Goal: Task Accomplishment & Management: Manage account settings

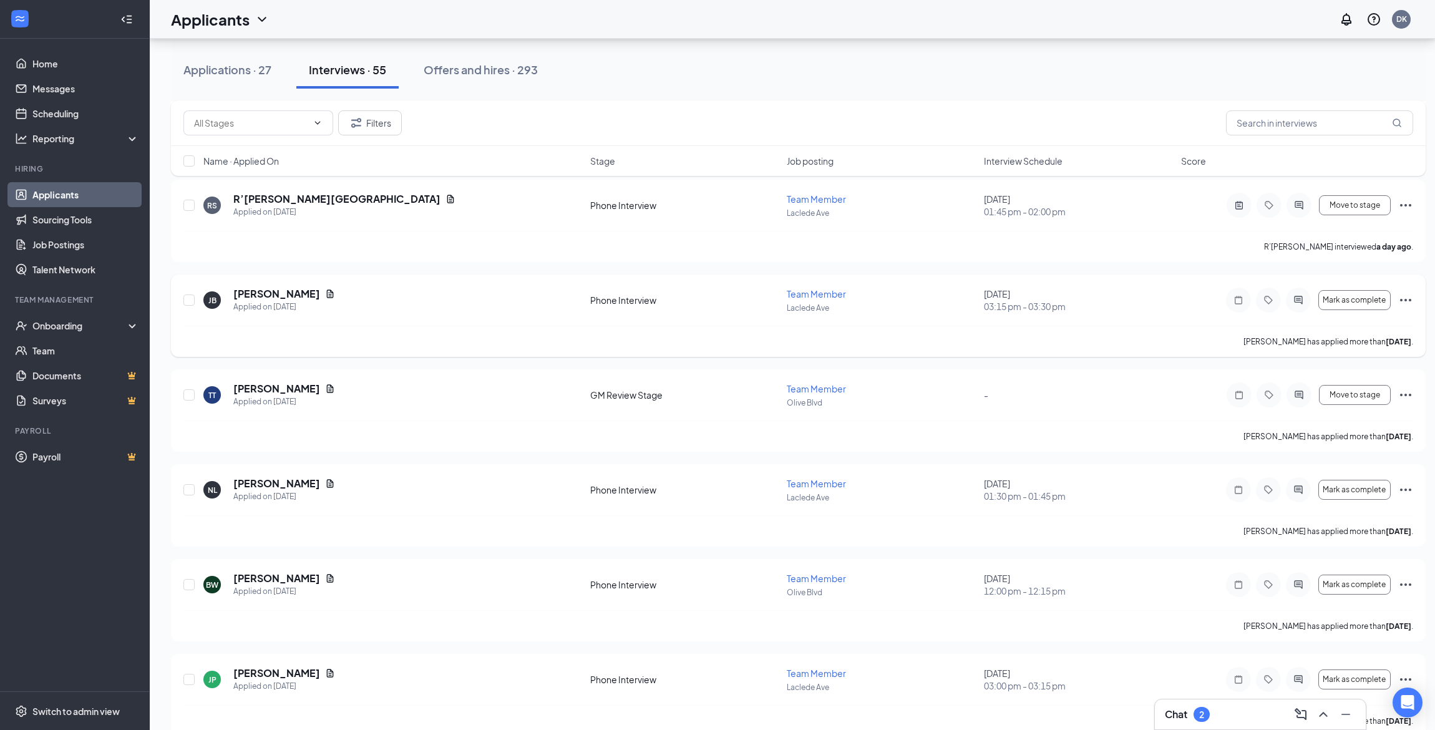
scroll to position [4288, 0]
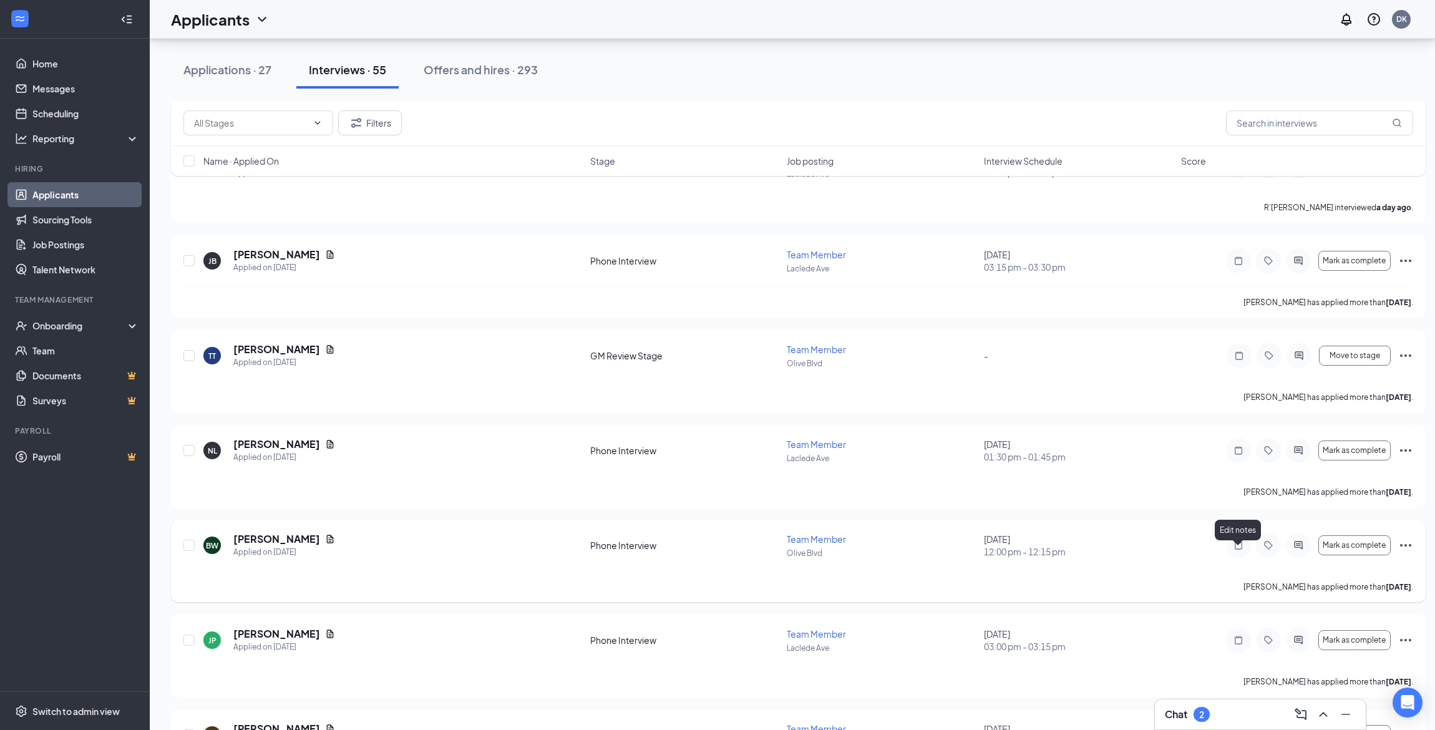
click at [1239, 550] on icon "Note" at bounding box center [1238, 545] width 15 height 10
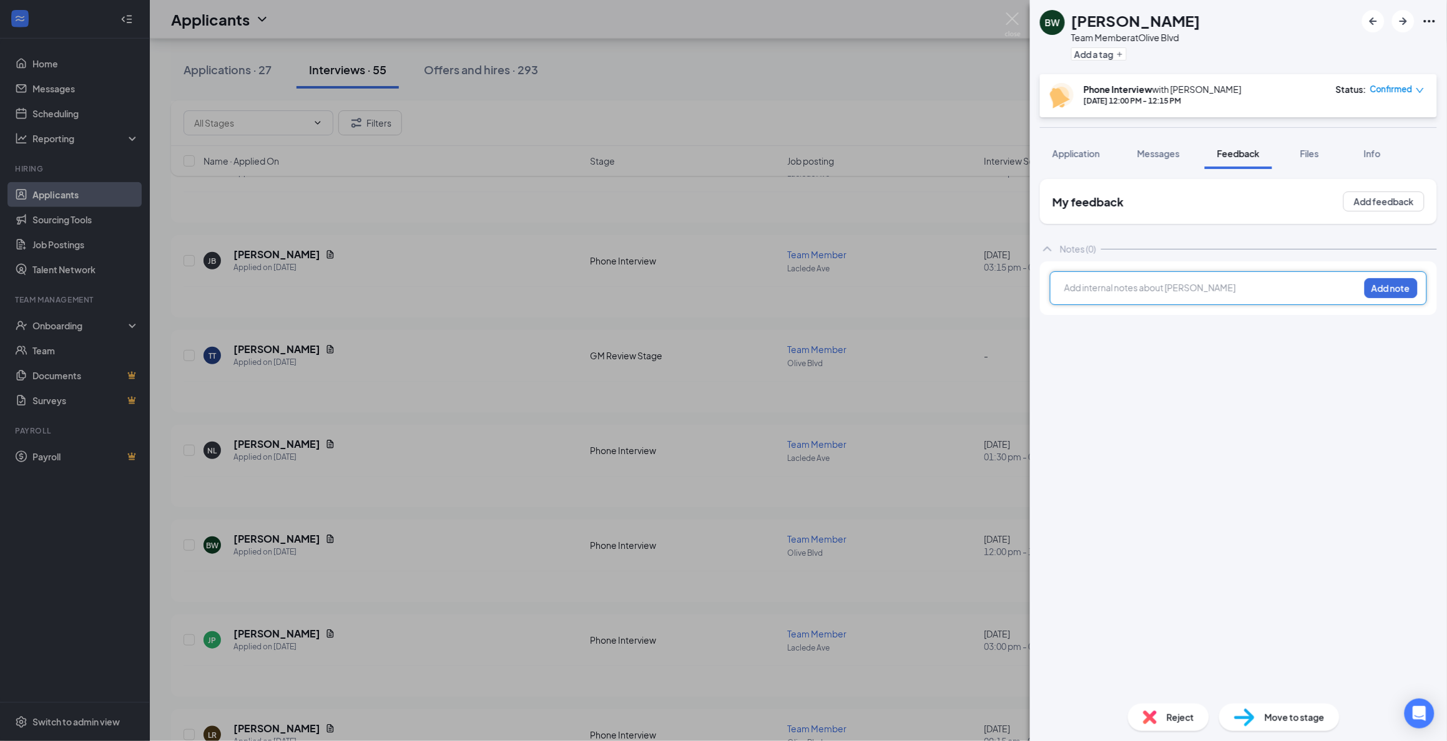
click at [1108, 293] on div at bounding box center [1212, 287] width 294 height 13
click at [1380, 296] on button "Add note" at bounding box center [1390, 288] width 53 height 20
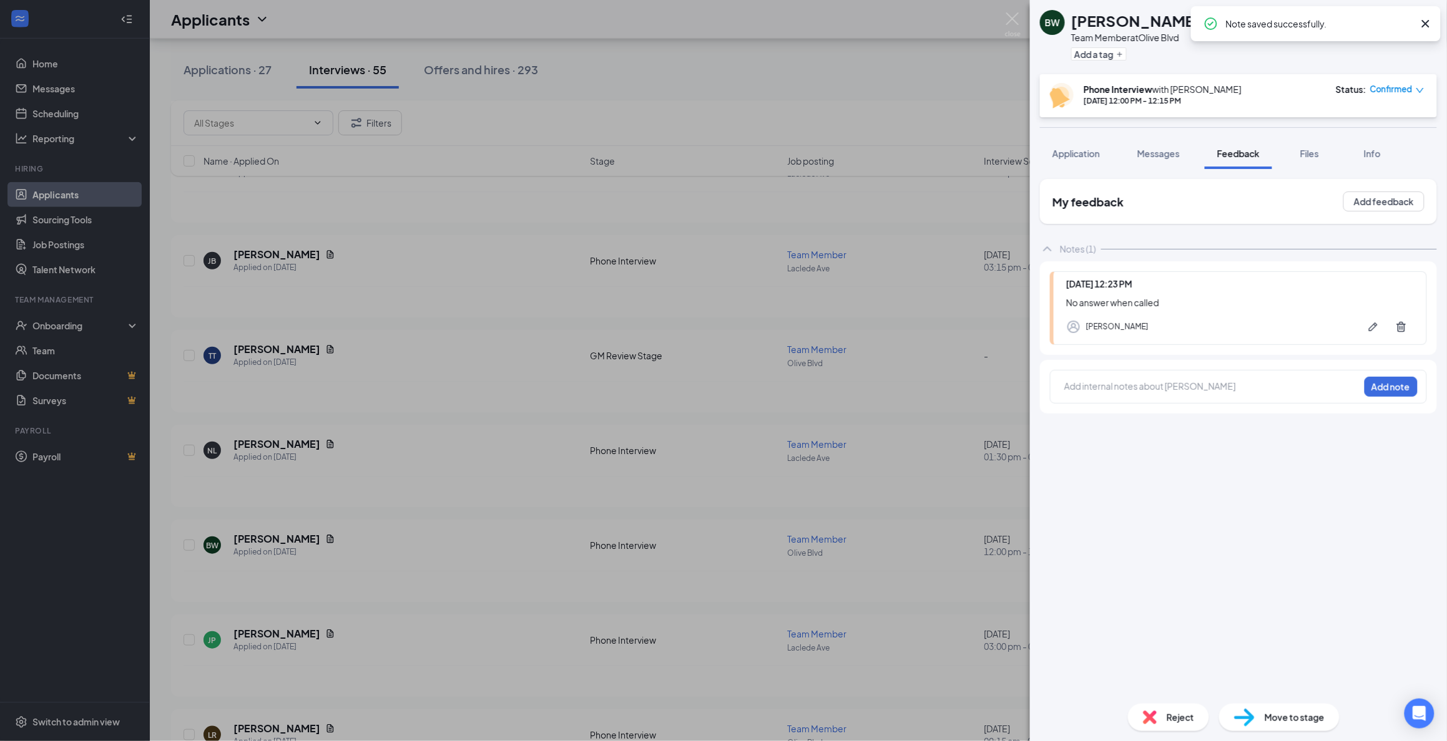
click at [1419, 90] on icon "down" at bounding box center [1419, 90] width 7 height 5
click at [1386, 161] on span "Mark as no-show" at bounding box center [1363, 167] width 69 height 14
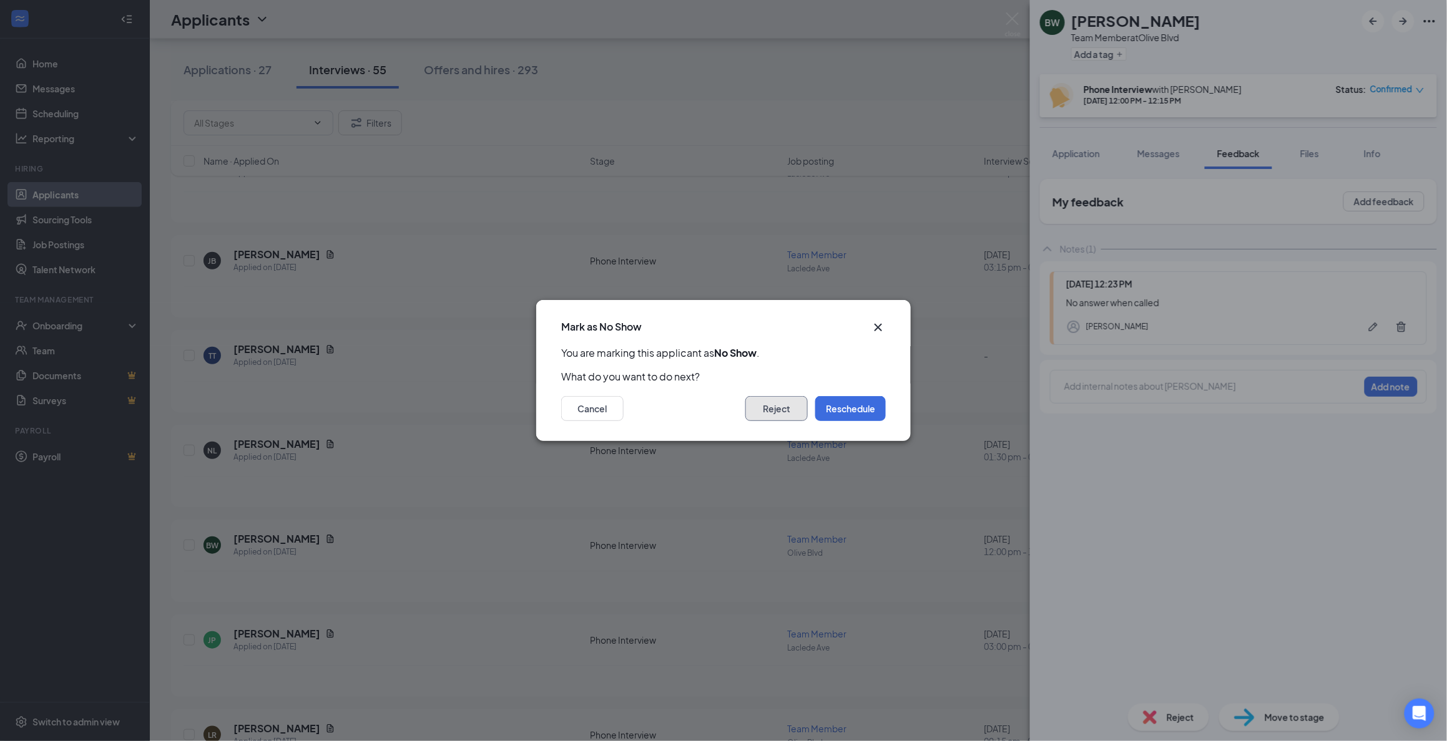
click at [794, 407] on button "Reject" at bounding box center [776, 408] width 62 height 25
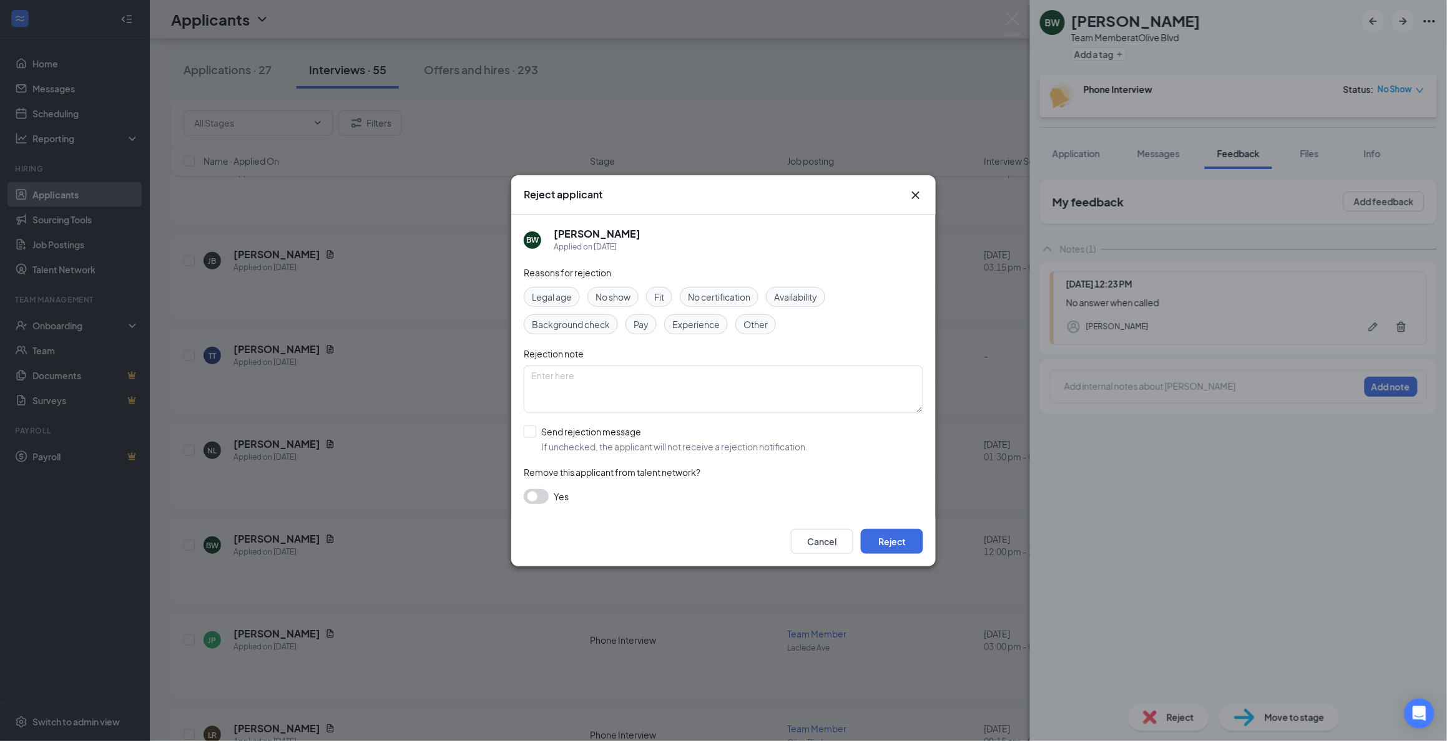
click at [601, 295] on span "No show" at bounding box center [612, 297] width 35 height 14
click at [891, 546] on button "Reject" at bounding box center [892, 541] width 62 height 25
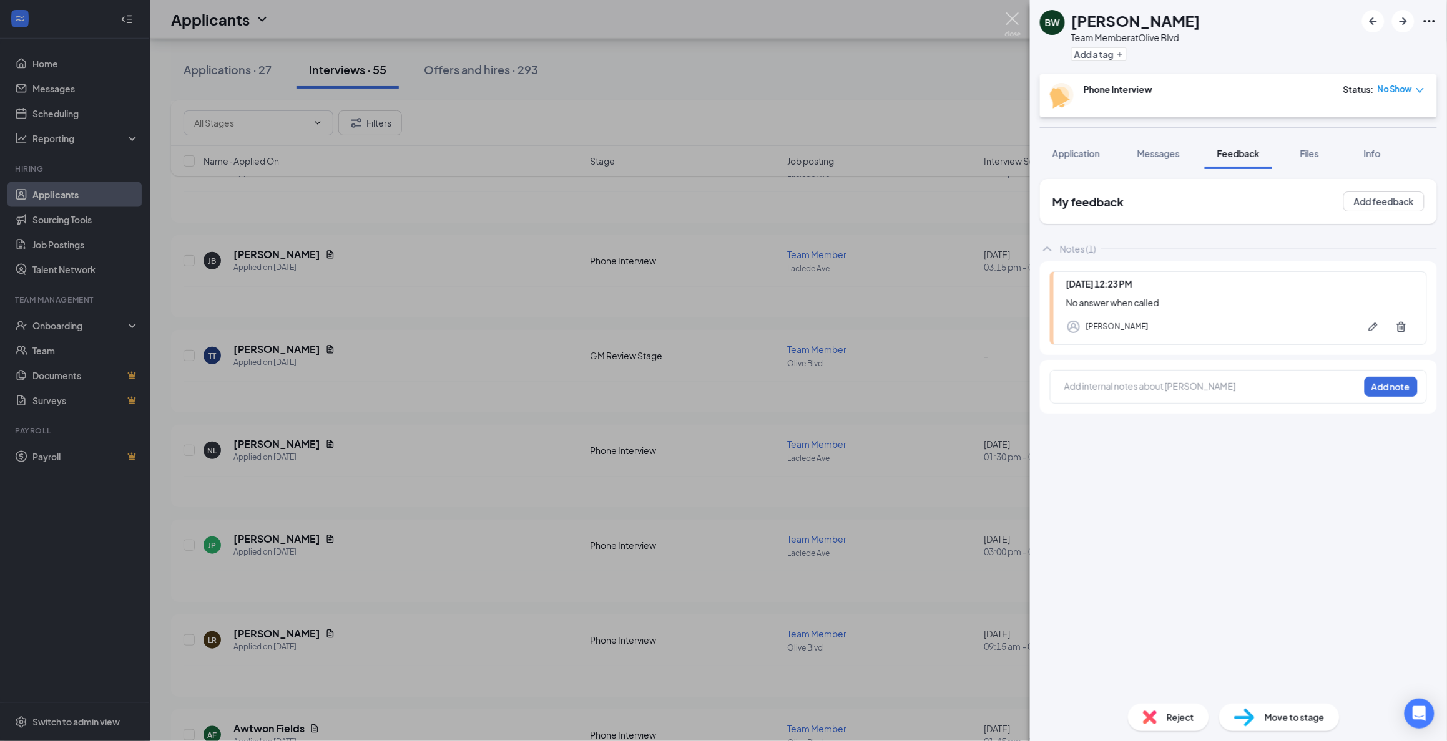
click at [1017, 17] on img at bounding box center [1013, 24] width 16 height 24
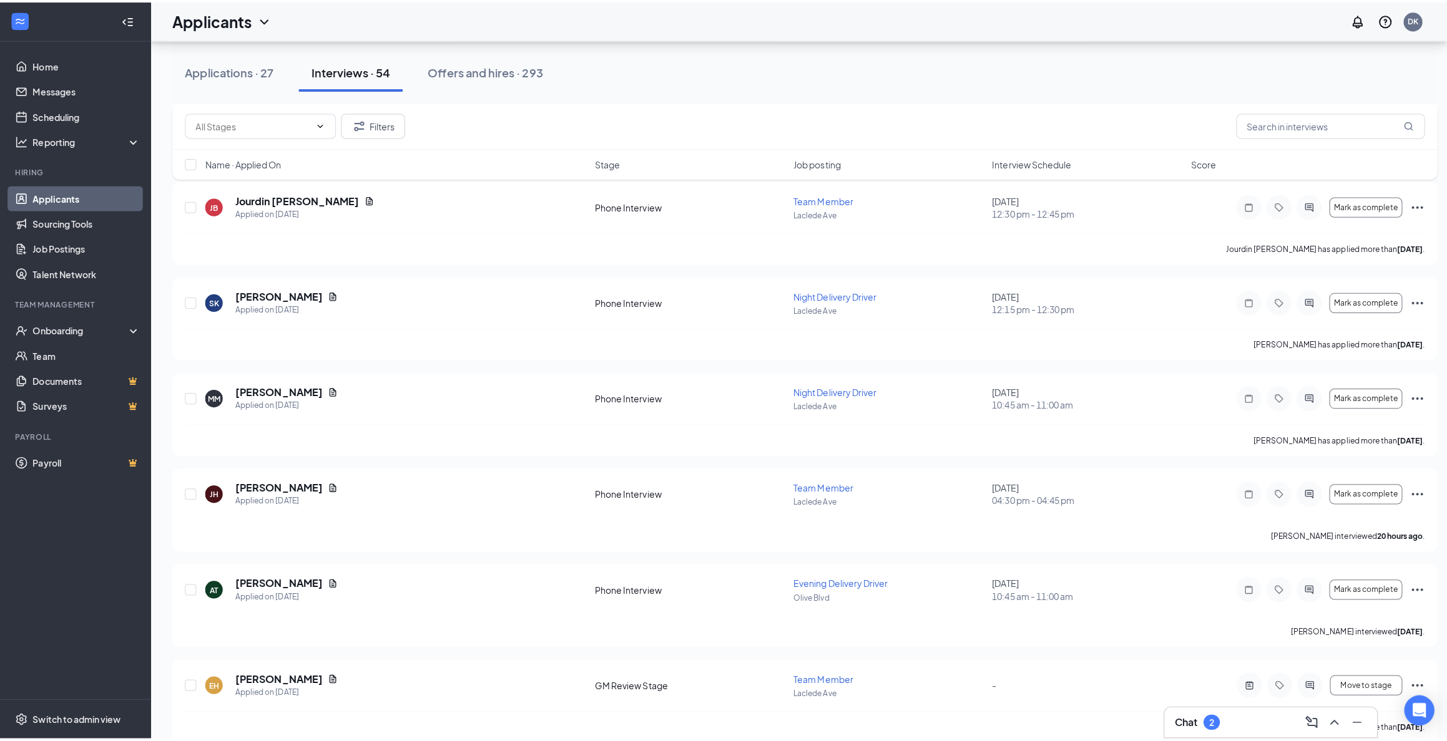
scroll to position [3586, 0]
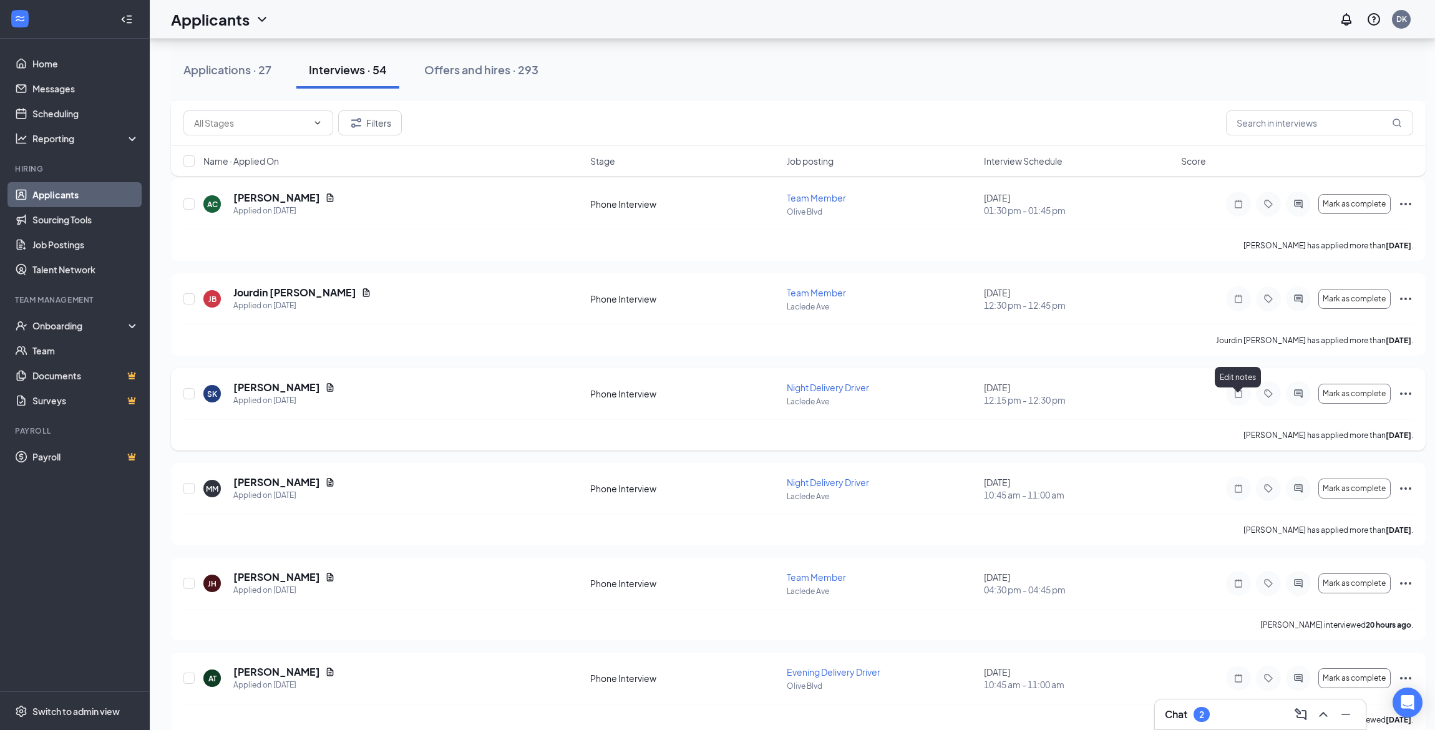
click at [1236, 399] on icon "Note" at bounding box center [1238, 394] width 15 height 10
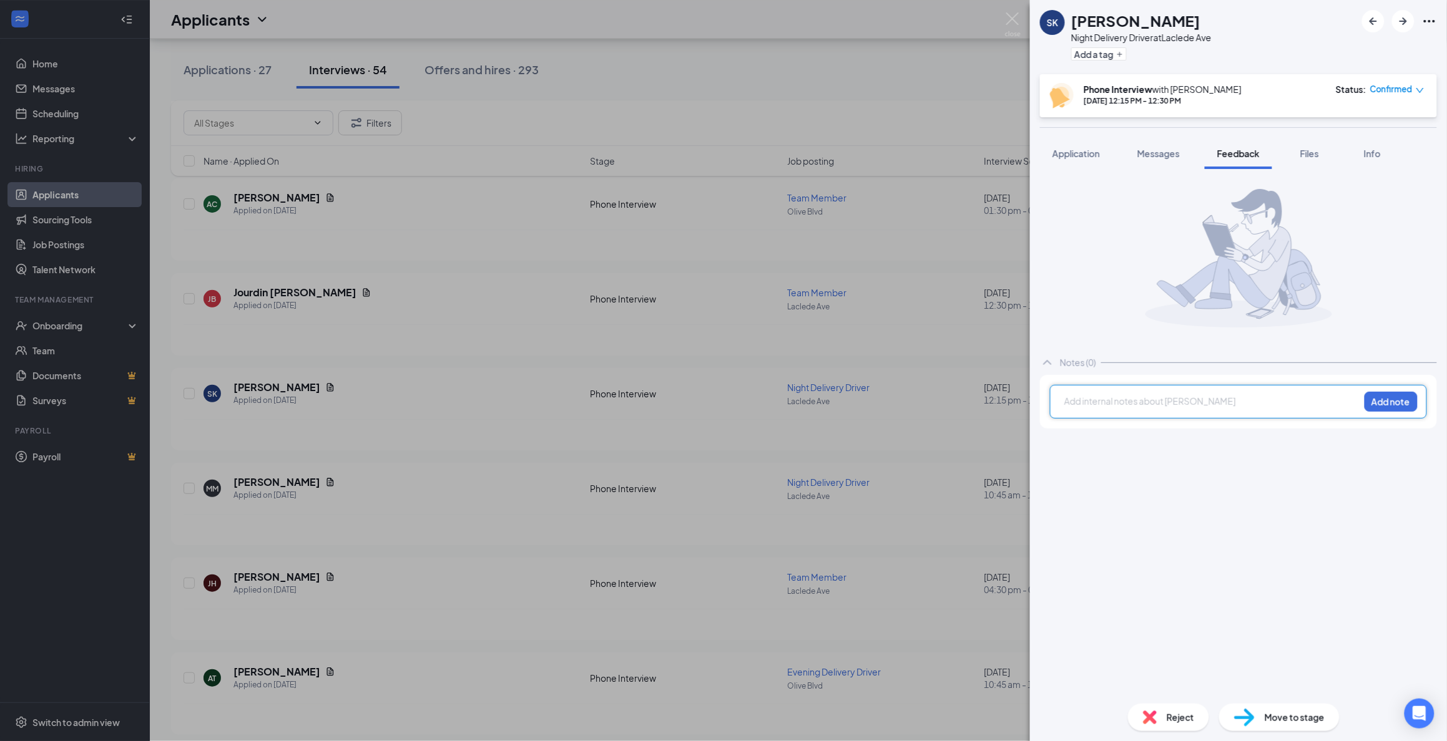
click at [1189, 398] on div at bounding box center [1212, 401] width 294 height 13
click at [1390, 406] on button "Add note" at bounding box center [1390, 402] width 53 height 20
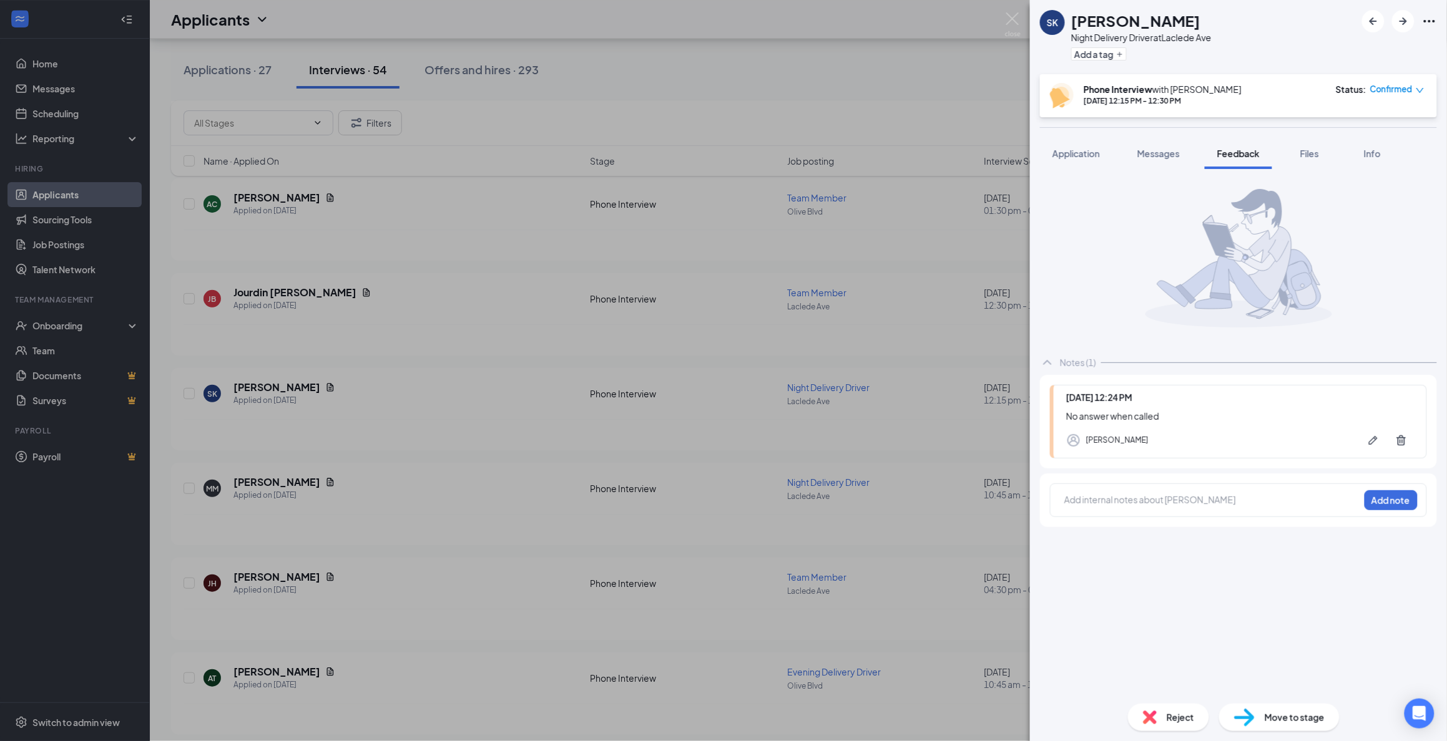
click at [1422, 89] on icon "down" at bounding box center [1420, 90] width 9 height 9
click at [1393, 169] on span "Mark as no-show" at bounding box center [1363, 167] width 69 height 14
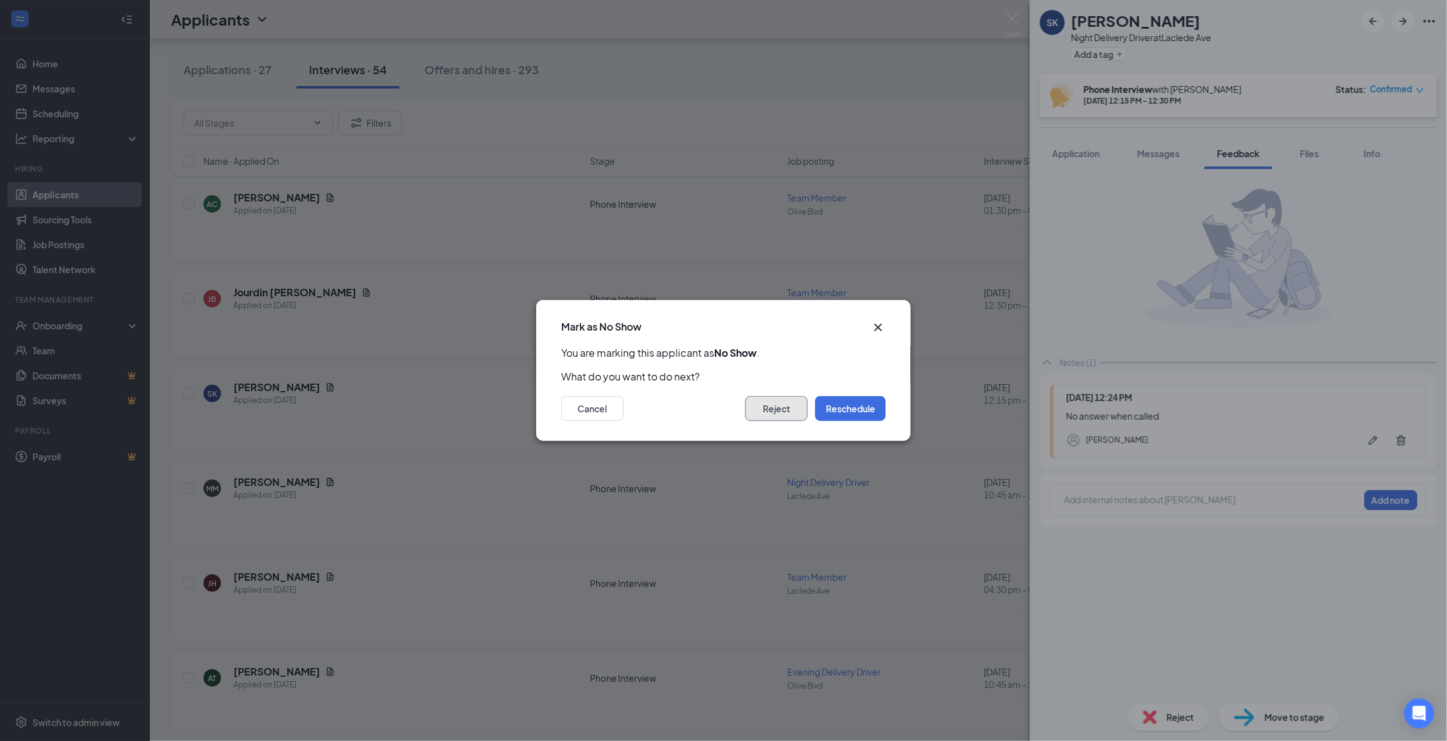
click at [790, 412] on button "Reject" at bounding box center [776, 408] width 62 height 25
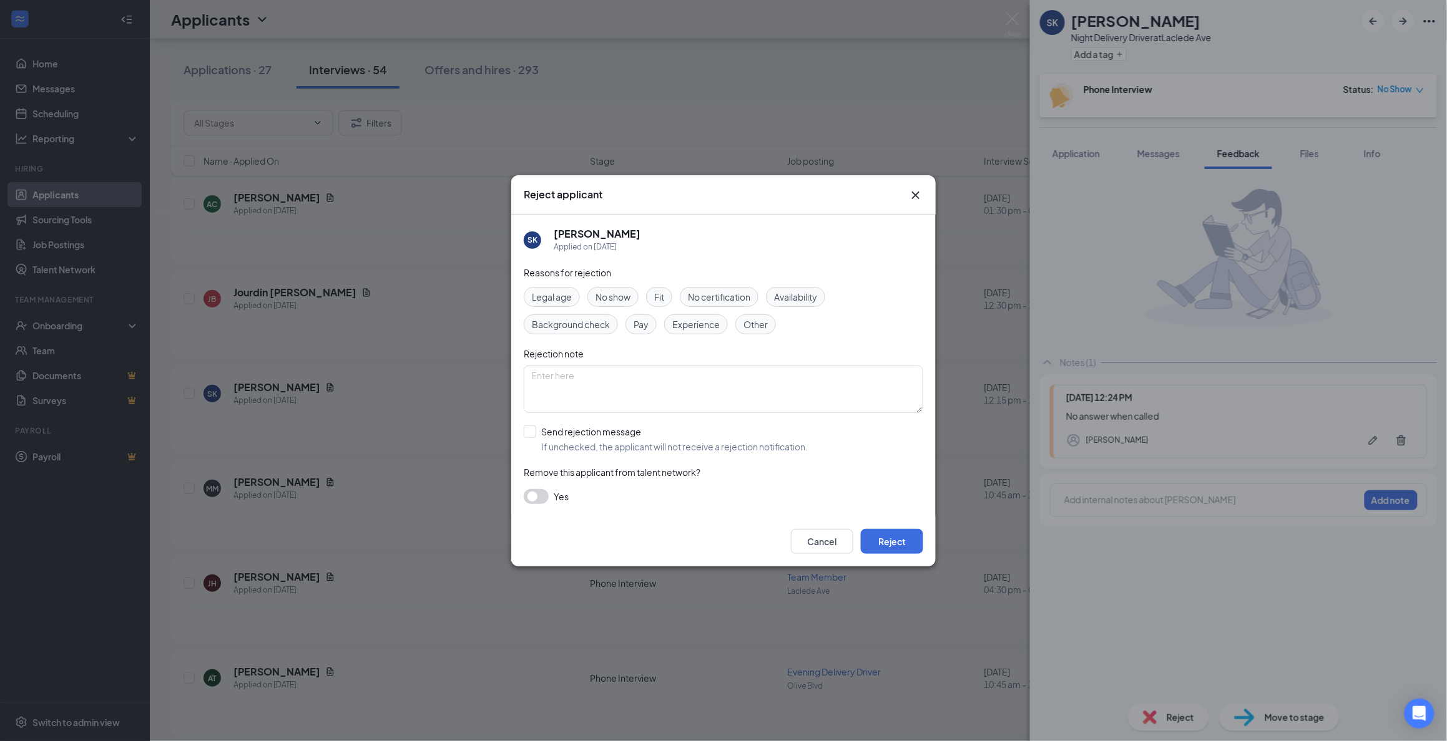
click at [612, 295] on span "No show" at bounding box center [612, 297] width 35 height 14
click at [878, 547] on button "Reject" at bounding box center [892, 541] width 62 height 25
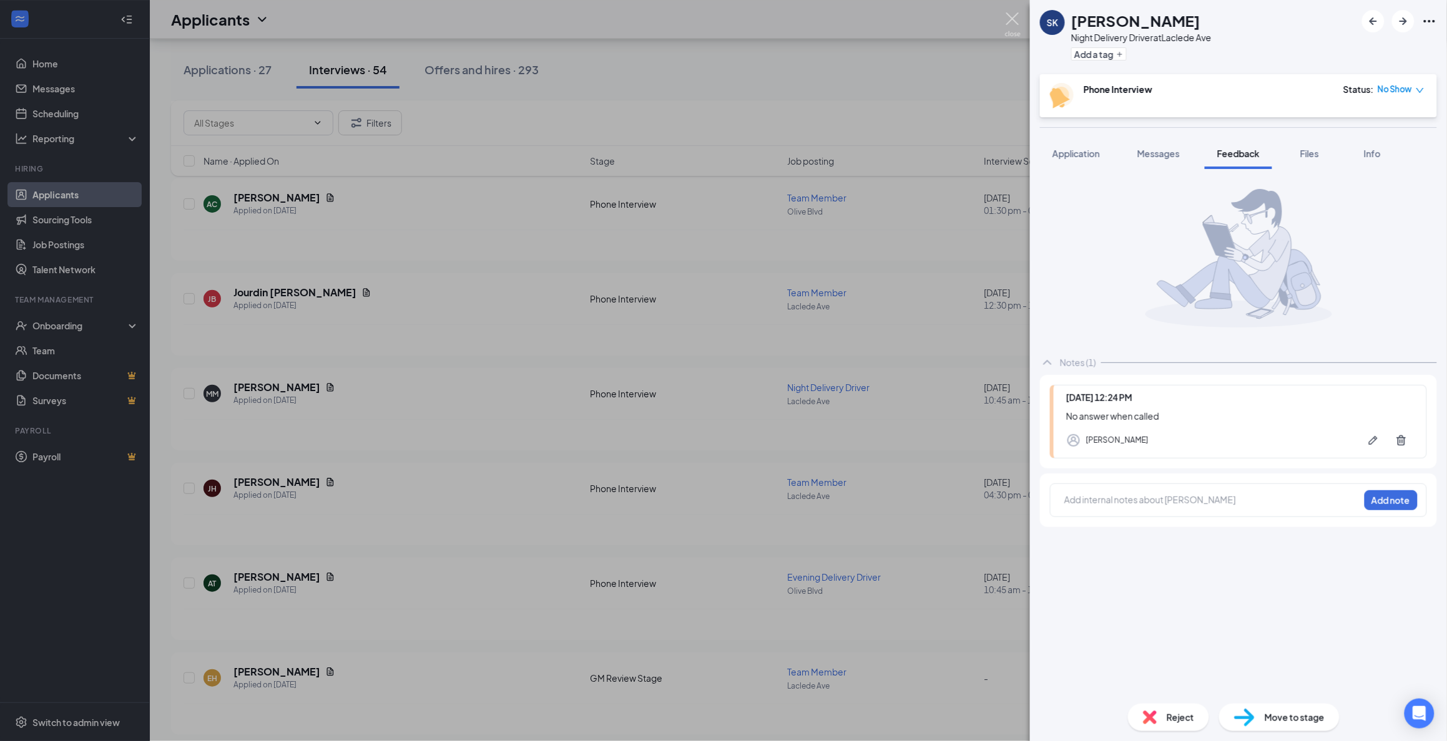
drag, startPoint x: 1011, startPoint y: 19, endPoint x: 161, endPoint y: 326, distance: 903.8
click at [1012, 17] on img at bounding box center [1013, 24] width 16 height 24
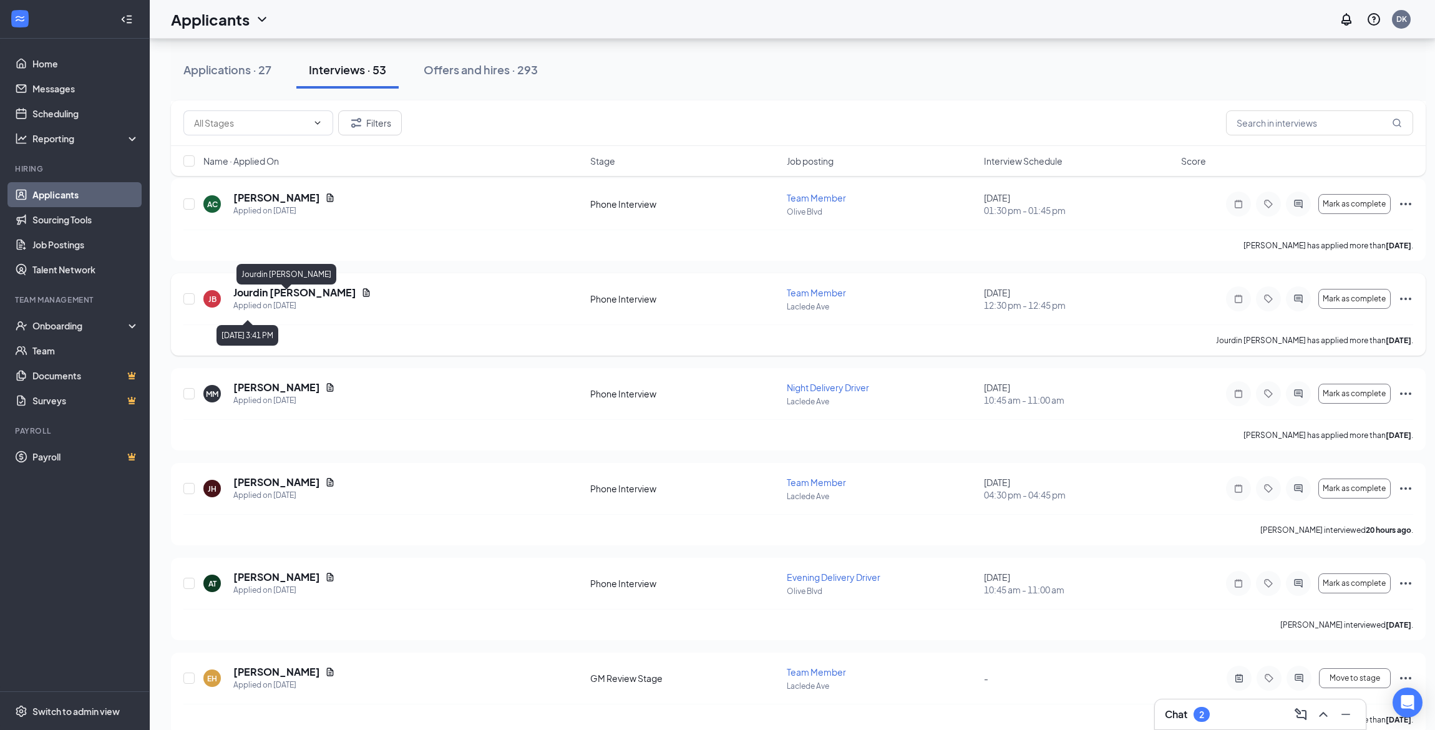
click at [268, 300] on h5 "Jourdin [PERSON_NAME]" at bounding box center [294, 293] width 123 height 14
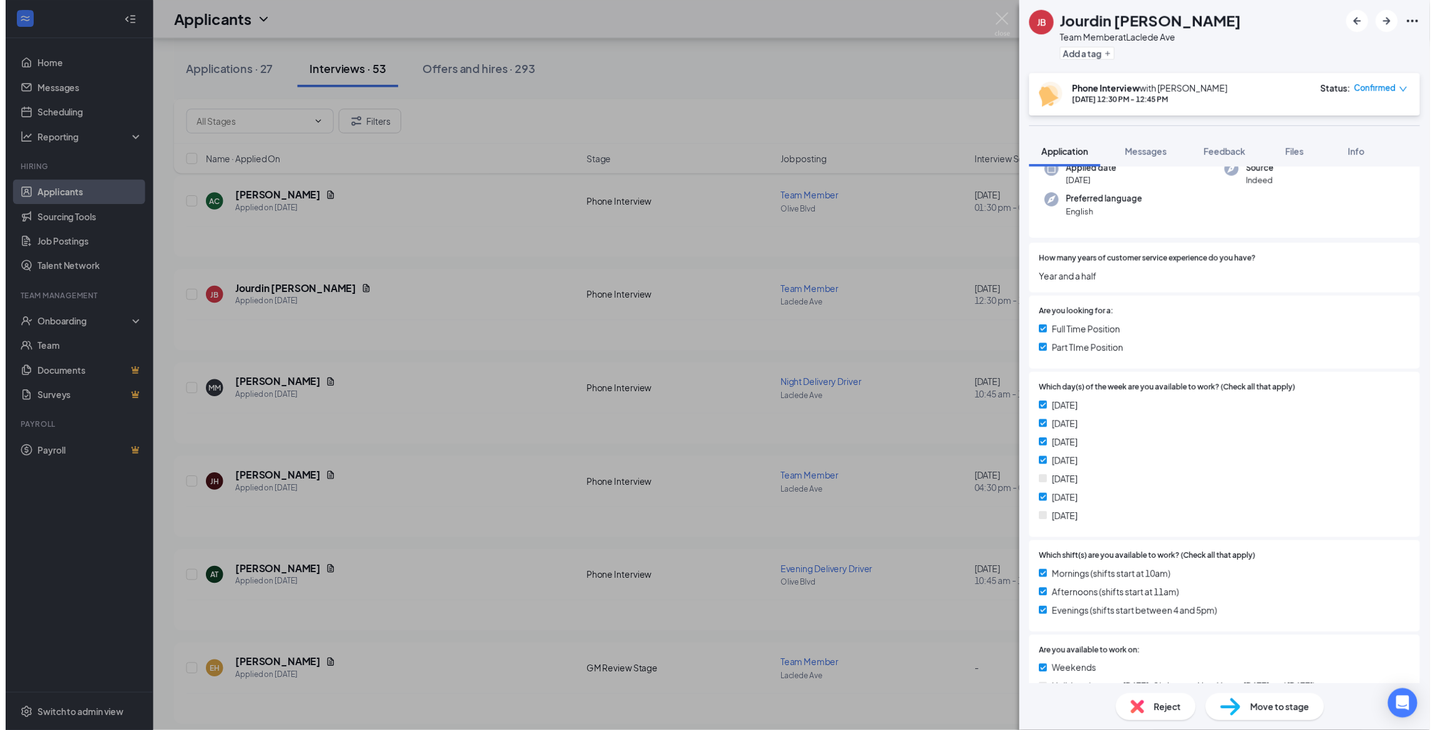
scroll to position [97, 0]
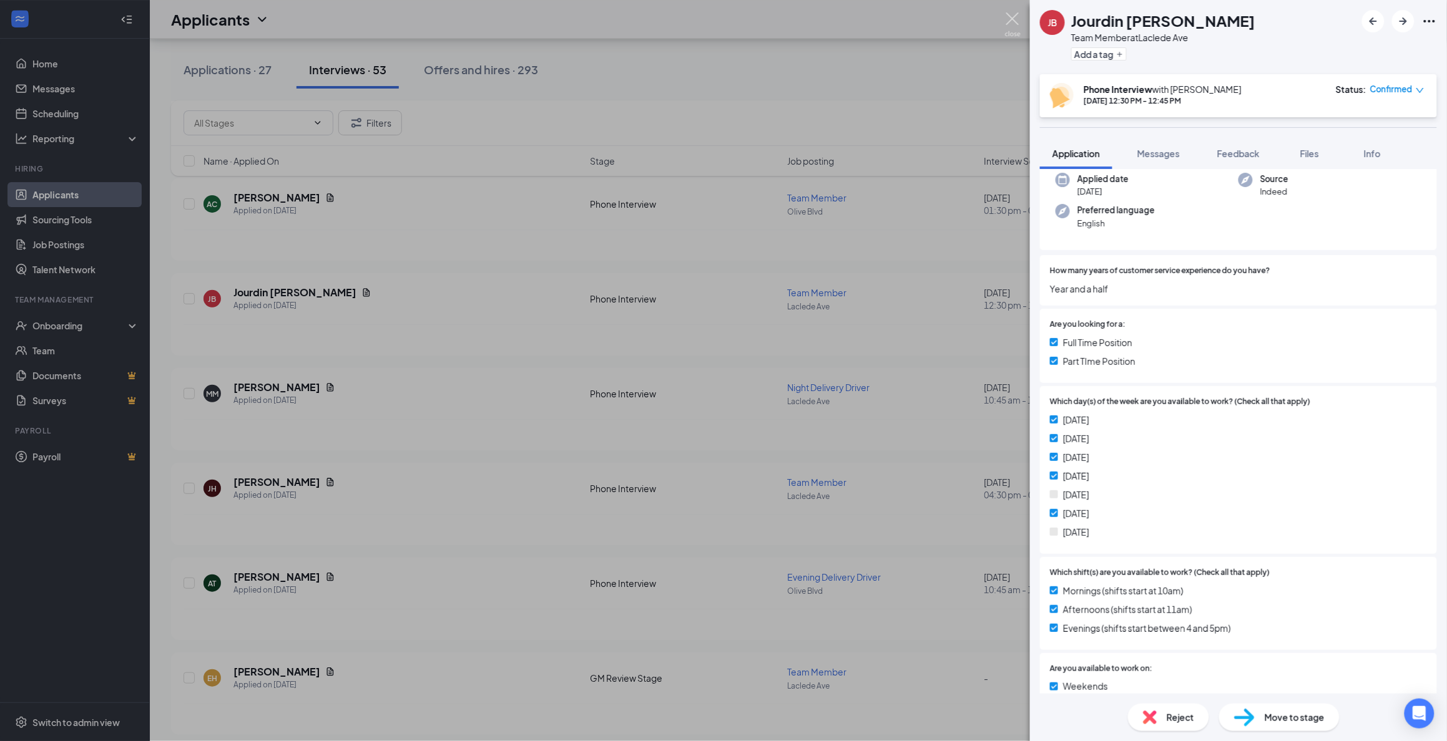
click at [1018, 27] on img at bounding box center [1013, 24] width 16 height 24
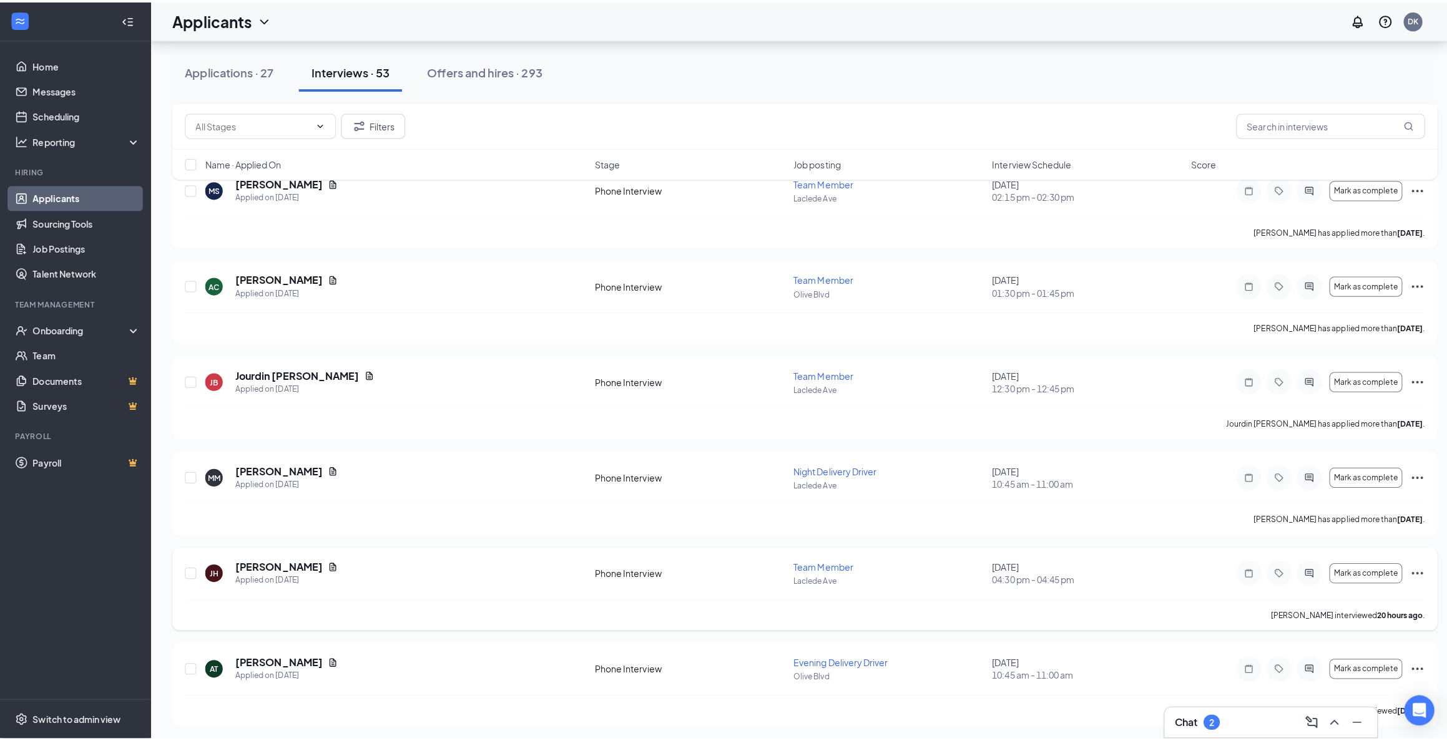
scroll to position [3274, 0]
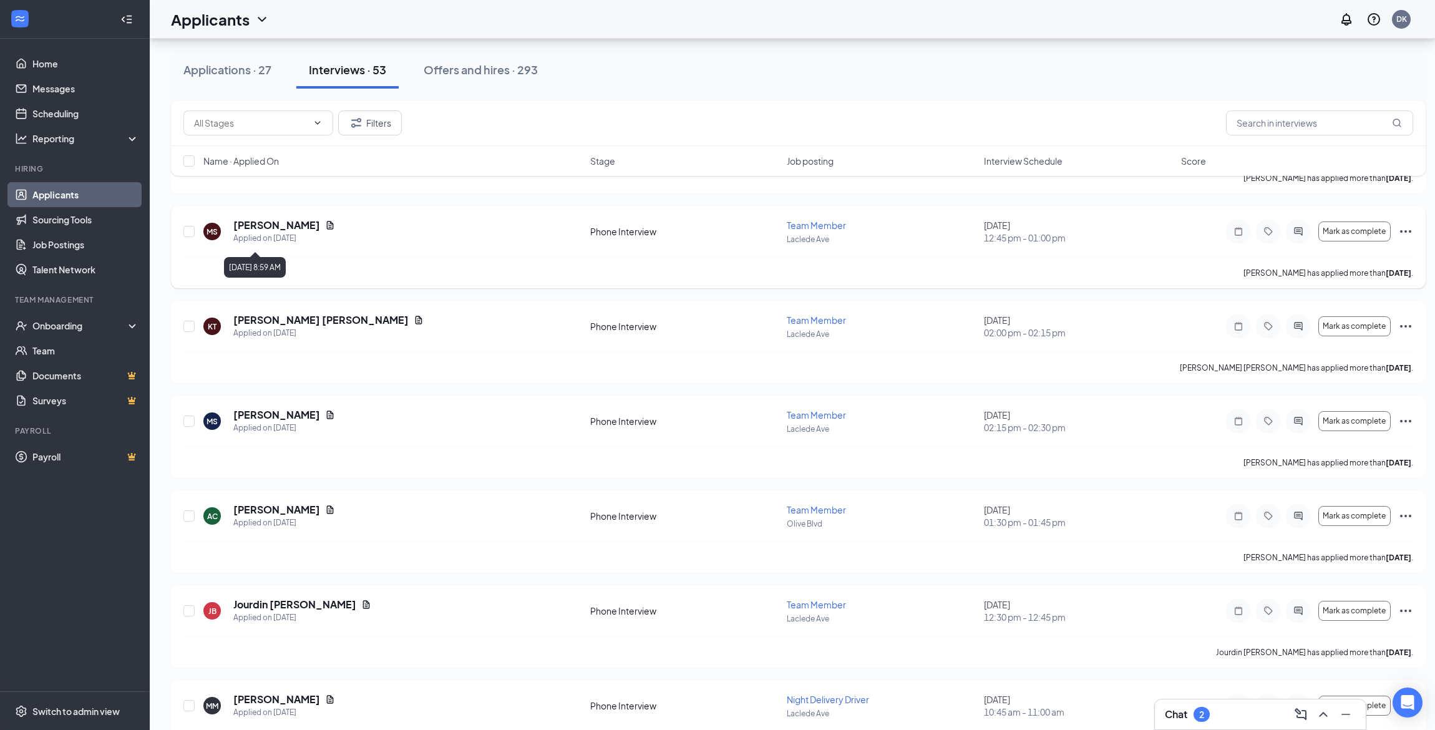
click at [289, 238] on div "Applied on [DATE]" at bounding box center [284, 238] width 102 height 12
click at [289, 232] on h5 "[PERSON_NAME]" at bounding box center [276, 225] width 87 height 14
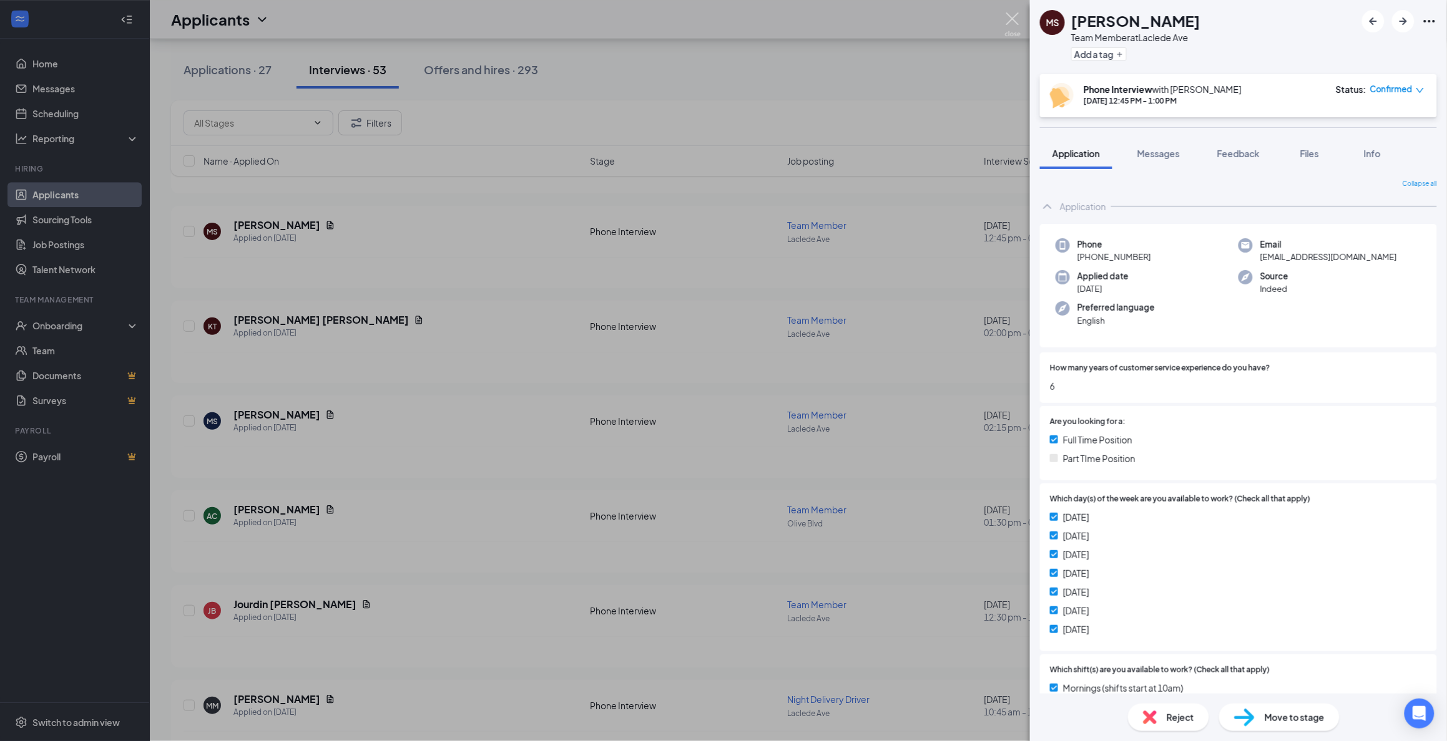
click at [1005, 29] on img at bounding box center [1013, 24] width 16 height 24
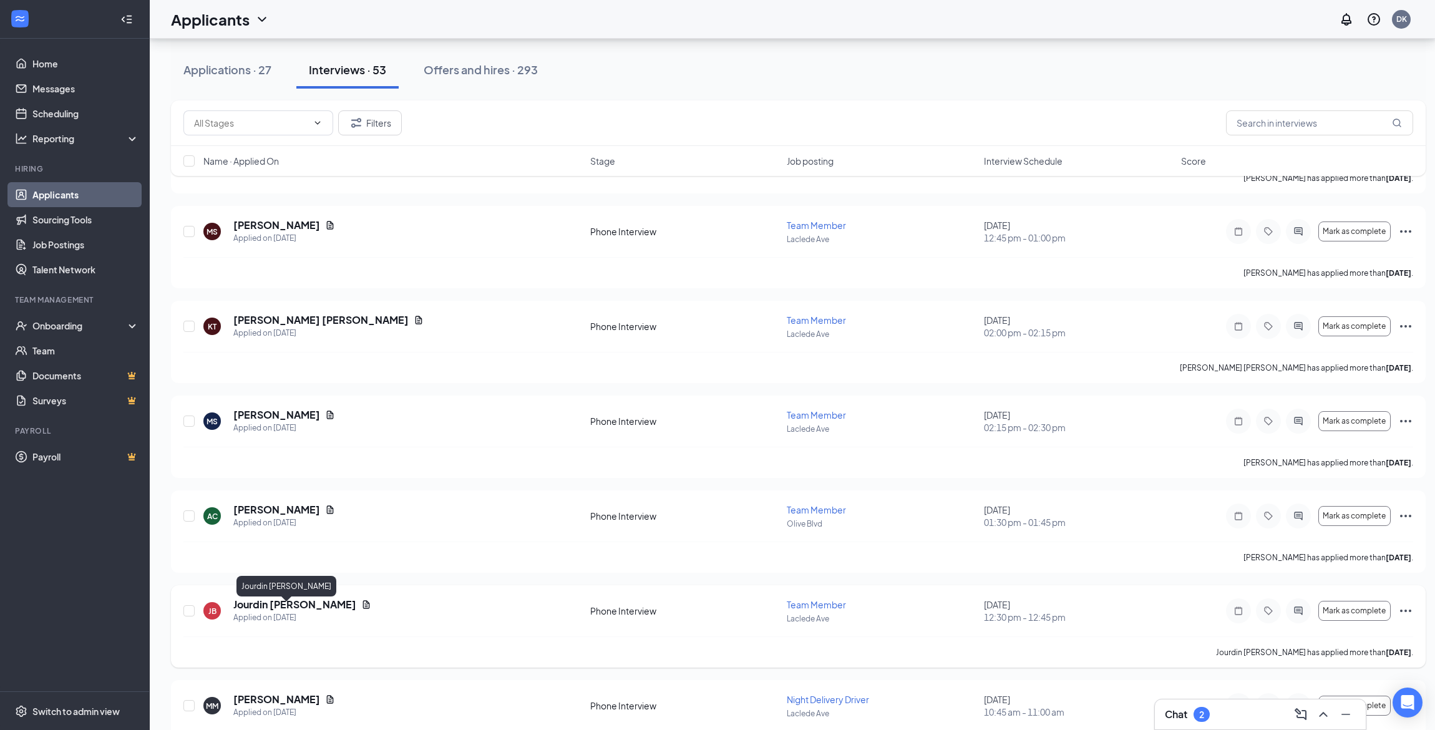
click at [276, 607] on h5 "Jourdin [PERSON_NAME]" at bounding box center [294, 605] width 123 height 14
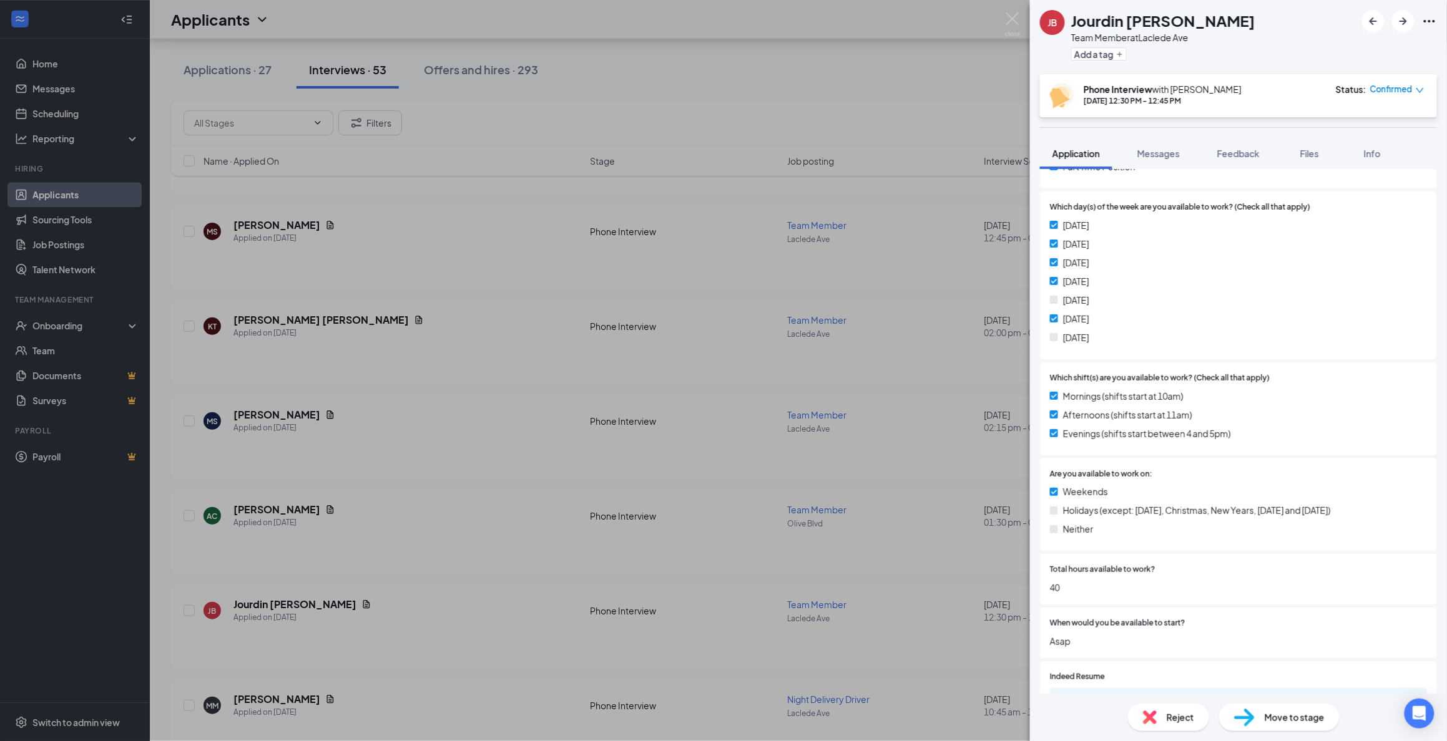
scroll to position [312, 0]
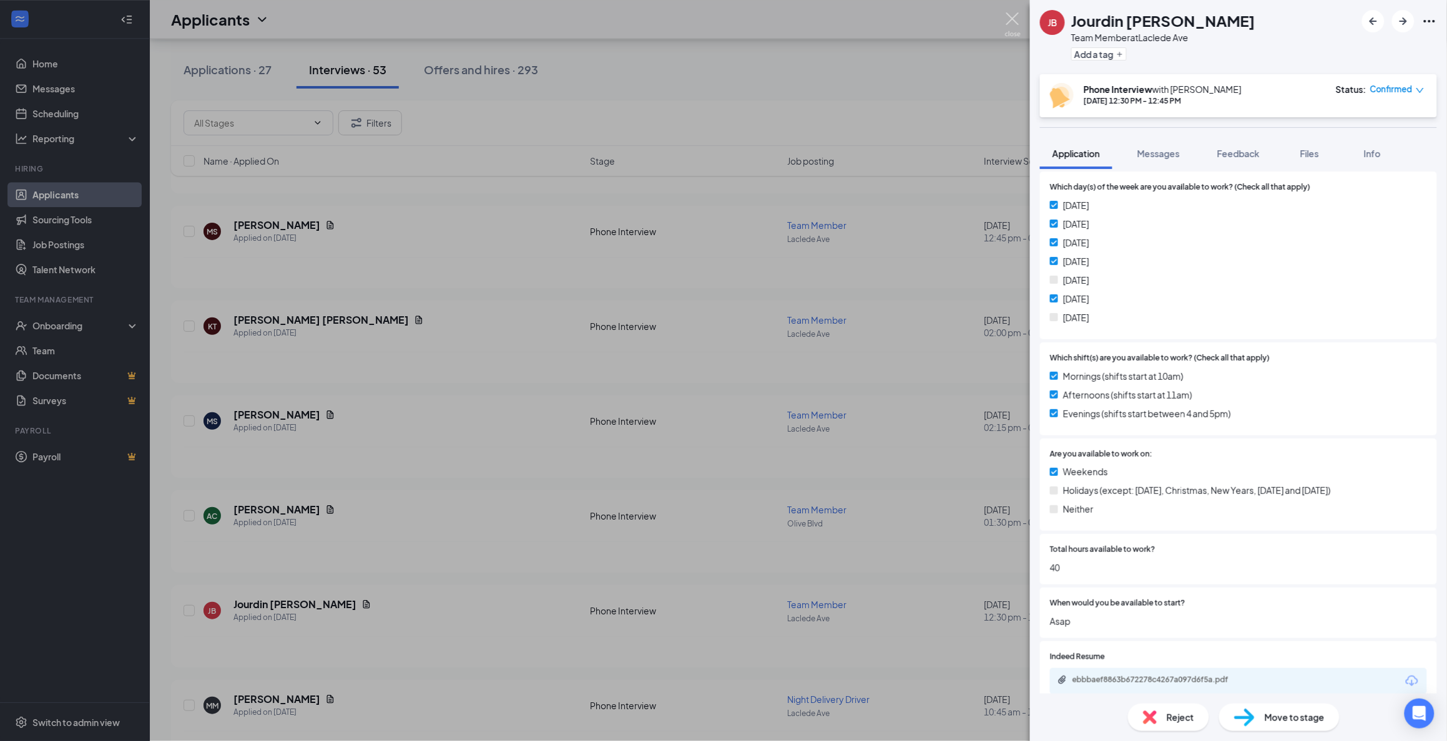
click at [1009, 19] on img at bounding box center [1013, 24] width 16 height 24
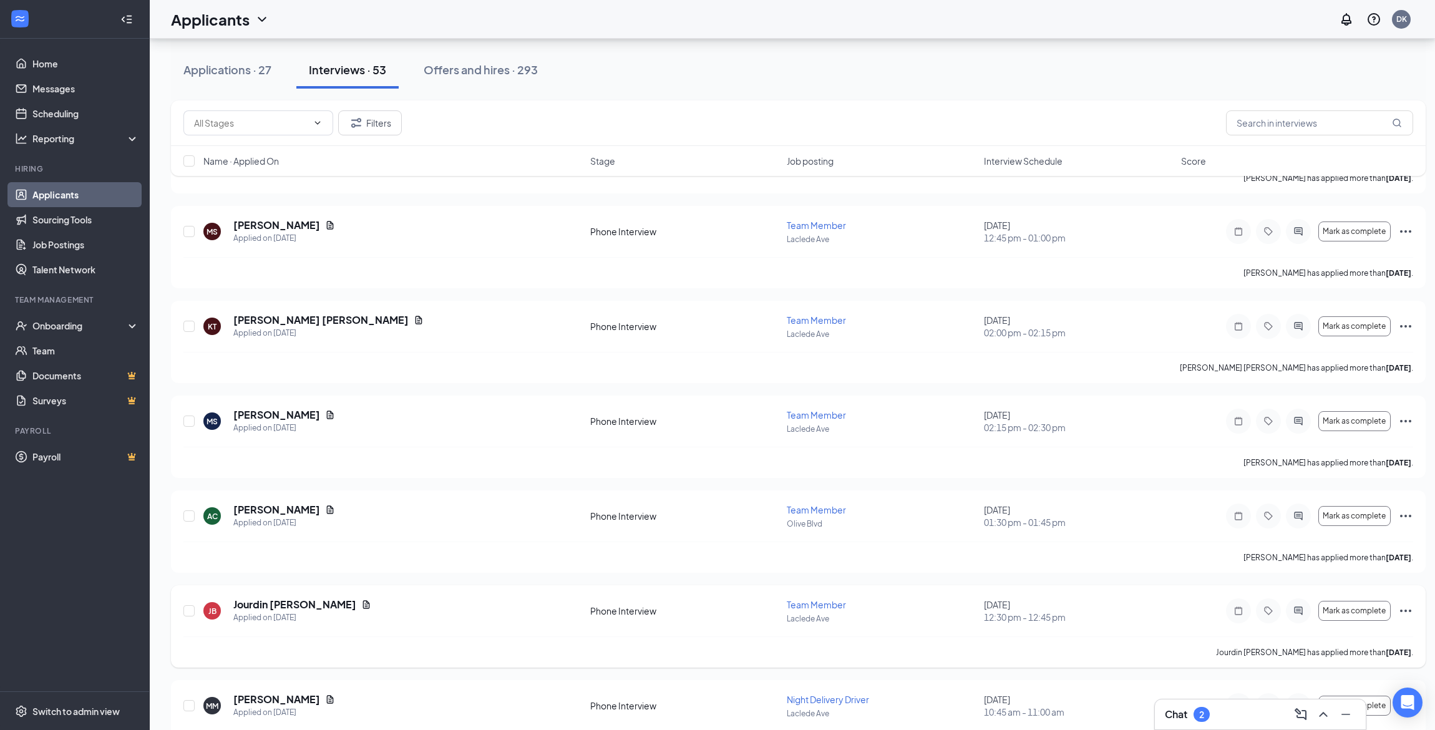
drag, startPoint x: 1271, startPoint y: 612, endPoint x: 1259, endPoint y: 616, distance: 12.1
click at [1266, 615] on icon "Tag" at bounding box center [1268, 611] width 15 height 10
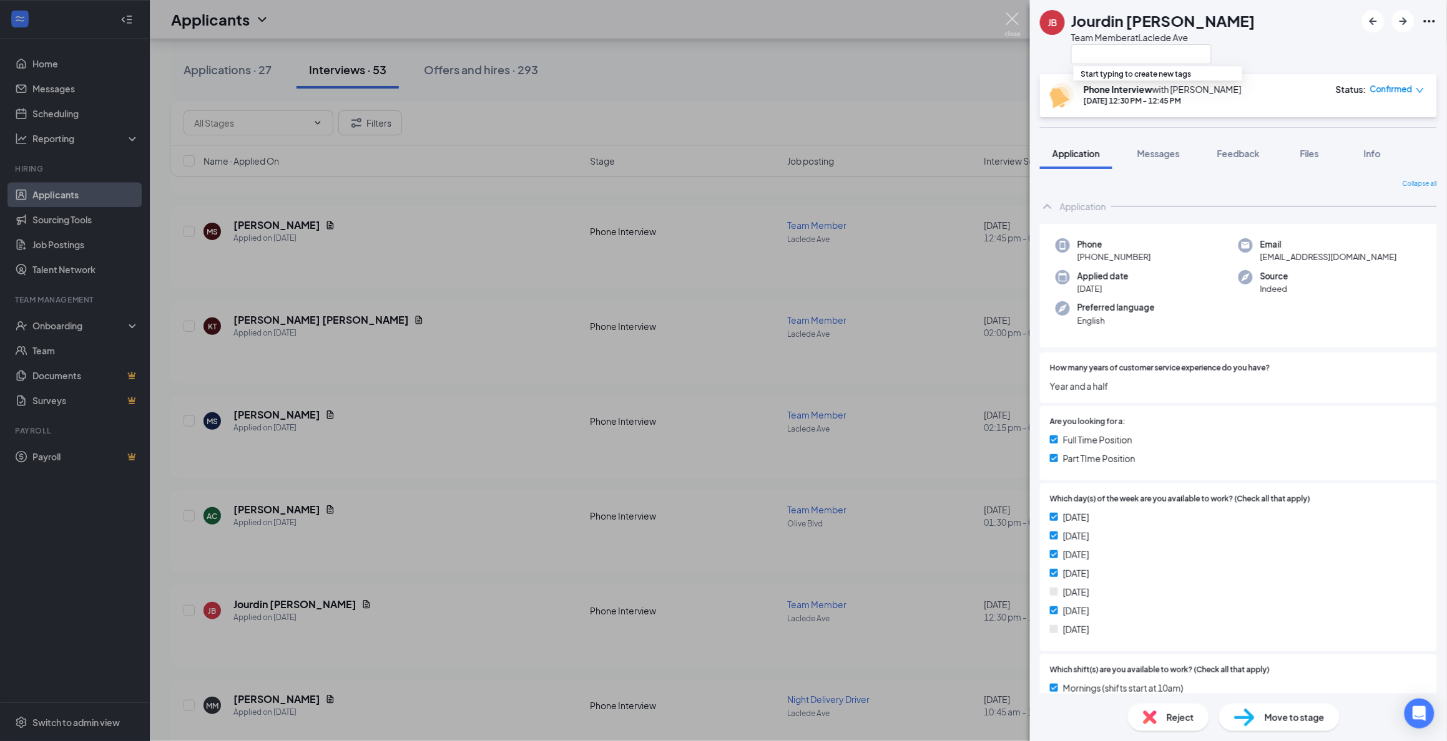
click at [1012, 17] on img at bounding box center [1013, 24] width 16 height 24
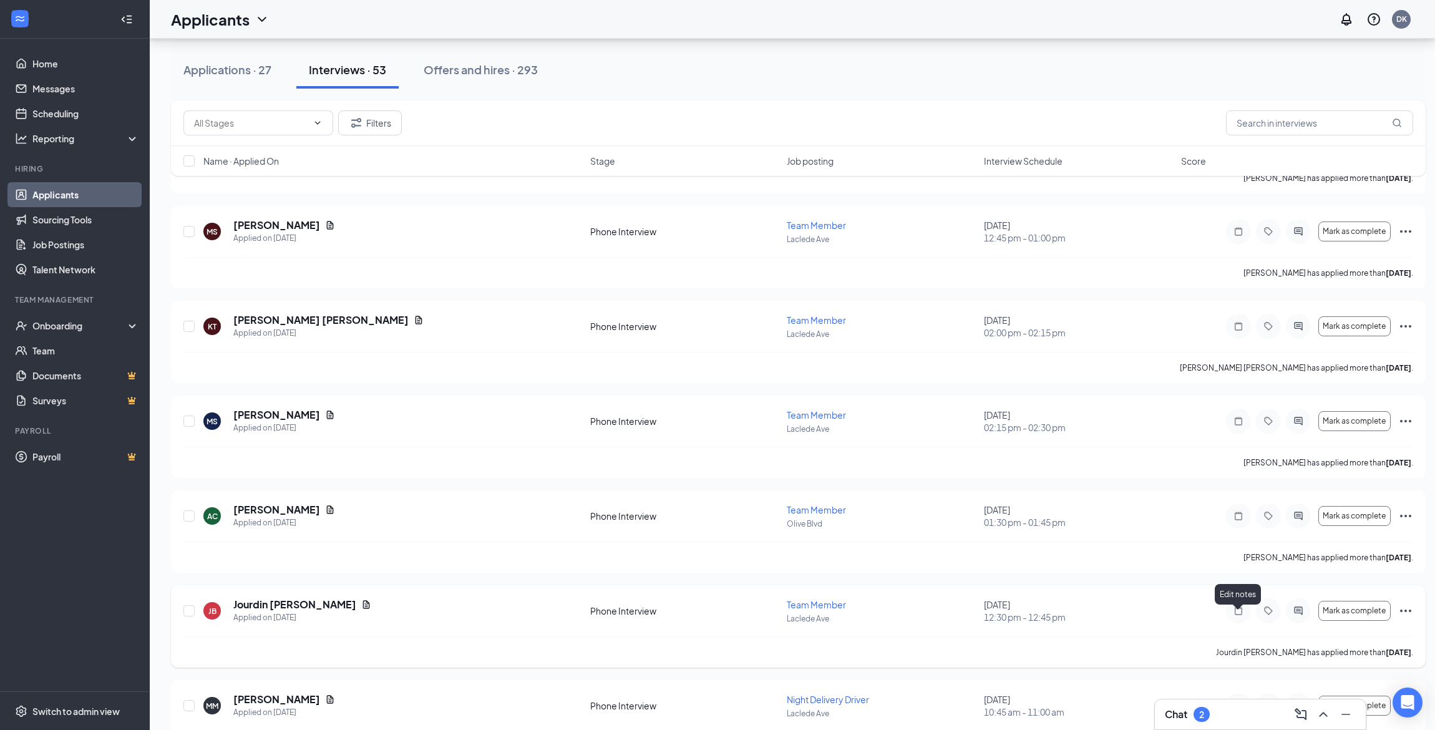
click at [1235, 616] on icon "Note" at bounding box center [1238, 611] width 15 height 10
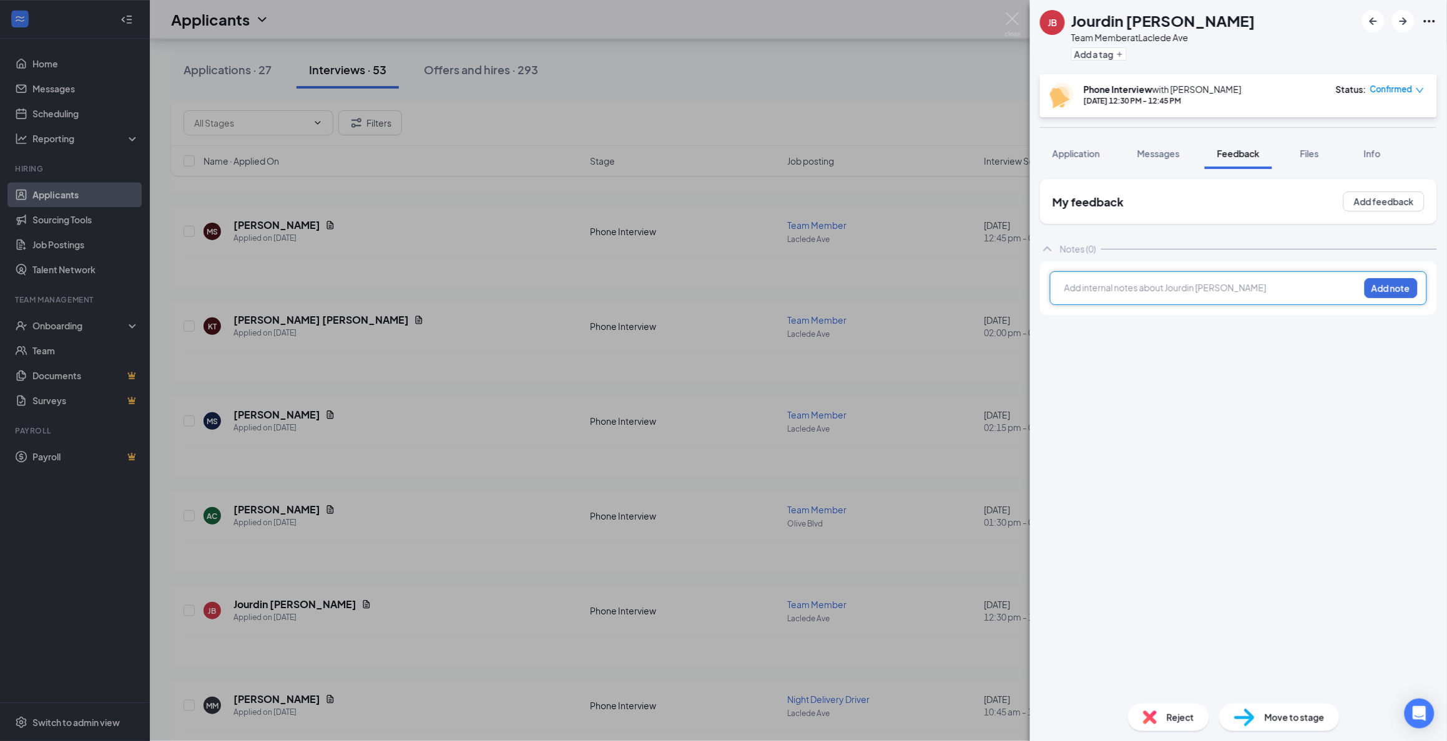
click at [1117, 297] on div at bounding box center [1212, 289] width 294 height 16
click at [1384, 291] on button "Add note" at bounding box center [1390, 288] width 53 height 20
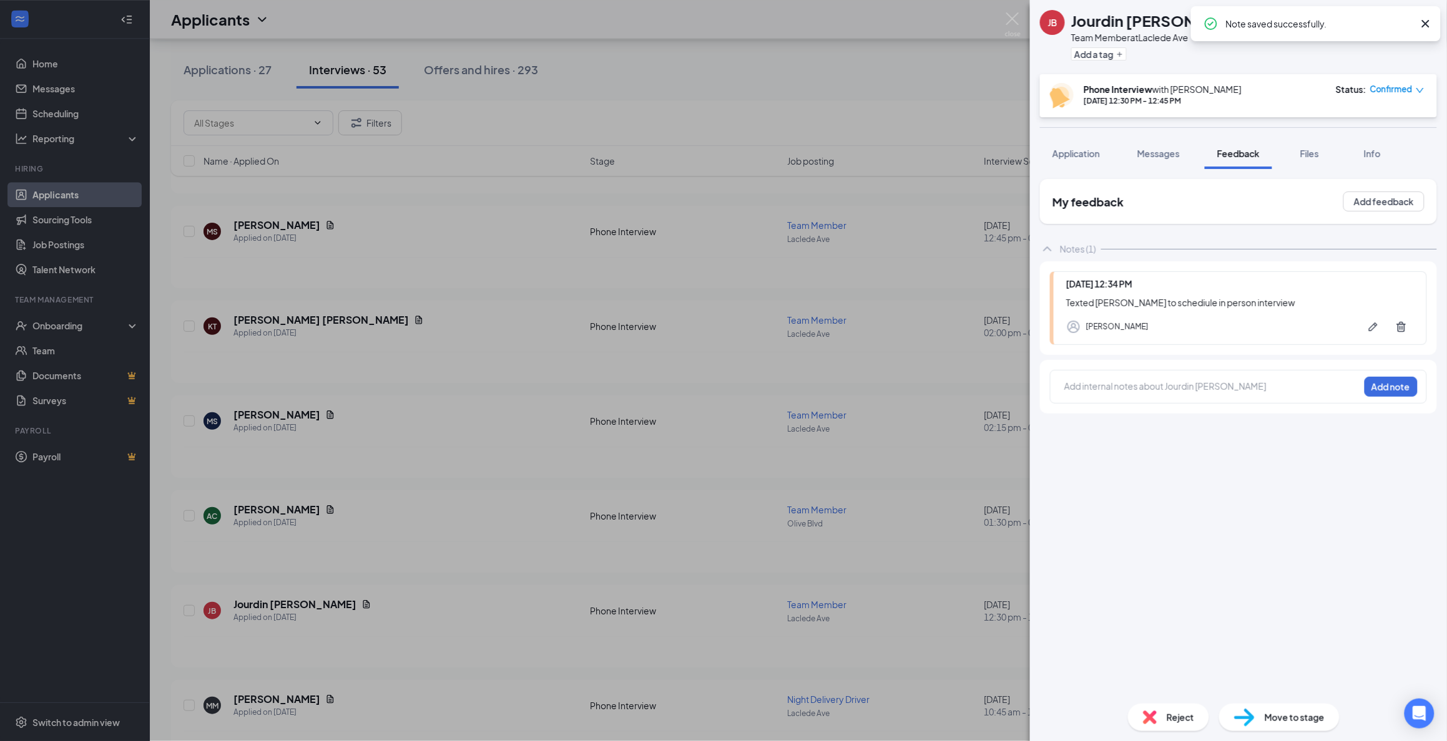
click at [1290, 720] on span "Move to stage" at bounding box center [1294, 718] width 60 height 14
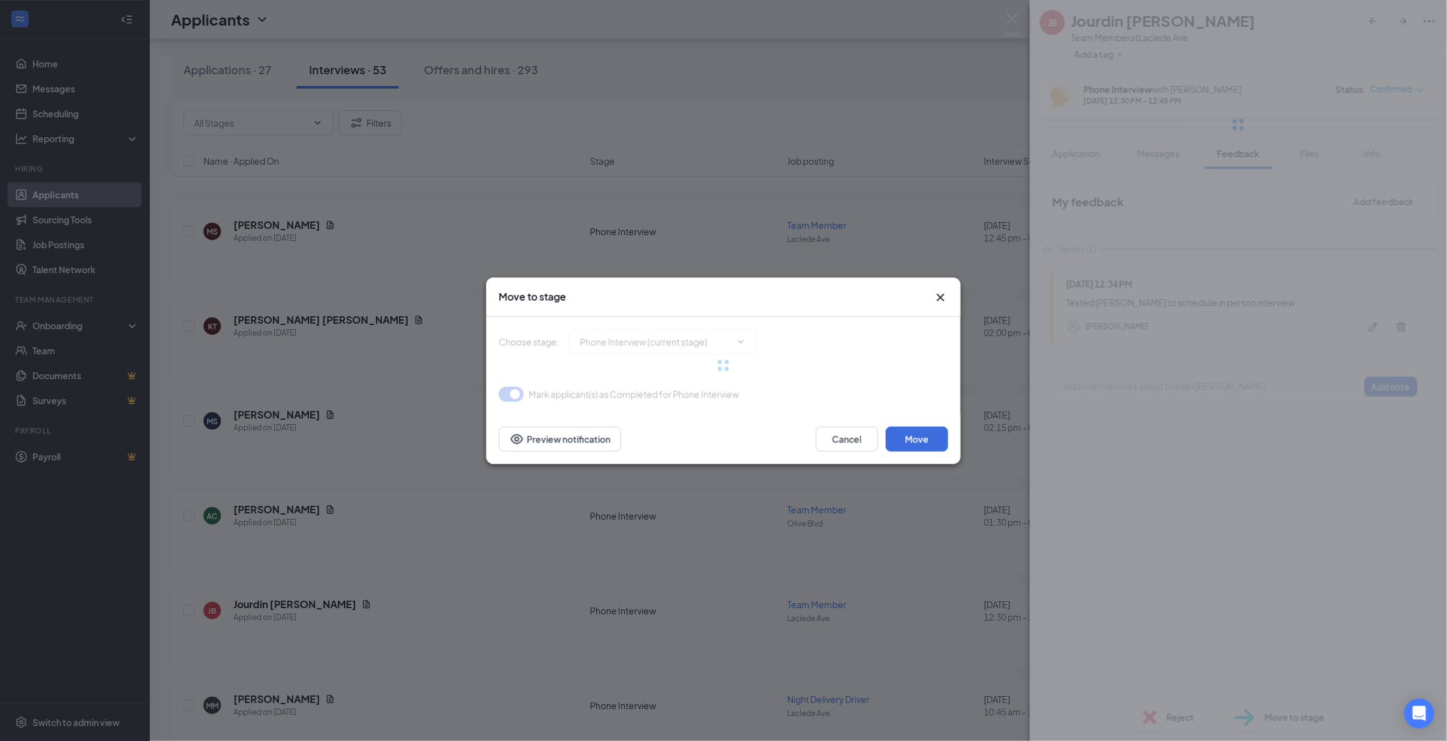
type input "GM Review Stage (next stage)"
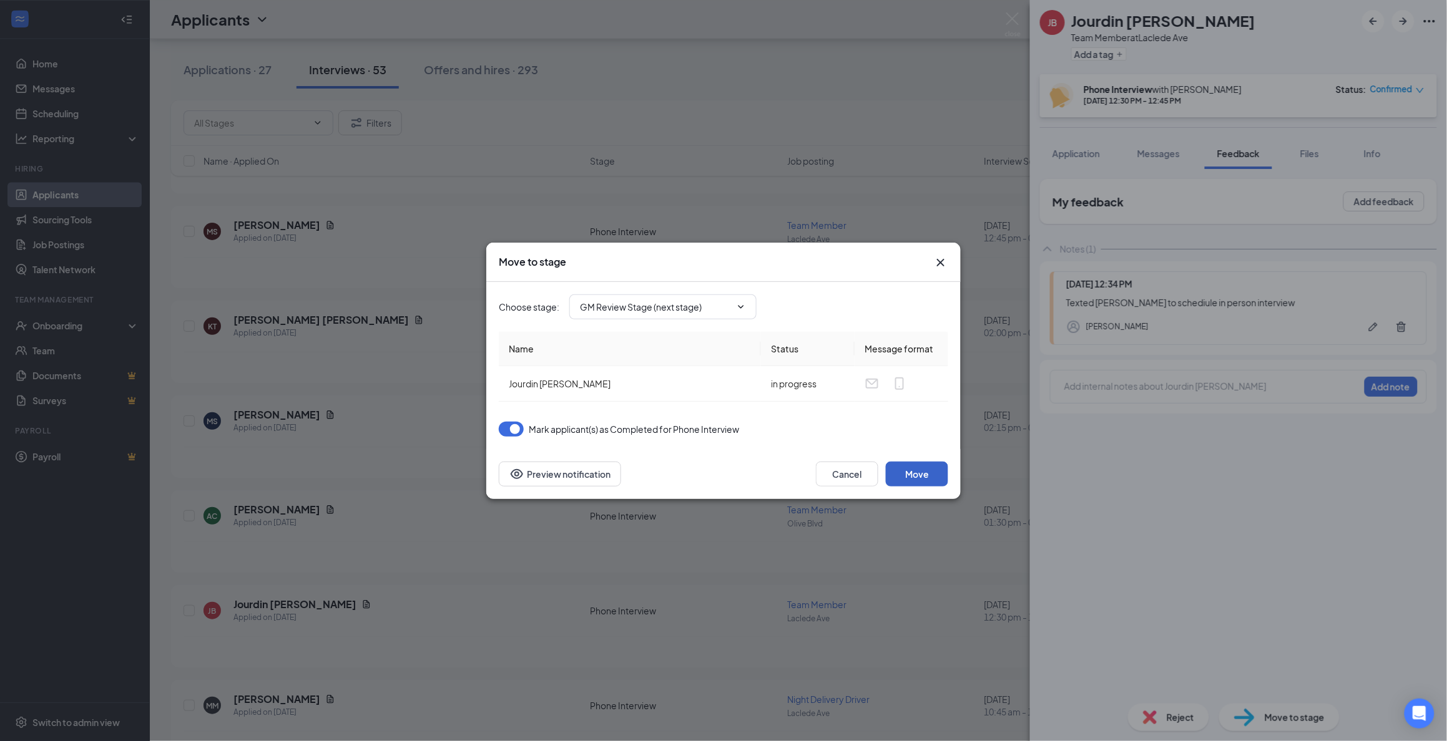
click at [909, 470] on button "Move" at bounding box center [917, 474] width 62 height 25
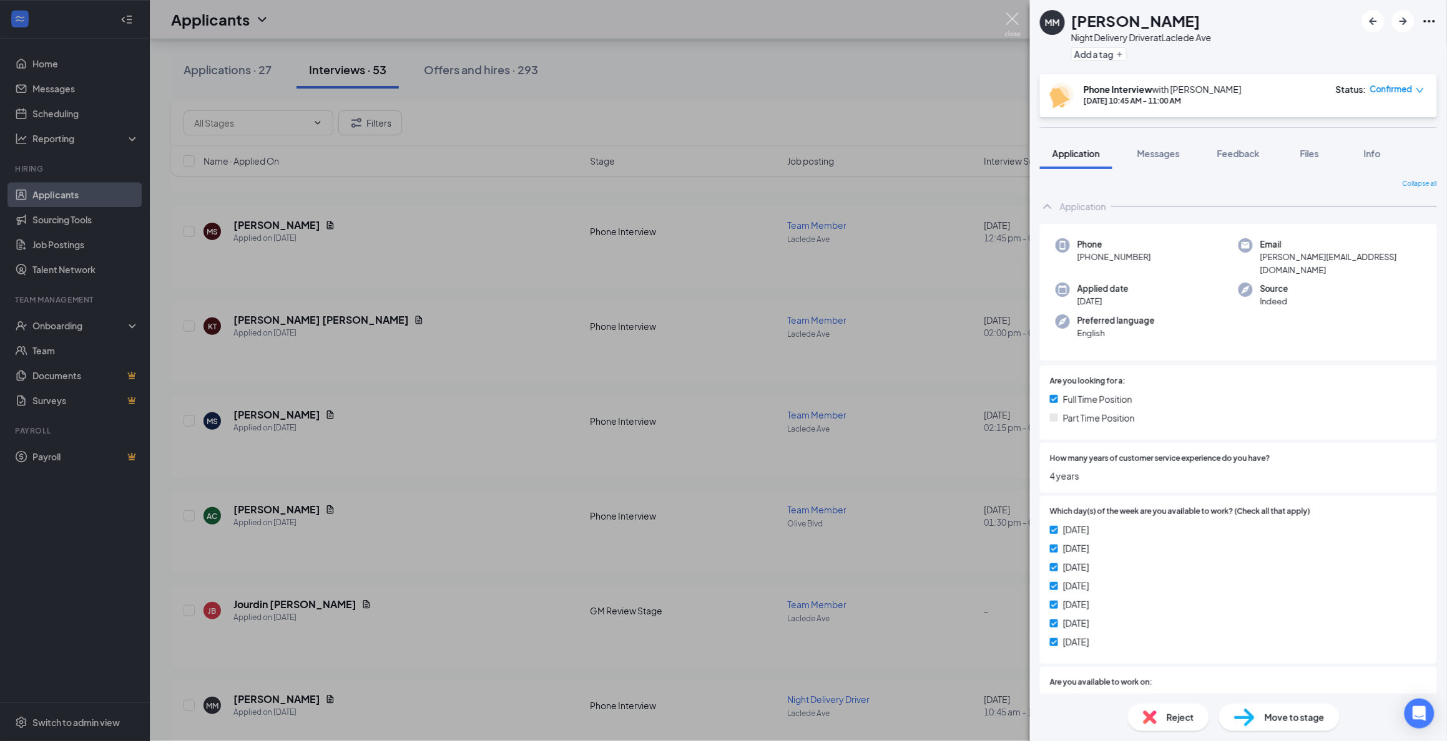
click at [1016, 20] on img at bounding box center [1013, 24] width 16 height 24
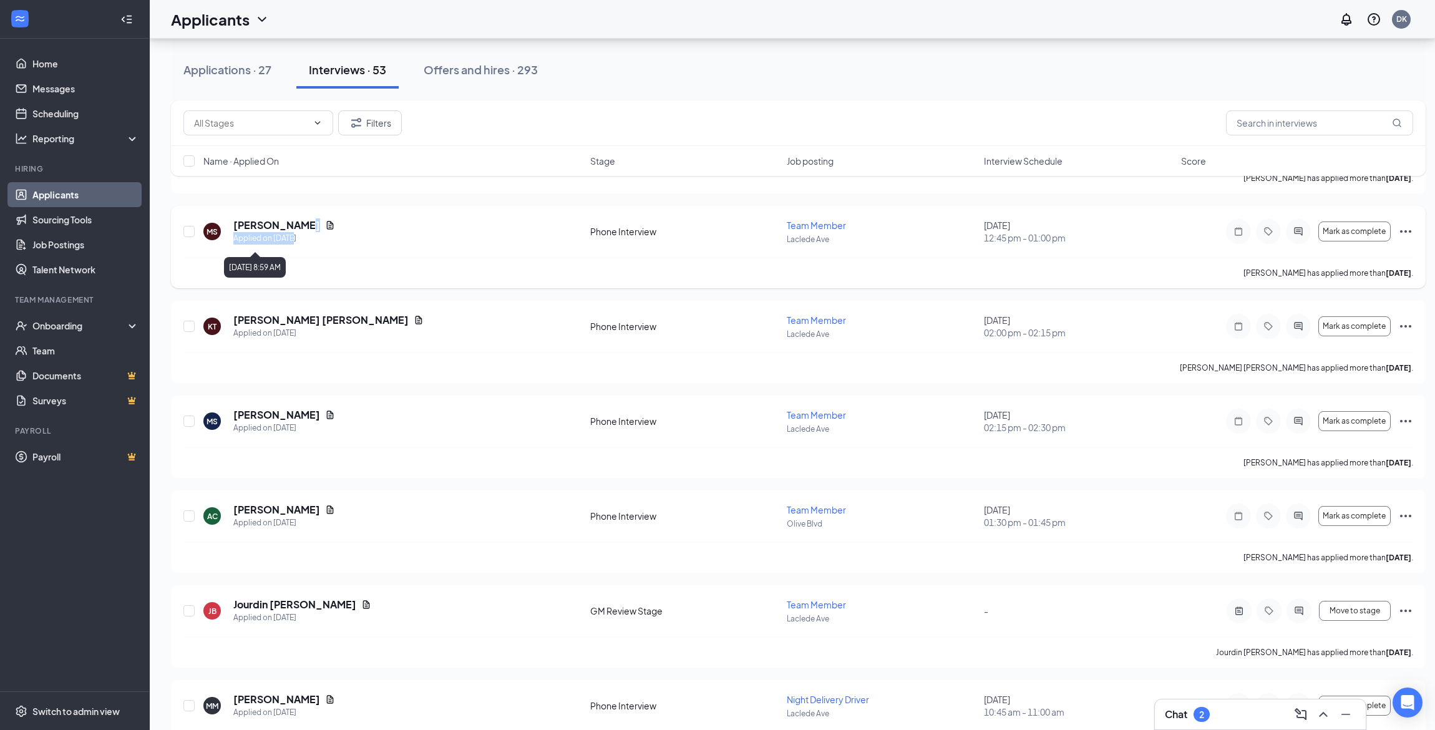
click at [295, 236] on div "Morgyn Stricklin Applied on Sep 13" at bounding box center [284, 231] width 102 height 26
drag, startPoint x: 280, startPoint y: 232, endPoint x: 257, endPoint y: 411, distance: 180.6
click at [280, 232] on h5 "[PERSON_NAME]" at bounding box center [276, 225] width 87 height 14
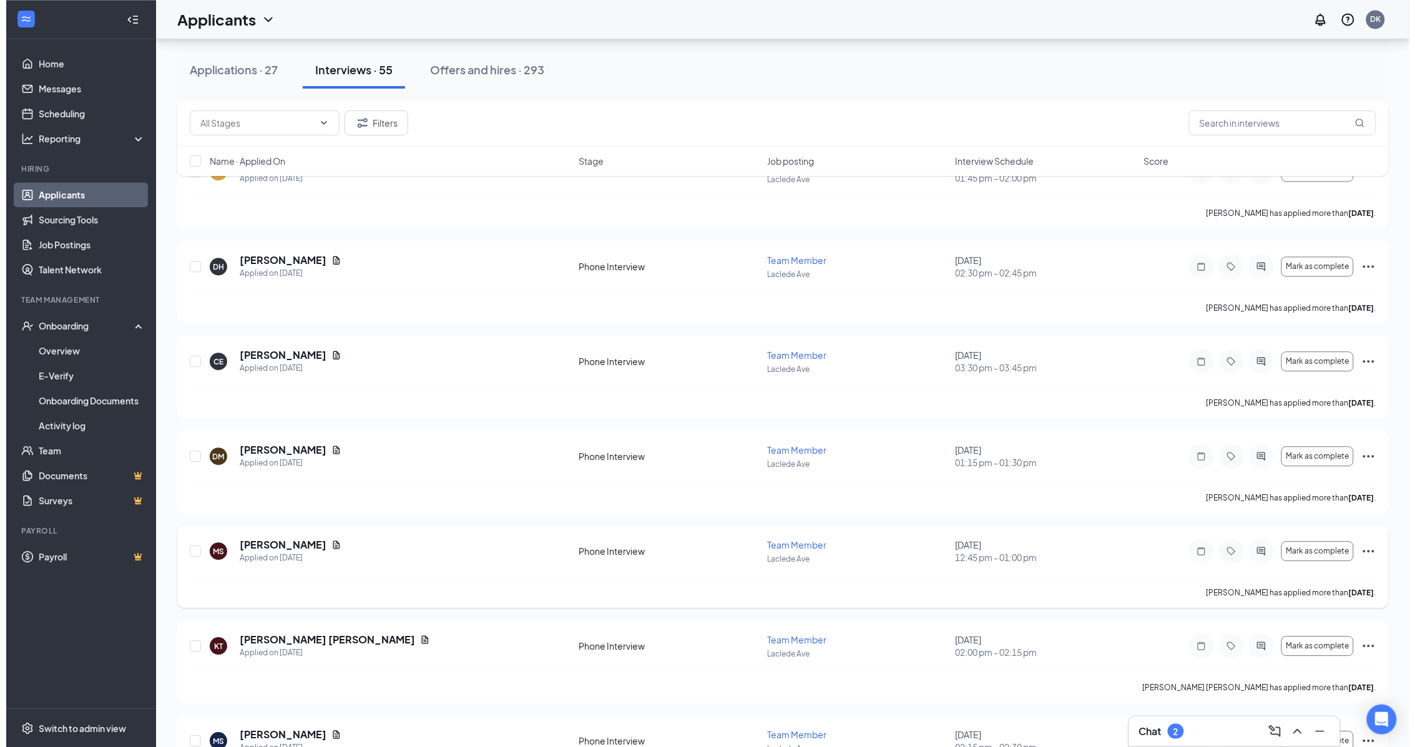
scroll to position [3043, 0]
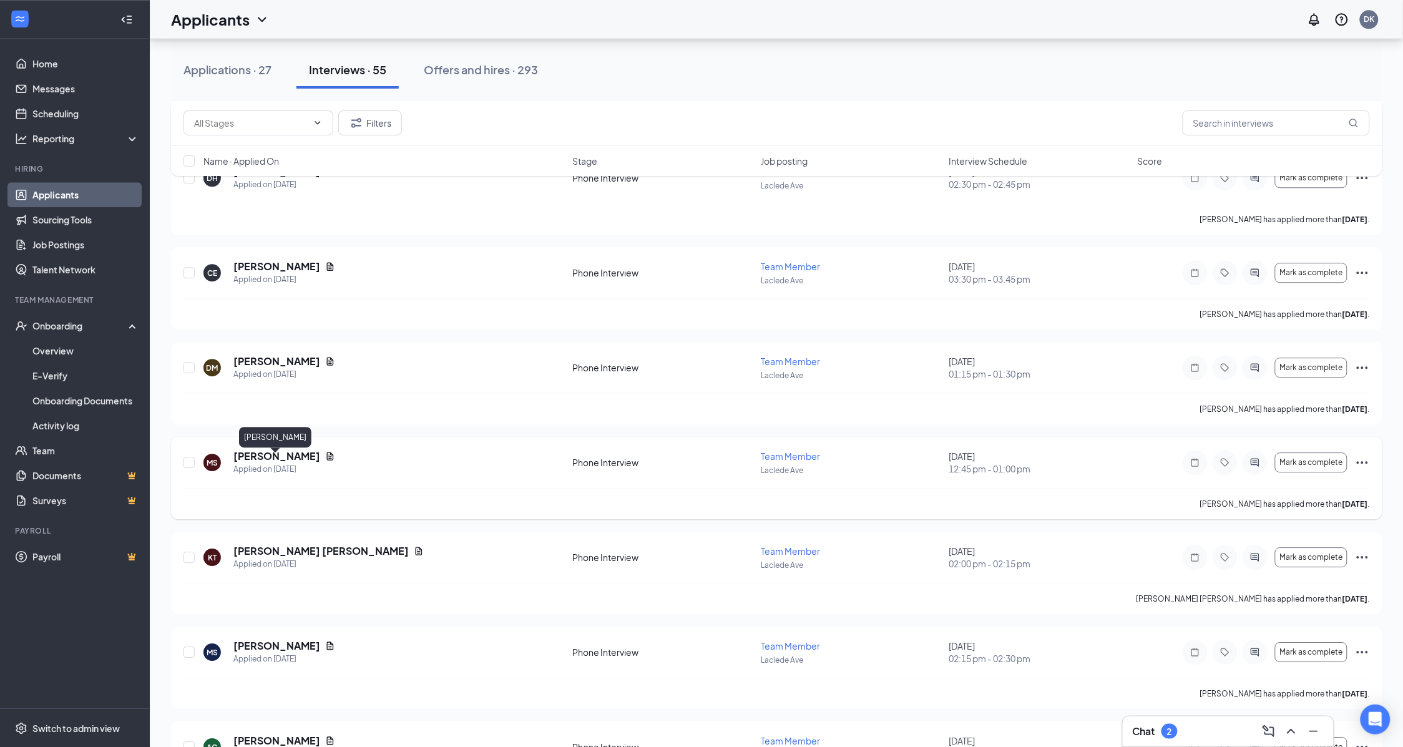
click at [288, 463] on h5 "[PERSON_NAME]" at bounding box center [276, 456] width 87 height 14
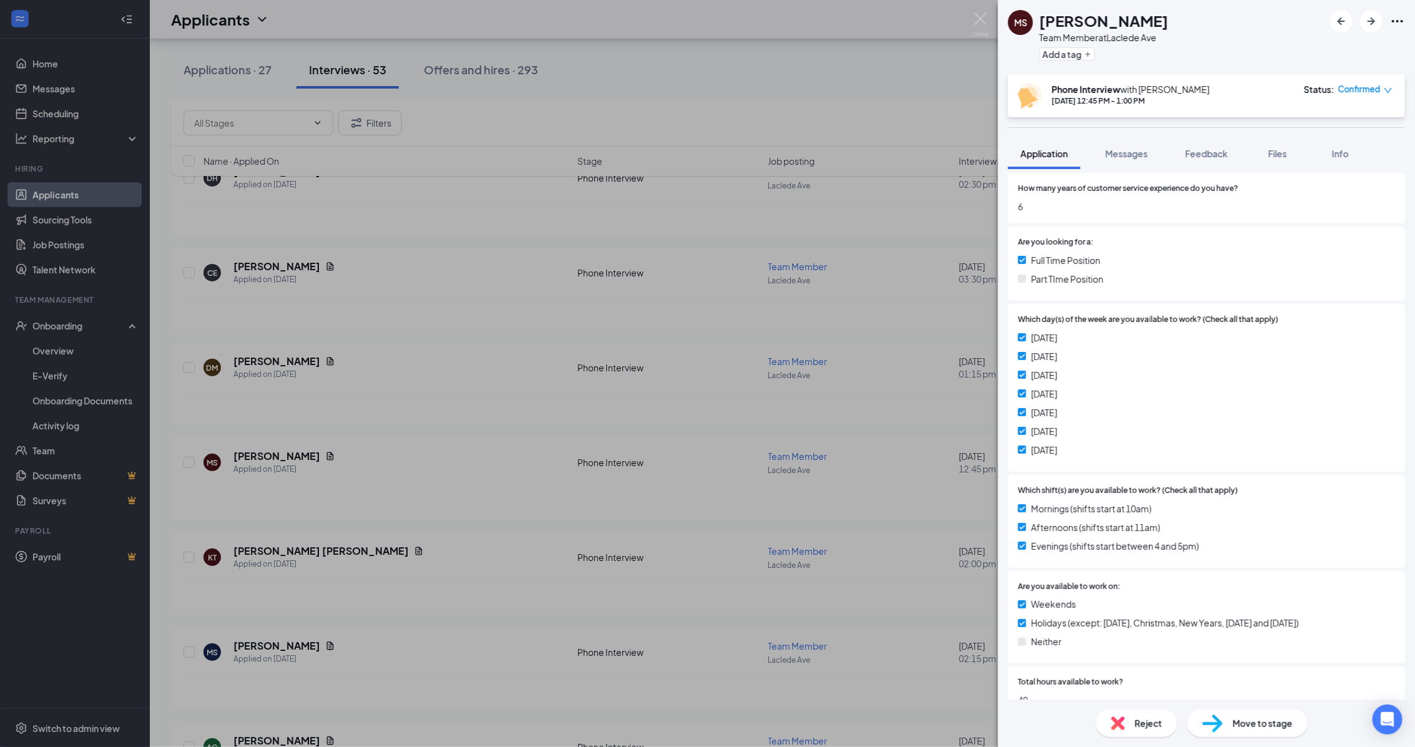
scroll to position [390, 0]
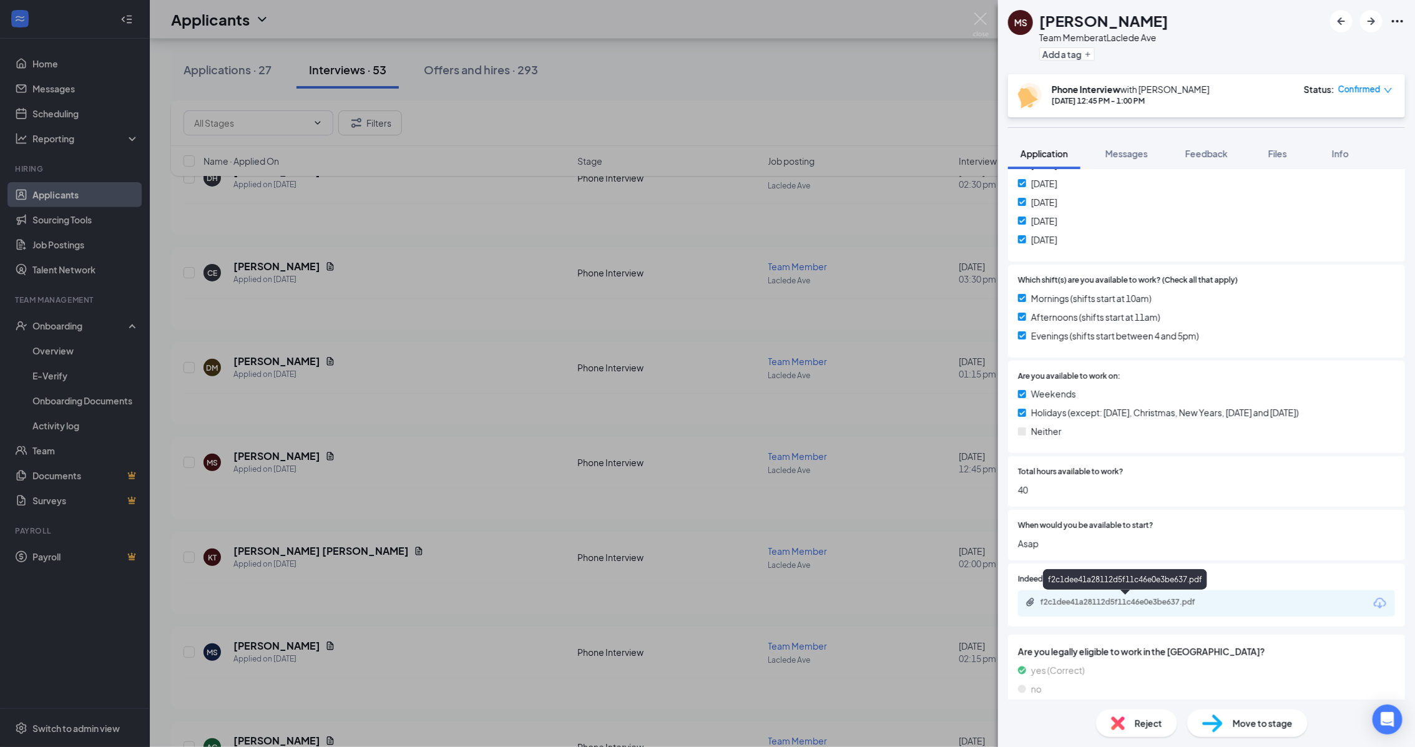
click at [1160, 601] on div "f2c1dee41a28112d5f11c46e0e3be637.pdf" at bounding box center [1127, 602] width 175 height 10
click at [1215, 225] on div "[DATE]" at bounding box center [1206, 221] width 377 height 14
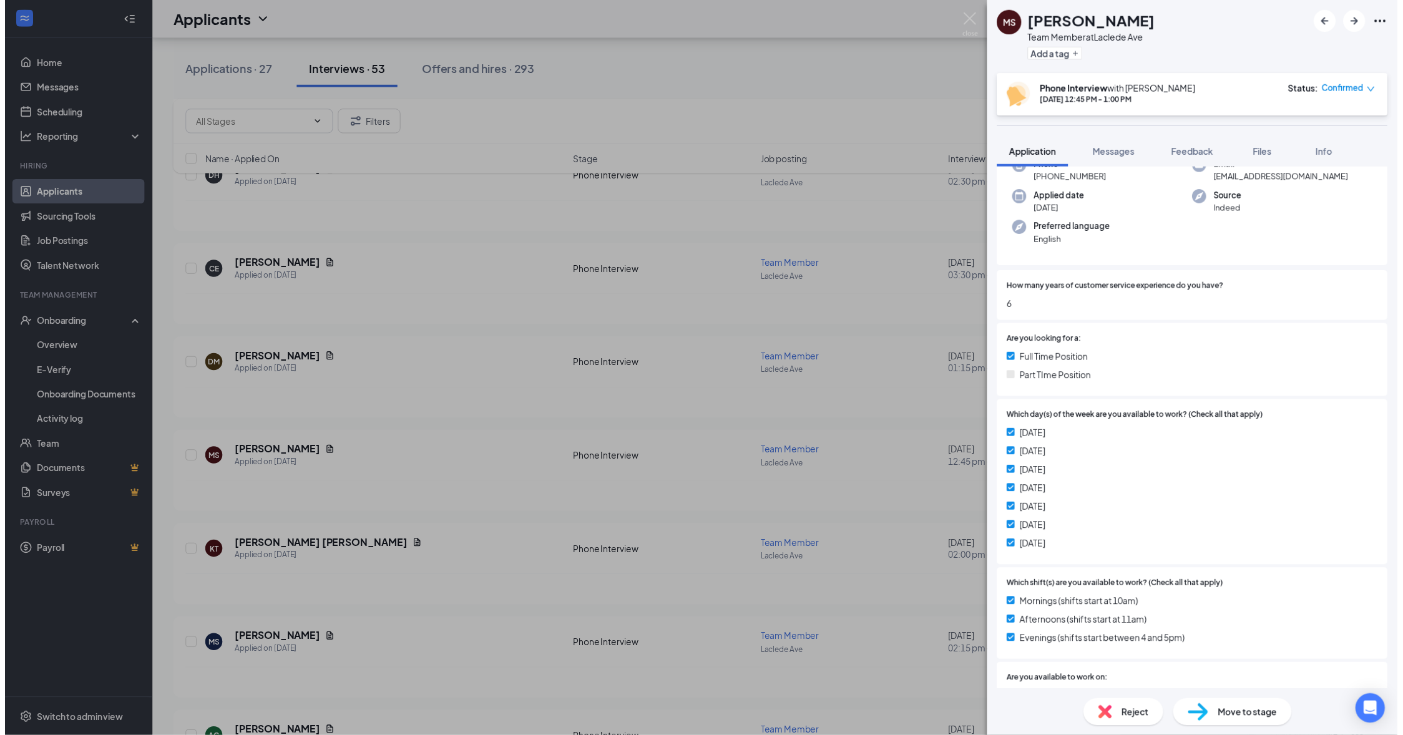
scroll to position [0, 0]
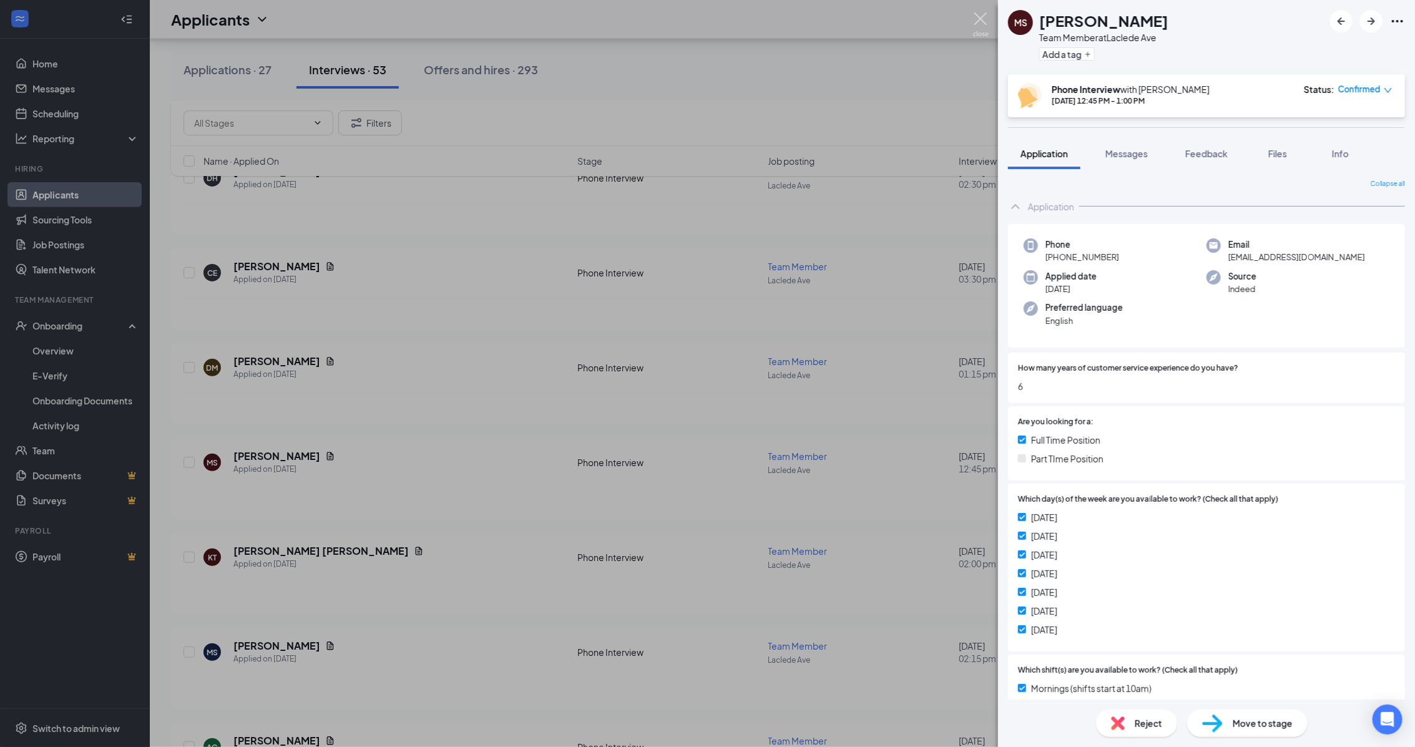
click at [984, 17] on img at bounding box center [981, 24] width 16 height 24
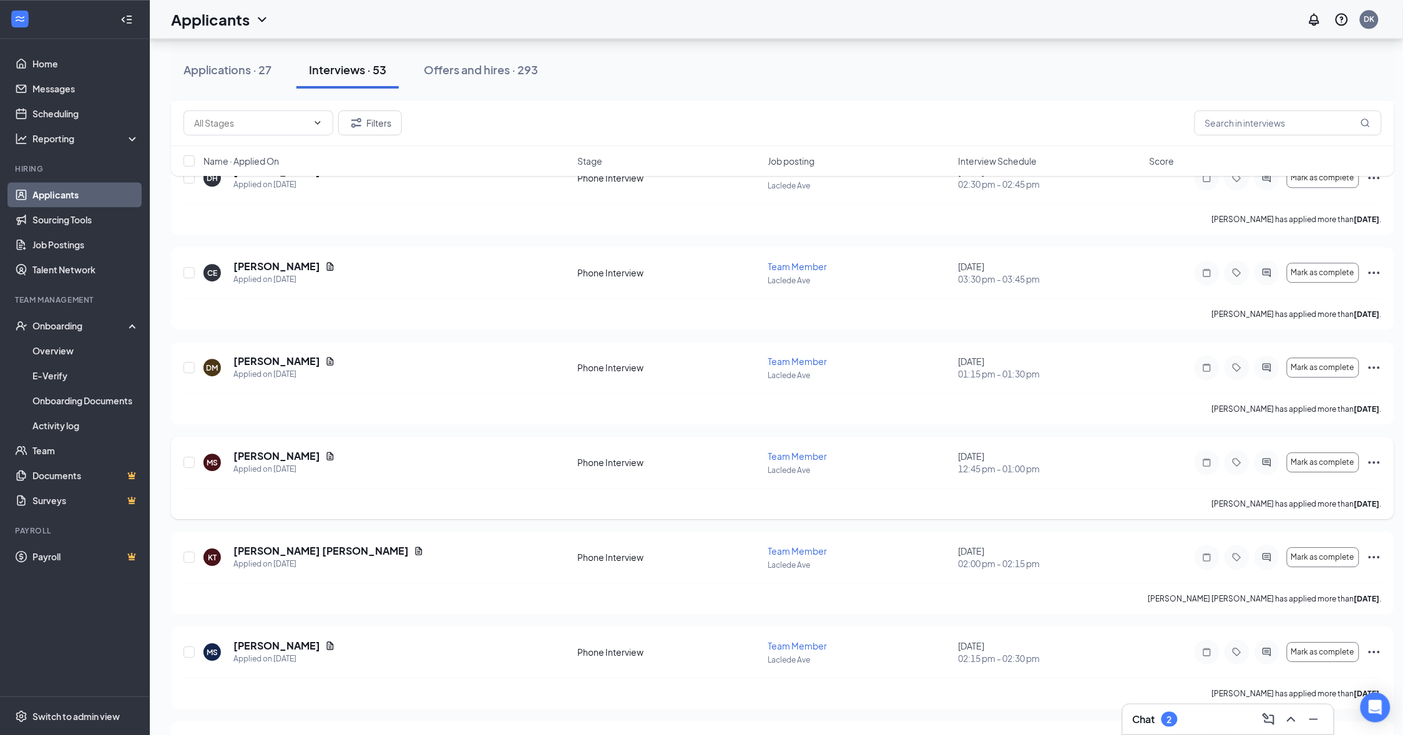
click at [1211, 475] on div at bounding box center [1207, 462] width 25 height 25
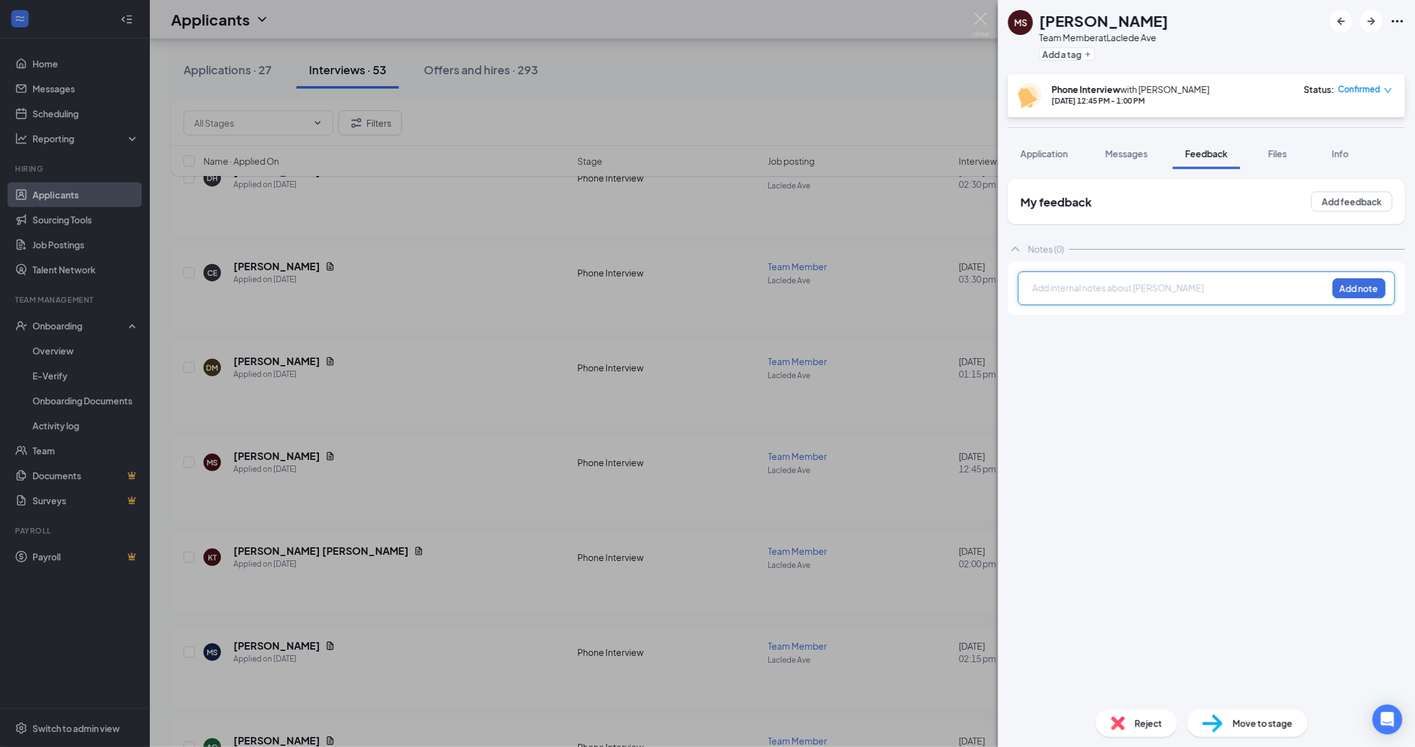
click at [1201, 296] on div at bounding box center [1180, 289] width 294 height 16
click at [1361, 285] on button "Add note" at bounding box center [1358, 288] width 53 height 20
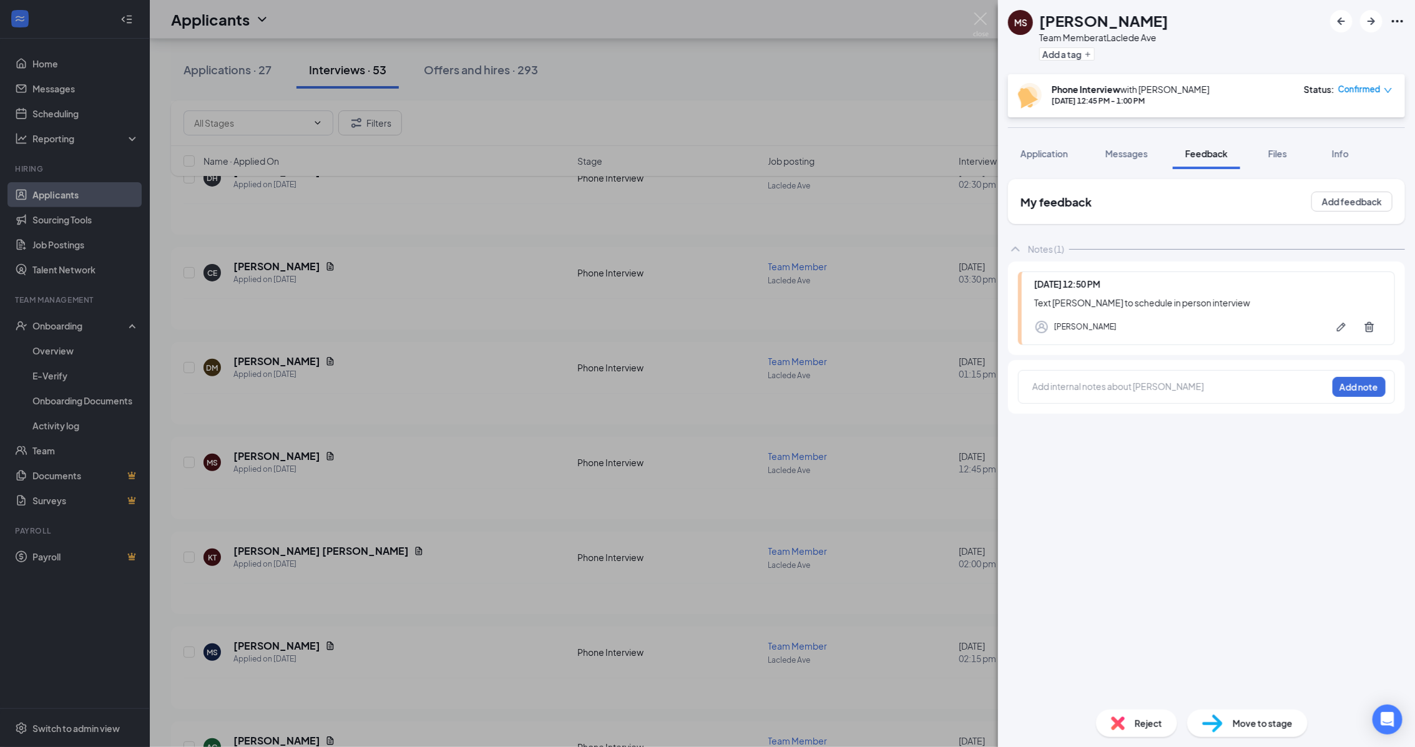
click at [1277, 724] on span "Move to stage" at bounding box center [1263, 723] width 60 height 14
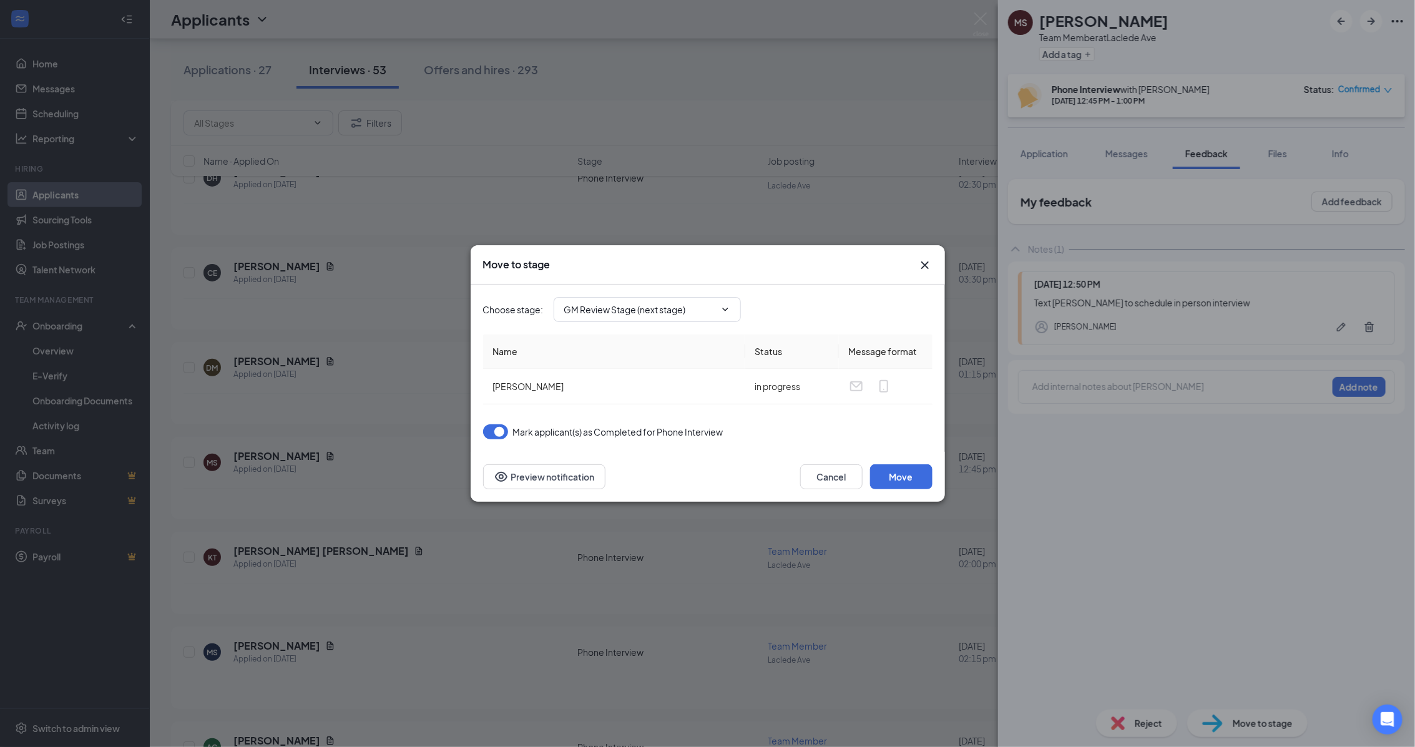
click at [929, 268] on icon "Cross" at bounding box center [924, 265] width 15 height 15
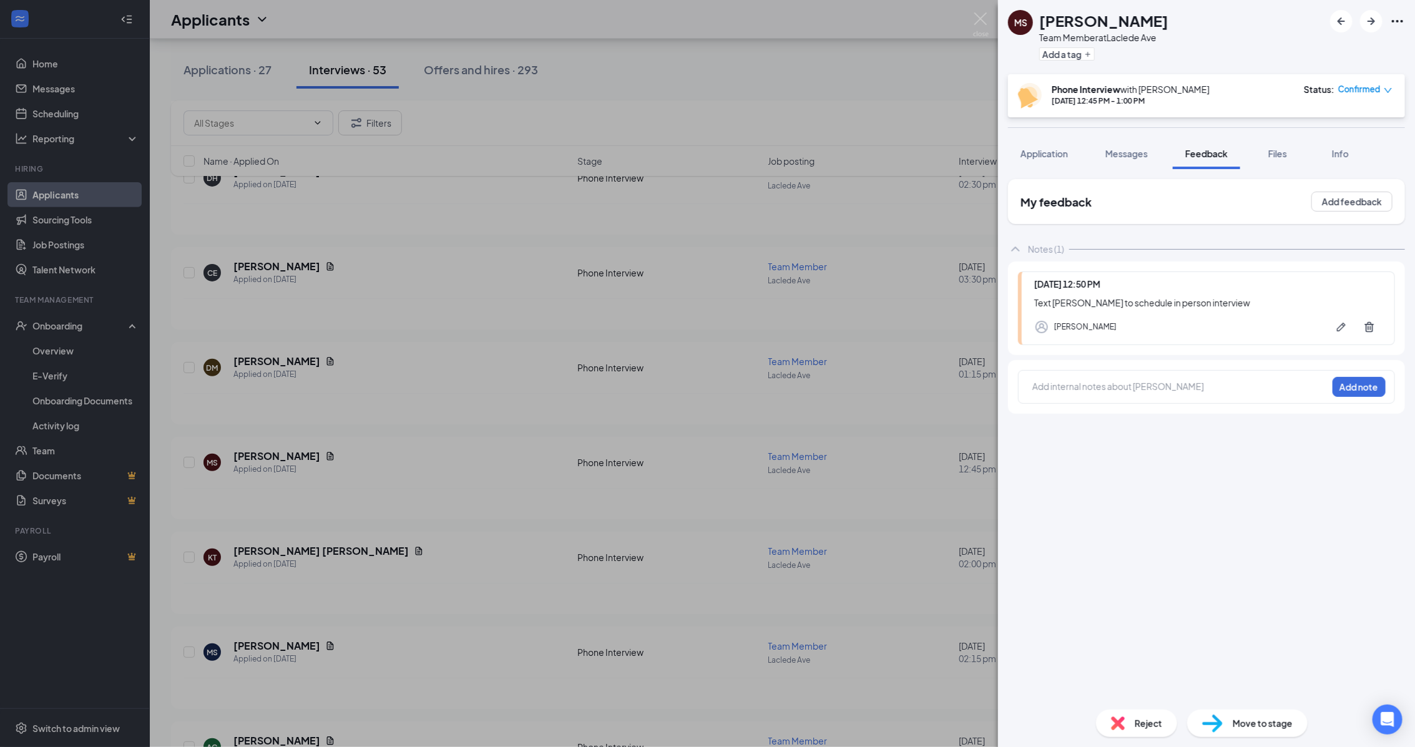
click at [1390, 88] on icon "down" at bounding box center [1388, 90] width 9 height 9
click at [1358, 147] on span "Mark complete" at bounding box center [1329, 146] width 62 height 14
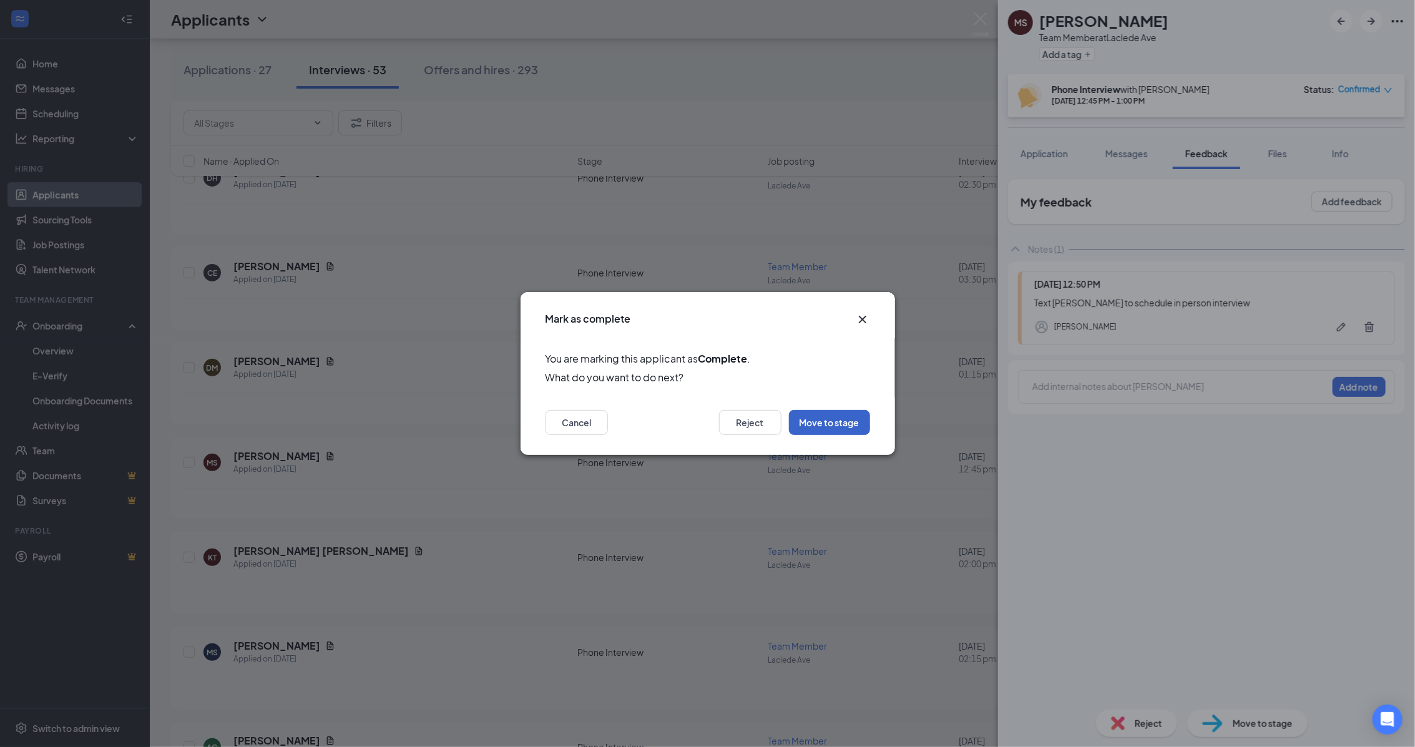
click at [824, 419] on button "Move to stage" at bounding box center [829, 422] width 81 height 25
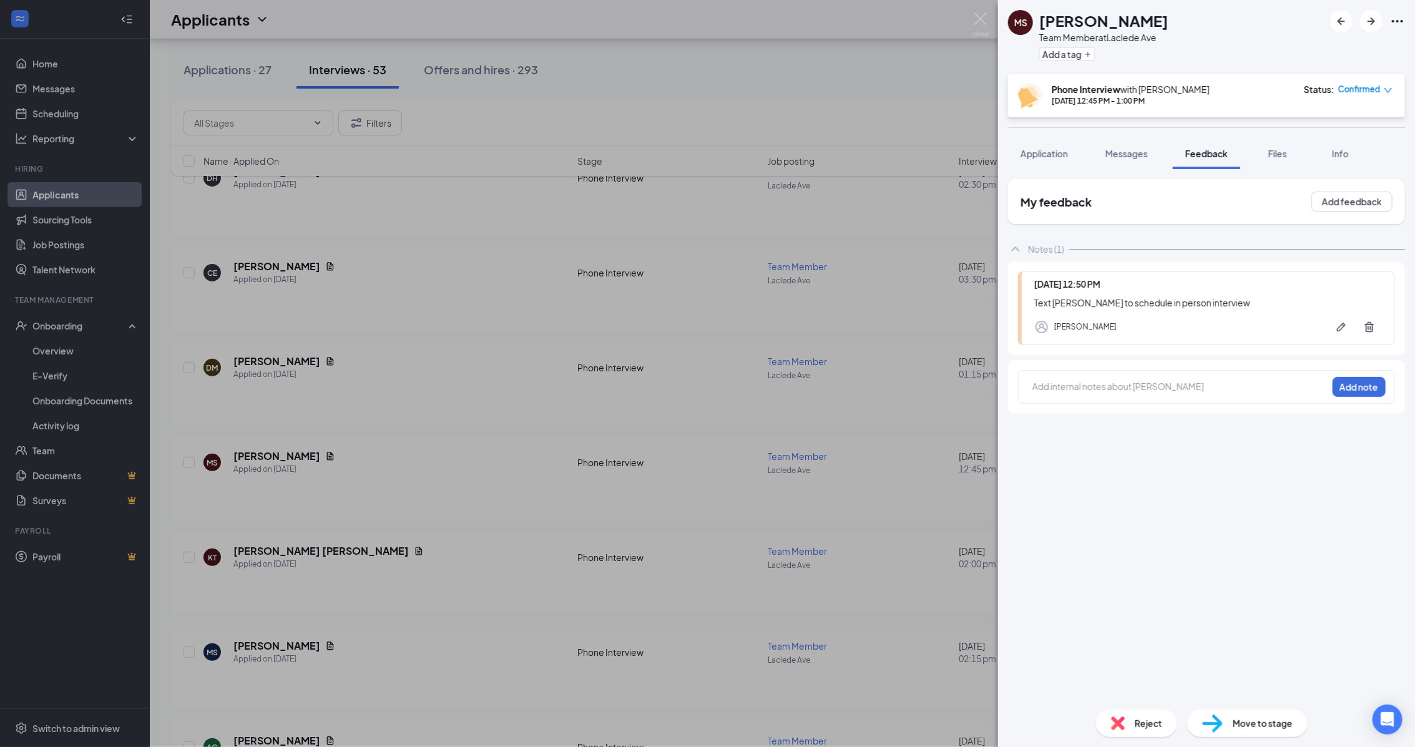
type input "Phone Interview (current stage)"
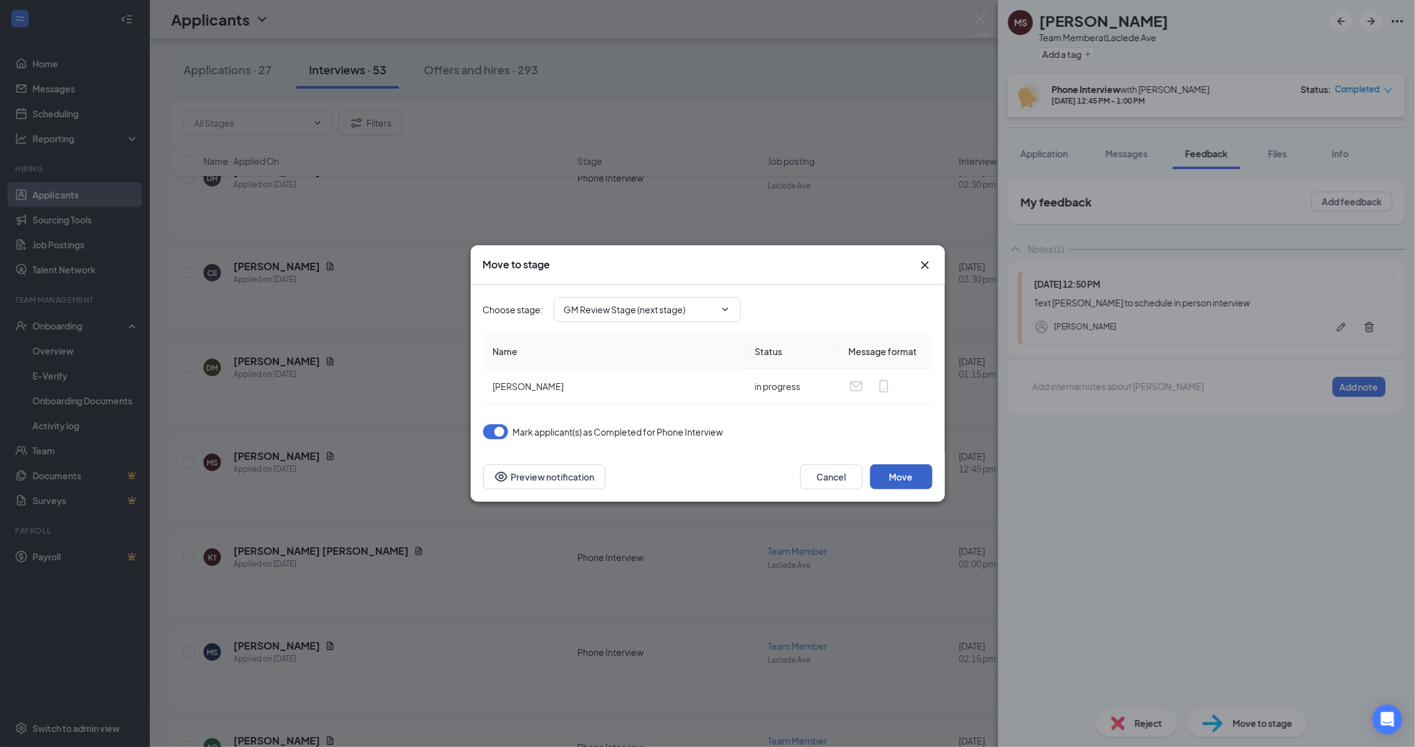
click at [900, 484] on button "Move" at bounding box center [901, 476] width 62 height 25
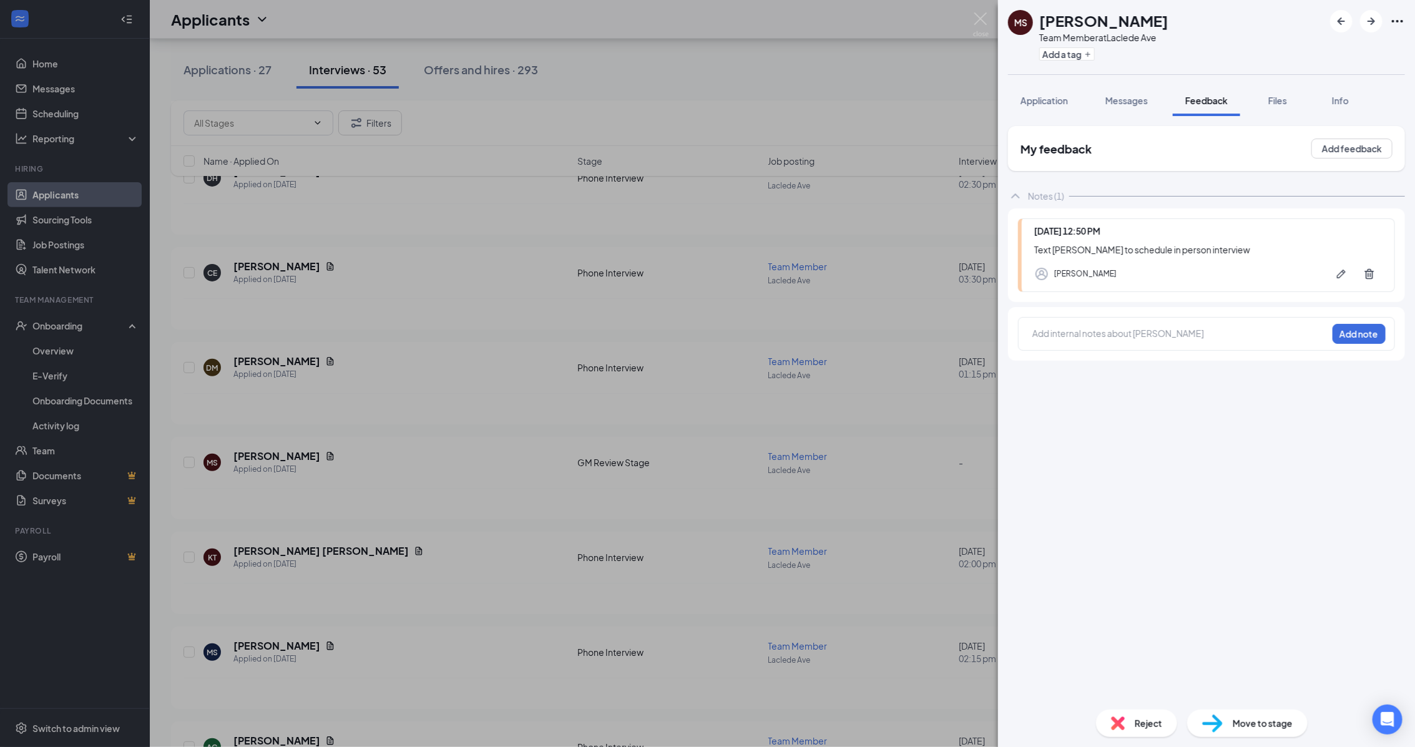
click at [984, 19] on img at bounding box center [981, 24] width 16 height 24
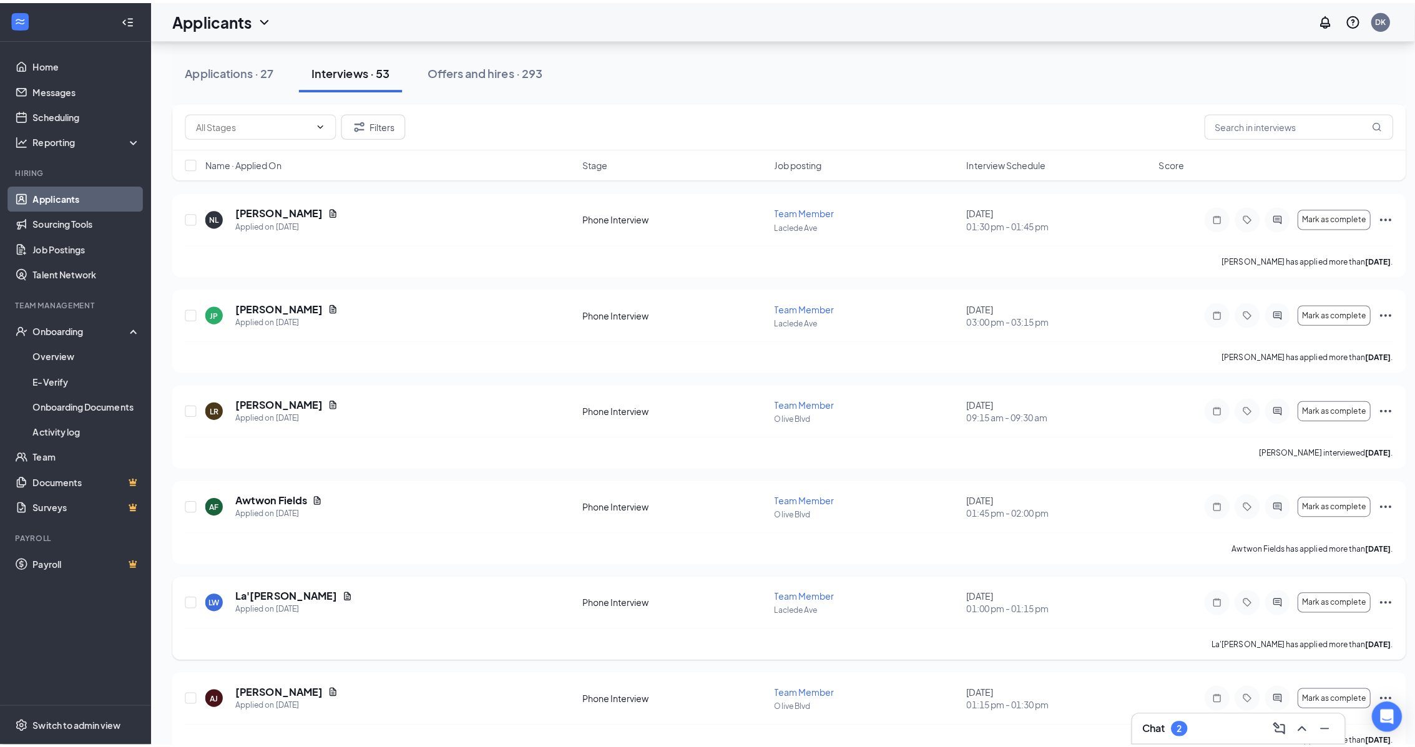
scroll to position [4447, 0]
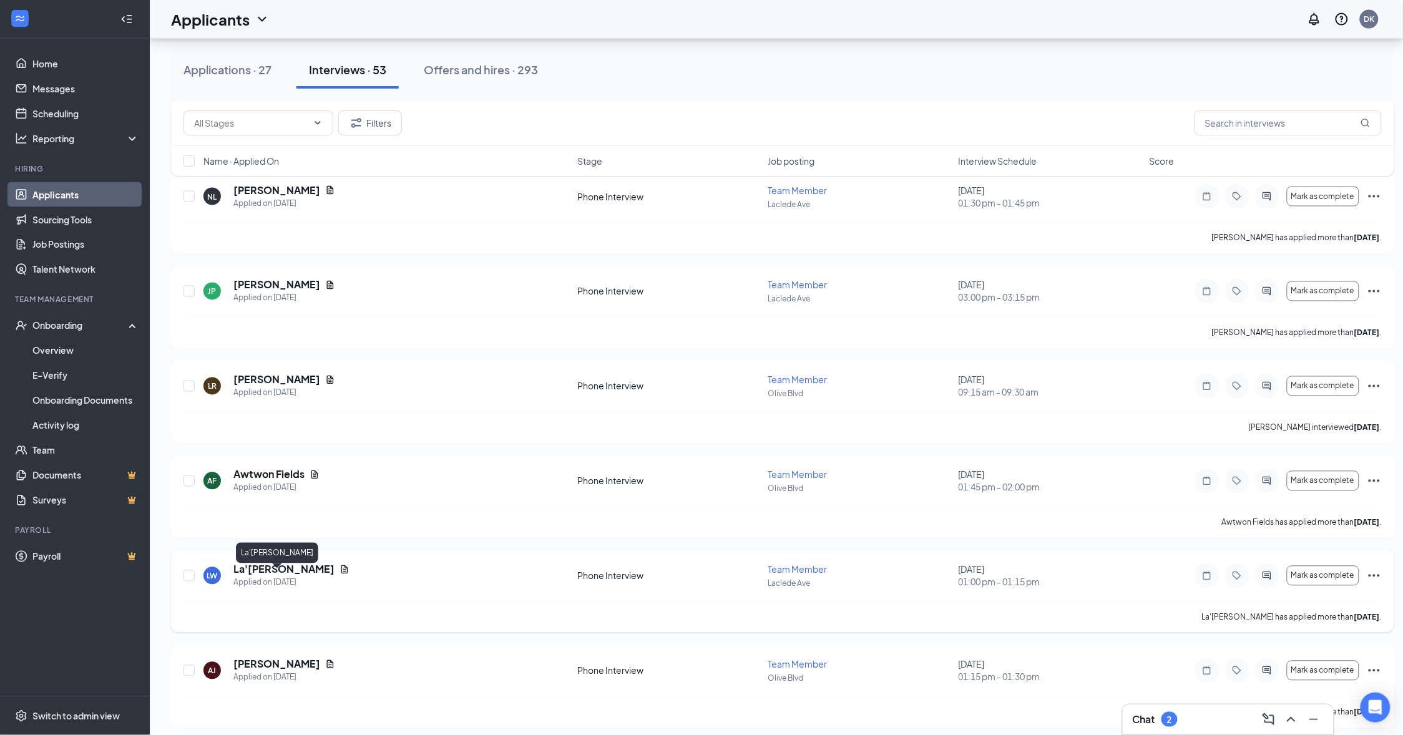
drag, startPoint x: 266, startPoint y: 577, endPoint x: 1055, endPoint y: 557, distance: 789.8
click at [266, 577] on h5 "La'[PERSON_NAME]" at bounding box center [283, 570] width 101 height 14
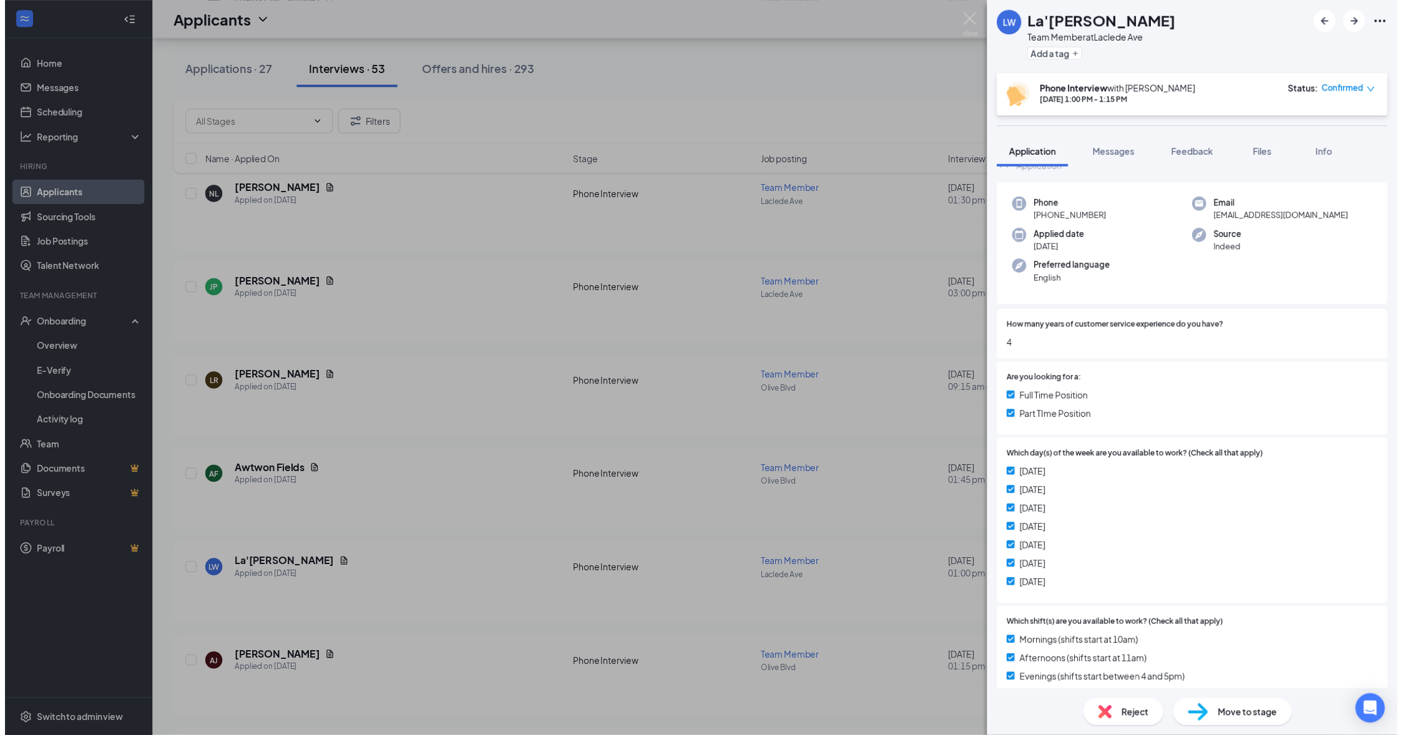
scroll to position [78, 0]
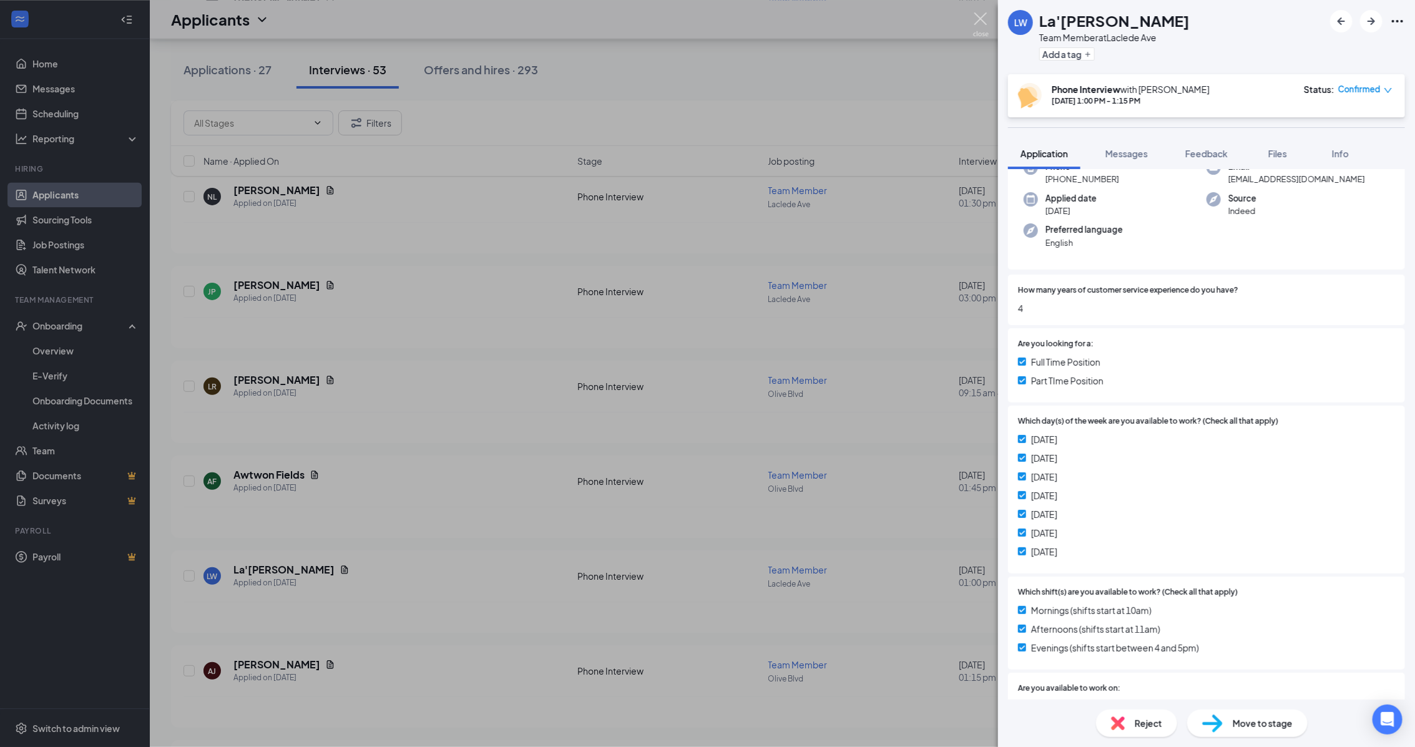
click at [980, 16] on img at bounding box center [981, 24] width 16 height 24
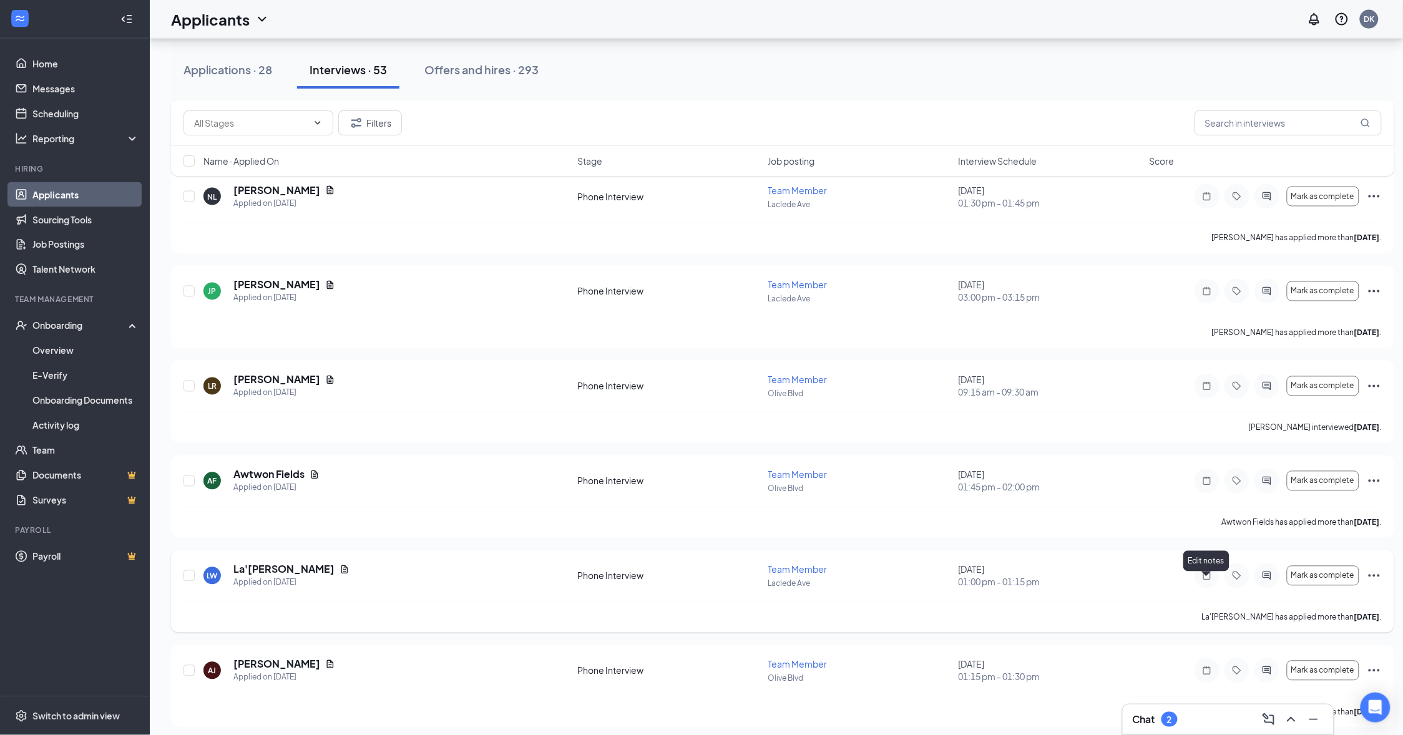
click at [1202, 581] on icon "Note" at bounding box center [1207, 576] width 15 height 10
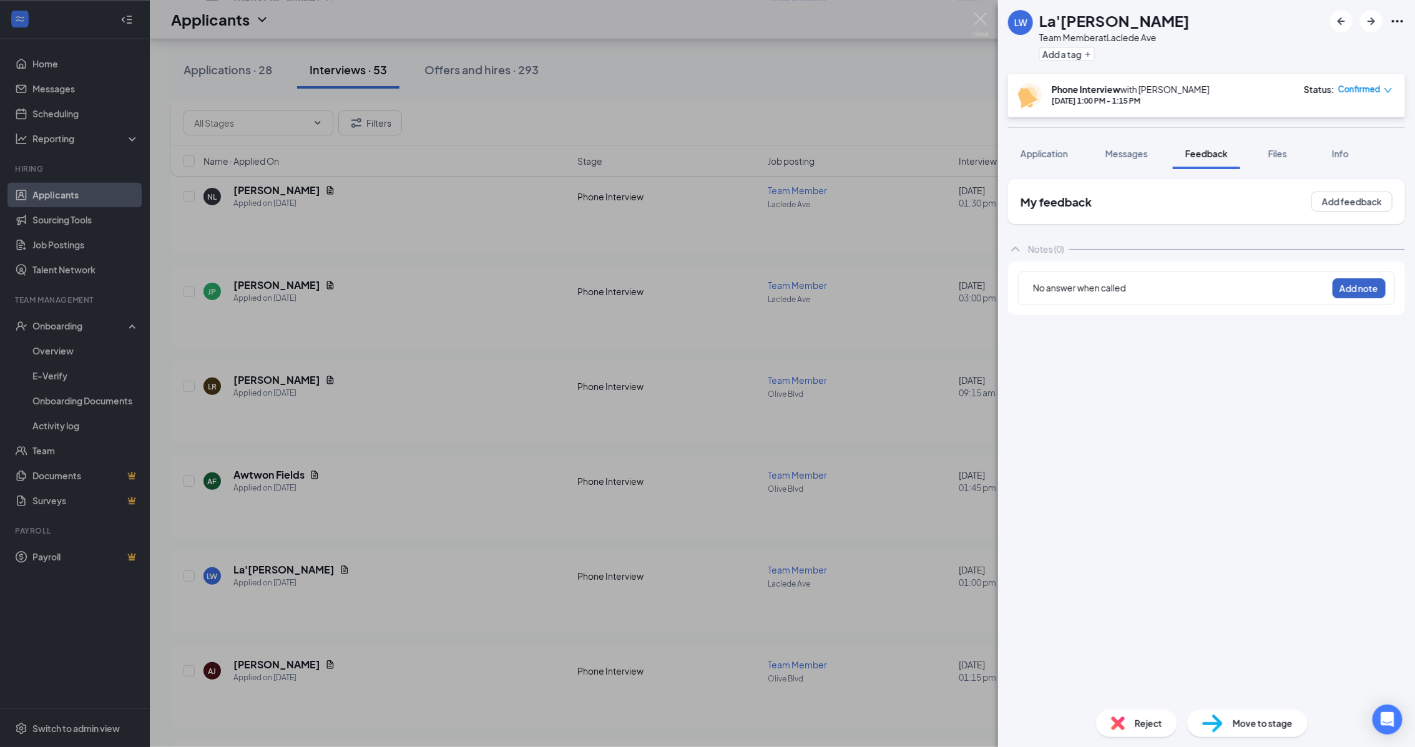
click at [1377, 291] on button "Add note" at bounding box center [1358, 288] width 53 height 20
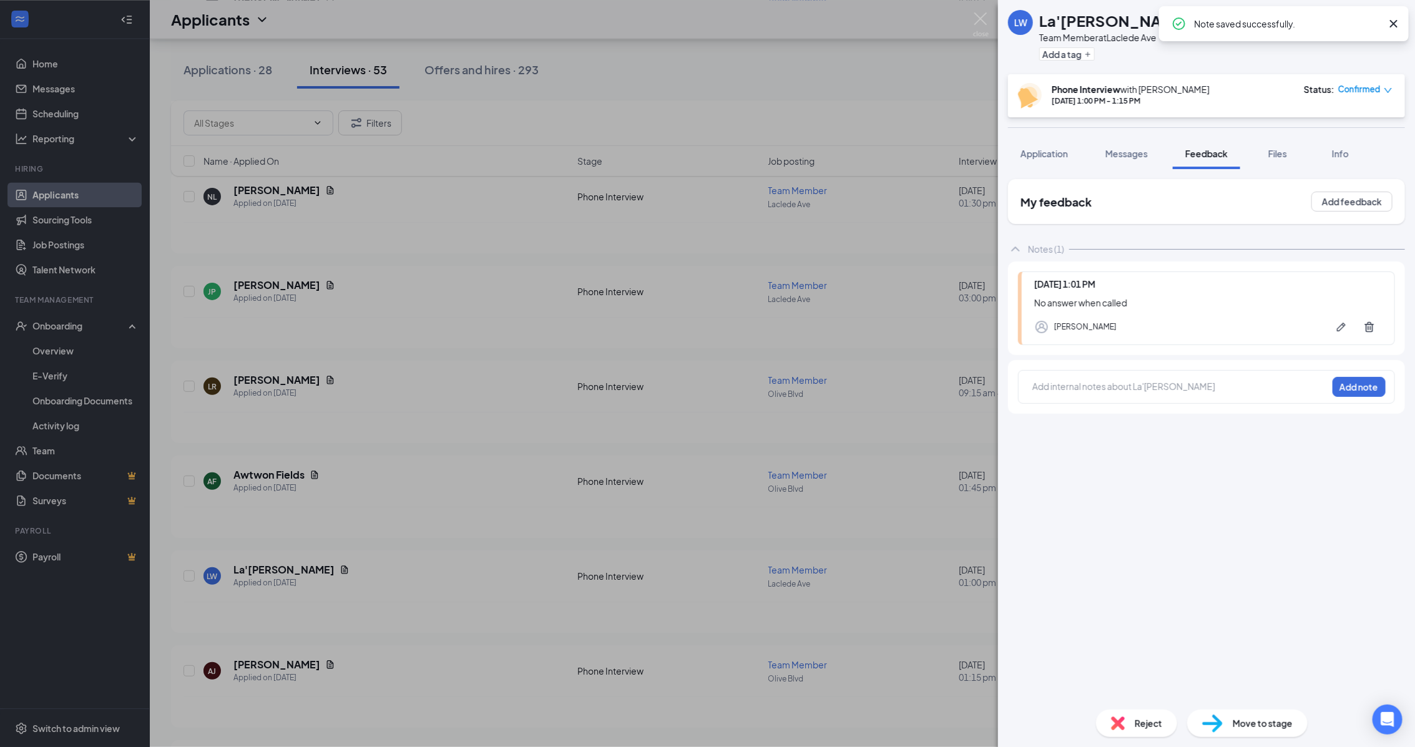
click at [1389, 94] on icon "down" at bounding box center [1388, 90] width 9 height 9
click at [1351, 170] on span "Mark as no-show" at bounding box center [1332, 167] width 69 height 14
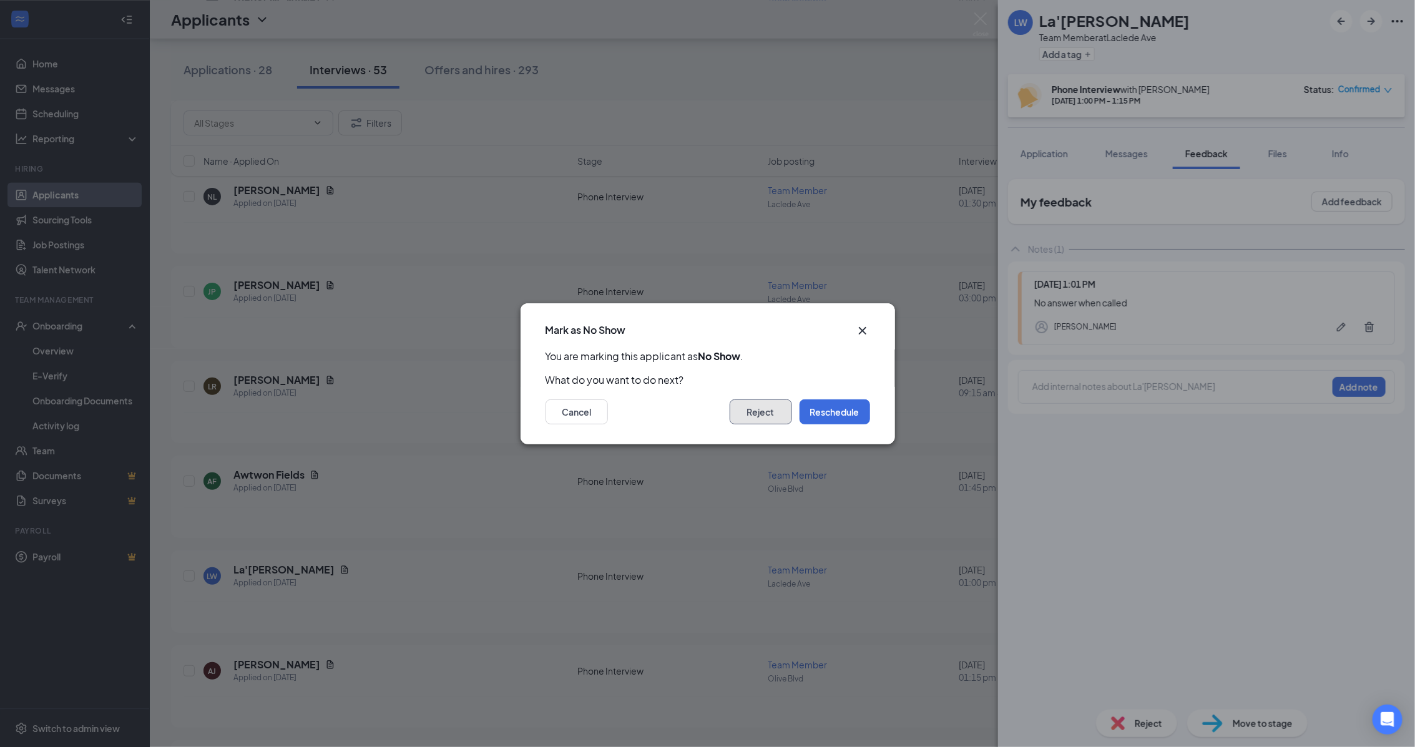
click at [748, 419] on button "Reject" at bounding box center [761, 411] width 62 height 25
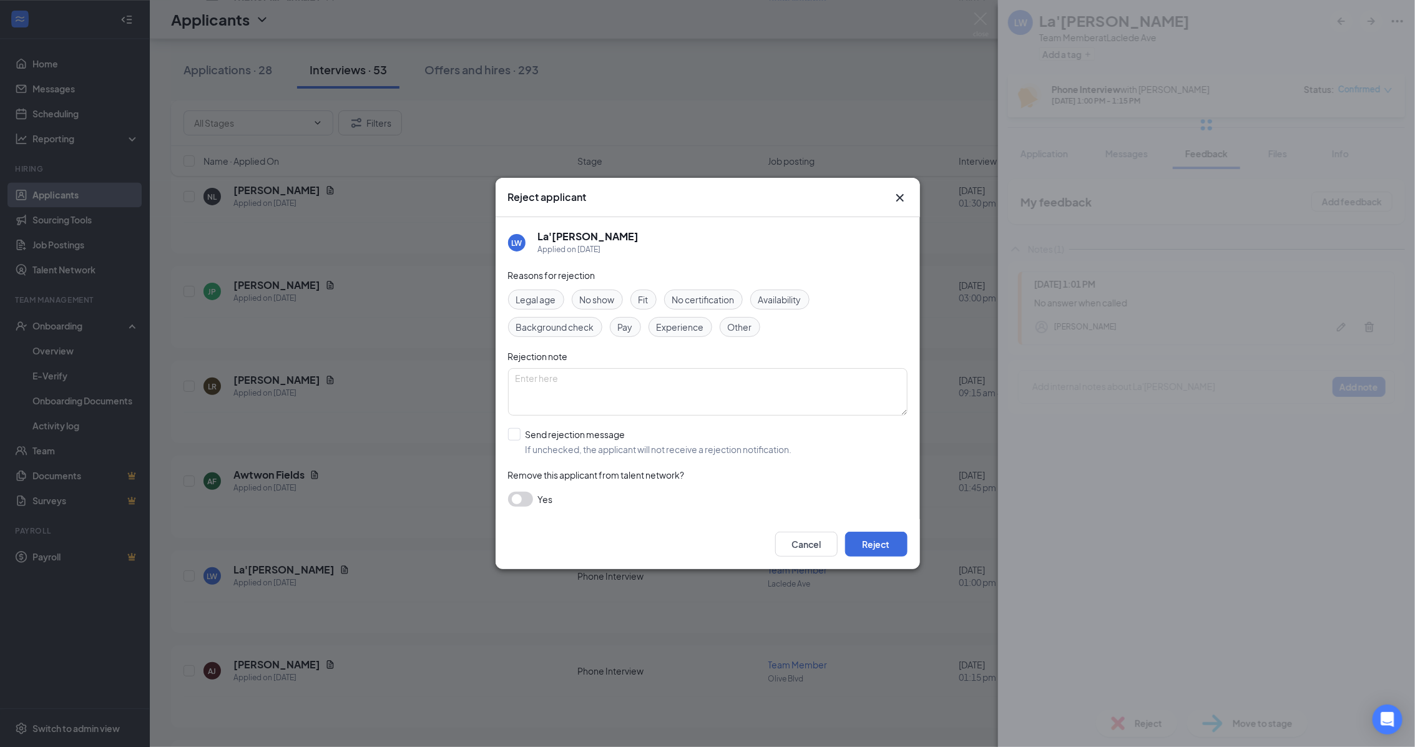
click at [600, 307] on div "No show" at bounding box center [597, 300] width 51 height 20
click at [892, 560] on div "Cancel Reject" at bounding box center [708, 544] width 424 height 50
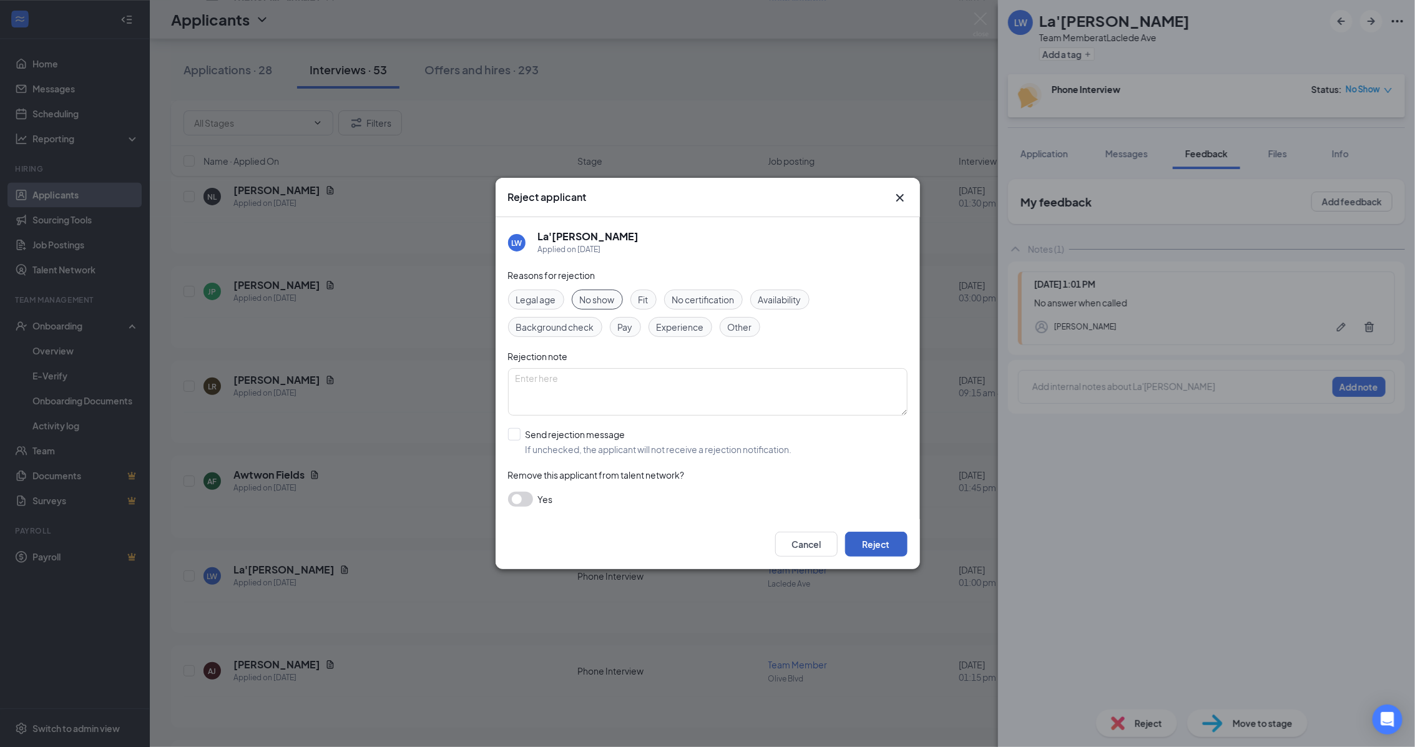
click at [884, 550] on button "Reject" at bounding box center [876, 544] width 62 height 25
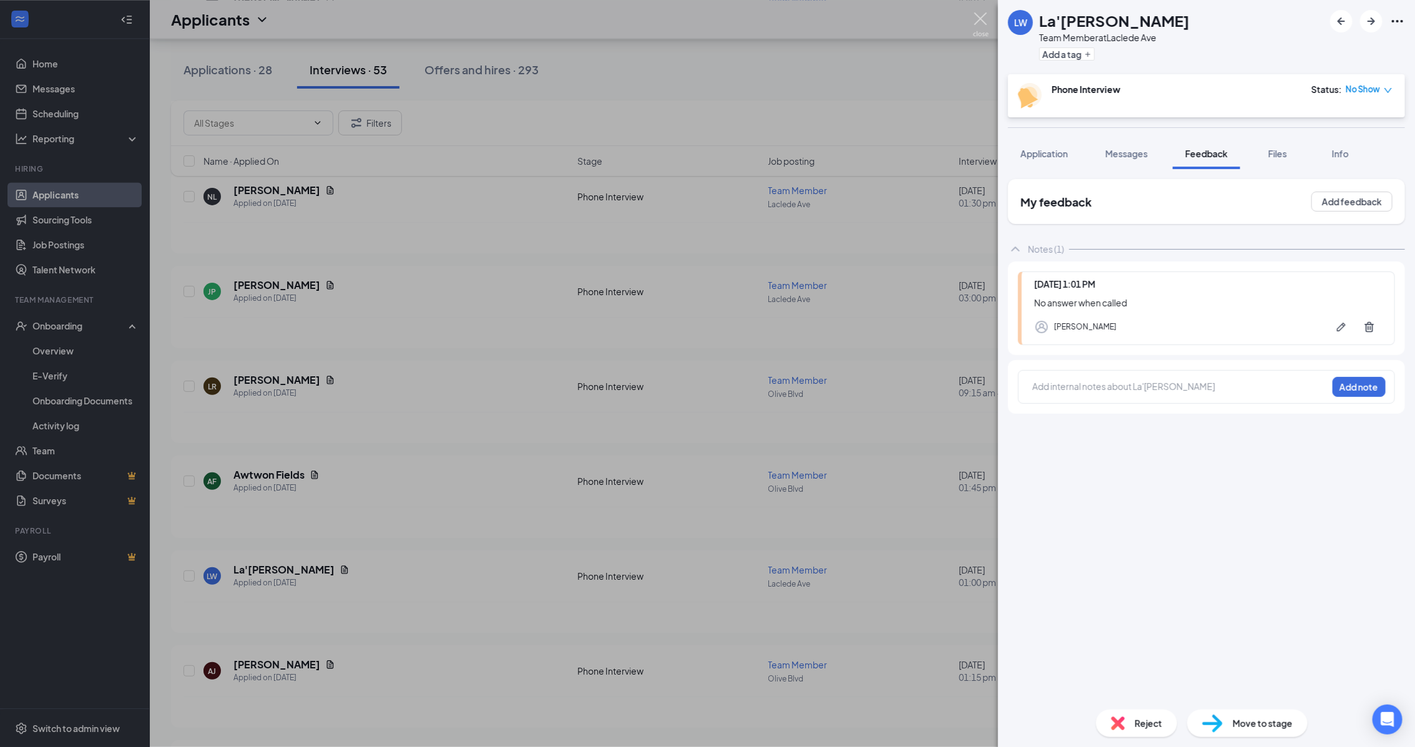
click at [984, 19] on img at bounding box center [981, 24] width 16 height 24
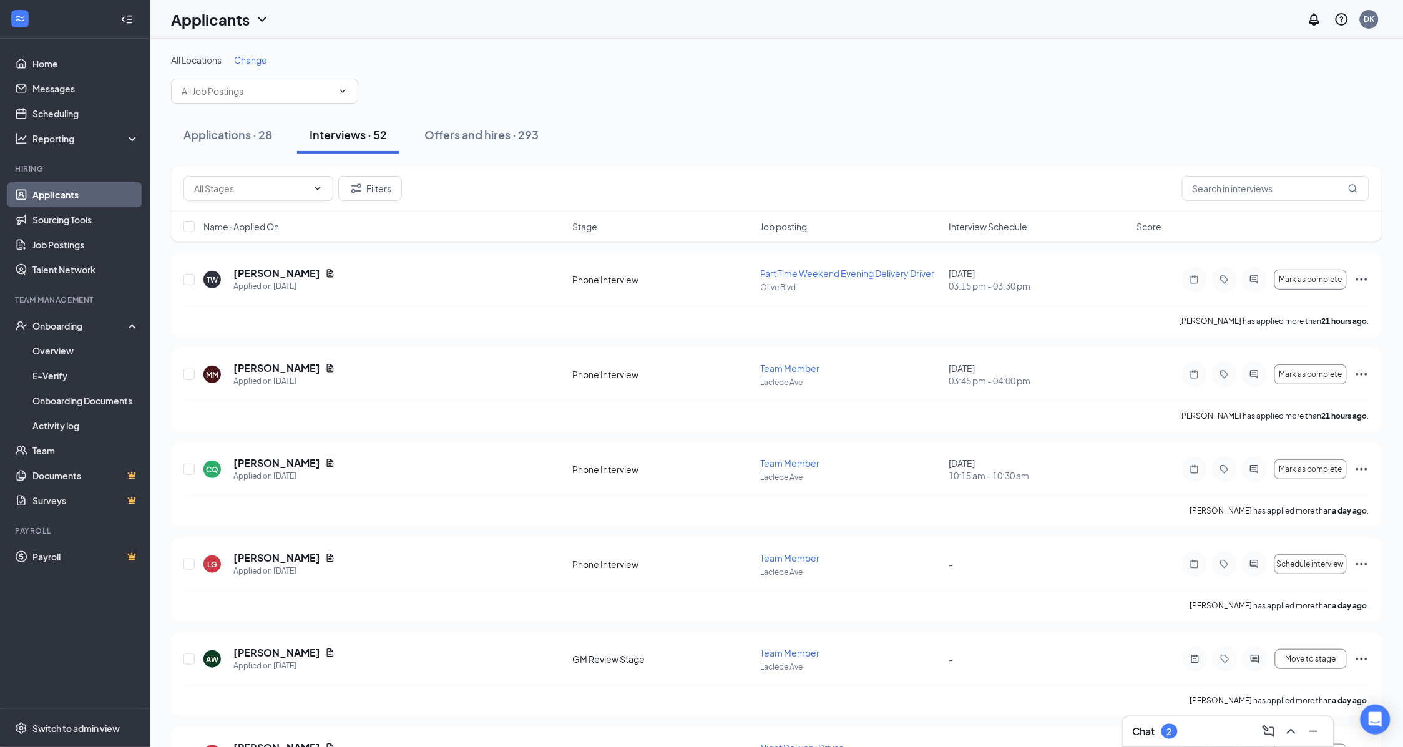
click at [673, 135] on div "Applications · 28 Interviews · 52 Offers and hires · 293" at bounding box center [776, 134] width 1211 height 37
click at [236, 137] on div "Applications · 28" at bounding box center [227, 135] width 89 height 16
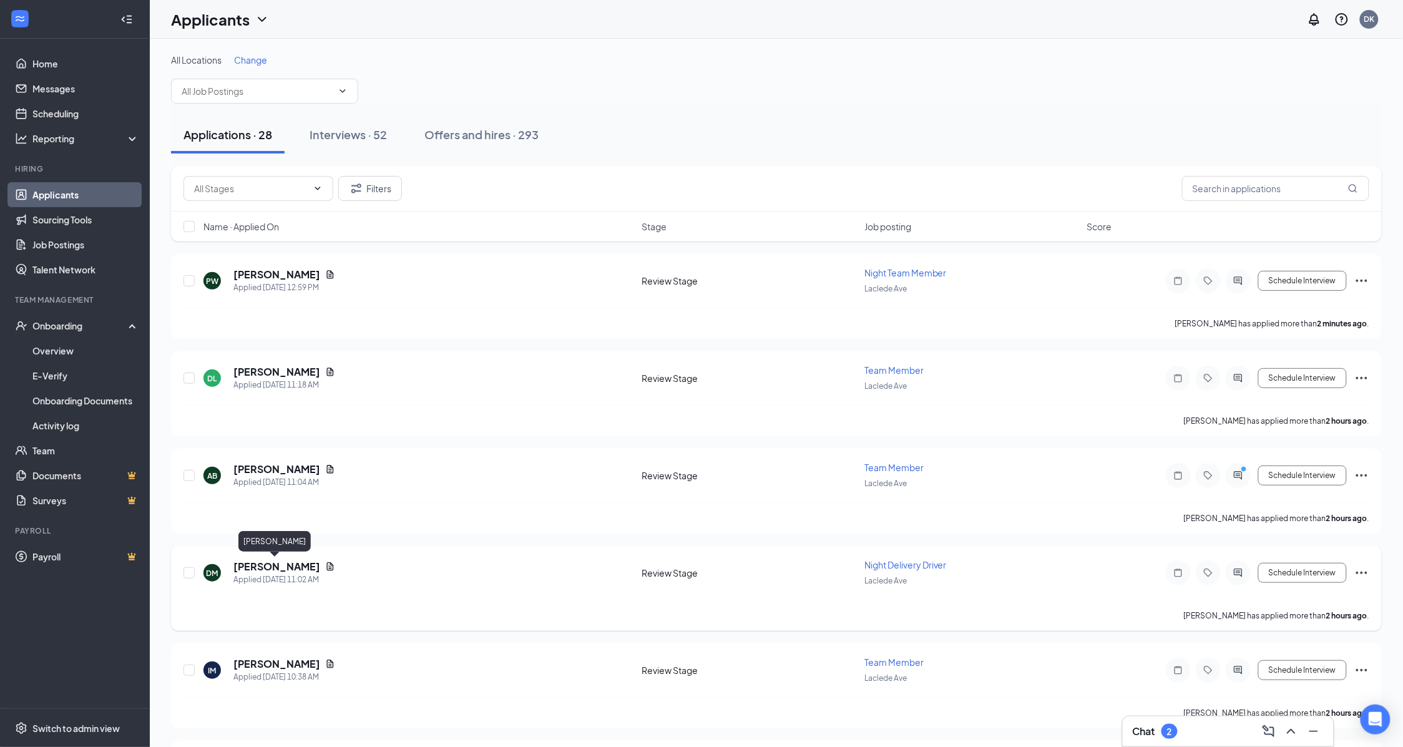
click at [279, 564] on h5 "[PERSON_NAME]" at bounding box center [276, 567] width 87 height 14
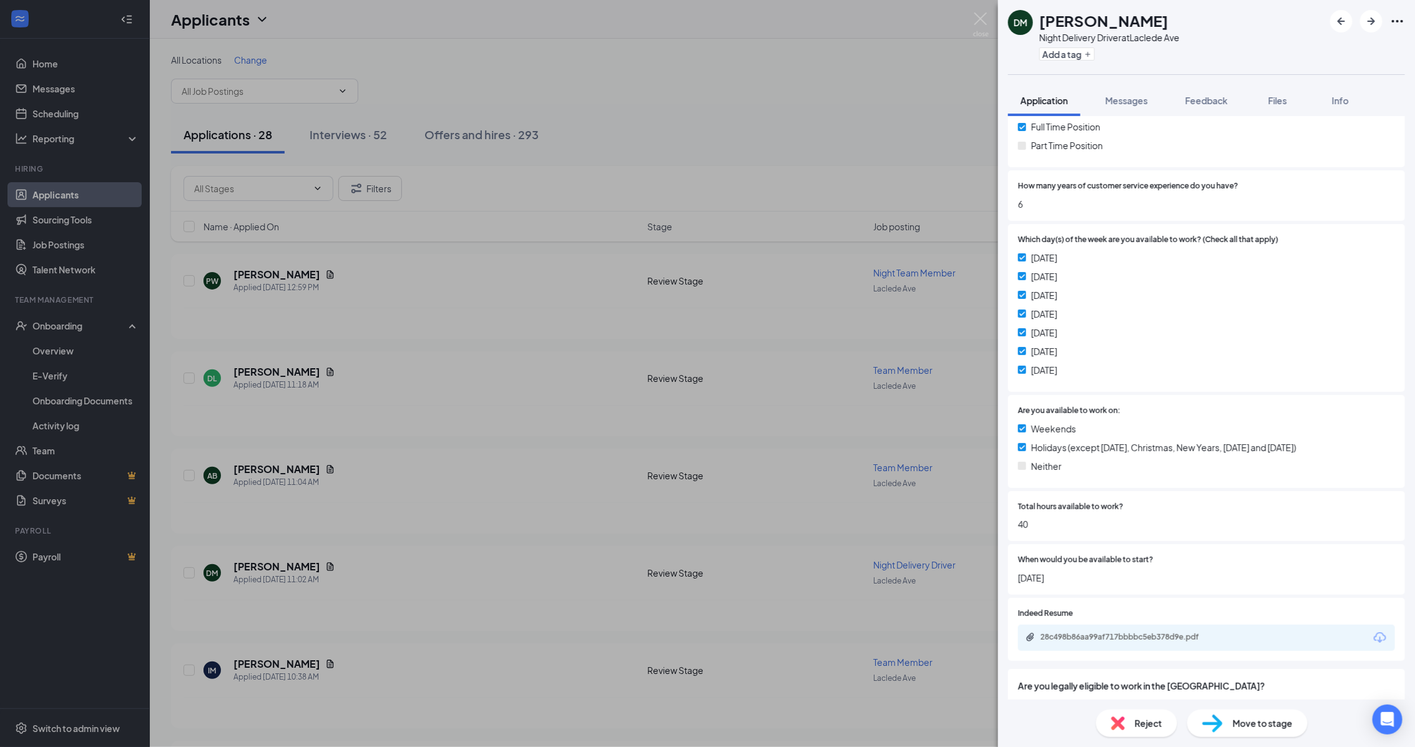
scroll to position [390, 0]
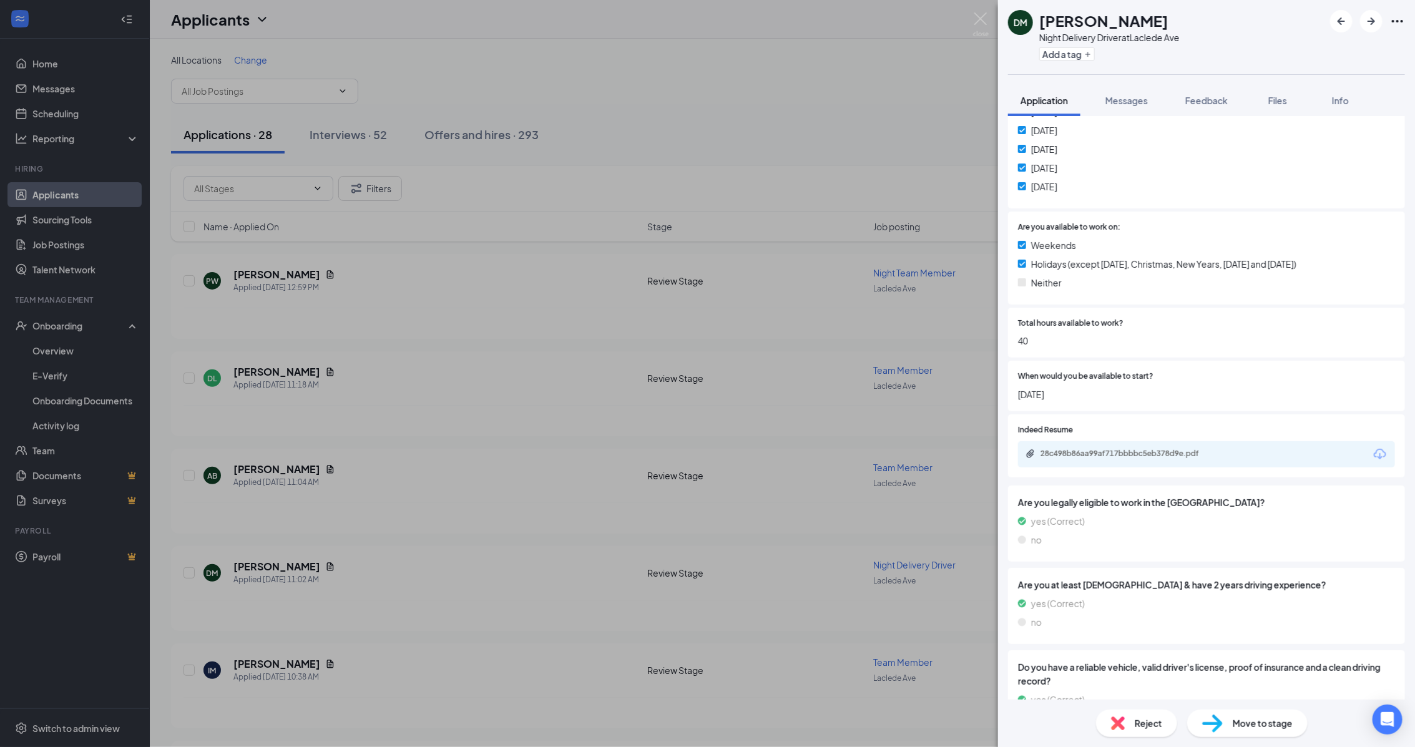
click at [1181, 456] on div "28c498b86aa99af717bbbbc5eb378d9e.pdf" at bounding box center [1127, 454] width 175 height 10
click at [1255, 735] on div "Reject Move to stage" at bounding box center [1206, 723] width 417 height 47
click at [1255, 725] on span "Move to stage" at bounding box center [1263, 723] width 60 height 14
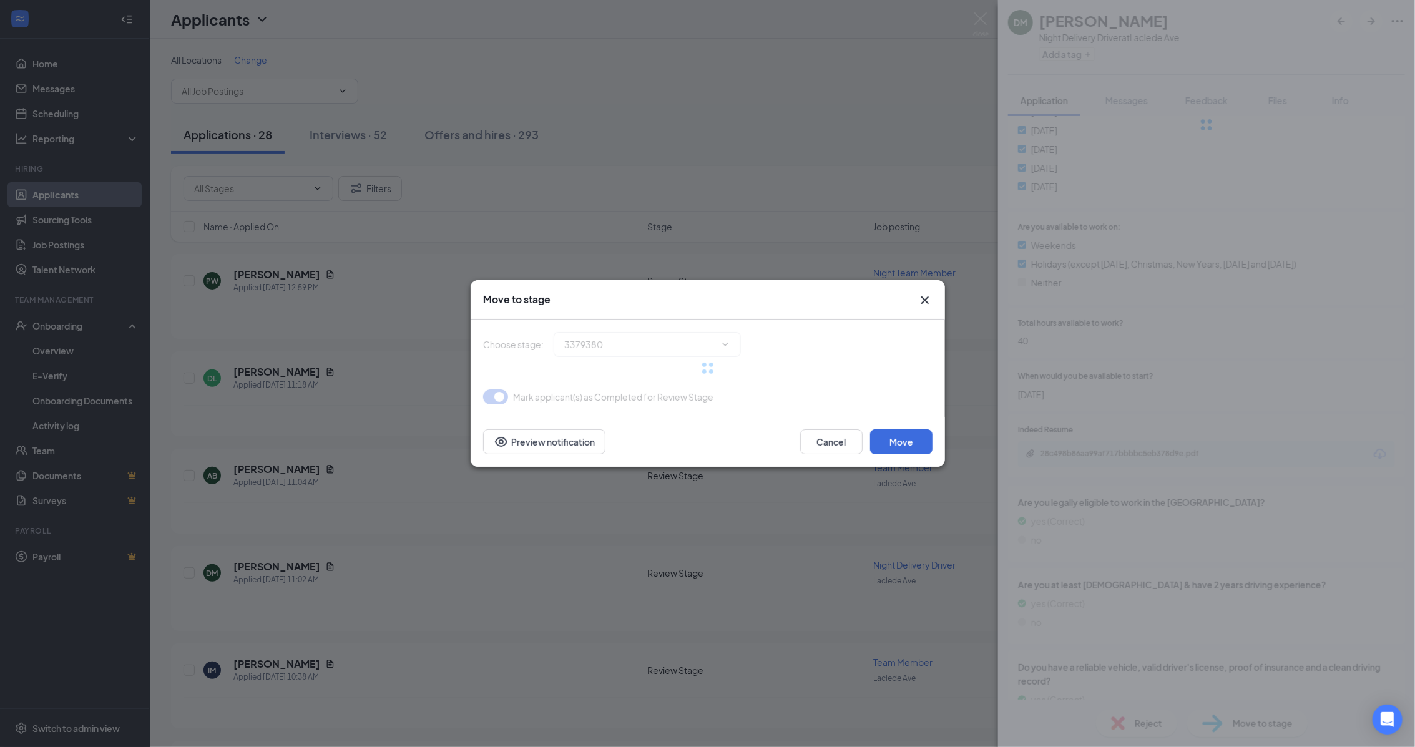
type input "Phone Interview (next stage)"
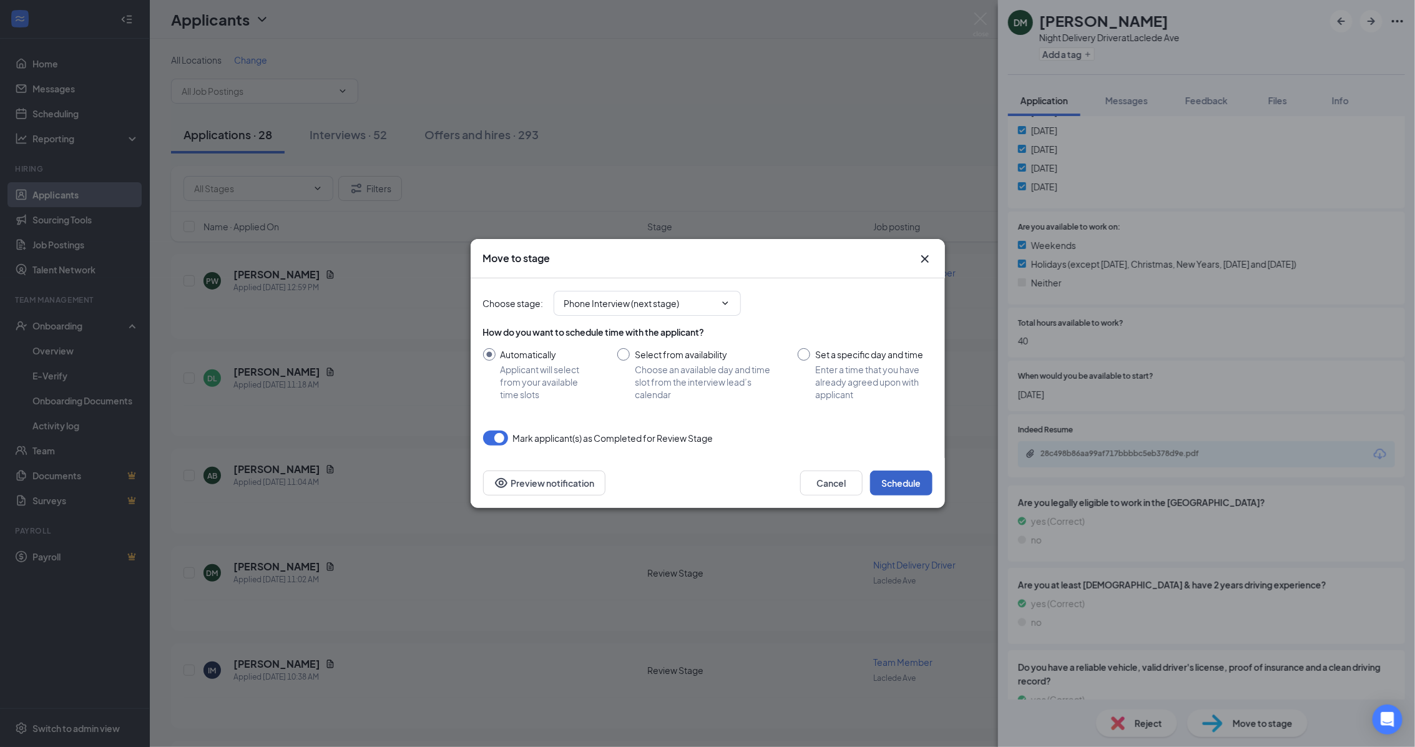
click at [904, 481] on button "Schedule" at bounding box center [901, 483] width 62 height 25
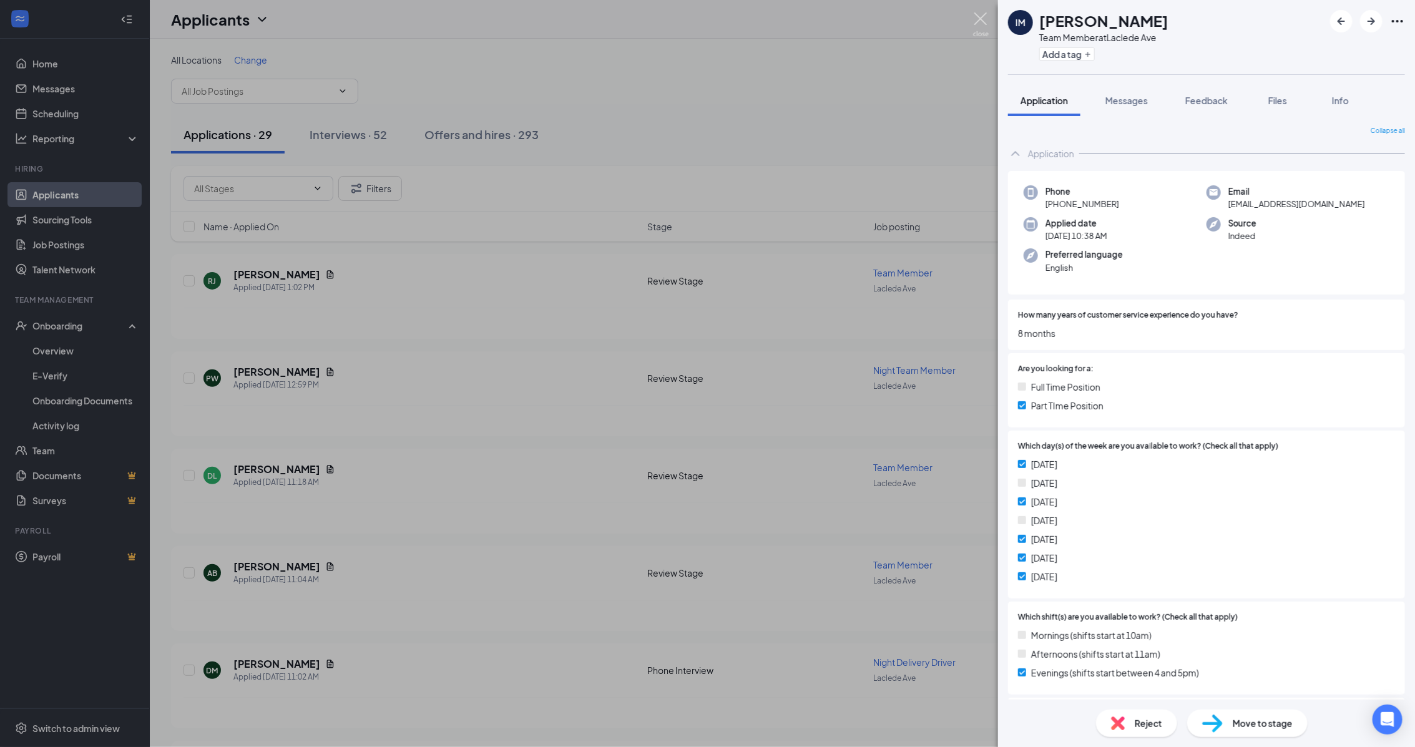
click at [979, 20] on img at bounding box center [981, 24] width 16 height 24
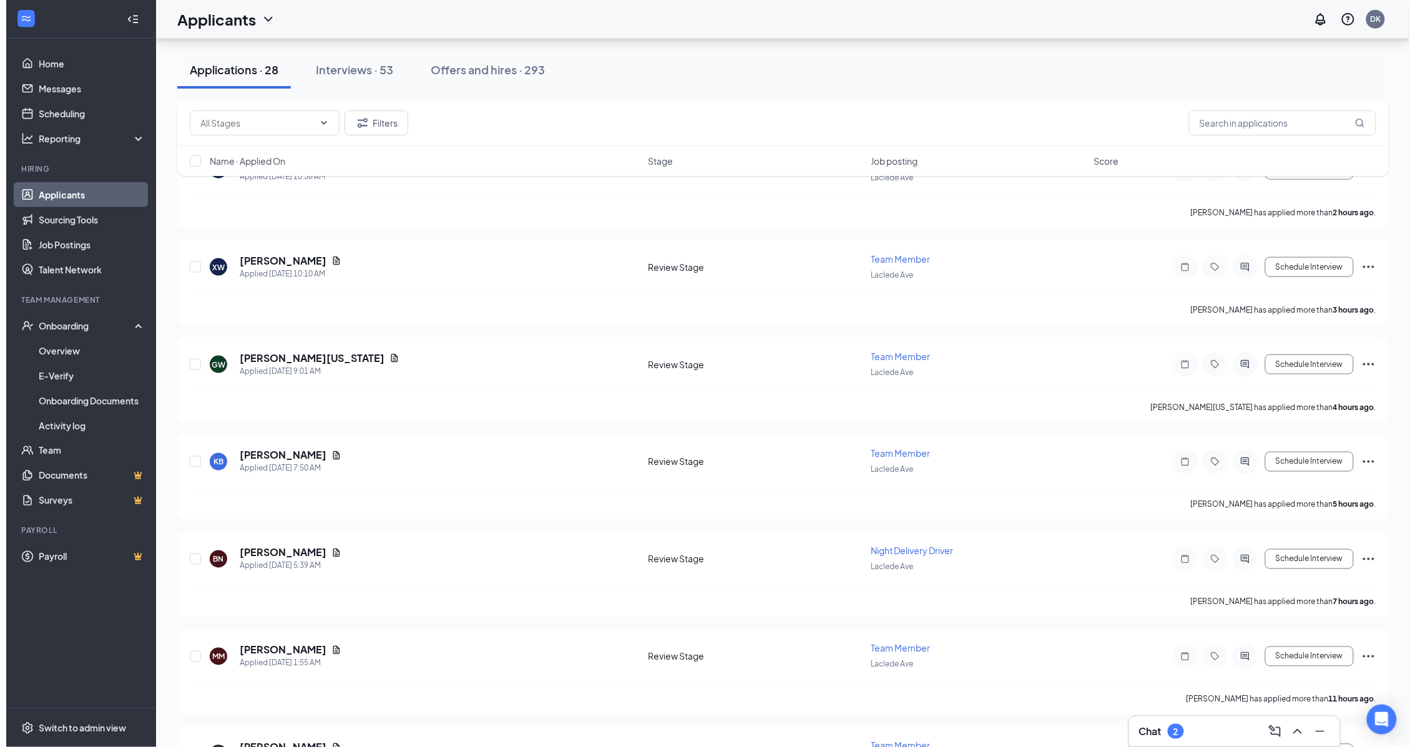
scroll to position [546, 0]
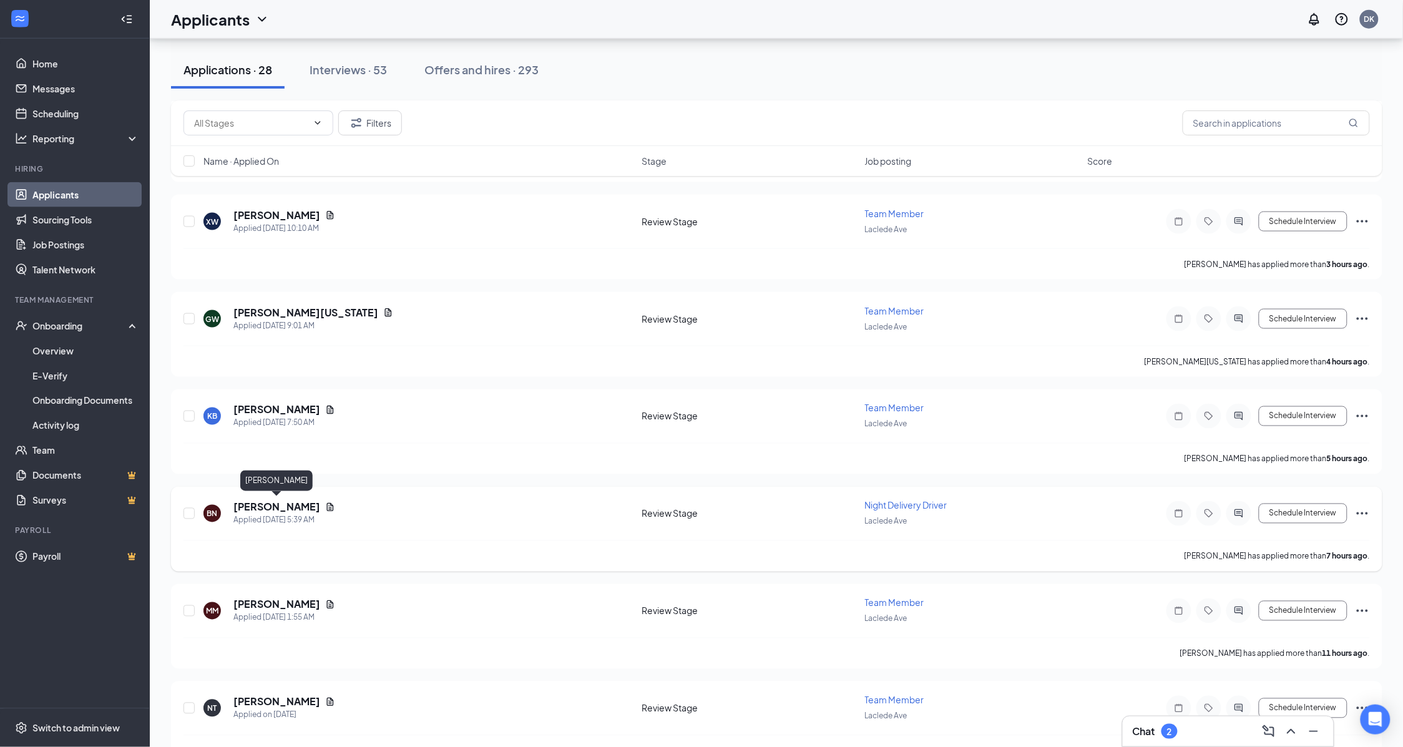
click at [313, 503] on h5 "[PERSON_NAME]" at bounding box center [276, 508] width 87 height 14
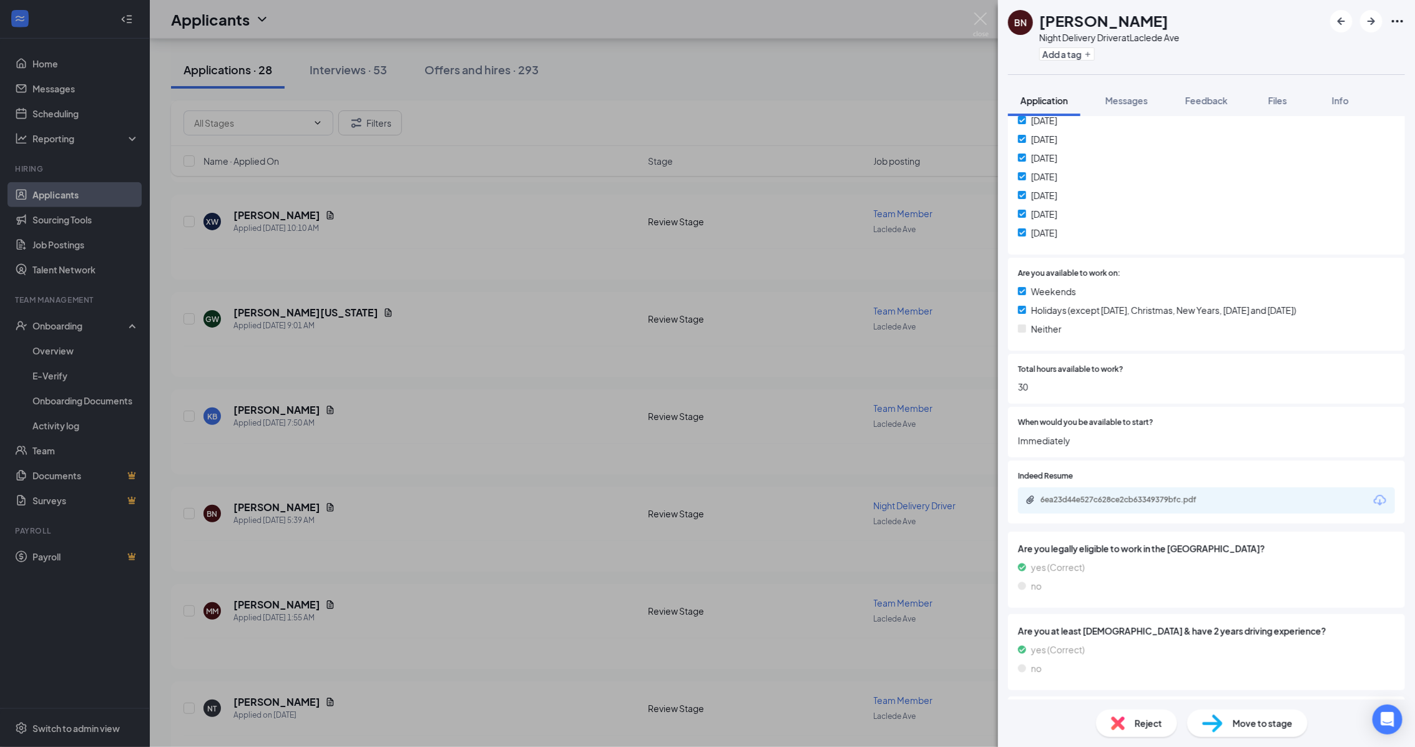
scroll to position [390, 0]
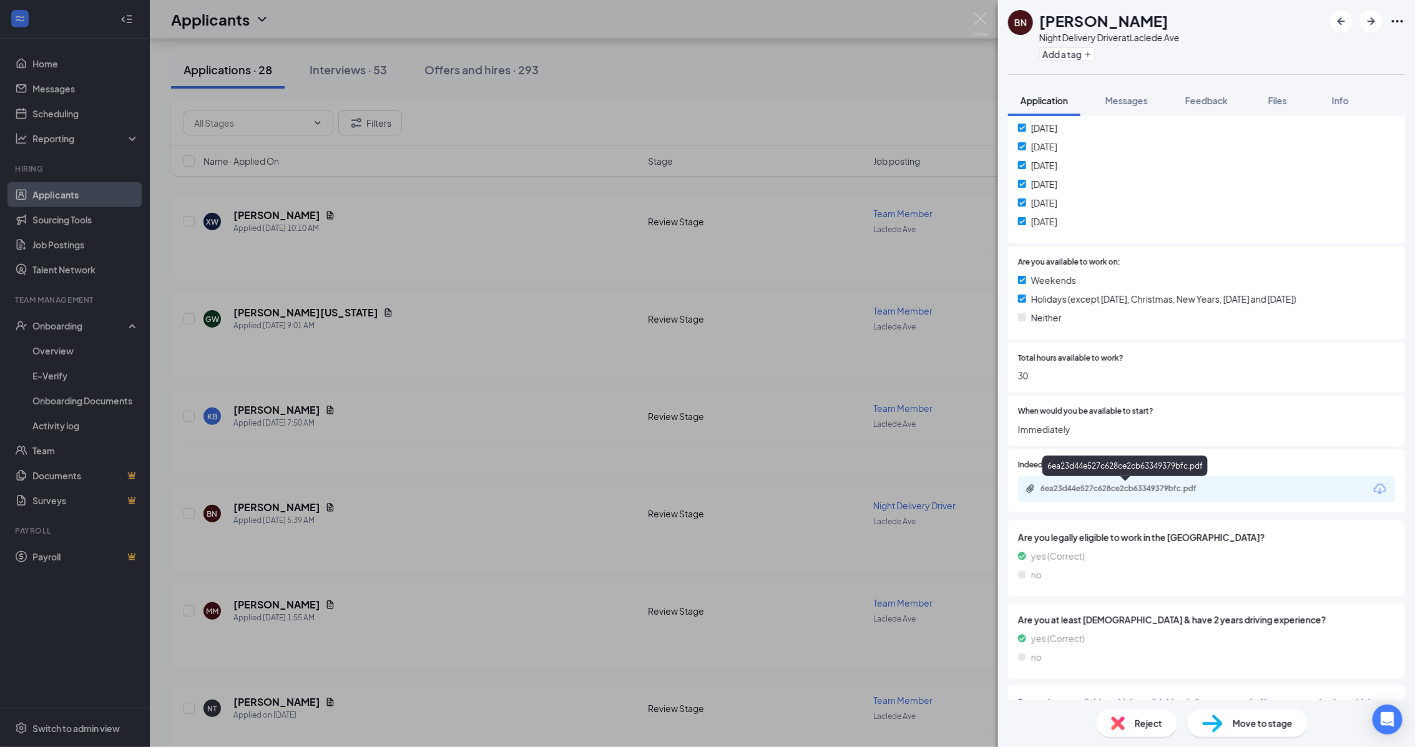
click at [1127, 492] on div "6ea23d44e527c628ce2cb63349379bfc.pdf" at bounding box center [1127, 489] width 175 height 10
click at [1292, 723] on span "Move to stage" at bounding box center [1263, 723] width 60 height 14
type input "Phone Interview (next stage)"
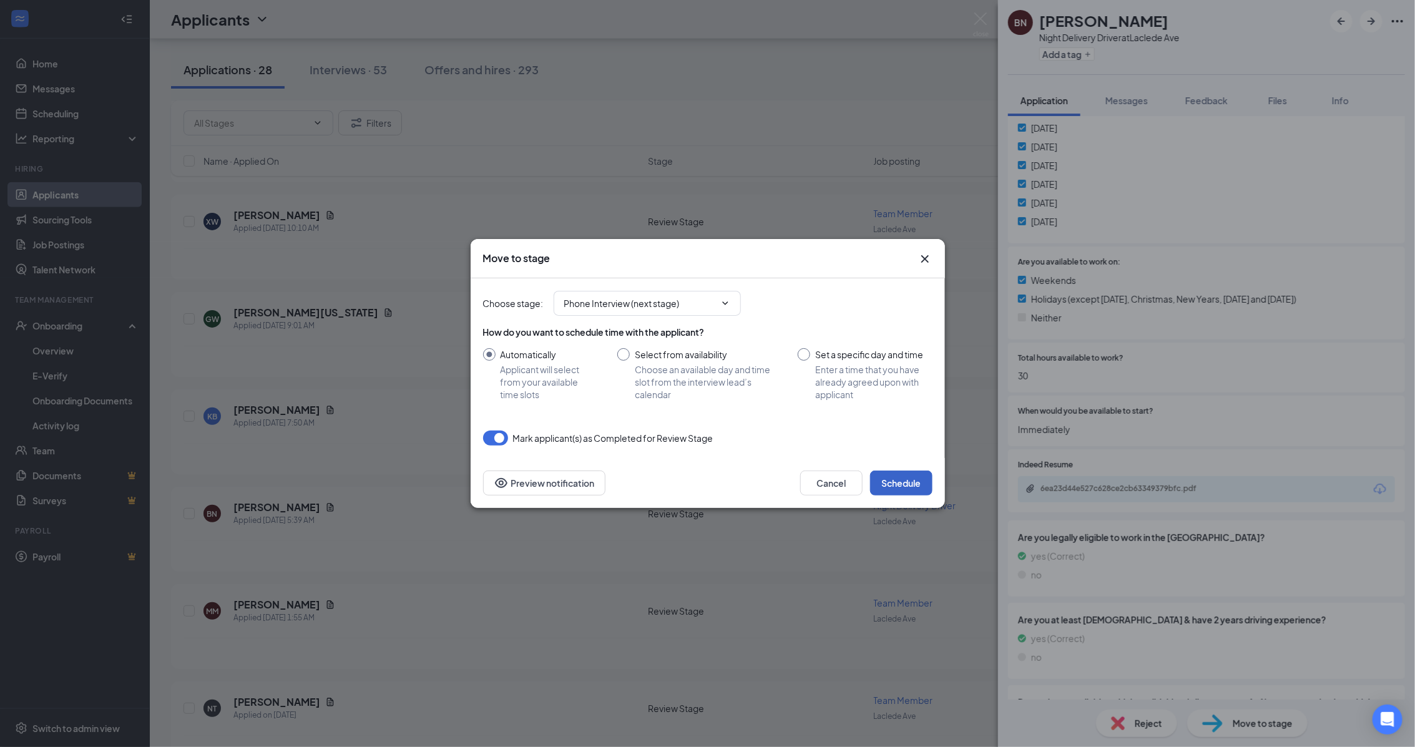
click at [896, 475] on button "Schedule" at bounding box center [901, 483] width 62 height 25
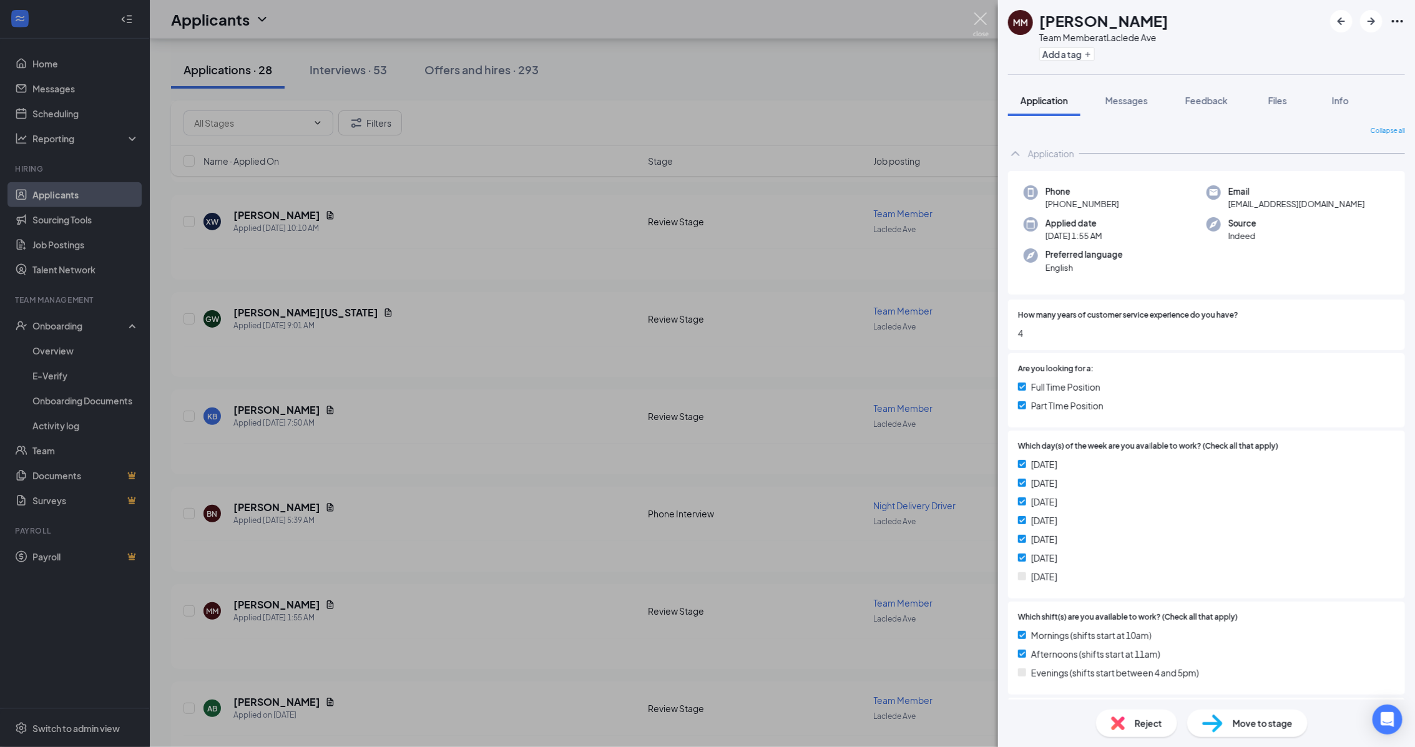
click at [980, 19] on img at bounding box center [981, 24] width 16 height 24
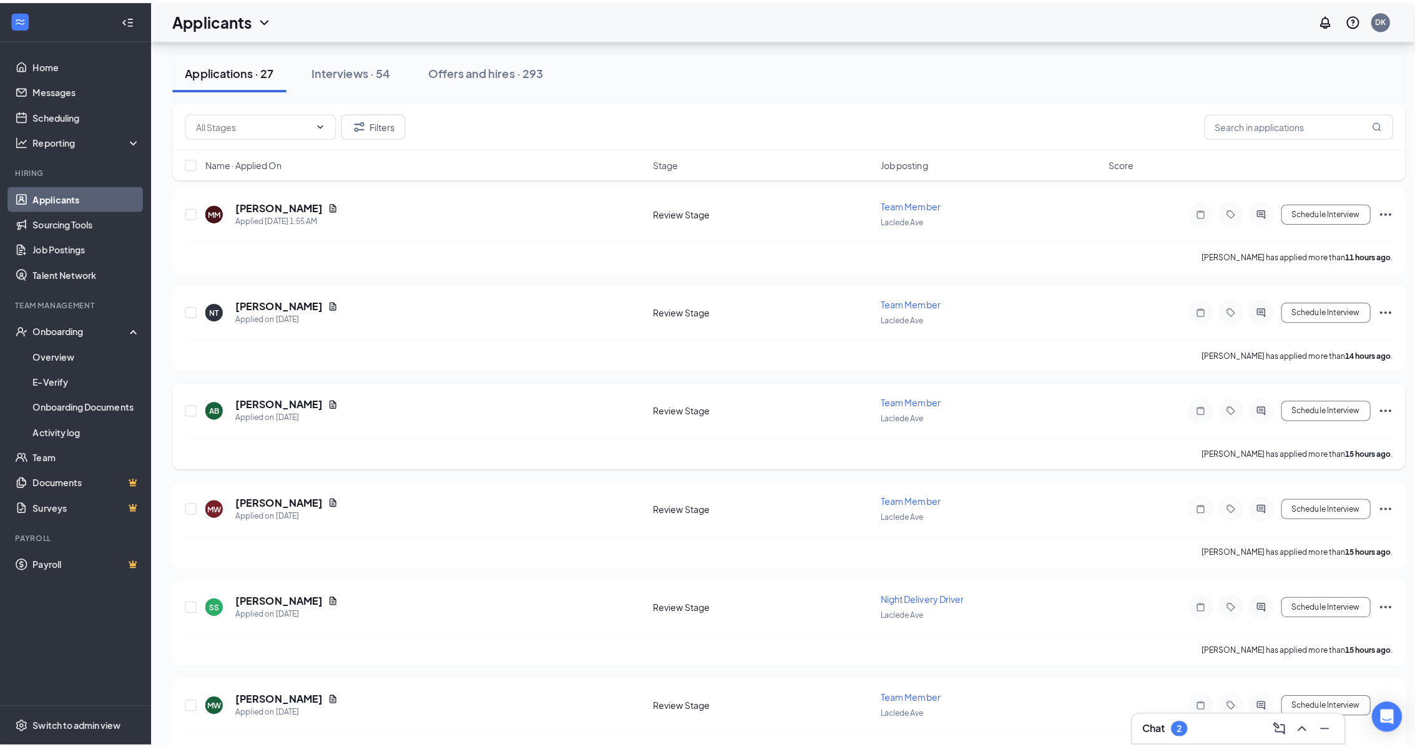
scroll to position [858, 0]
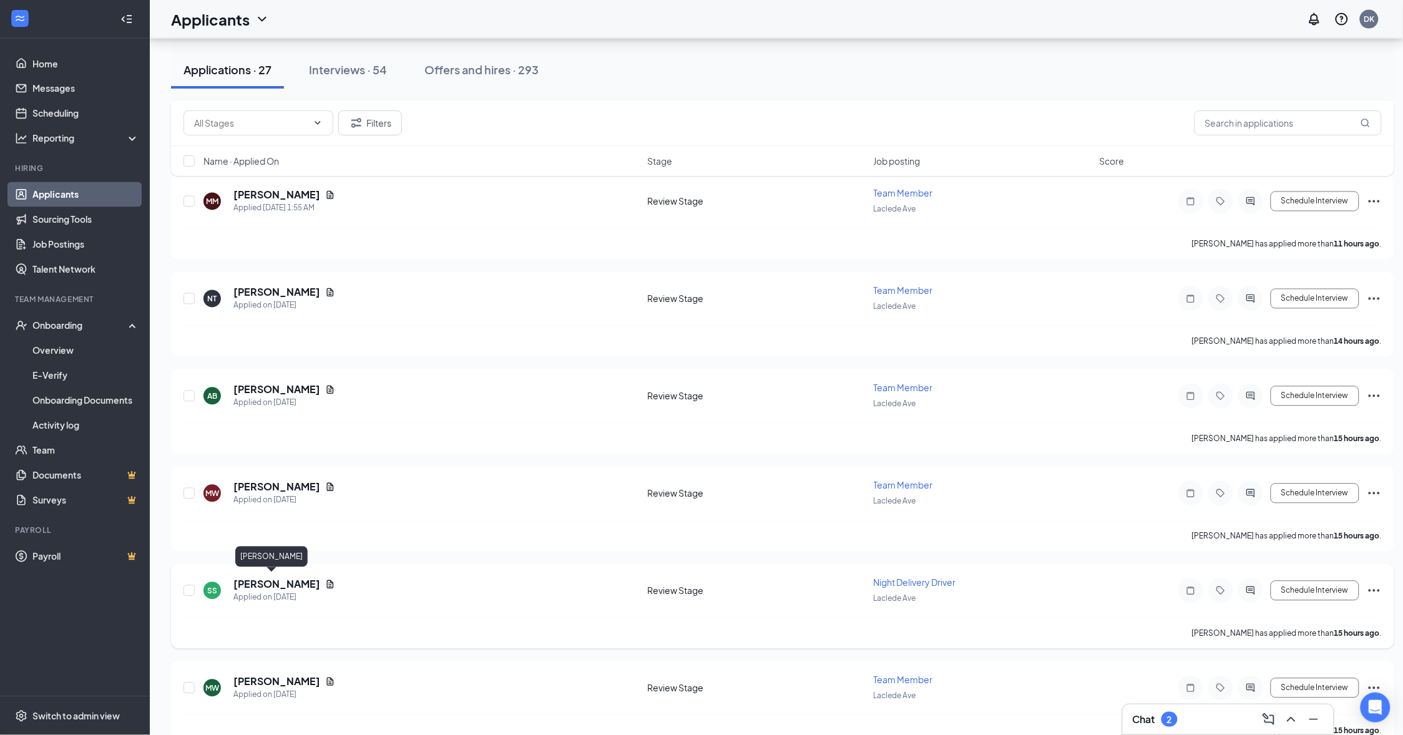
click at [267, 582] on h5 "[PERSON_NAME]" at bounding box center [276, 585] width 87 height 14
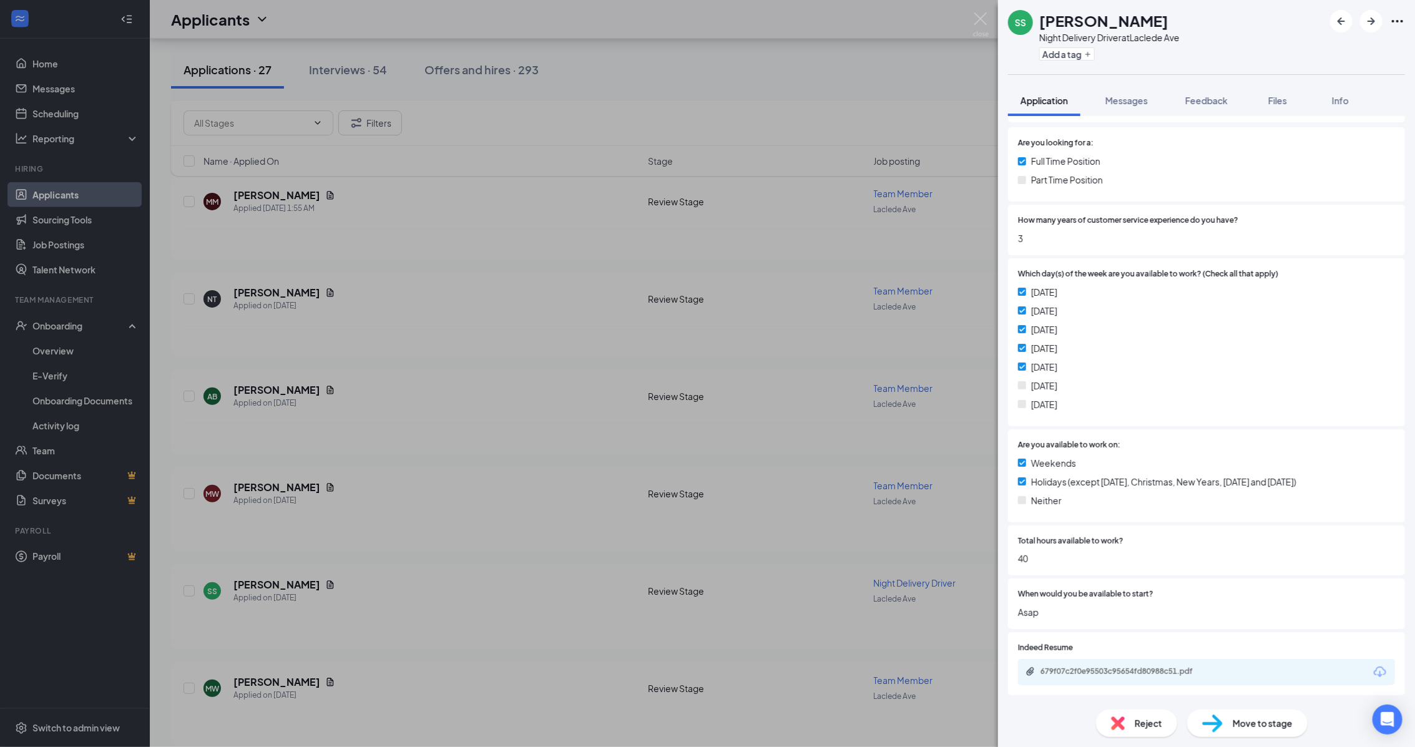
scroll to position [234, 0]
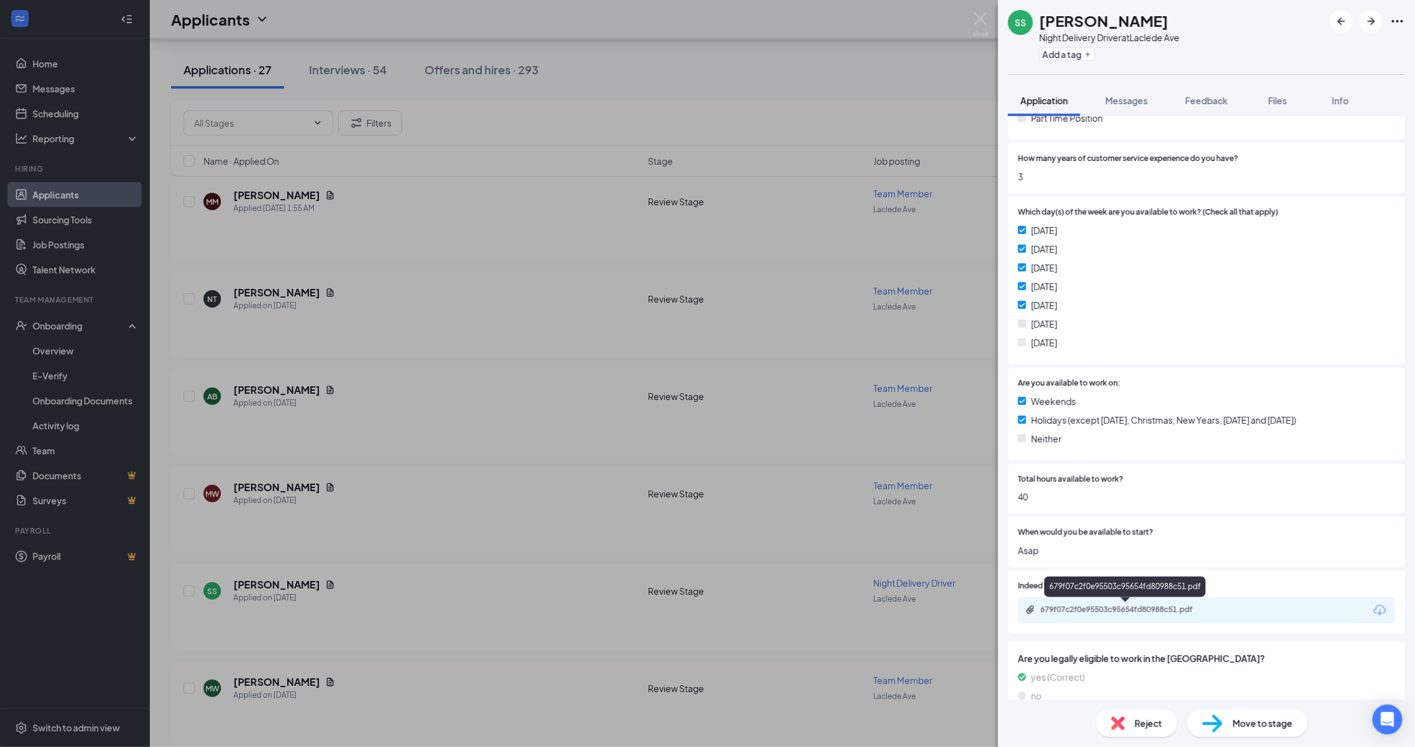
click at [1153, 609] on div "679f07c2f0e95503c95654fd80988c51.pdf" at bounding box center [1127, 610] width 175 height 10
click at [1256, 716] on span "Move to stage" at bounding box center [1263, 723] width 60 height 14
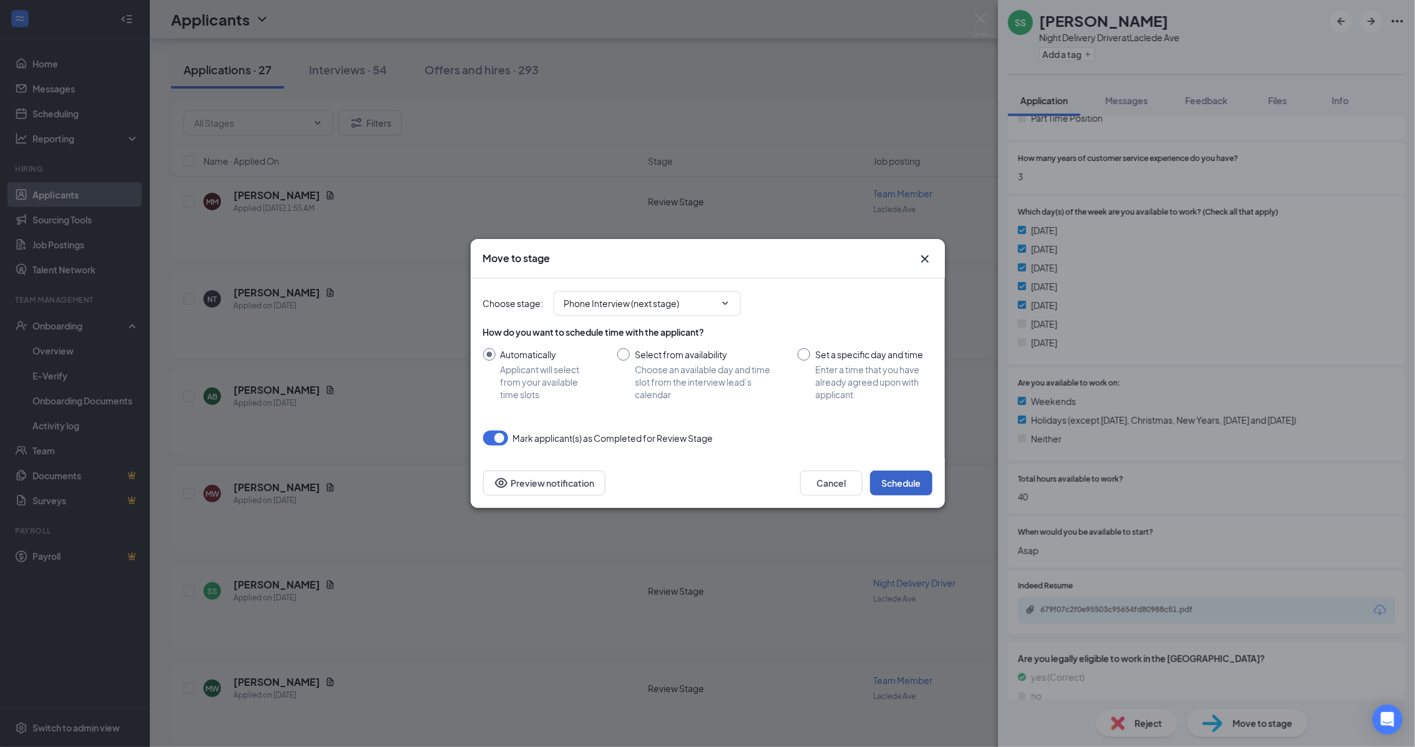
click at [912, 484] on button "Schedule" at bounding box center [901, 483] width 62 height 25
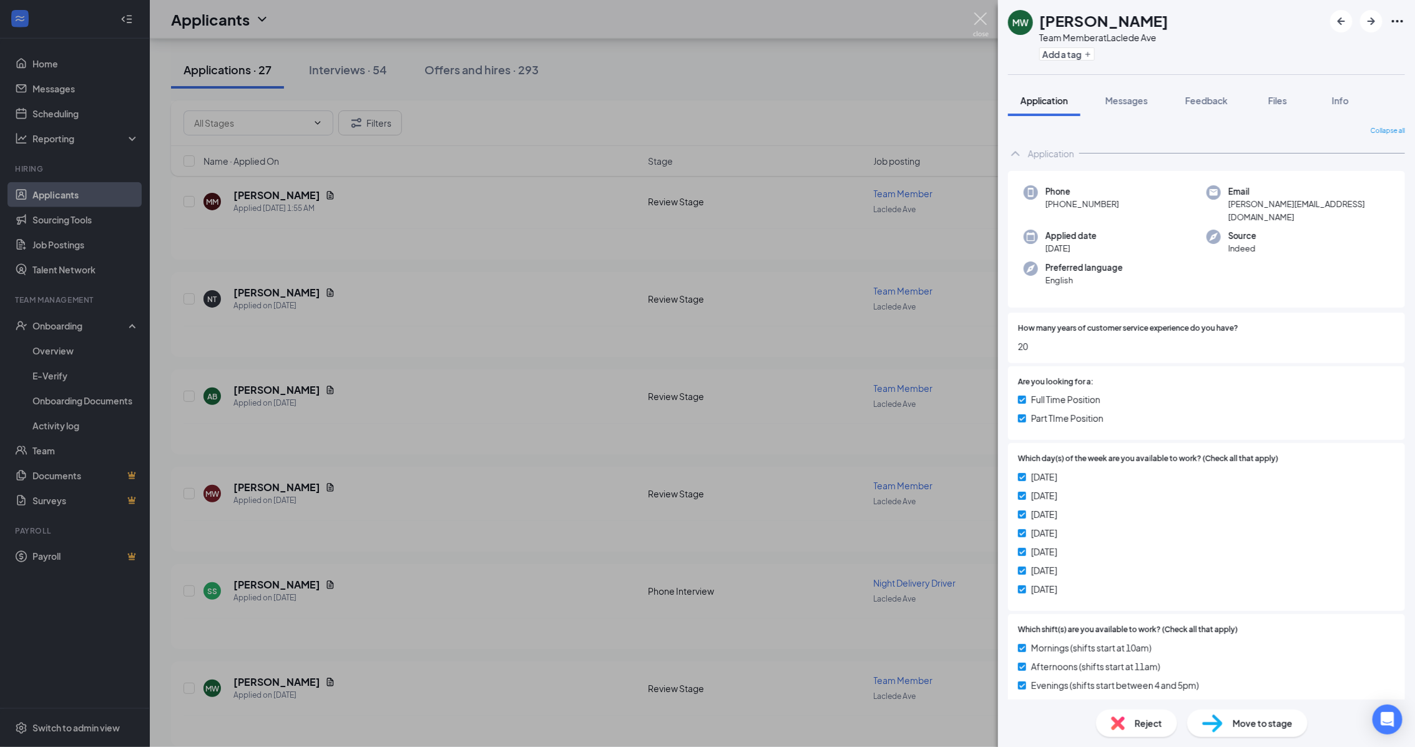
click at [978, 23] on img at bounding box center [981, 24] width 16 height 24
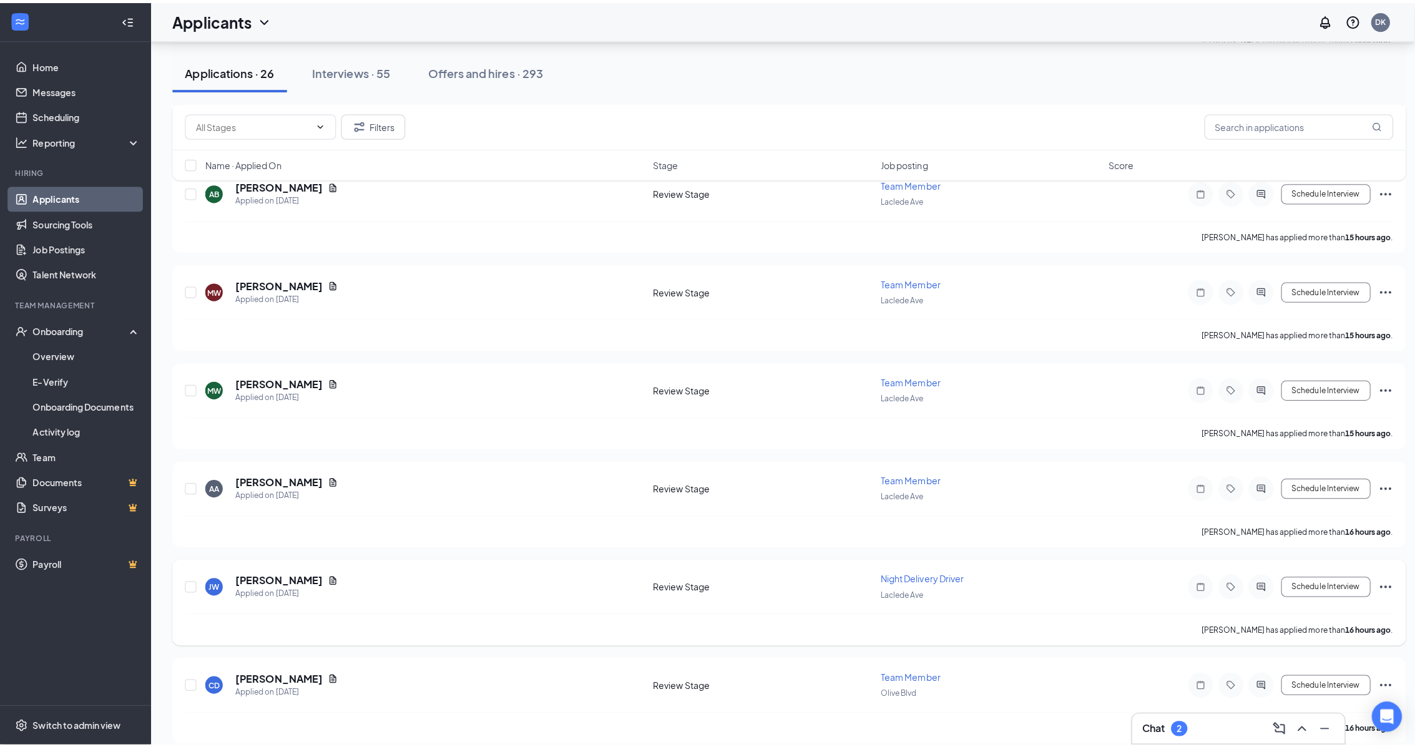
scroll to position [1092, 0]
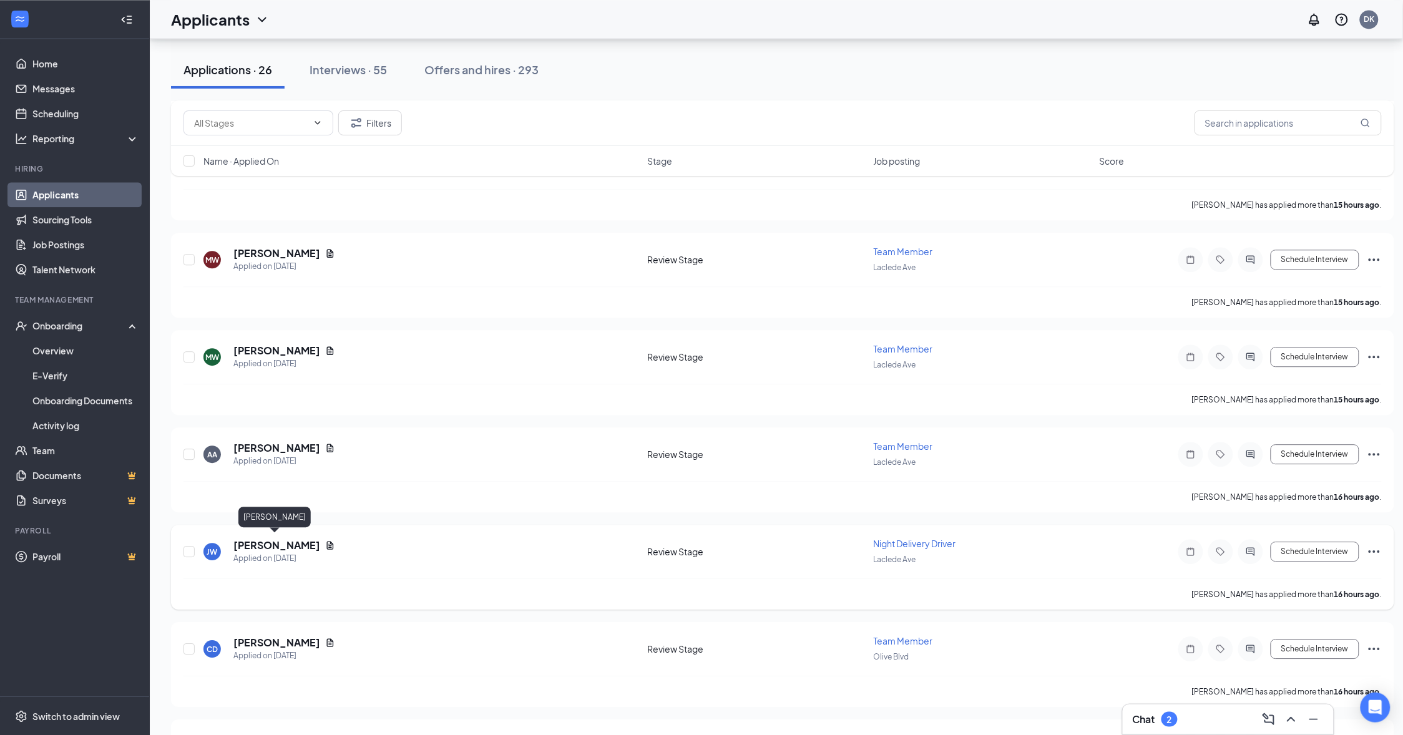
click at [285, 544] on h5 "[PERSON_NAME]" at bounding box center [276, 546] width 87 height 14
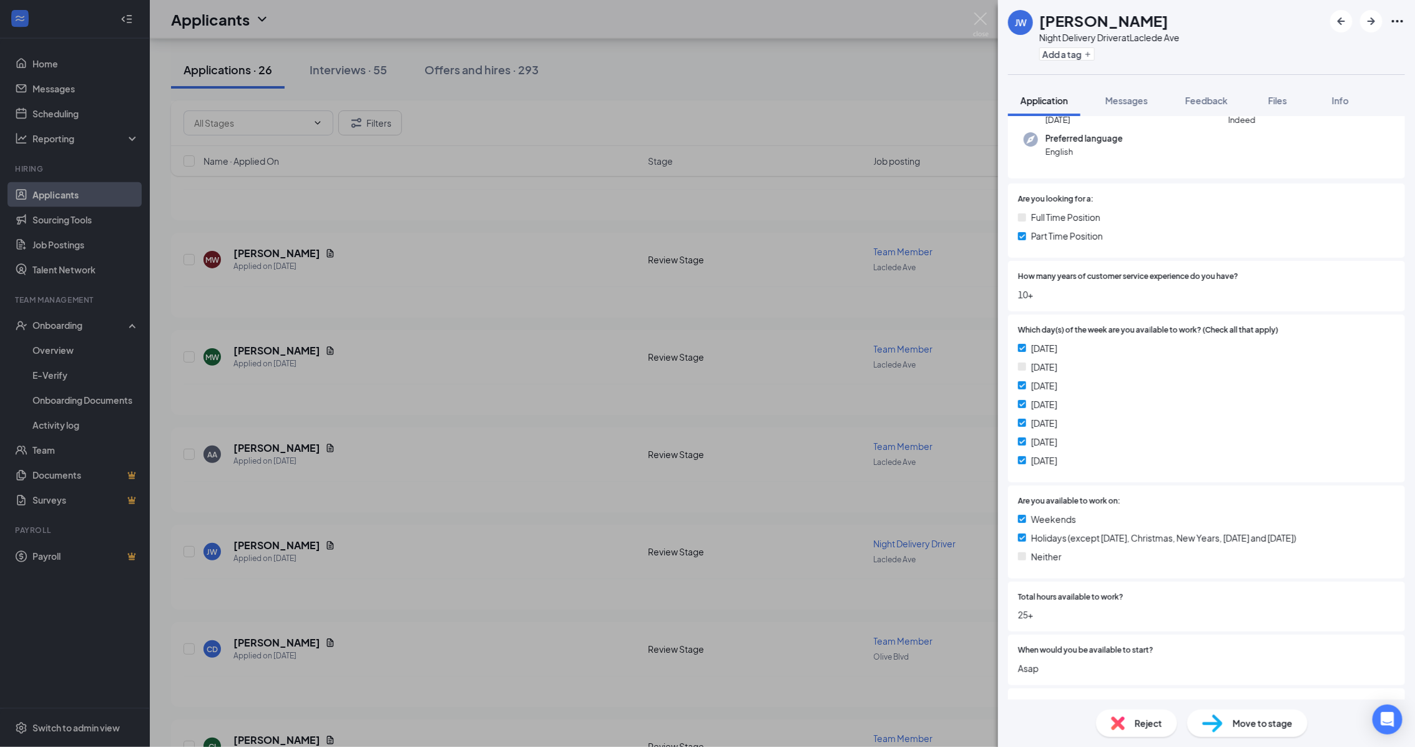
scroll to position [234, 0]
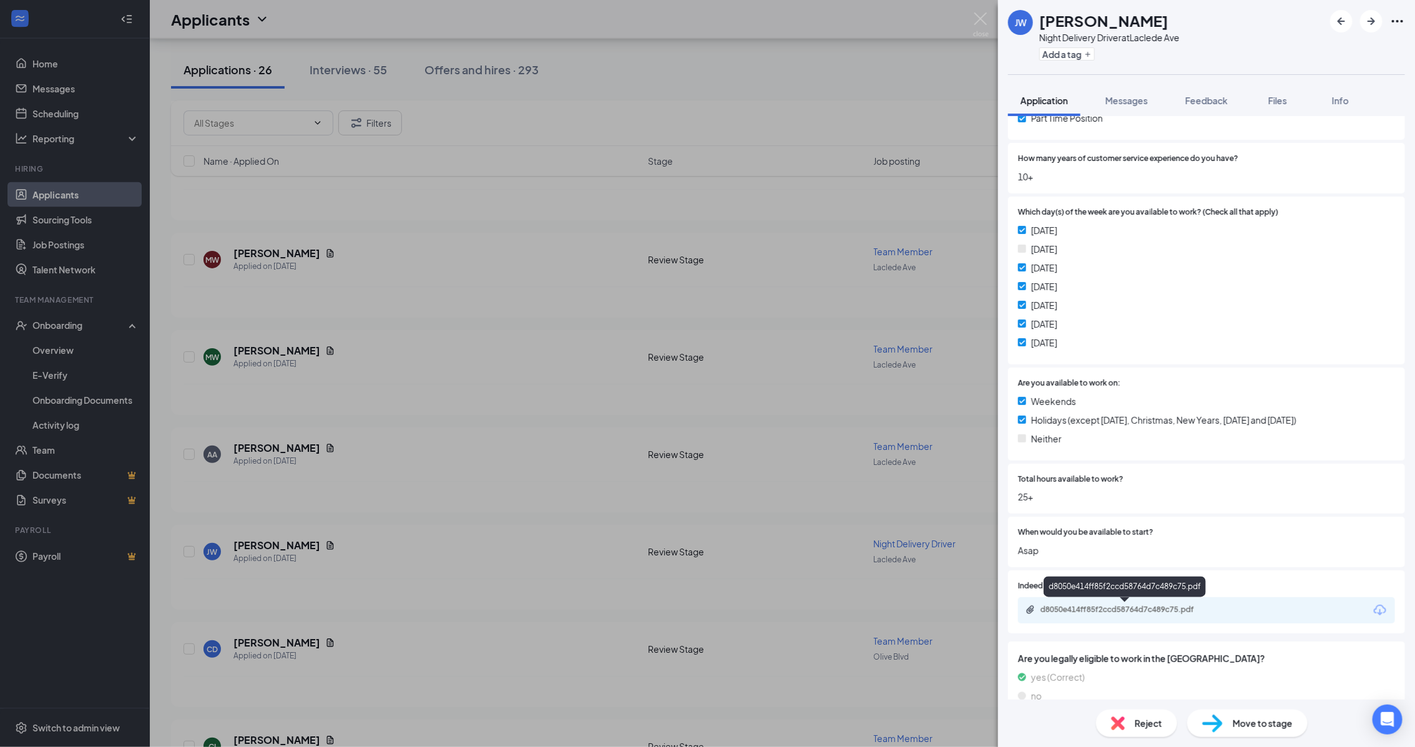
click at [1177, 606] on div "d8050e414ff85f2ccd58764d7c489c75.pdf" at bounding box center [1127, 610] width 175 height 10
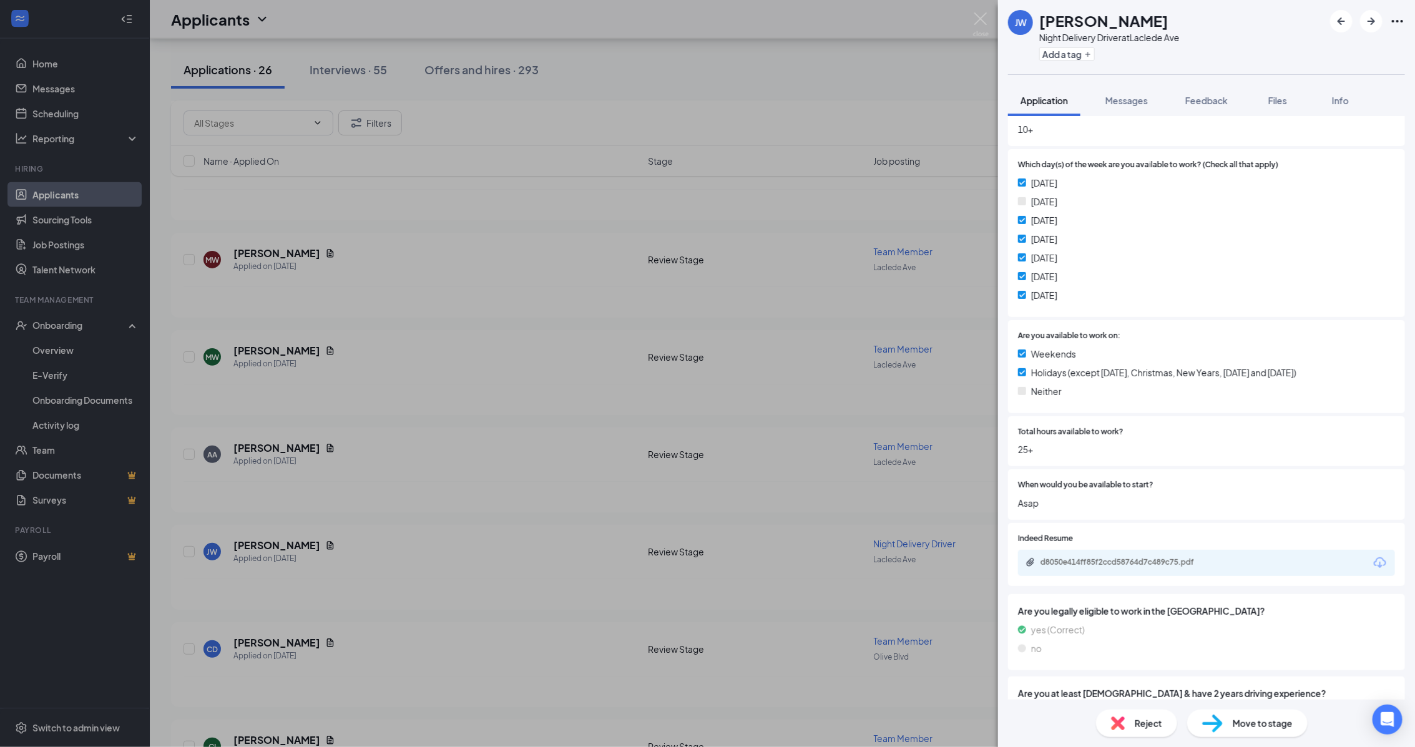
scroll to position [433, 0]
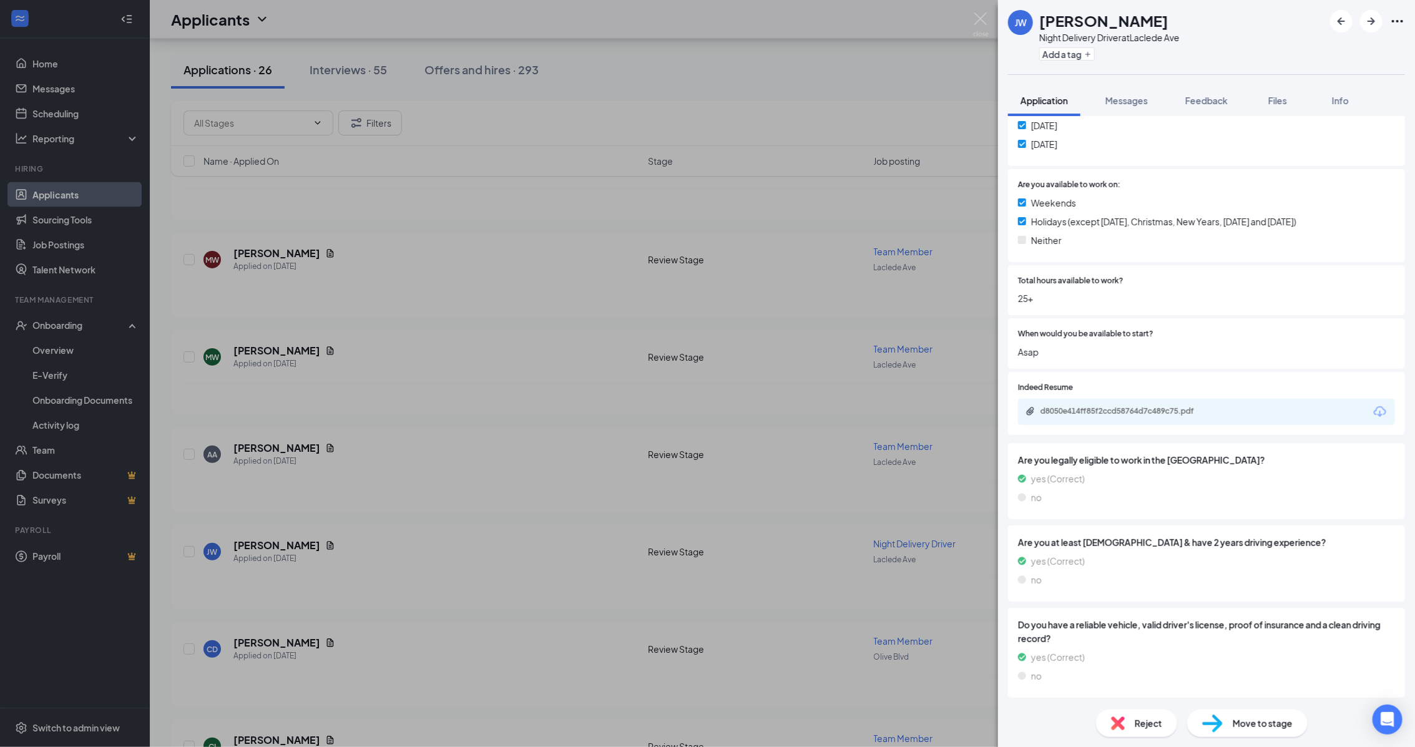
click at [1275, 732] on div "Move to stage" at bounding box center [1247, 723] width 120 height 27
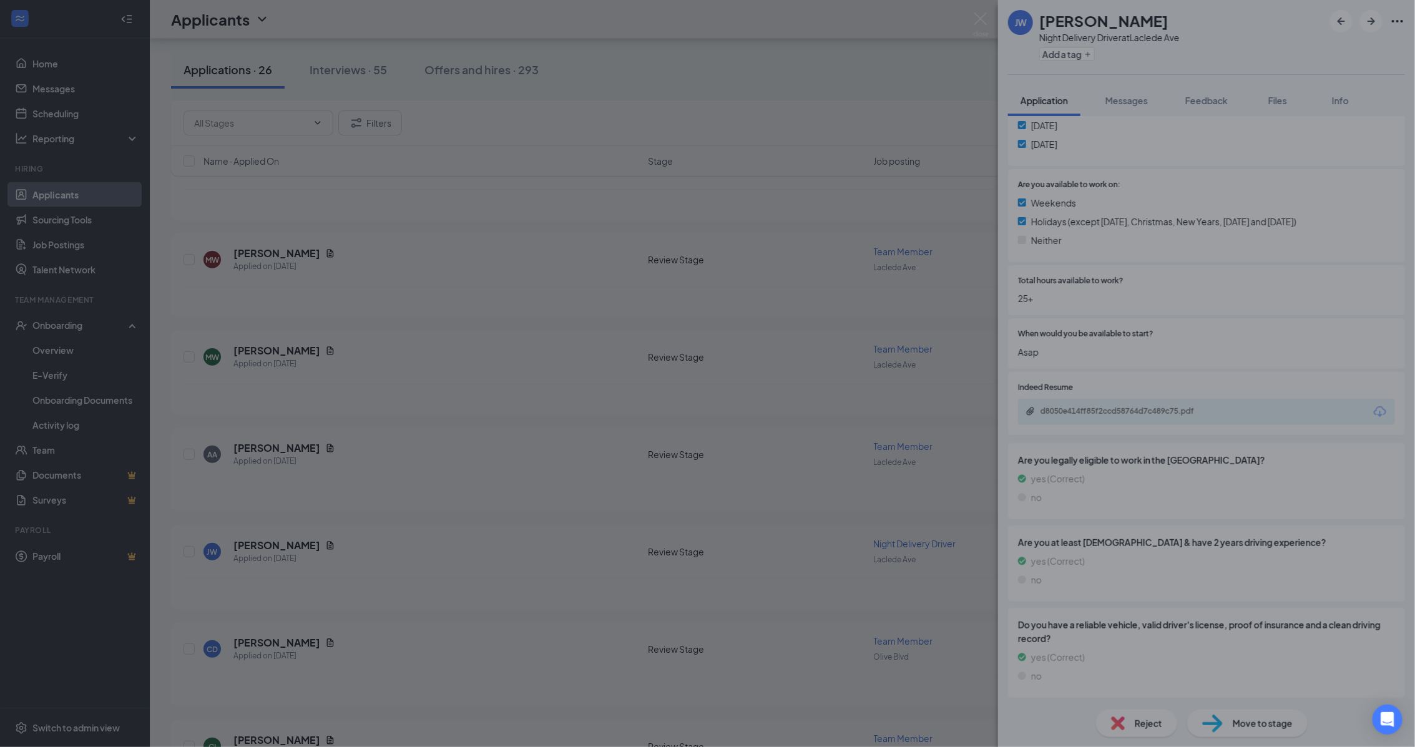
scroll to position [428, 0]
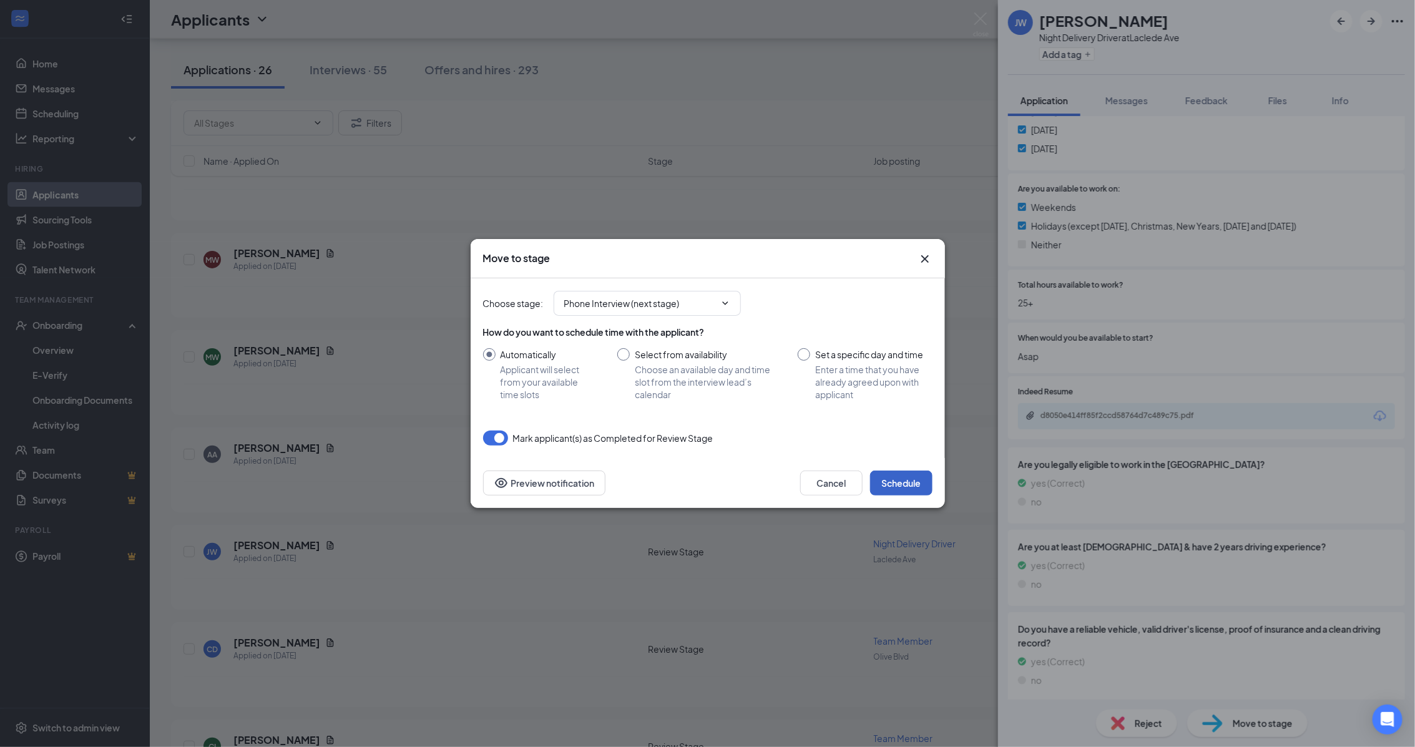
click at [899, 473] on button "Schedule" at bounding box center [901, 483] width 62 height 25
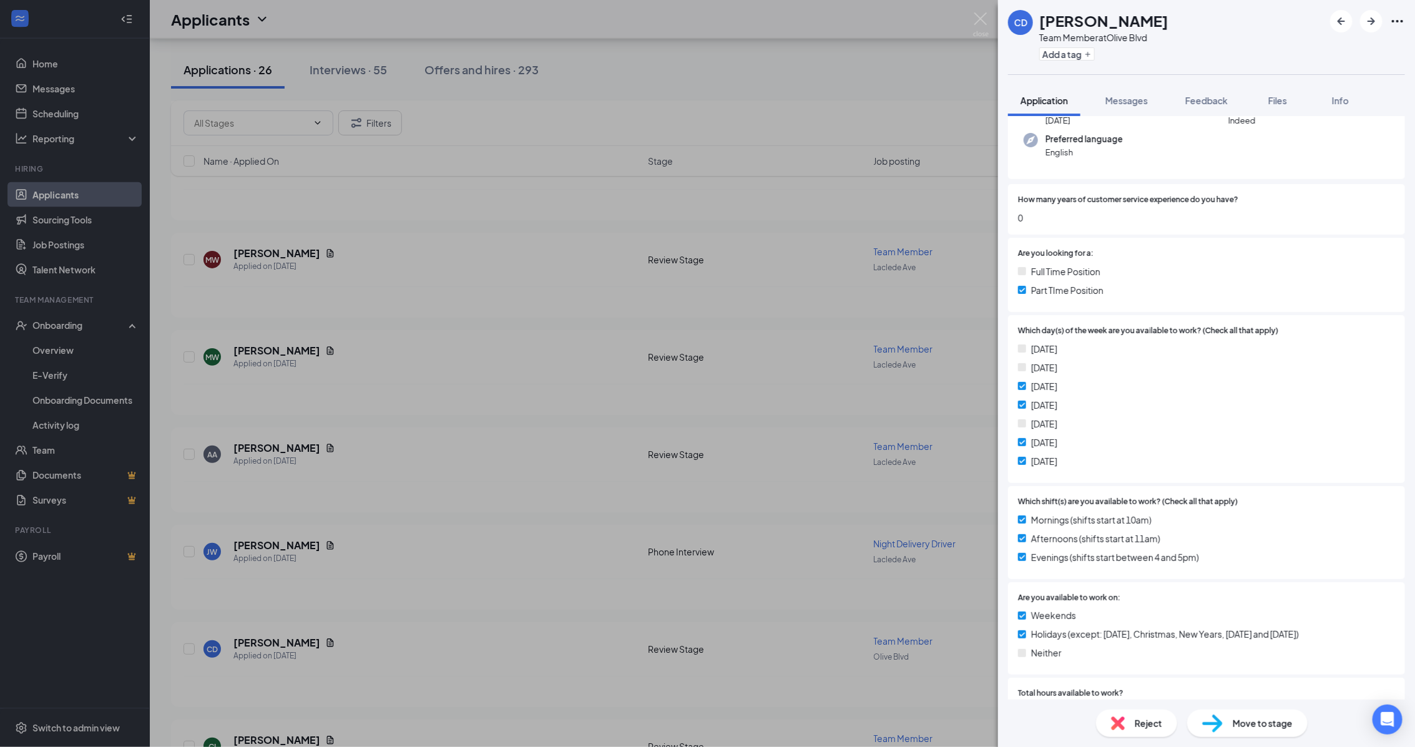
scroll to position [156, 0]
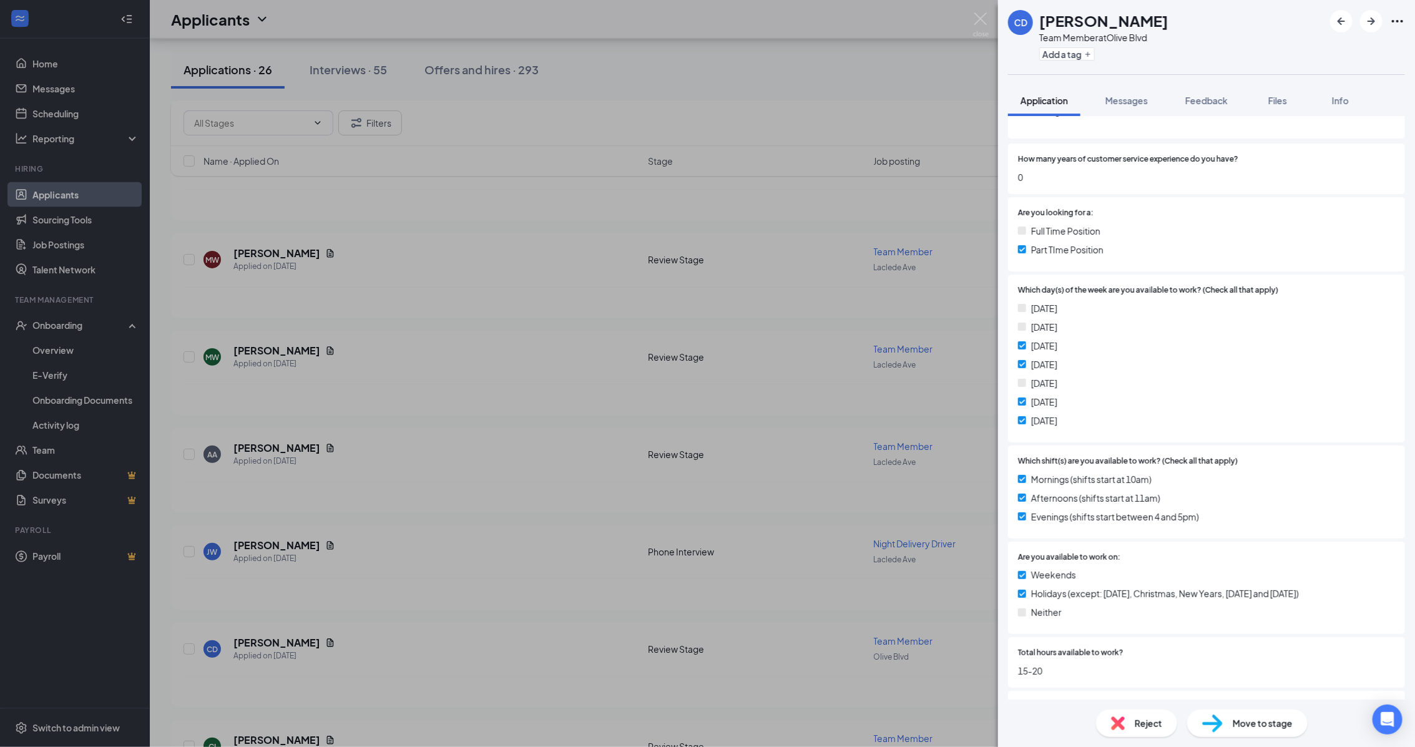
click at [1253, 725] on span "Move to stage" at bounding box center [1263, 723] width 60 height 14
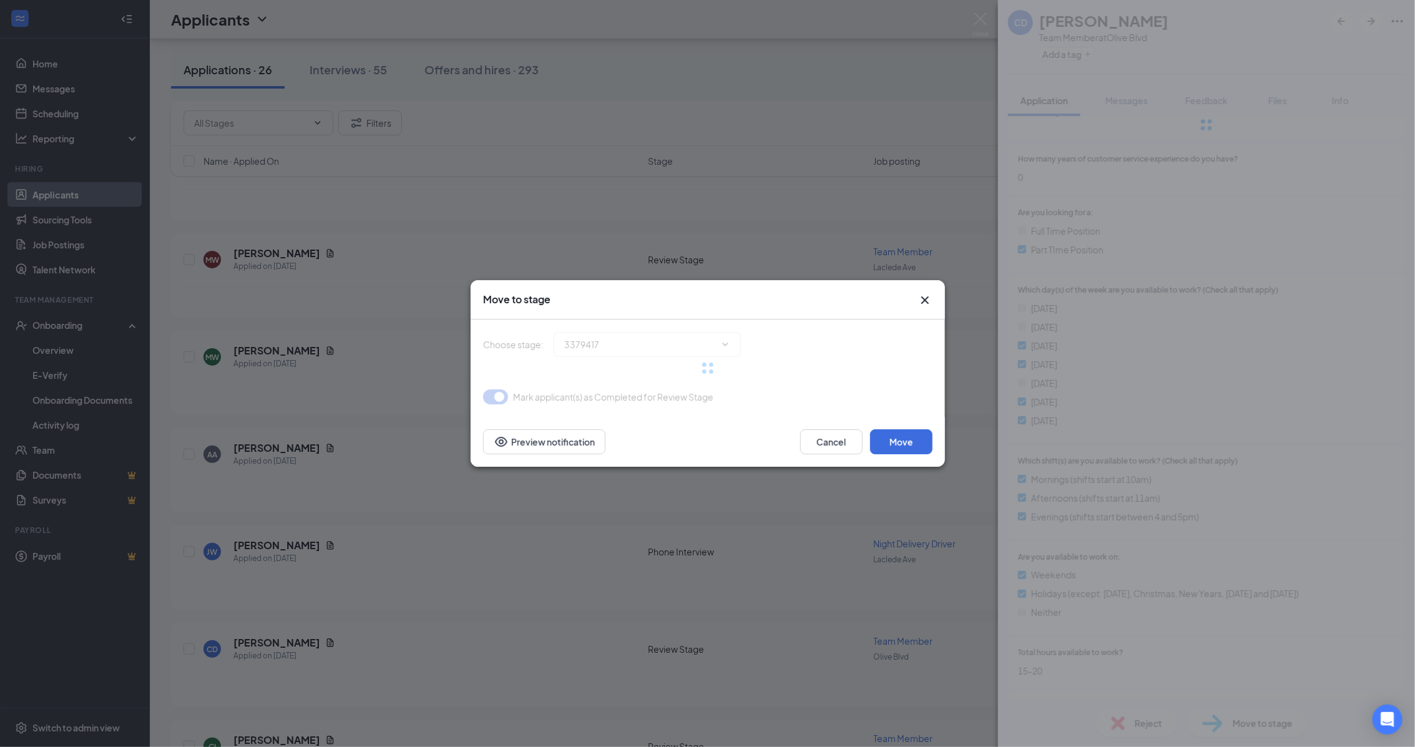
type input "Phone Interview (next stage)"
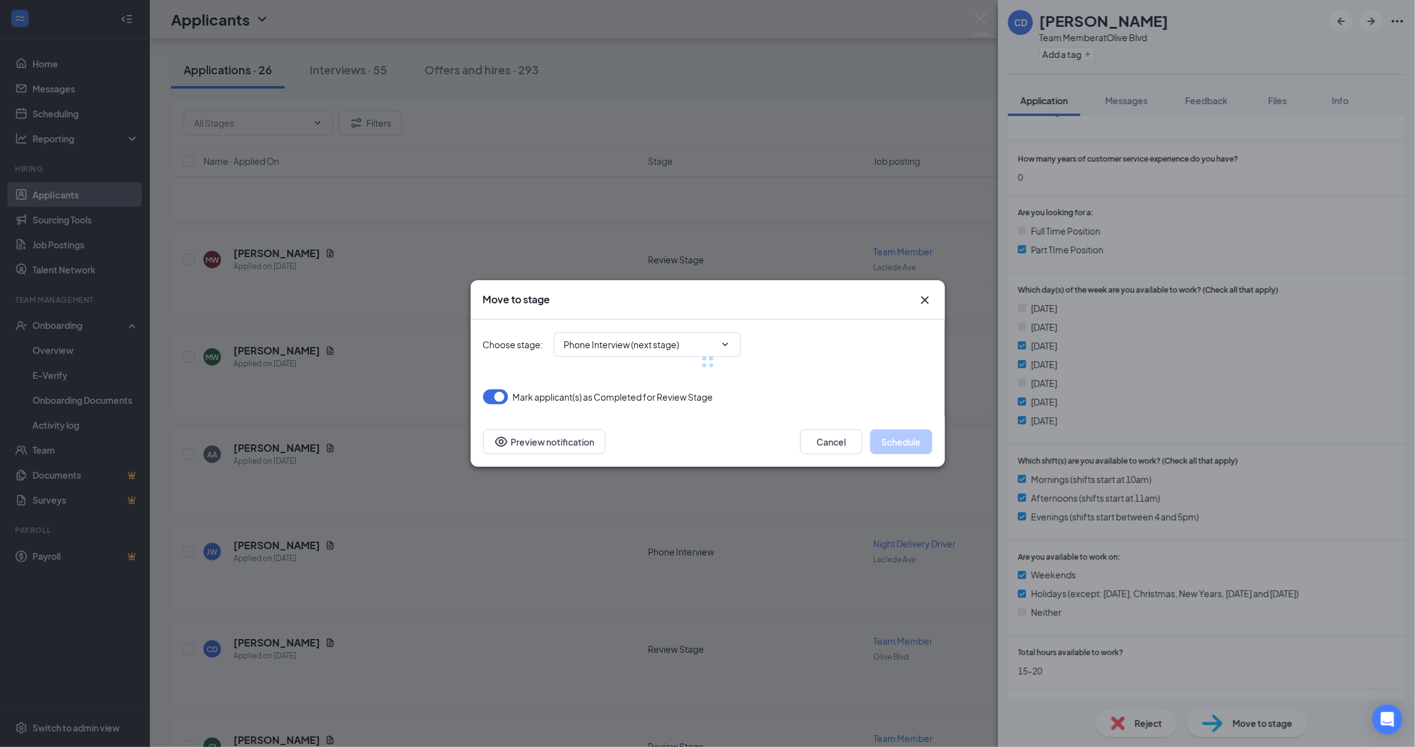
click at [917, 300] on icon "Cross" at bounding box center [924, 300] width 15 height 15
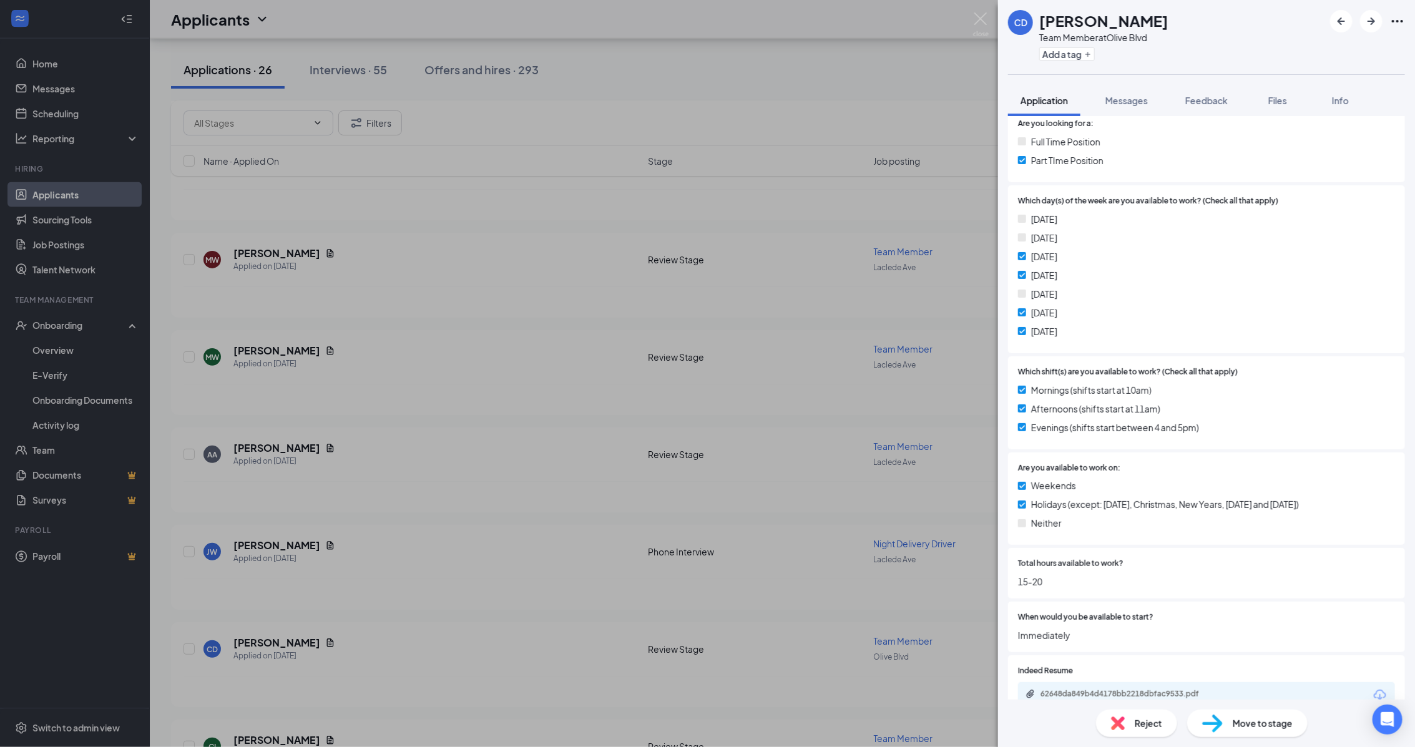
scroll to position [351, 0]
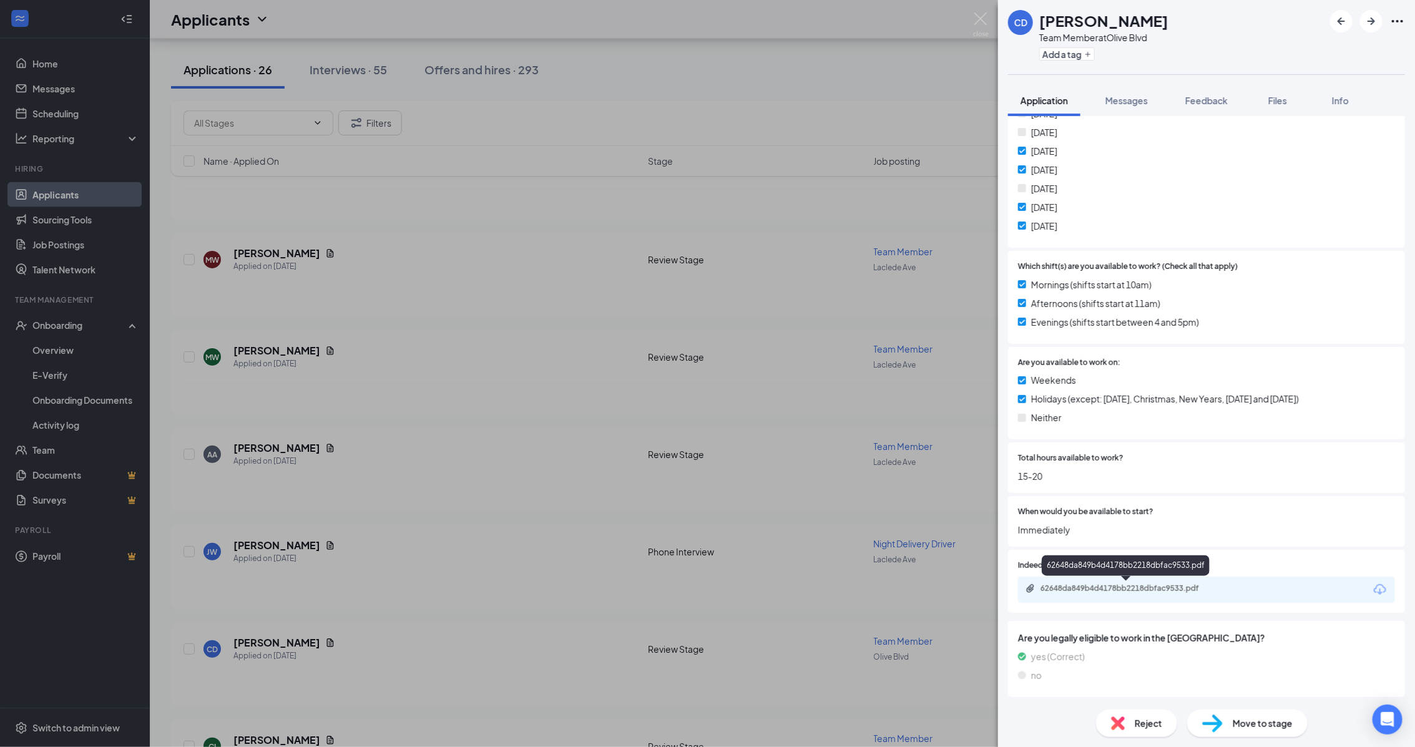
click at [1143, 585] on div "62648da849b4d4178bb2218dbfac9533.pdf" at bounding box center [1127, 589] width 175 height 10
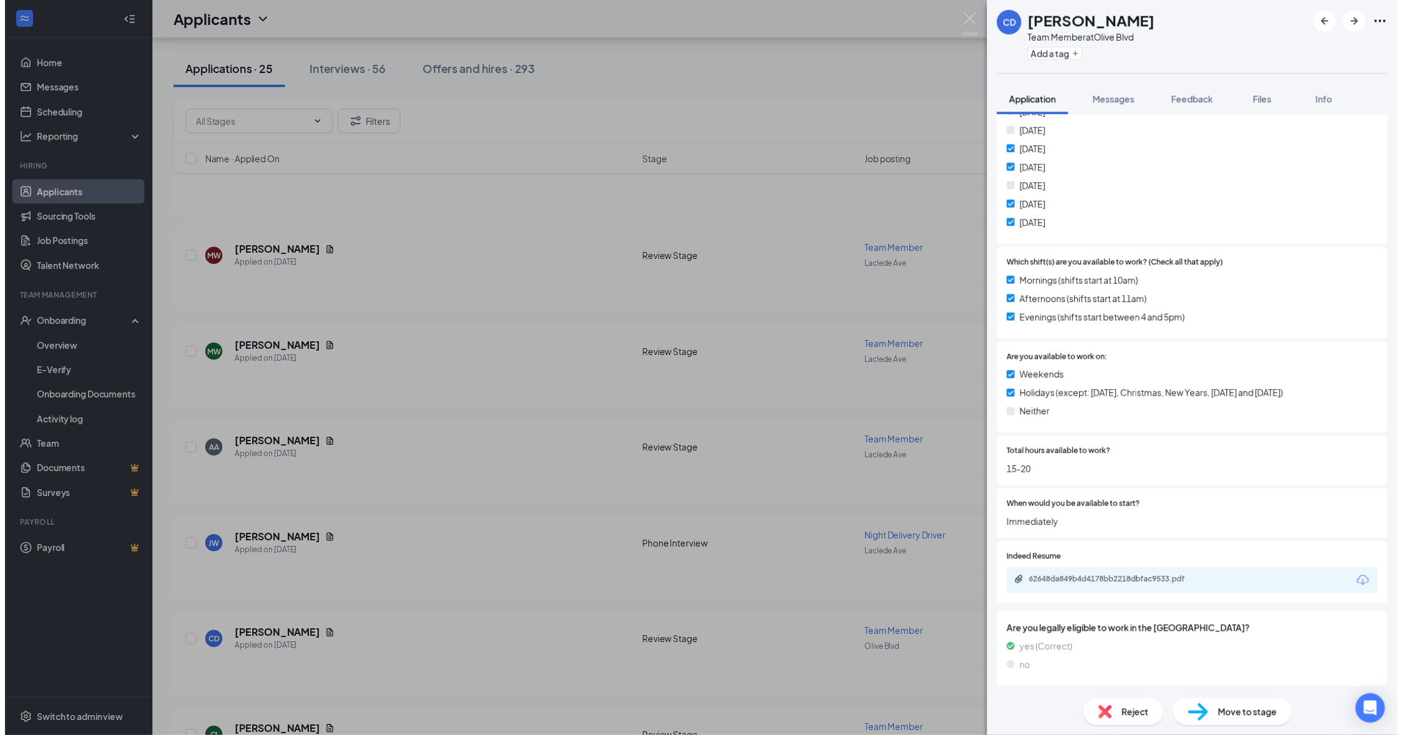
scroll to position [346, 0]
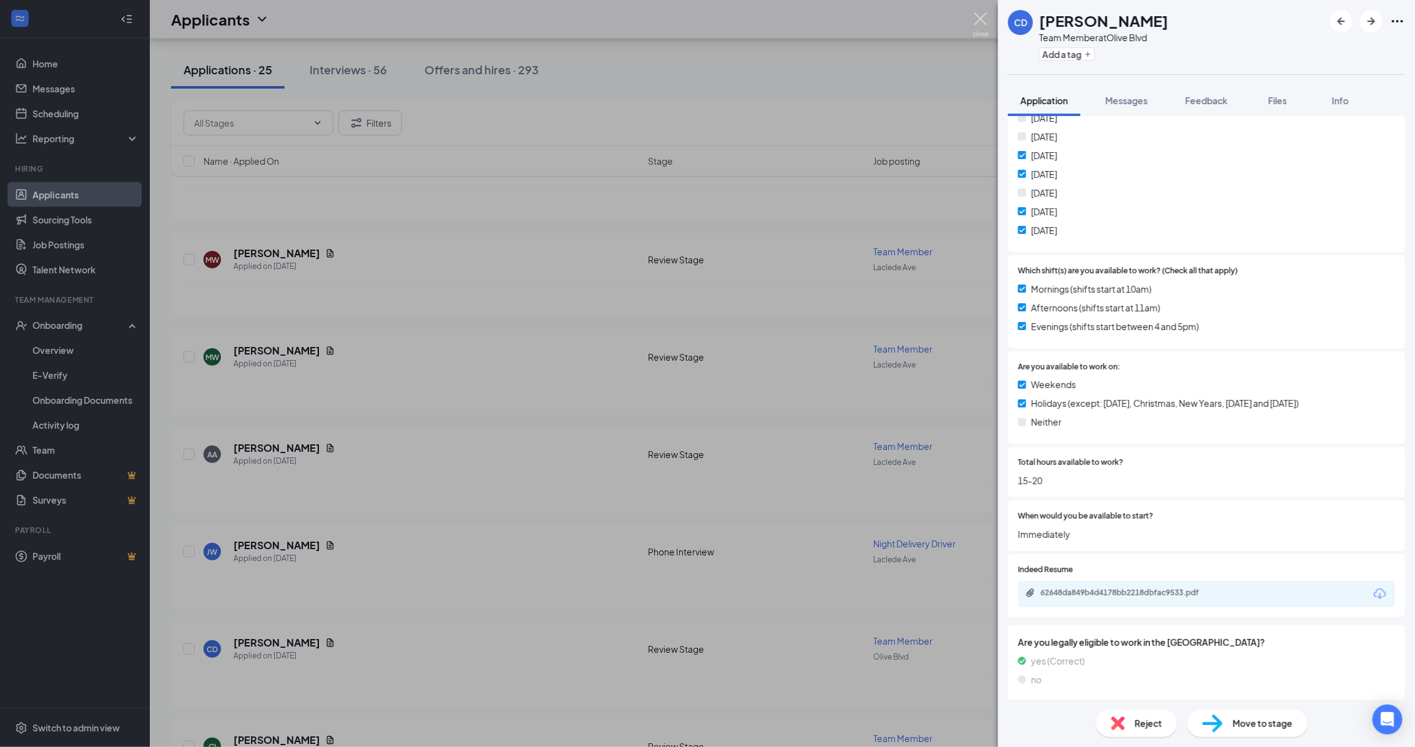
click at [979, 24] on img at bounding box center [981, 24] width 16 height 24
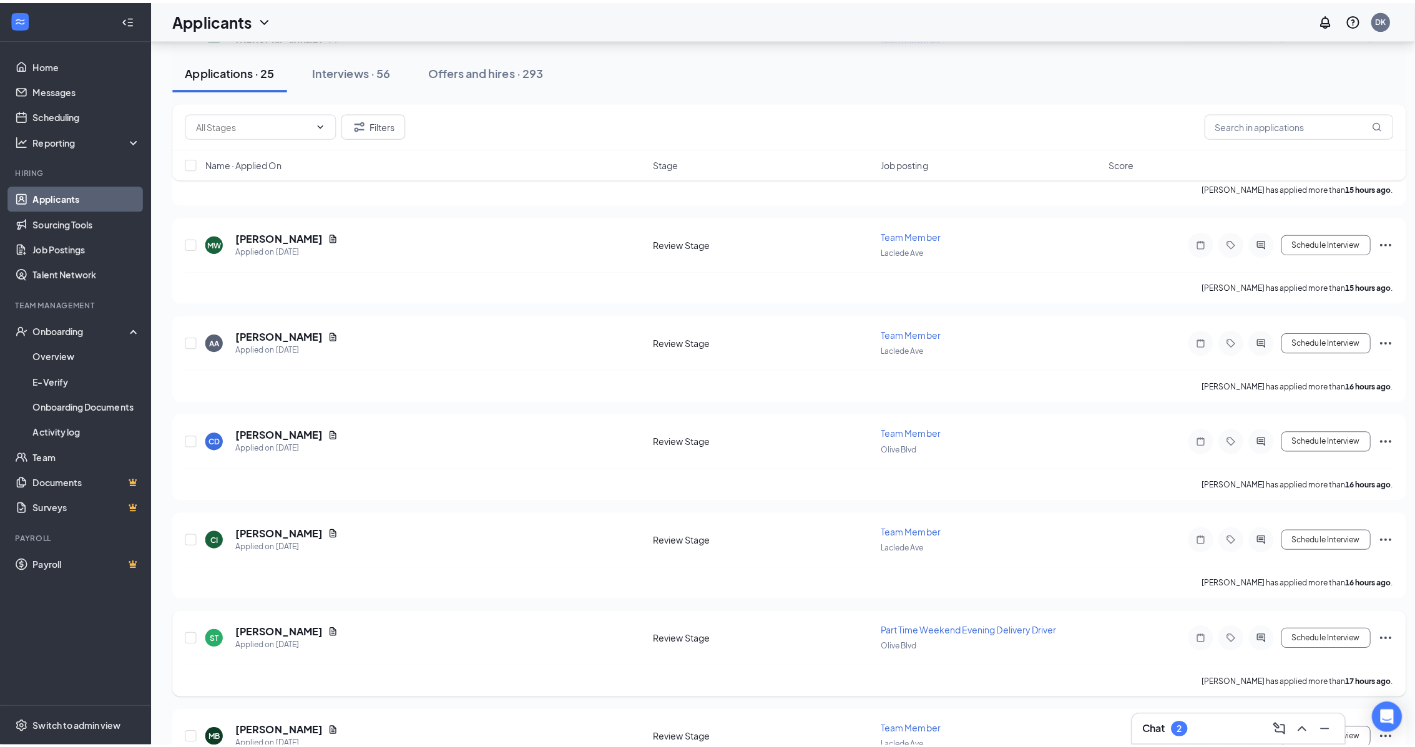
scroll to position [1248, 0]
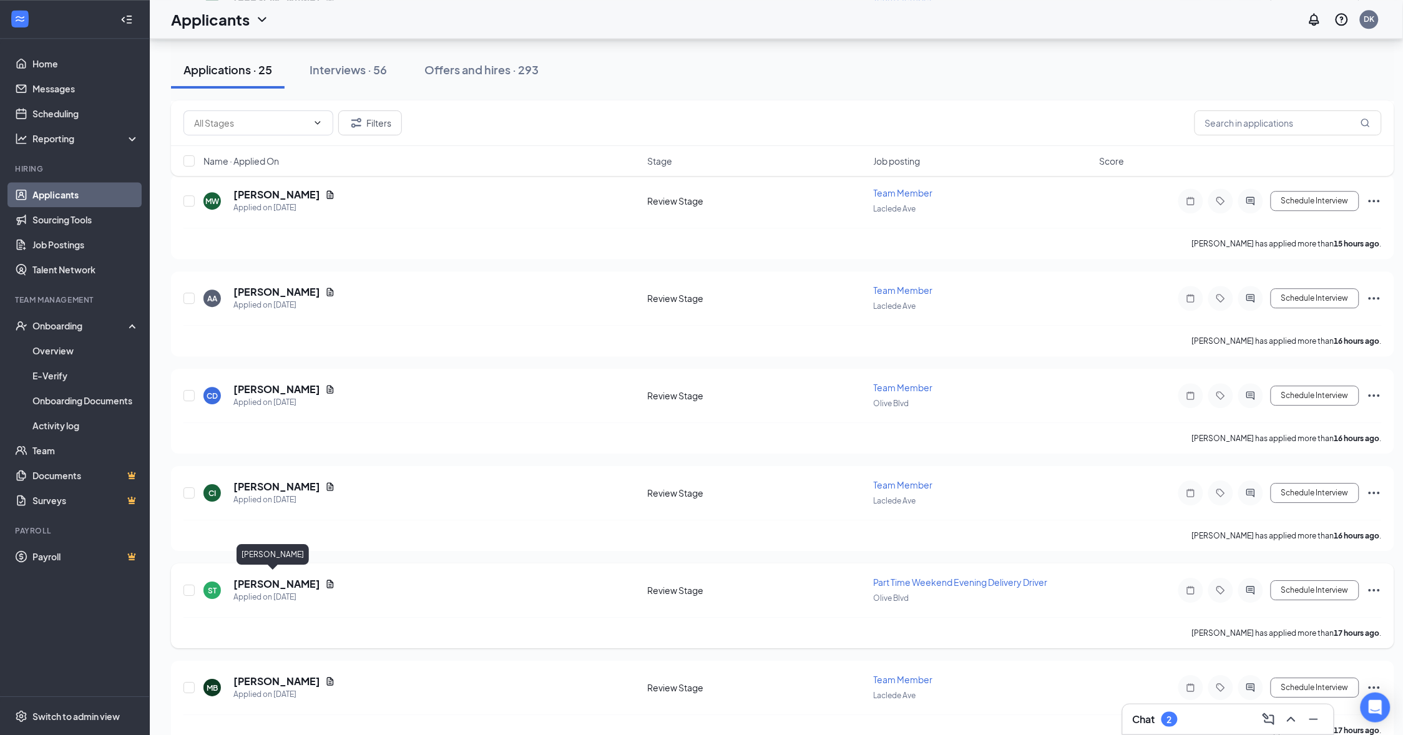
click at [276, 577] on h5 "[PERSON_NAME]" at bounding box center [276, 584] width 87 height 14
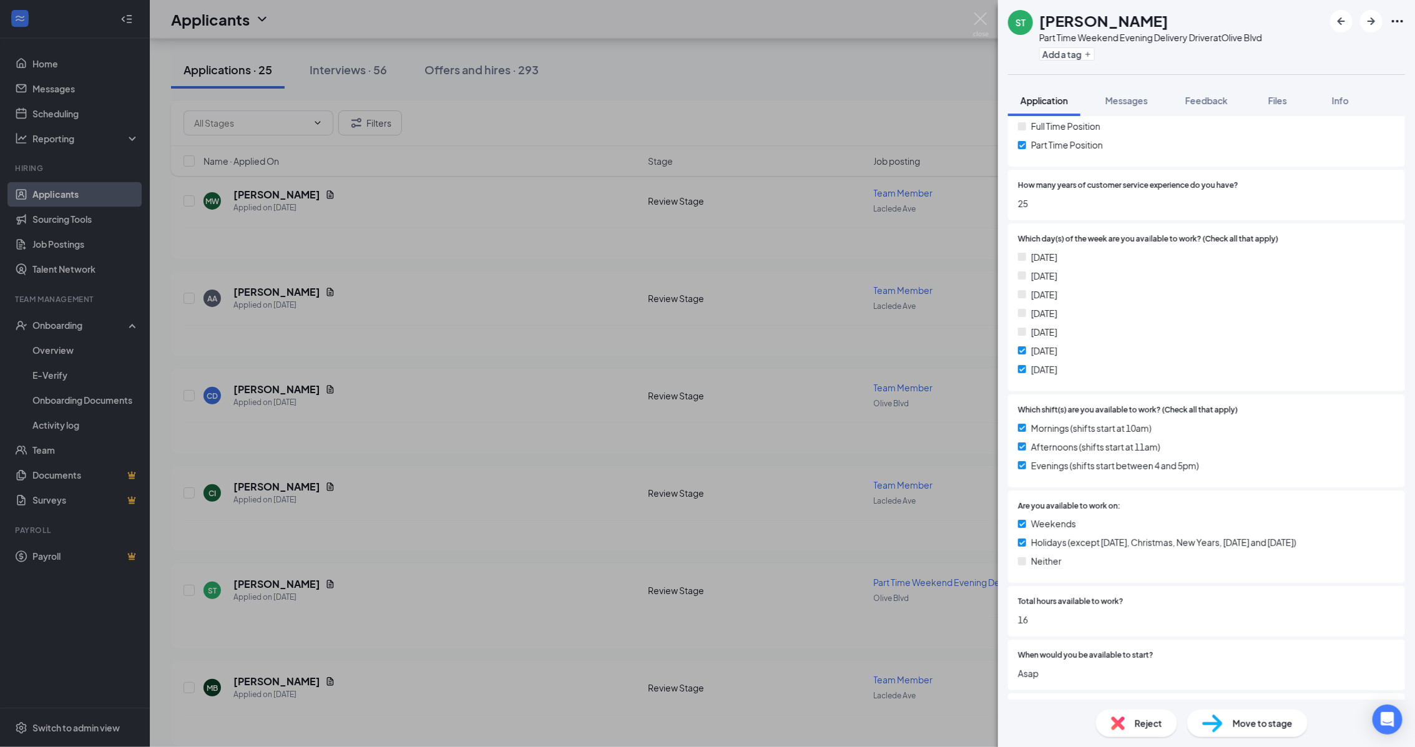
scroll to position [312, 0]
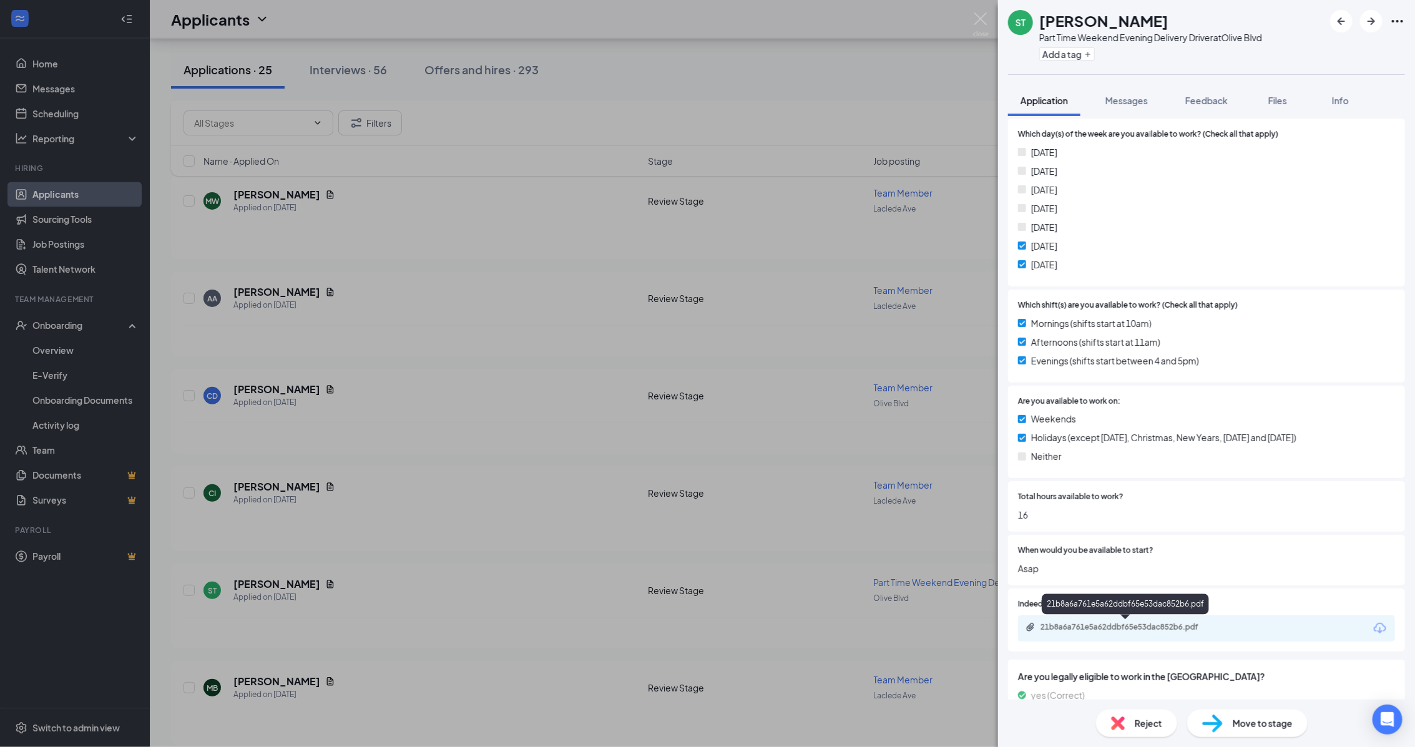
click at [1159, 626] on div "21b8a6a761e5a62ddbf65e53dac852b6.pdf" at bounding box center [1127, 627] width 175 height 10
click at [1281, 726] on span "Move to stage" at bounding box center [1263, 723] width 60 height 14
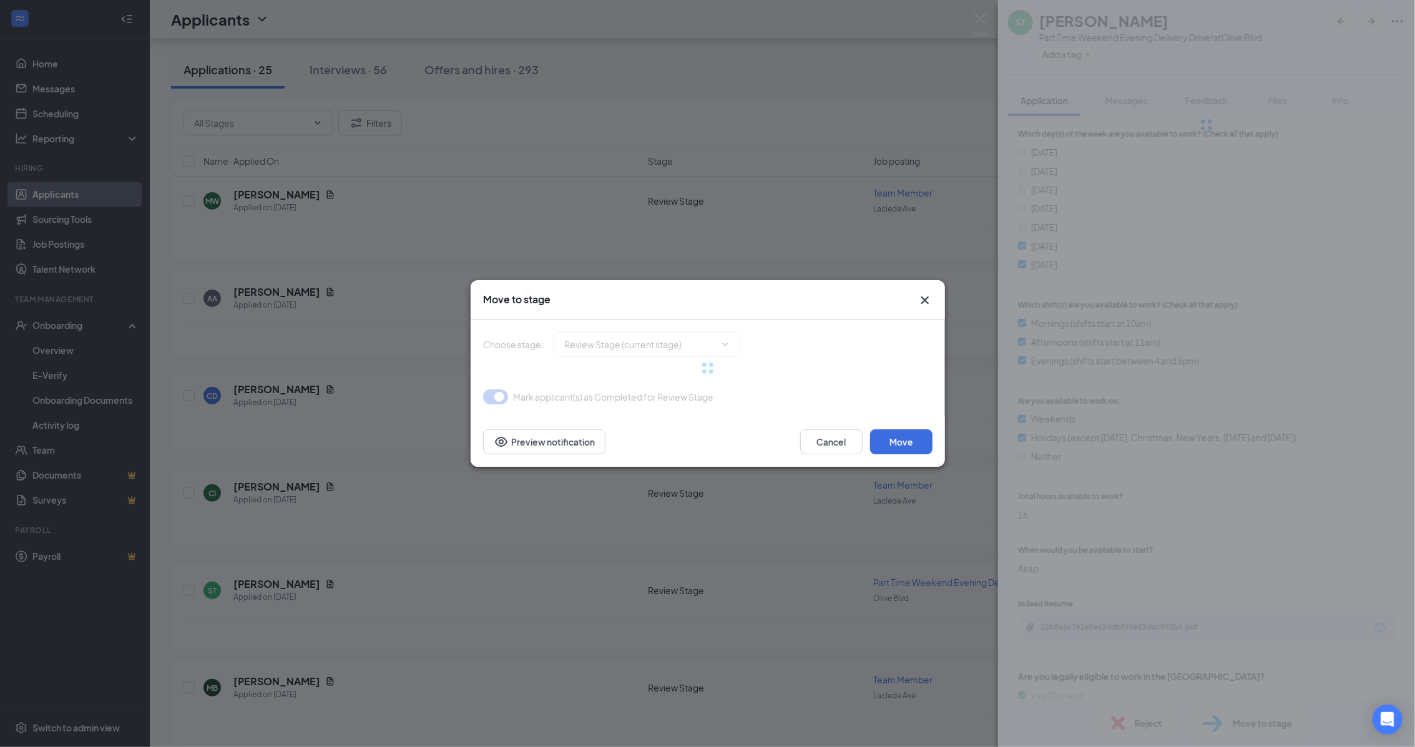
type input "Phone Interview (next stage)"
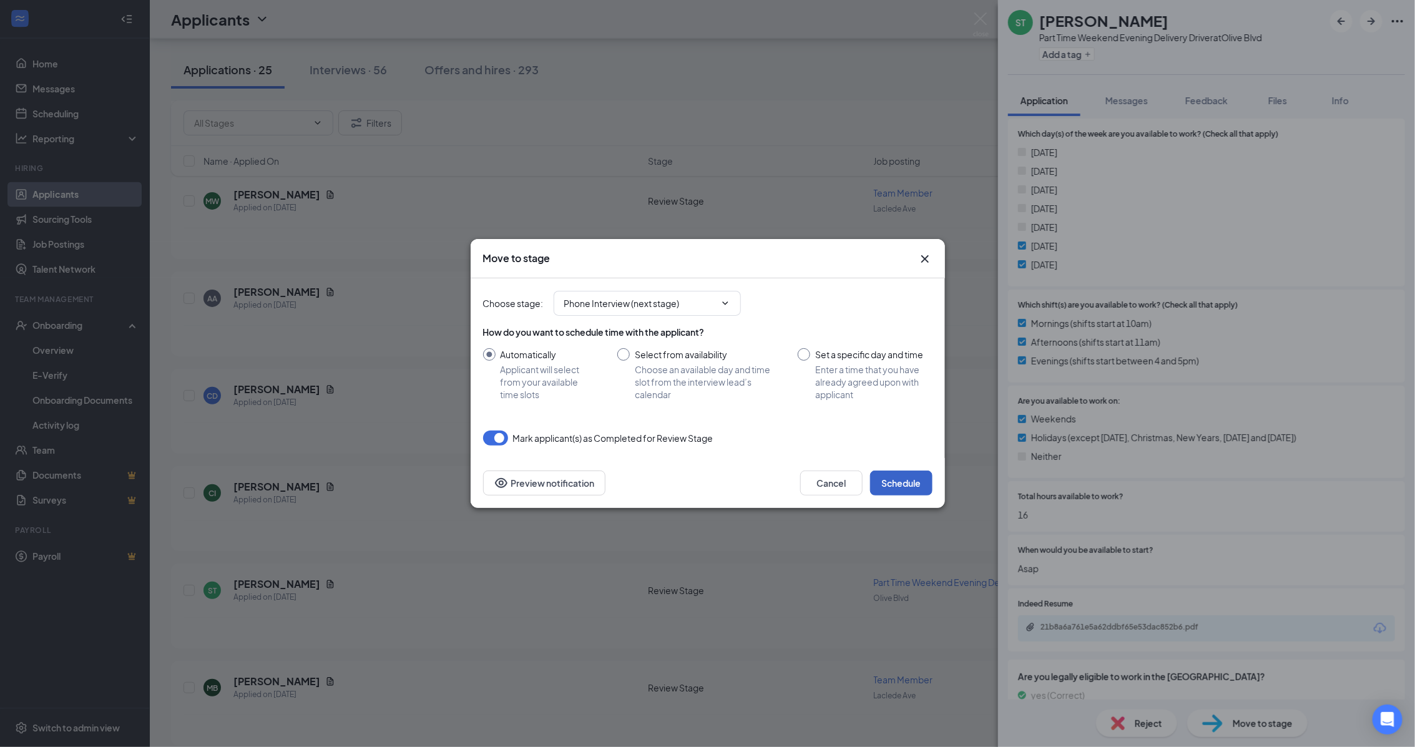
click at [896, 482] on button "Schedule" at bounding box center [901, 483] width 62 height 25
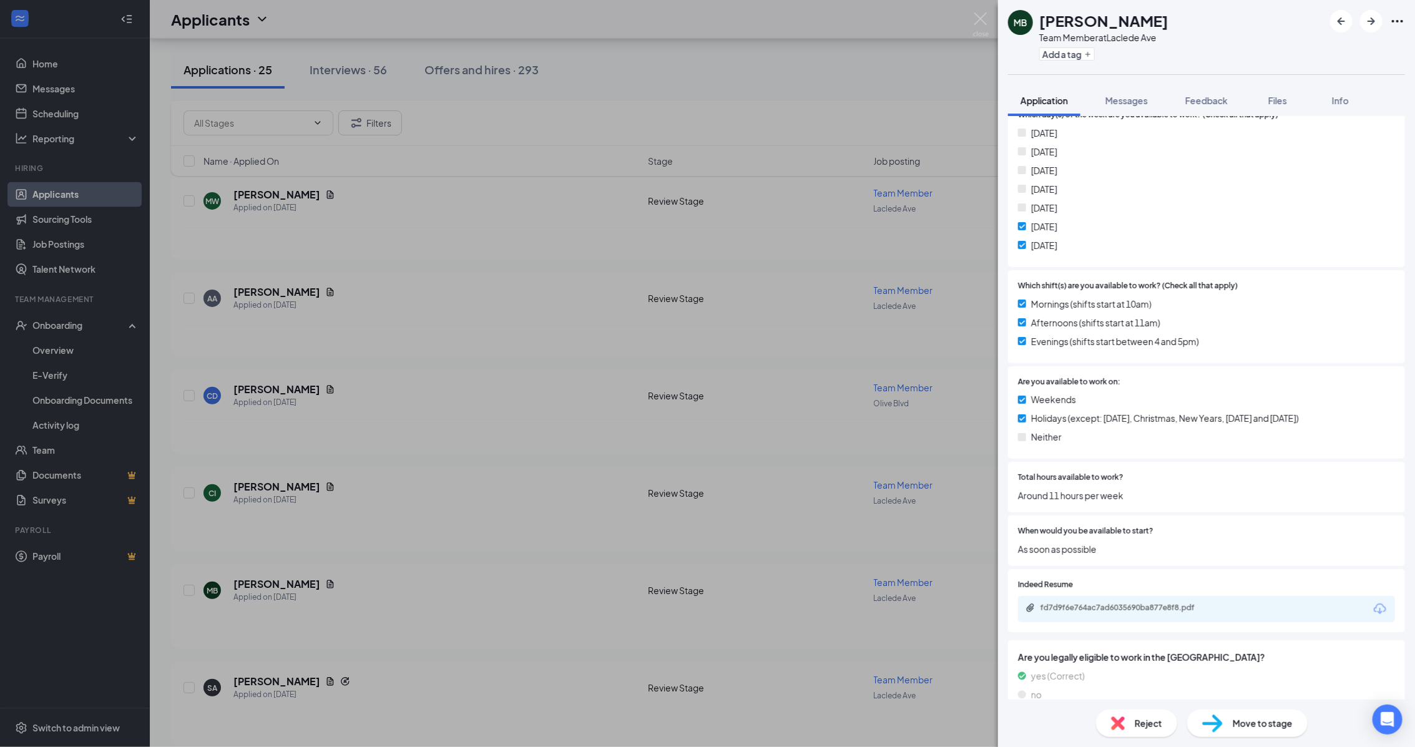
scroll to position [351, 0]
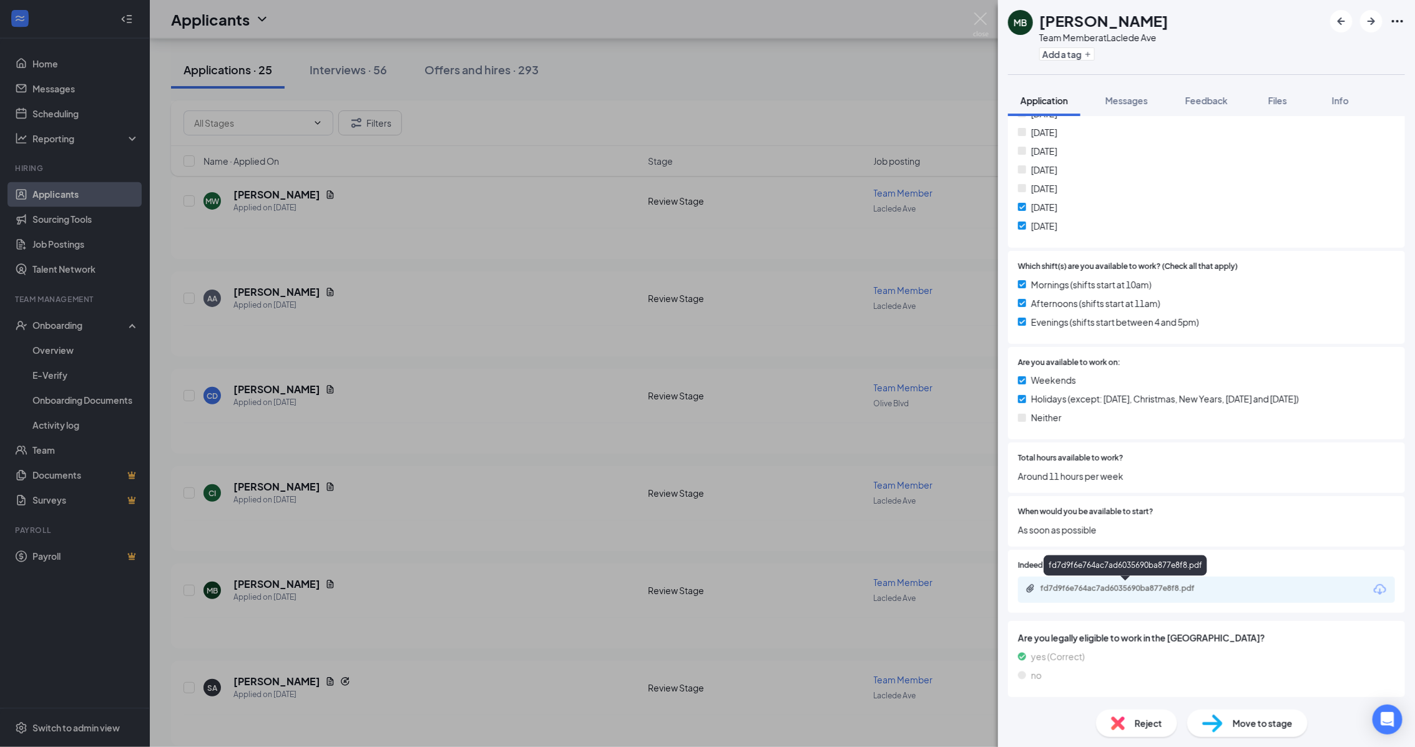
click at [1142, 592] on div "fd7d9f6e764ac7ad6035690ba877e8f8.pdf" at bounding box center [1127, 589] width 175 height 10
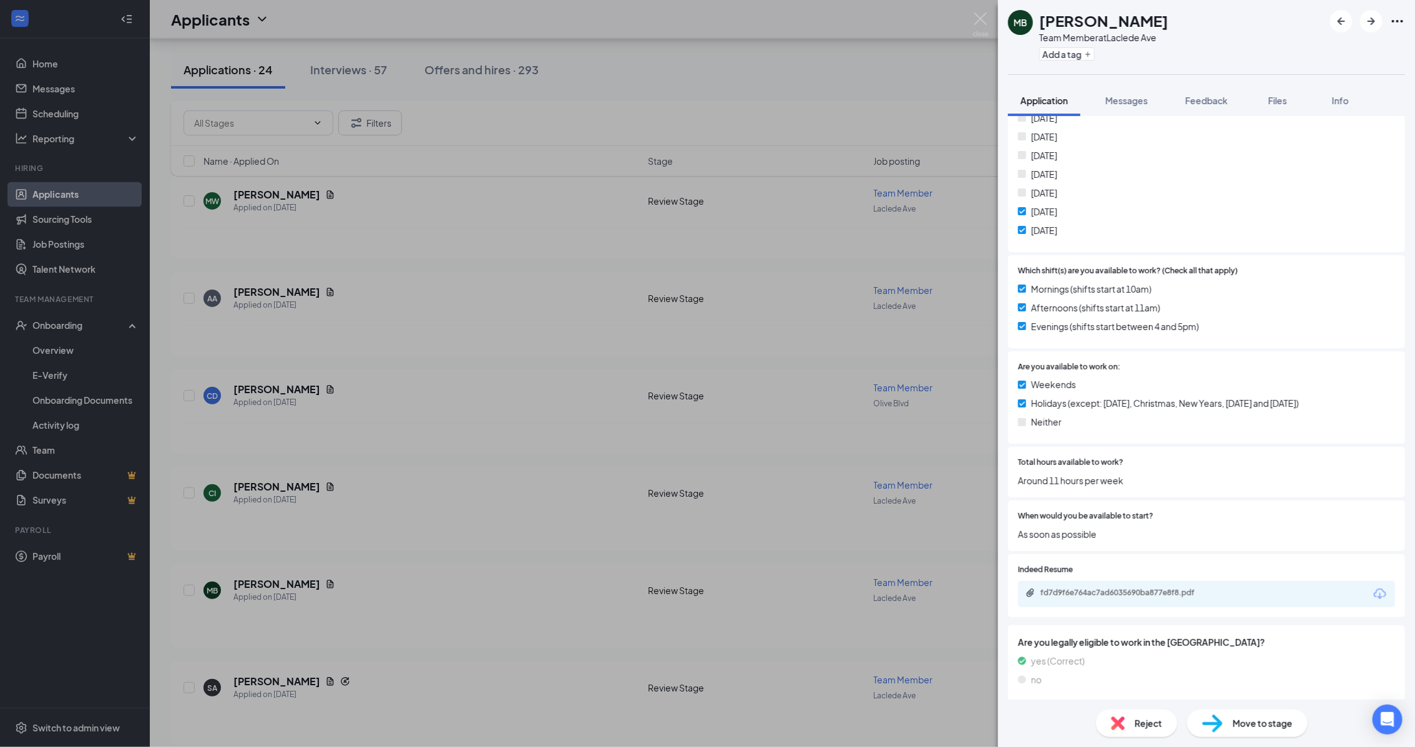
click at [1155, 728] on span "Reject" at bounding box center [1148, 723] width 27 height 14
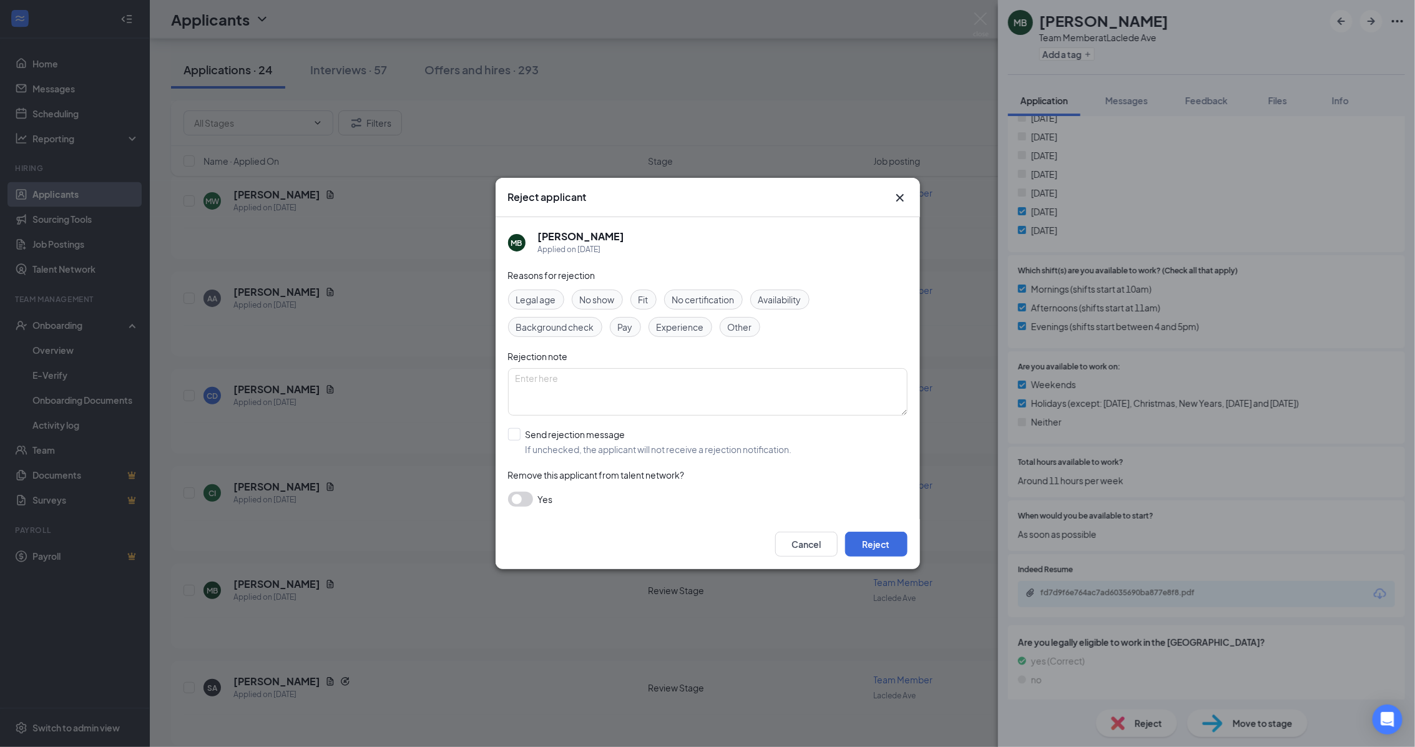
click at [523, 298] on span "Legal age" at bounding box center [536, 300] width 40 height 14
click at [891, 550] on button "Reject" at bounding box center [876, 544] width 62 height 25
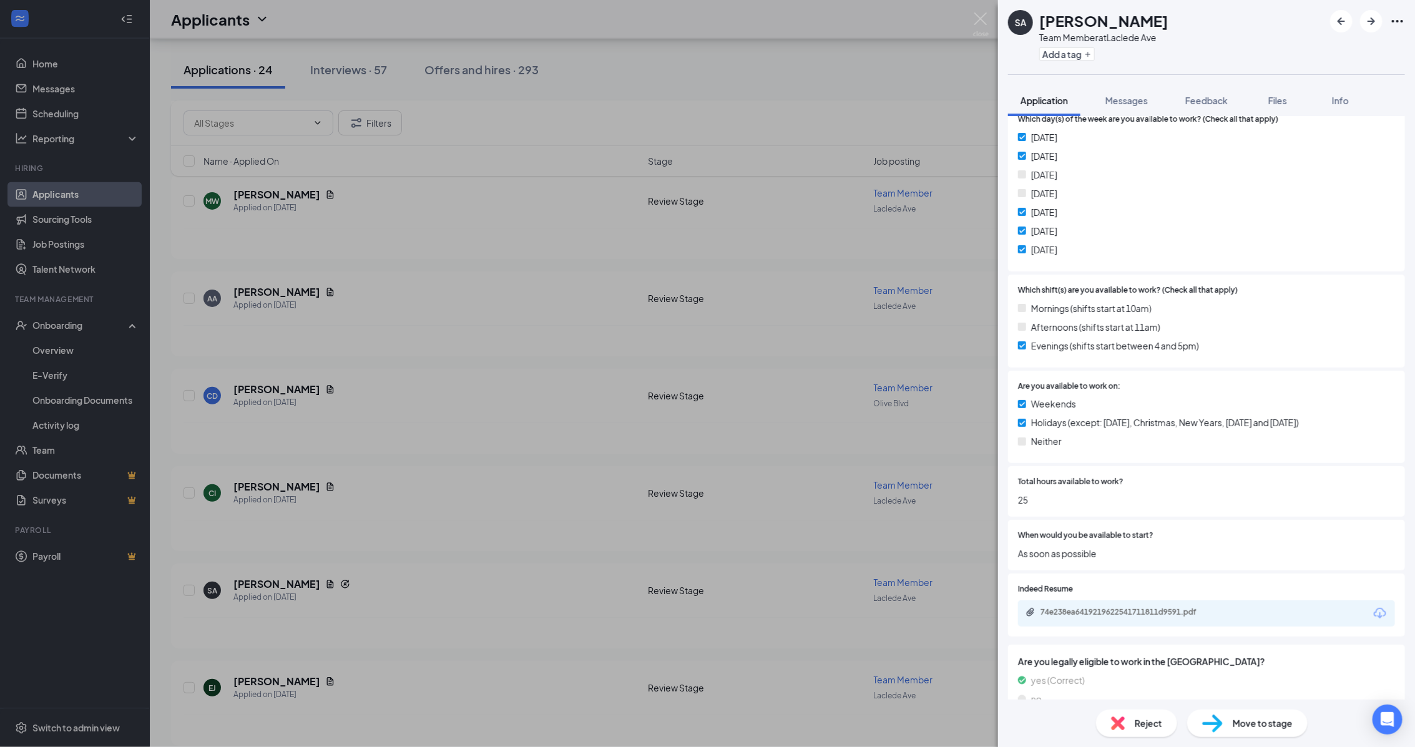
scroll to position [385, 0]
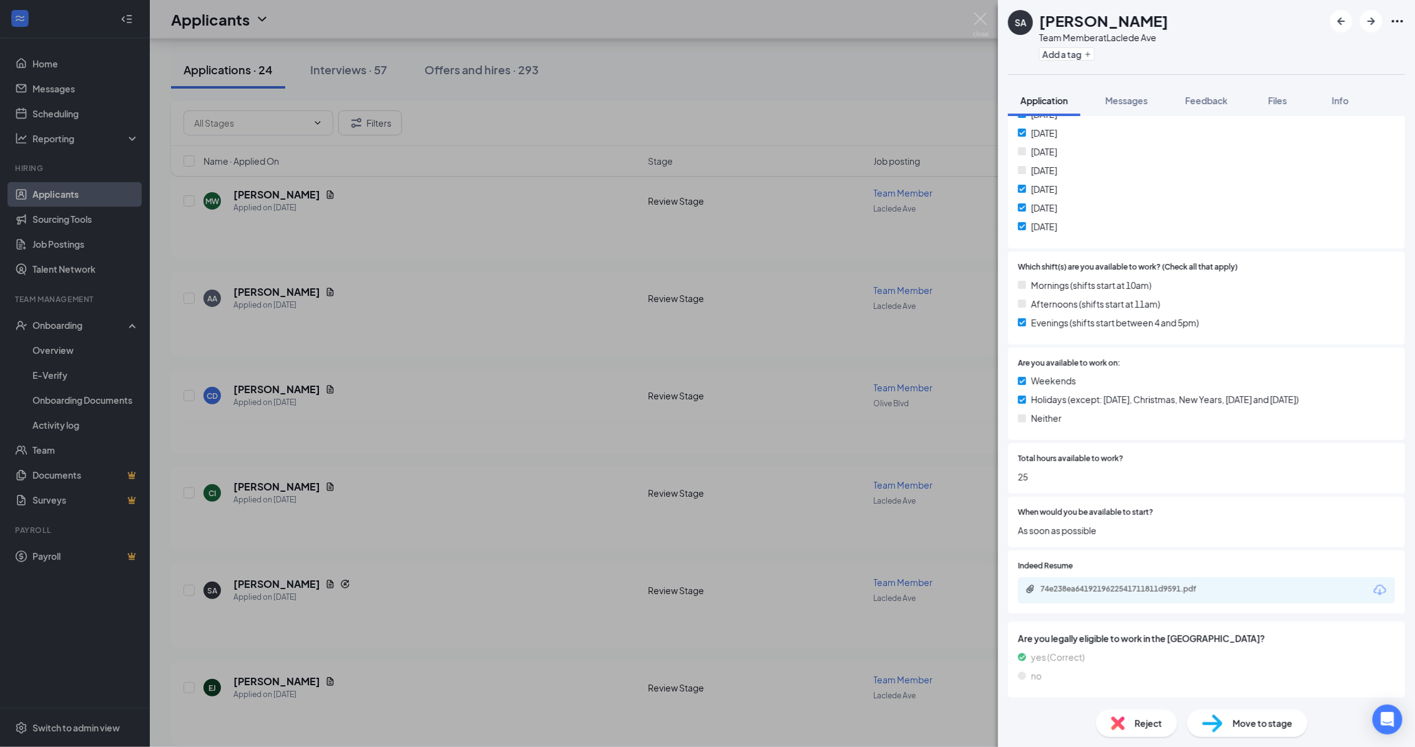
click at [1127, 591] on div "74e238ea6419219622541711811d9591.pdf" at bounding box center [1127, 589] width 175 height 10
click at [1270, 731] on div "Move to stage" at bounding box center [1247, 723] width 120 height 27
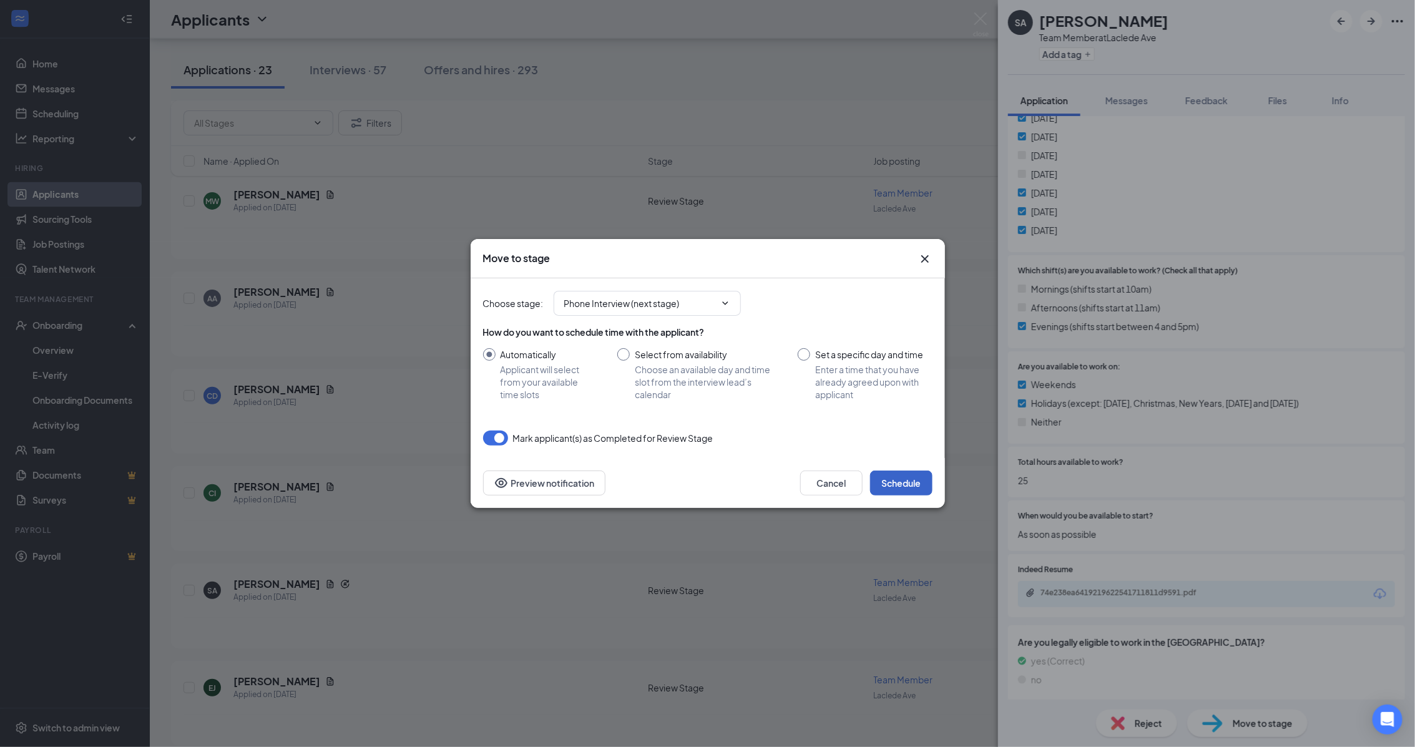
click at [906, 481] on button "Schedule" at bounding box center [901, 483] width 62 height 25
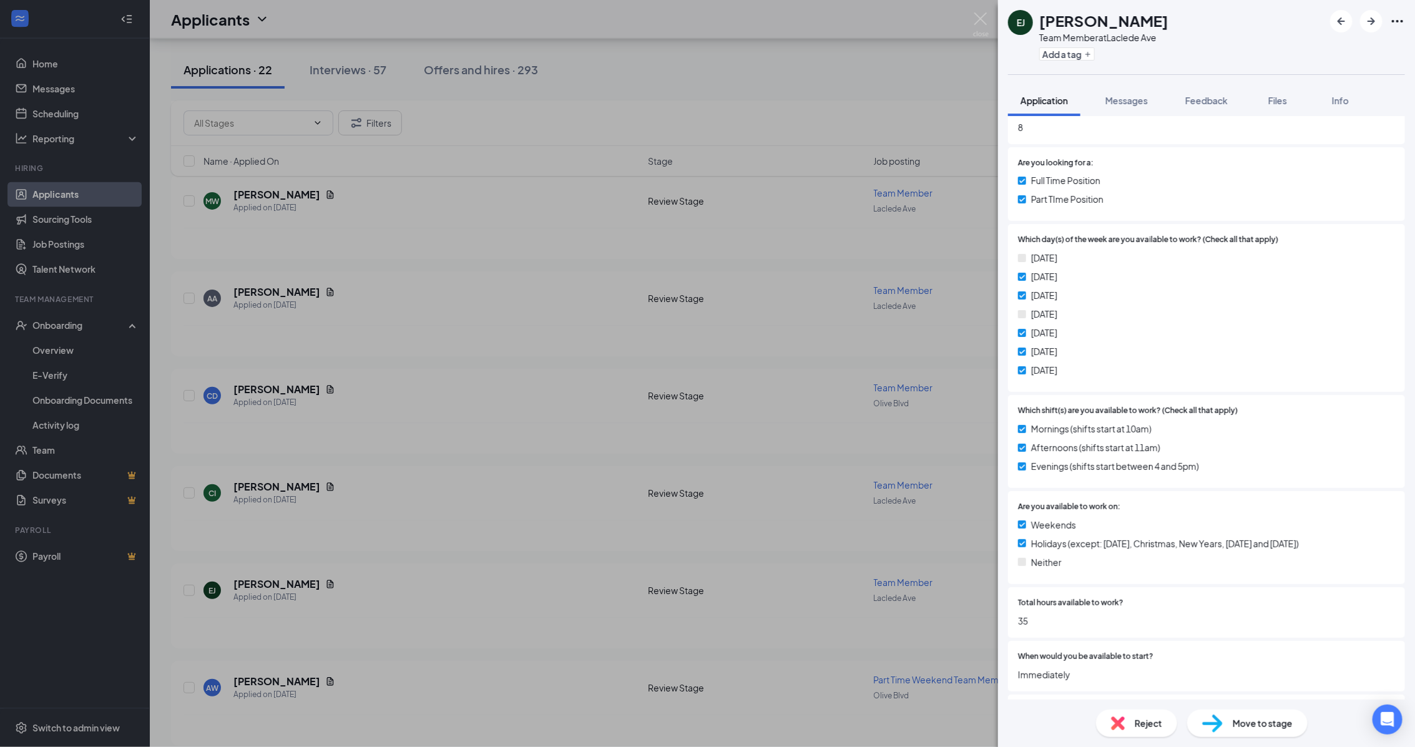
scroll to position [312, 0]
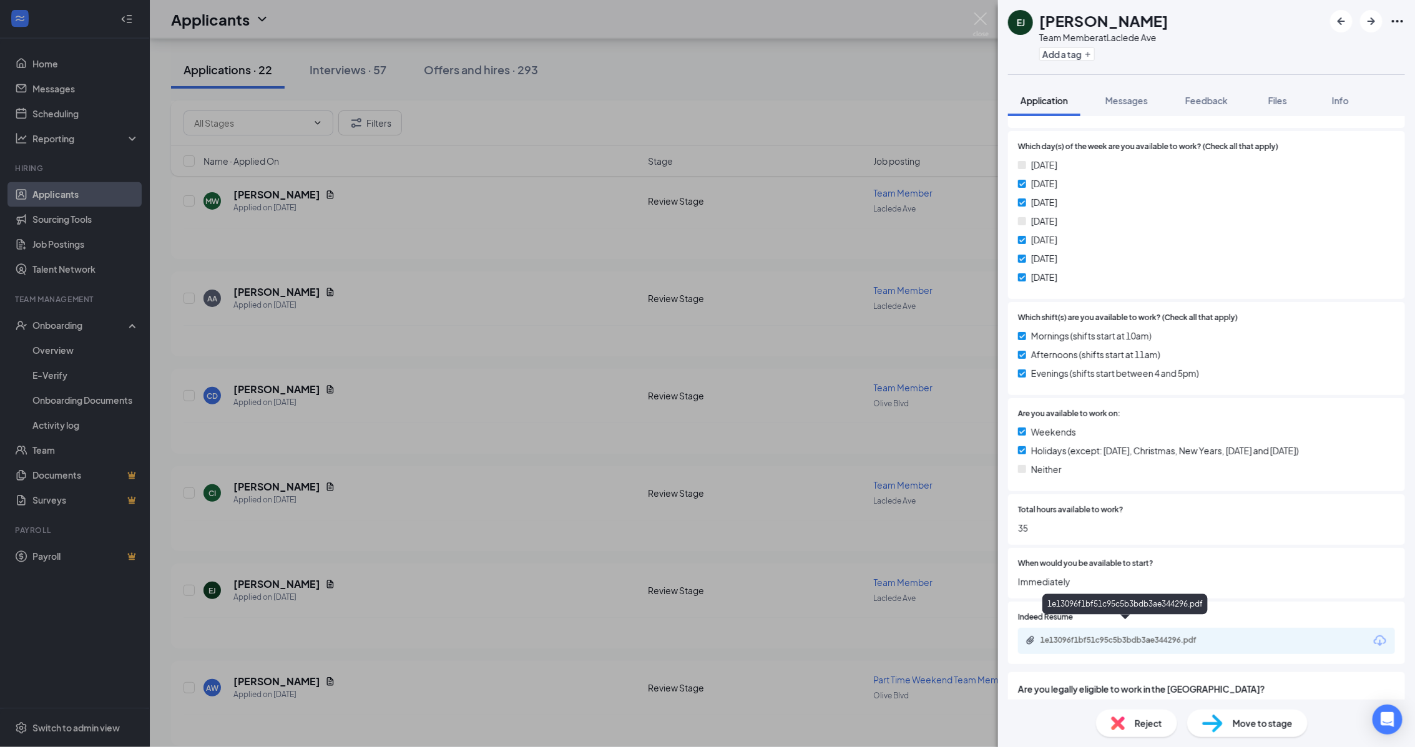
click at [1143, 635] on div "1e13096f1bf51c95c5b3bdb3ae344296.pdf" at bounding box center [1127, 640] width 175 height 10
click at [1293, 734] on div "Move to stage" at bounding box center [1247, 723] width 120 height 27
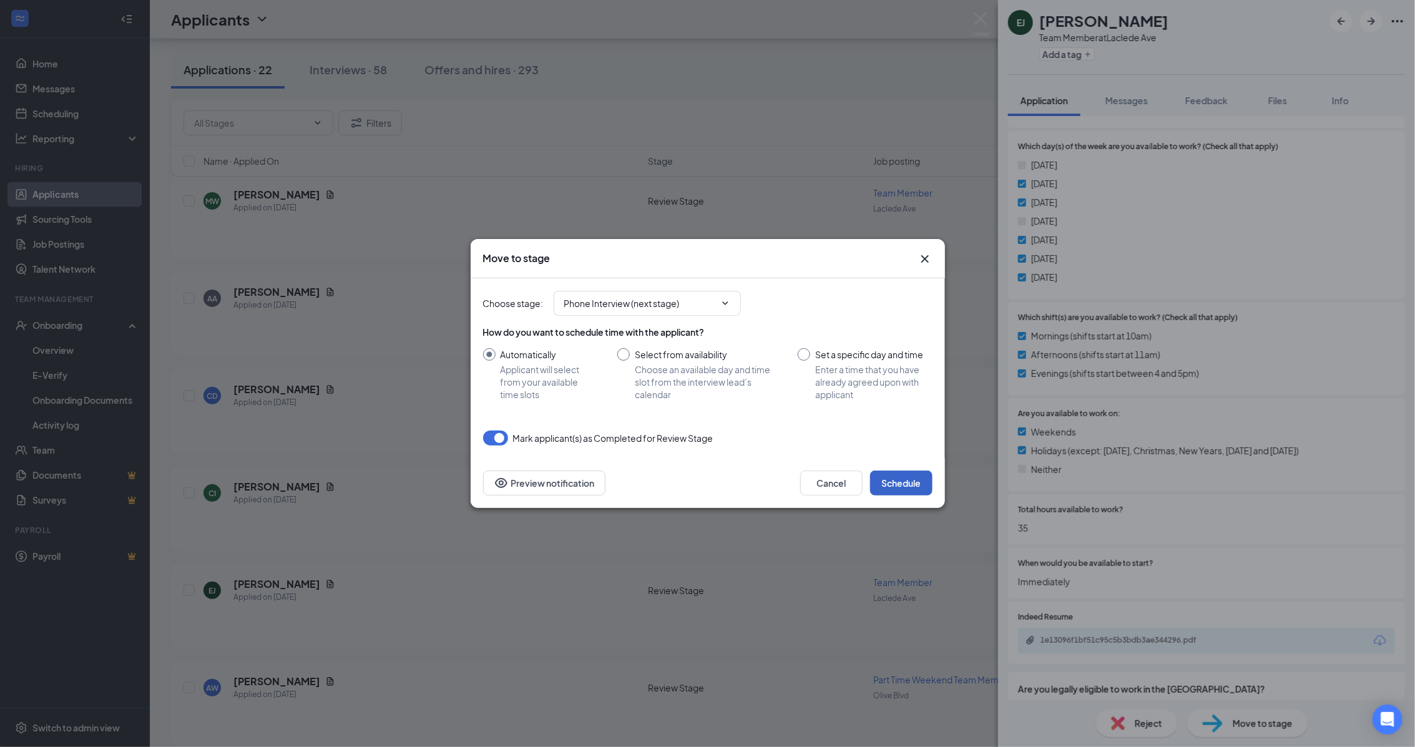
click at [899, 491] on button "Schedule" at bounding box center [901, 483] width 62 height 25
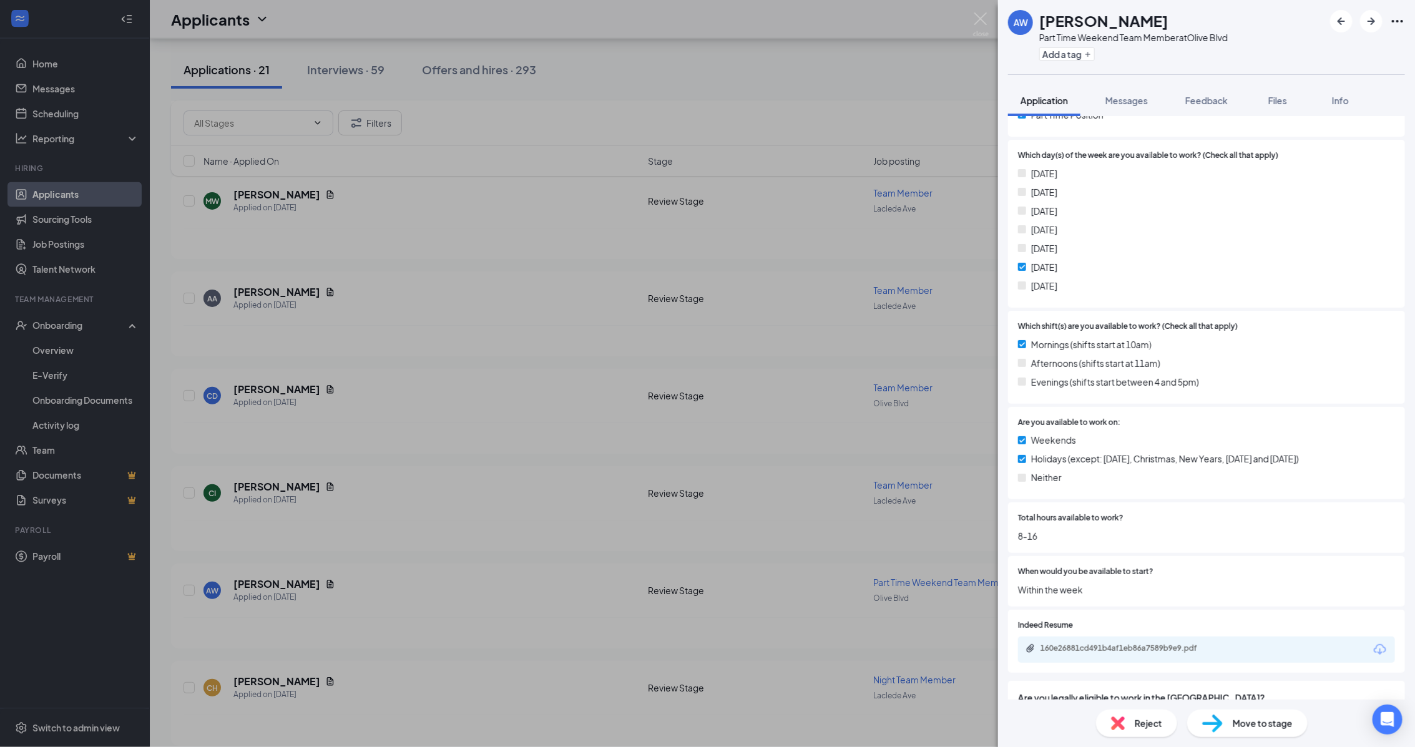
scroll to position [351, 0]
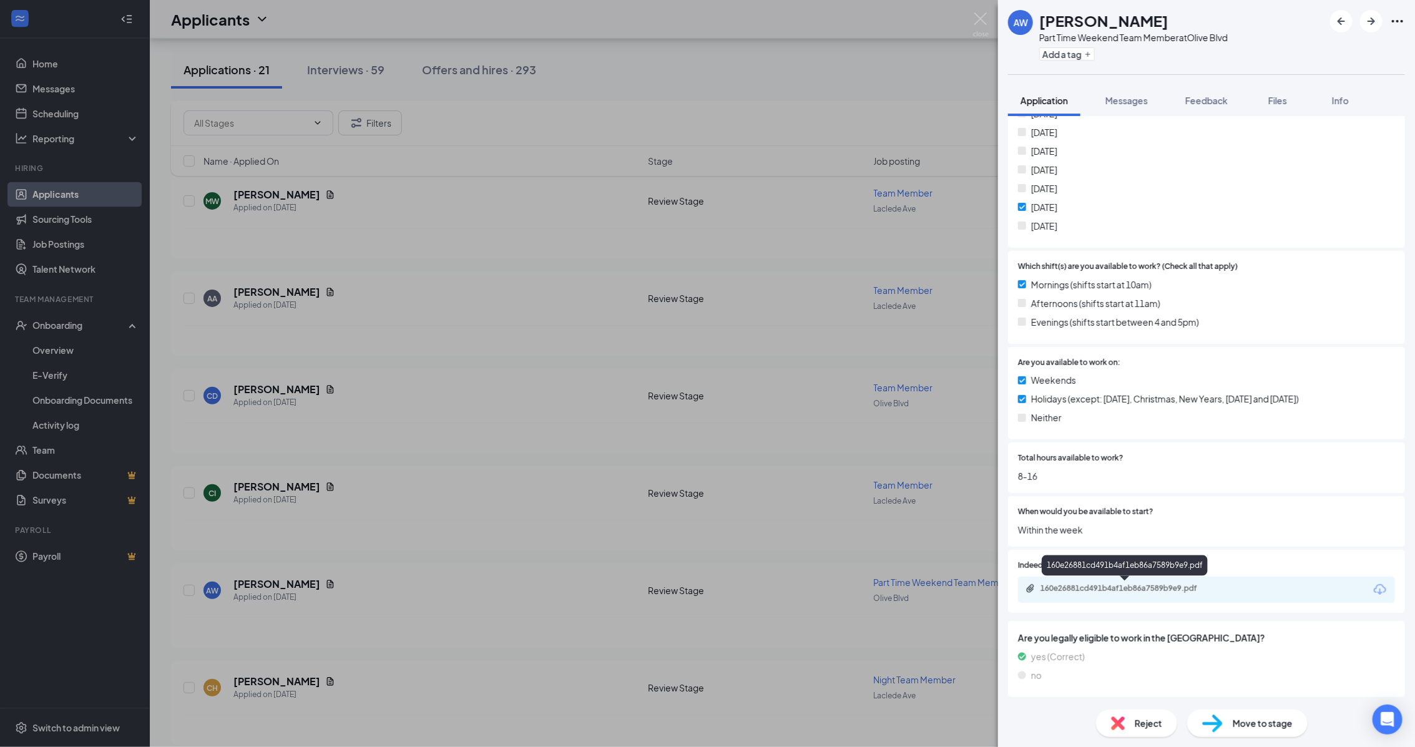
click at [1188, 585] on div "160e26881cd491b4af1eb86a7589b9e9.pdf" at bounding box center [1127, 589] width 175 height 10
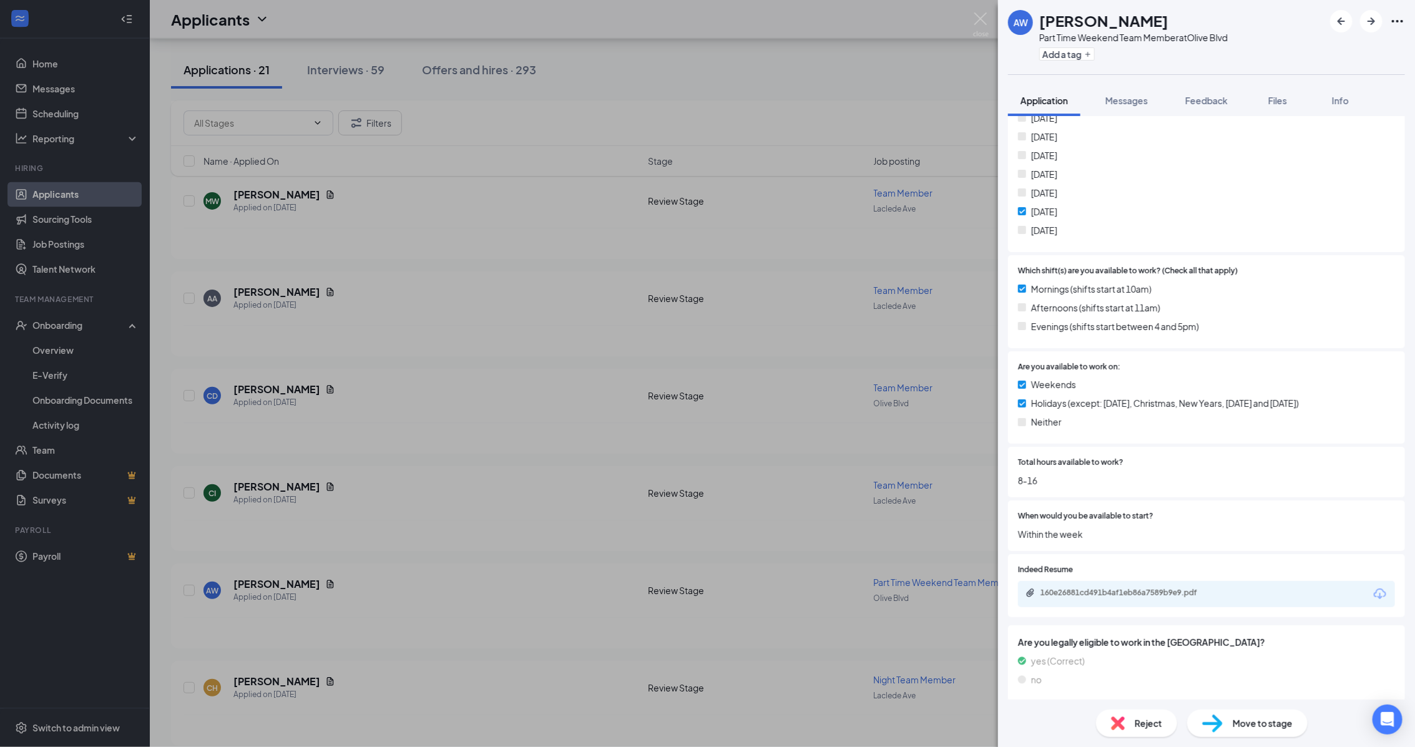
click at [1286, 733] on div "Move to stage" at bounding box center [1247, 723] width 120 height 27
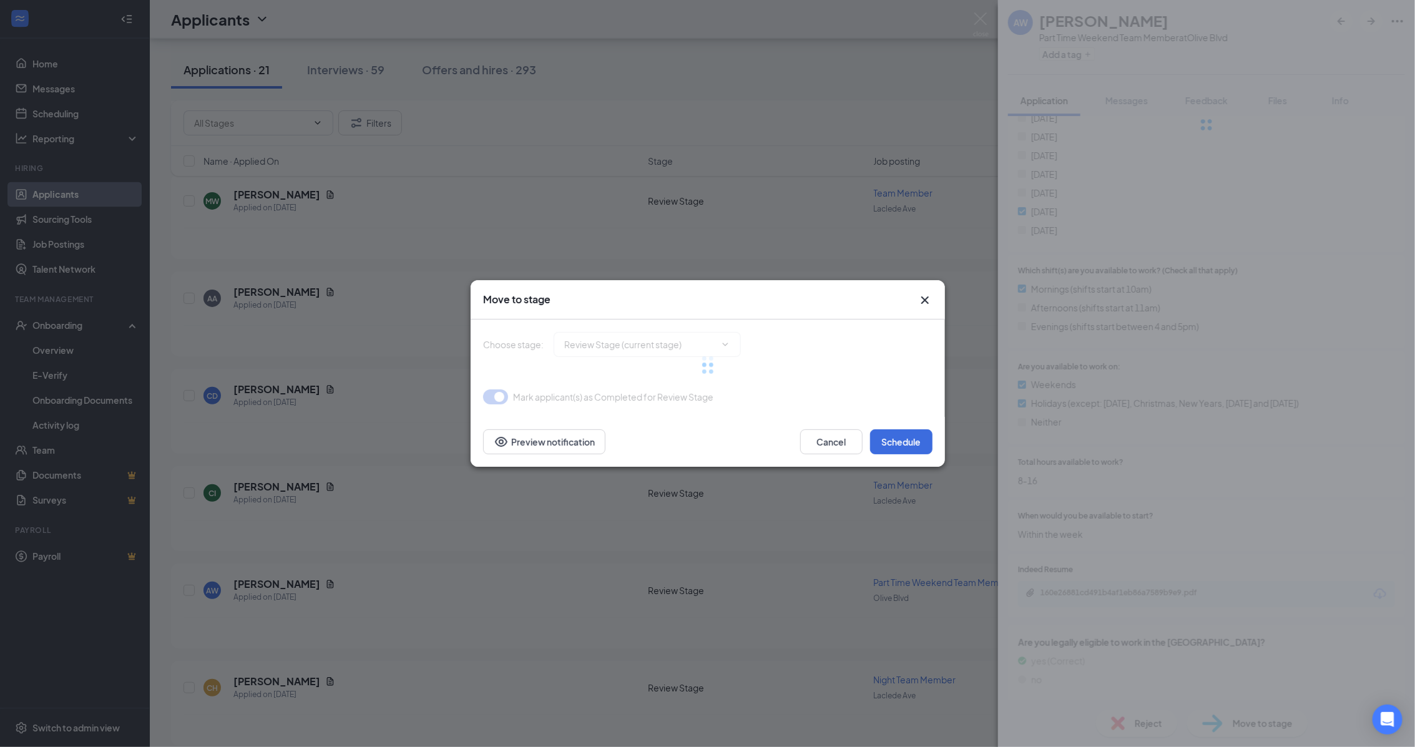
type input "Phone Interview (next stage)"
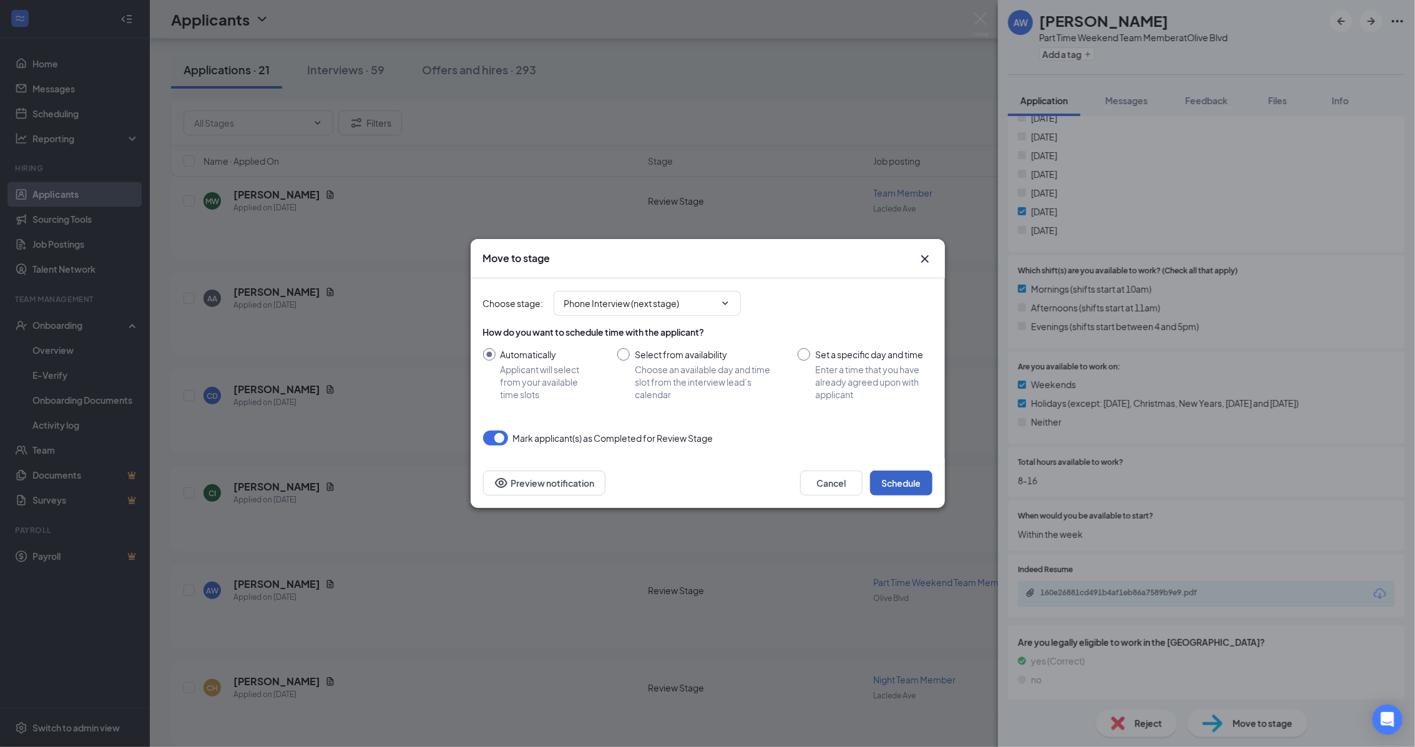
click at [909, 482] on button "Schedule" at bounding box center [901, 483] width 62 height 25
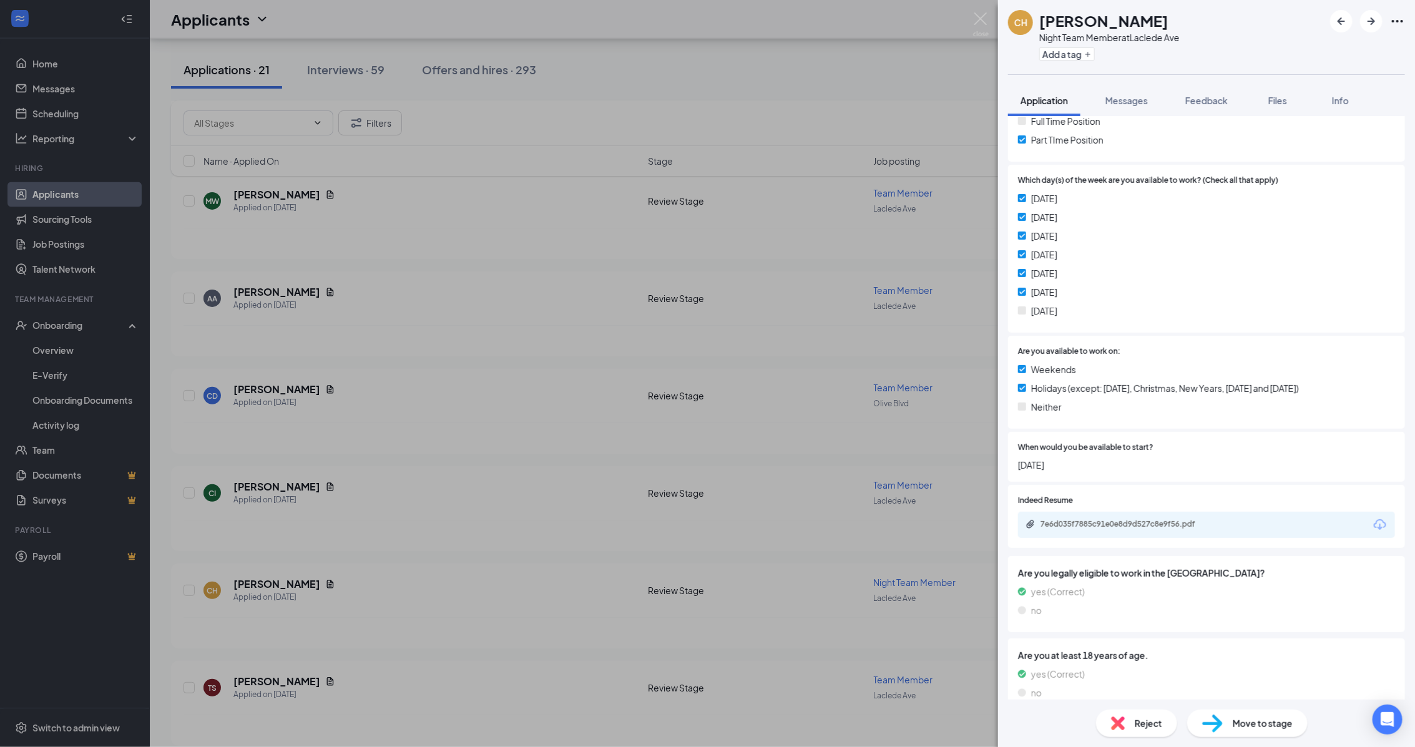
scroll to position [283, 0]
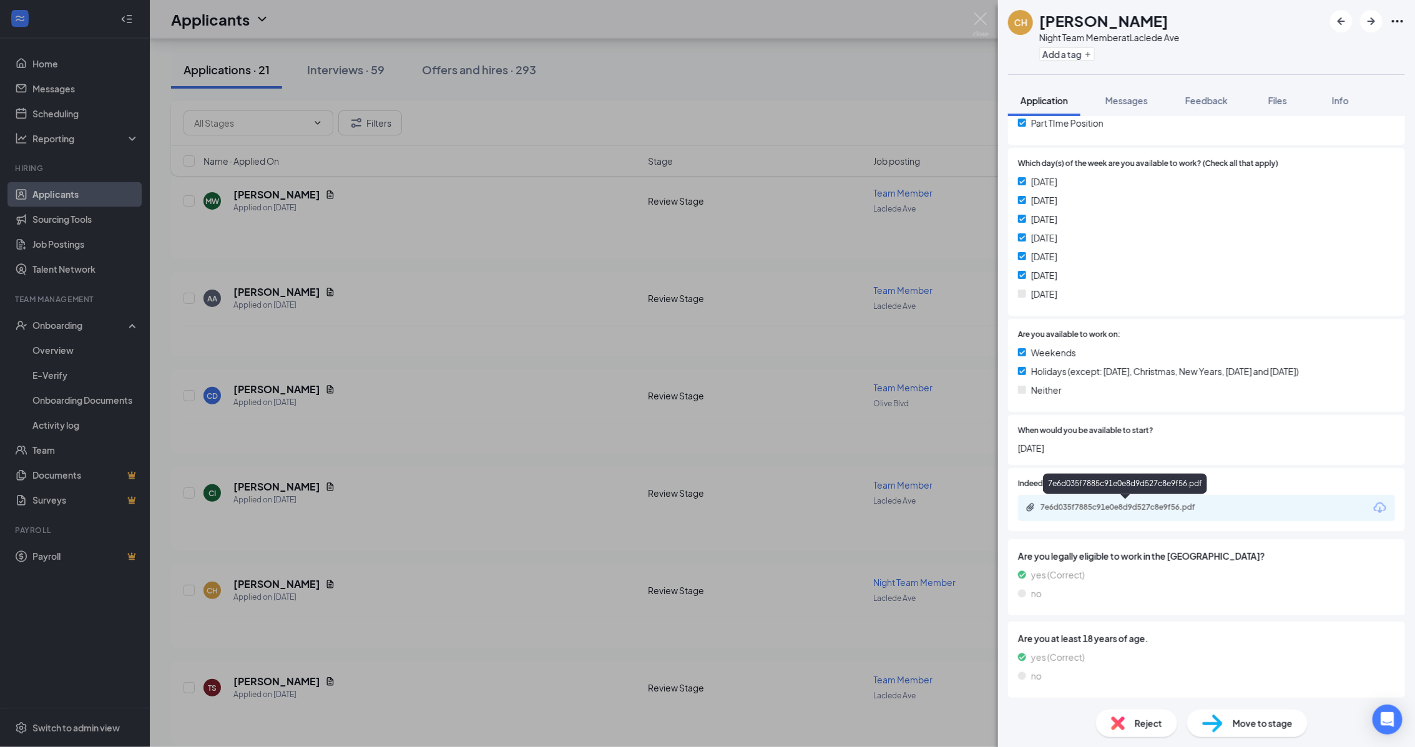
click at [1164, 507] on div "7e6d035f7885c91e0e8d9d527c8e9f56.pdf" at bounding box center [1127, 507] width 175 height 10
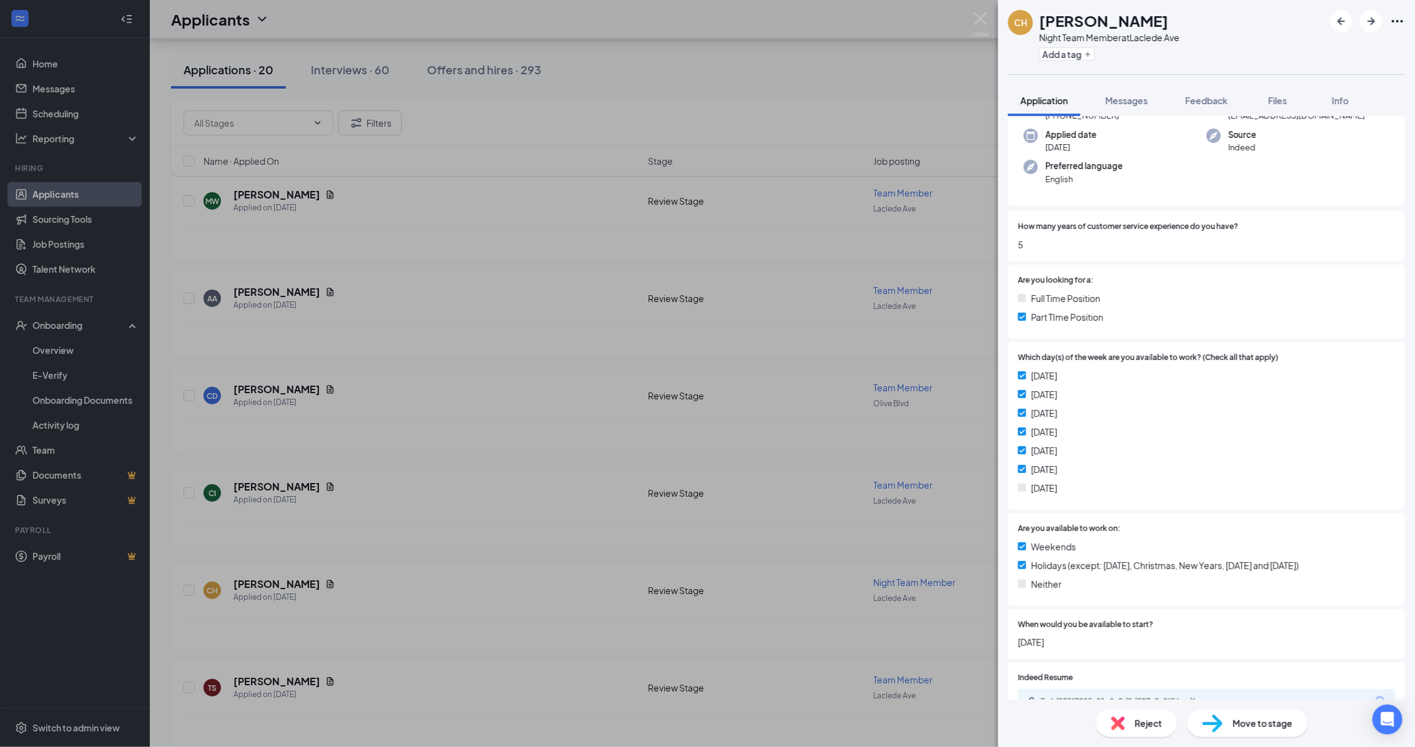
scroll to position [44, 0]
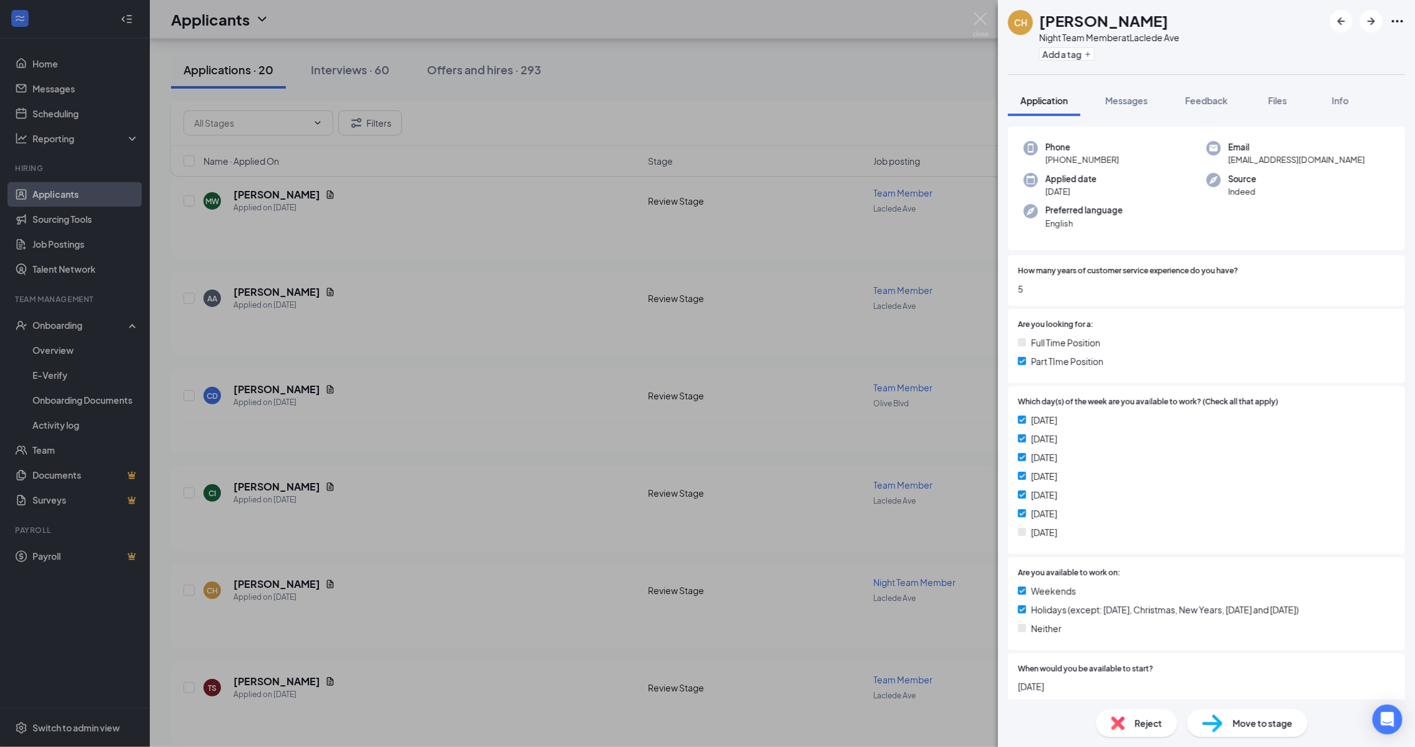
click at [1292, 715] on div "Move to stage" at bounding box center [1247, 723] width 120 height 27
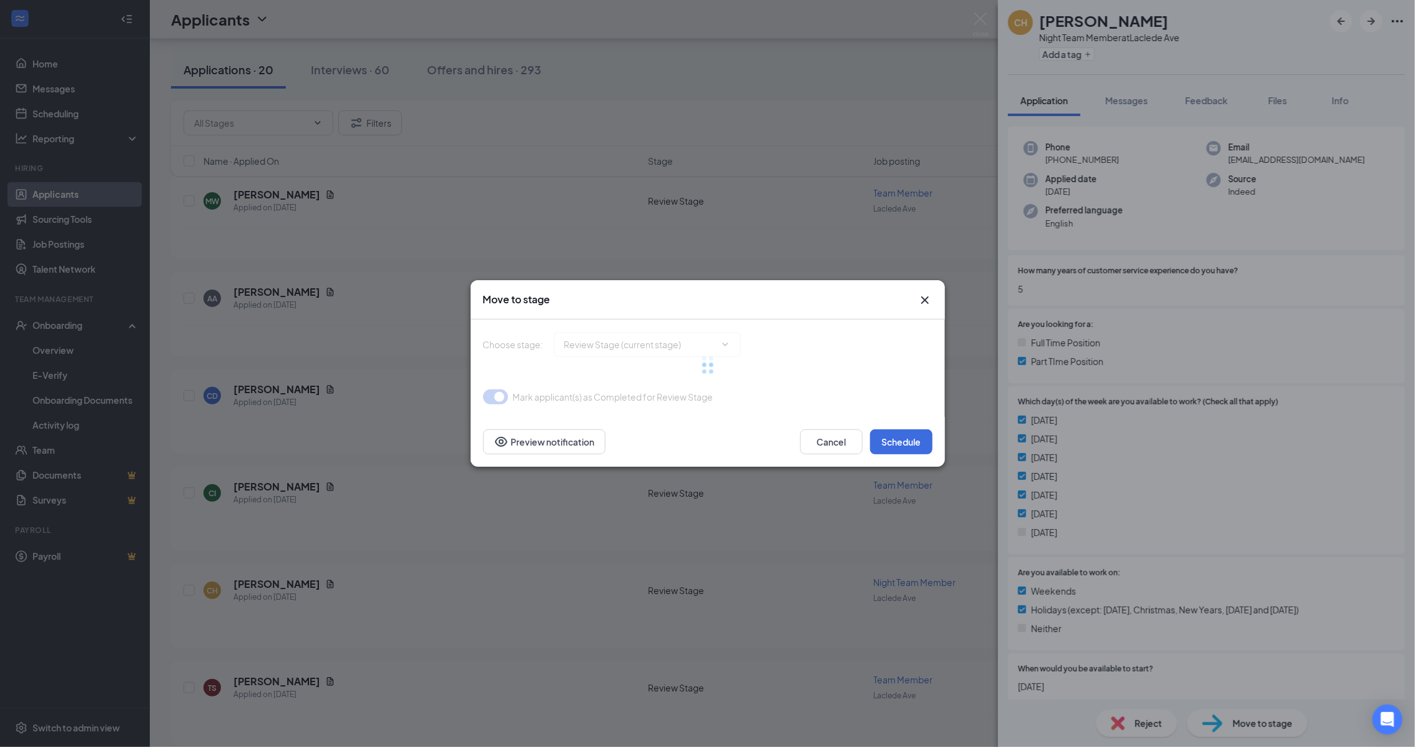
type input "Phone Interview (next stage)"
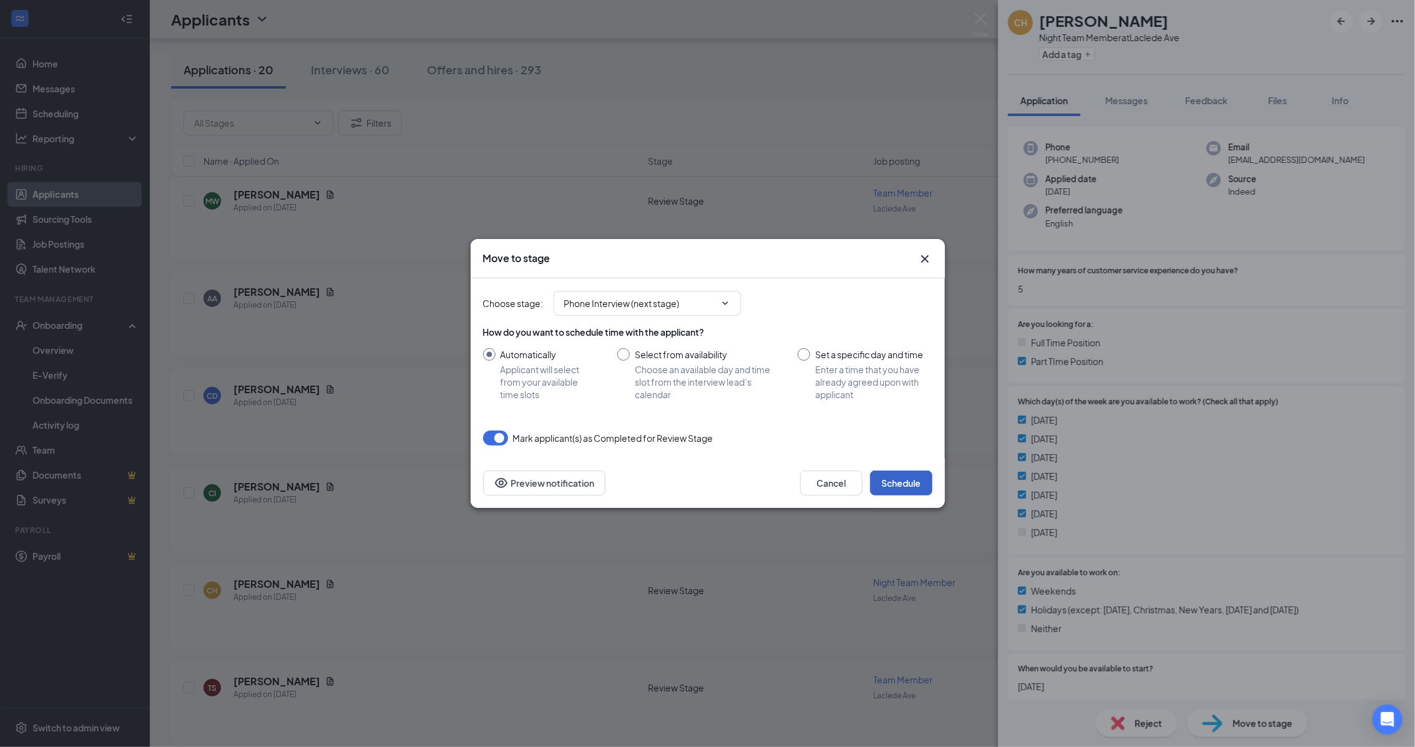
click at [908, 486] on button "Schedule" at bounding box center [901, 483] width 62 height 25
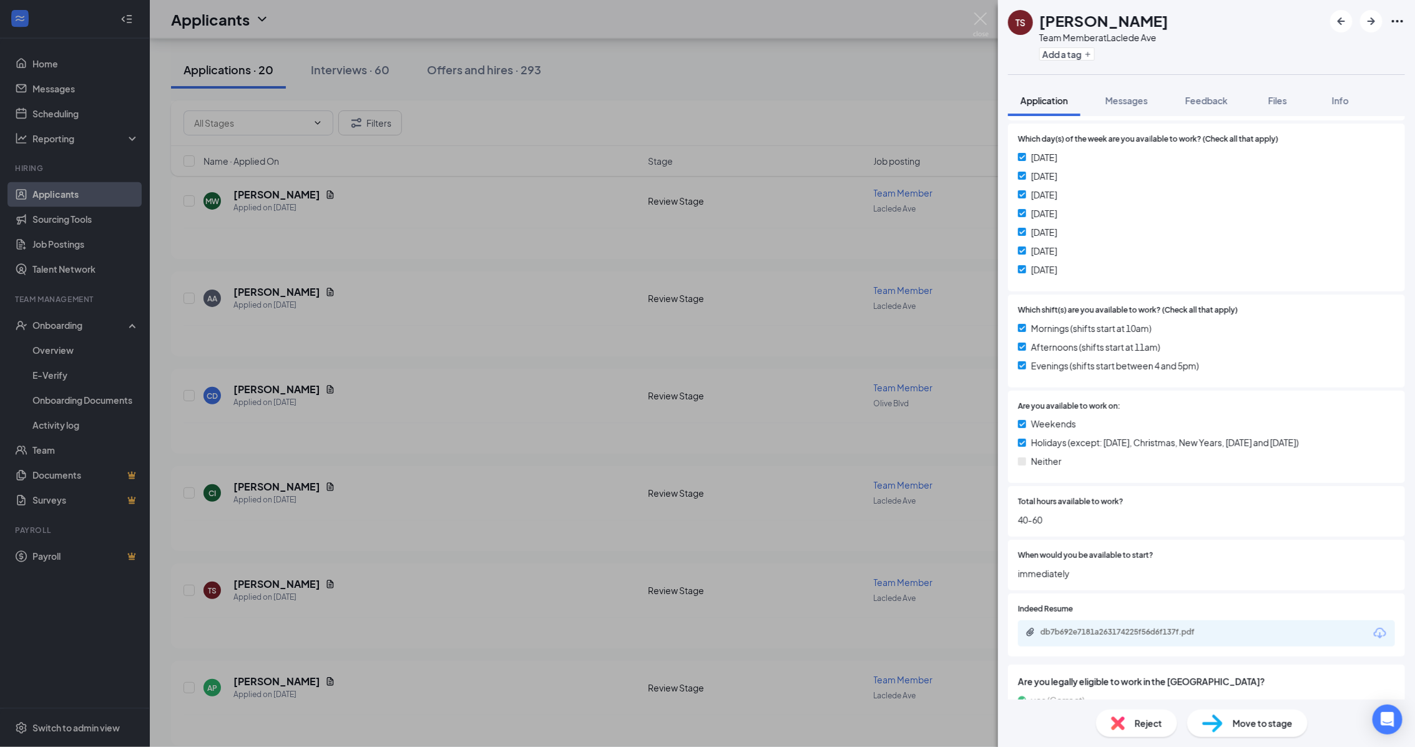
scroll to position [312, 0]
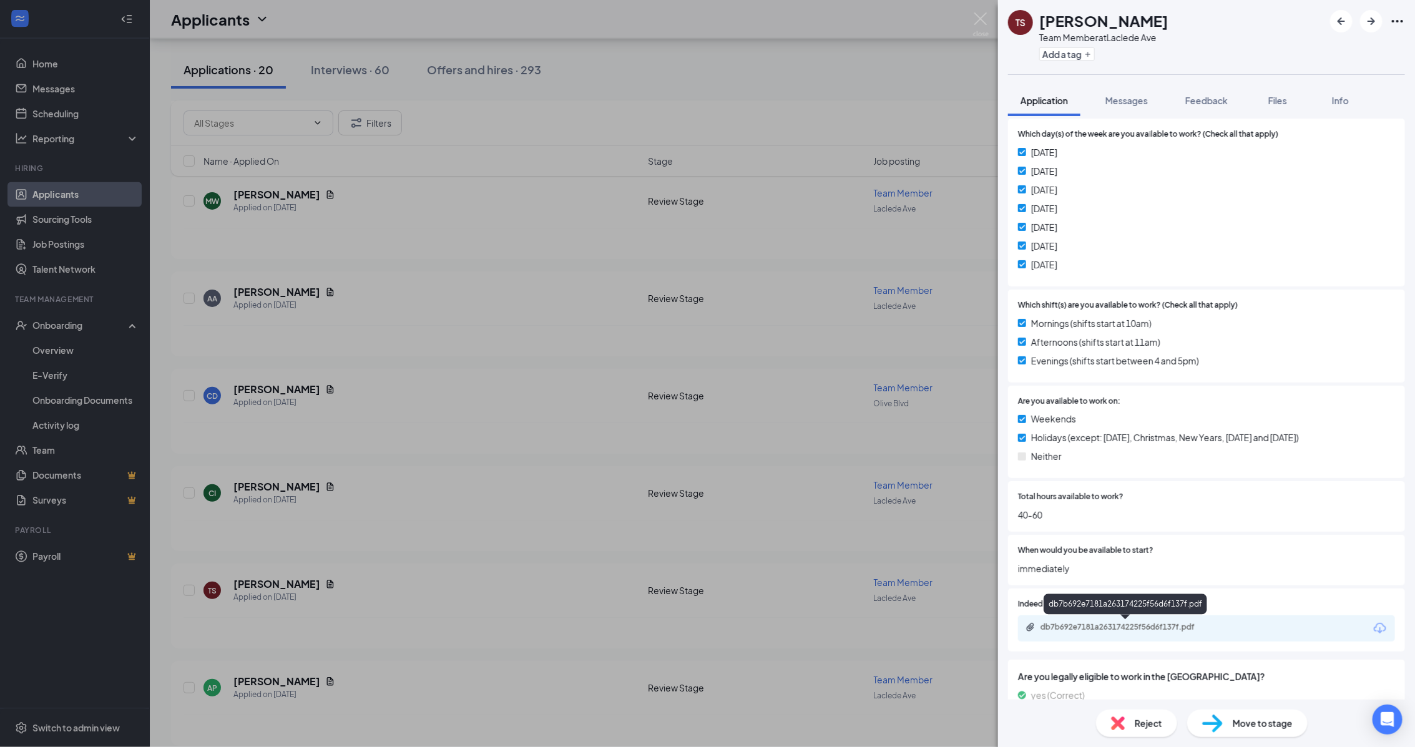
click at [1181, 626] on div "db7b692e7181a263174225f56d6f137f.pdf" at bounding box center [1127, 627] width 175 height 10
click at [1227, 716] on div "Move to stage" at bounding box center [1247, 723] width 120 height 27
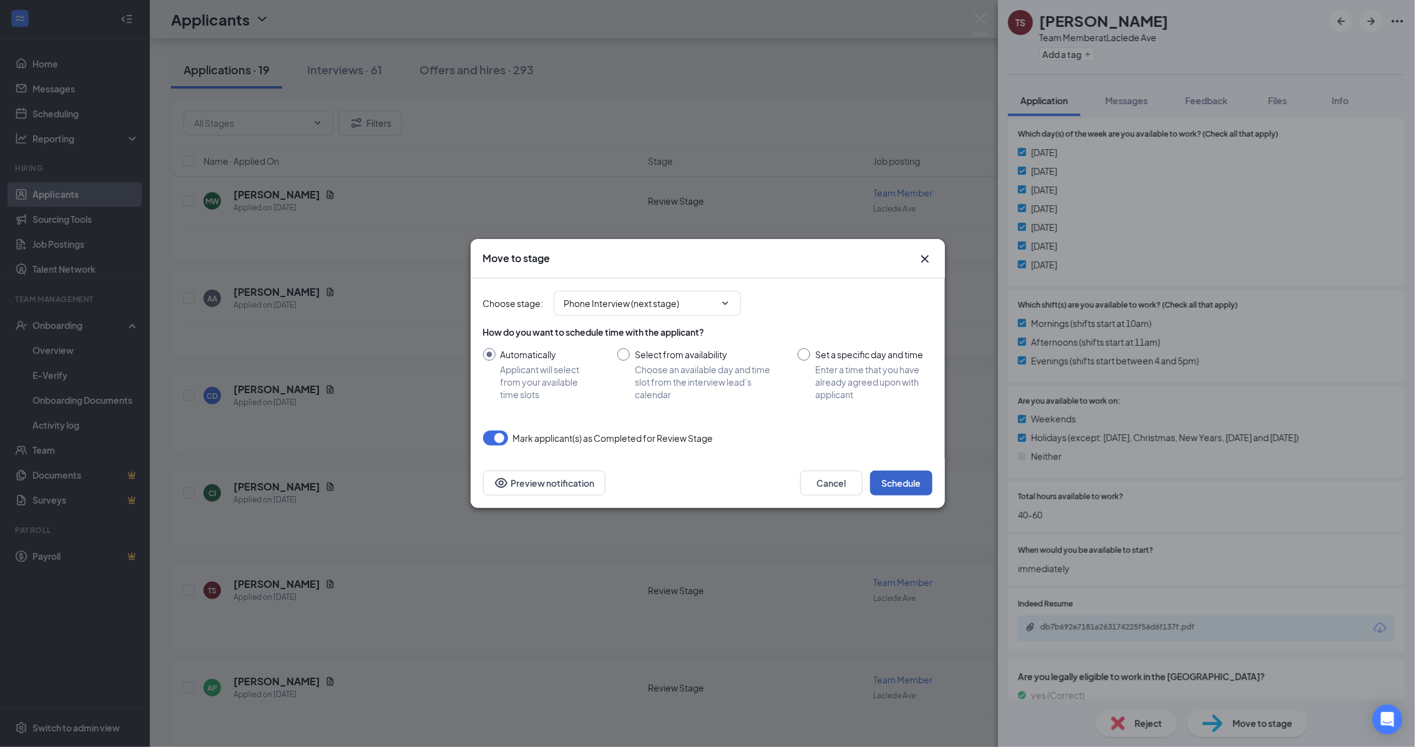
click at [905, 481] on button "Schedule" at bounding box center [901, 483] width 62 height 25
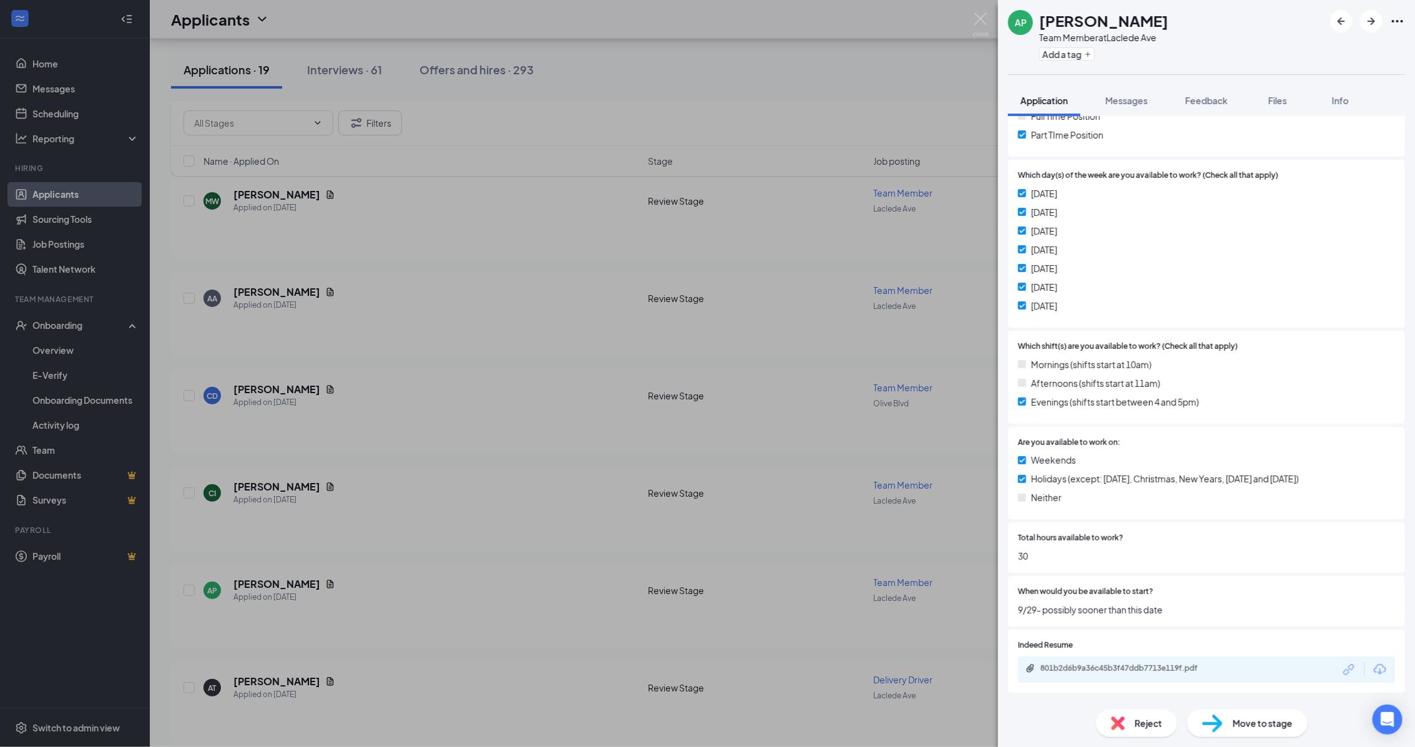
scroll to position [312, 0]
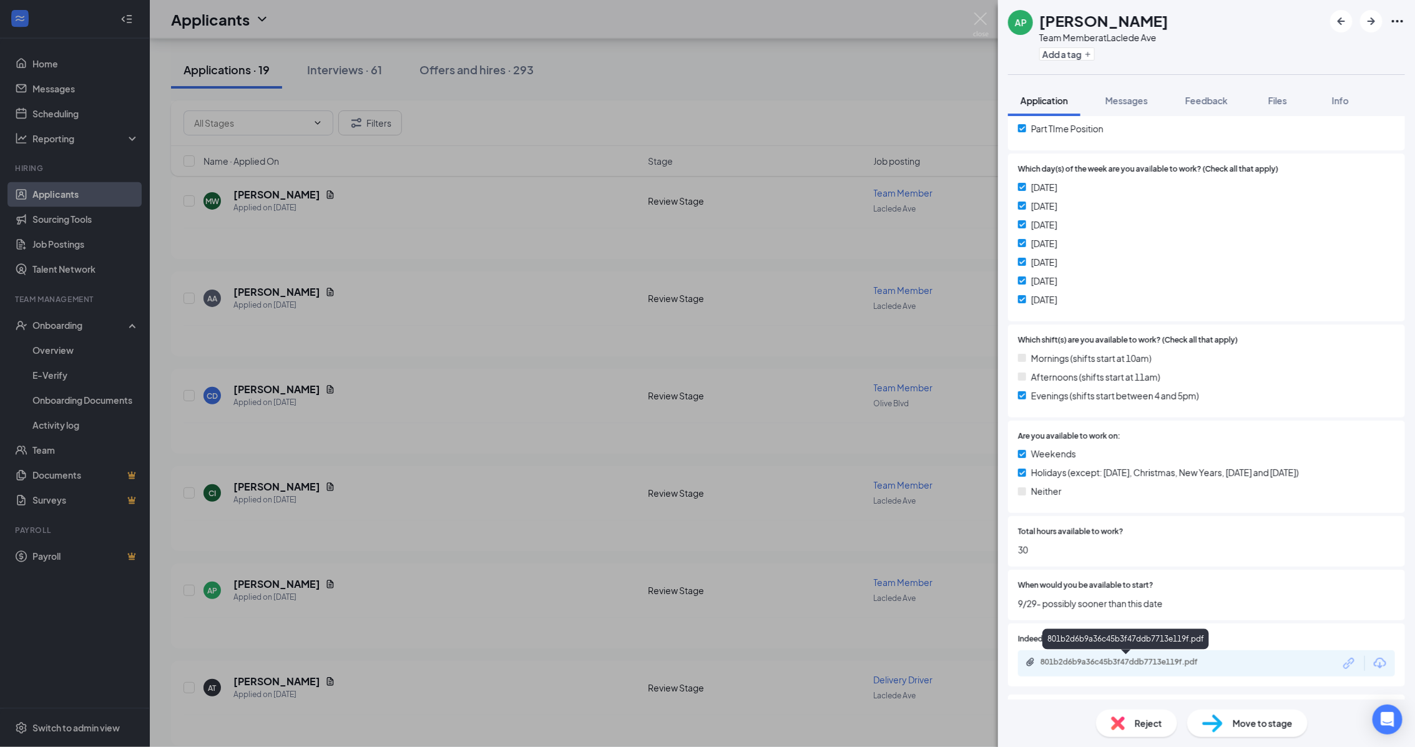
click at [1171, 658] on div "801b2d6b9a36c45b3f47ddb7713e119f.pdf" at bounding box center [1127, 662] width 175 height 10
click at [1278, 728] on span "Move to stage" at bounding box center [1263, 723] width 60 height 14
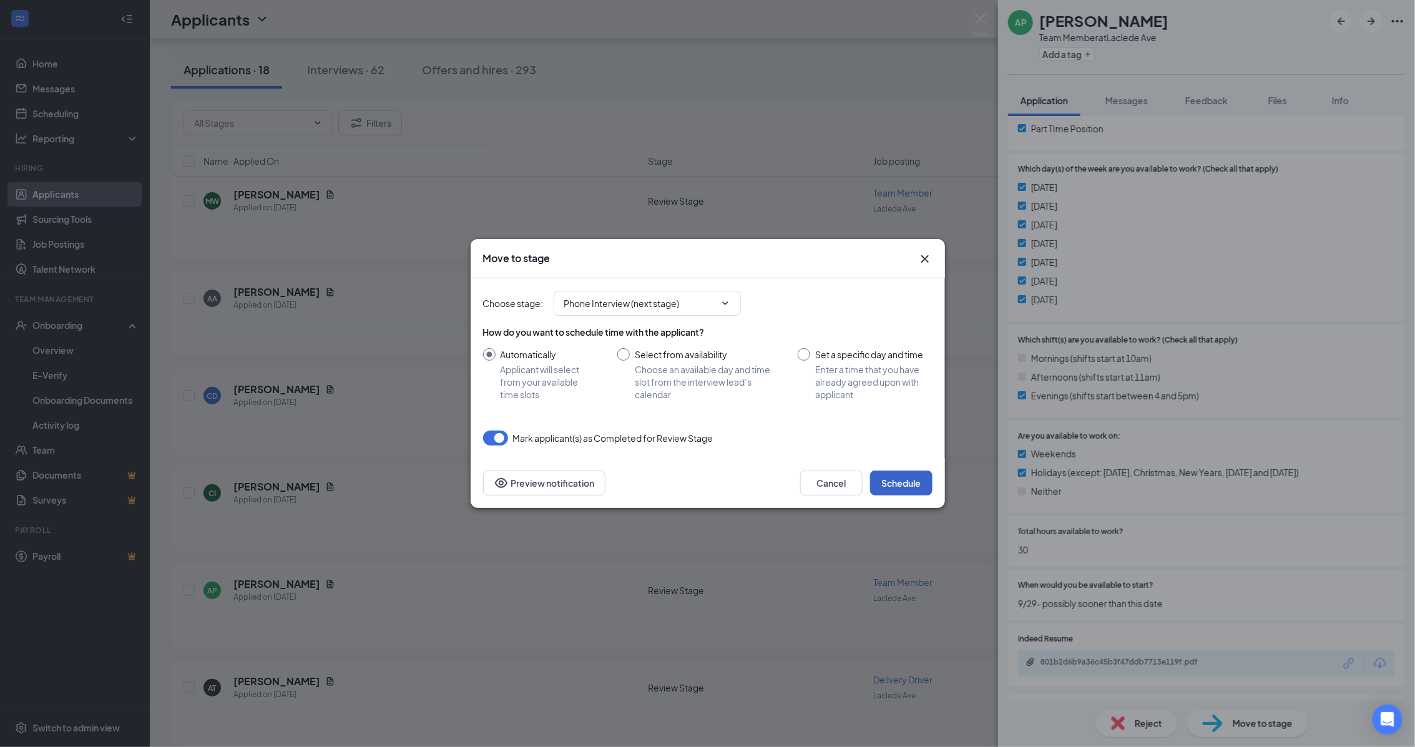
click at [904, 476] on button "Schedule" at bounding box center [901, 483] width 62 height 25
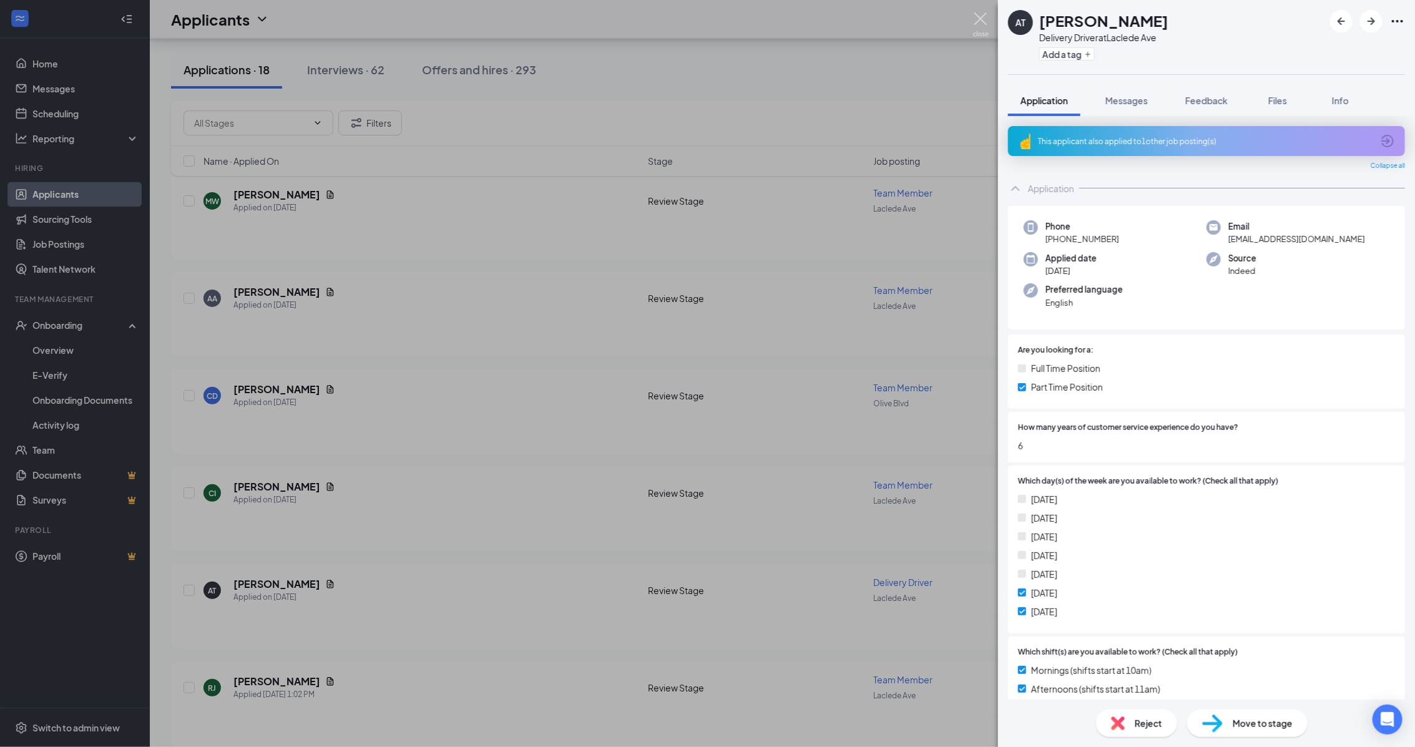
click at [987, 24] on img at bounding box center [981, 24] width 16 height 24
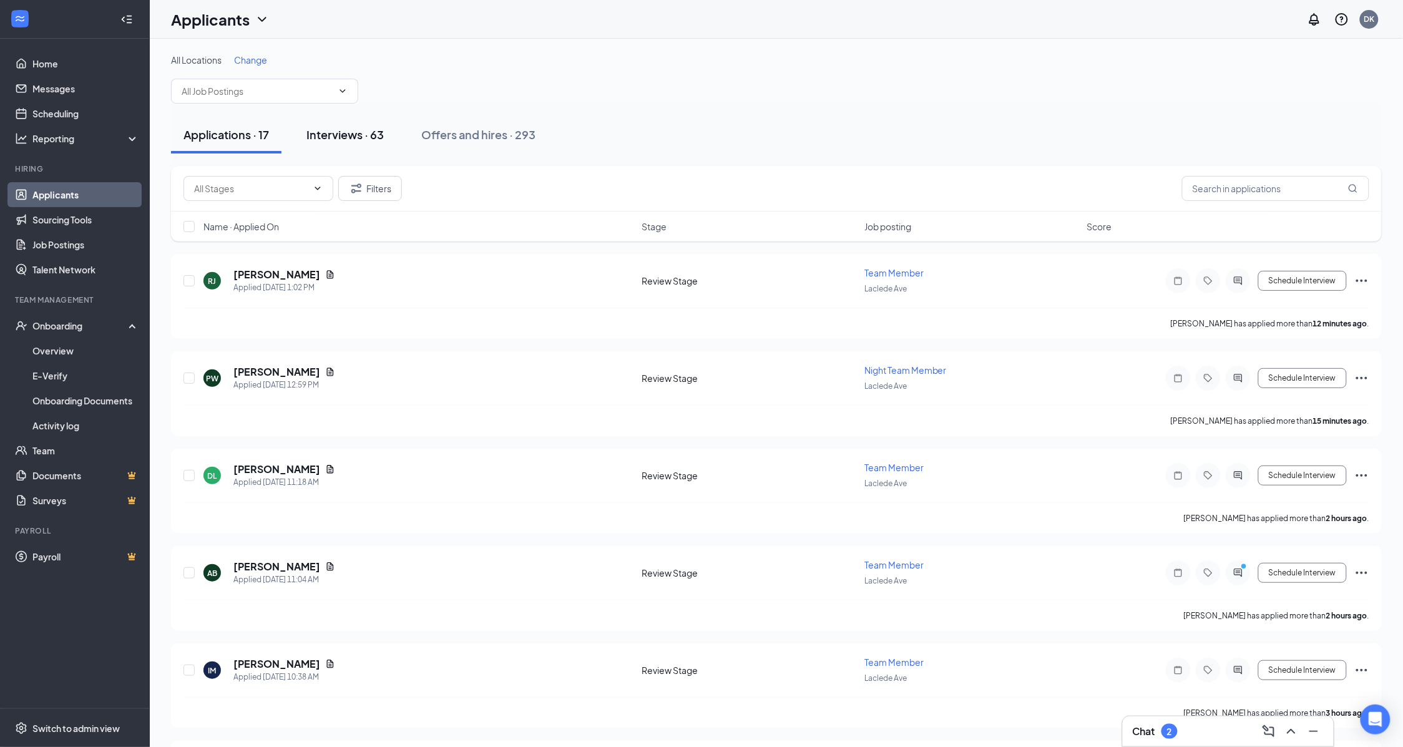
click at [330, 145] on button "Interviews · 63" at bounding box center [345, 134] width 102 height 37
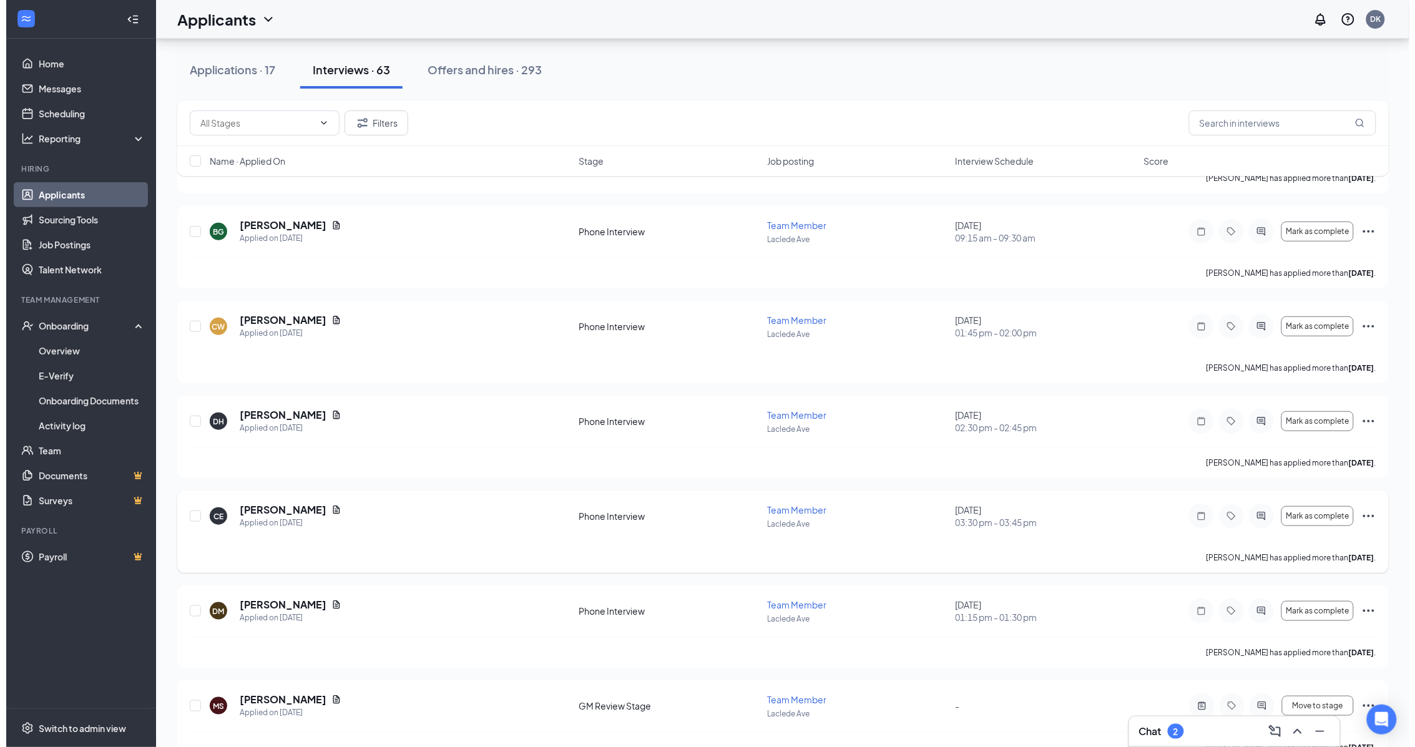
scroll to position [3901, 0]
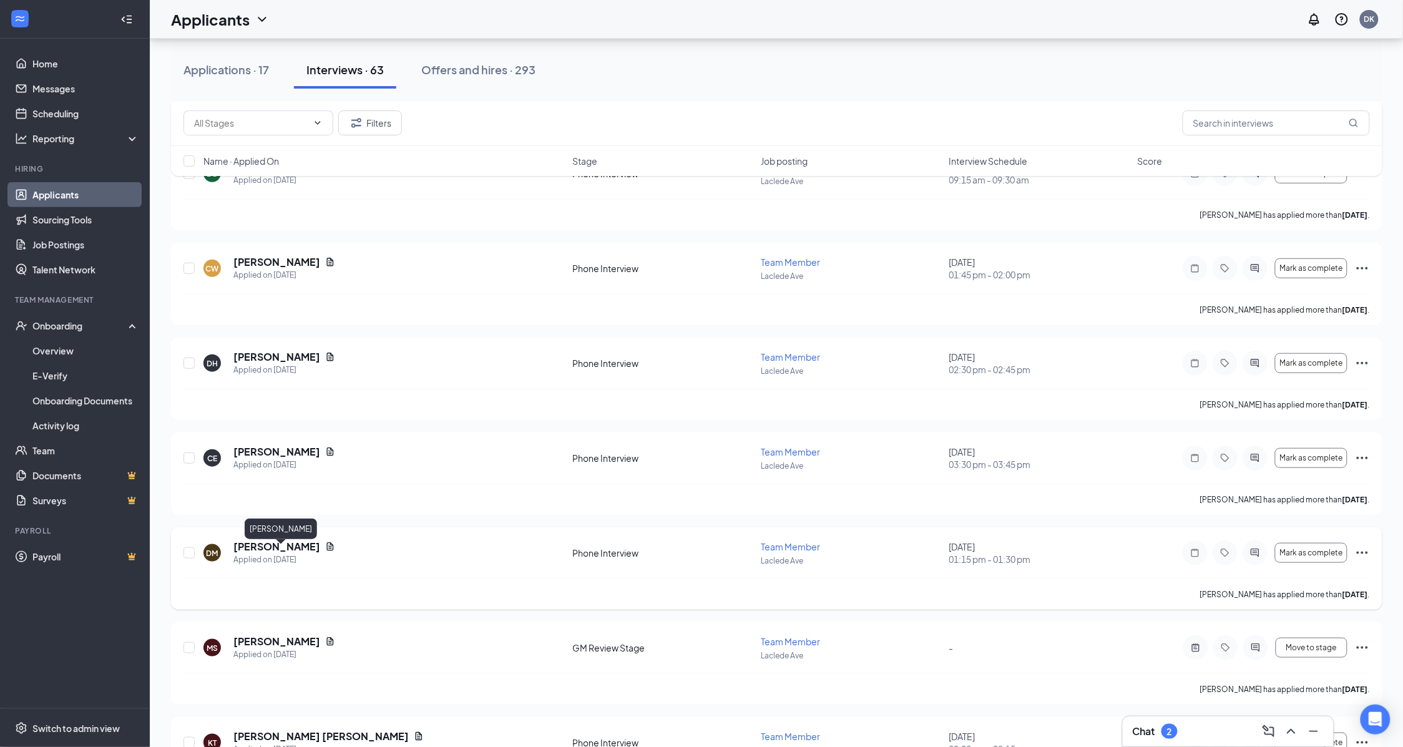
click at [306, 554] on h5 "[PERSON_NAME]" at bounding box center [276, 547] width 87 height 14
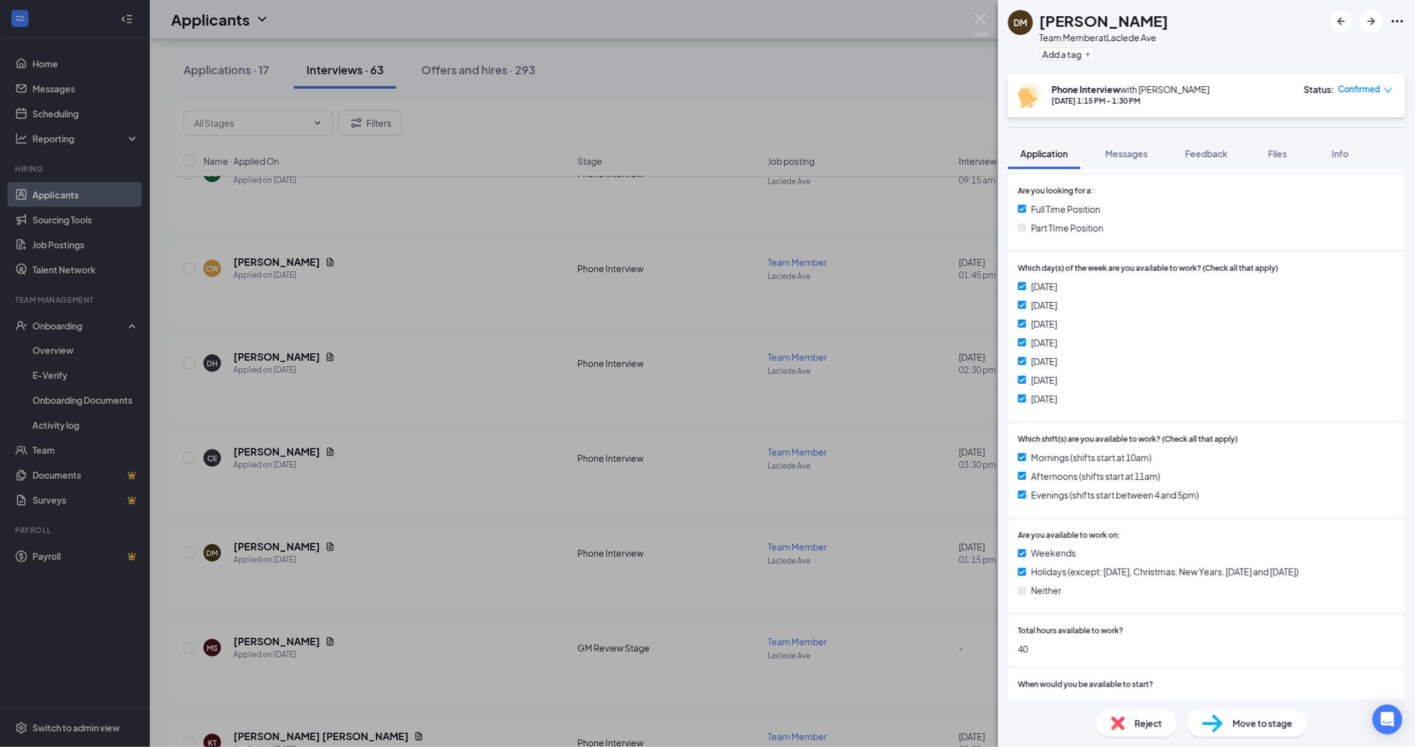
scroll to position [404, 0]
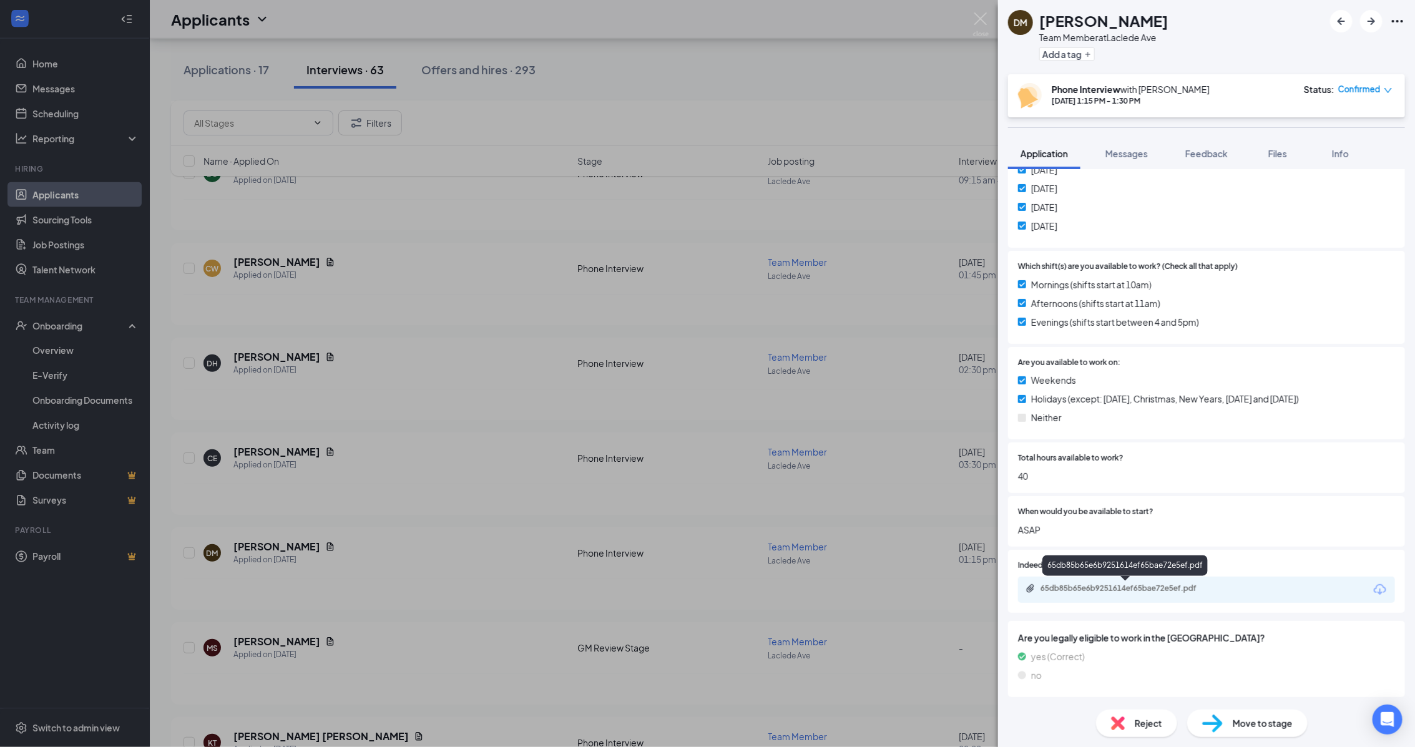
click at [1158, 587] on div "65db85b65e6b9251614ef65bae72e5ef.pdf" at bounding box center [1127, 589] width 175 height 10
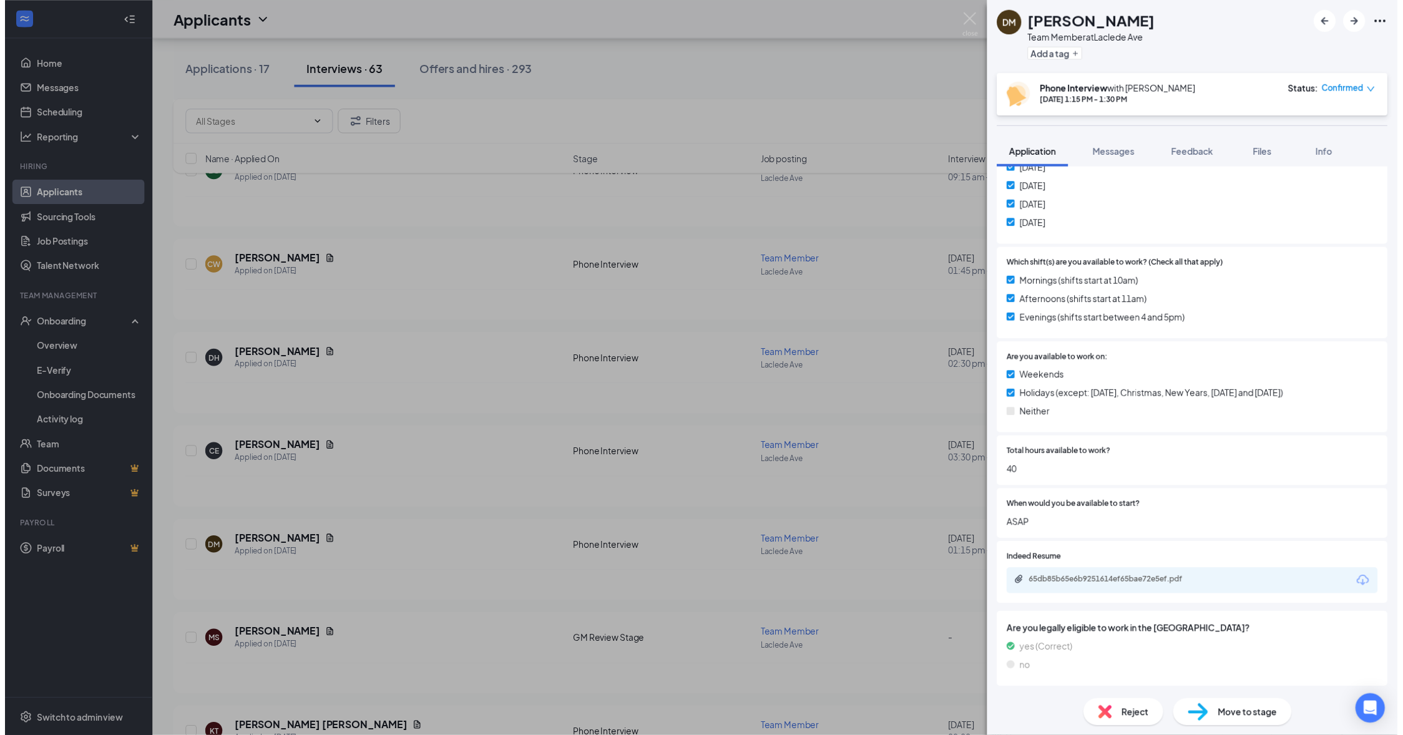
scroll to position [399, 0]
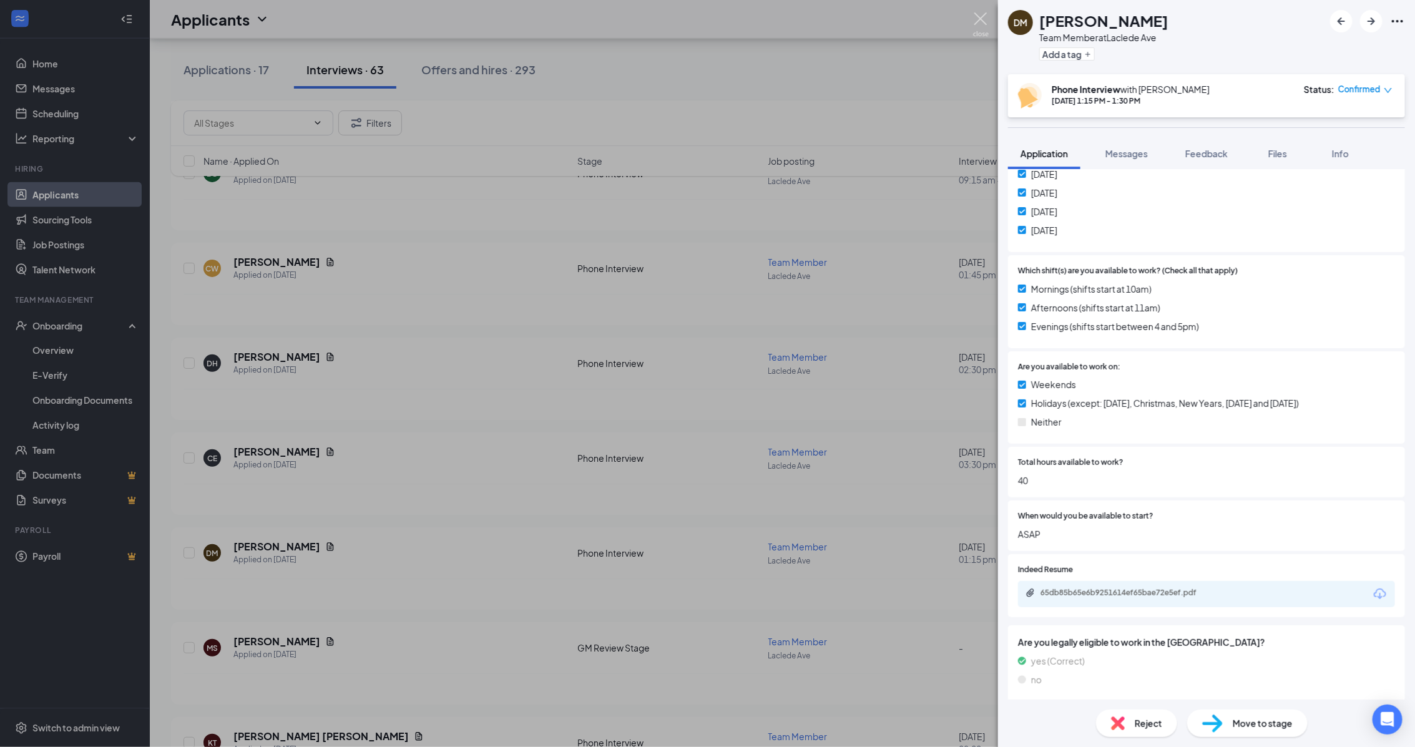
click at [981, 26] on img at bounding box center [981, 24] width 16 height 24
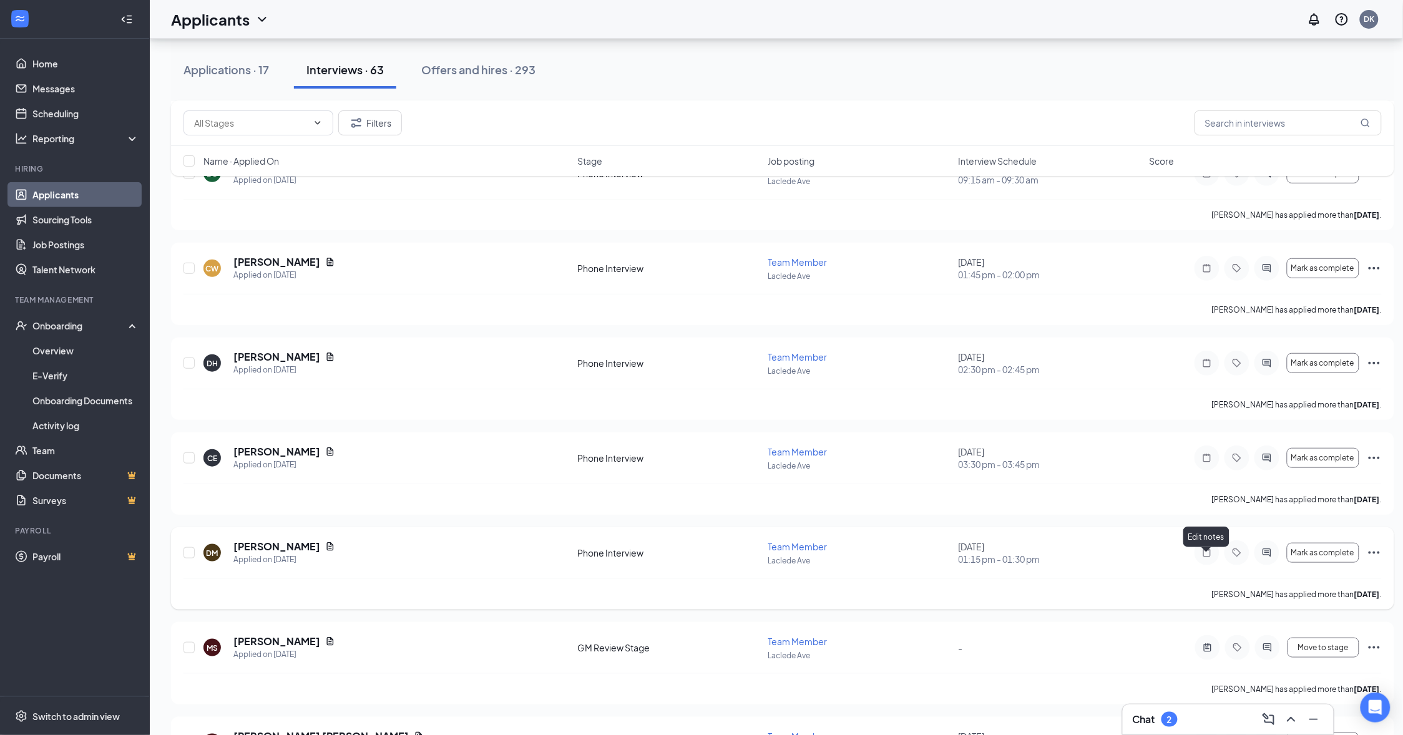
drag, startPoint x: 1205, startPoint y: 562, endPoint x: 1173, endPoint y: 572, distance: 33.4
click at [1205, 558] on icon "Note" at bounding box center [1207, 553] width 15 height 10
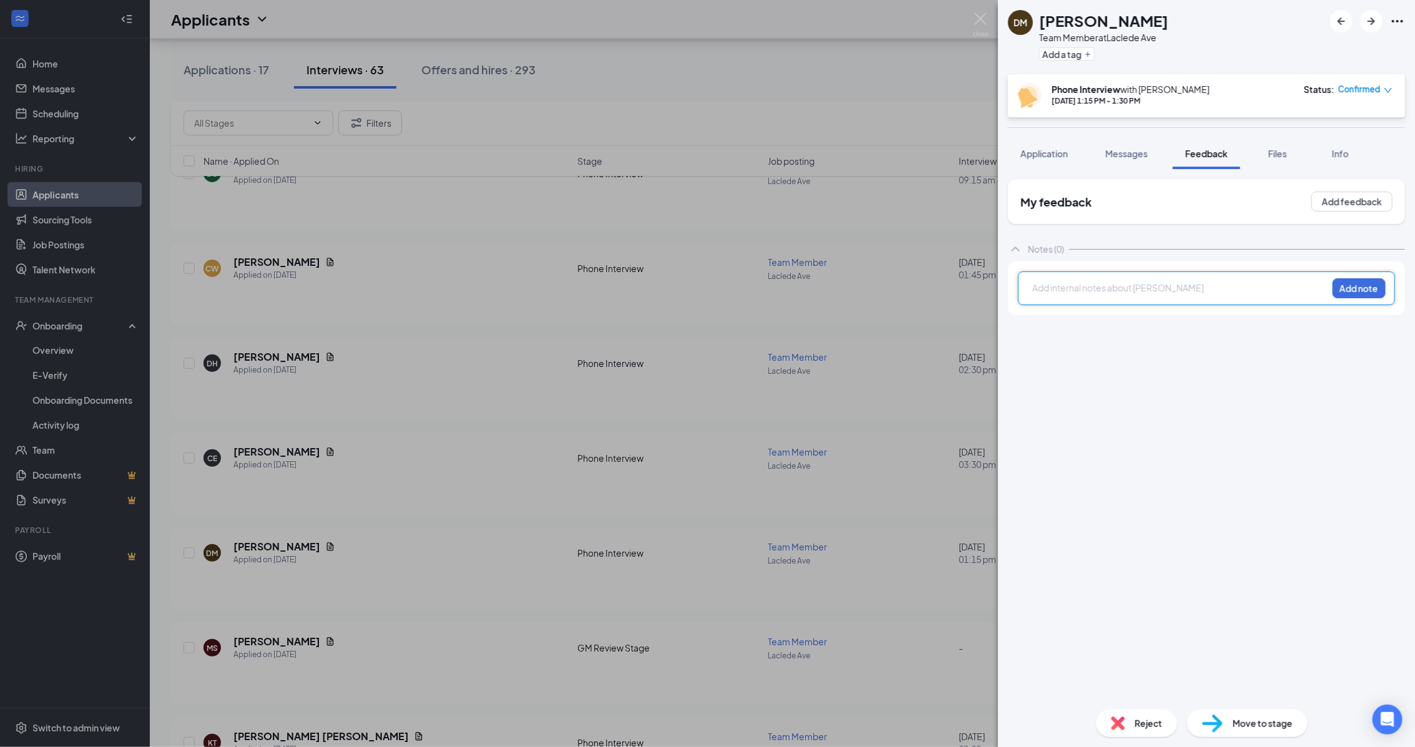
click at [1115, 288] on div at bounding box center [1180, 287] width 294 height 13
click at [1351, 292] on button "Add note" at bounding box center [1358, 288] width 53 height 20
click at [1387, 89] on icon "down" at bounding box center [1388, 90] width 9 height 9
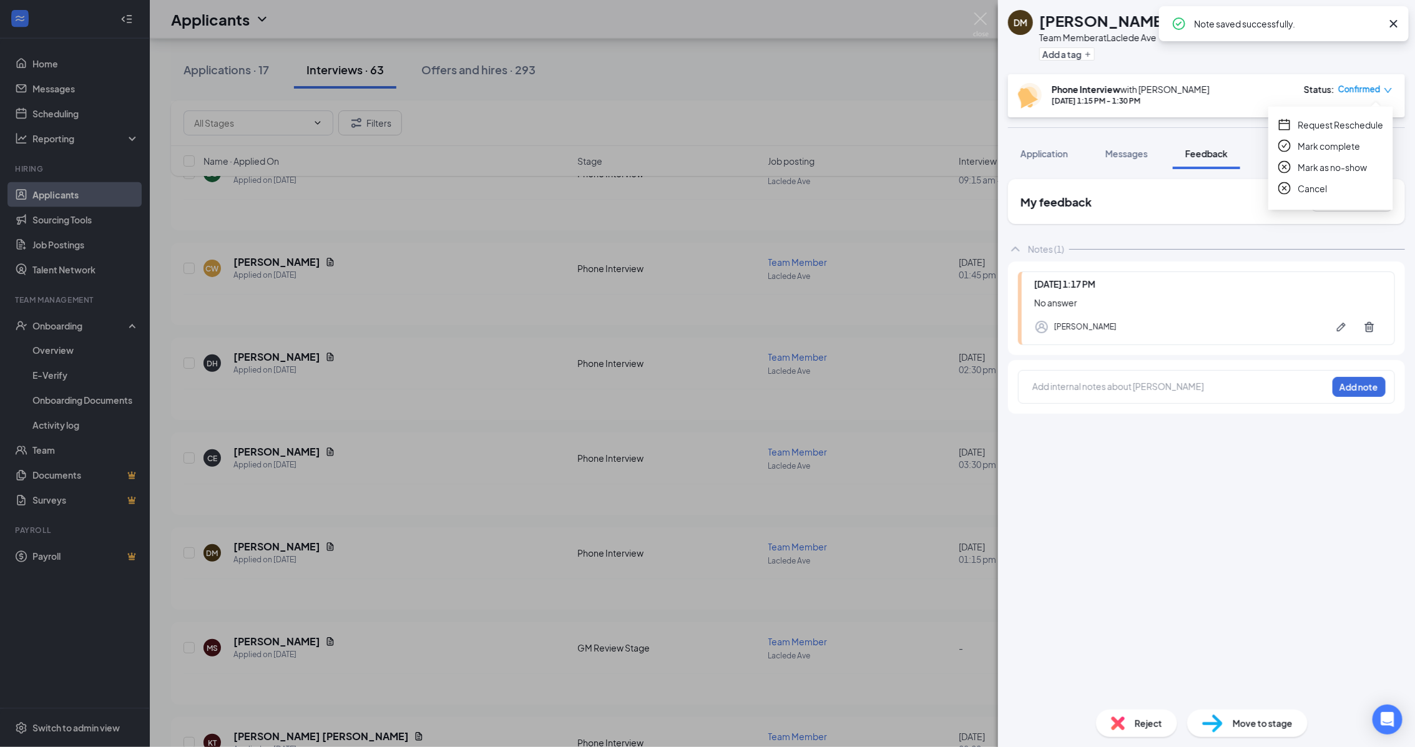
click at [1349, 166] on span "Mark as no-show" at bounding box center [1332, 167] width 69 height 14
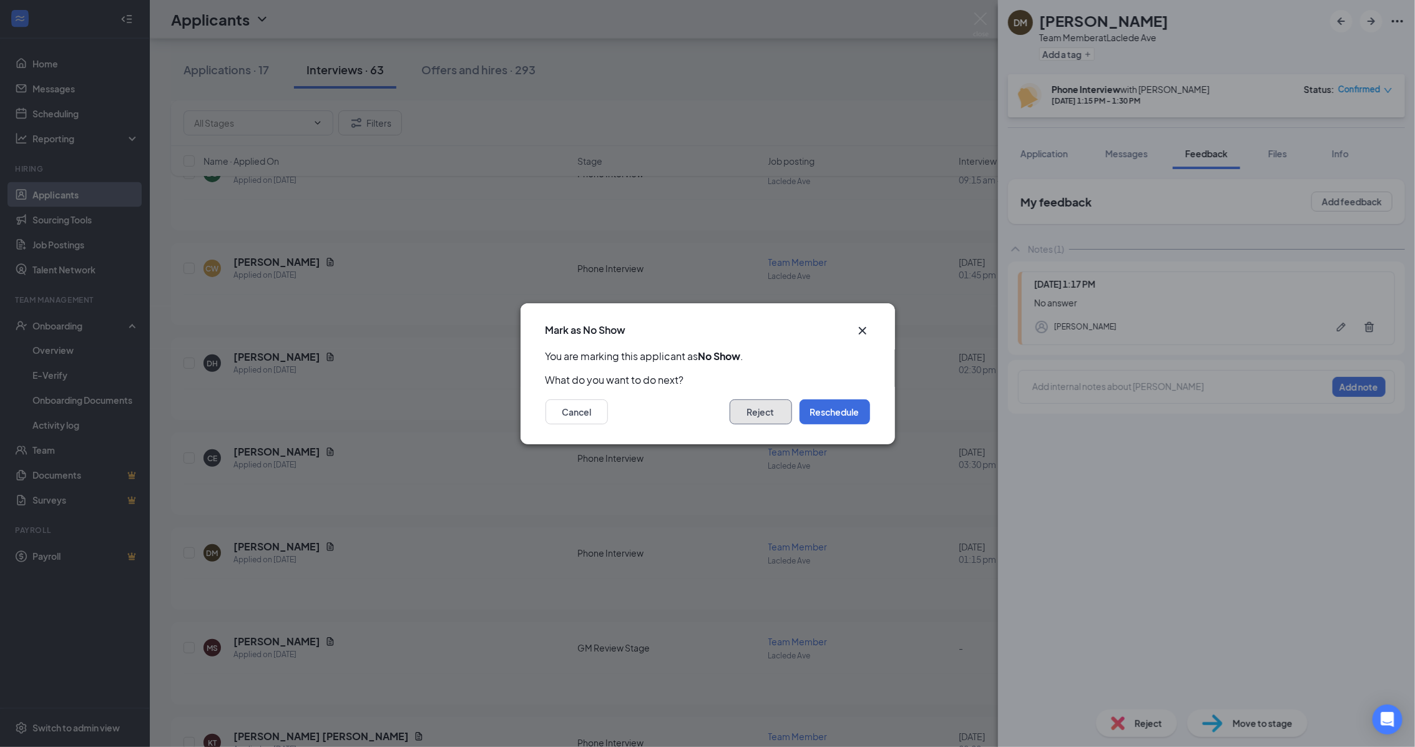
click at [770, 411] on button "Reject" at bounding box center [761, 411] width 62 height 25
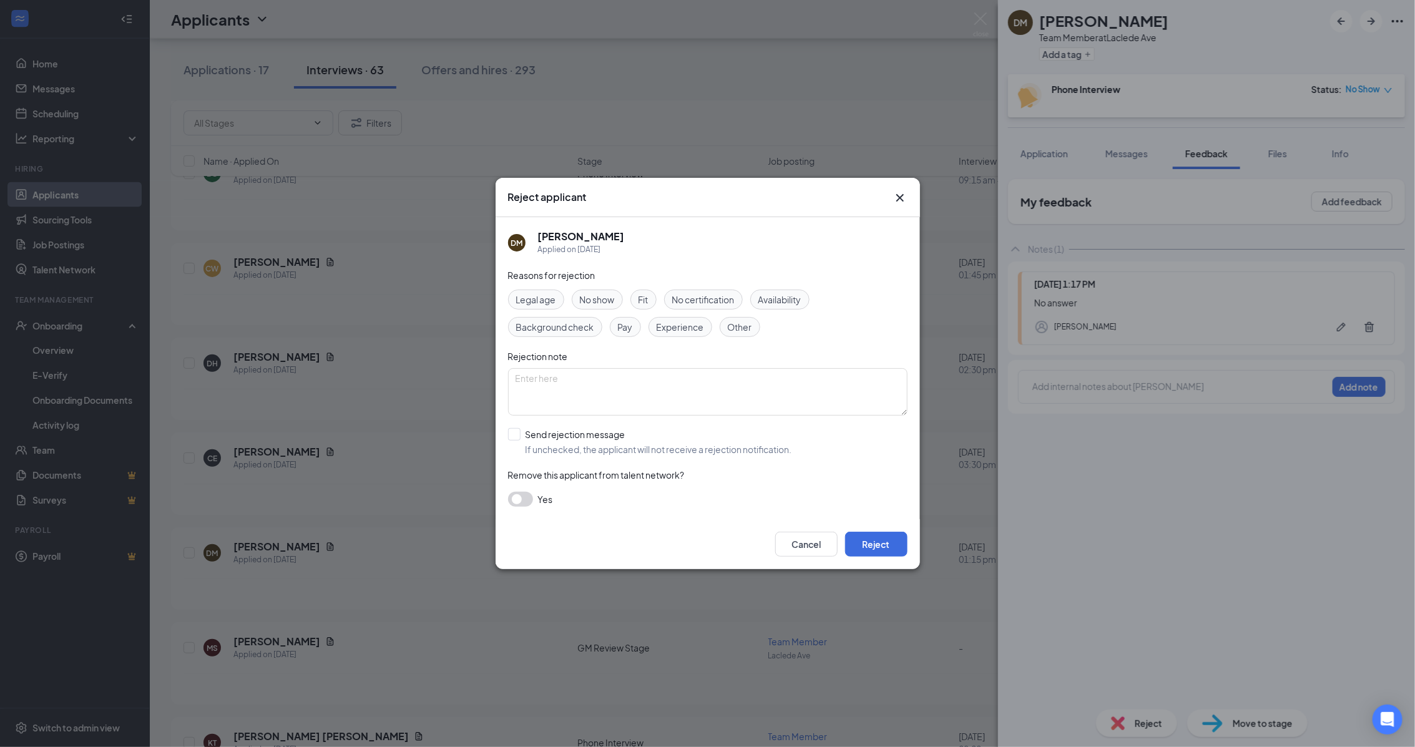
click at [604, 307] on div "No show" at bounding box center [597, 300] width 51 height 20
click at [878, 538] on button "Reject" at bounding box center [876, 544] width 62 height 25
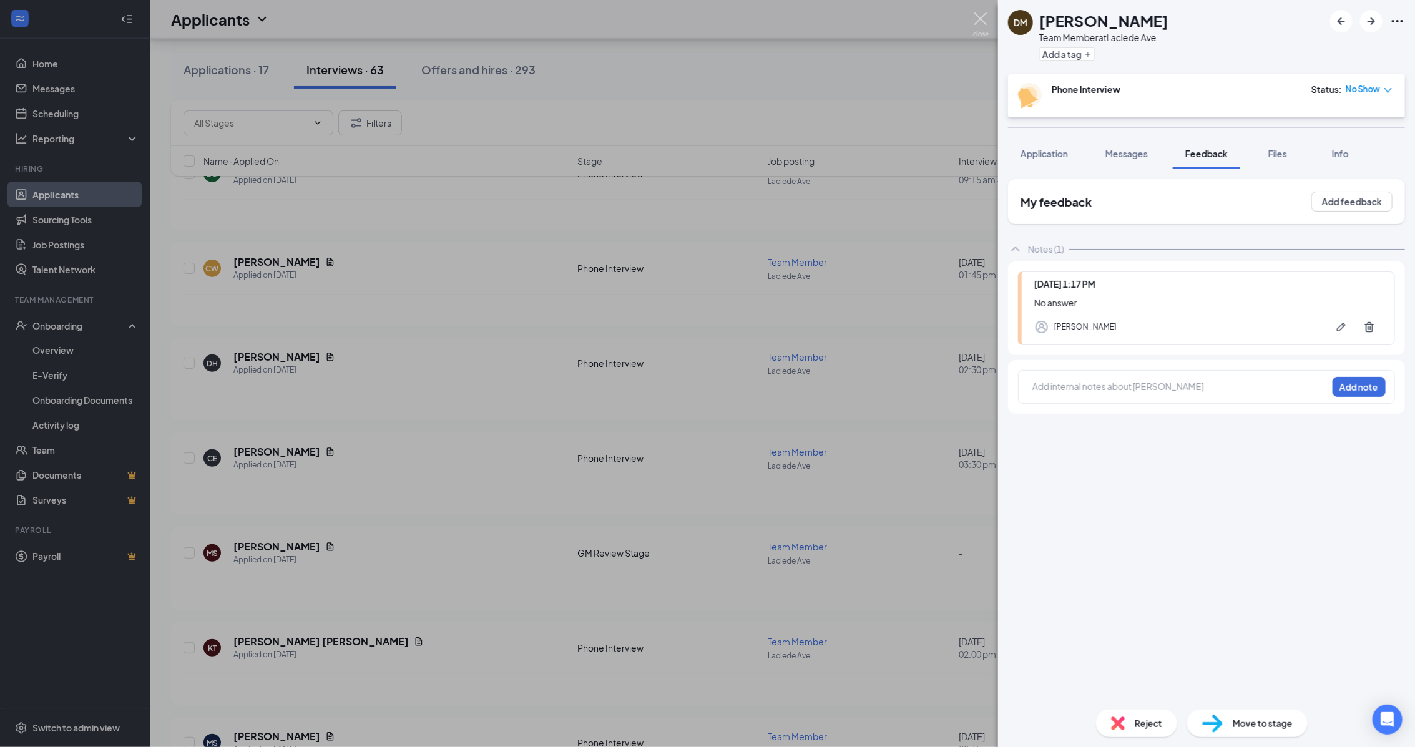
click at [981, 20] on img at bounding box center [981, 24] width 16 height 24
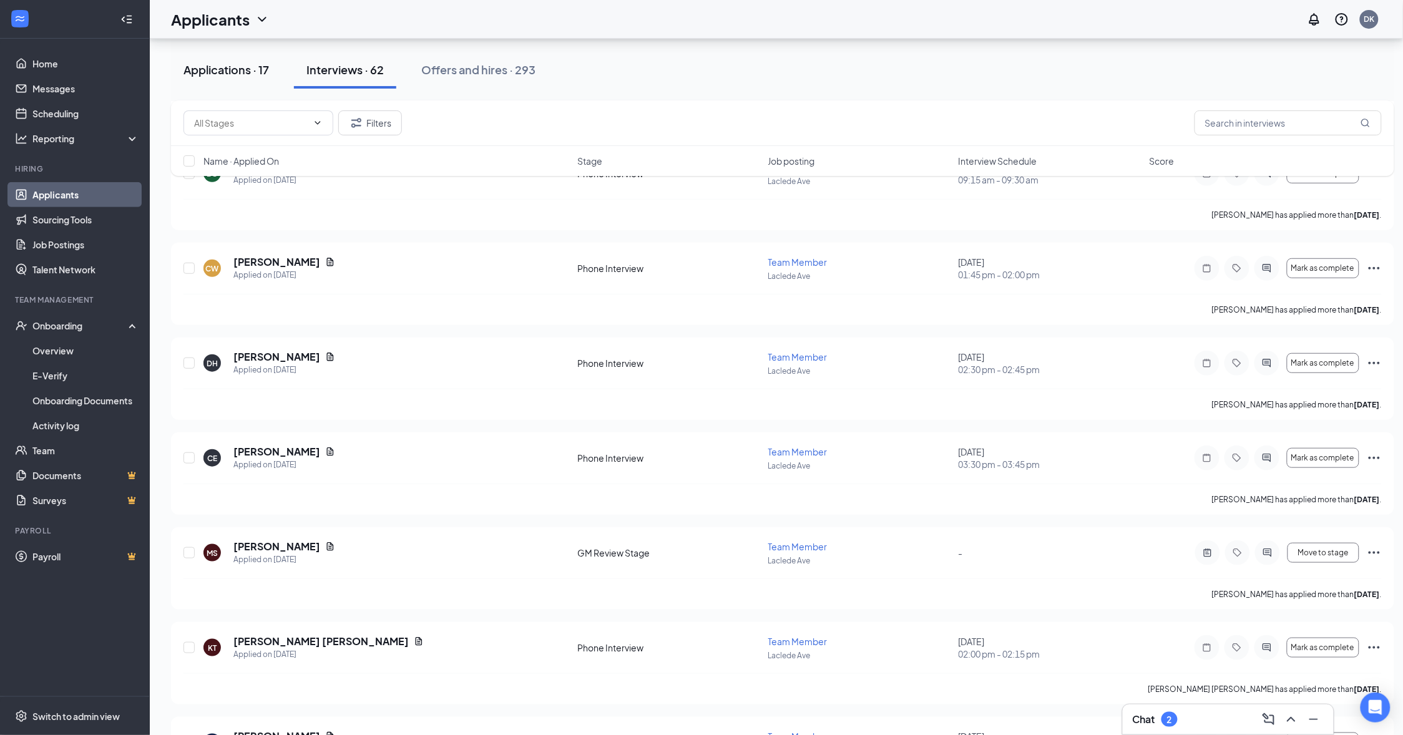
click at [227, 67] on div "Applications · 17" at bounding box center [226, 70] width 86 height 16
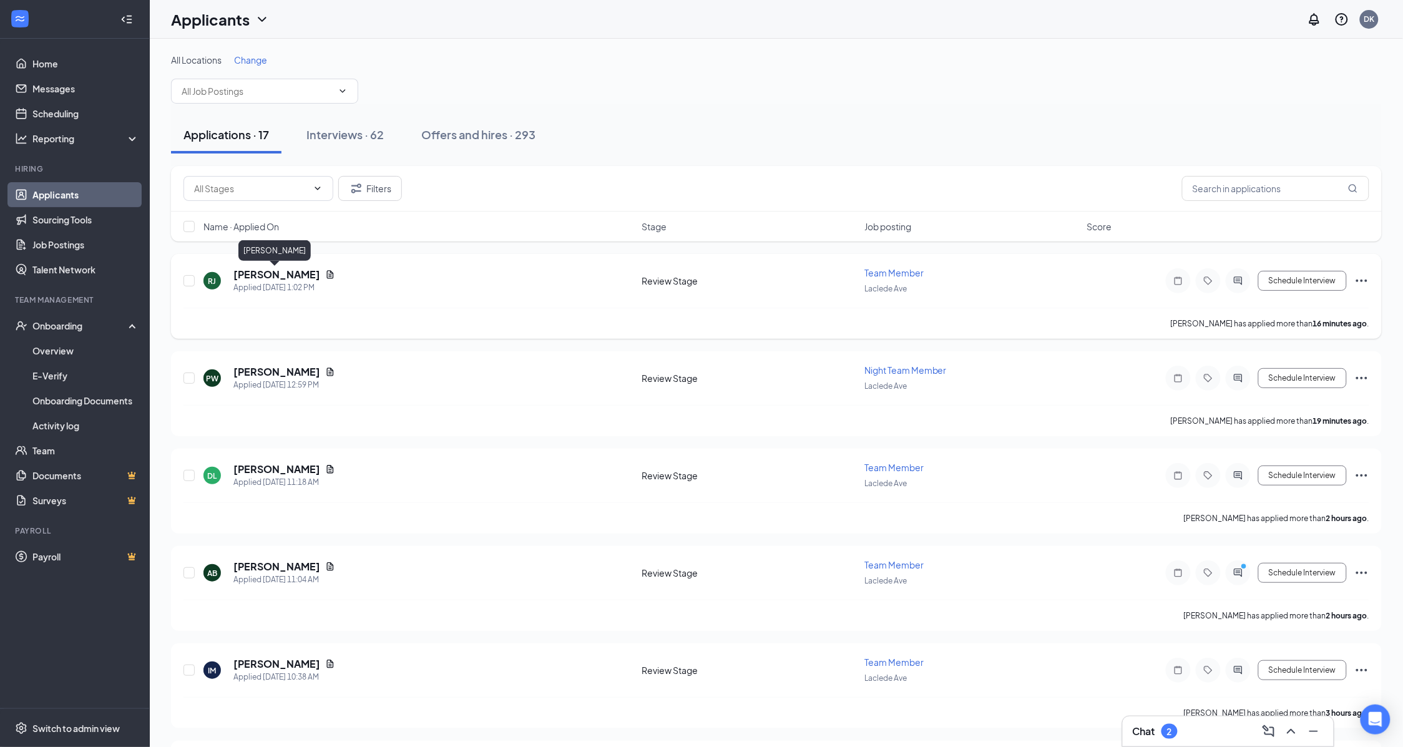
click at [281, 275] on h5 "[PERSON_NAME]" at bounding box center [276, 275] width 87 height 14
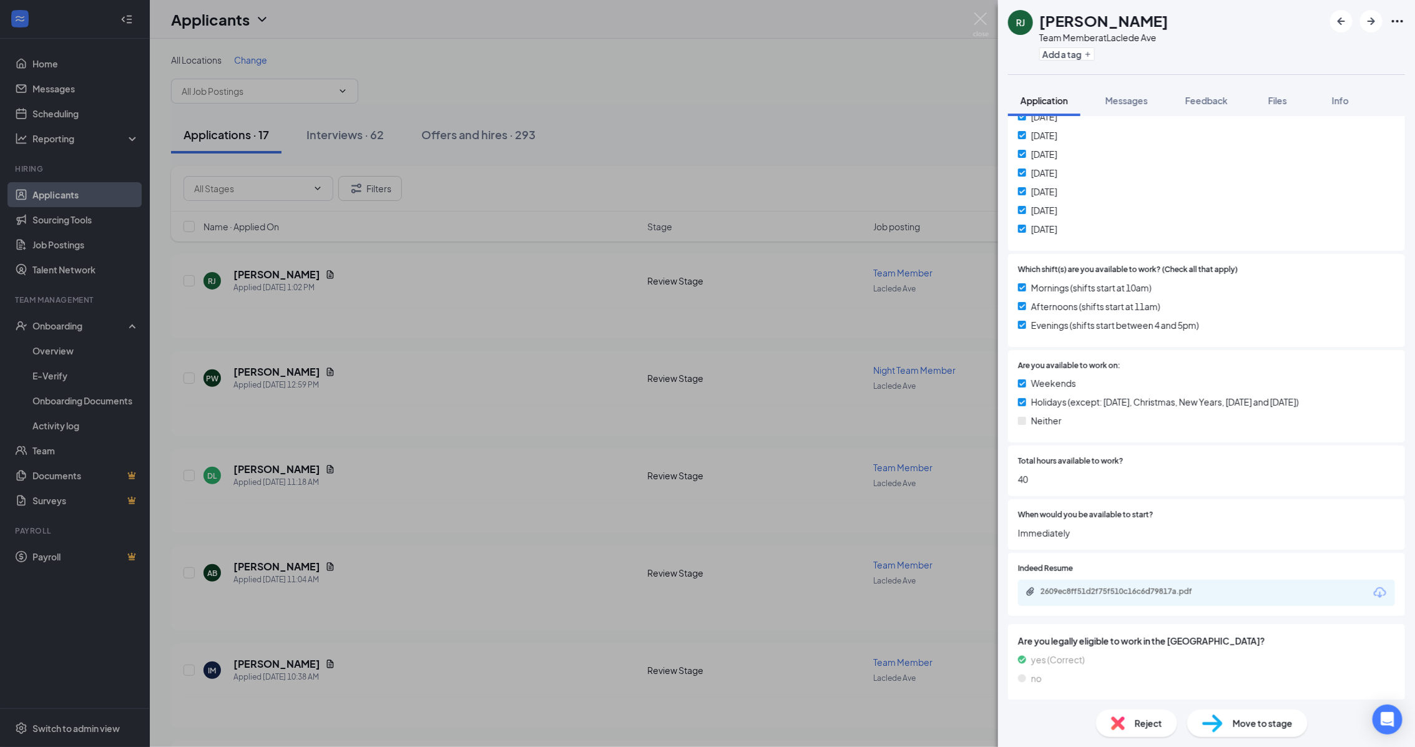
scroll to position [351, 0]
click at [1134, 579] on div "2609ec8ff51d2f75f510c16c6d79817a.pdf" at bounding box center [1206, 590] width 377 height 26
click at [1052, 587] on div "2609ec8ff51d2f75f510c16c6d79817a.pdf" at bounding box center [1127, 589] width 175 height 10
click at [1155, 723] on span "Reject" at bounding box center [1148, 723] width 27 height 14
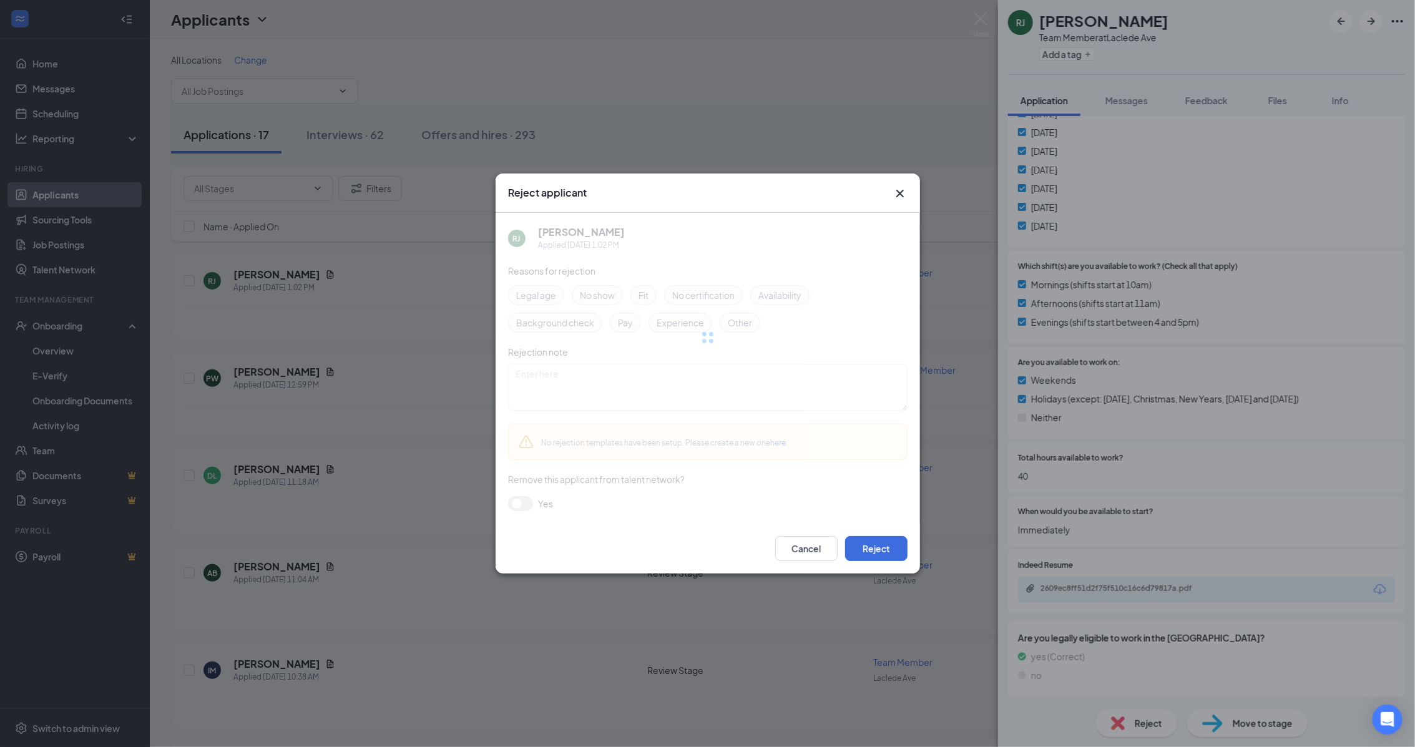
scroll to position [346, 0]
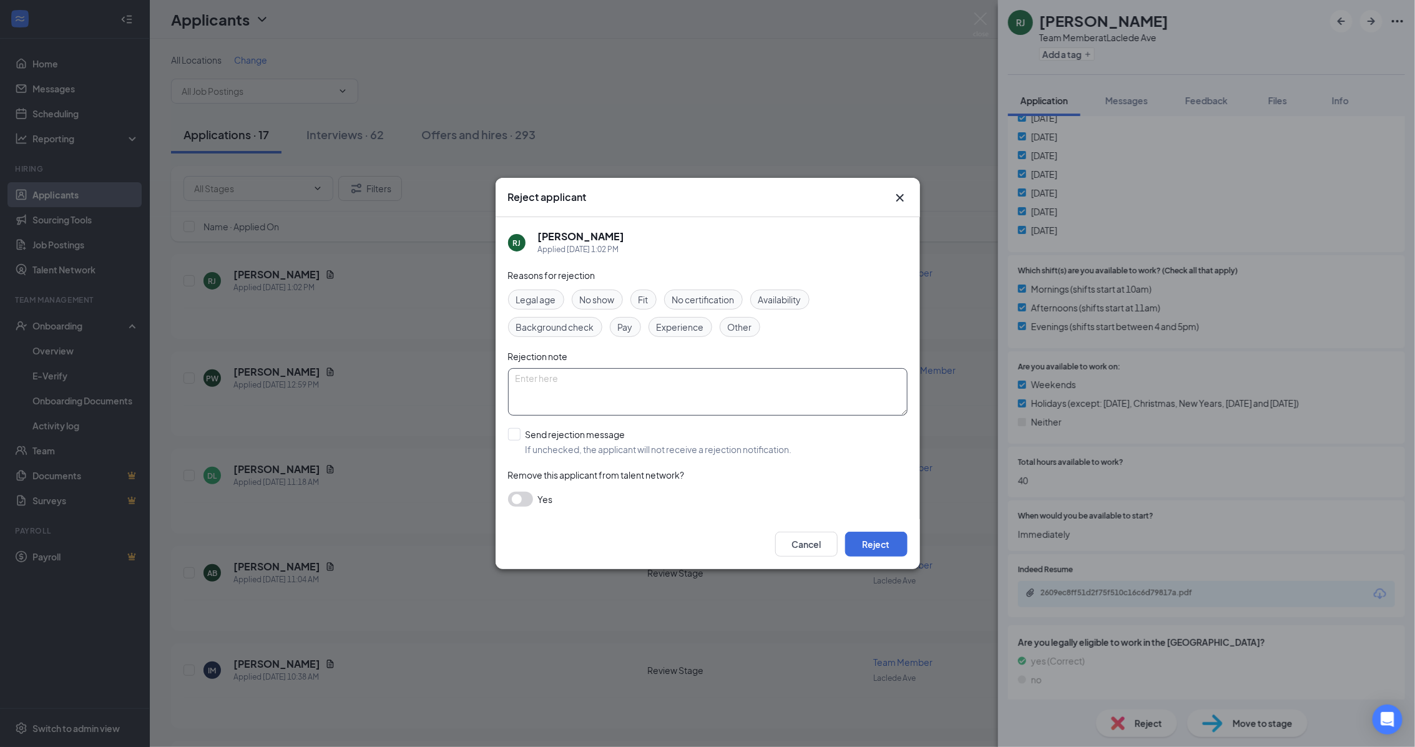
click at [527, 382] on textarea at bounding box center [707, 391] width 399 height 47
type textarea "Still in high school"
click at [740, 331] on span "Other" at bounding box center [740, 327] width 24 height 14
click at [871, 553] on button "Reject" at bounding box center [876, 544] width 62 height 25
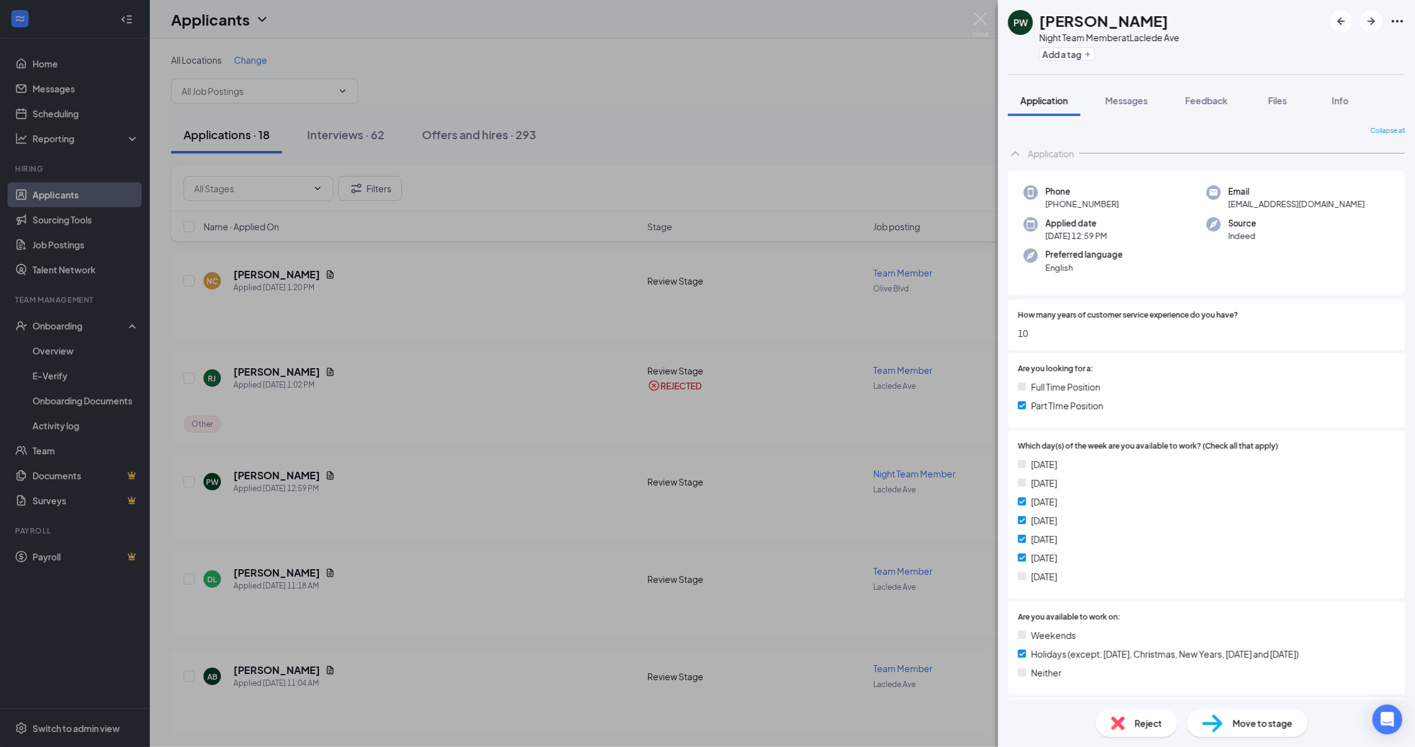
scroll to position [156, 0]
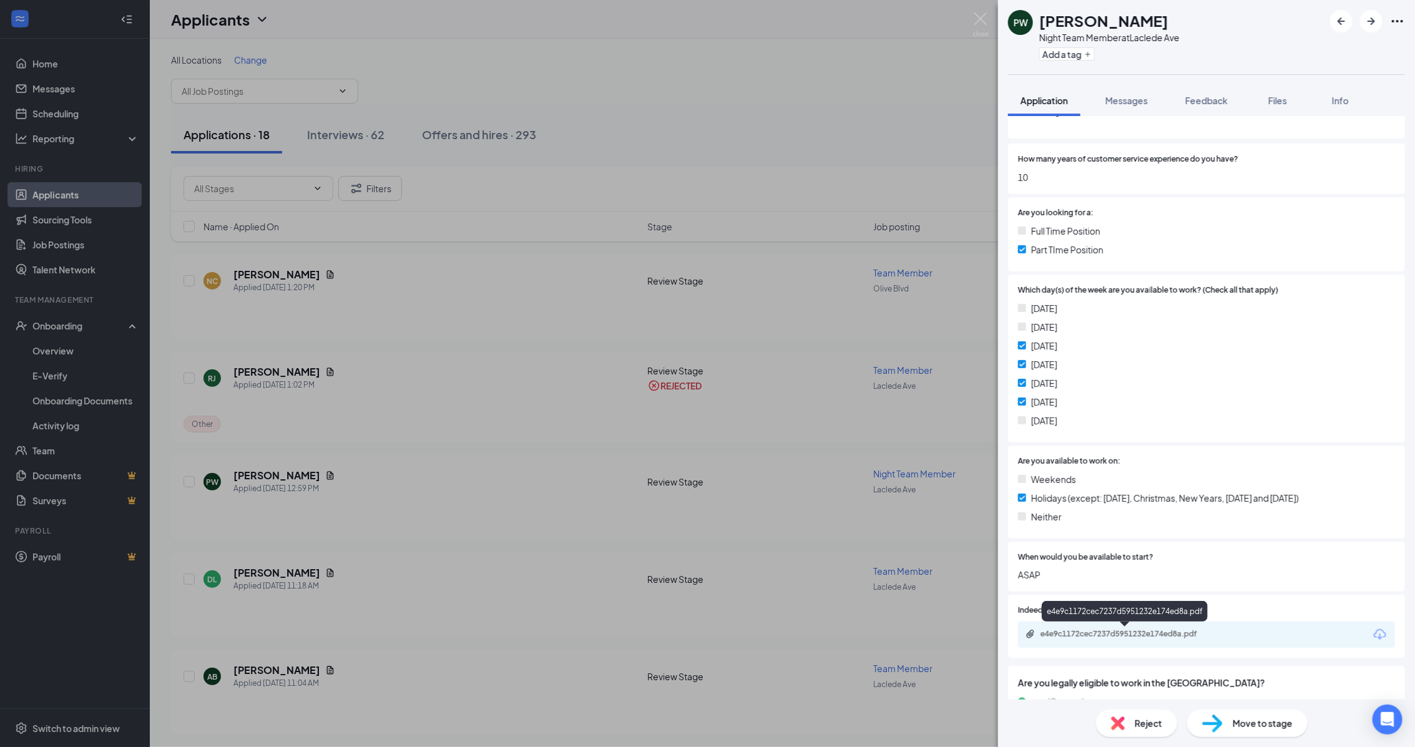
click at [1161, 634] on div "e4e9c1172cec7237d5951232e174ed8a.pdf" at bounding box center [1127, 634] width 175 height 10
click at [1276, 727] on span "Move to stage" at bounding box center [1263, 723] width 60 height 14
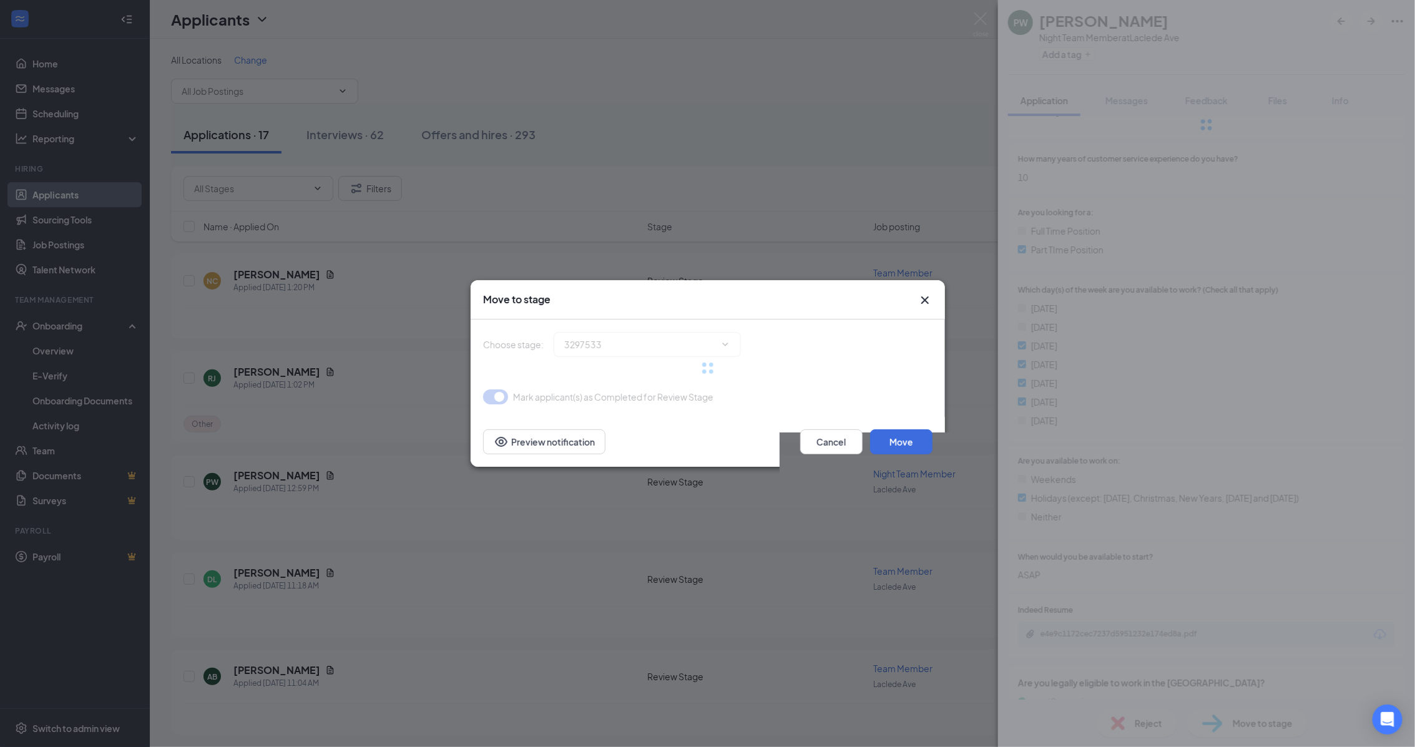
type input "Phone Interview (next stage)"
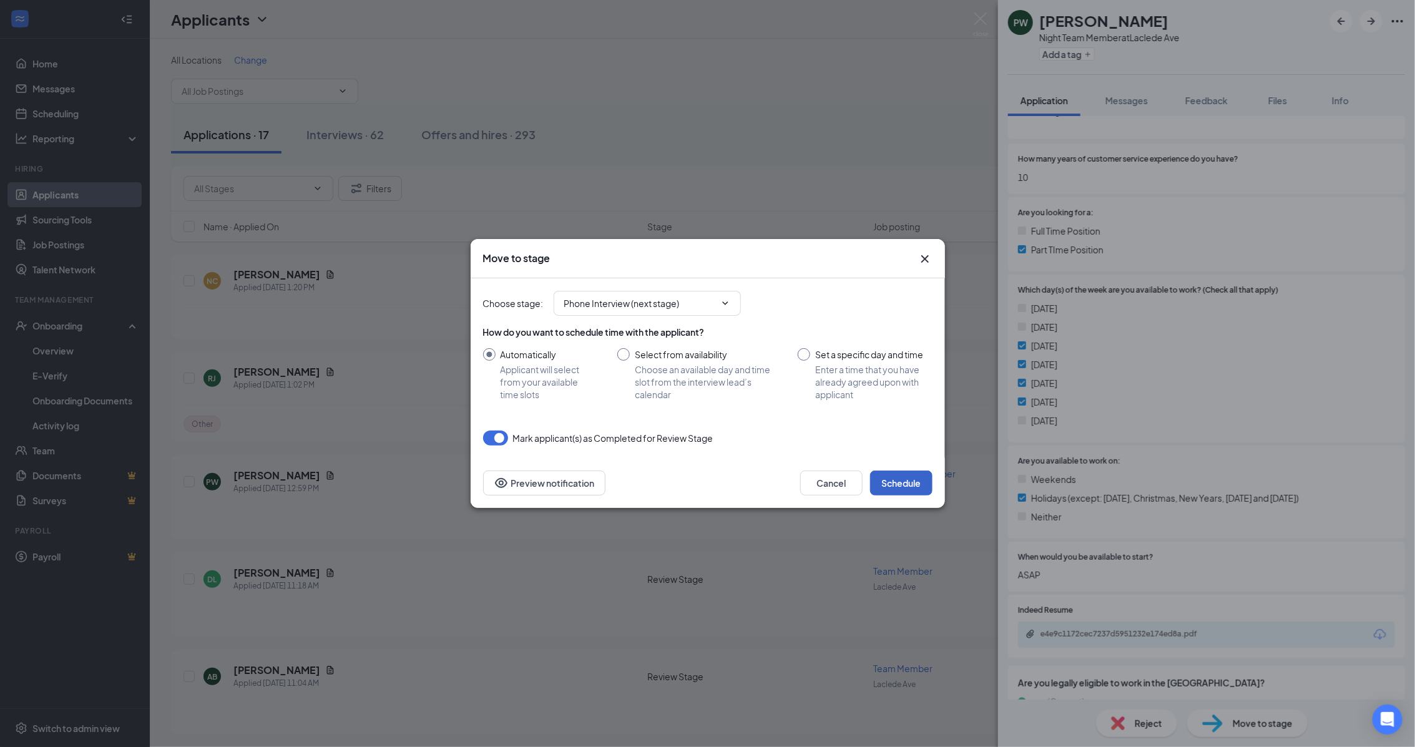
click at [903, 475] on button "Schedule" at bounding box center [901, 483] width 62 height 25
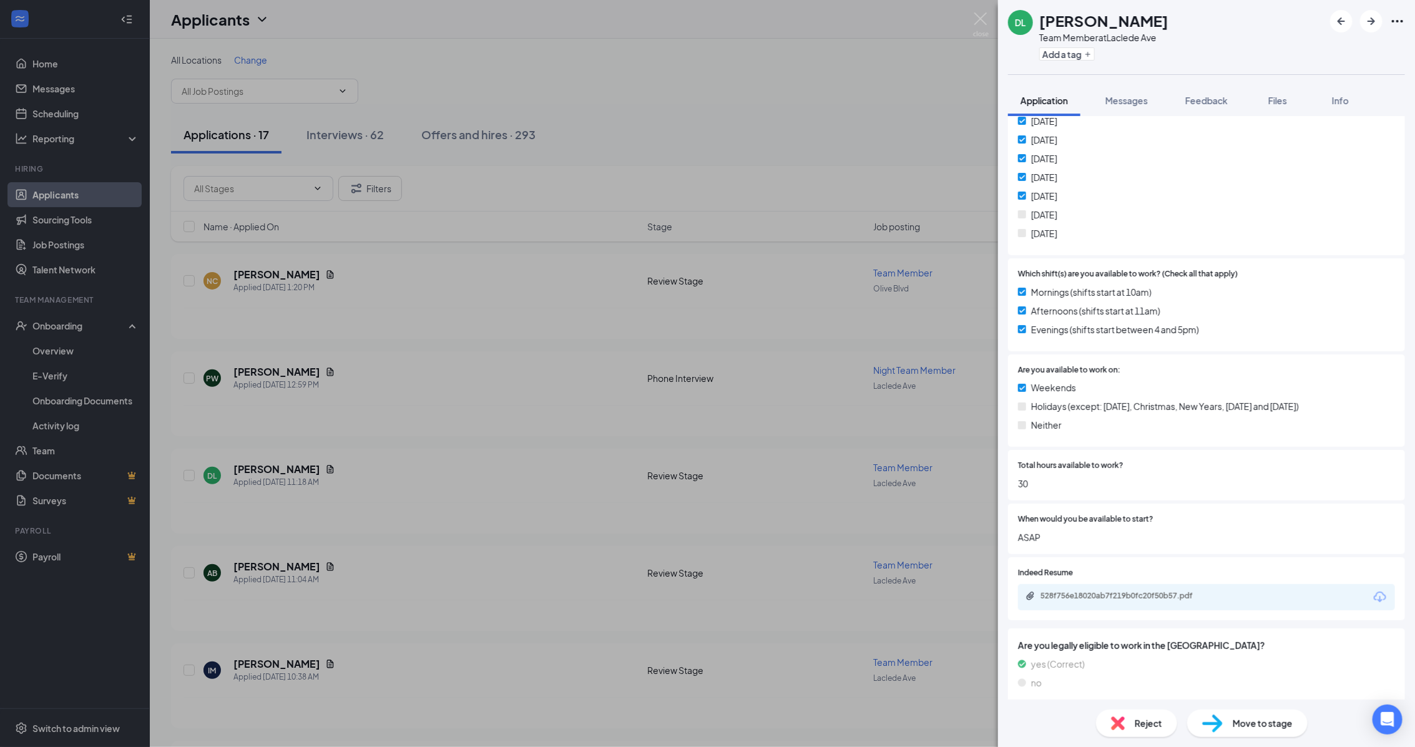
scroll to position [351, 0]
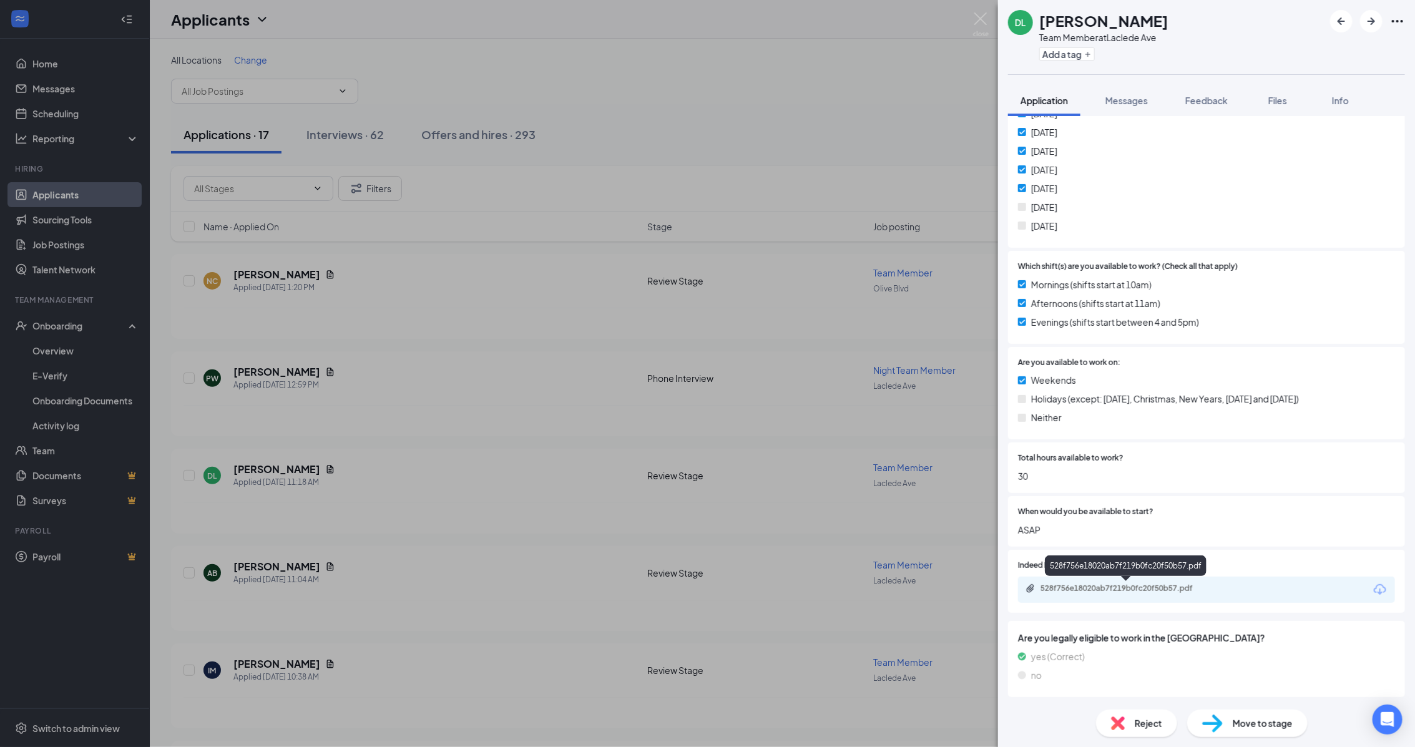
click at [1155, 584] on div "528f756e18020ab7f219b0fc20f50b57.pdf" at bounding box center [1127, 589] width 175 height 10
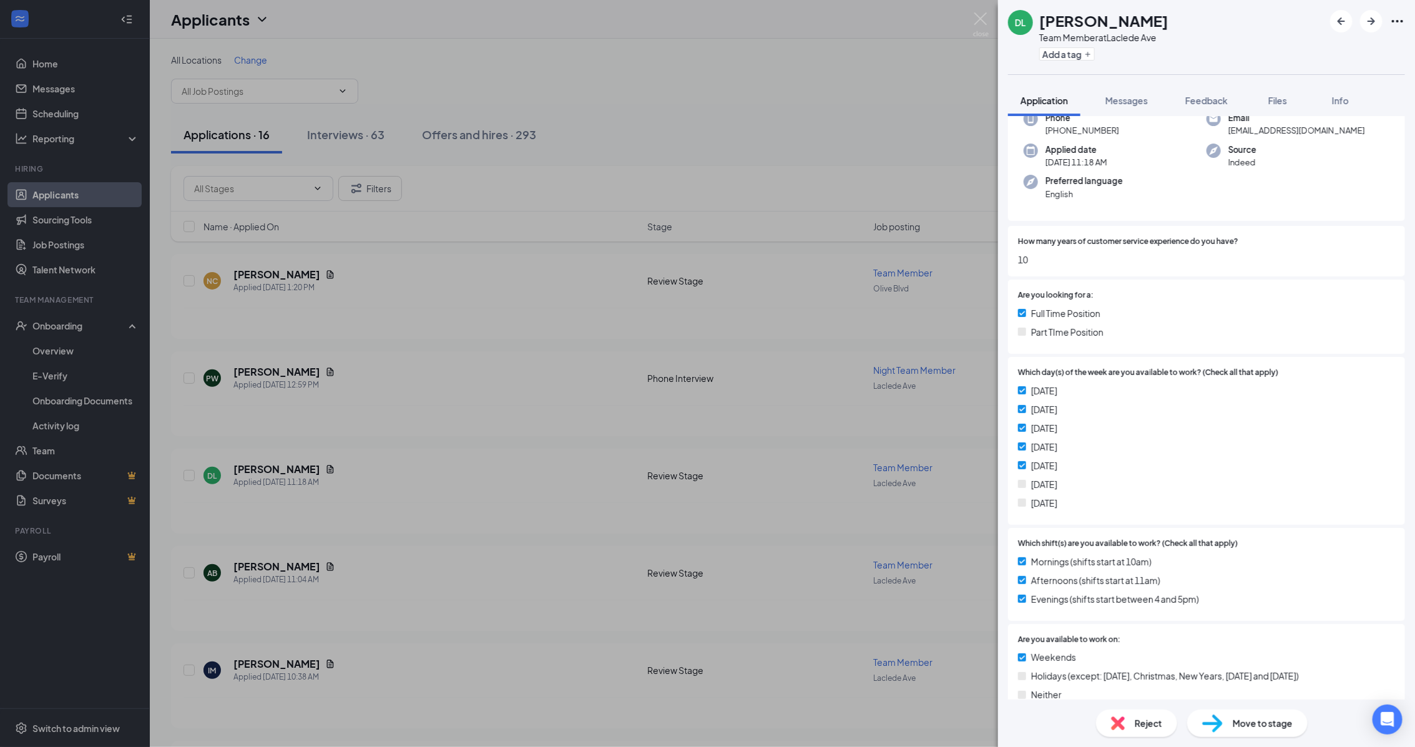
scroll to position [112, 0]
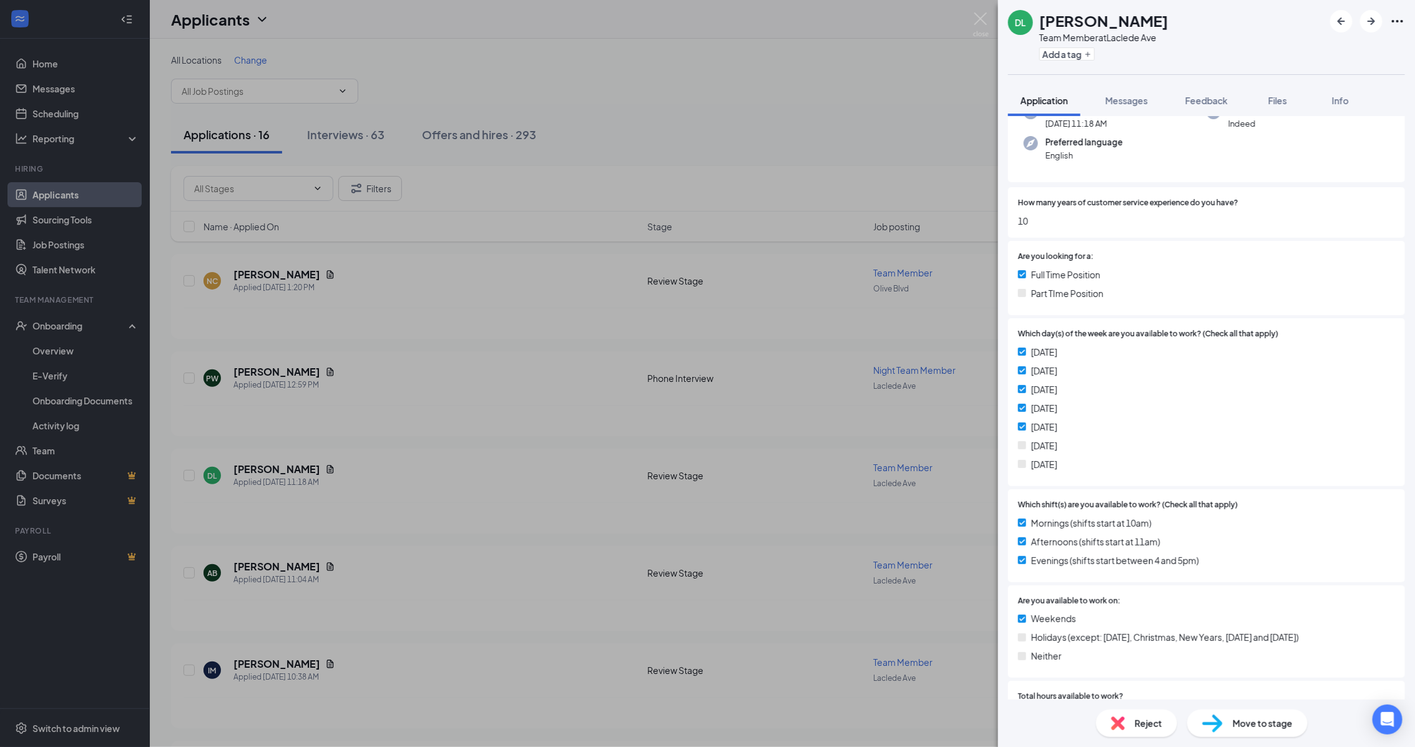
click at [1278, 726] on span "Move to stage" at bounding box center [1263, 723] width 60 height 14
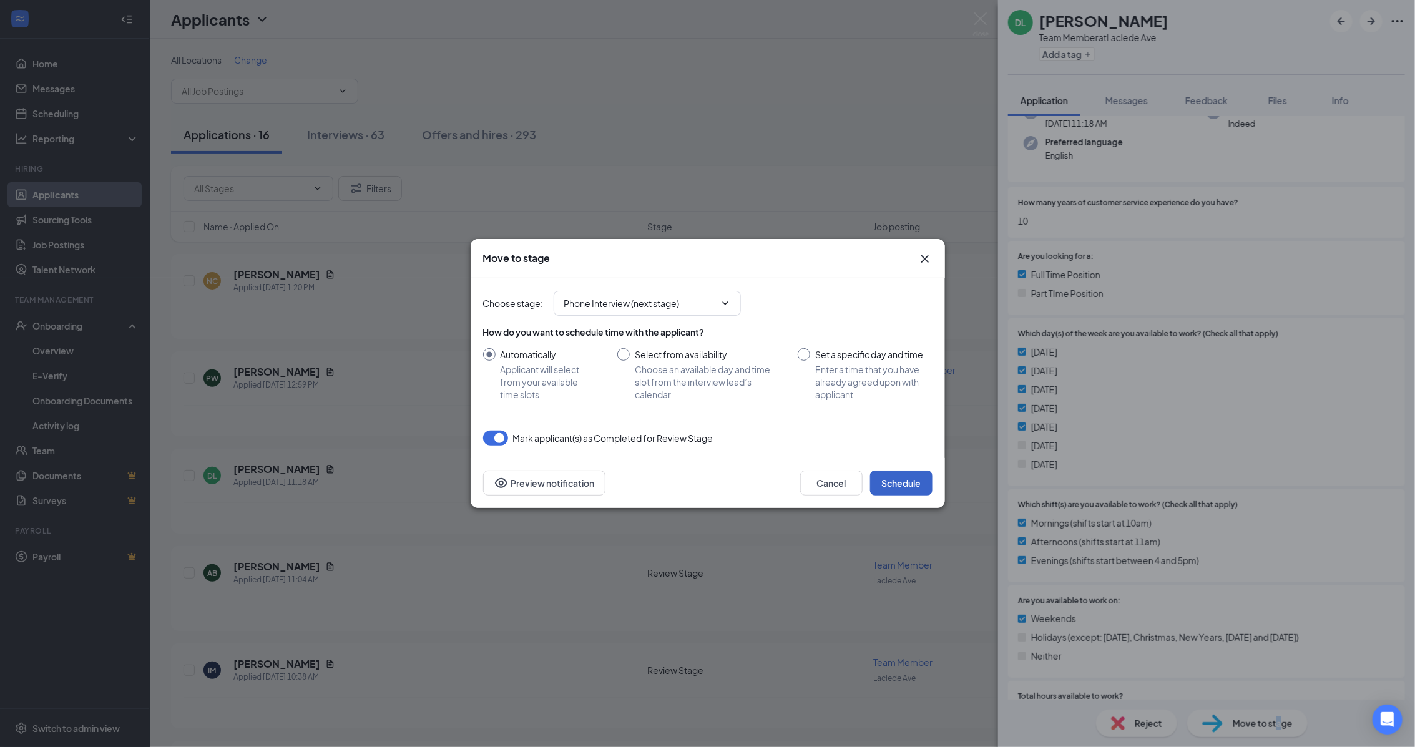
click at [924, 479] on button "Schedule" at bounding box center [901, 483] width 62 height 25
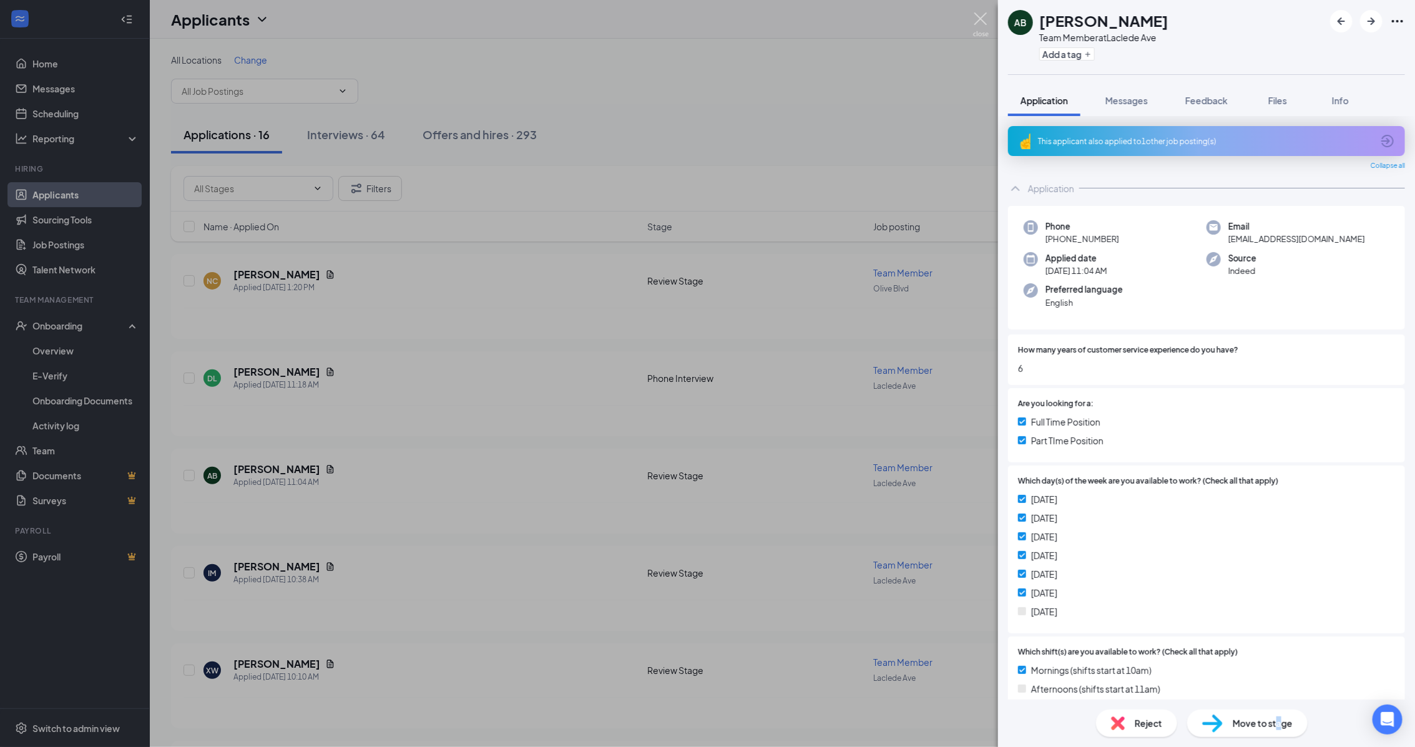
click at [982, 21] on img at bounding box center [981, 24] width 16 height 24
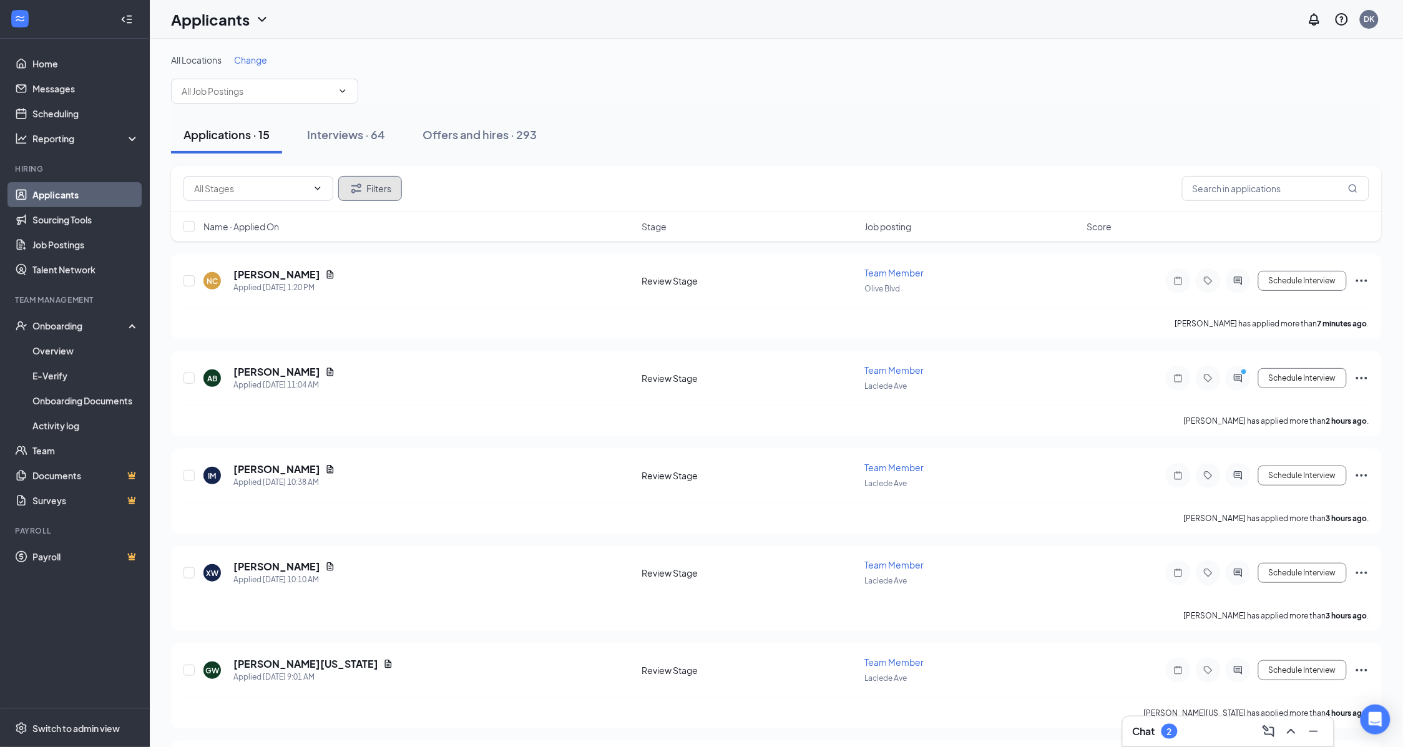
click at [379, 191] on button "Filters" at bounding box center [370, 188] width 64 height 25
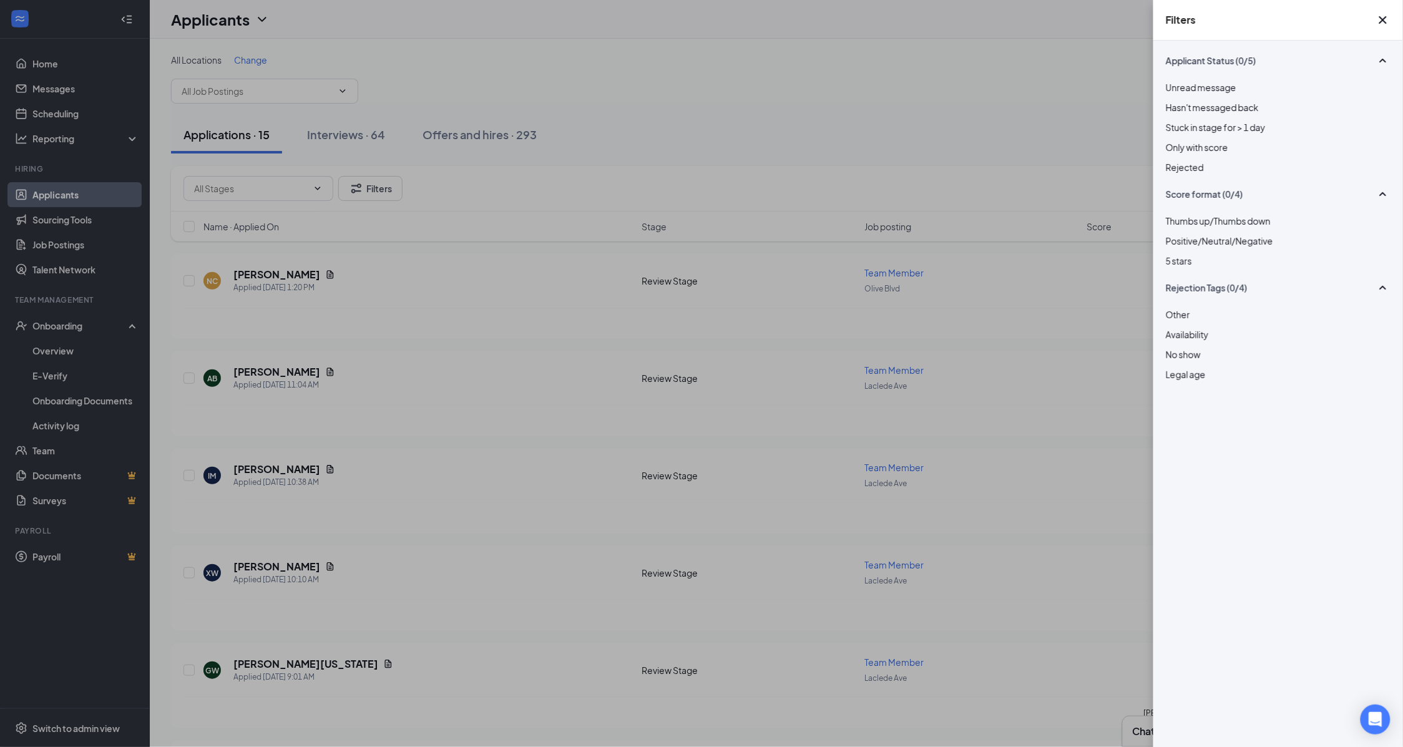
click at [1174, 160] on div at bounding box center [1278, 160] width 225 height 0
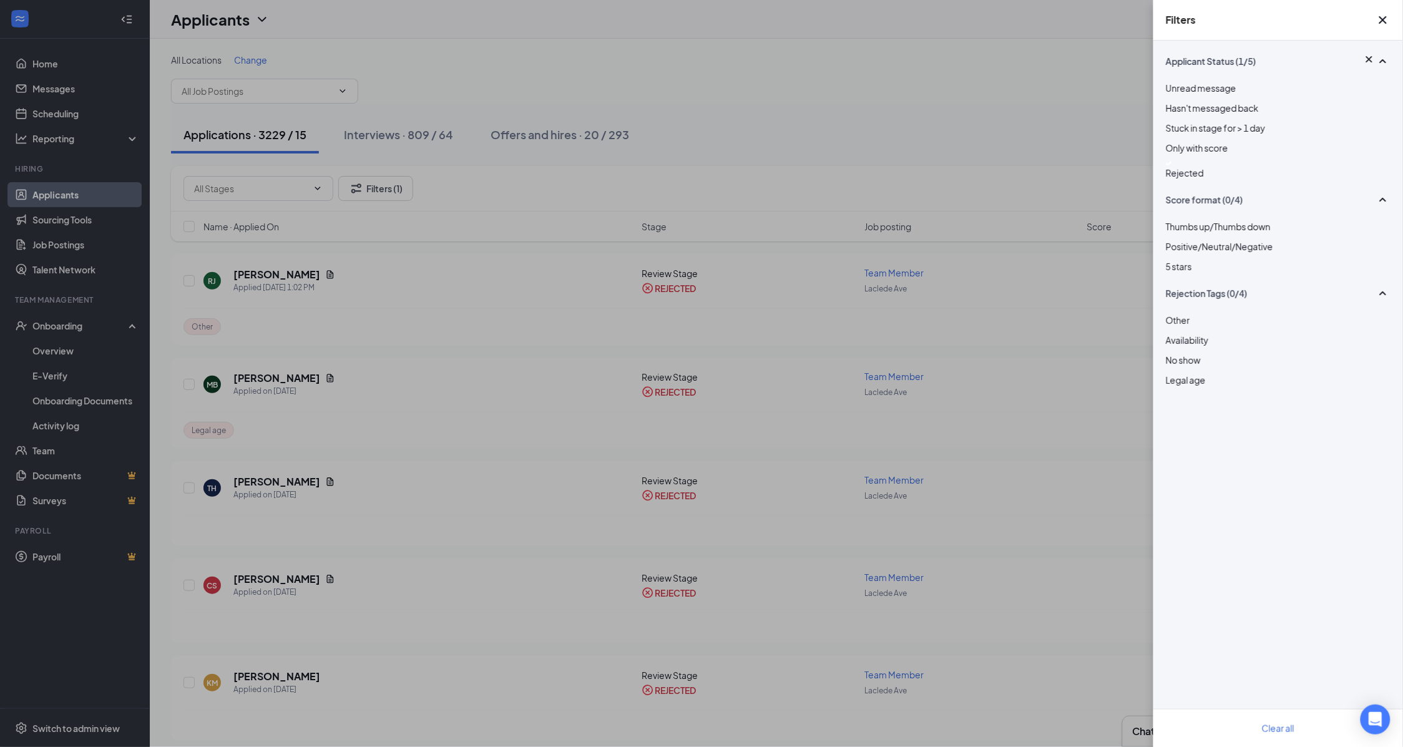
click at [1031, 136] on div "Filters Applicant Status (1/5) Unread message Hasn't messaged back Stuck in sta…" at bounding box center [701, 373] width 1403 height 747
click at [1377, 27] on icon "Cross" at bounding box center [1383, 19] width 15 height 15
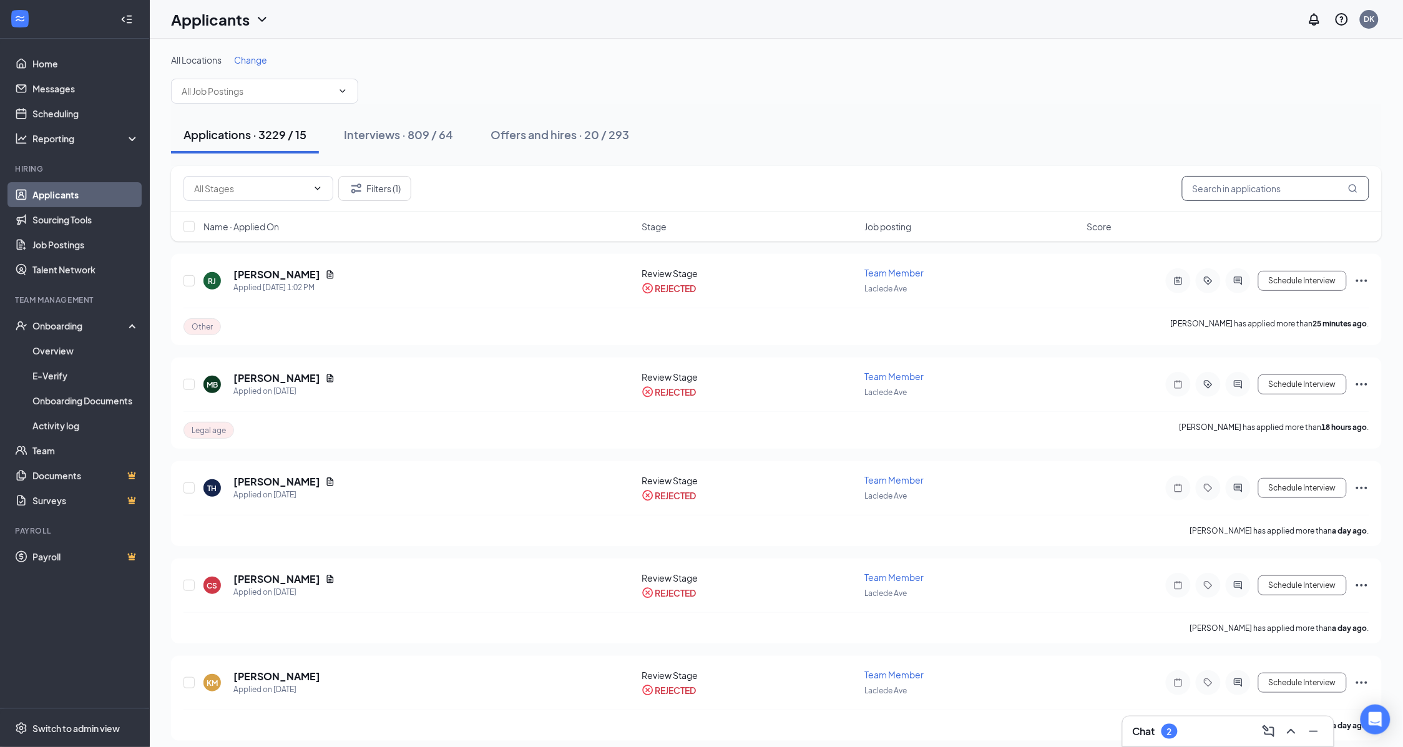
click at [1278, 182] on input "text" at bounding box center [1275, 188] width 187 height 25
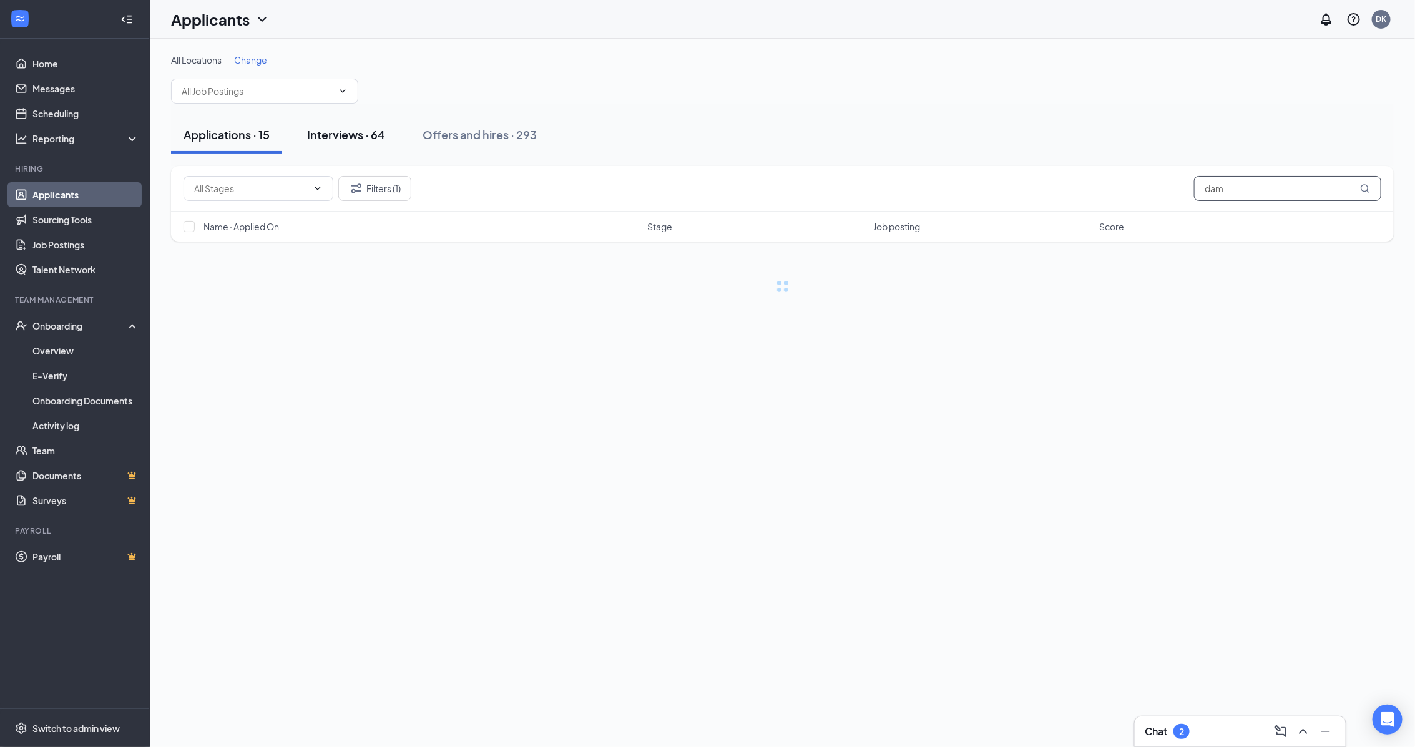
type input "dam"
click at [345, 138] on div "Interviews · 64" at bounding box center [346, 135] width 78 height 16
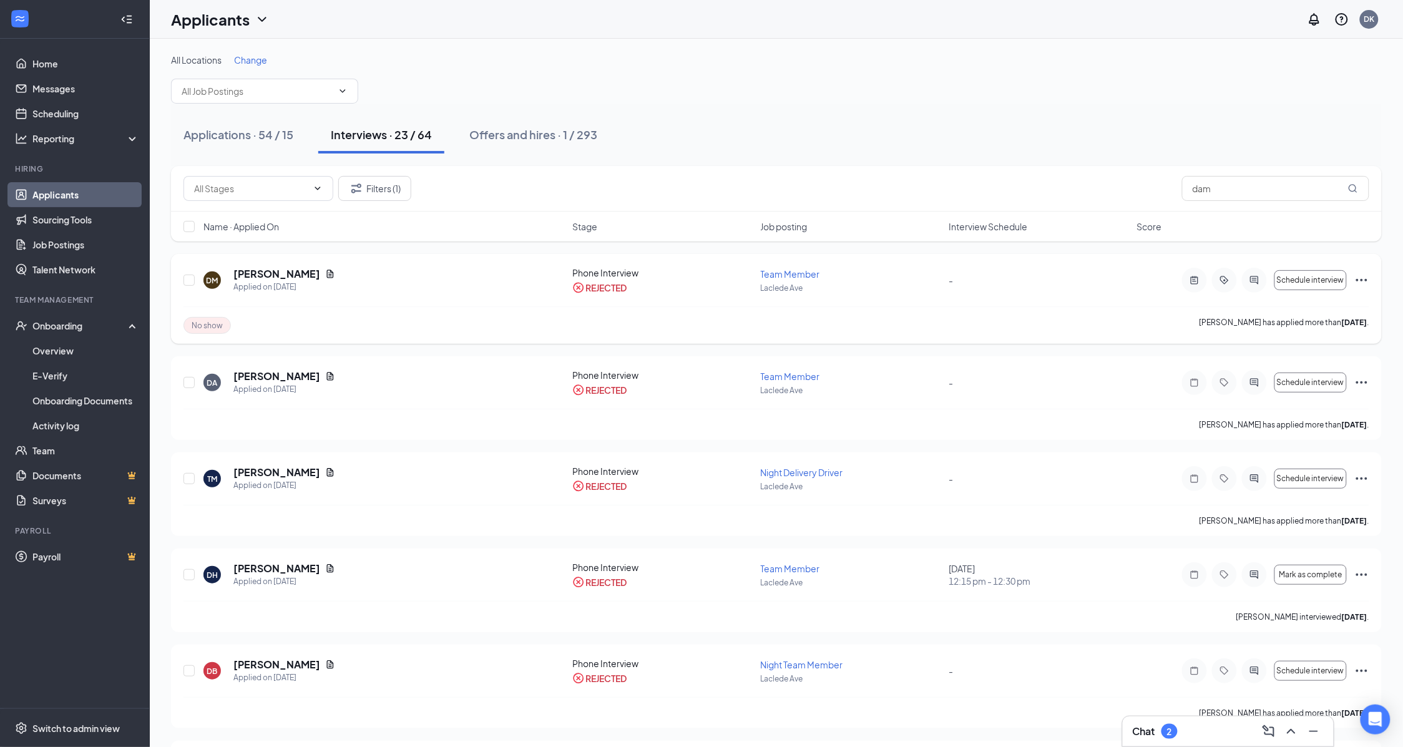
click at [1369, 278] on icon "Ellipses" at bounding box center [1361, 280] width 15 height 15
click at [1276, 313] on li "Unreject" at bounding box center [1305, 305] width 127 height 27
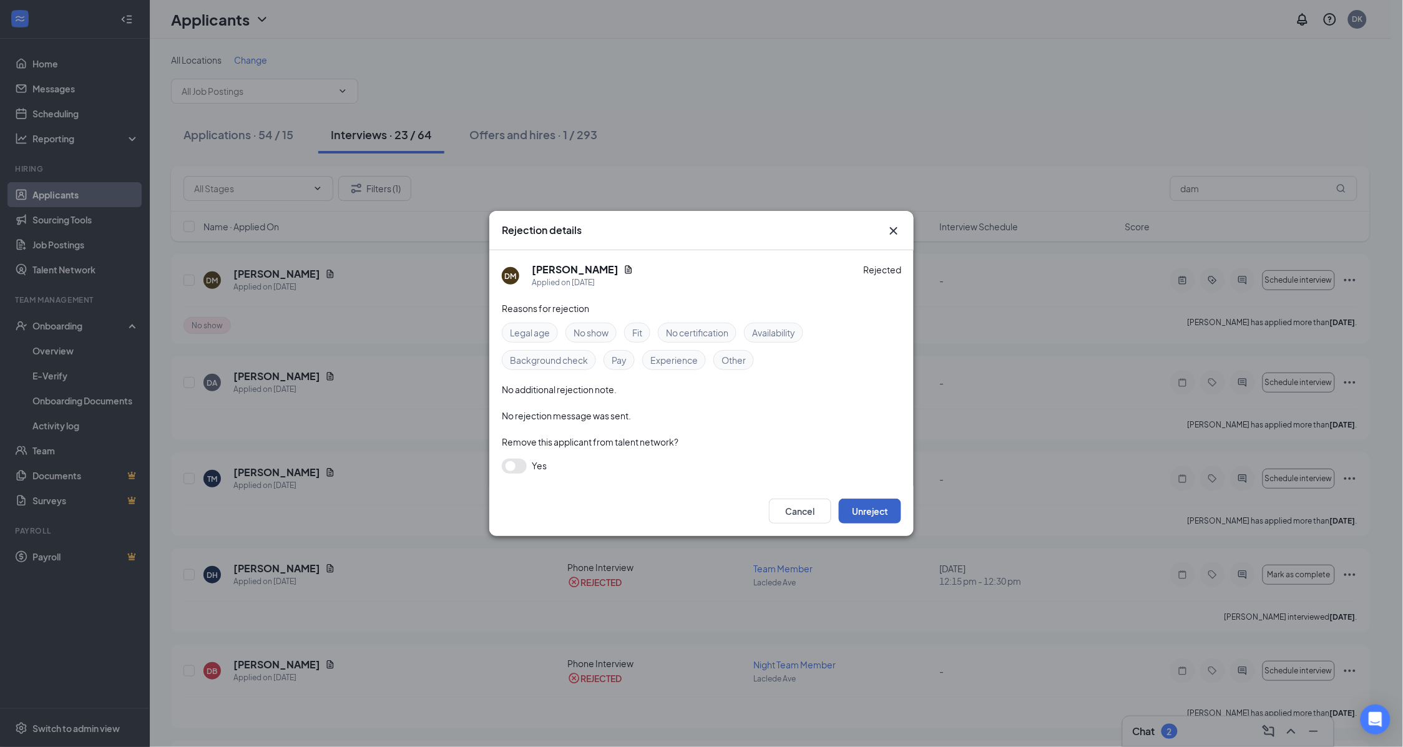
click at [875, 519] on button "Unreject" at bounding box center [870, 511] width 62 height 25
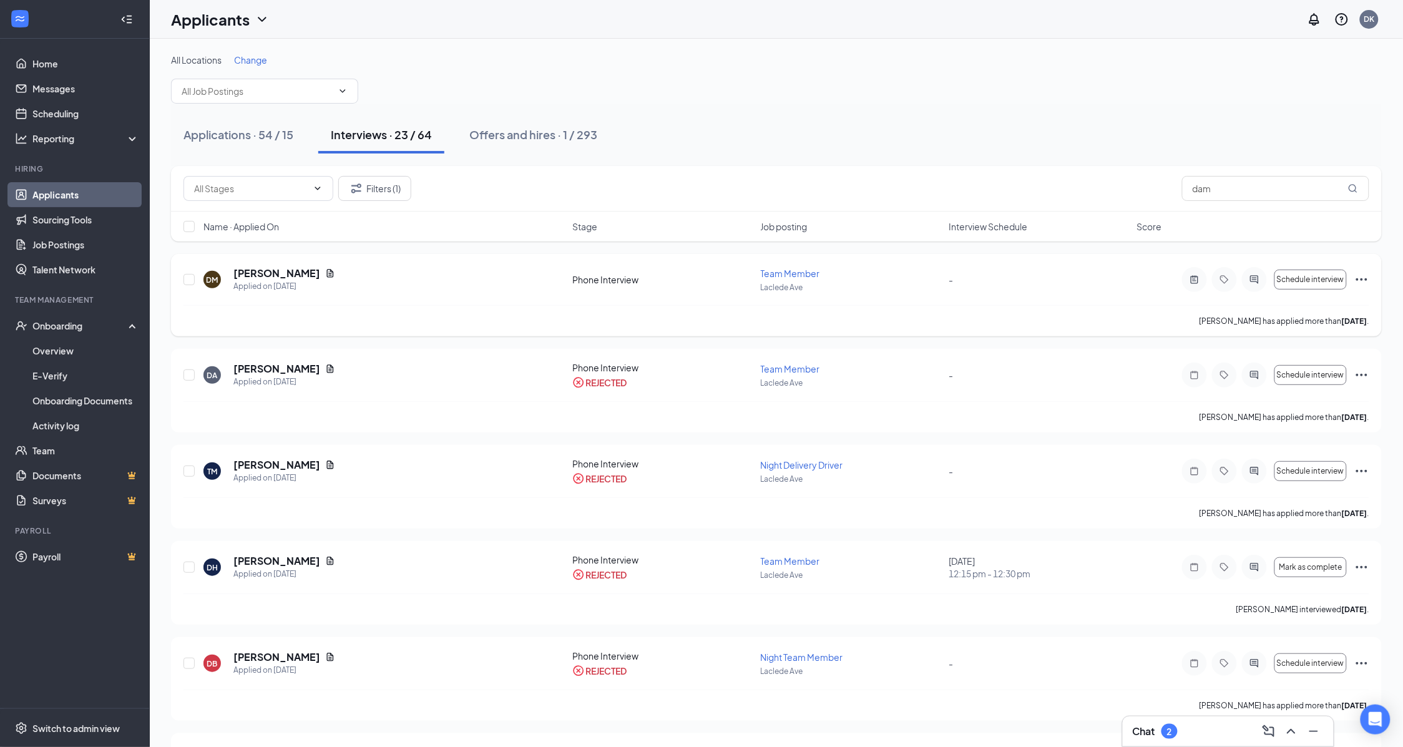
click at [1366, 281] on icon "Ellipses" at bounding box center [1361, 279] width 11 height 2
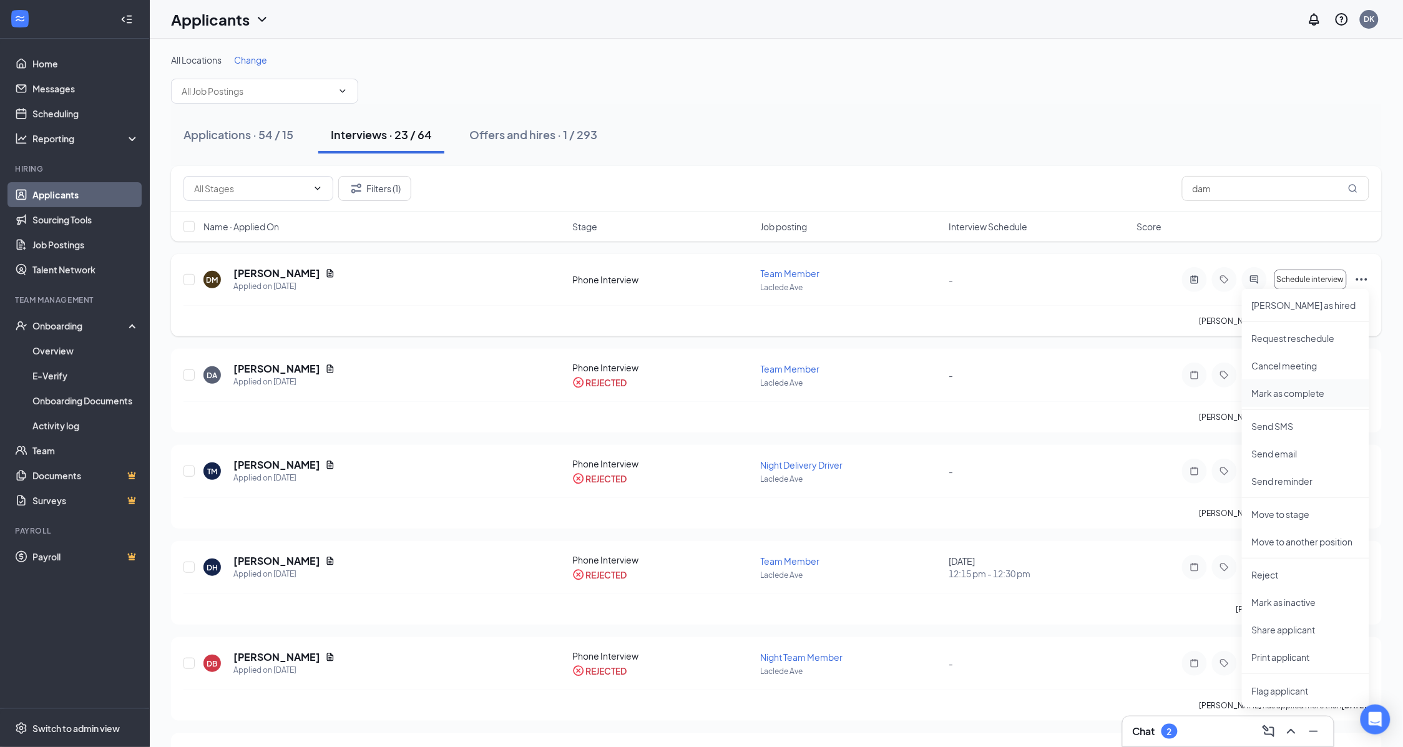
click at [1290, 399] on li "Mark as complete" at bounding box center [1305, 392] width 127 height 27
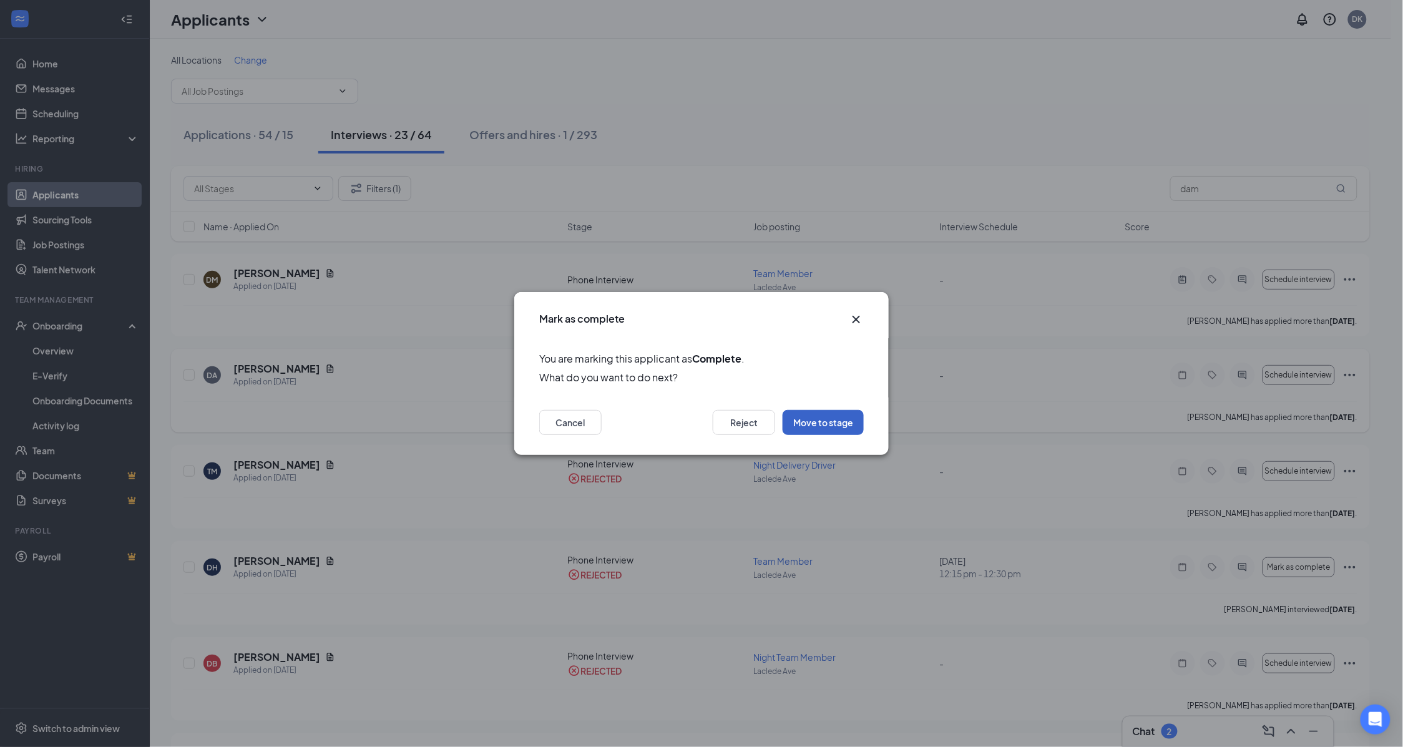
click at [823, 431] on button "Move to stage" at bounding box center [823, 422] width 81 height 25
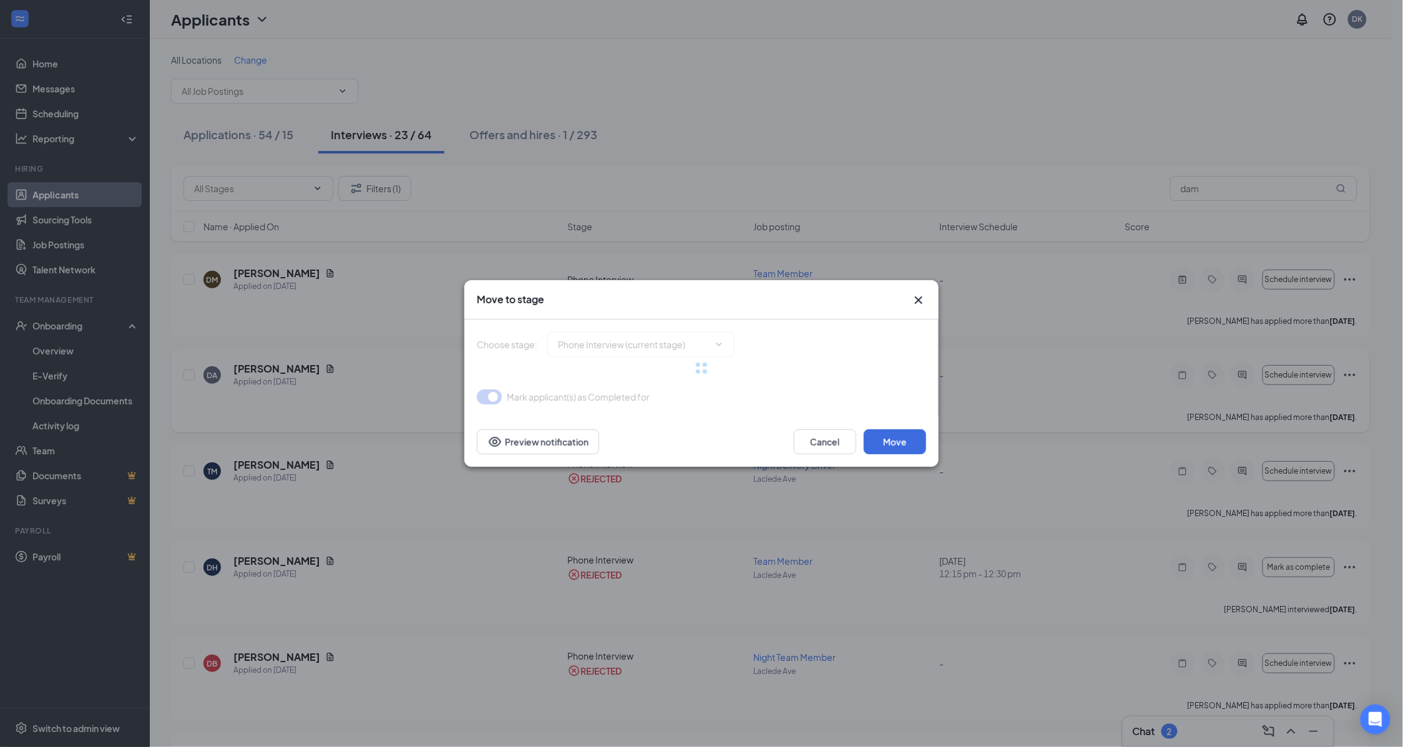
type input "GM Review Stage (next stage)"
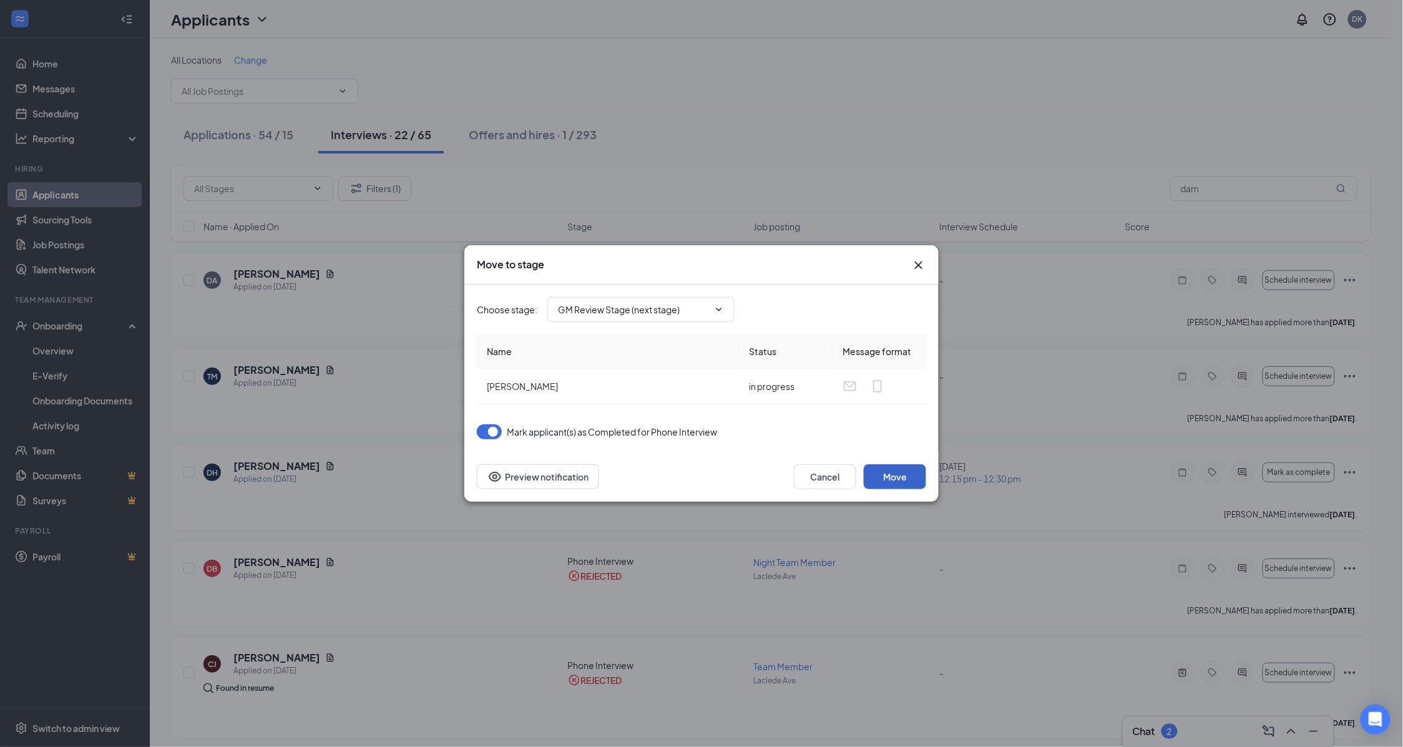
click at [893, 472] on button "Move" at bounding box center [895, 476] width 62 height 25
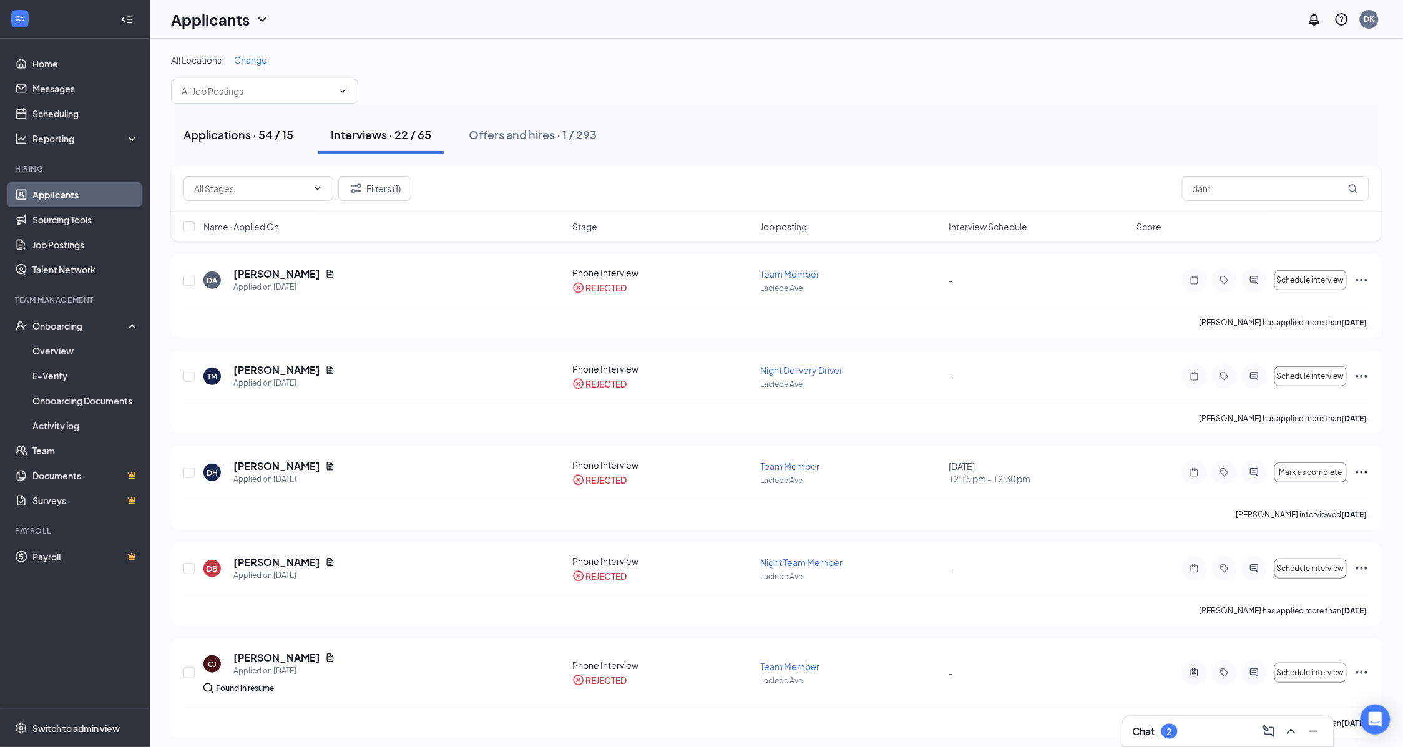
click at [232, 139] on div "Applications · 54 / 15" at bounding box center [238, 135] width 110 height 16
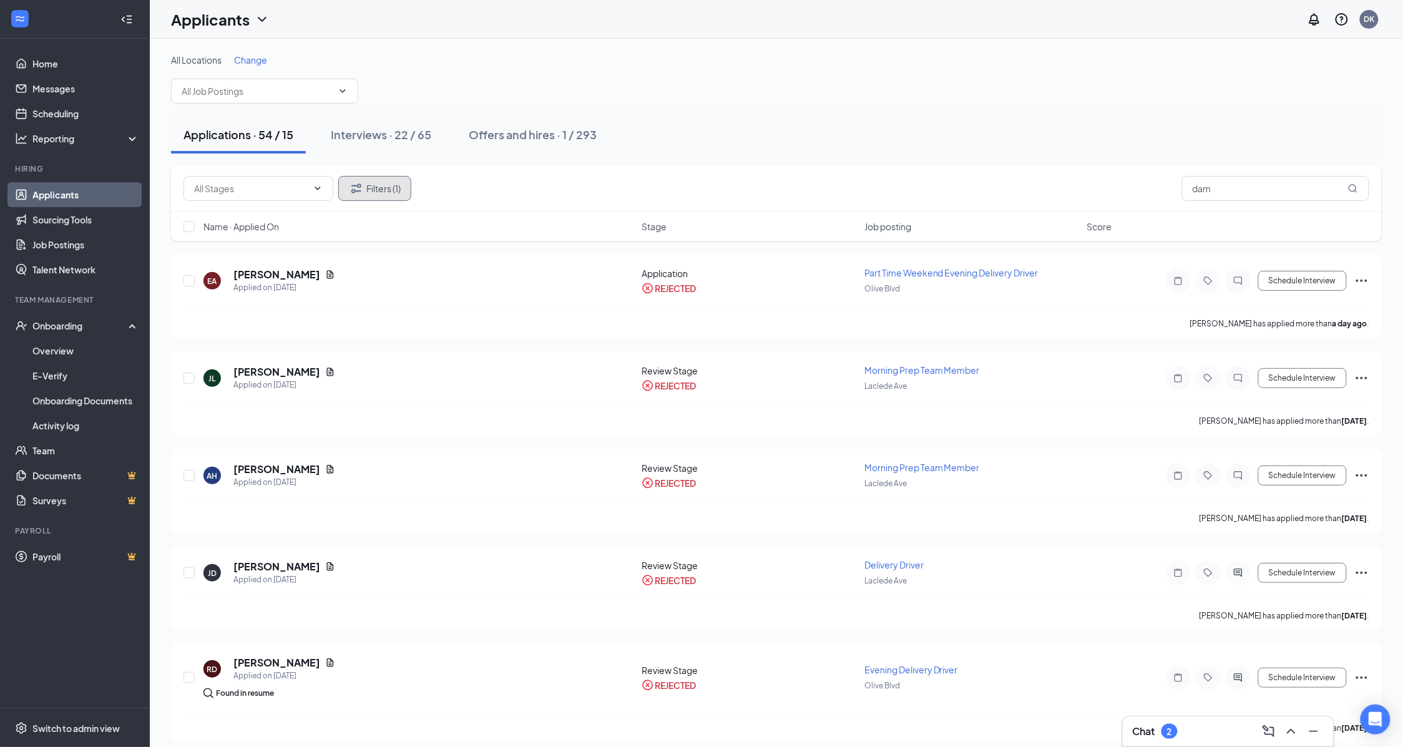
click at [403, 197] on button "Filters (1)" at bounding box center [374, 188] width 73 height 25
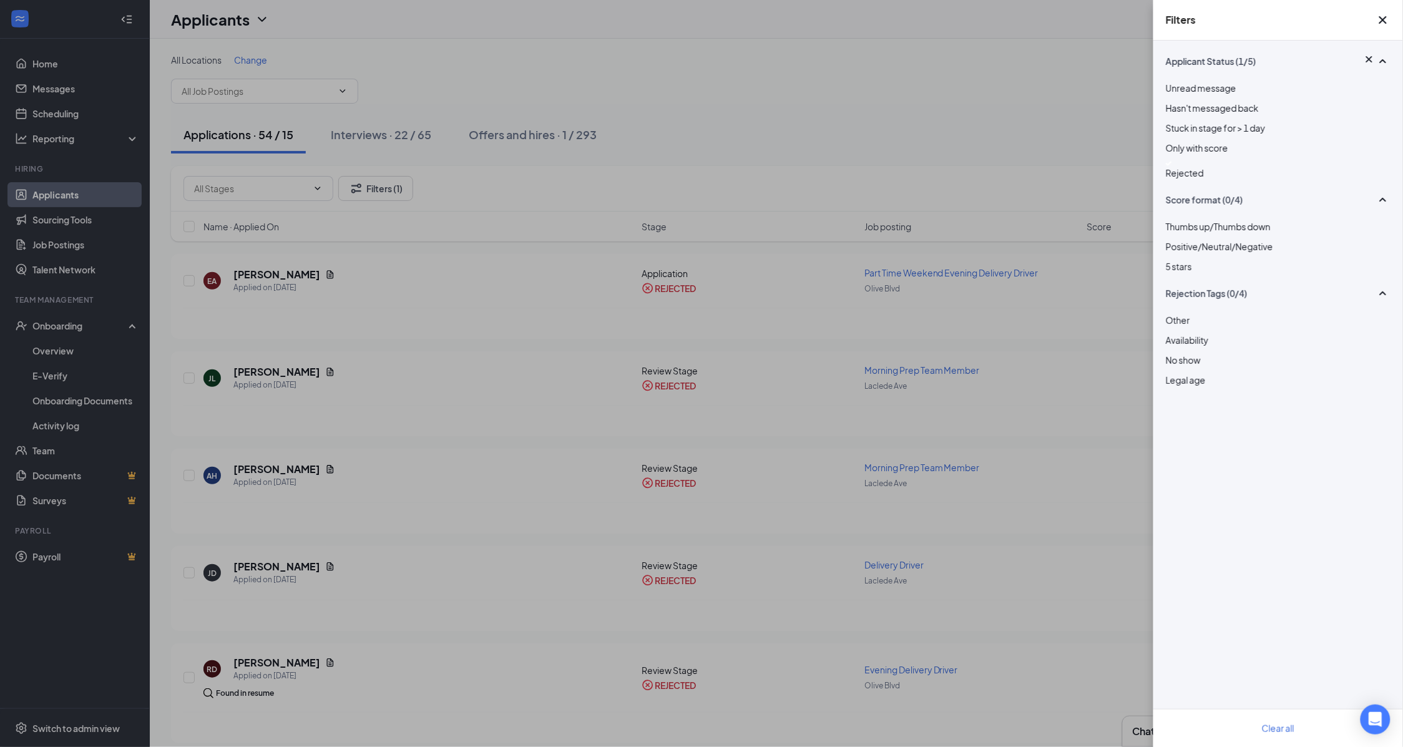
click at [1171, 166] on div at bounding box center [1278, 163] width 225 height 5
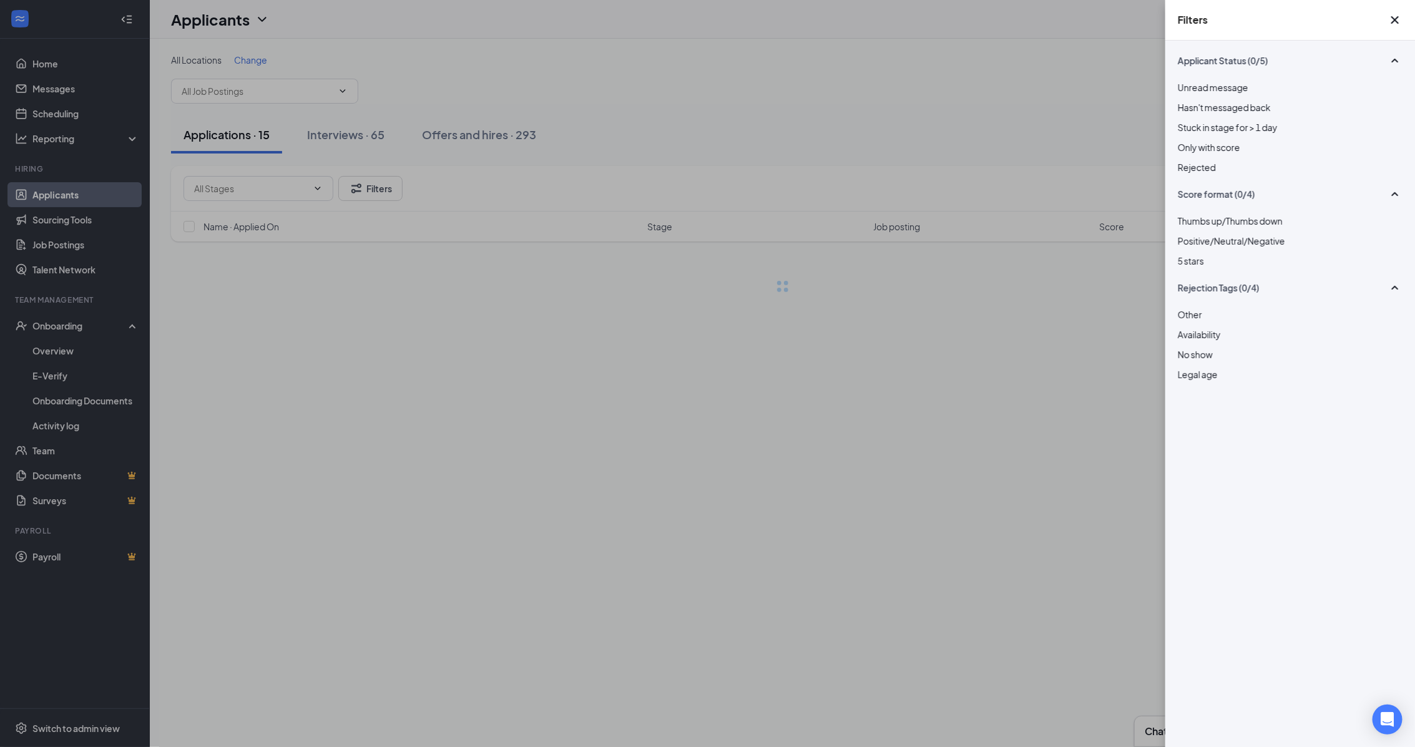
click at [844, 87] on div "Filters Applicant Status (0/5) Unread message Hasn't messaged back Stuck in sta…" at bounding box center [707, 373] width 1415 height 747
click at [1392, 25] on icon "Cross" at bounding box center [1394, 19] width 15 height 15
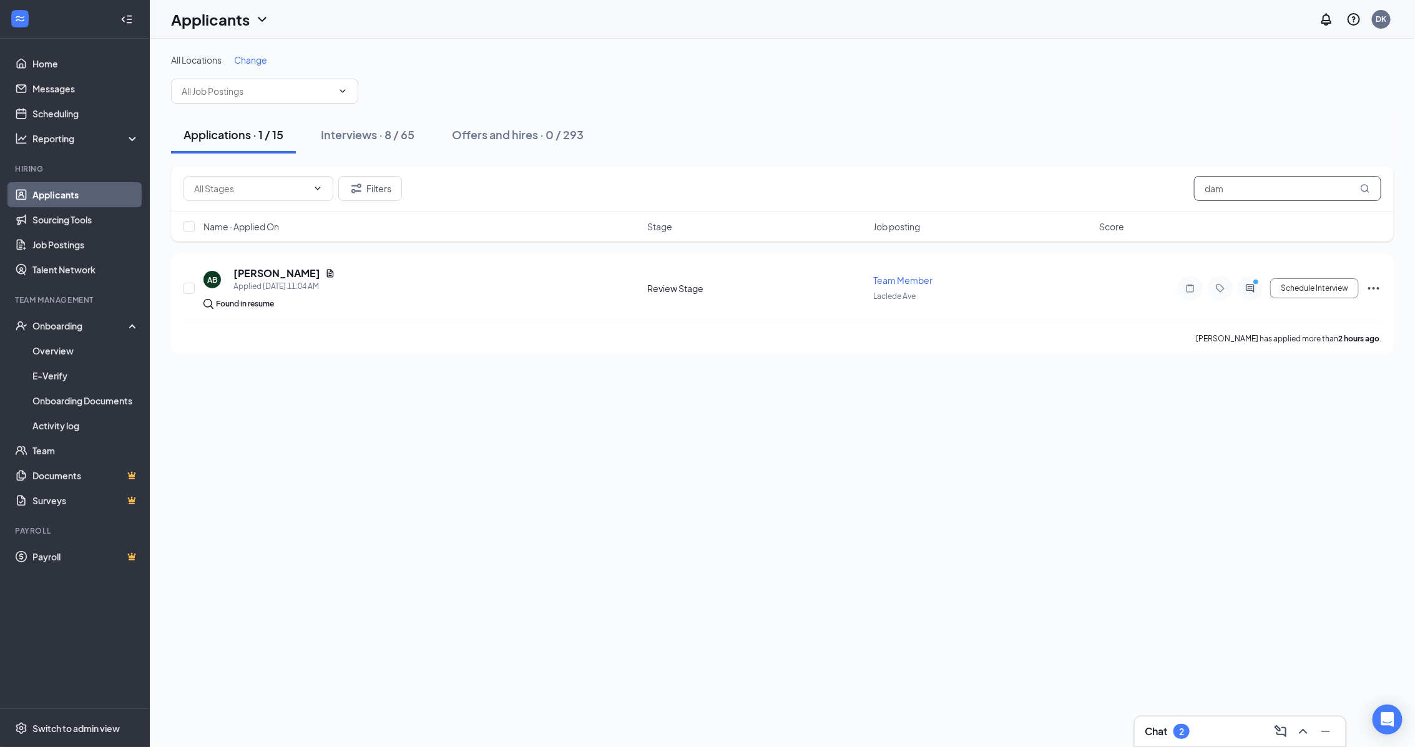
drag, startPoint x: 1234, startPoint y: 191, endPoint x: 1184, endPoint y: 191, distance: 49.9
click at [1184, 191] on div "Filters dam" at bounding box center [782, 188] width 1198 height 25
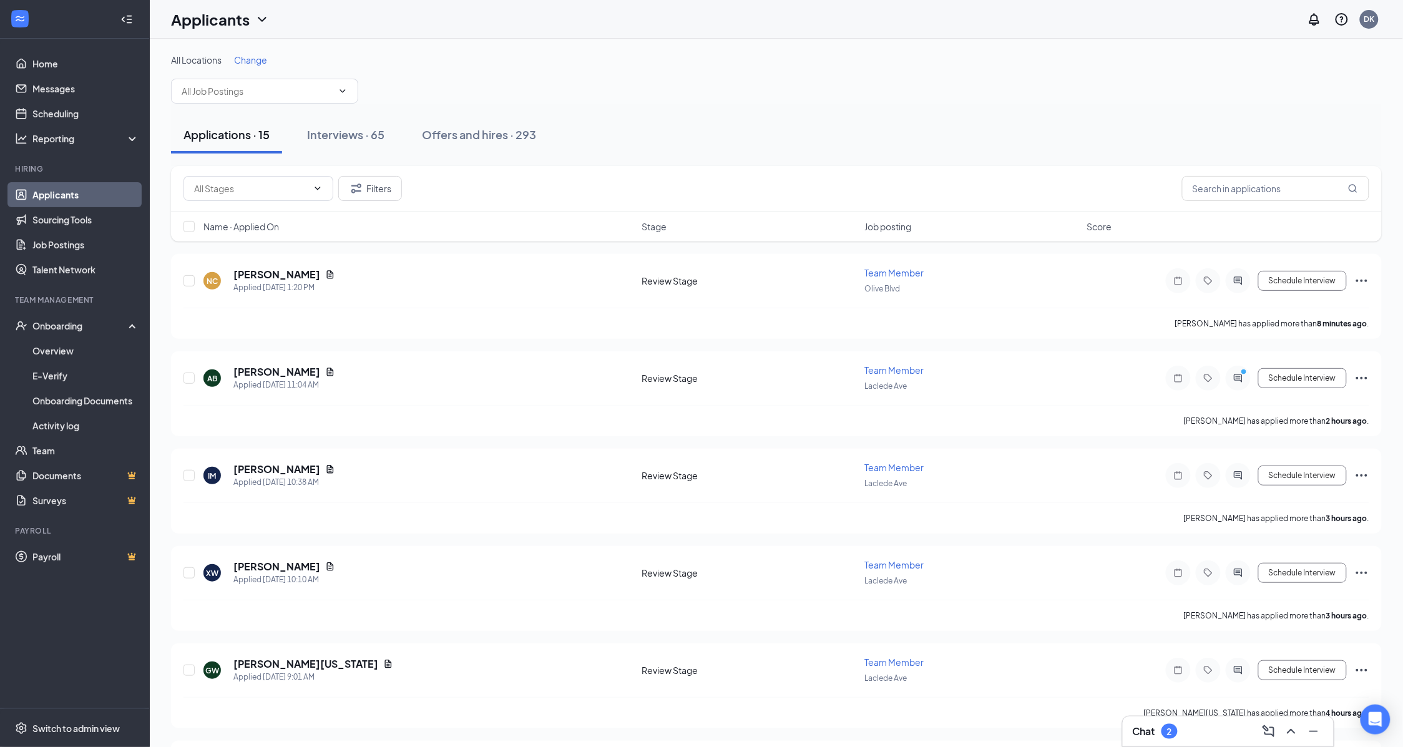
click at [744, 120] on div "Applications · 15 Interviews · 65 Offers and hires · 293" at bounding box center [776, 134] width 1211 height 37
click at [248, 138] on div "Applications · 15" at bounding box center [226, 135] width 86 height 16
click at [325, 141] on div "Interviews · 65" at bounding box center [345, 135] width 77 height 16
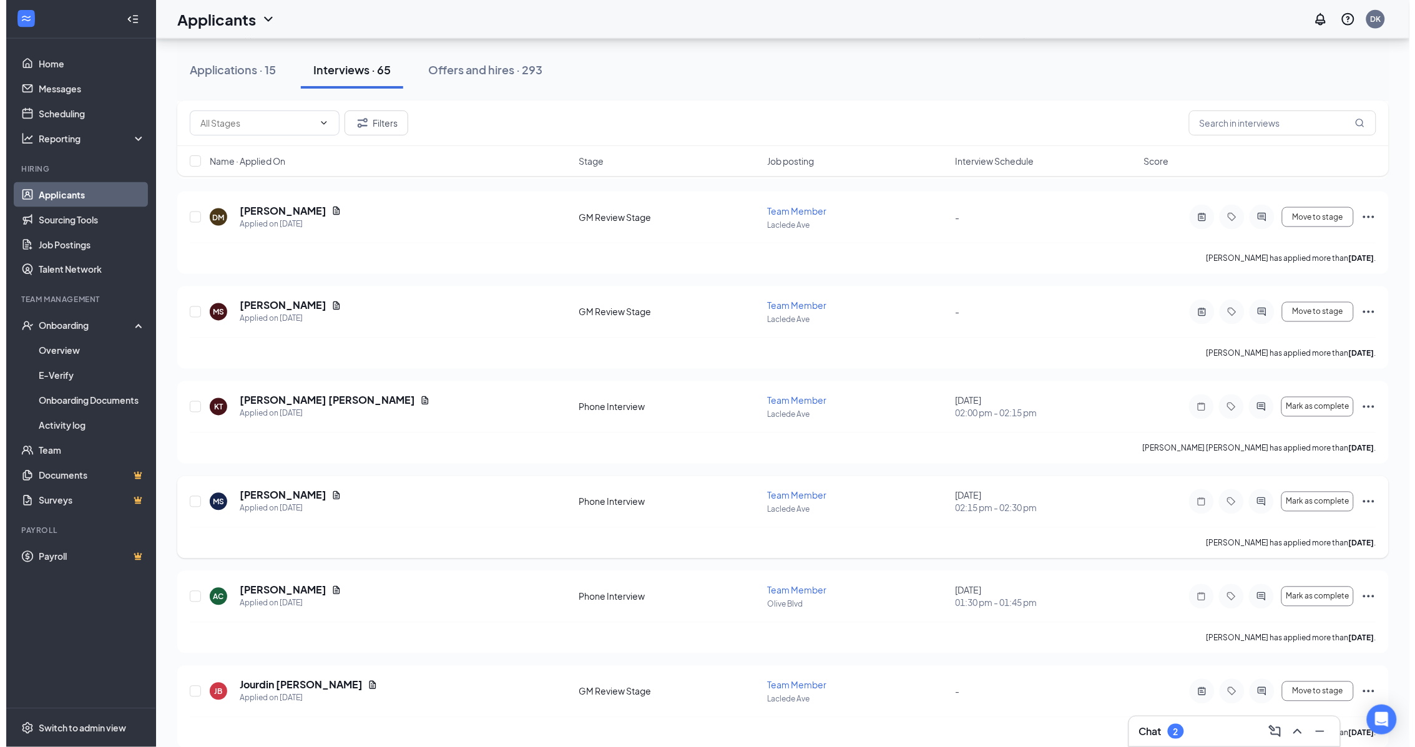
scroll to position [4447, 0]
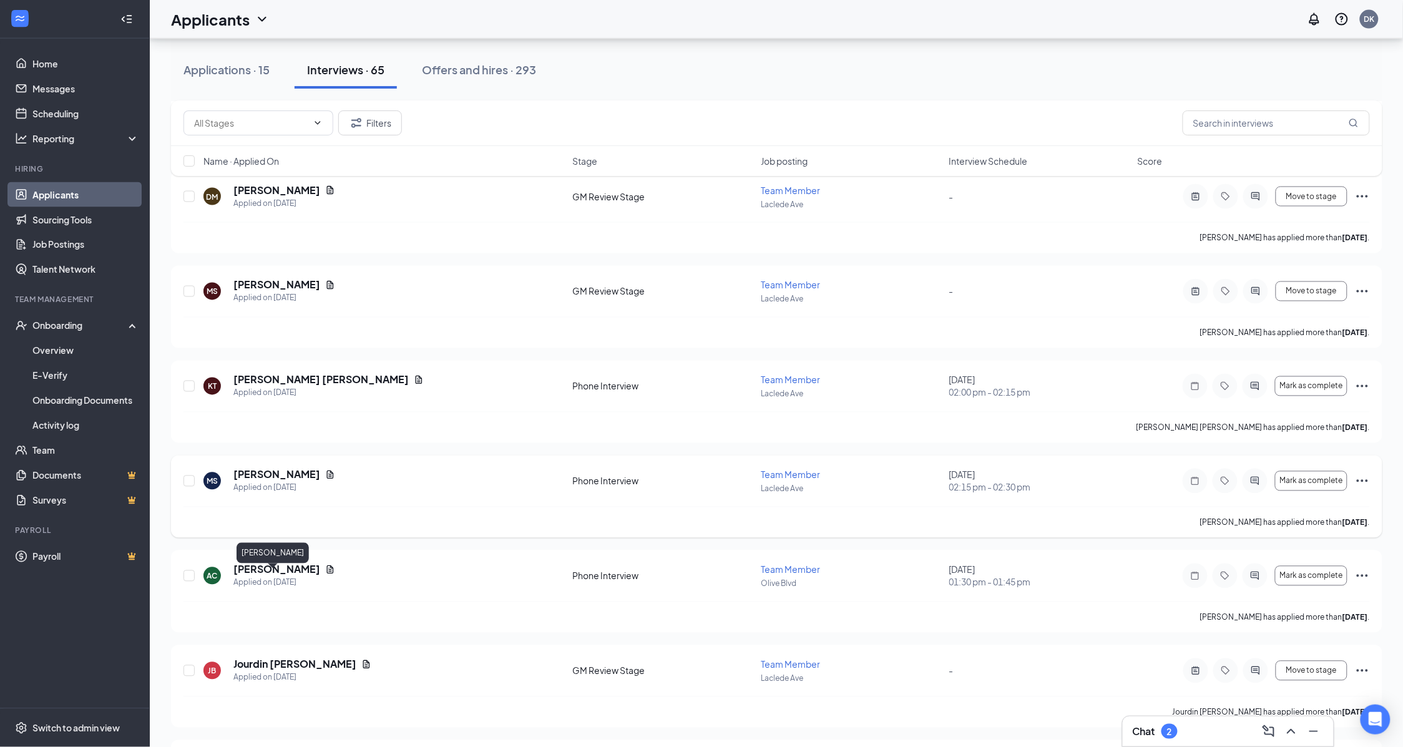
click at [272, 573] on h5 "[PERSON_NAME]" at bounding box center [276, 570] width 87 height 14
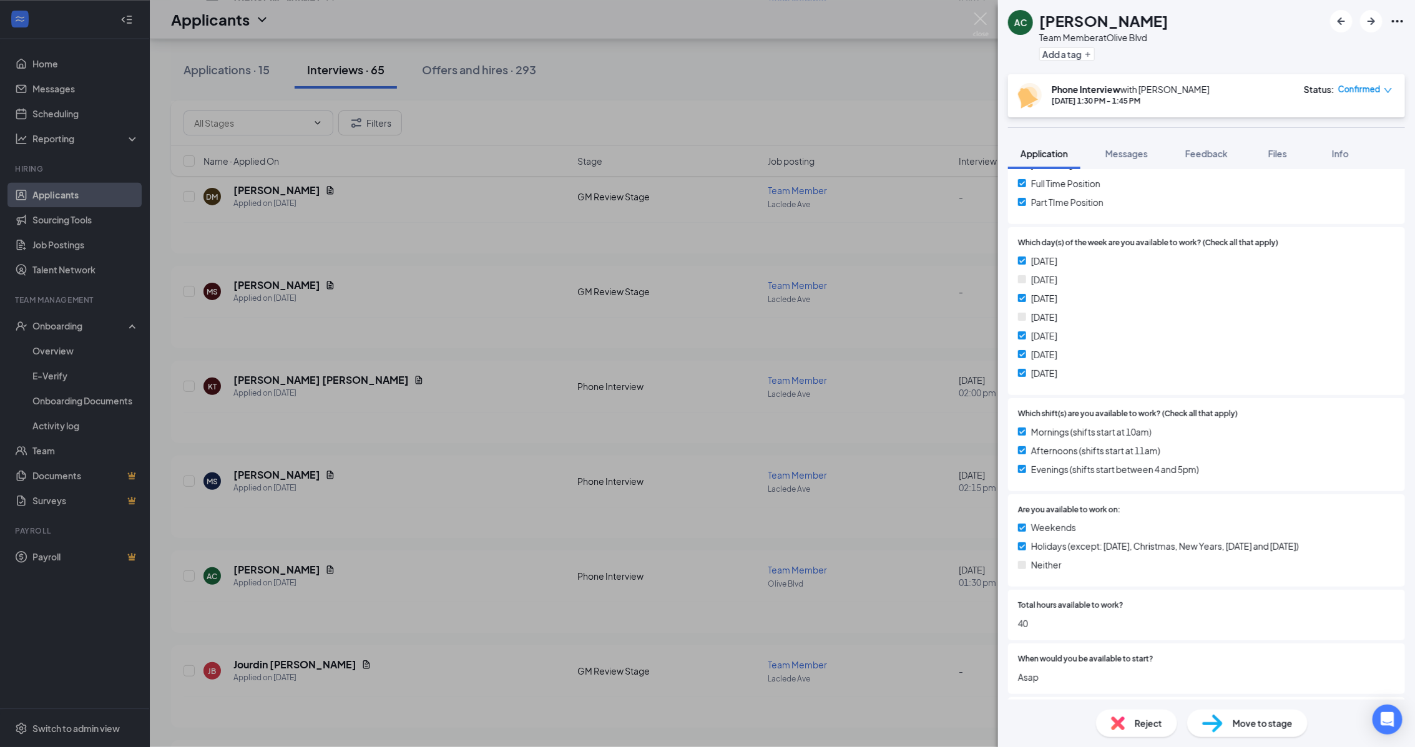
scroll to position [390, 0]
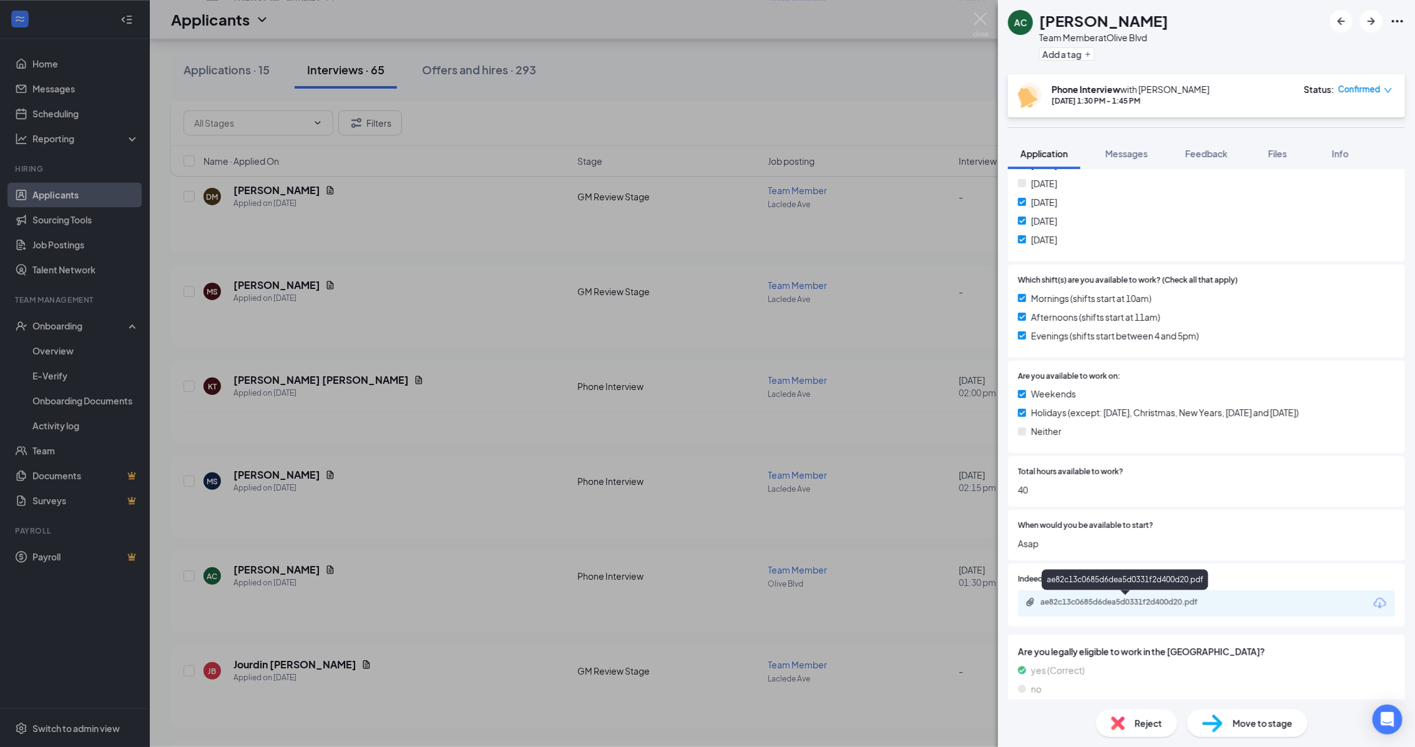
click at [1181, 598] on div "ae82c13c0685d6dea5d0331f2d400d20.pdf" at bounding box center [1127, 602] width 175 height 10
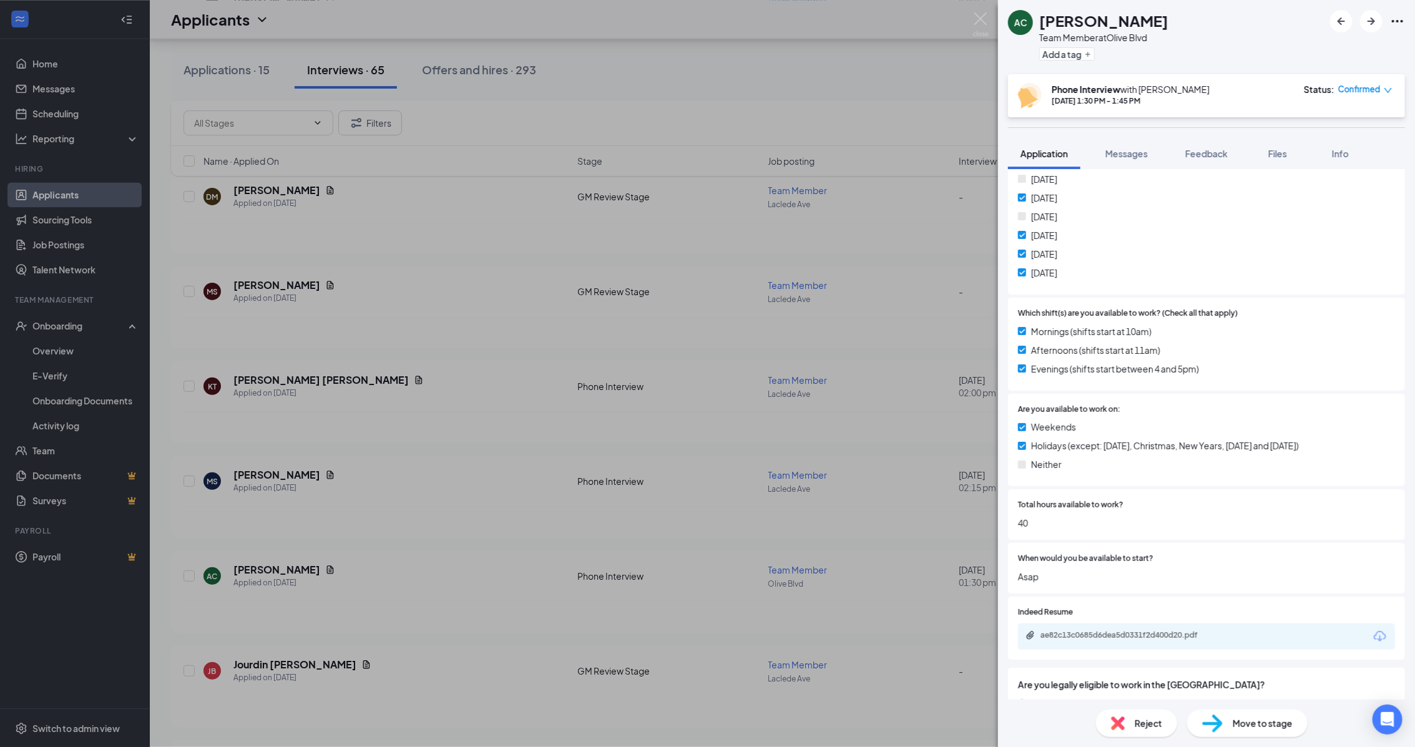
scroll to position [404, 0]
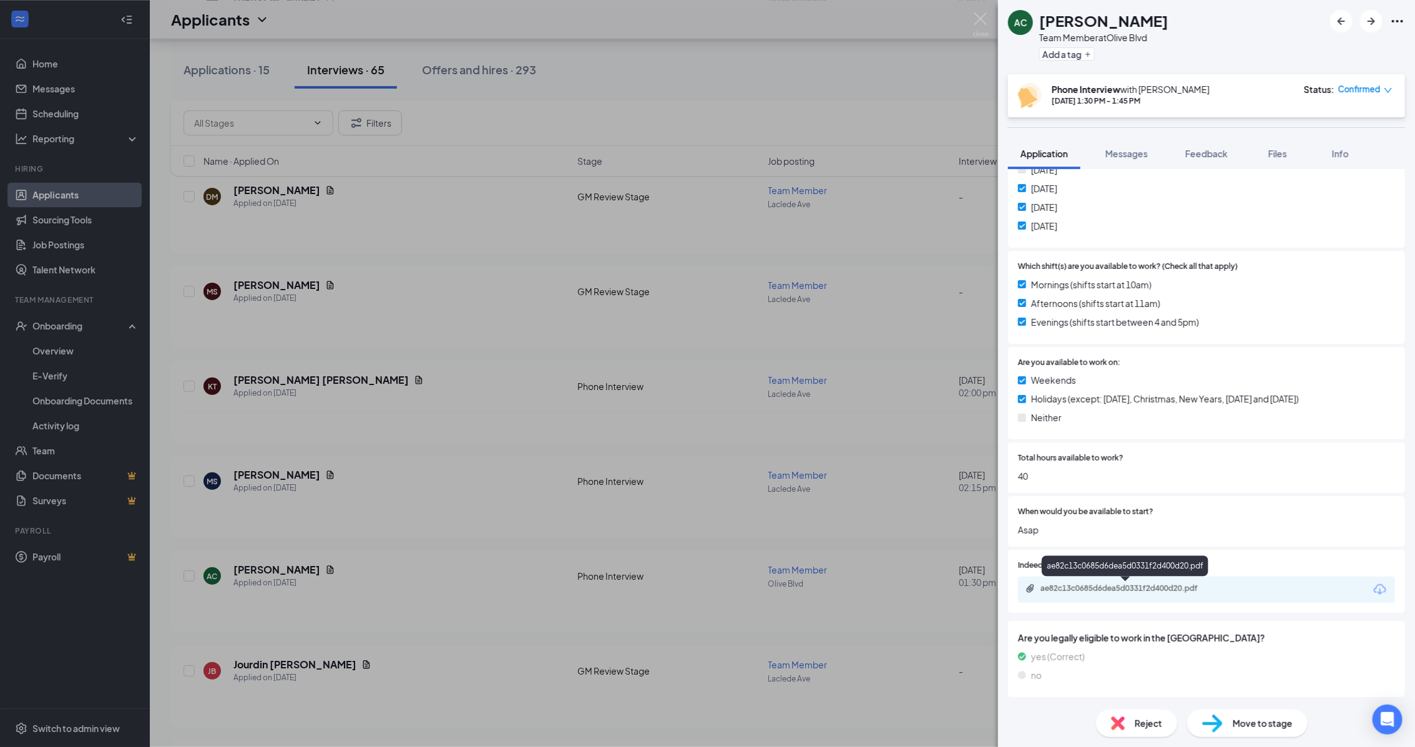
click at [1171, 587] on div "ae82c13c0685d6dea5d0331f2d400d20.pdf" at bounding box center [1127, 589] width 175 height 10
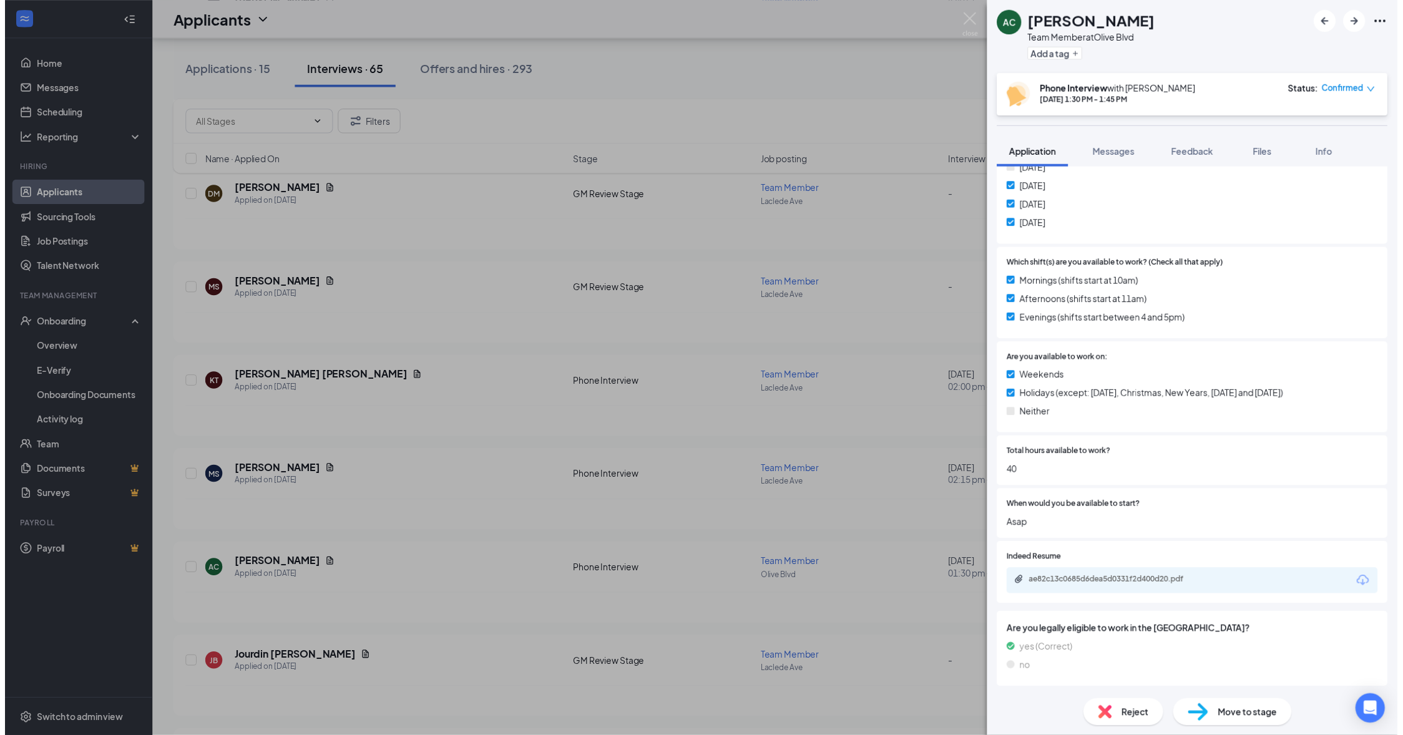
scroll to position [399, 0]
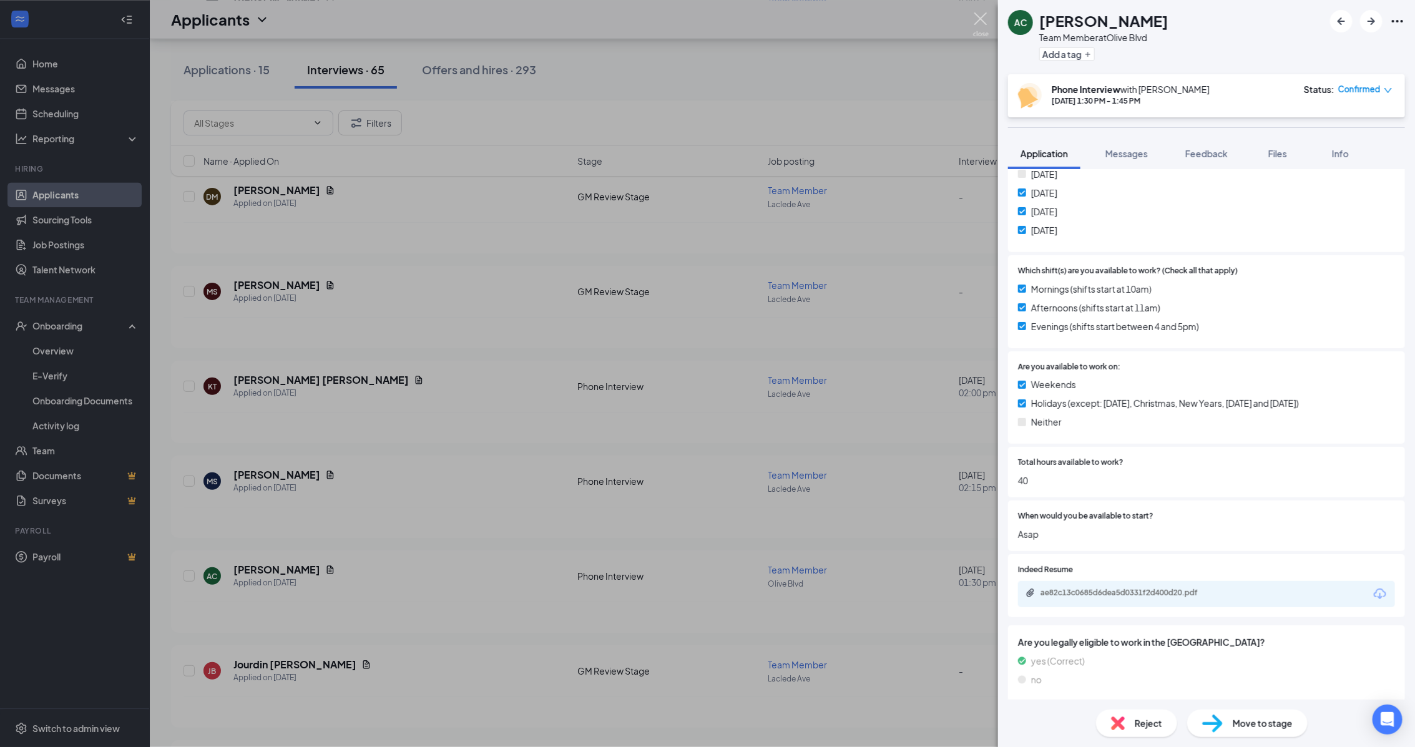
drag, startPoint x: 977, startPoint y: 22, endPoint x: 531, endPoint y: 438, distance: 609.4
click at [979, 22] on img at bounding box center [981, 24] width 16 height 24
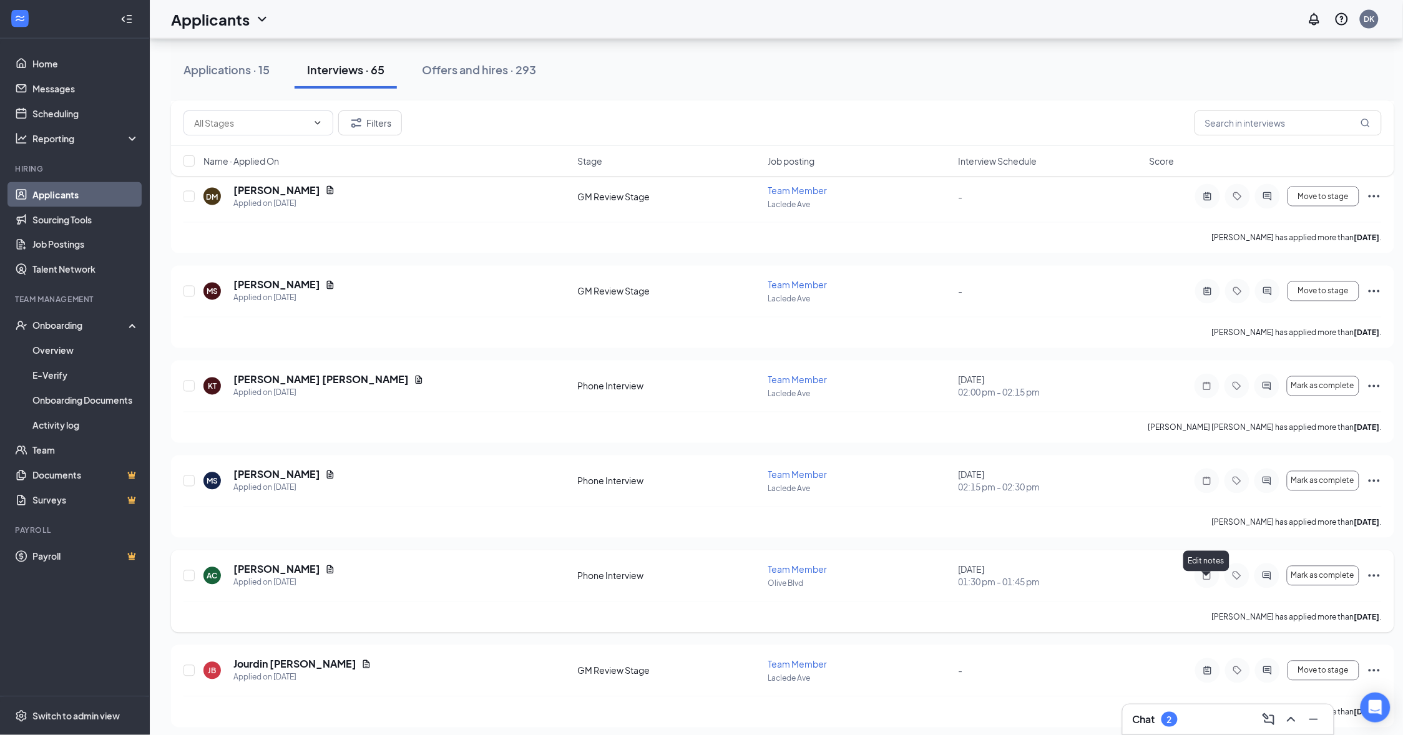
click at [1206, 581] on icon "Note" at bounding box center [1207, 576] width 15 height 10
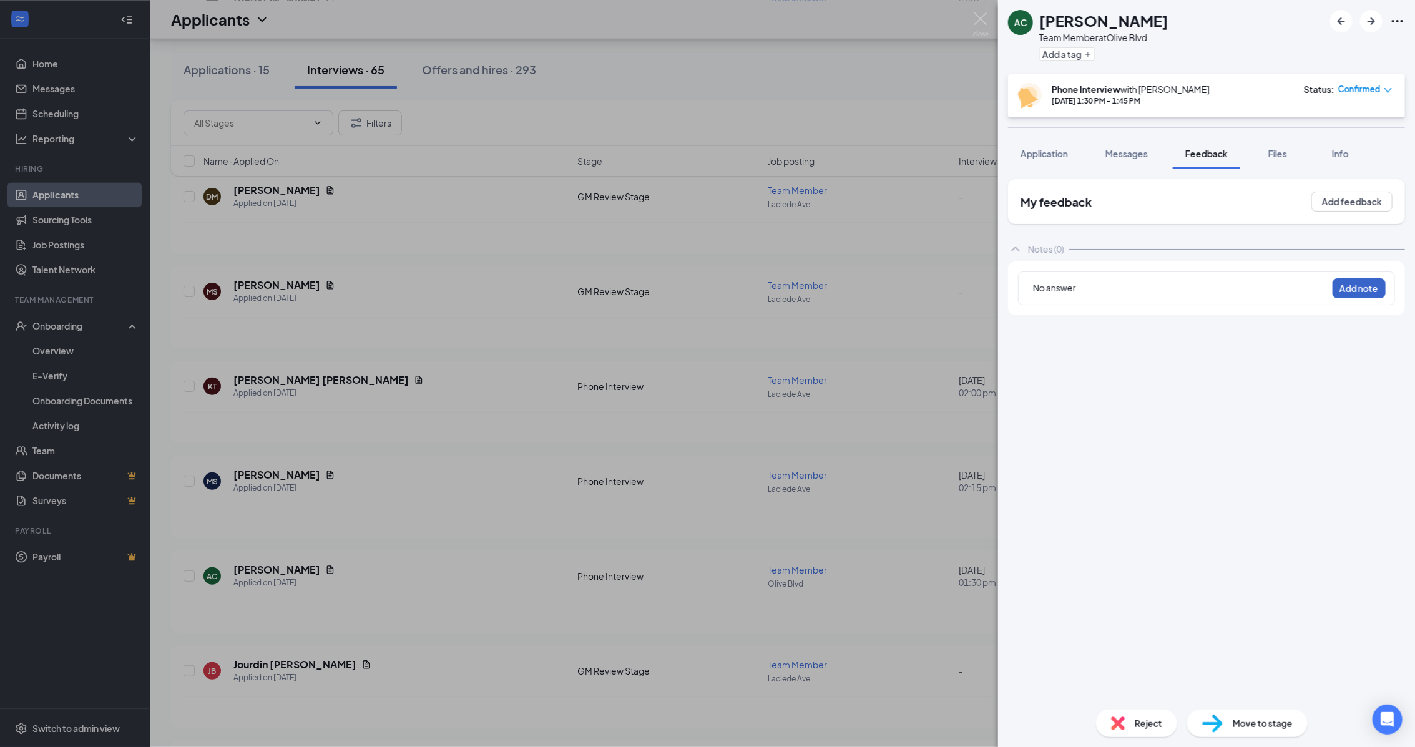
click at [1354, 290] on button "Add note" at bounding box center [1358, 288] width 53 height 20
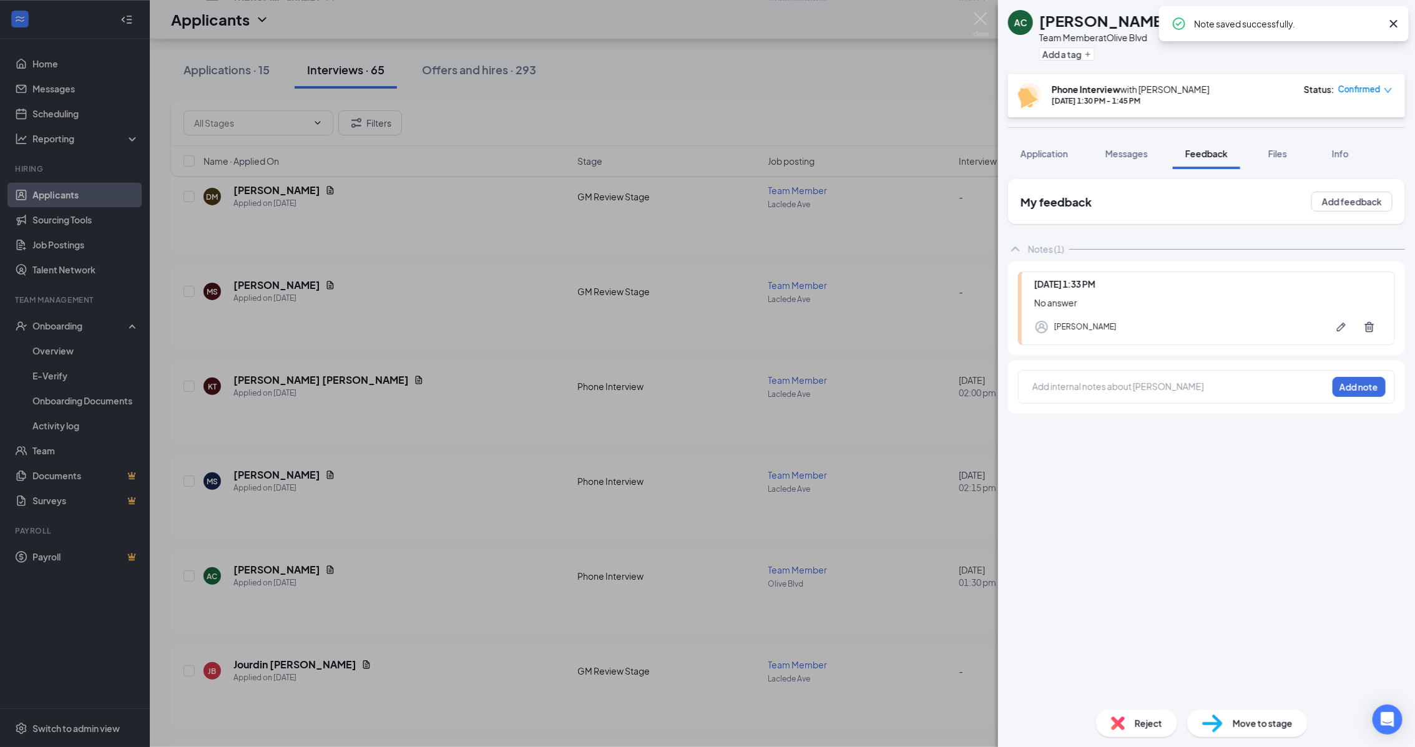
click at [1386, 91] on icon "down" at bounding box center [1388, 90] width 9 height 9
click at [1349, 170] on span "Mark as no-show" at bounding box center [1332, 167] width 69 height 14
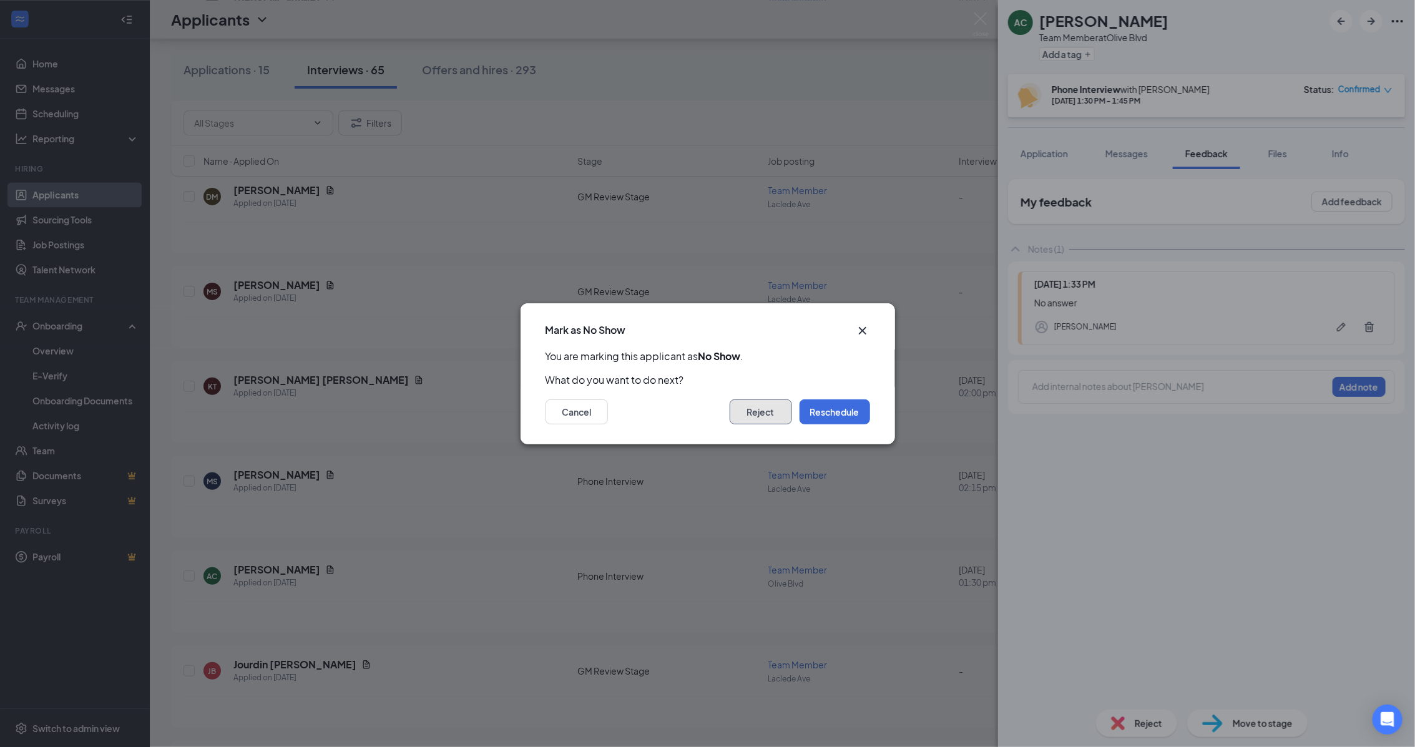
click at [771, 419] on button "Reject" at bounding box center [761, 411] width 62 height 25
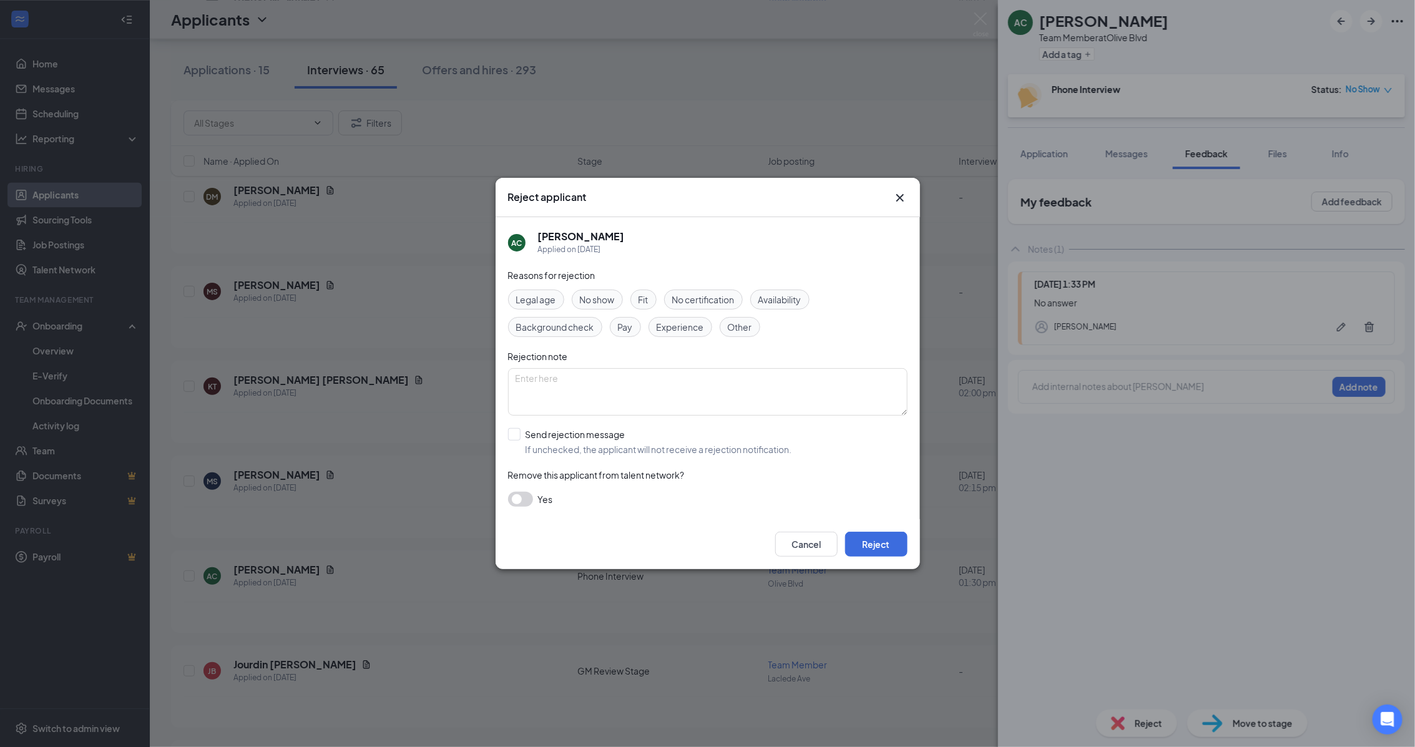
click at [599, 303] on span "No show" at bounding box center [597, 300] width 35 height 14
click at [886, 560] on div "Cancel Reject" at bounding box center [708, 544] width 424 height 50
click at [875, 545] on button "Reject" at bounding box center [876, 544] width 62 height 25
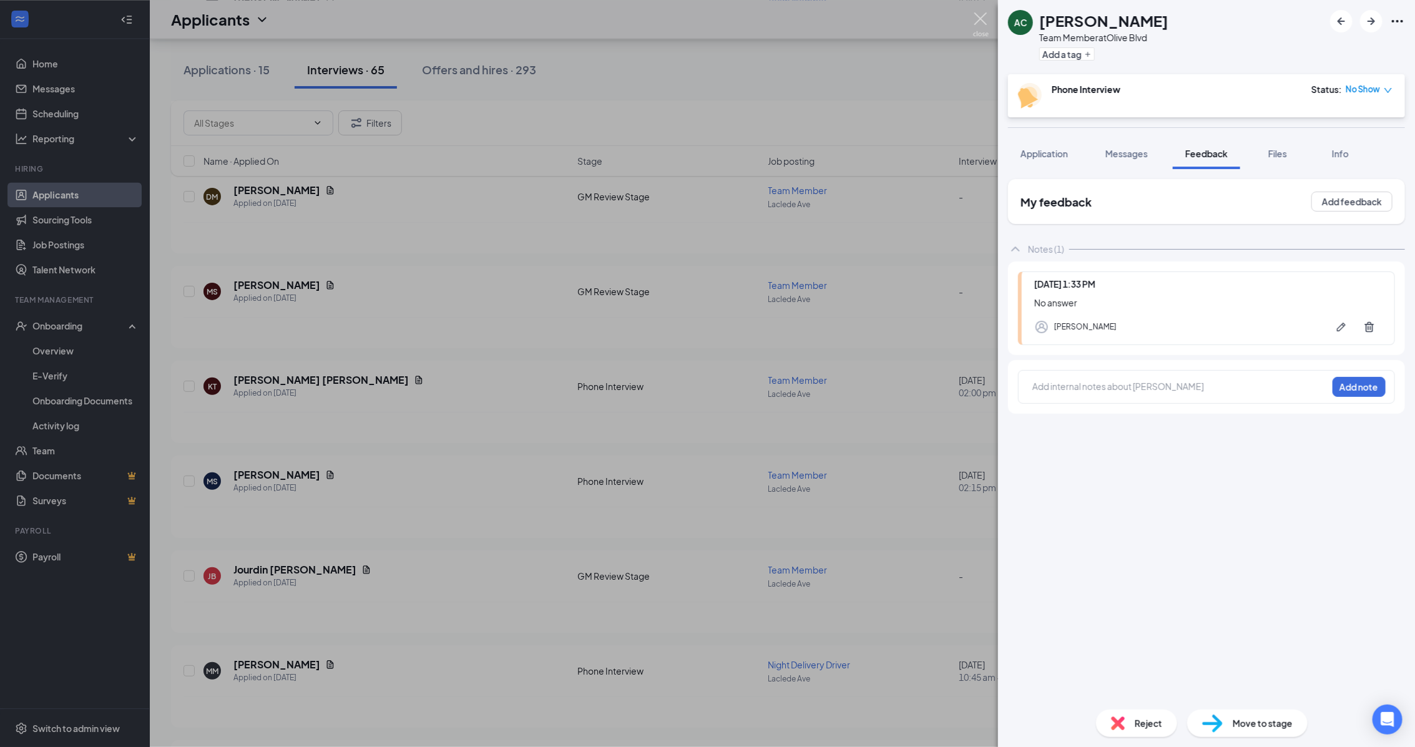
click at [977, 22] on img at bounding box center [981, 24] width 16 height 24
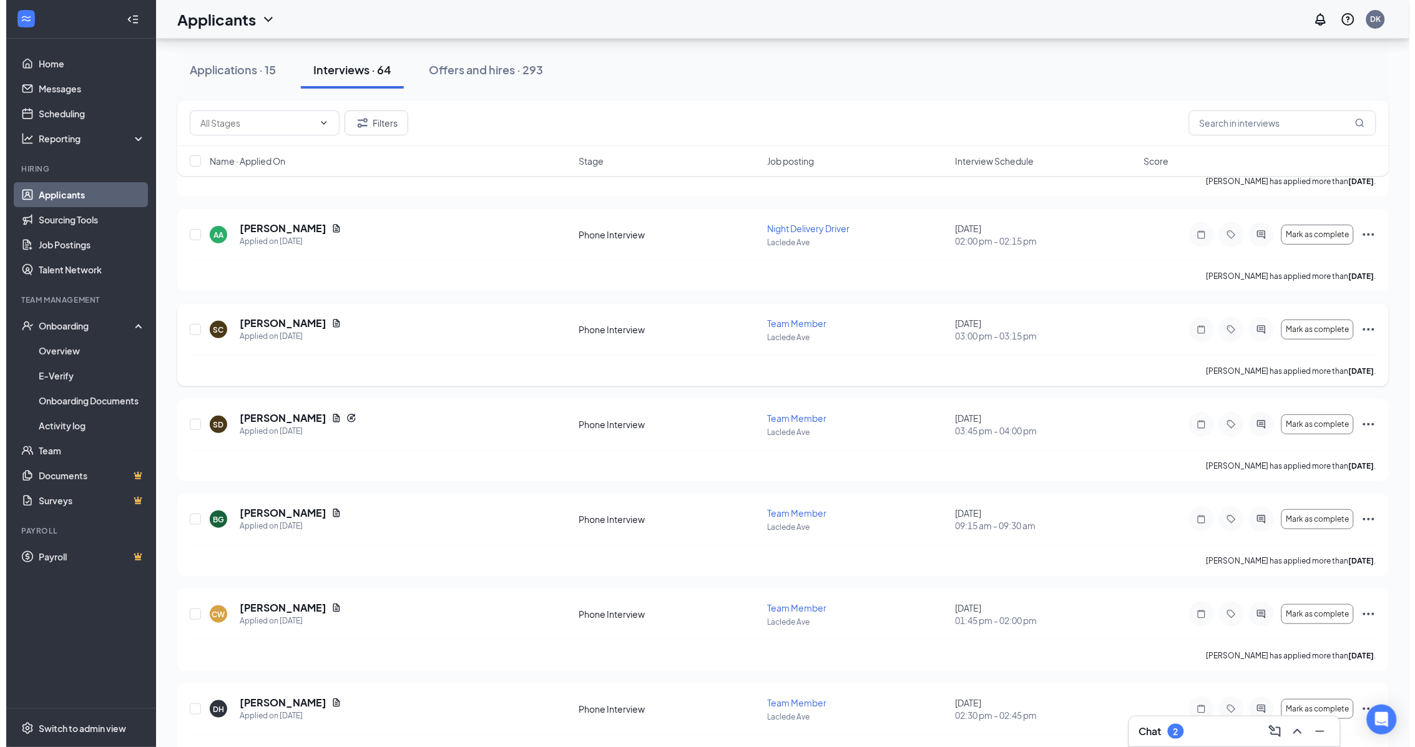
scroll to position [3823, 0]
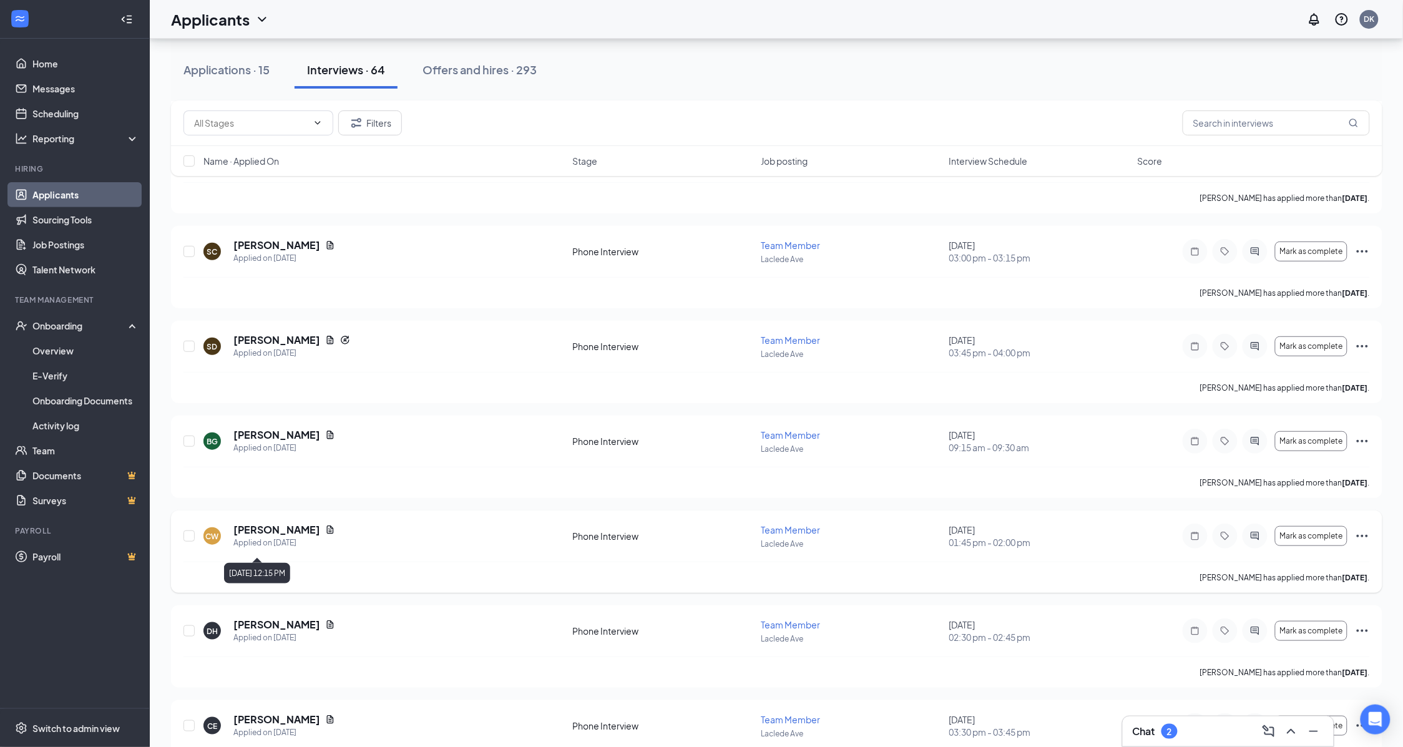
click at [296, 537] on h5 "[PERSON_NAME]" at bounding box center [276, 530] width 87 height 14
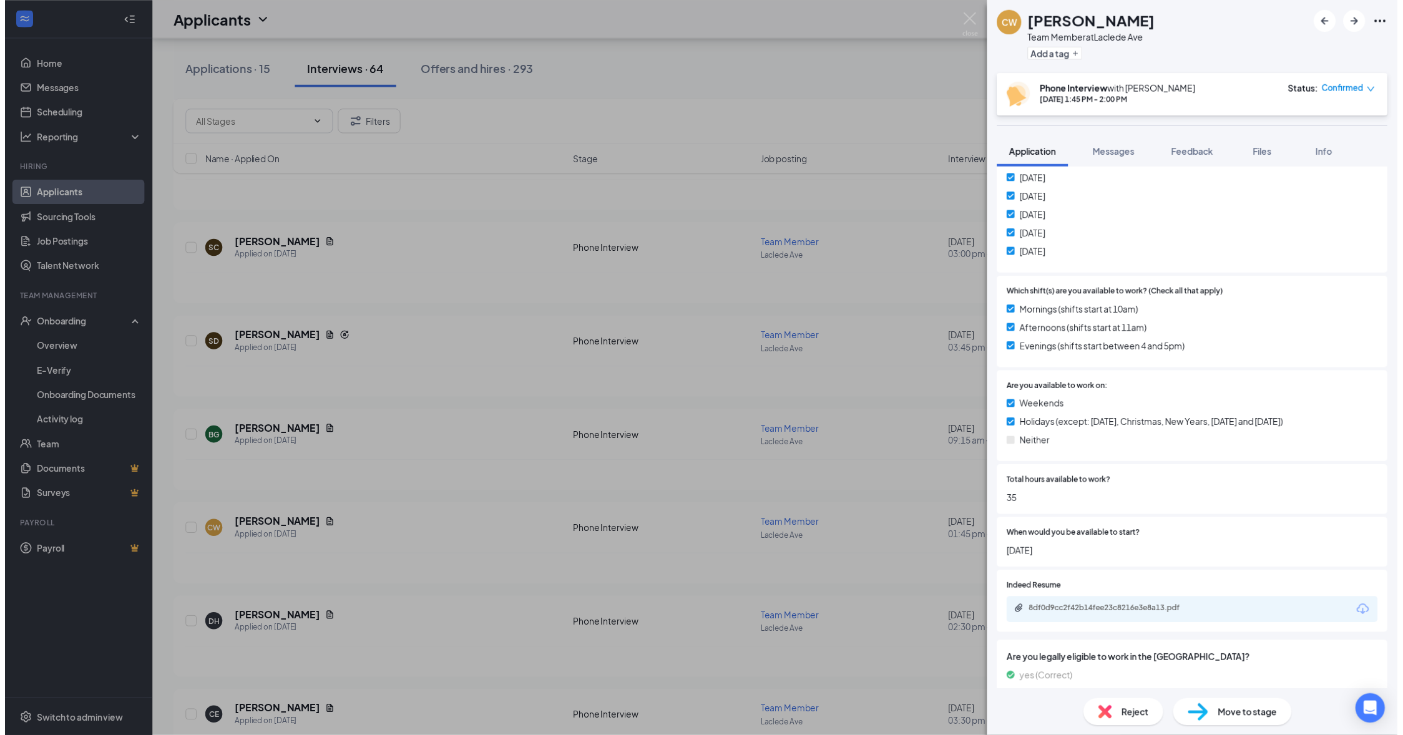
scroll to position [390, 0]
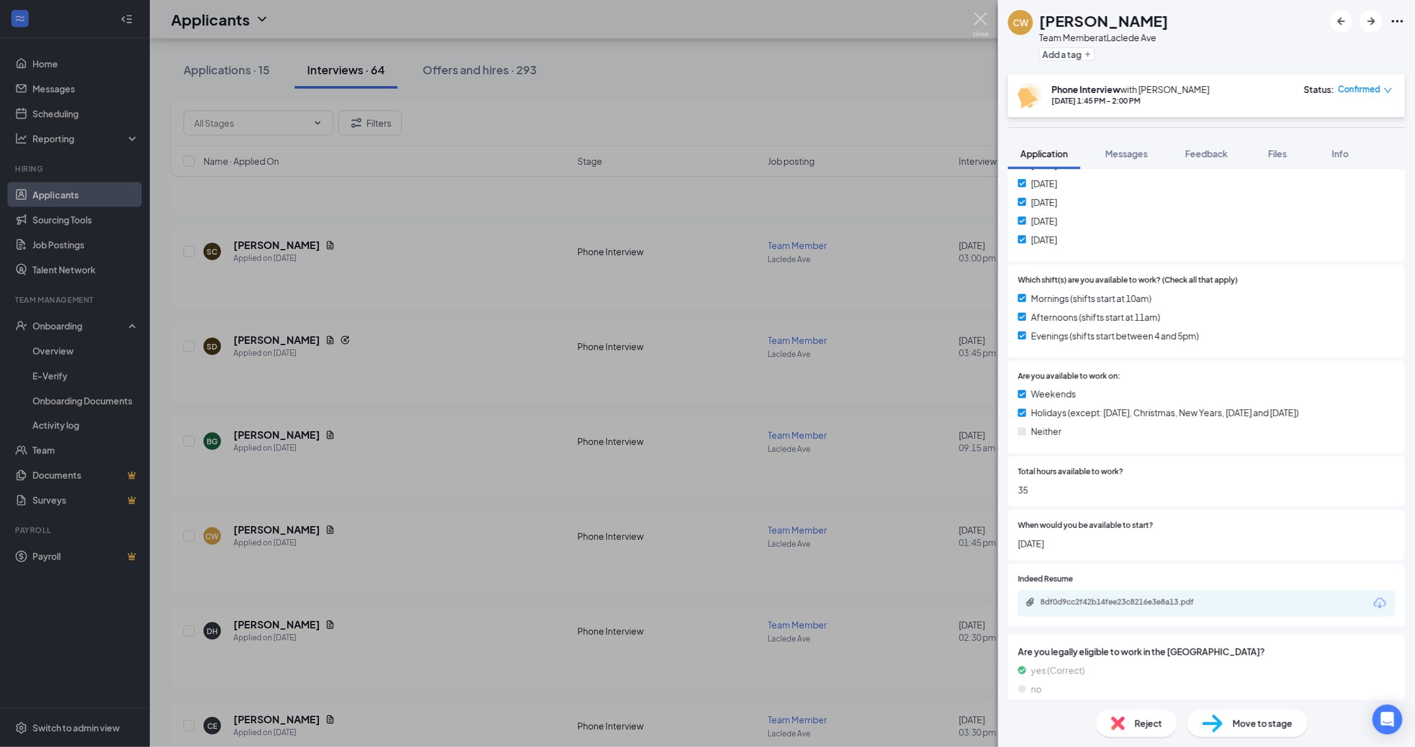
drag, startPoint x: 986, startPoint y: 22, endPoint x: 702, endPoint y: 230, distance: 351.9
click at [986, 22] on img at bounding box center [981, 24] width 16 height 24
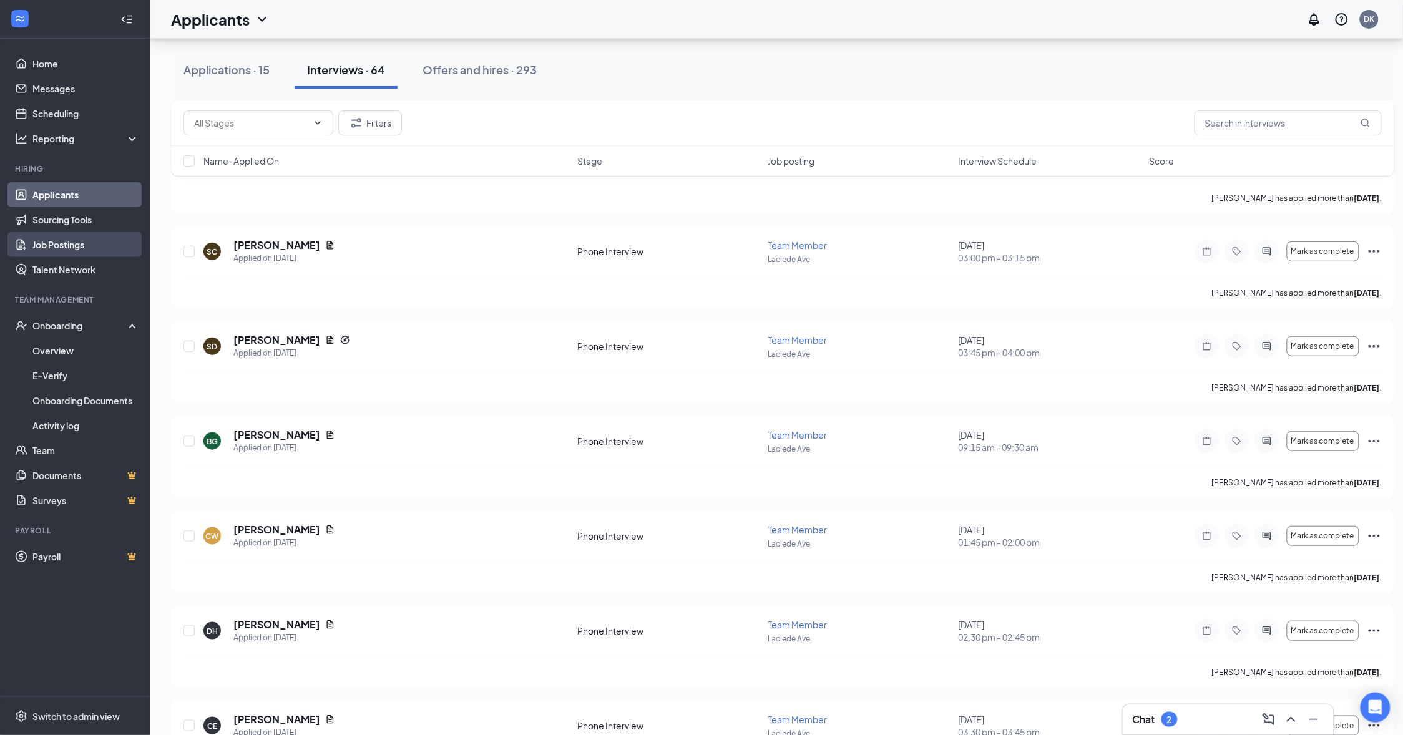
click at [66, 245] on link "Job Postings" at bounding box center [85, 244] width 107 height 25
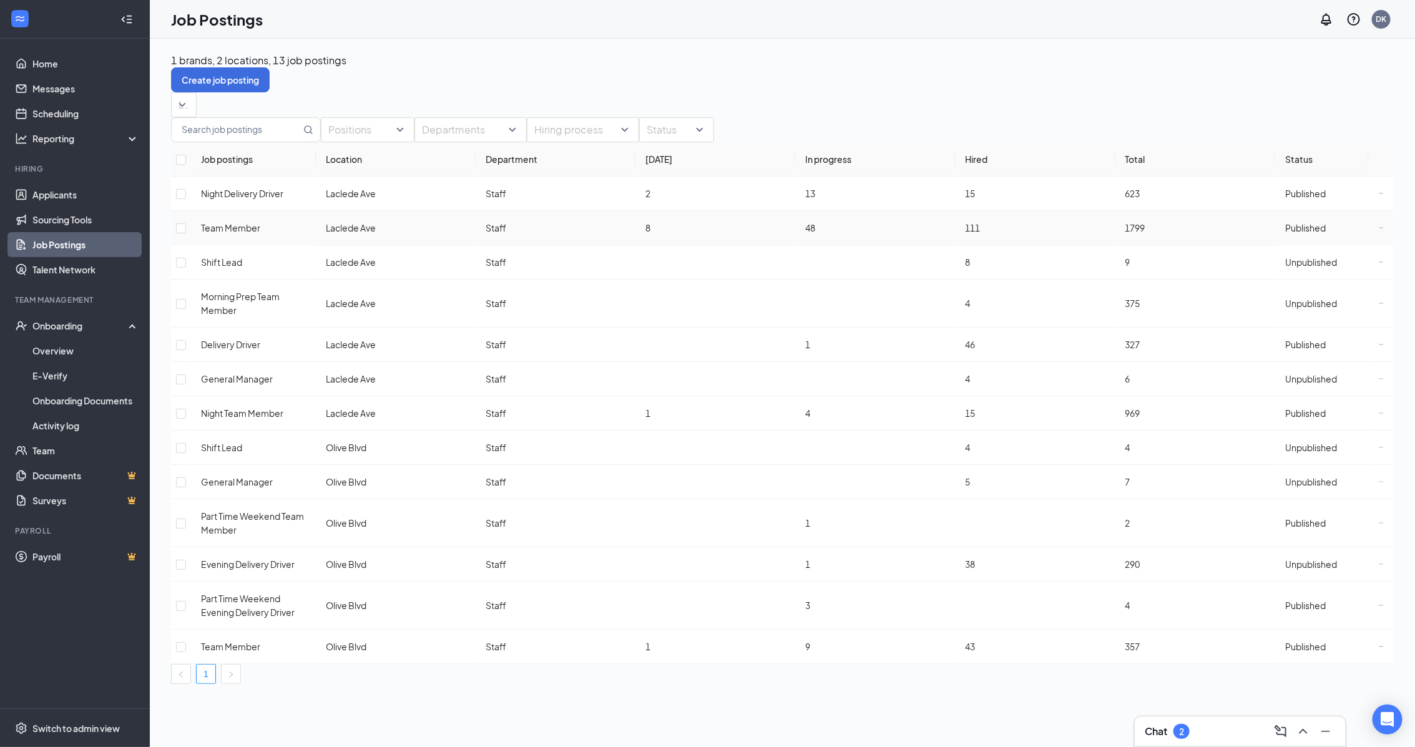
click at [1379, 228] on icon "Ellipses" at bounding box center [1381, 227] width 4 height 1
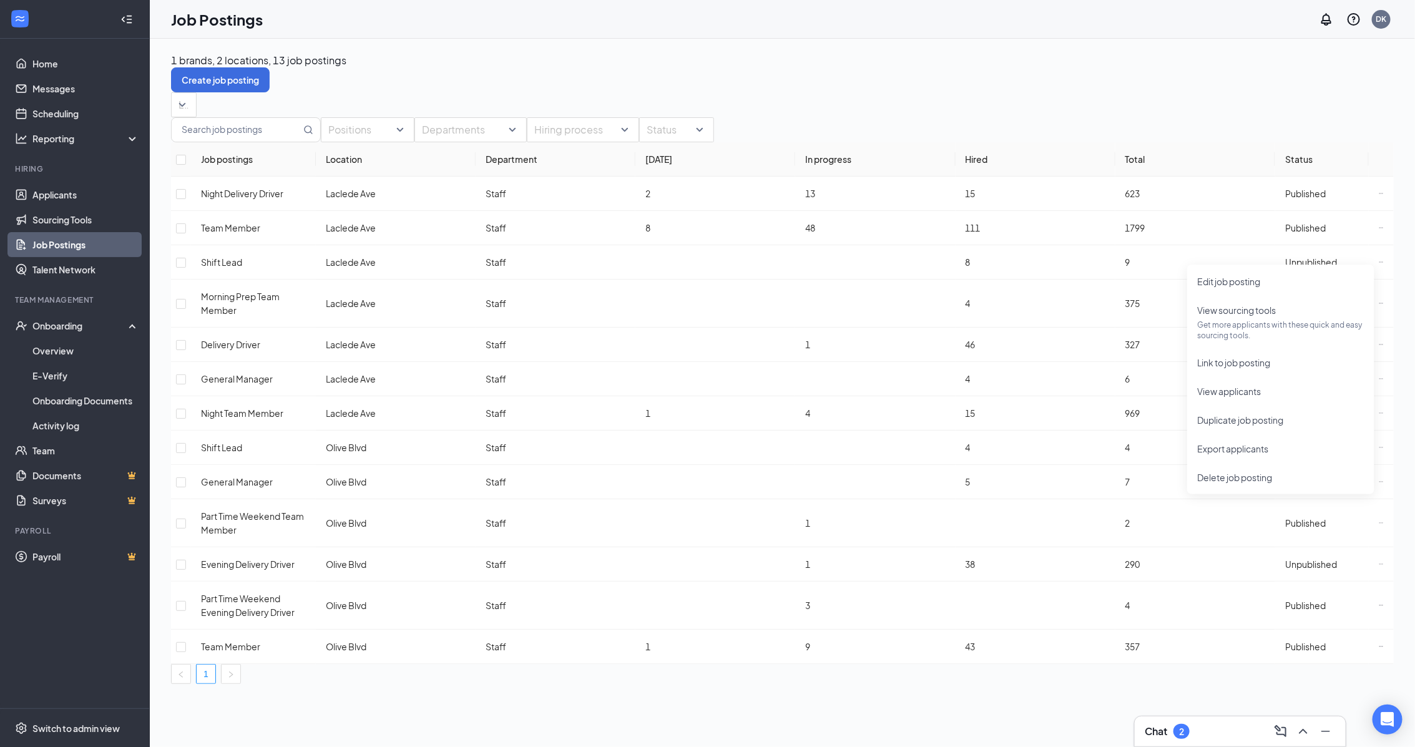
click at [1138, 132] on div "Positions Departments Hiring process Status Job postings Location Department [D…" at bounding box center [782, 400] width 1223 height 567
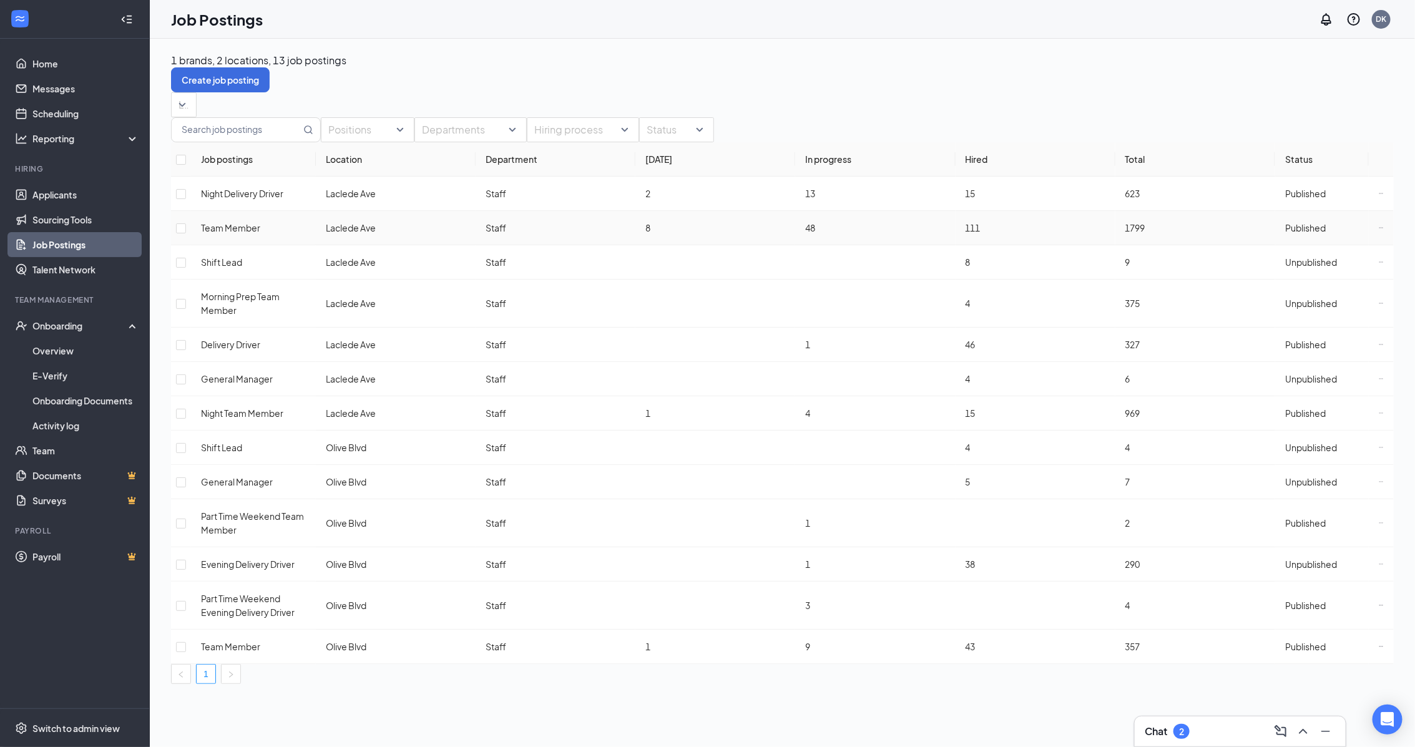
click at [1287, 233] on span "Published" at bounding box center [1305, 227] width 41 height 11
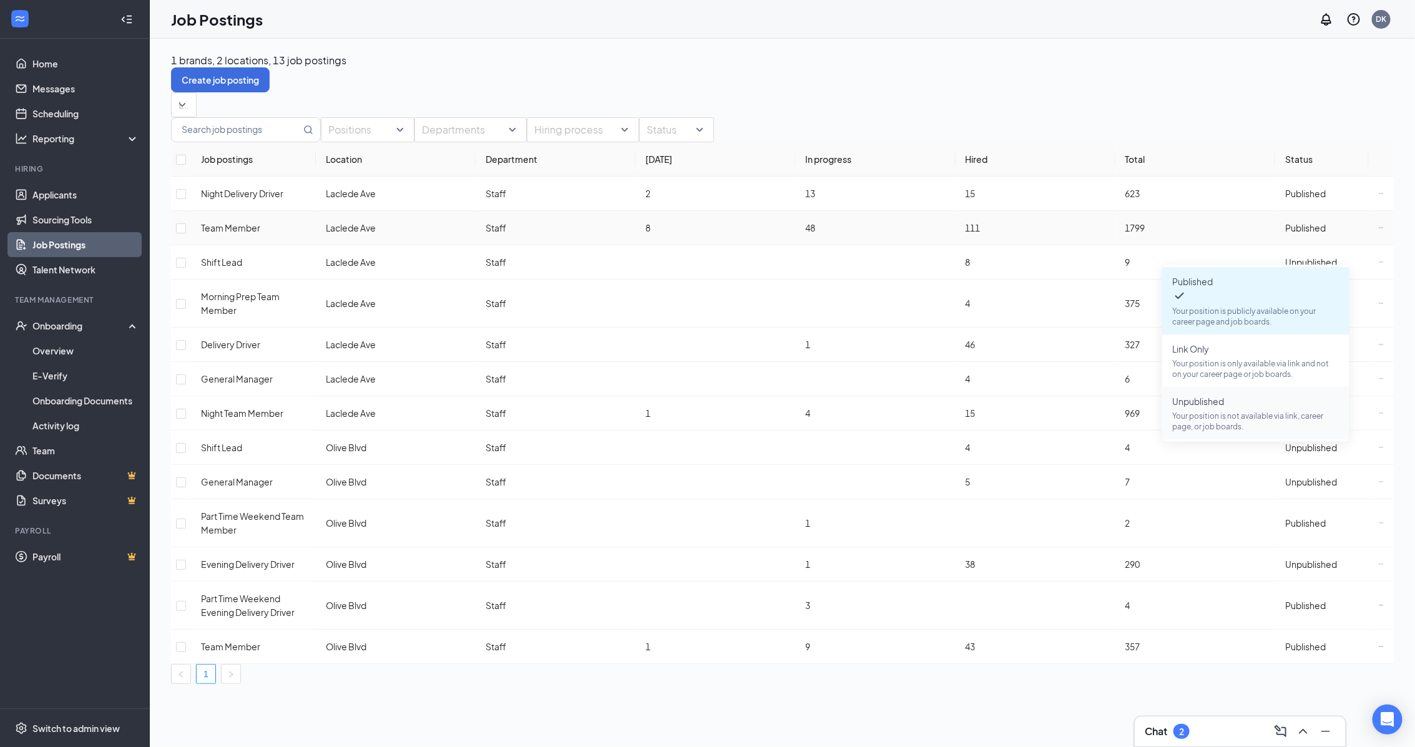
click at [1211, 394] on span "Unpublished Your position is not available via link, career page, or job boards." at bounding box center [1255, 412] width 167 height 37
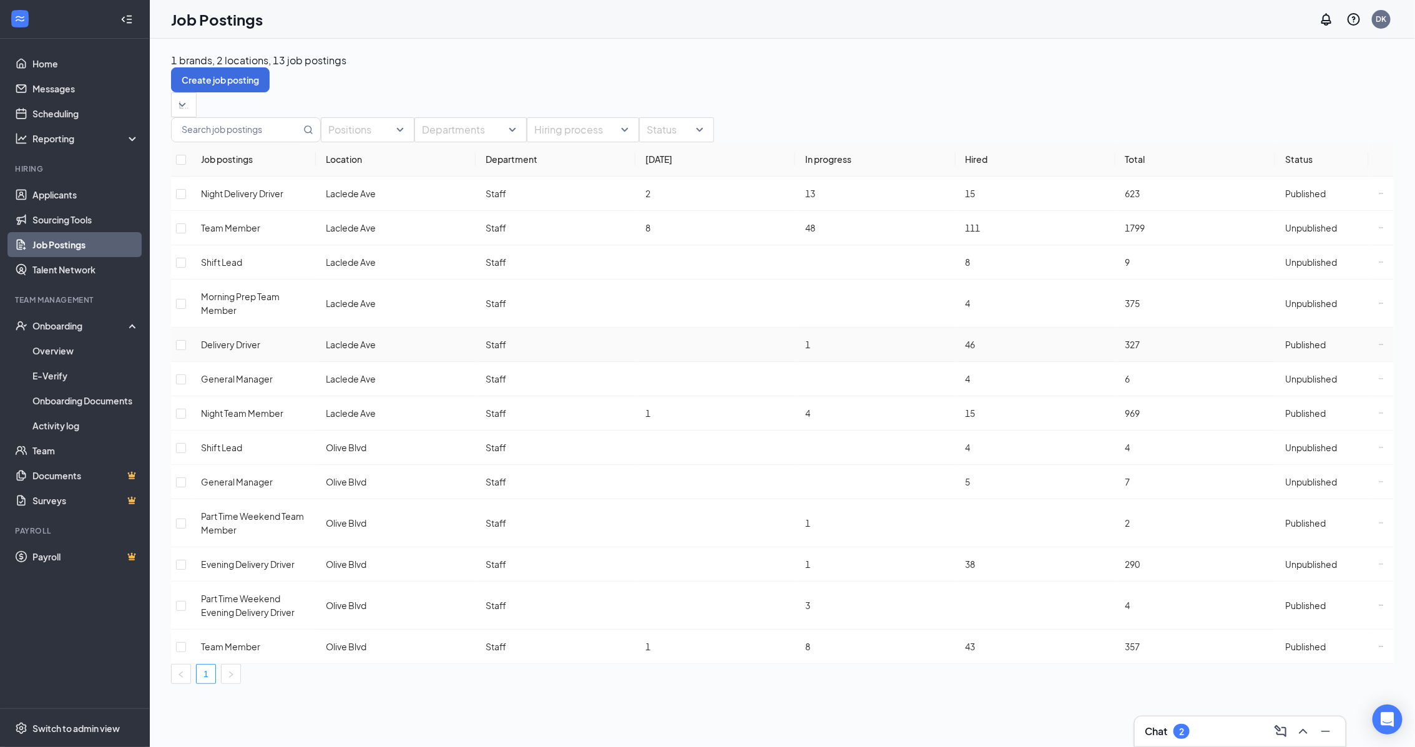
click at [1297, 350] on span "Published" at bounding box center [1305, 344] width 41 height 11
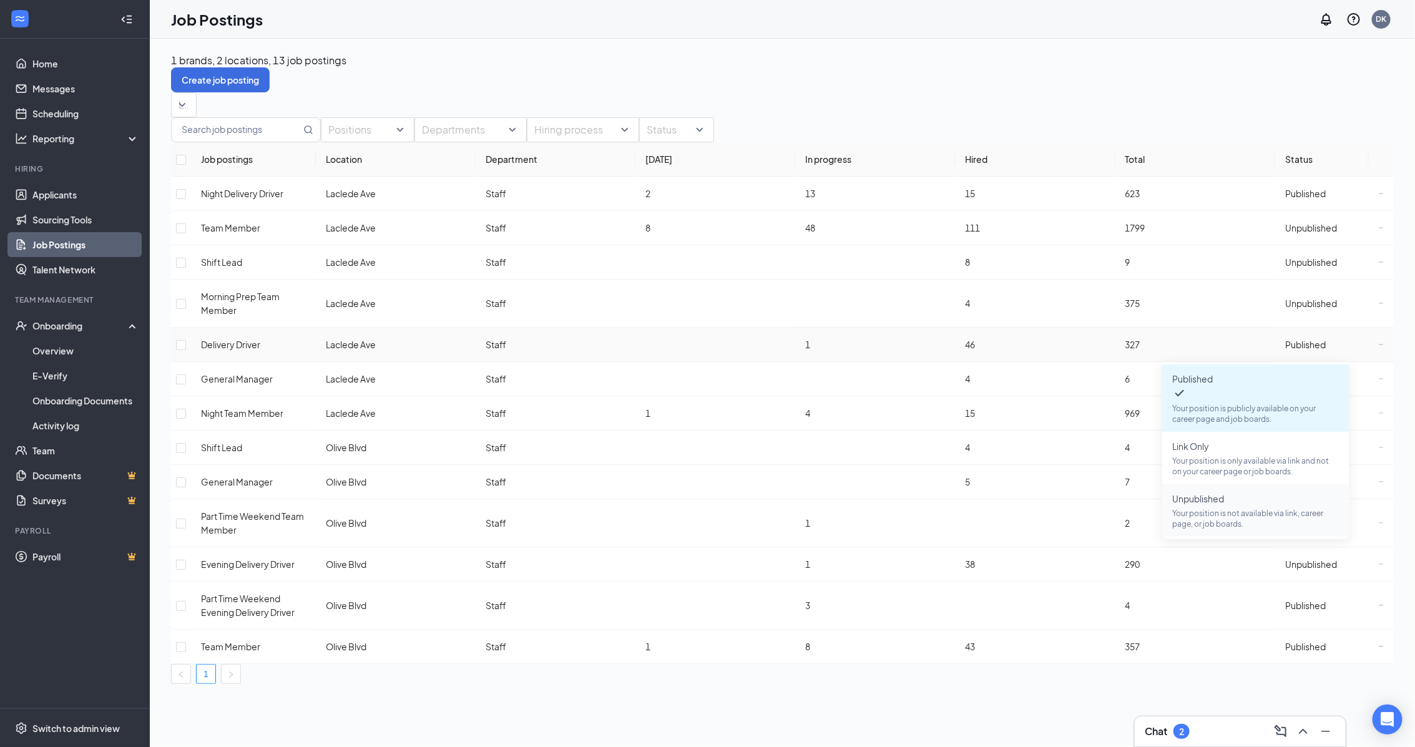
click at [1277, 508] on p "Your position is not available via link, career page, or job boards." at bounding box center [1255, 518] width 167 height 21
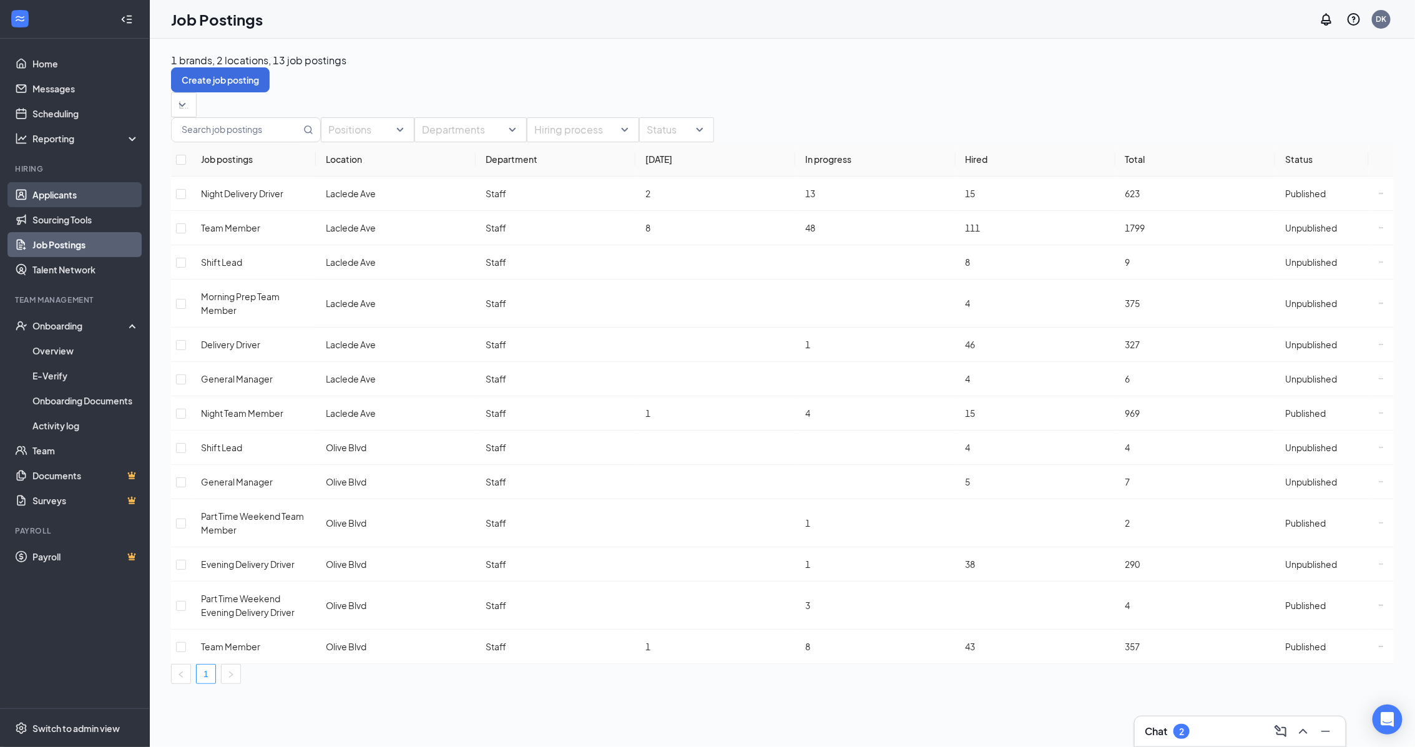
click at [48, 198] on link "Applicants" at bounding box center [85, 194] width 107 height 25
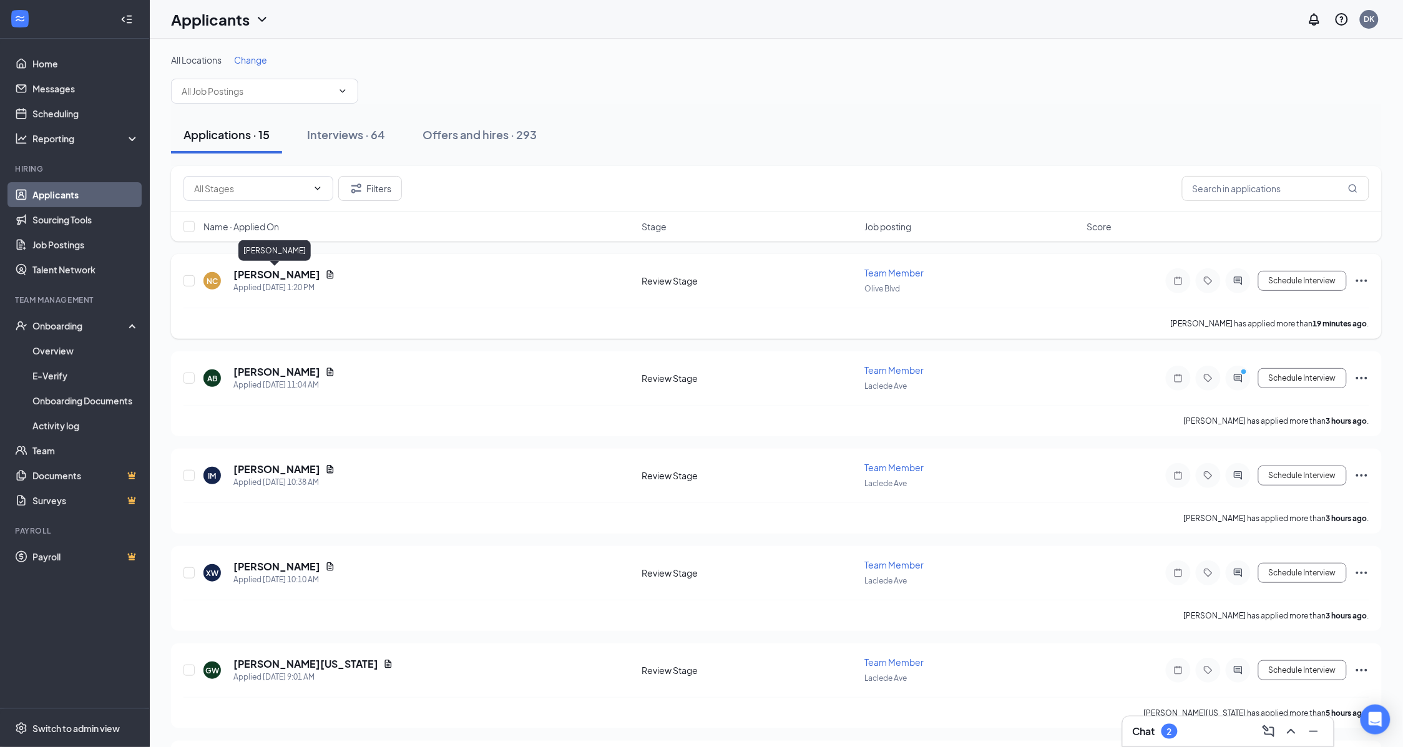
click at [290, 276] on h5 "[PERSON_NAME]" at bounding box center [276, 275] width 87 height 14
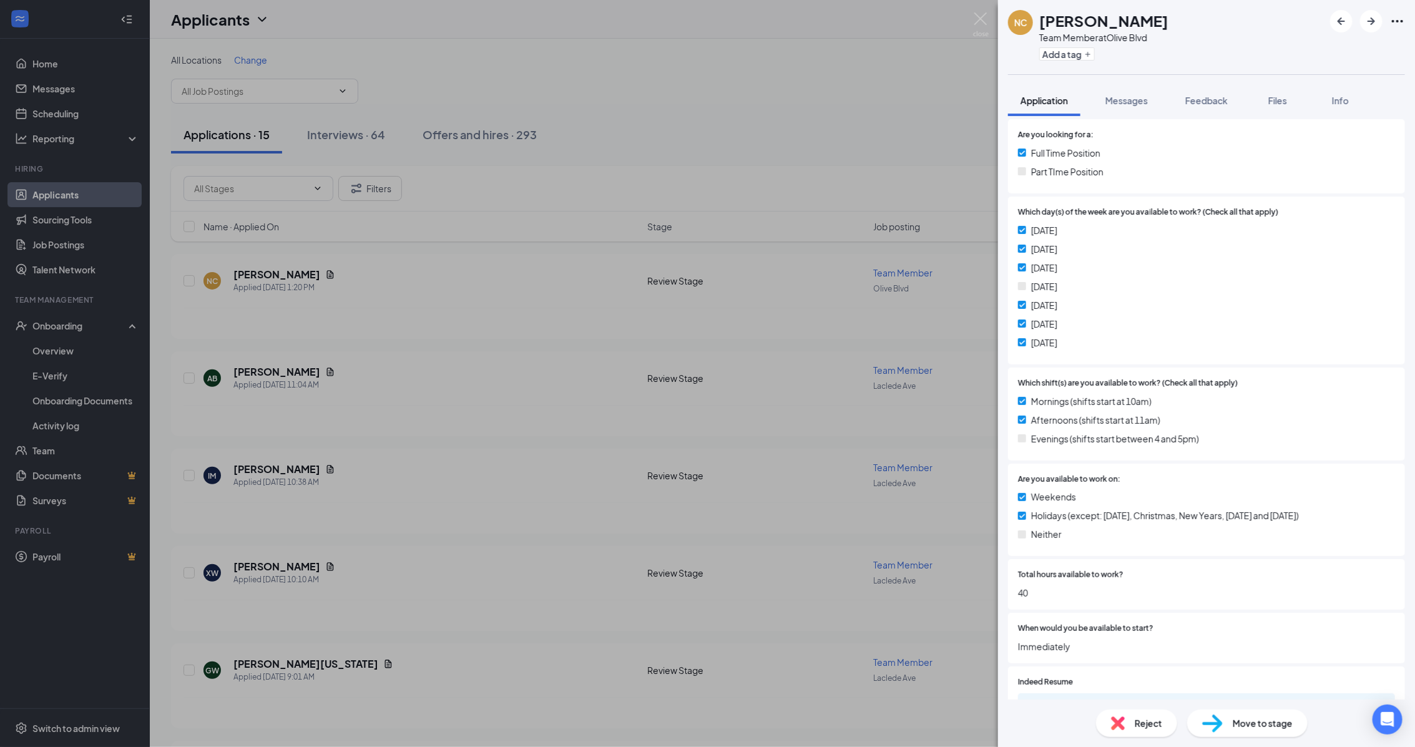
scroll to position [351, 0]
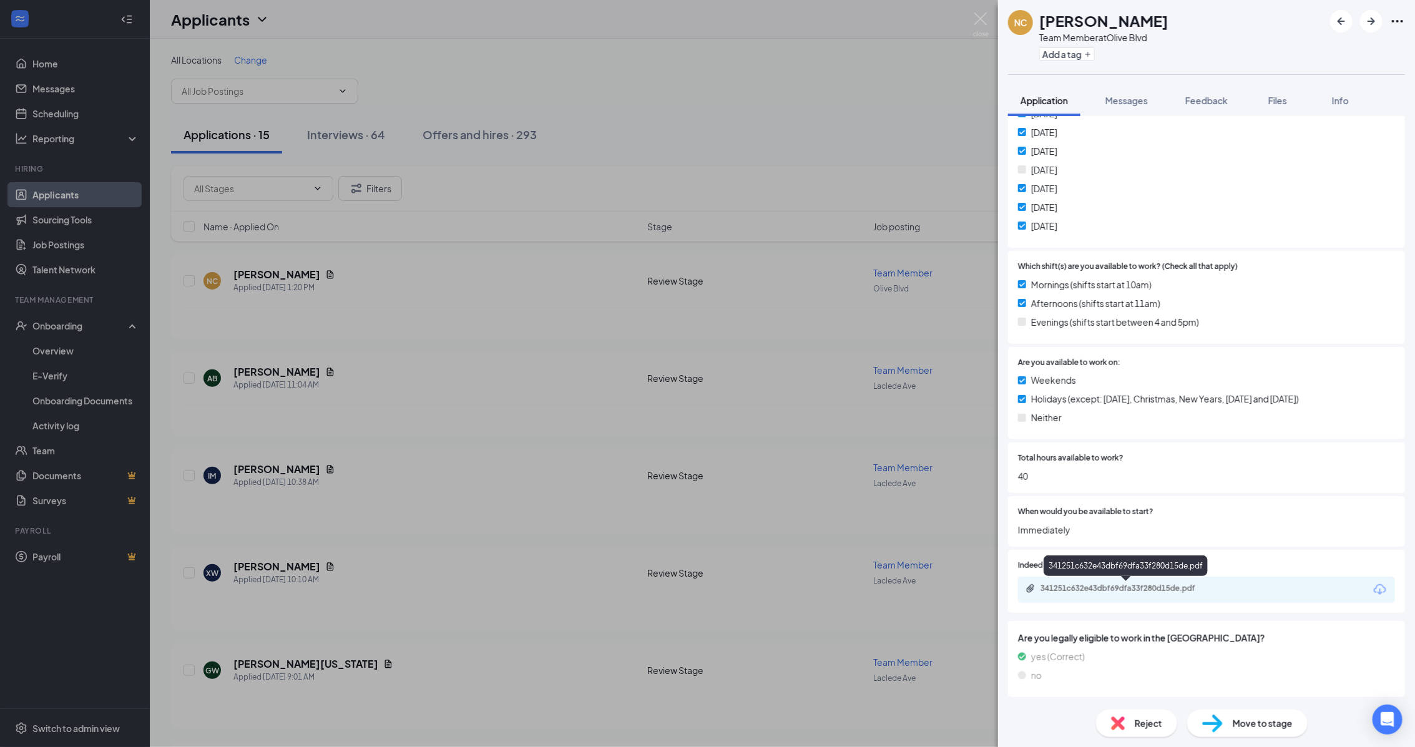
click at [1178, 587] on div "341251c632e43dbf69dfa33f280d15de.pdf" at bounding box center [1127, 589] width 175 height 10
click at [1155, 588] on div "341251c632e43dbf69dfa33f280d15de.pdf" at bounding box center [1127, 589] width 175 height 10
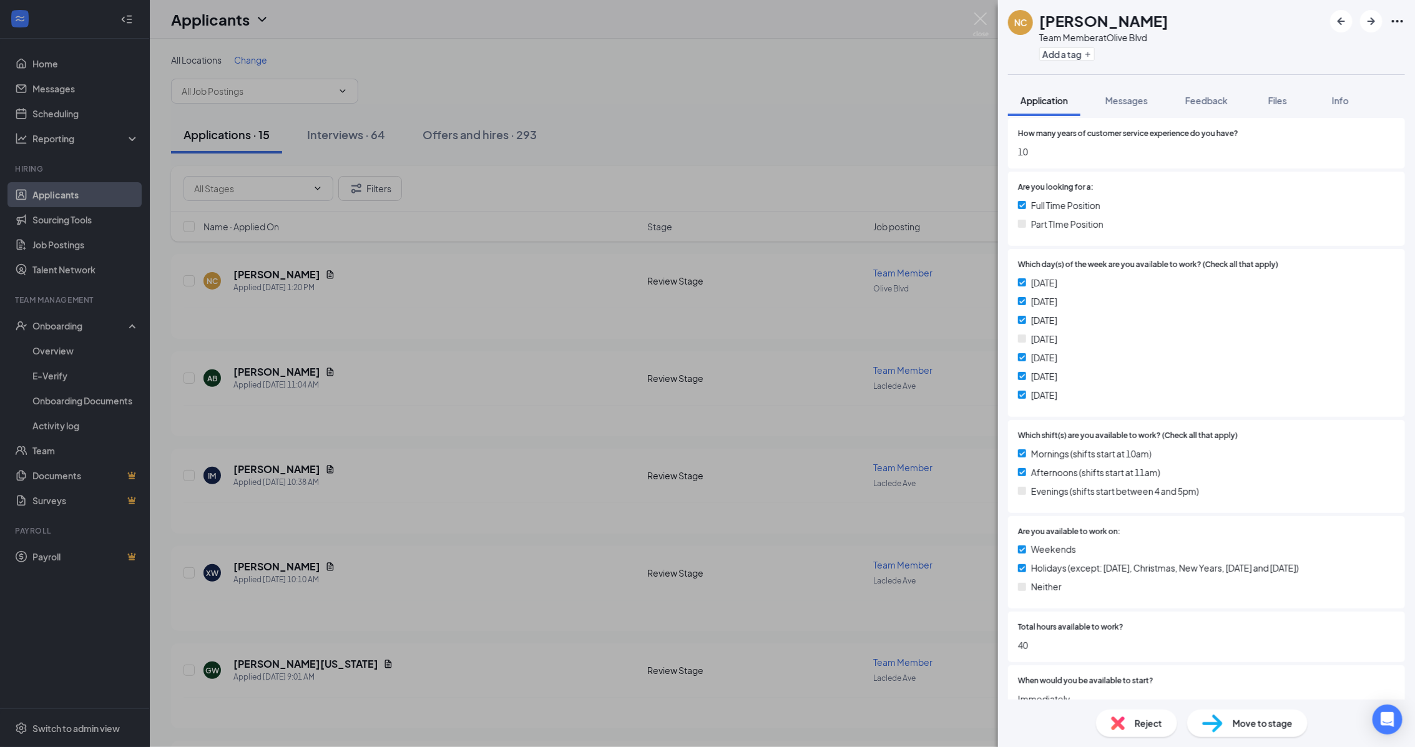
scroll to position [39, 0]
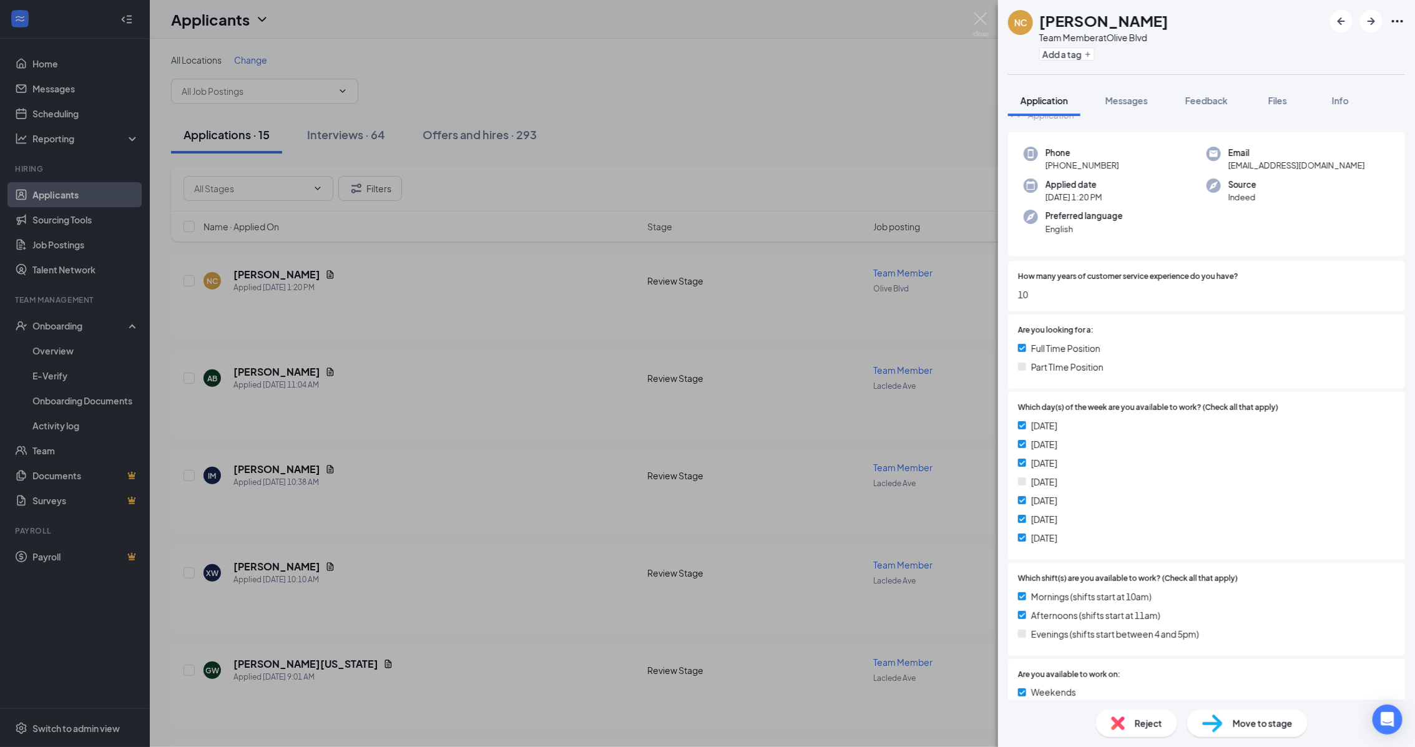
click at [1130, 726] on div "Reject" at bounding box center [1136, 723] width 81 height 27
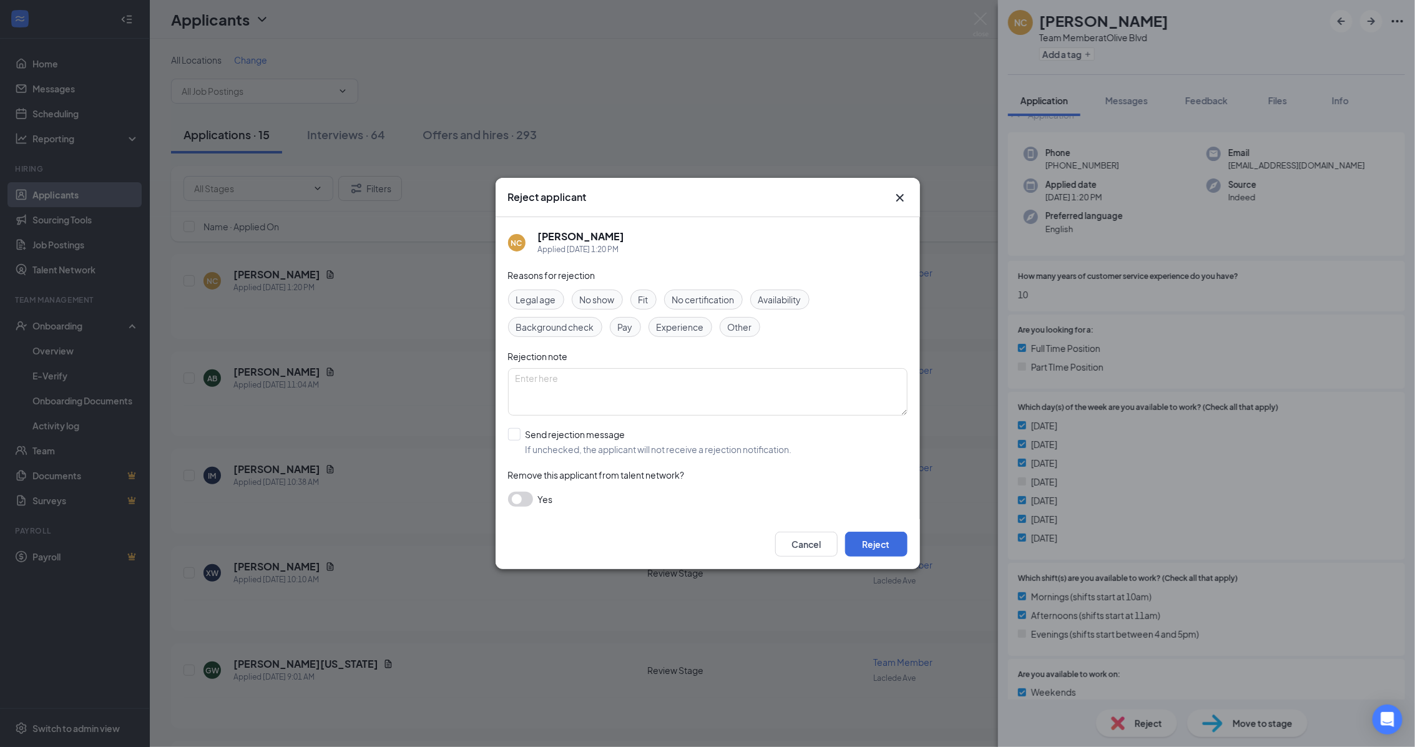
click at [781, 305] on span "Availability" at bounding box center [779, 300] width 43 height 14
click at [881, 547] on button "Reject" at bounding box center [876, 544] width 62 height 25
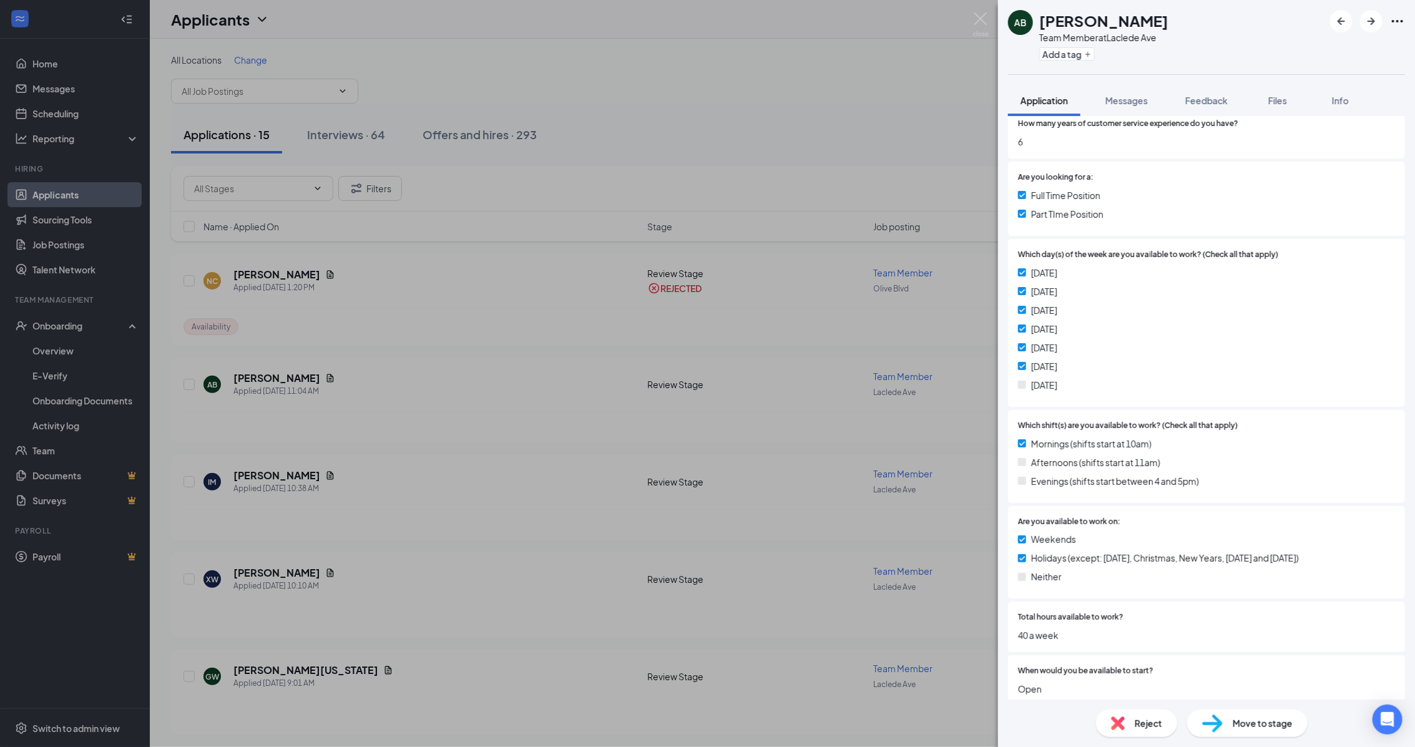
scroll to position [234, 0]
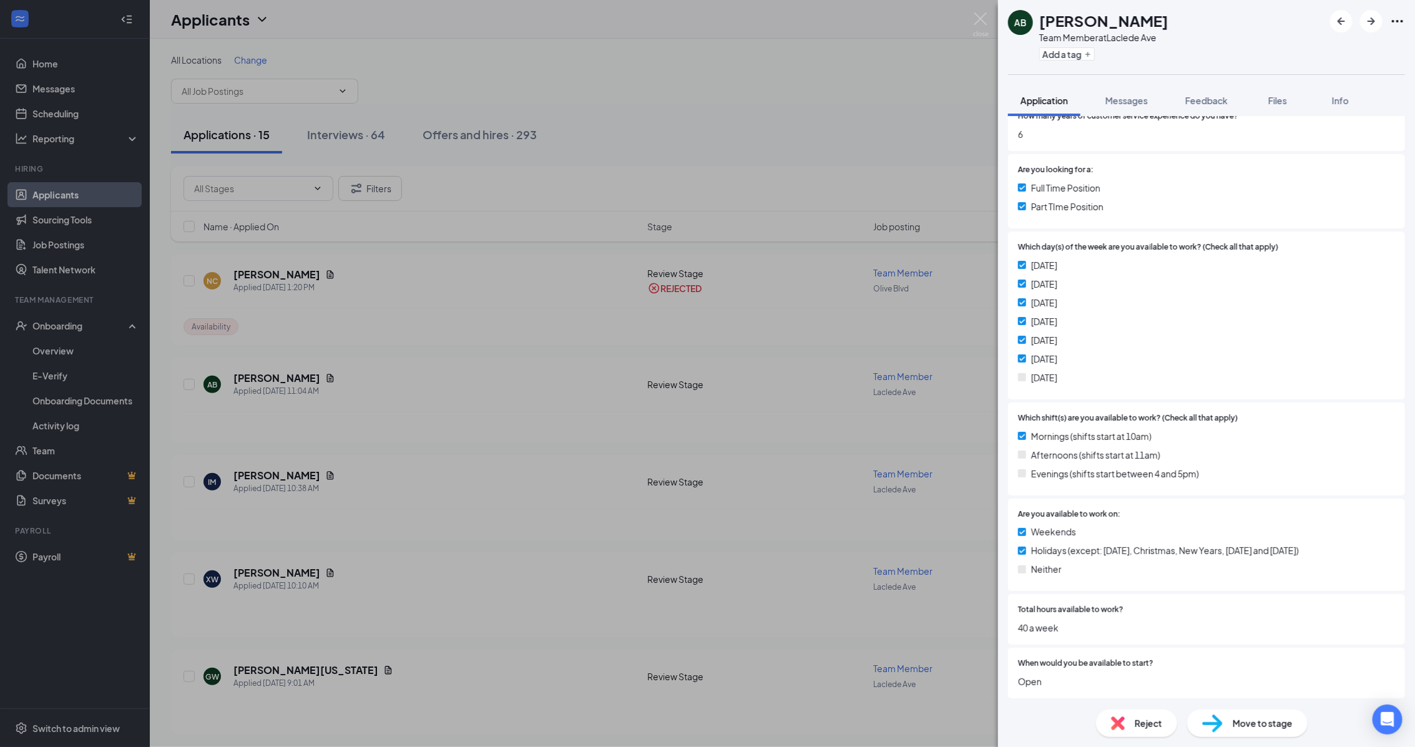
click at [1150, 725] on span "Reject" at bounding box center [1148, 723] width 27 height 14
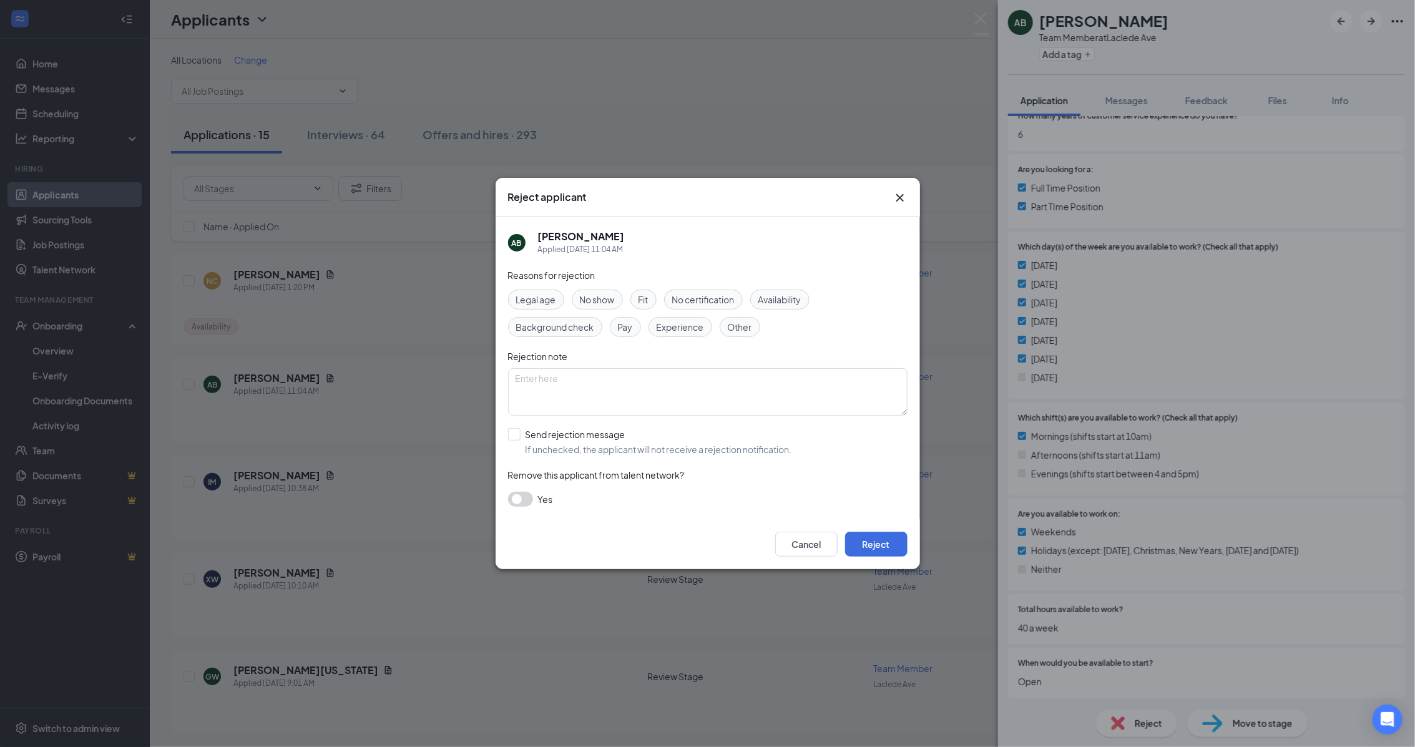
click at [794, 301] on span "Availability" at bounding box center [779, 300] width 43 height 14
click at [874, 546] on button "Reject" at bounding box center [876, 544] width 62 height 25
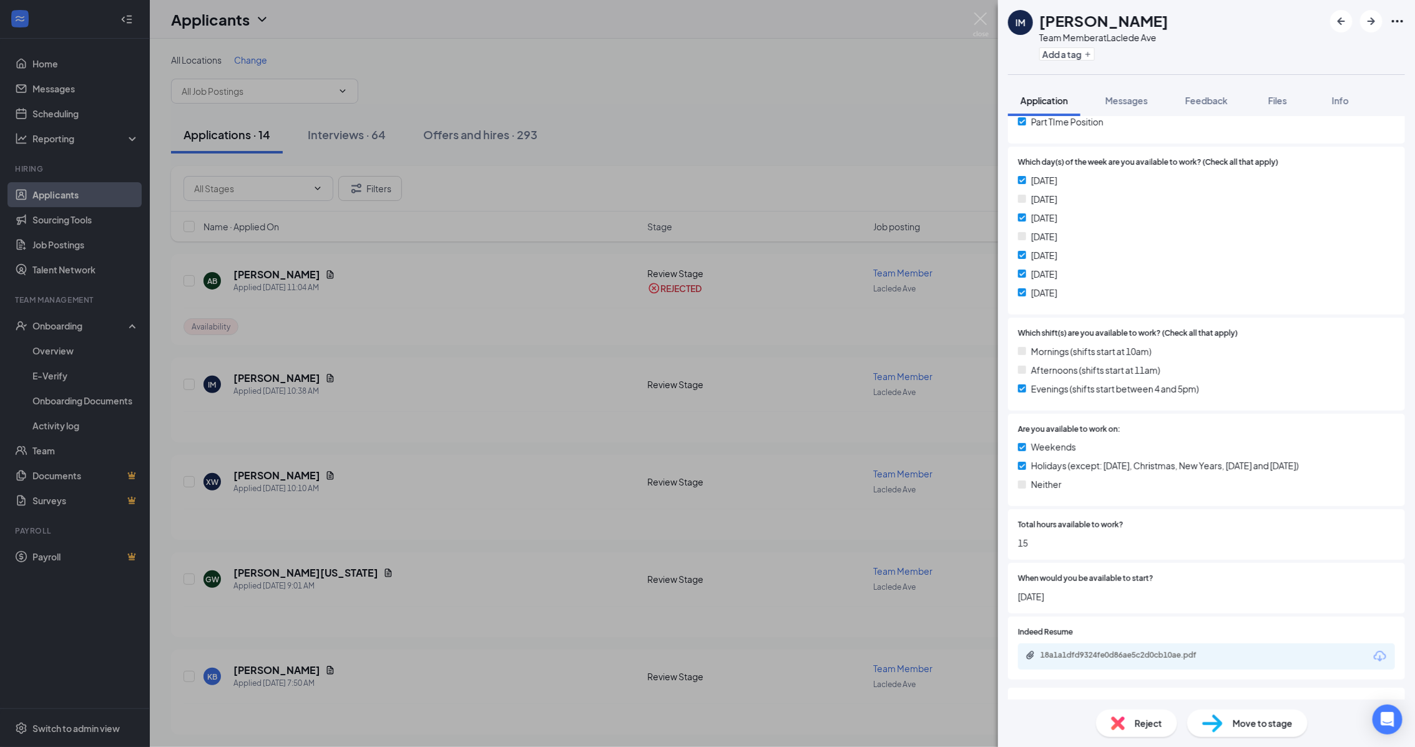
scroll to position [351, 0]
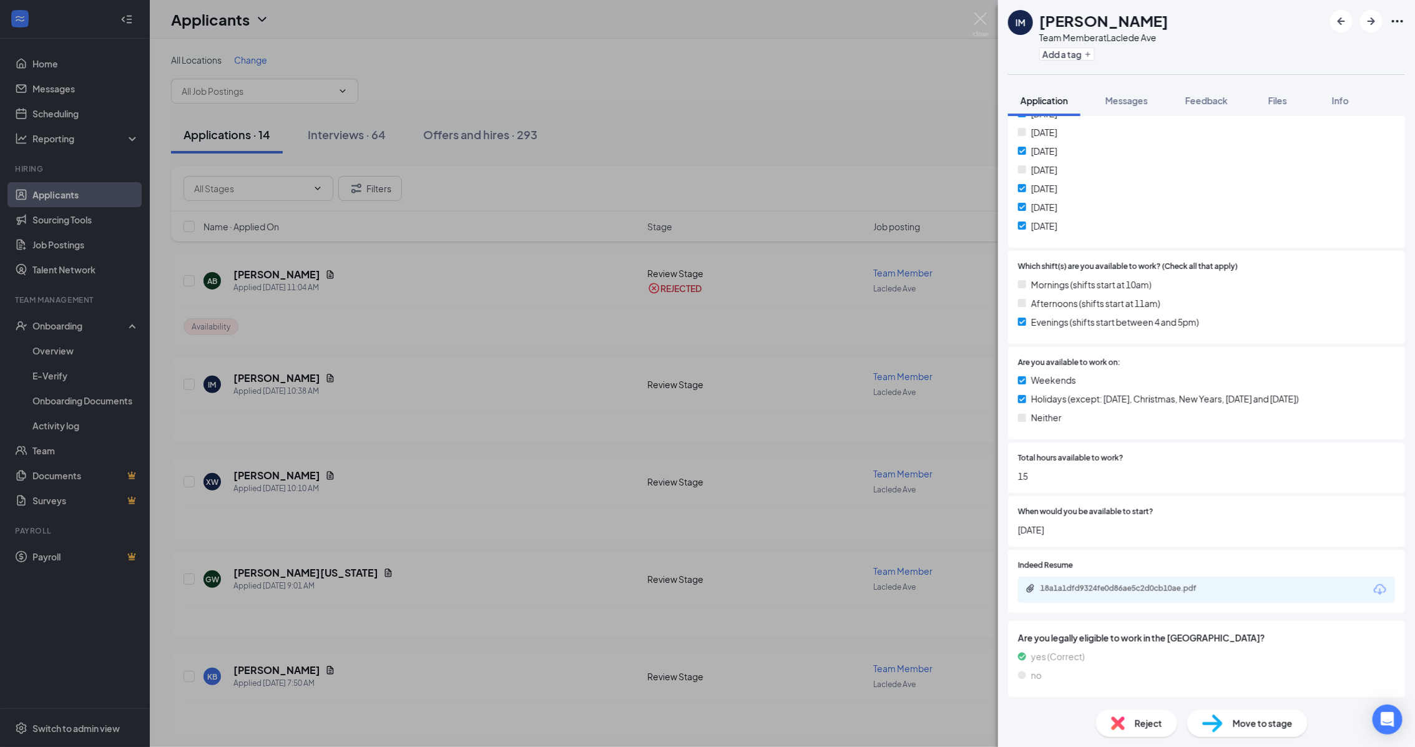
click at [1152, 723] on span "Reject" at bounding box center [1148, 723] width 27 height 14
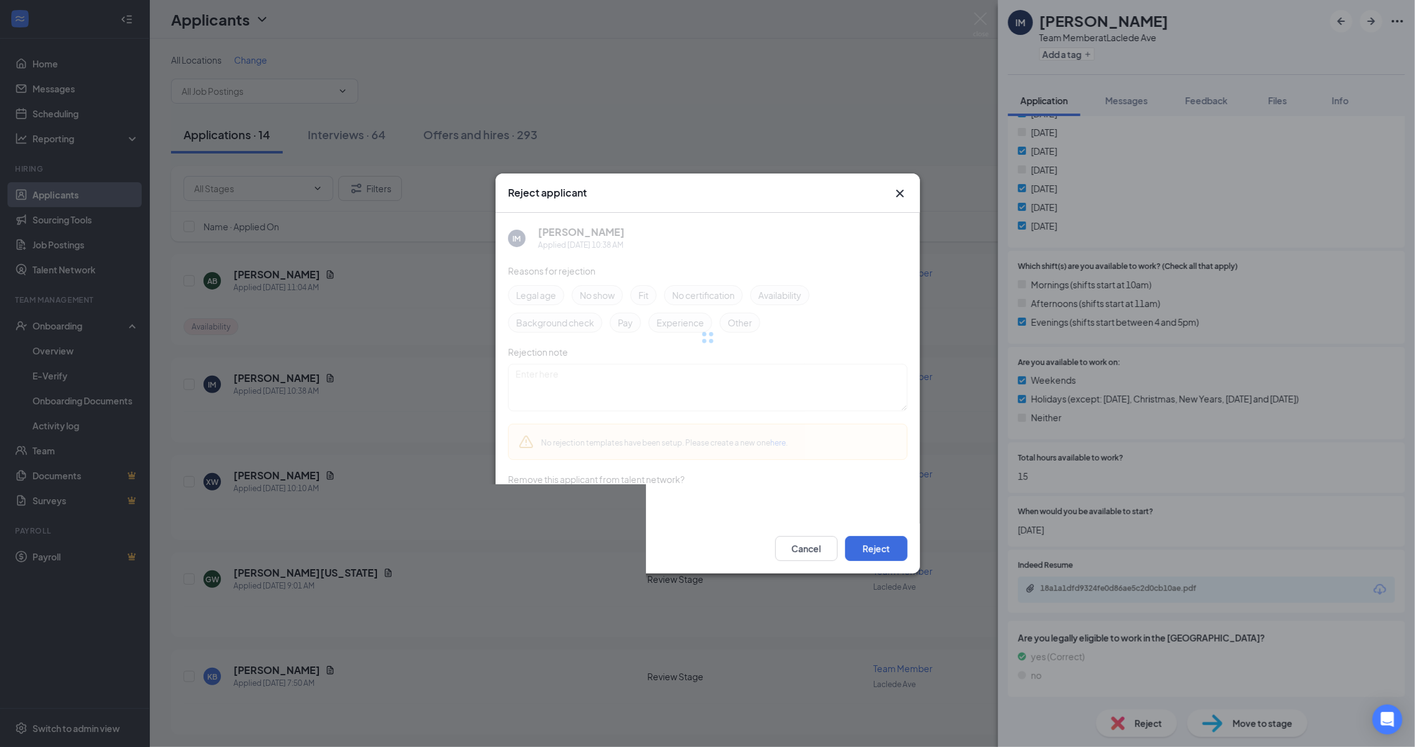
scroll to position [346, 0]
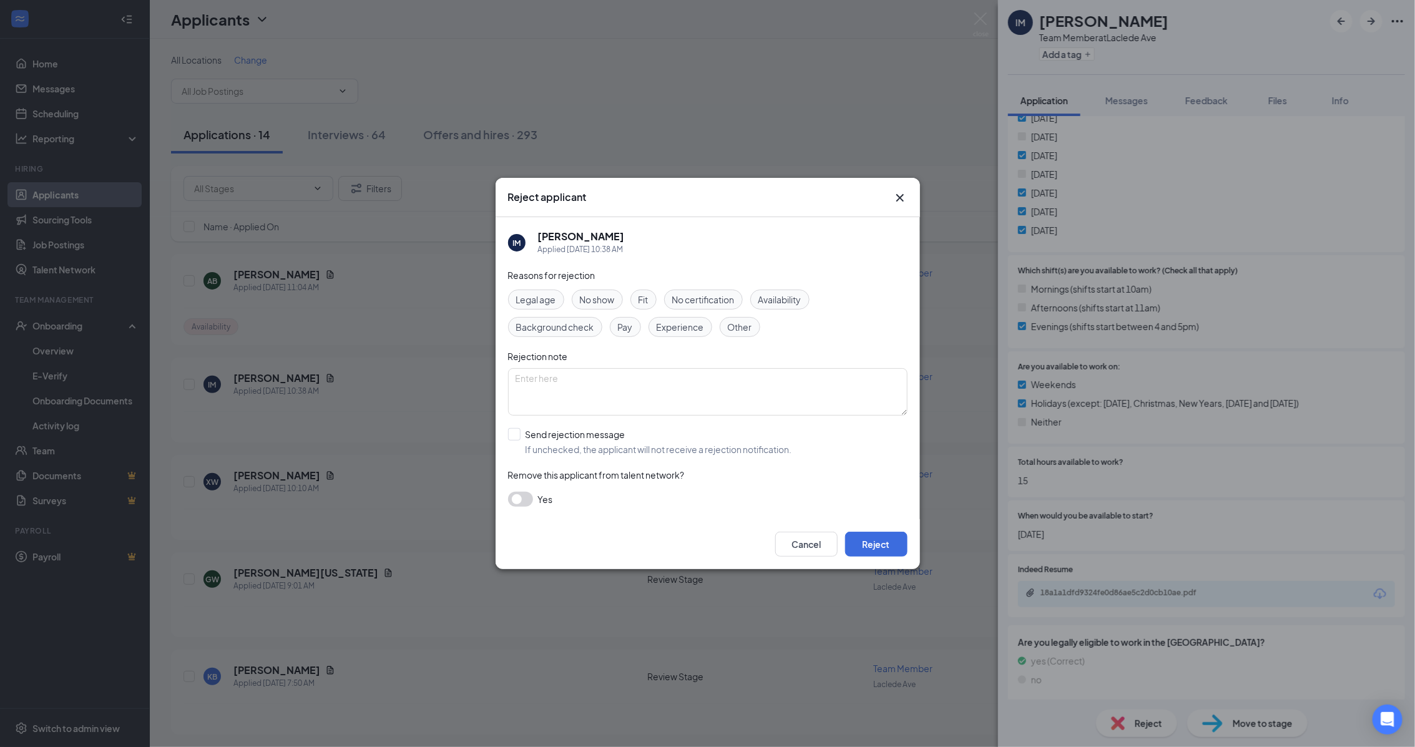
click at [783, 305] on span "Availability" at bounding box center [779, 300] width 43 height 14
click at [876, 554] on button "Reject" at bounding box center [876, 544] width 62 height 25
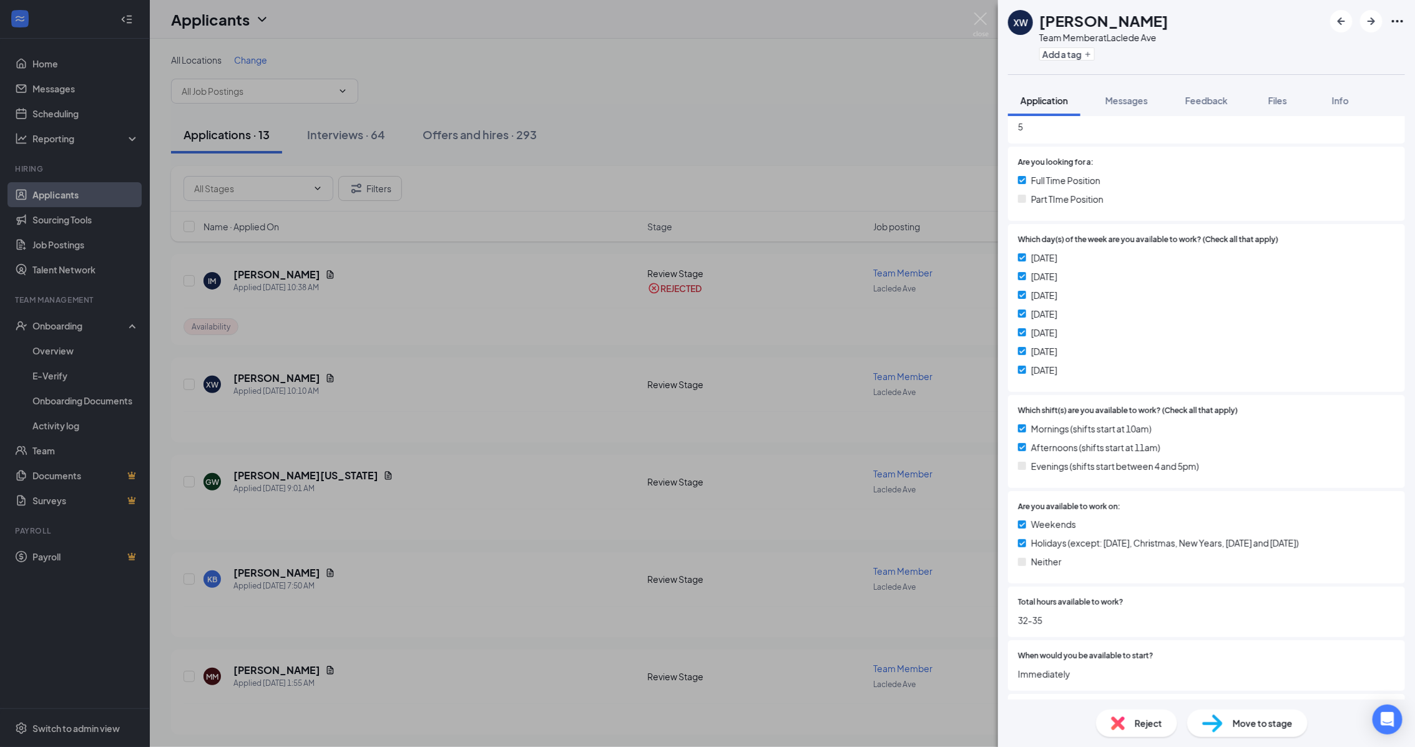
scroll to position [234, 0]
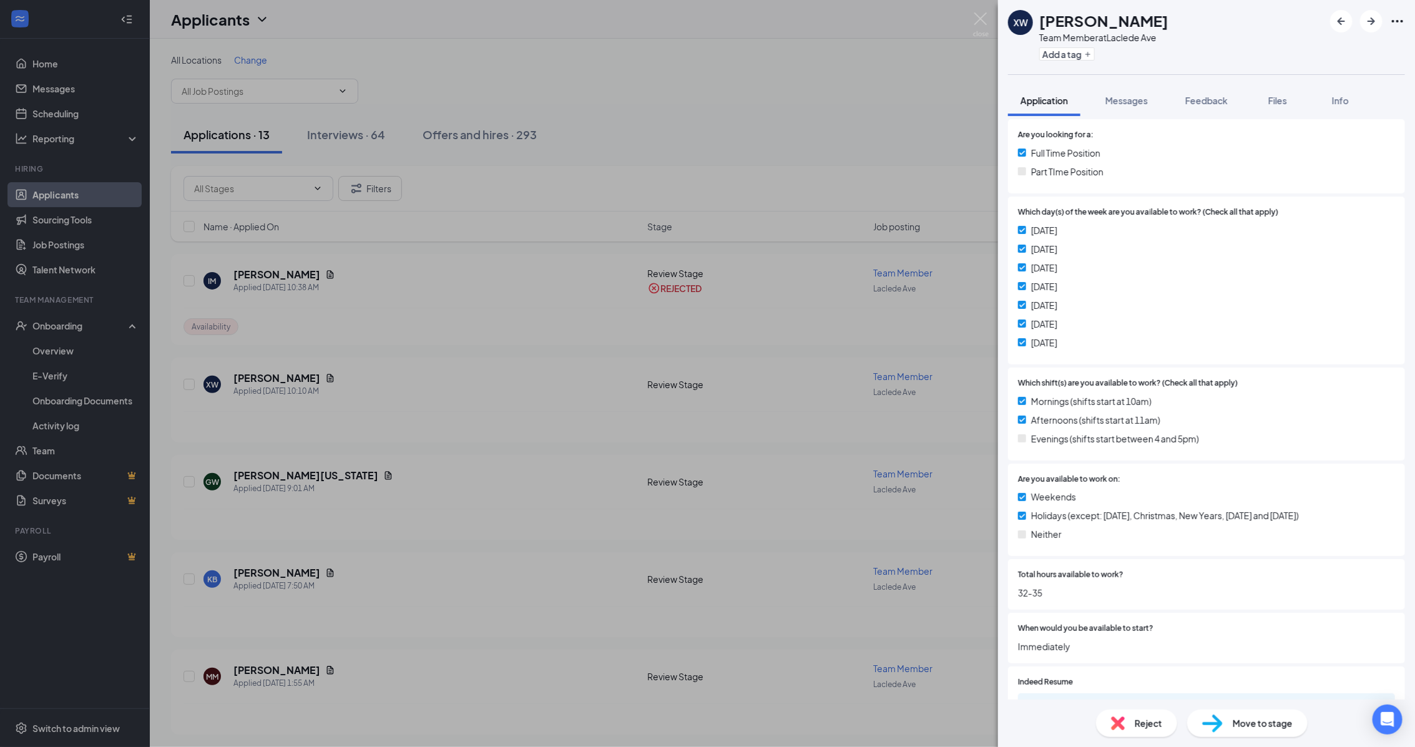
click at [1137, 731] on div "Reject" at bounding box center [1136, 723] width 81 height 27
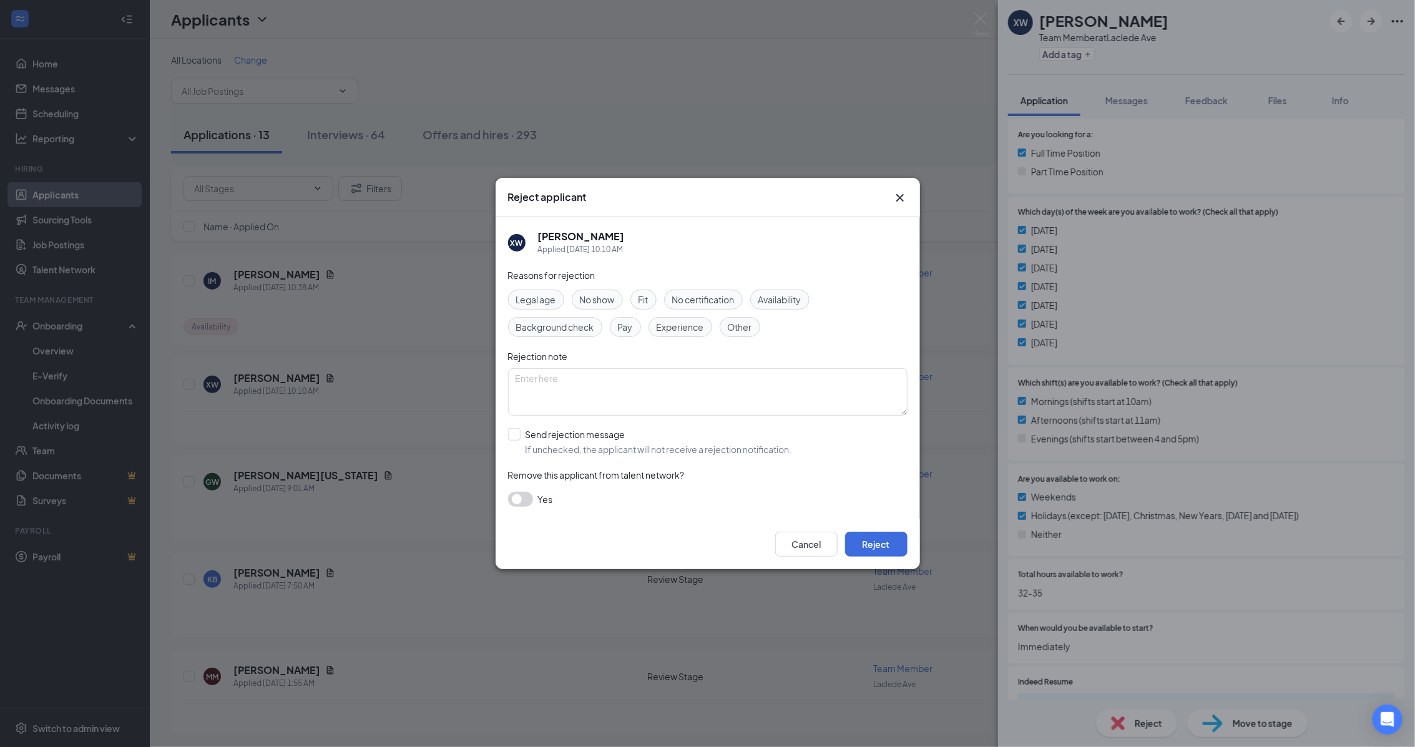
click at [777, 295] on span "Availability" at bounding box center [779, 300] width 43 height 14
click at [868, 539] on button "Reject" at bounding box center [876, 544] width 62 height 25
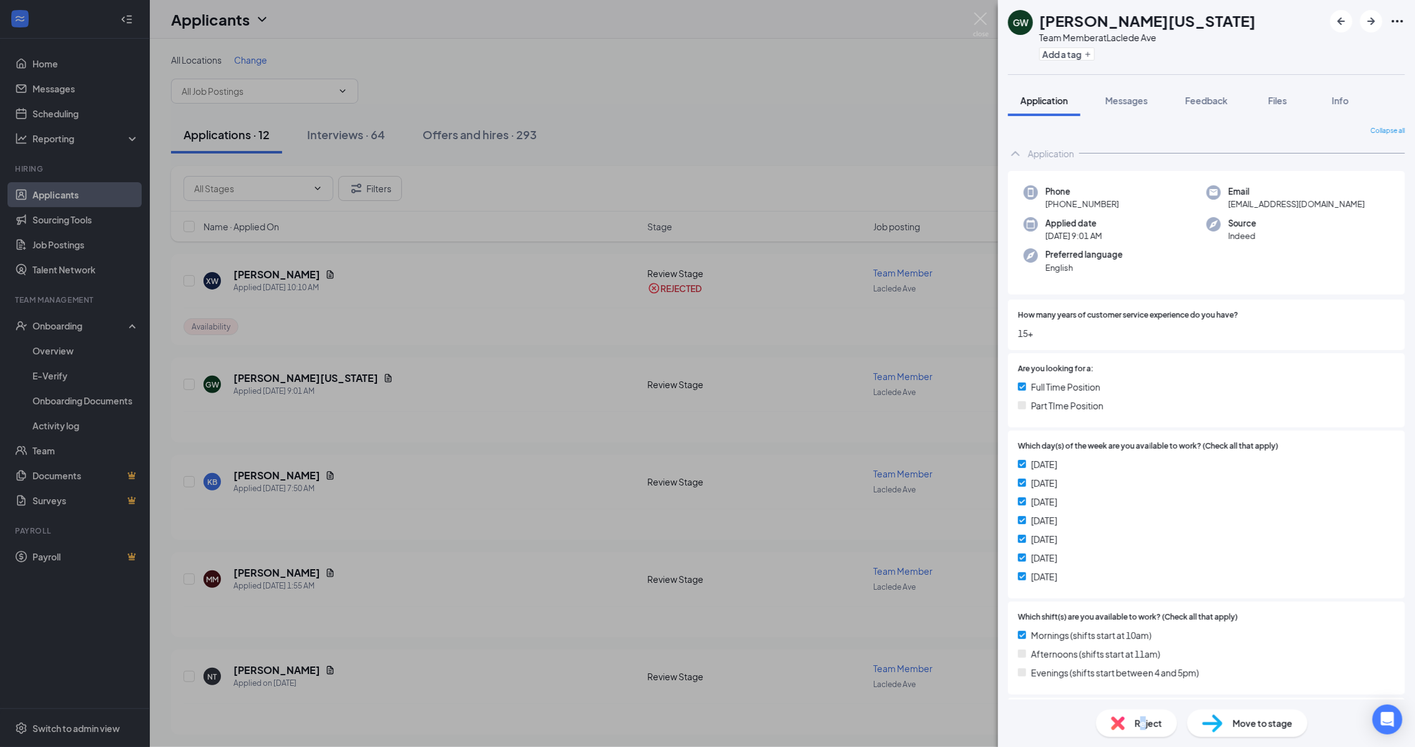
click at [1143, 728] on span "Reject" at bounding box center [1148, 723] width 27 height 14
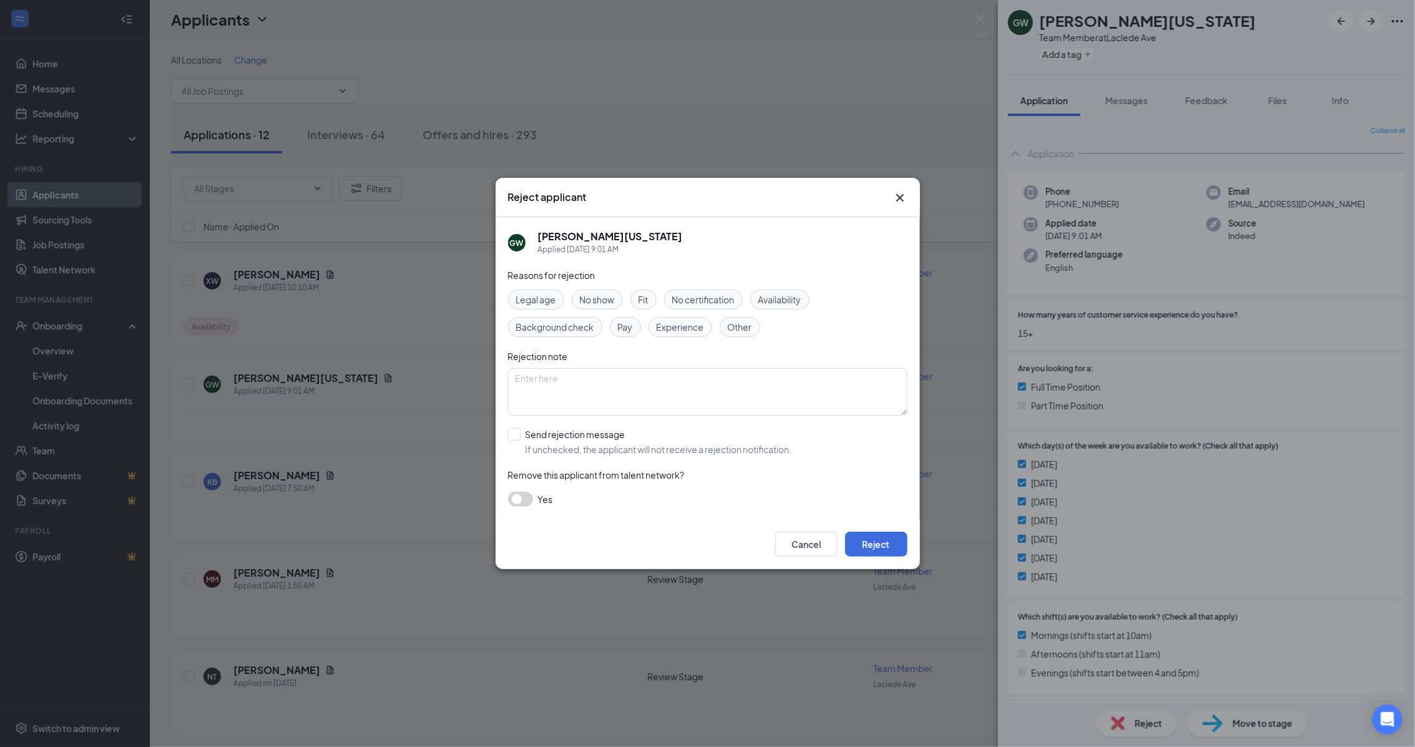
click at [788, 307] on div "Availability" at bounding box center [779, 300] width 59 height 20
click at [886, 537] on button "Reject" at bounding box center [876, 544] width 62 height 25
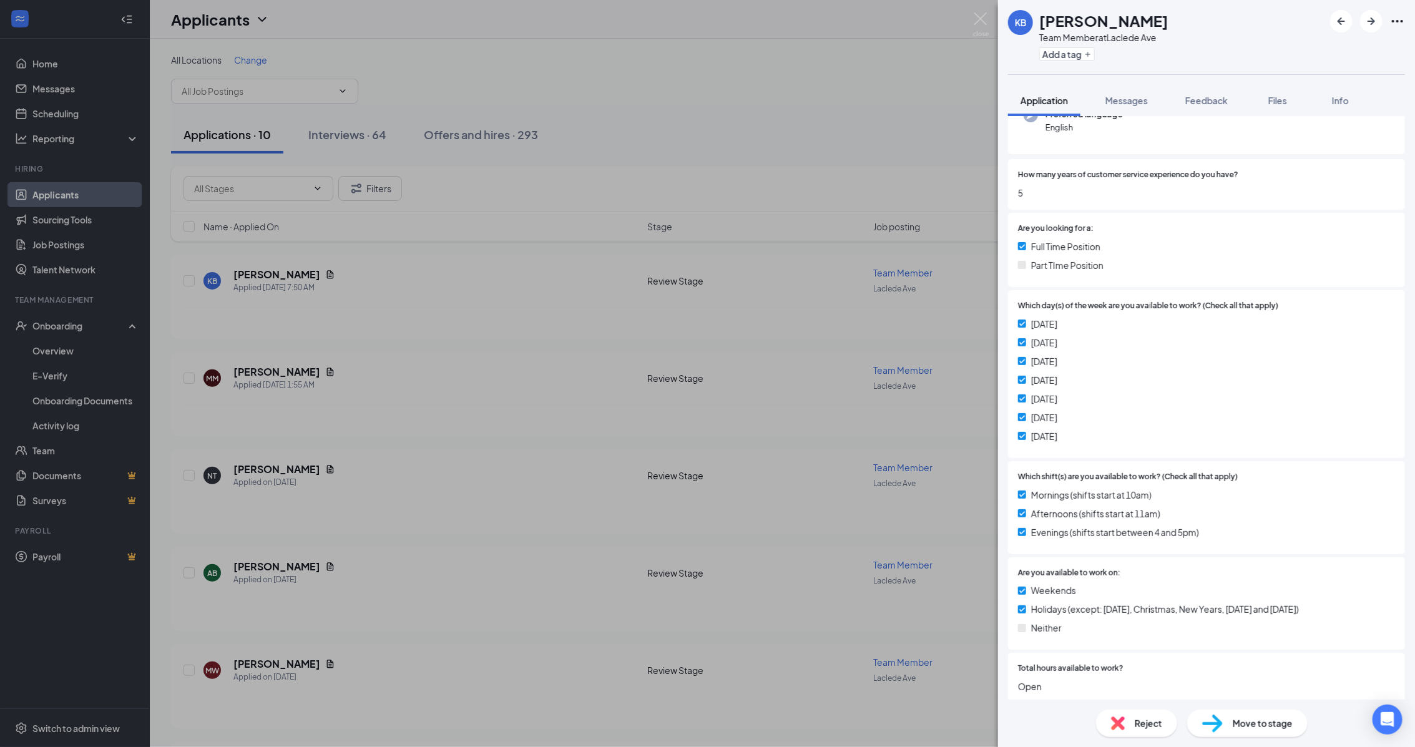
scroll to position [234, 0]
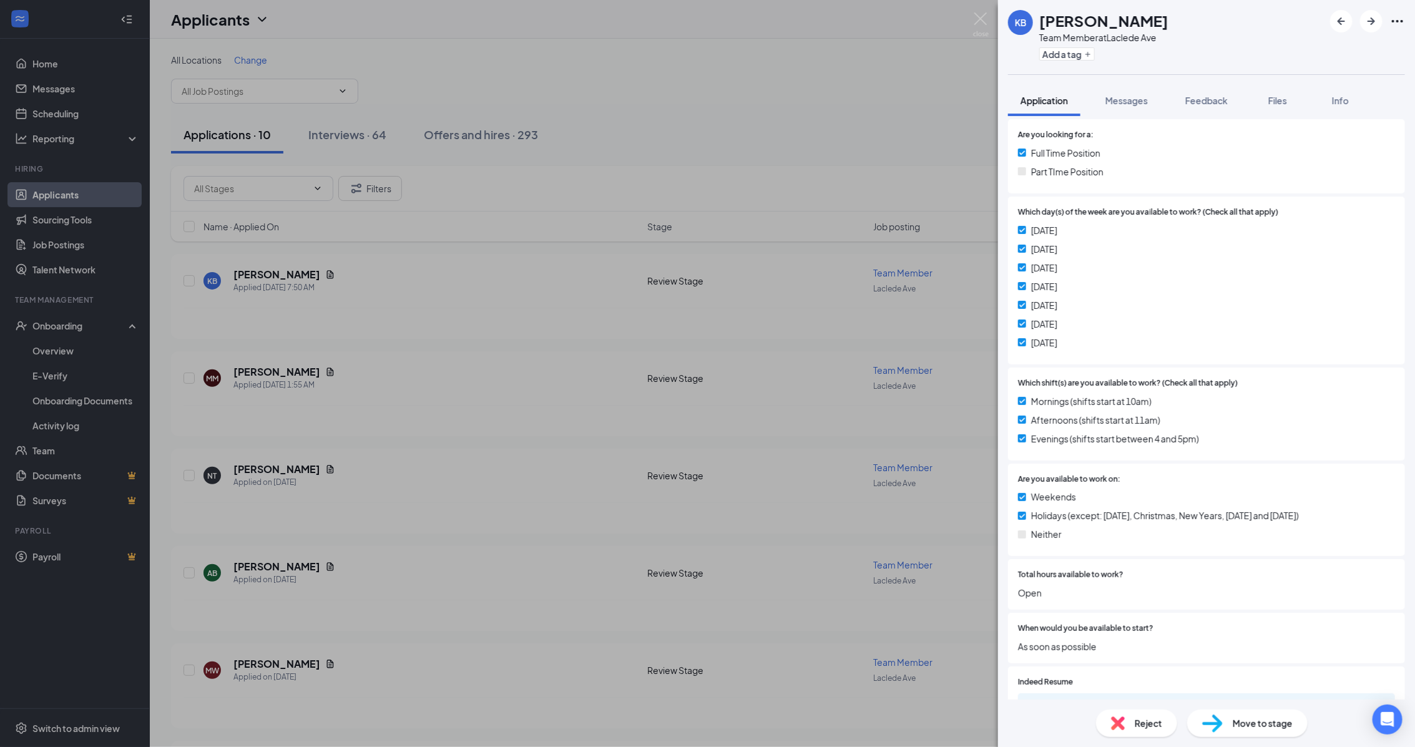
click at [1156, 720] on span "Reject" at bounding box center [1148, 723] width 27 height 14
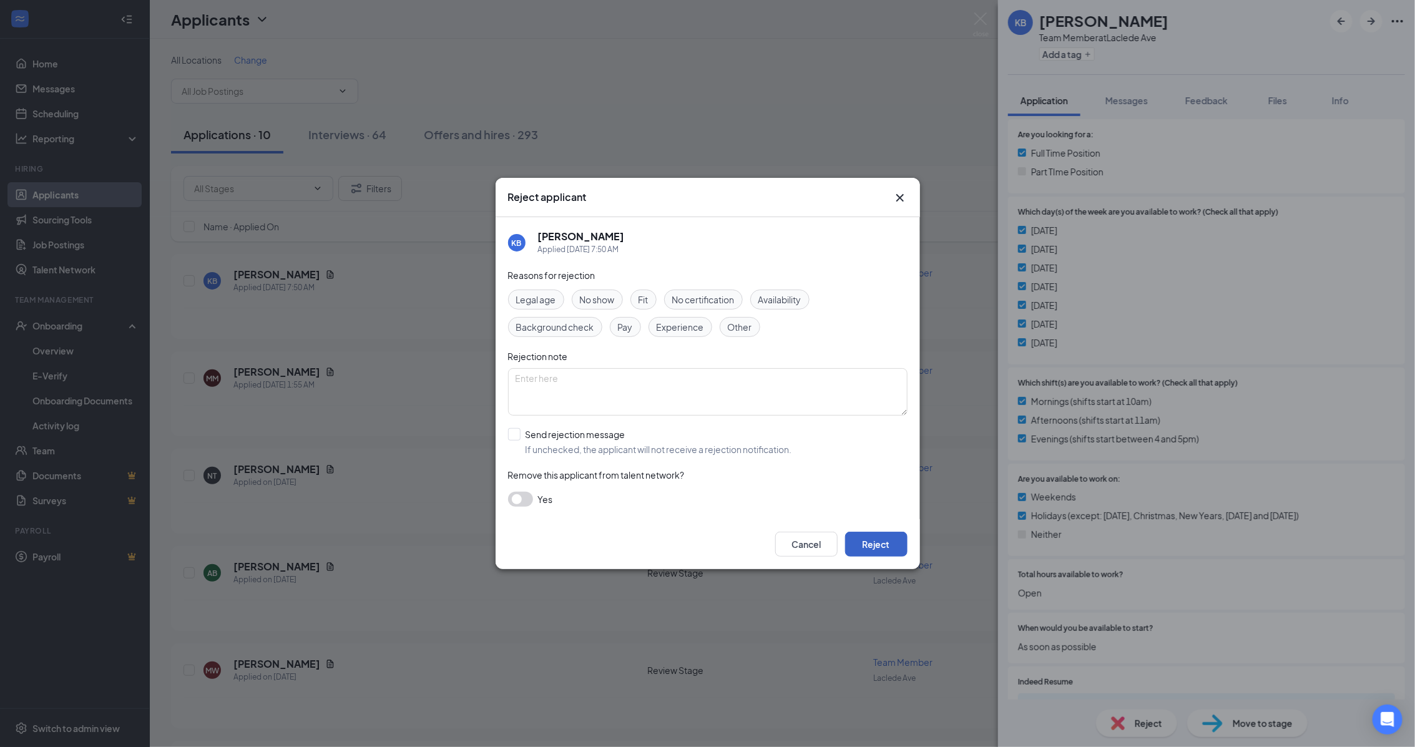
click at [882, 547] on button "Reject" at bounding box center [876, 544] width 62 height 25
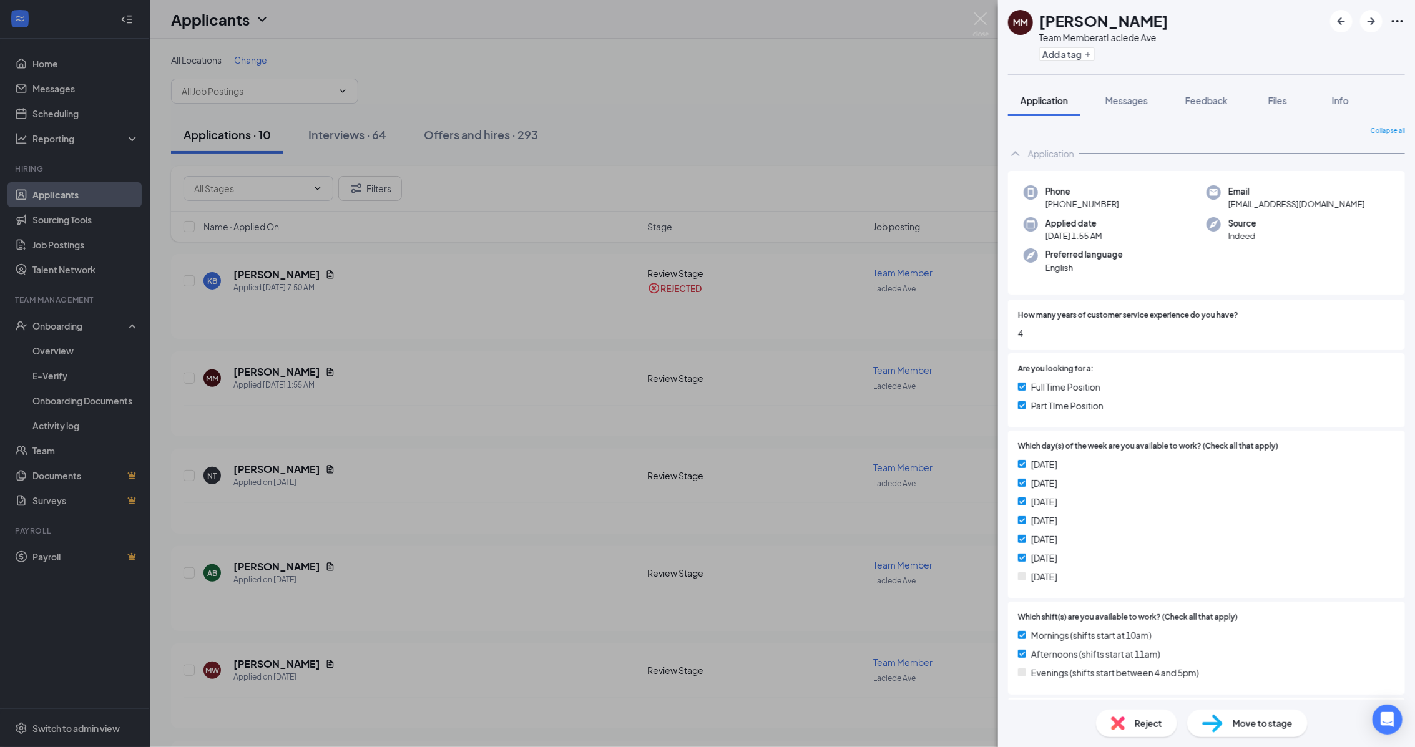
click at [1150, 726] on span "Reject" at bounding box center [1148, 723] width 27 height 14
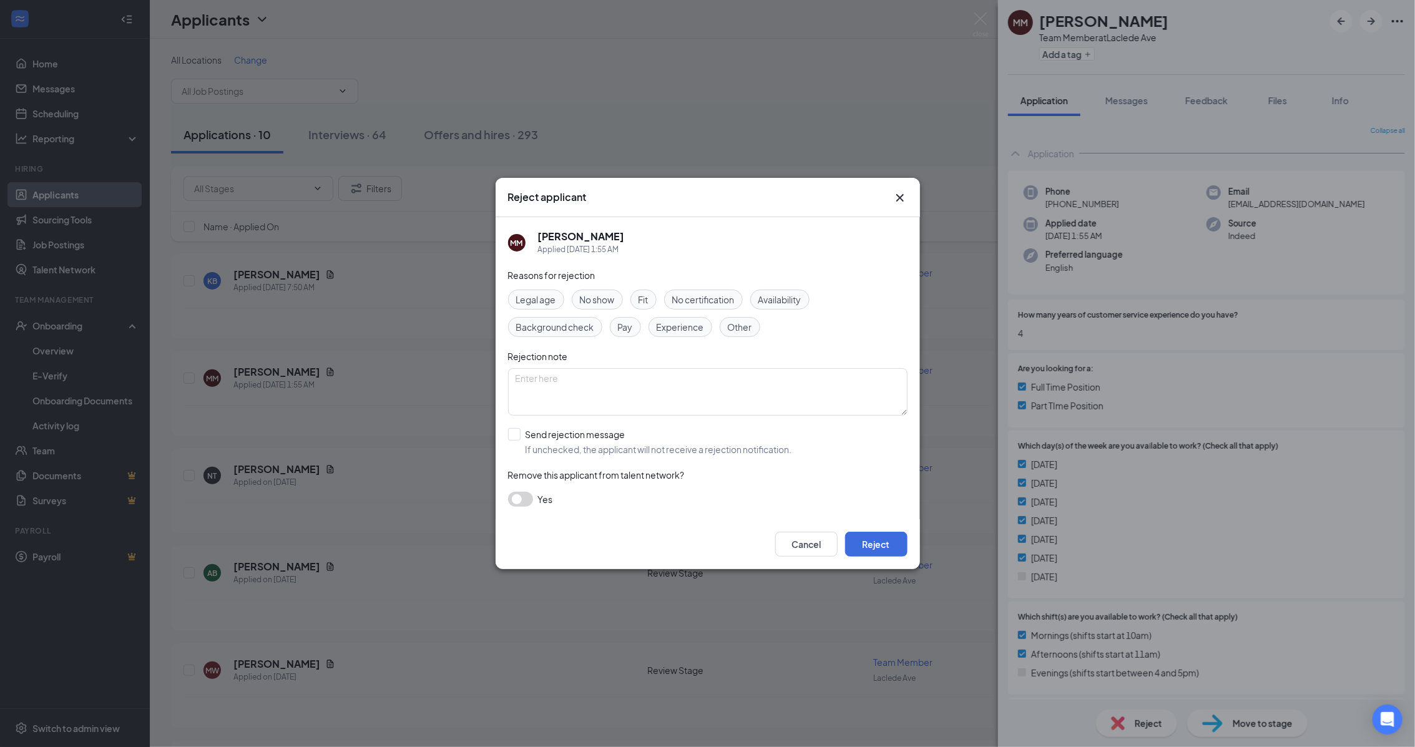
click at [782, 305] on span "Availability" at bounding box center [779, 300] width 43 height 14
click at [881, 544] on button "Reject" at bounding box center [876, 544] width 62 height 25
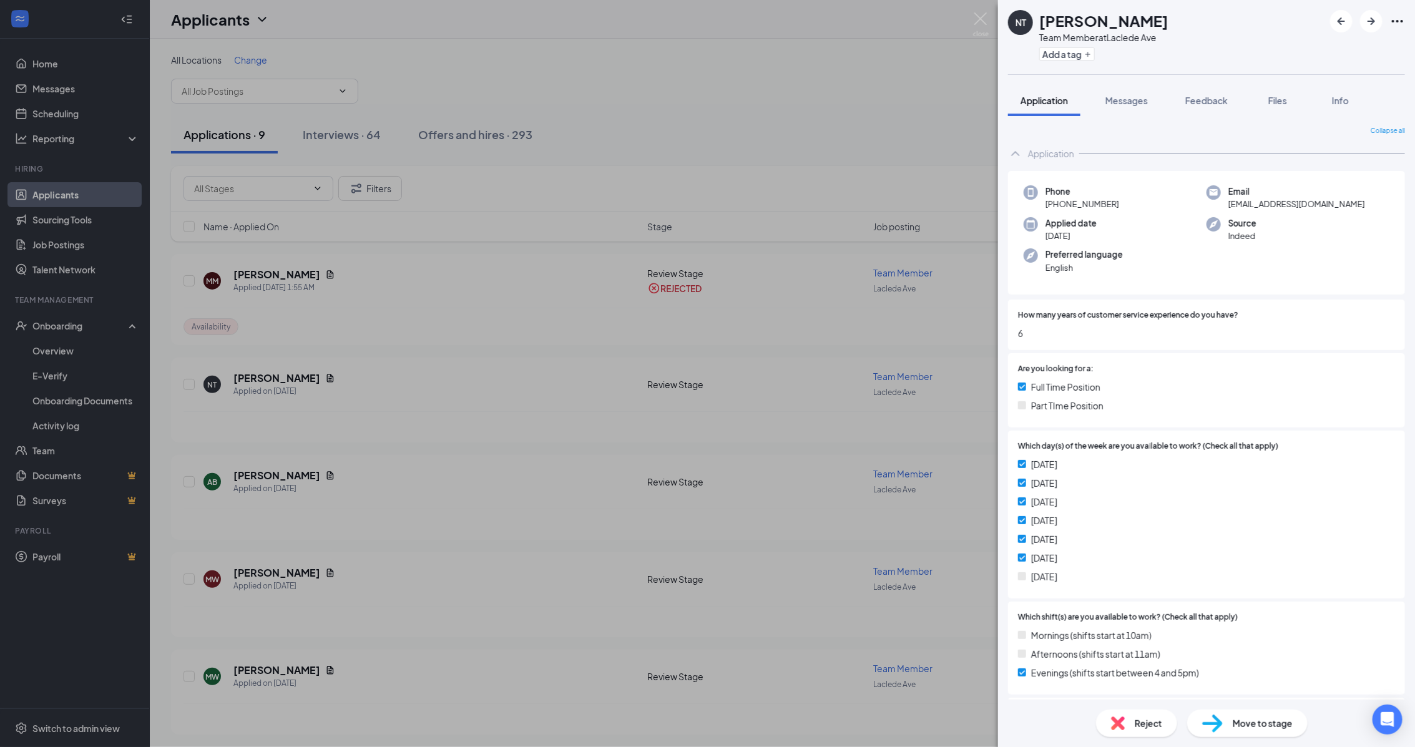
click at [1156, 722] on span "Reject" at bounding box center [1148, 723] width 27 height 14
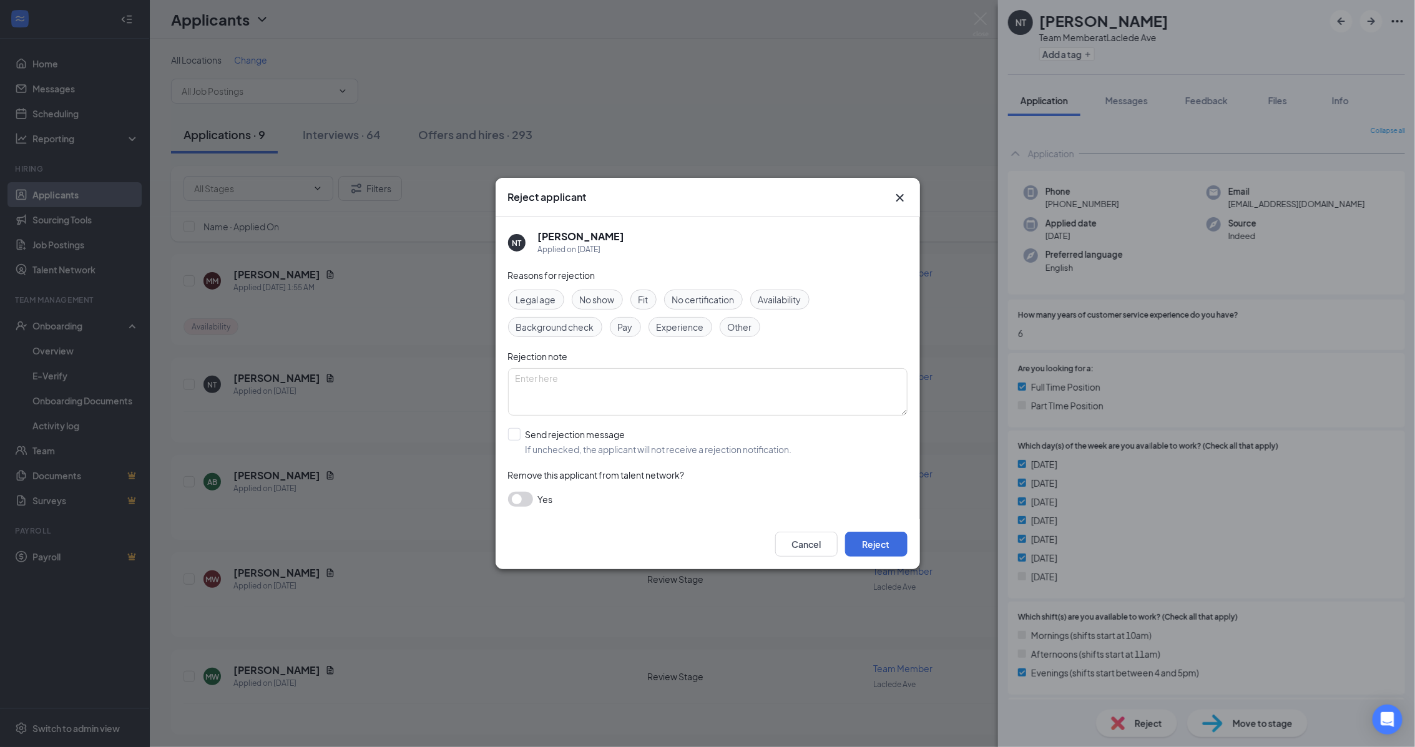
click at [788, 288] on div "Reasons for rejection Legal age No show Fit No certification Availability Backg…" at bounding box center [707, 393] width 399 height 251
click at [801, 295] on span "Availability" at bounding box center [779, 300] width 43 height 14
click at [883, 545] on button "Reject" at bounding box center [876, 544] width 62 height 25
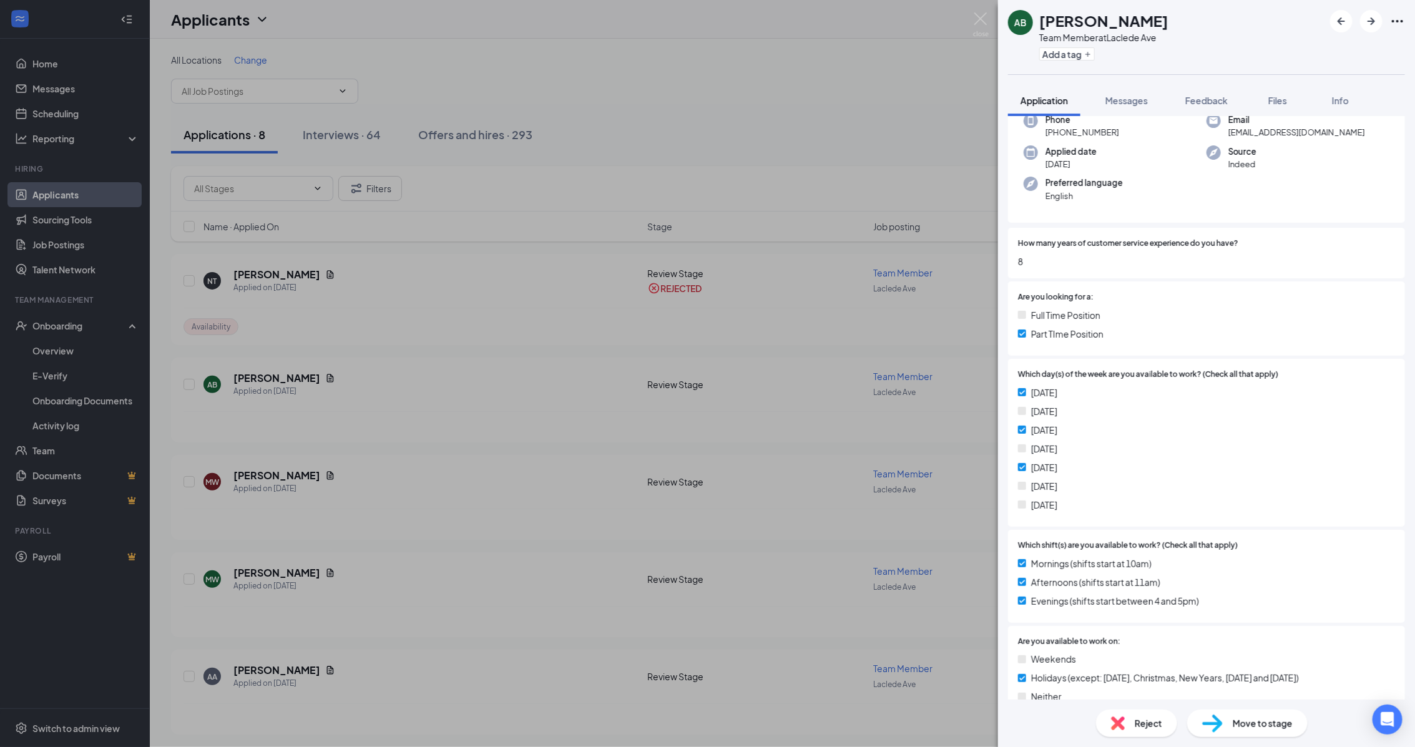
scroll to position [234, 0]
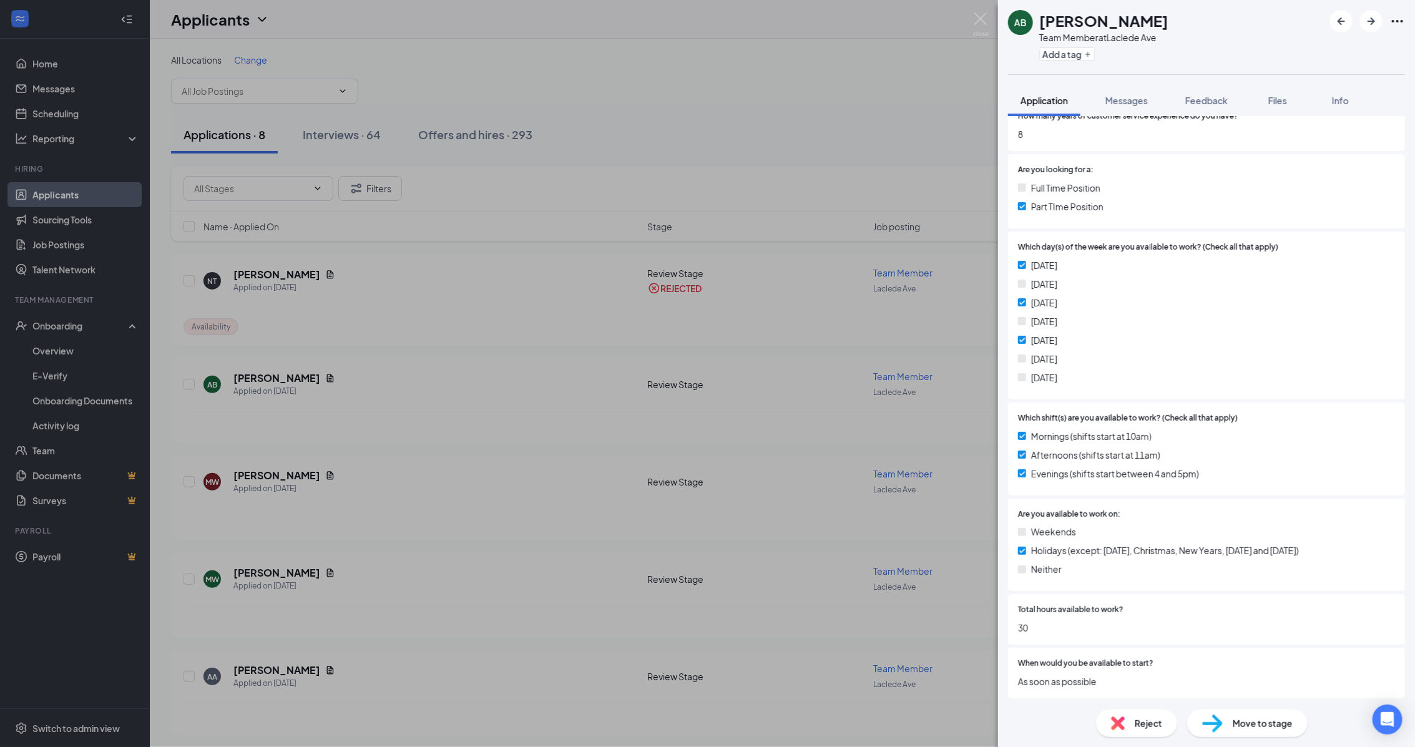
click at [1153, 731] on div "Reject" at bounding box center [1136, 723] width 81 height 27
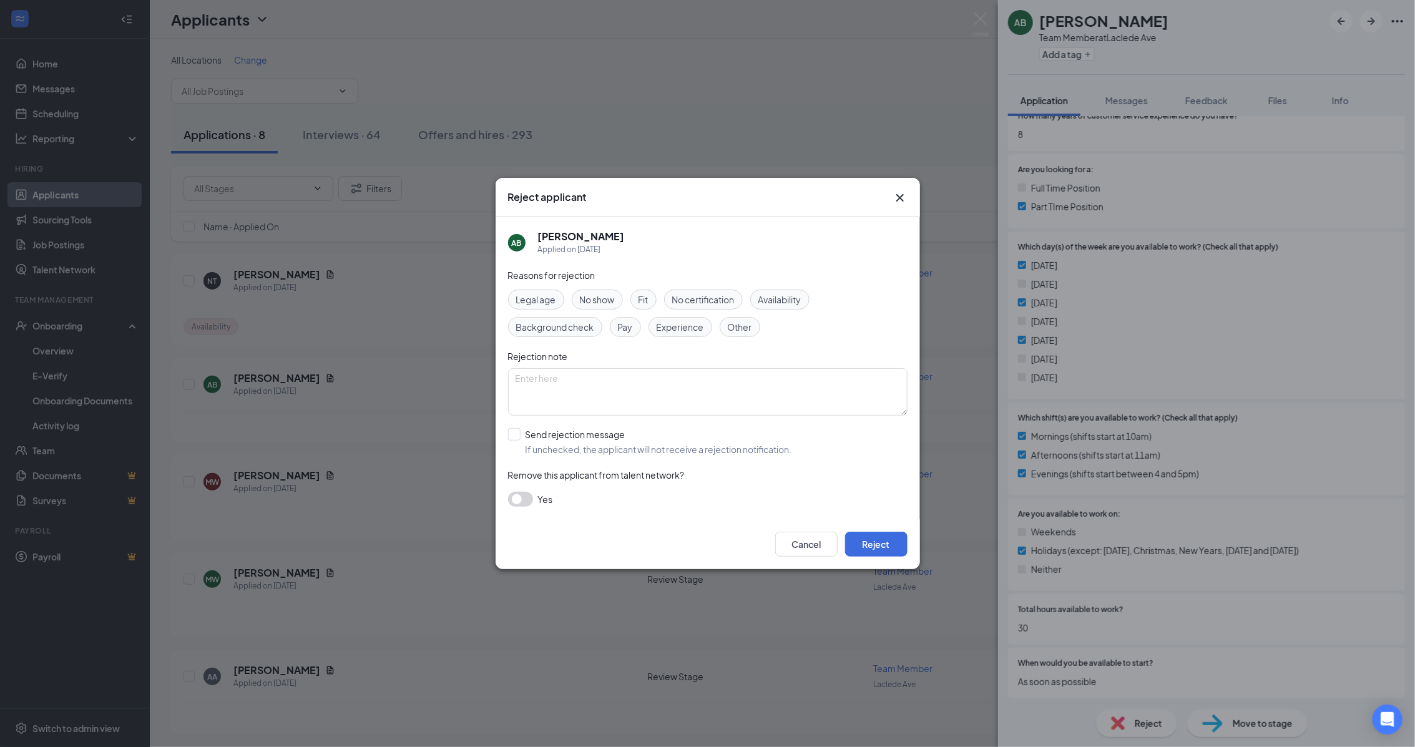
click at [794, 303] on span "Availability" at bounding box center [779, 300] width 43 height 14
click at [896, 541] on button "Reject" at bounding box center [876, 544] width 62 height 25
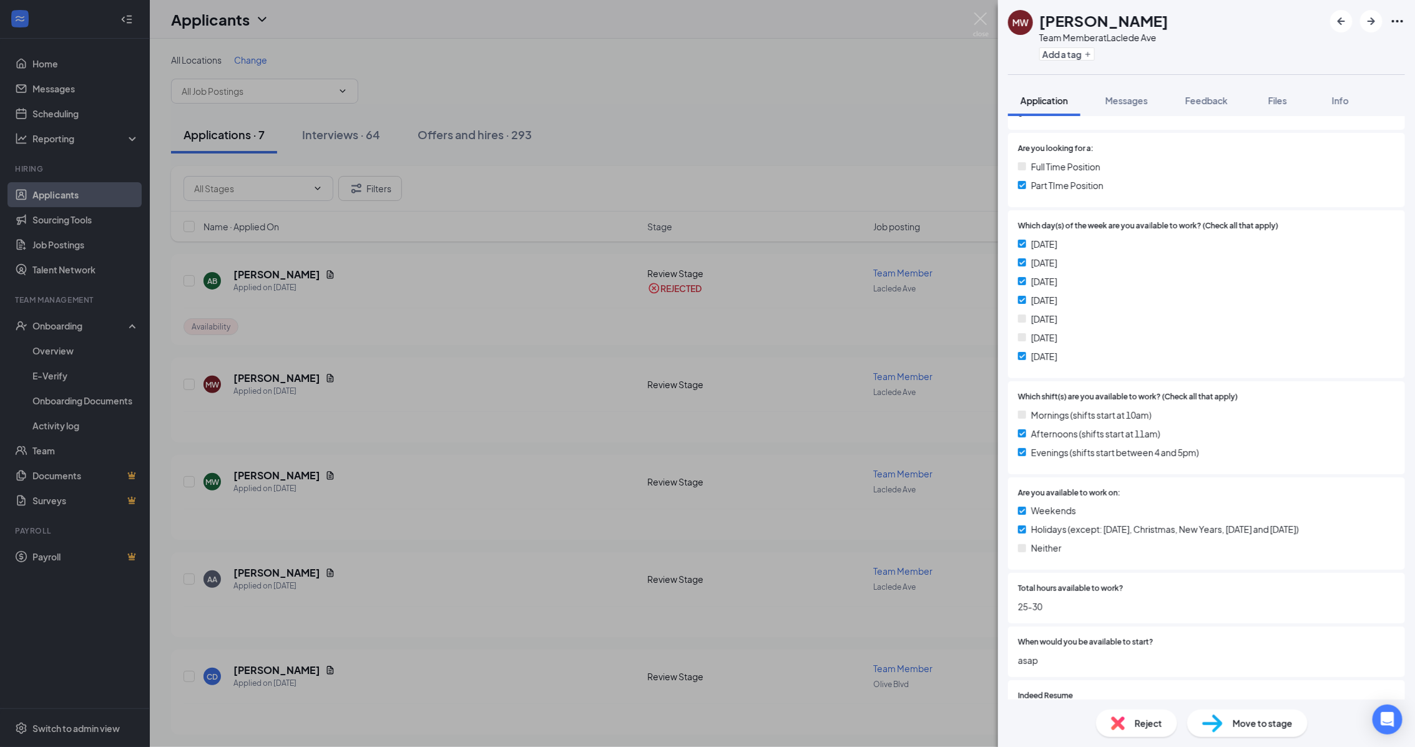
scroll to position [312, 0]
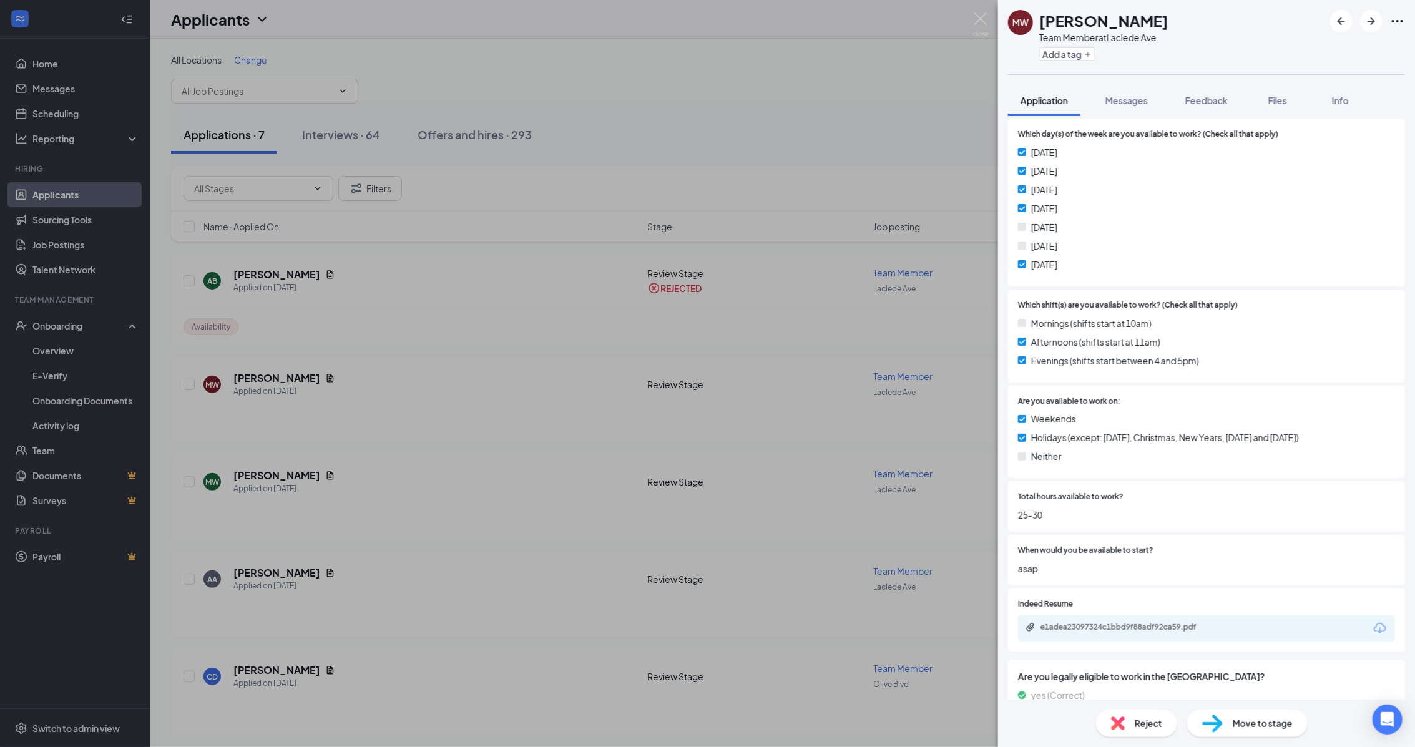
click at [1152, 727] on span "Reject" at bounding box center [1148, 723] width 27 height 14
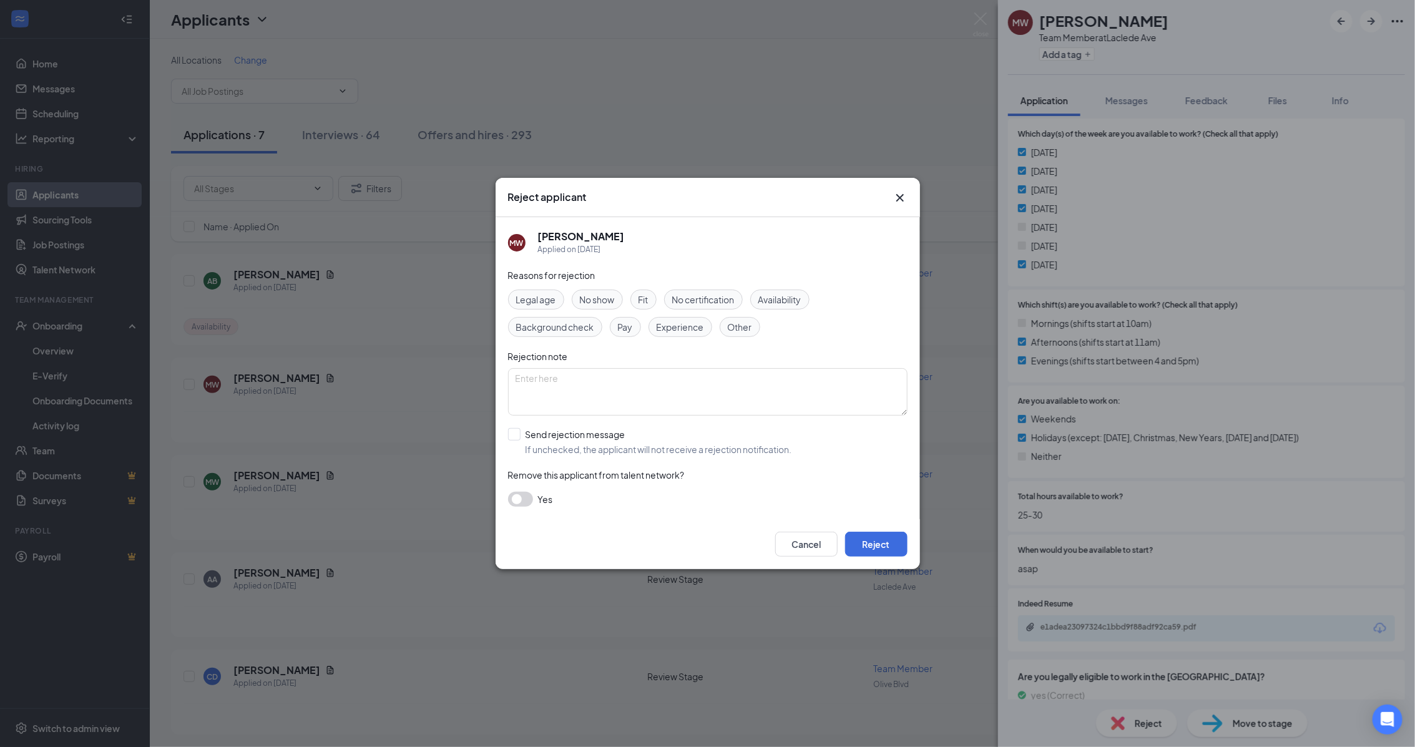
click at [788, 304] on span "Availability" at bounding box center [779, 300] width 43 height 14
click at [892, 547] on button "Reject" at bounding box center [876, 544] width 62 height 25
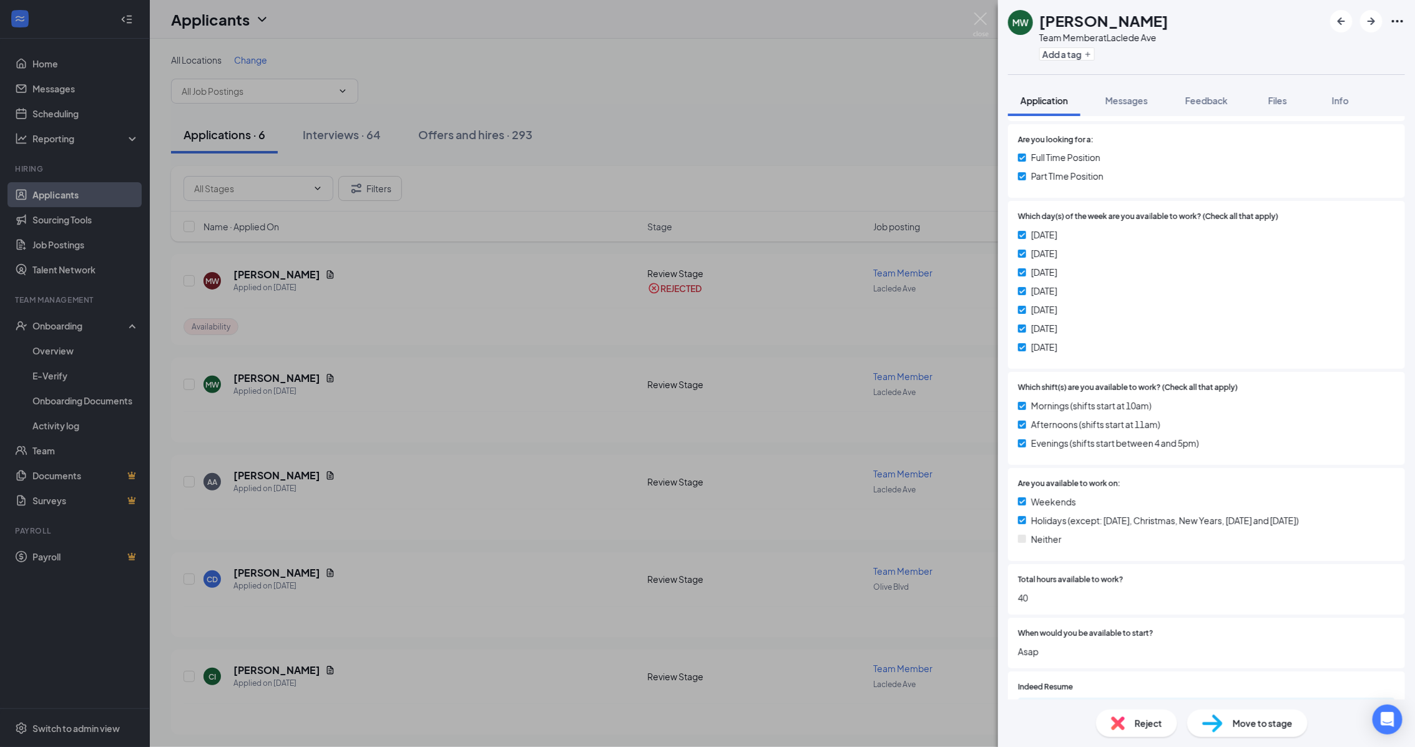
scroll to position [351, 0]
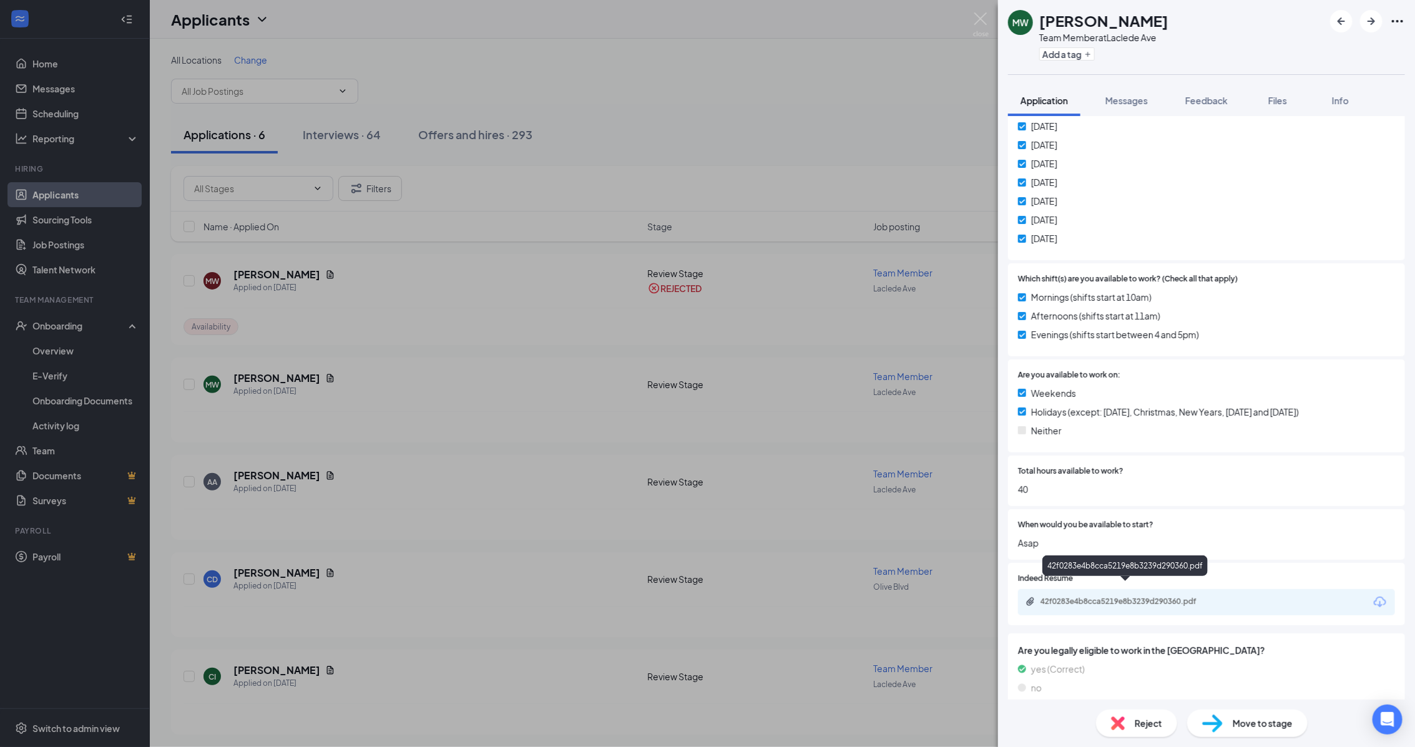
click at [1165, 597] on div "42f0283e4b8cca5219e8b3239d290360.pdf" at bounding box center [1127, 602] width 175 height 10
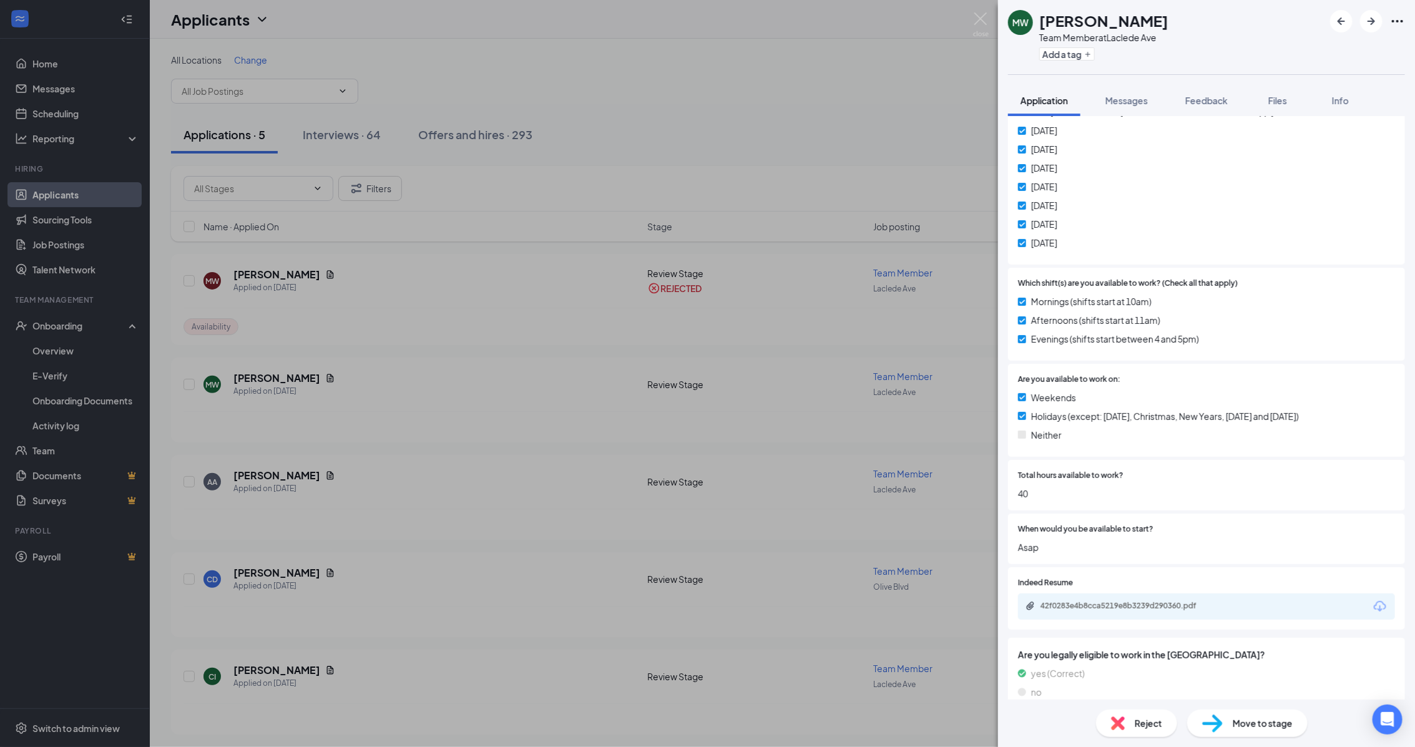
click at [1146, 726] on span "Reject" at bounding box center [1148, 723] width 27 height 14
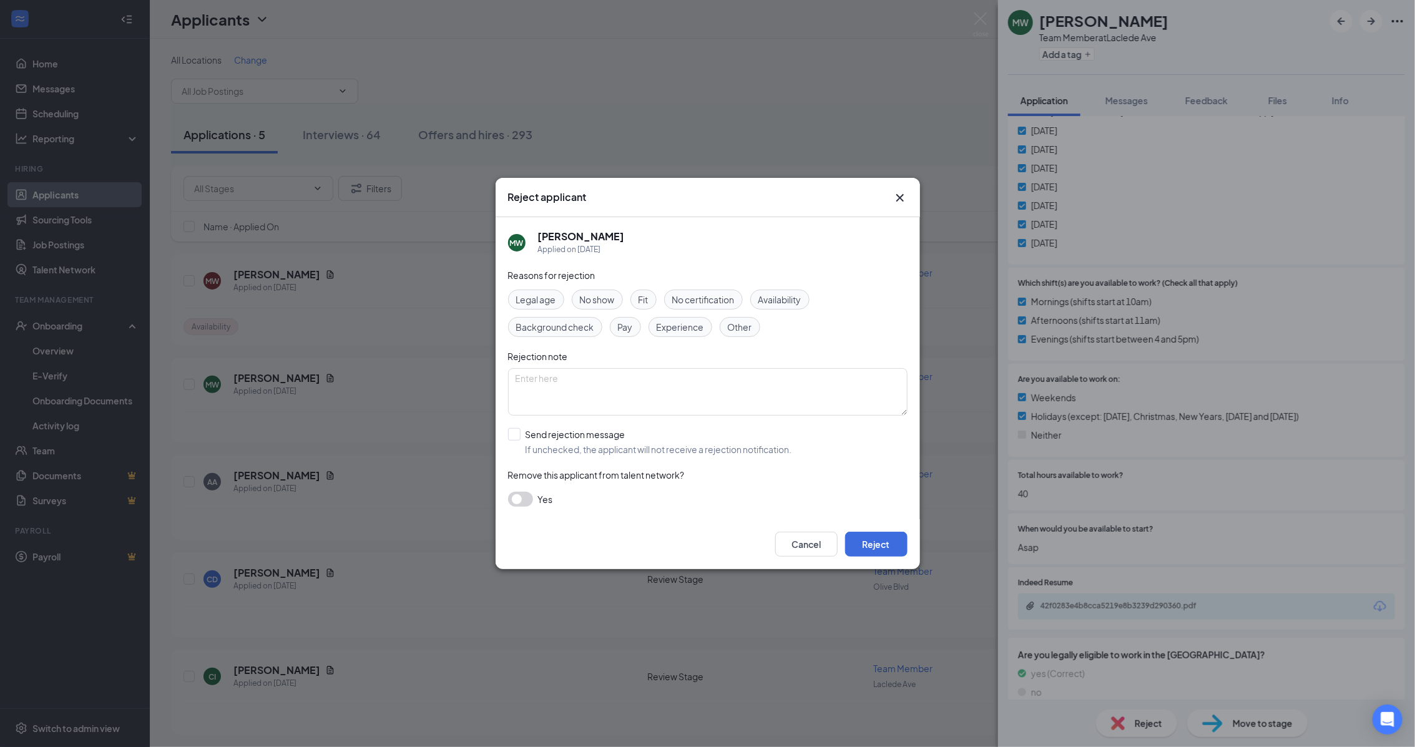
click at [797, 298] on span "Availability" at bounding box center [779, 300] width 43 height 14
click at [893, 546] on button "Reject" at bounding box center [876, 544] width 62 height 25
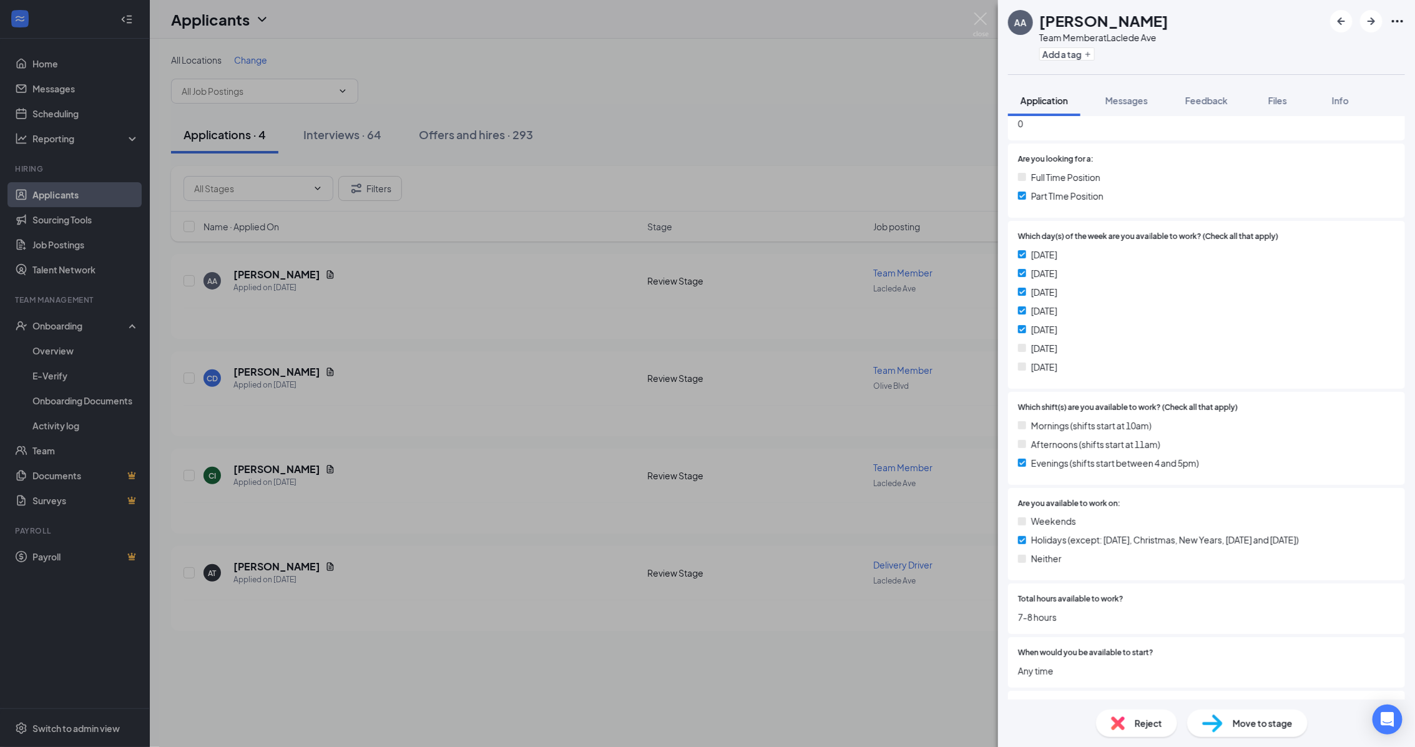
scroll to position [312, 0]
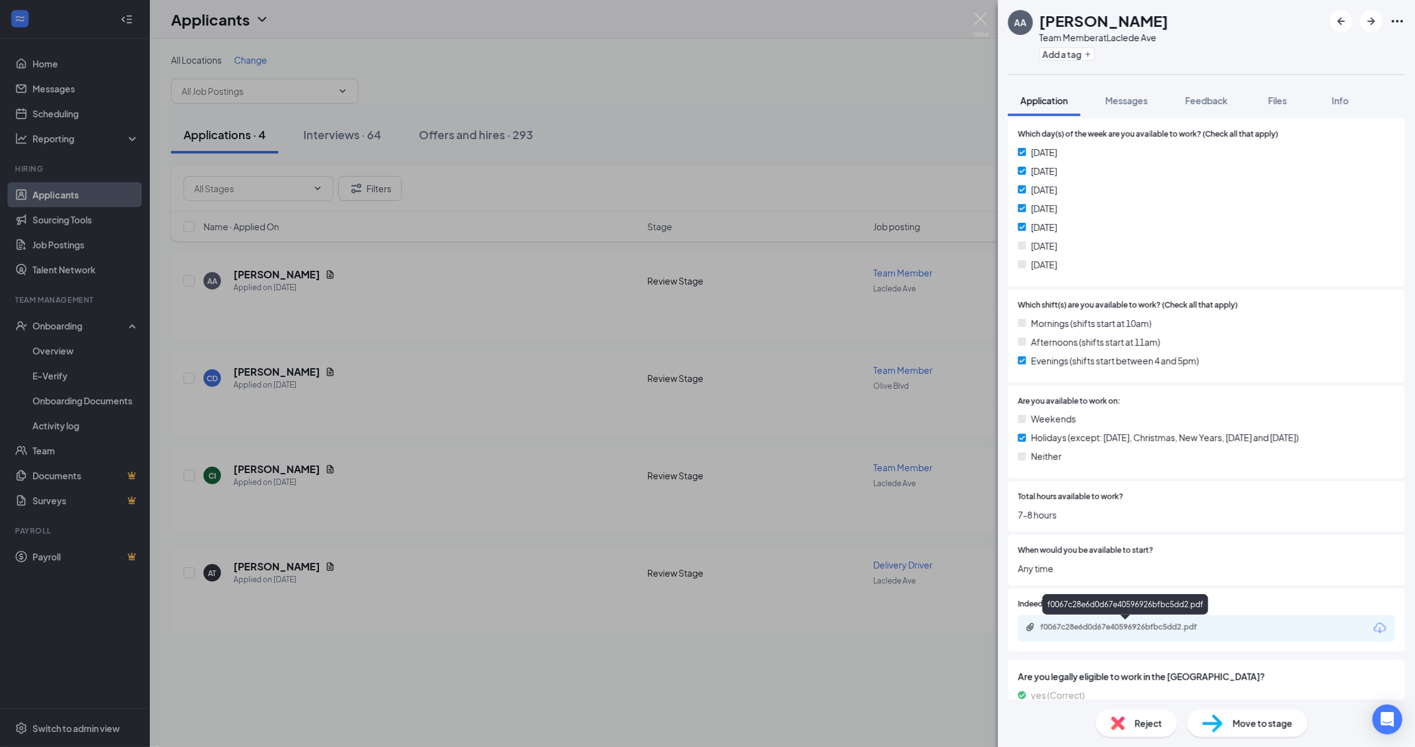
click at [1113, 625] on div "f0067c28e6d0d67e40596926bfbc5dd2.pdf" at bounding box center [1127, 627] width 175 height 10
click at [1156, 729] on span "Reject" at bounding box center [1148, 723] width 27 height 14
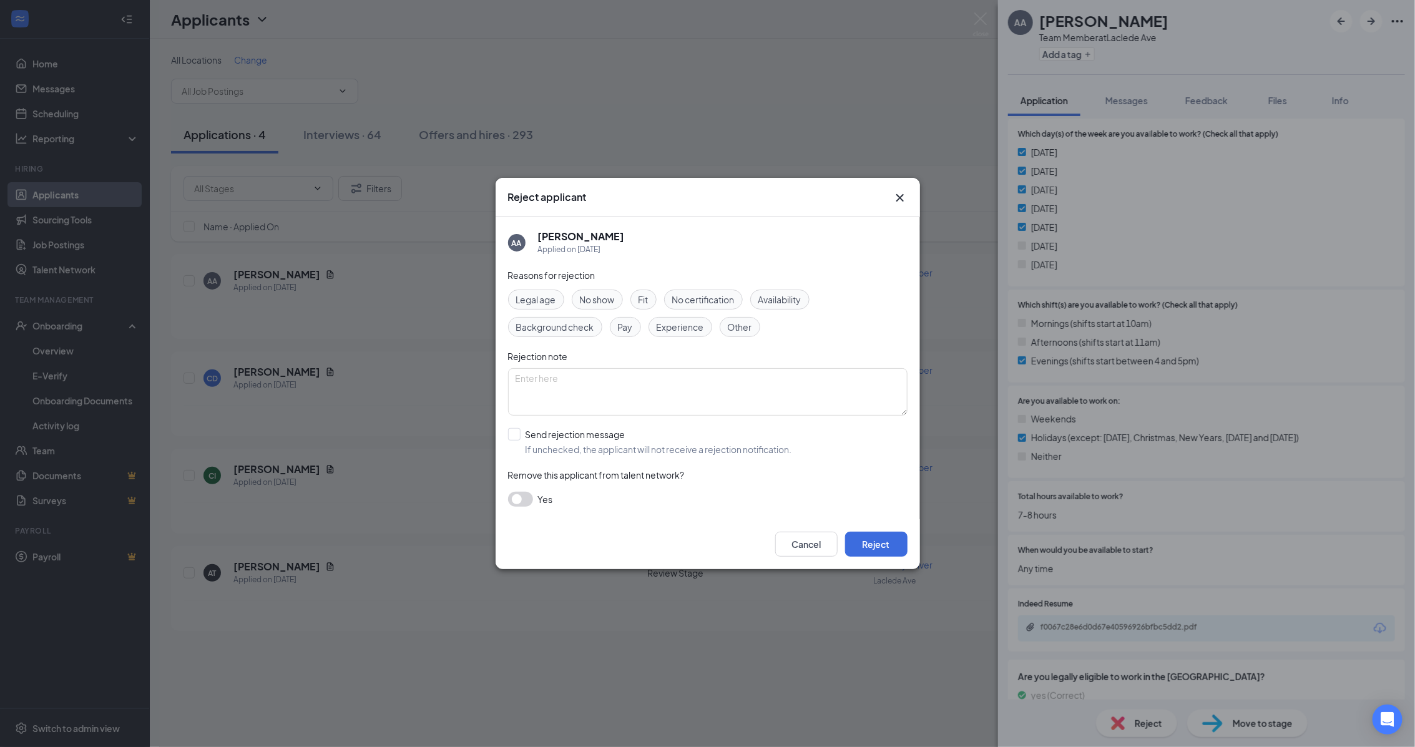
click at [793, 303] on span "Availability" at bounding box center [779, 300] width 43 height 14
click at [896, 555] on button "Reject" at bounding box center [876, 544] width 62 height 25
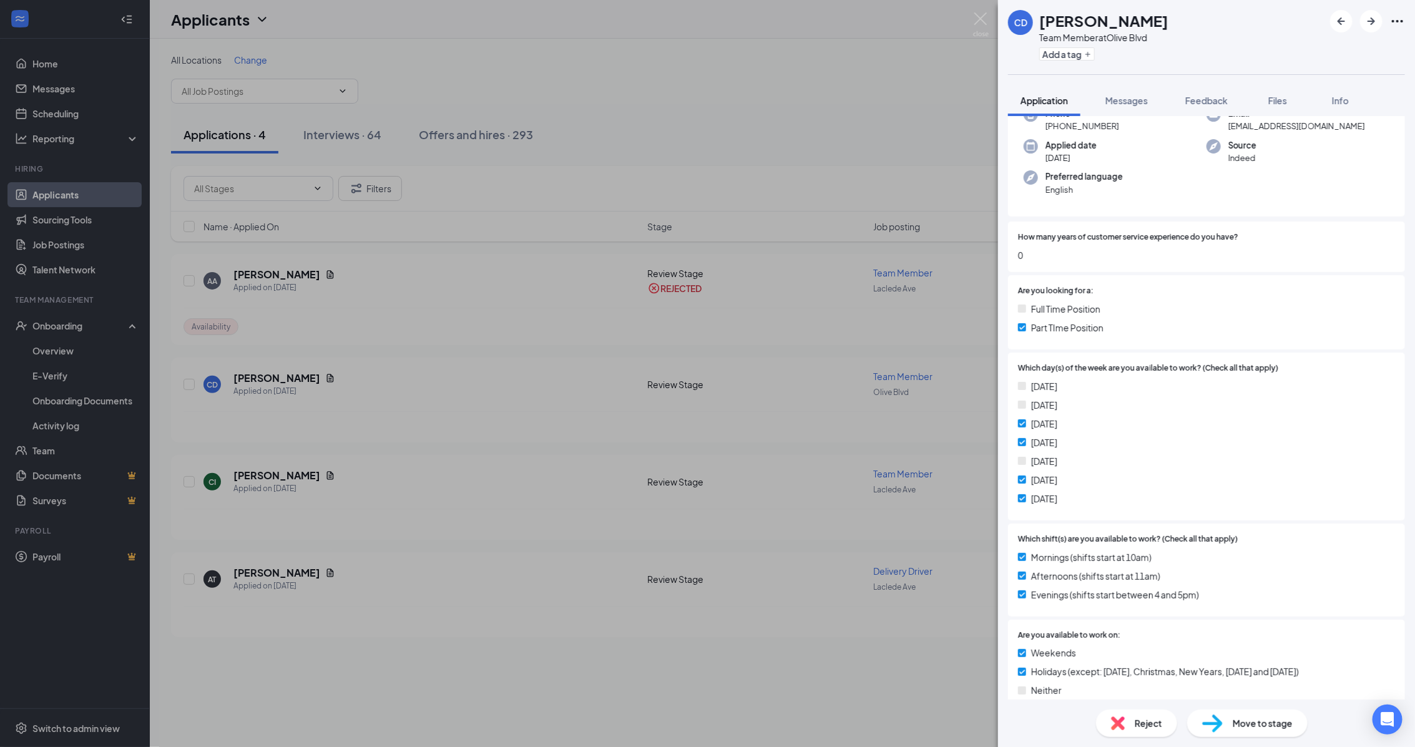
scroll to position [312, 0]
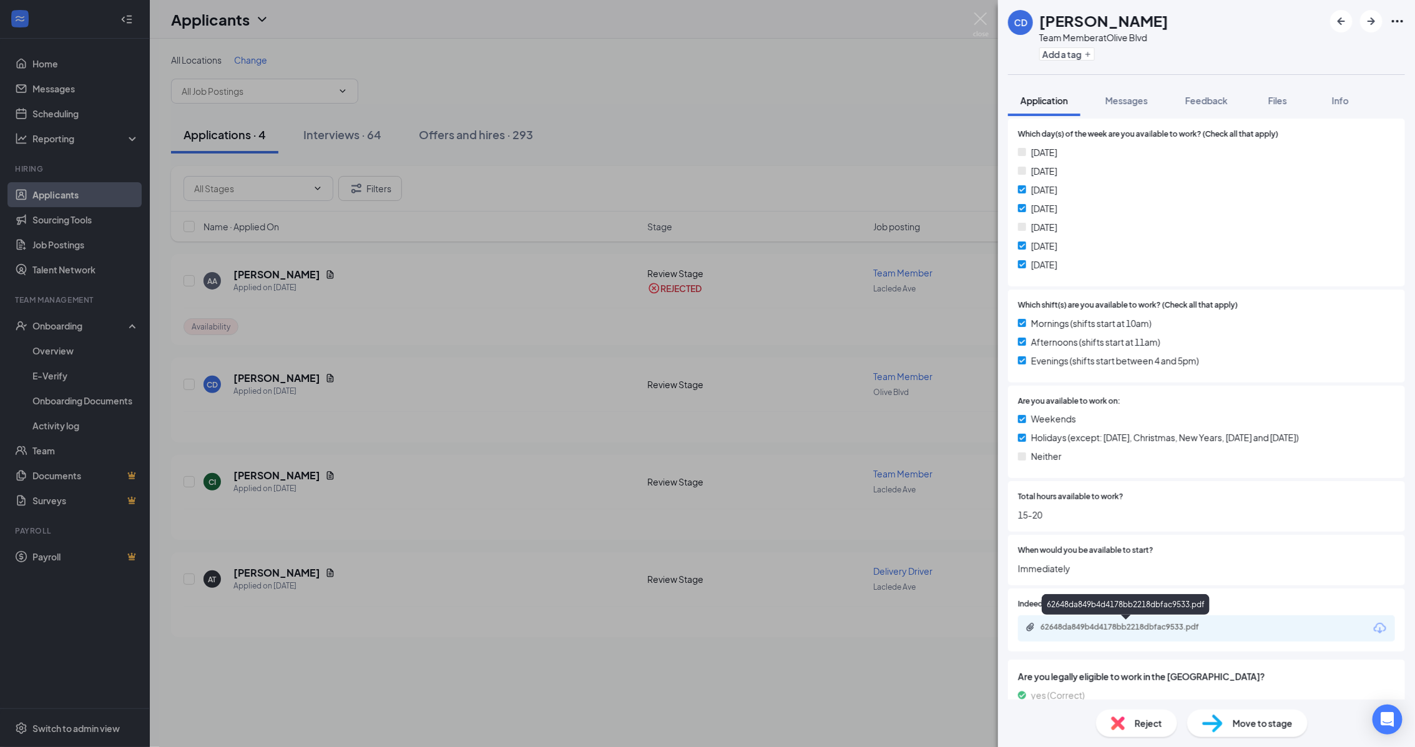
click at [1140, 629] on div "62648da849b4d4178bb2218dbfac9533.pdf" at bounding box center [1127, 627] width 175 height 10
click at [1287, 725] on span "Move to stage" at bounding box center [1263, 723] width 60 height 14
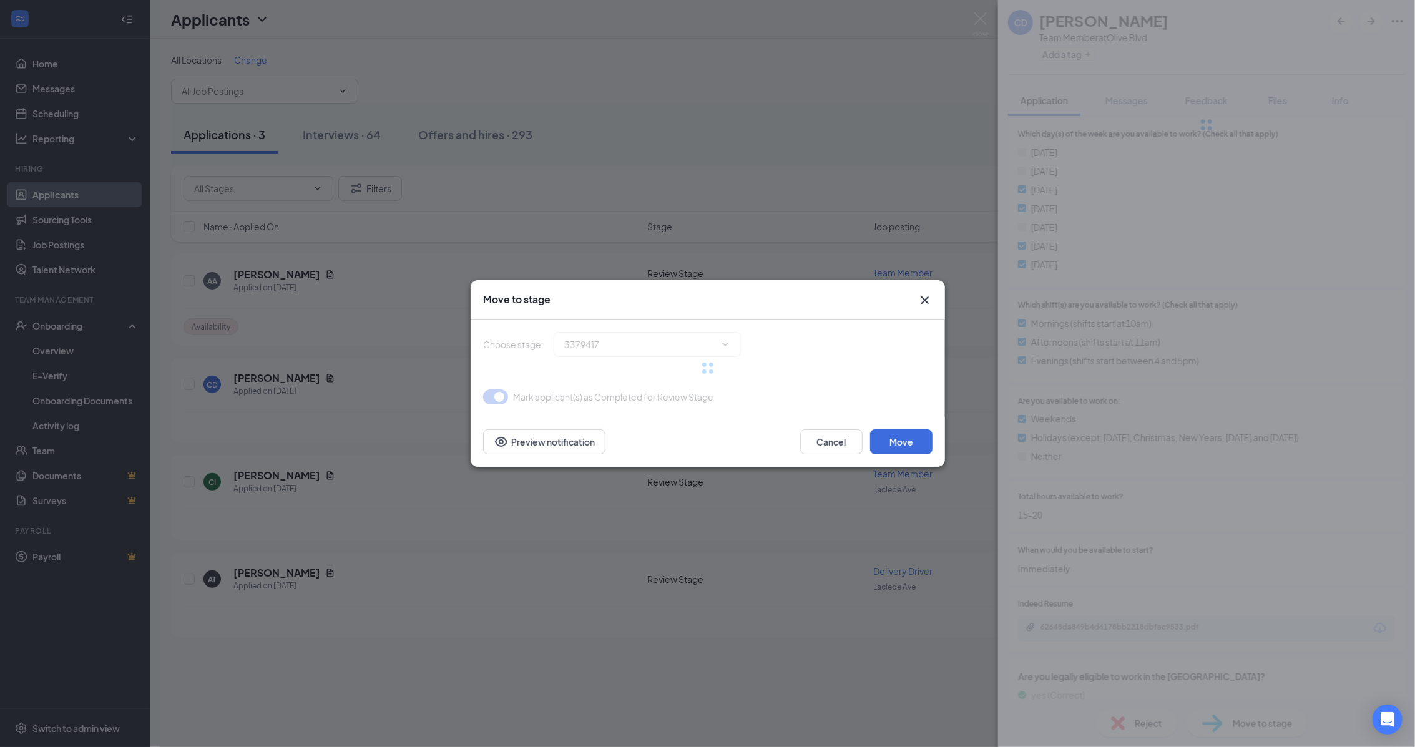
type input "Phone Interview (next stage)"
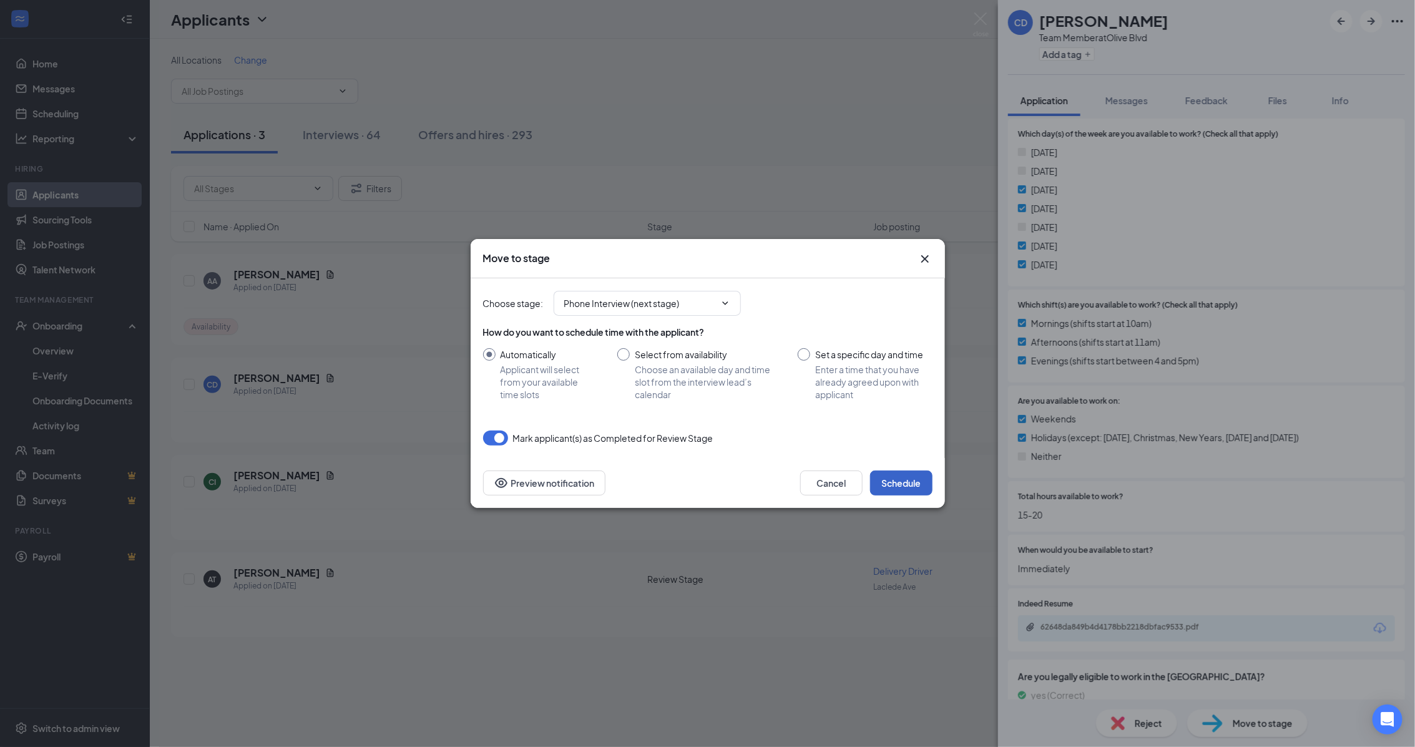
click at [919, 486] on button "Schedule" at bounding box center [901, 483] width 62 height 25
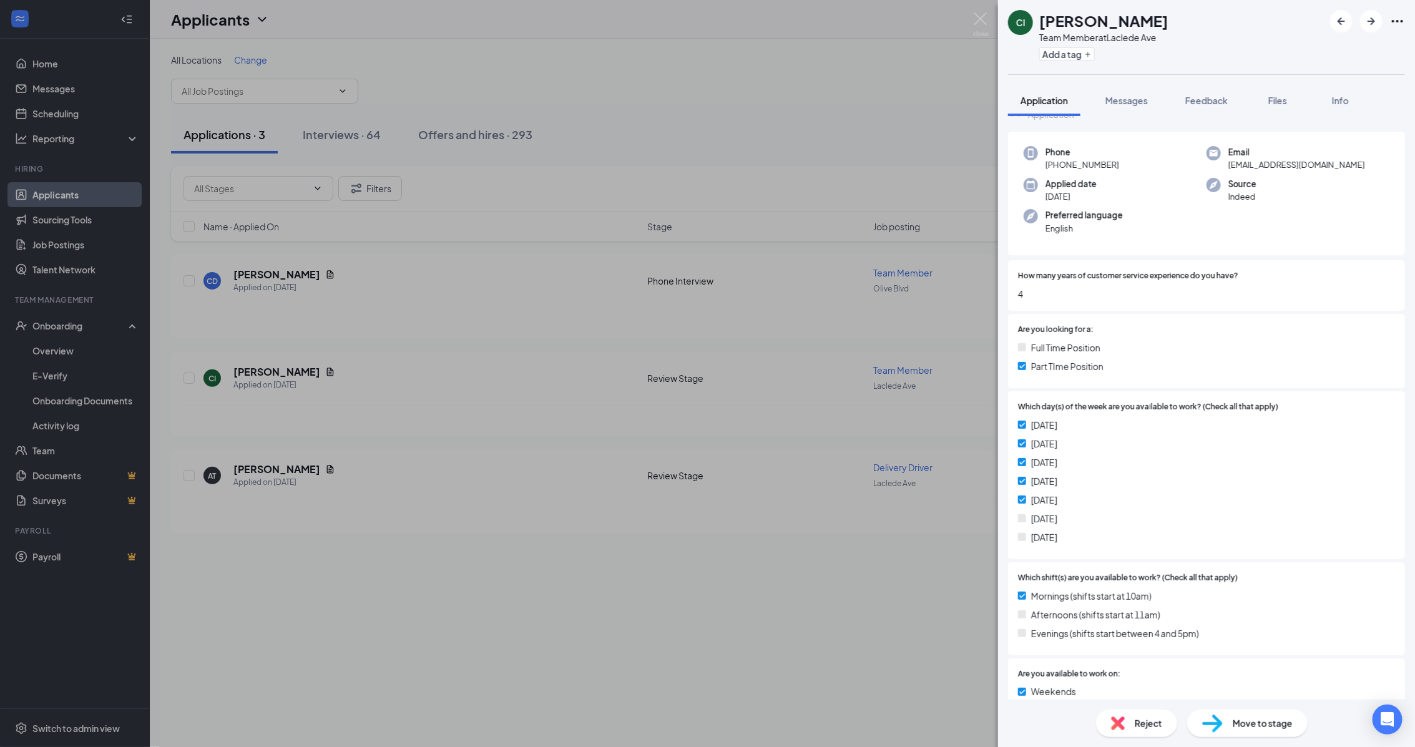
scroll to position [78, 0]
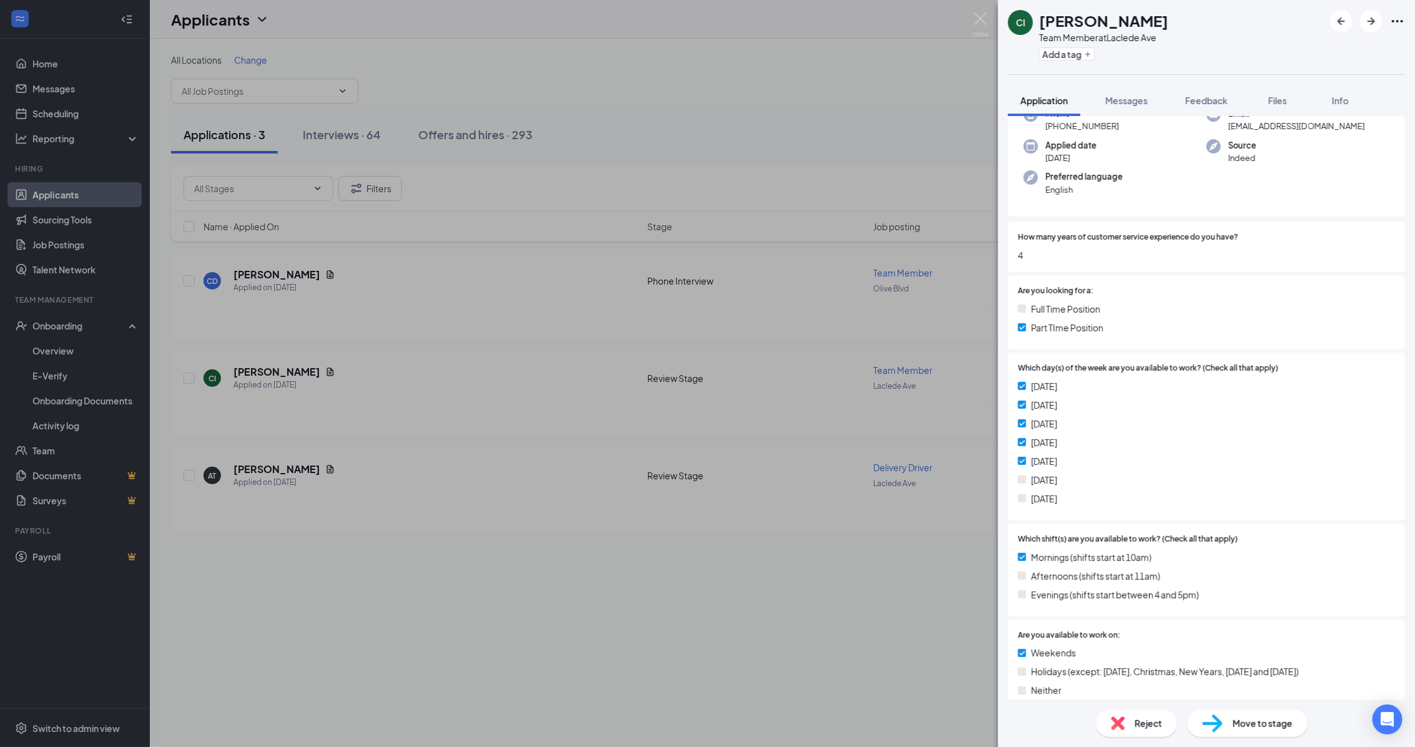
click at [1141, 726] on span "Reject" at bounding box center [1148, 723] width 27 height 14
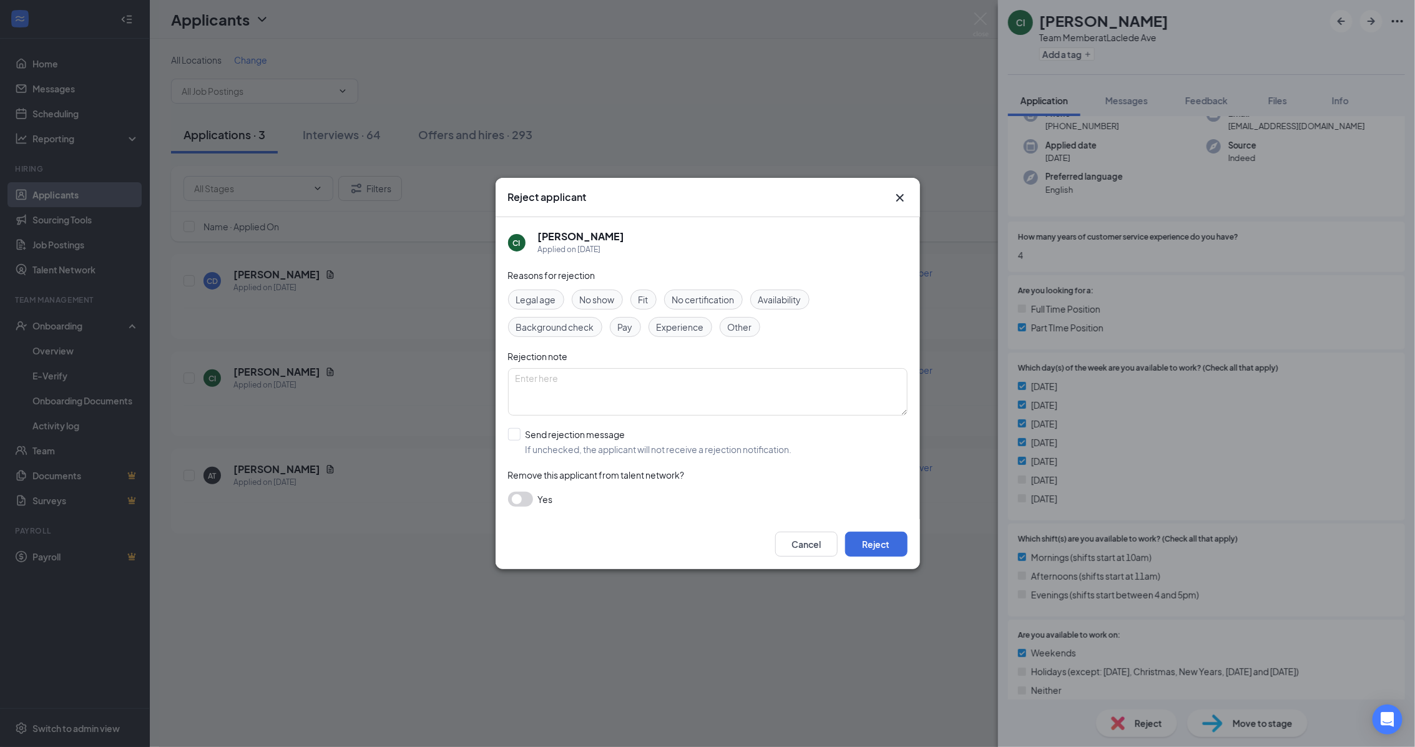
click at [796, 308] on div "Availability" at bounding box center [779, 300] width 59 height 20
click at [887, 546] on button "Reject" at bounding box center [876, 544] width 62 height 25
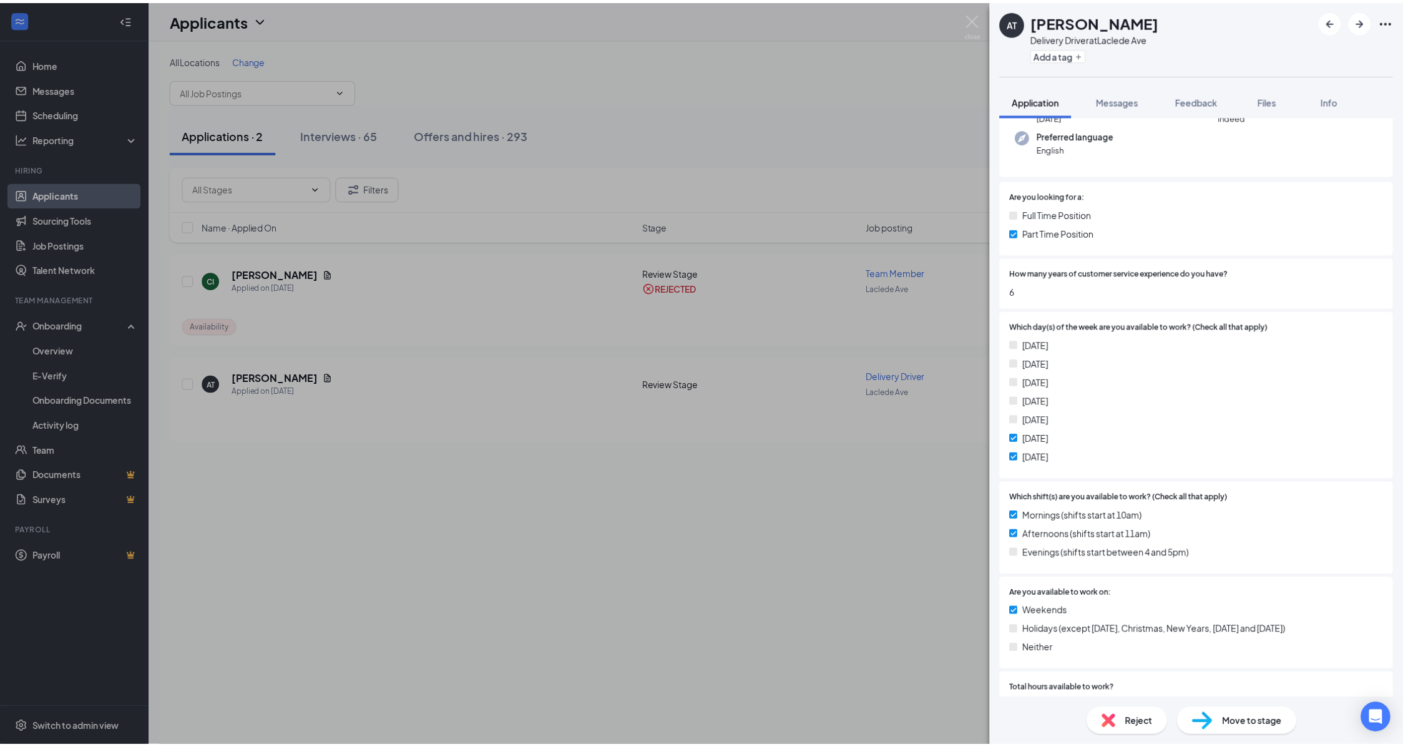
scroll to position [156, 0]
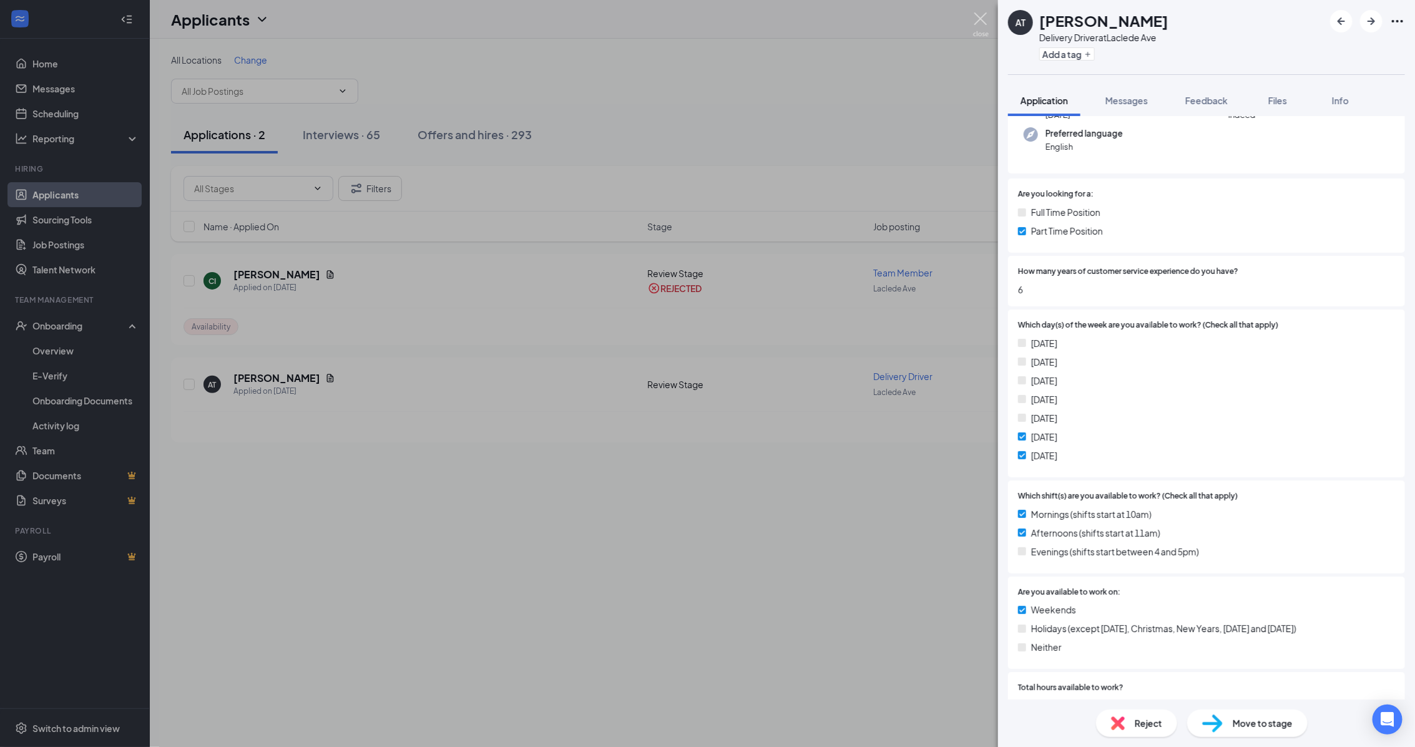
click at [979, 21] on img at bounding box center [981, 24] width 16 height 24
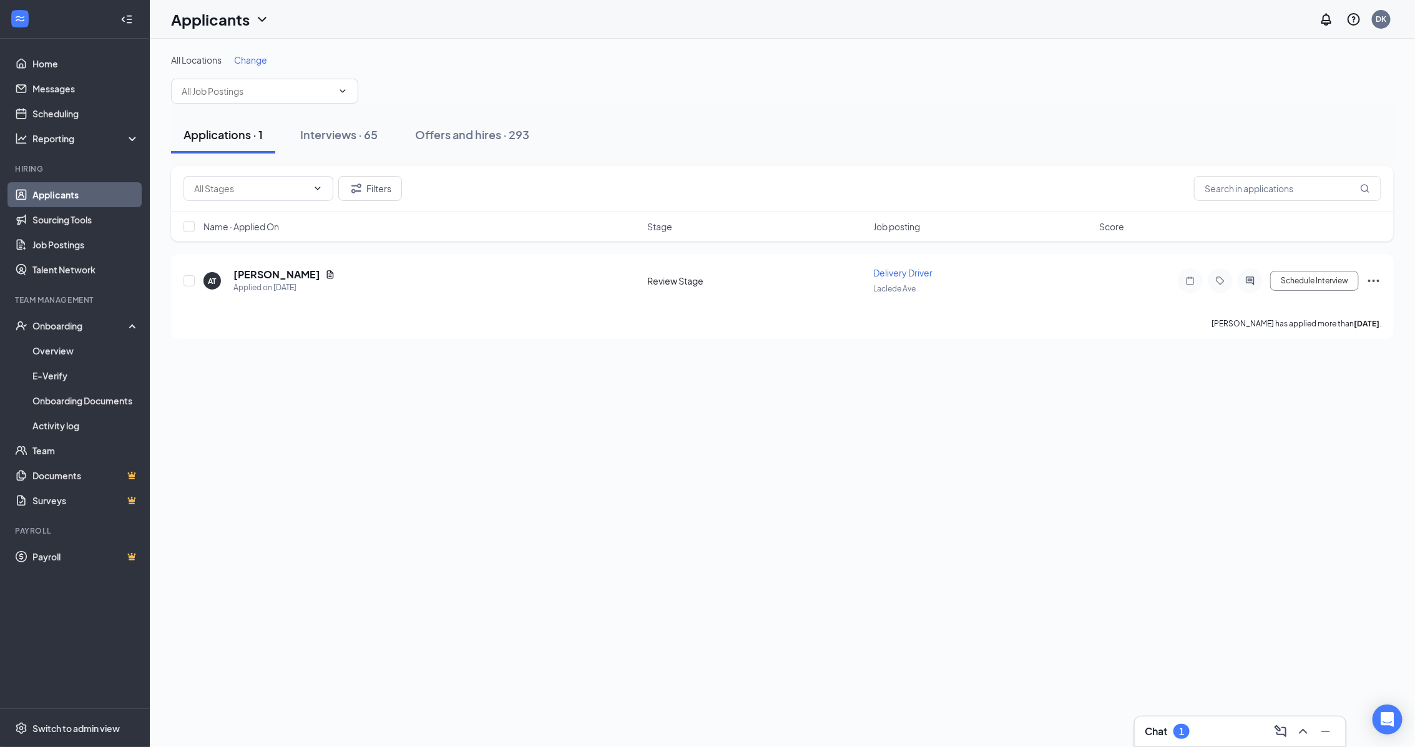
click at [225, 139] on div "Applications · 1" at bounding box center [222, 135] width 79 height 16
click at [350, 137] on div "Interviews · 65" at bounding box center [338, 135] width 77 height 16
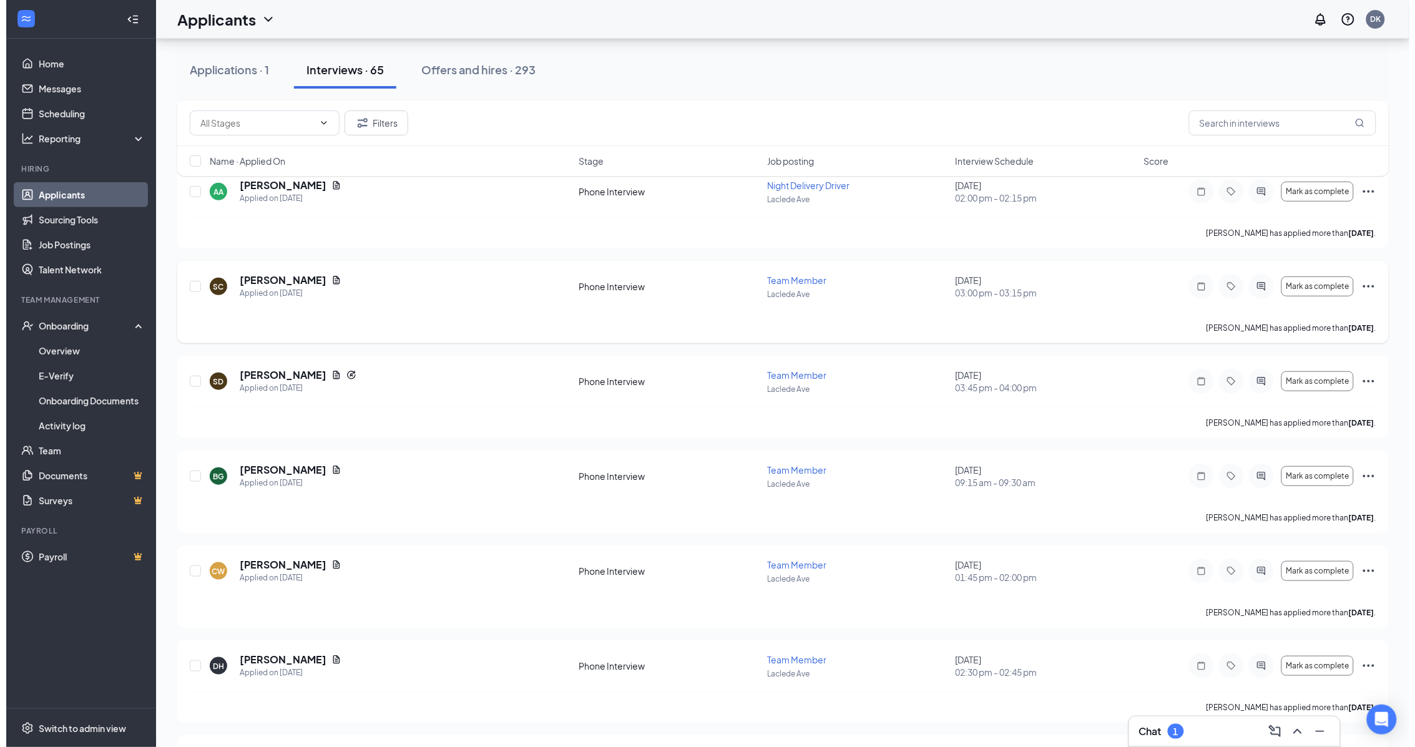
scroll to position [4048, 0]
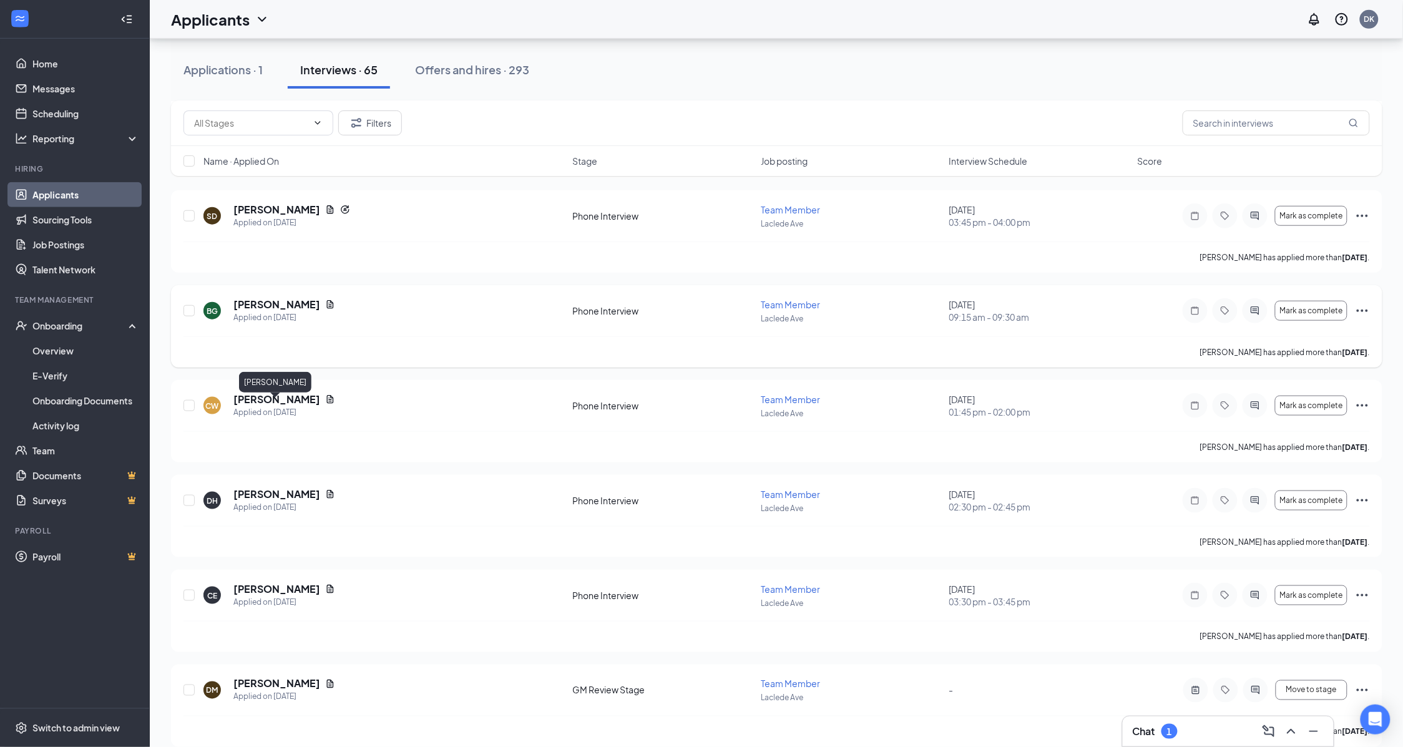
drag, startPoint x: 288, startPoint y: 411, endPoint x: 1047, endPoint y: 359, distance: 760.0
click at [288, 406] on h5 "[PERSON_NAME]" at bounding box center [276, 400] width 87 height 14
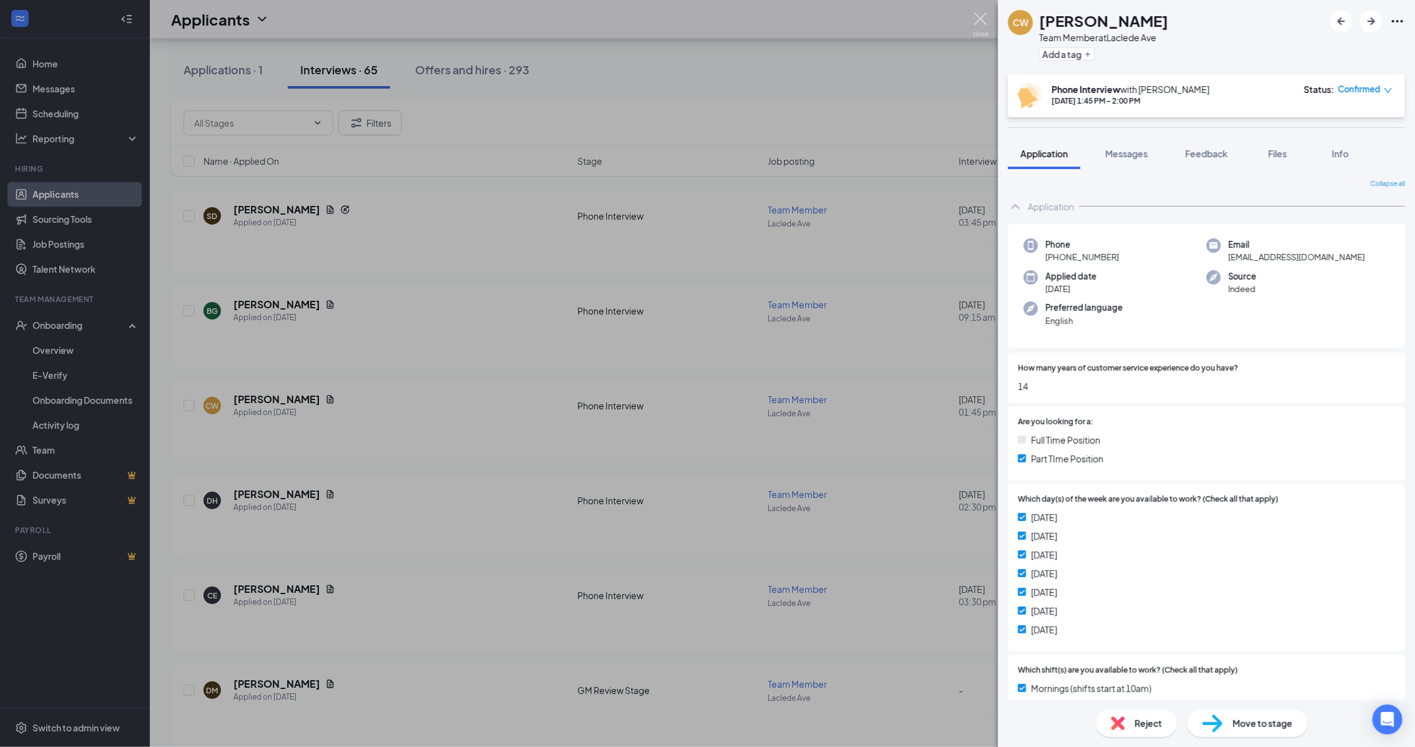
click at [983, 19] on img at bounding box center [981, 24] width 16 height 24
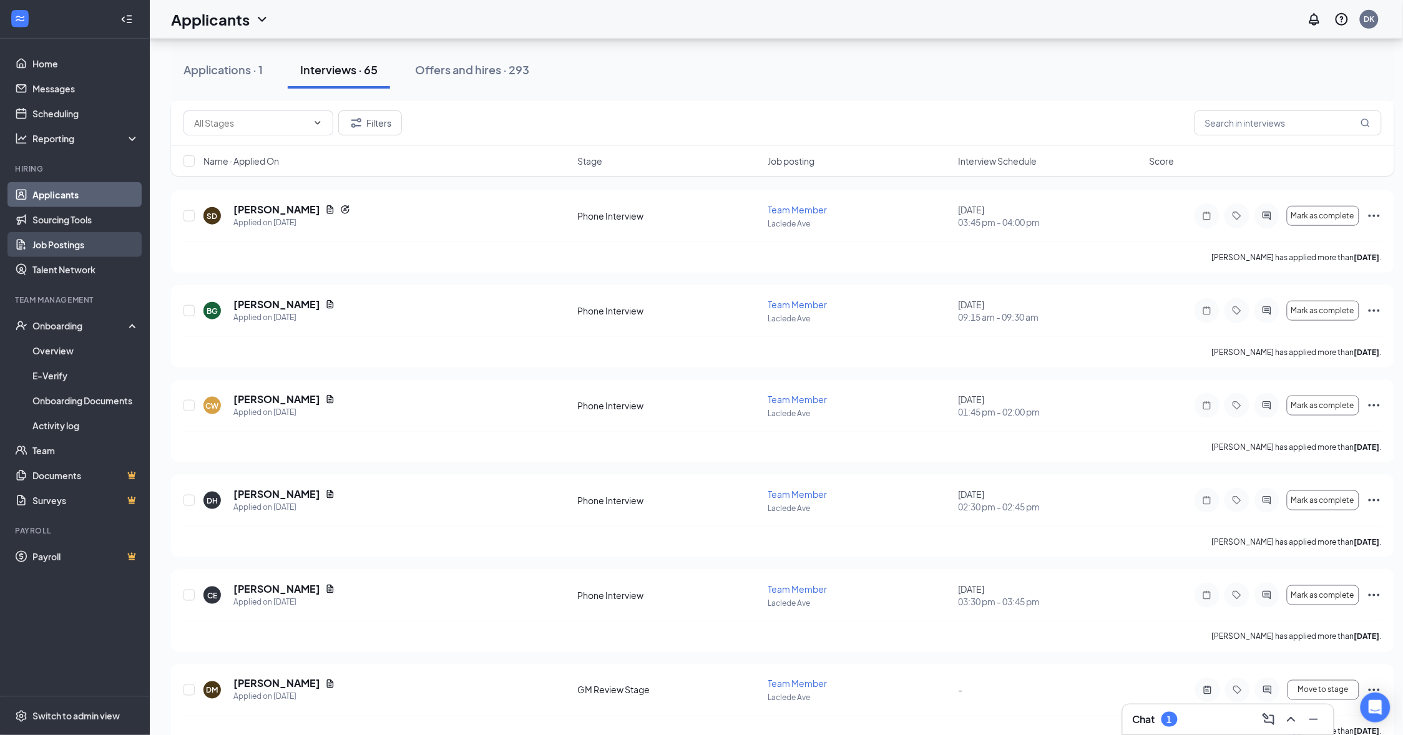
click at [64, 247] on link "Job Postings" at bounding box center [85, 244] width 107 height 25
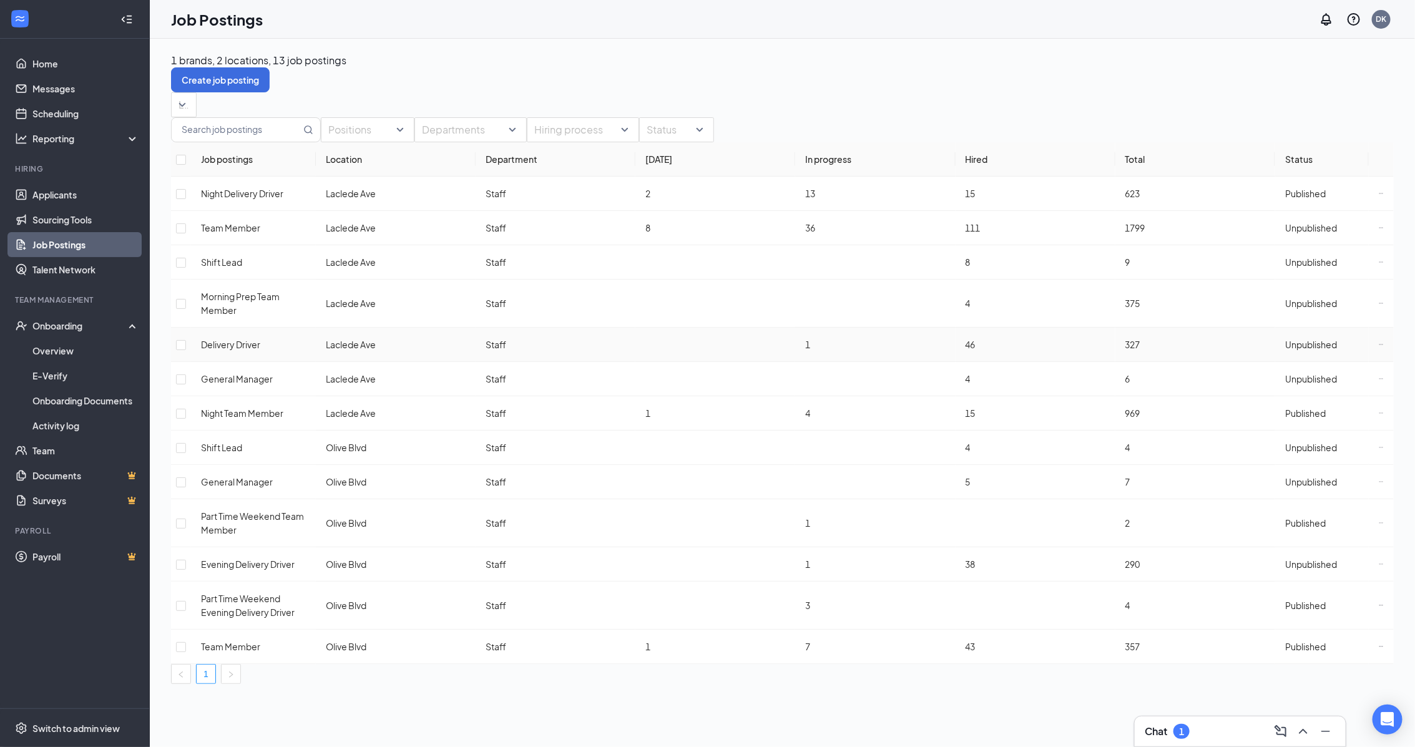
click at [1311, 350] on span "Unpublished" at bounding box center [1311, 344] width 52 height 11
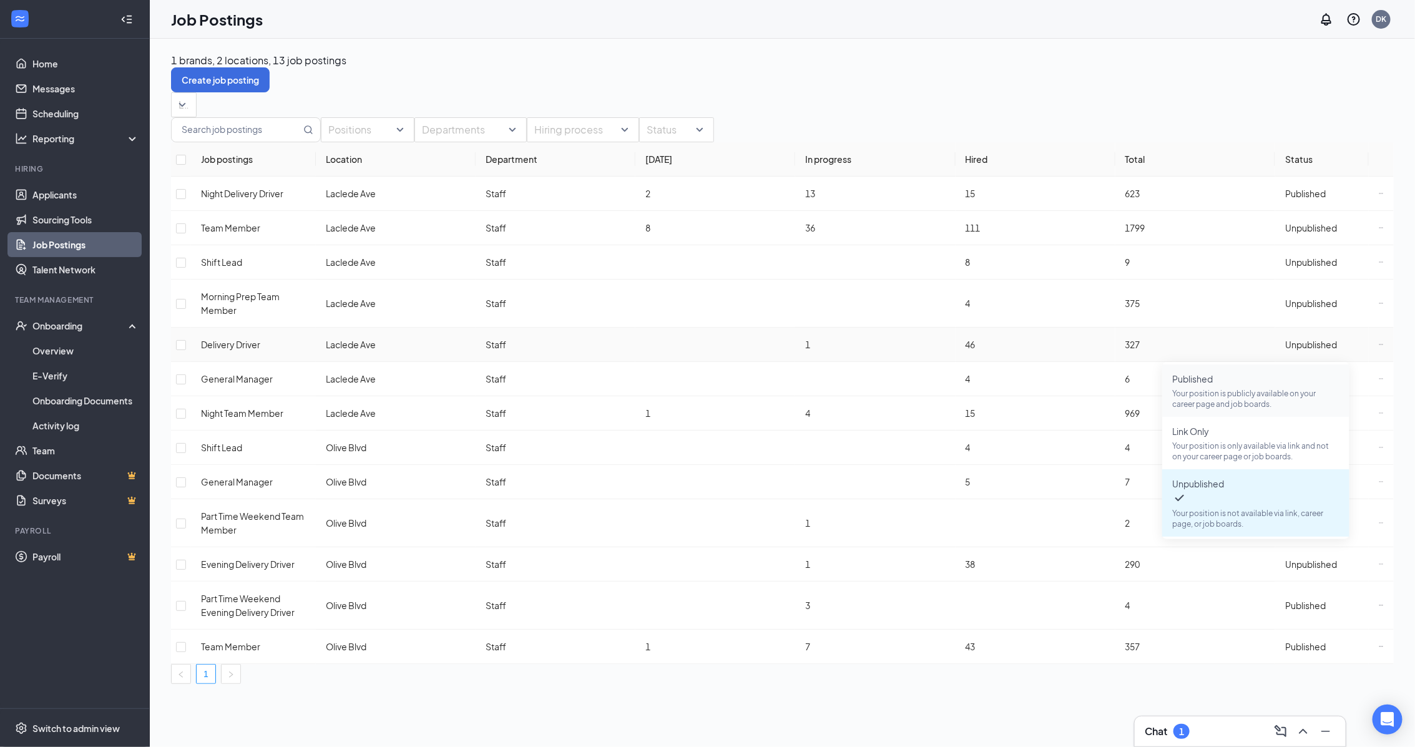
click at [1244, 389] on p "Your position is publicly available on your career page and job boards." at bounding box center [1255, 398] width 167 height 21
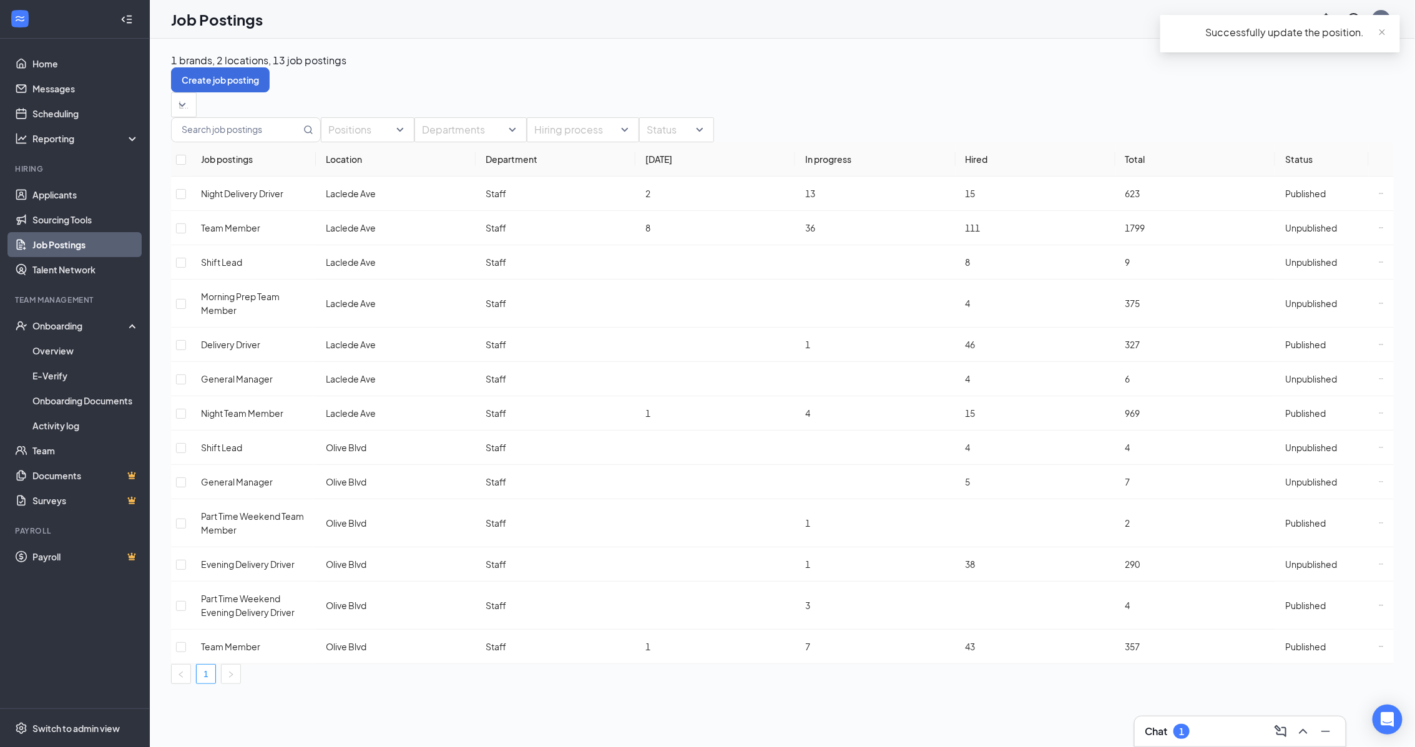
click at [944, 56] on div "1 brands, 2 locations, 13 job postings Create job posting" at bounding box center [782, 73] width 1223 height 39
click at [910, 89] on div "1 brands, 2 locations, 13 job postings Create job posting Locations Positions D…" at bounding box center [782, 369] width 1223 height 630
click at [61, 195] on link "Applicants" at bounding box center [85, 194] width 107 height 25
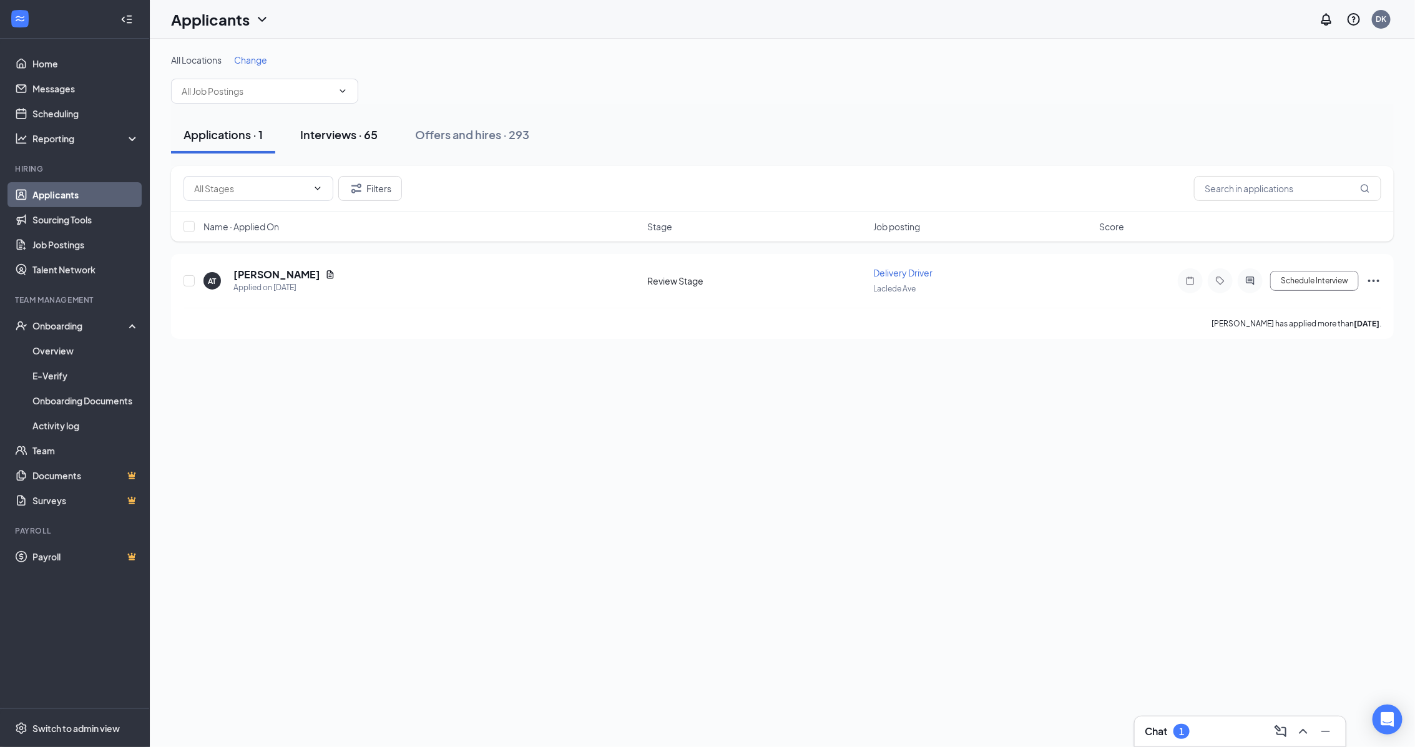
click at [336, 134] on div "Interviews · 65" at bounding box center [338, 135] width 77 height 16
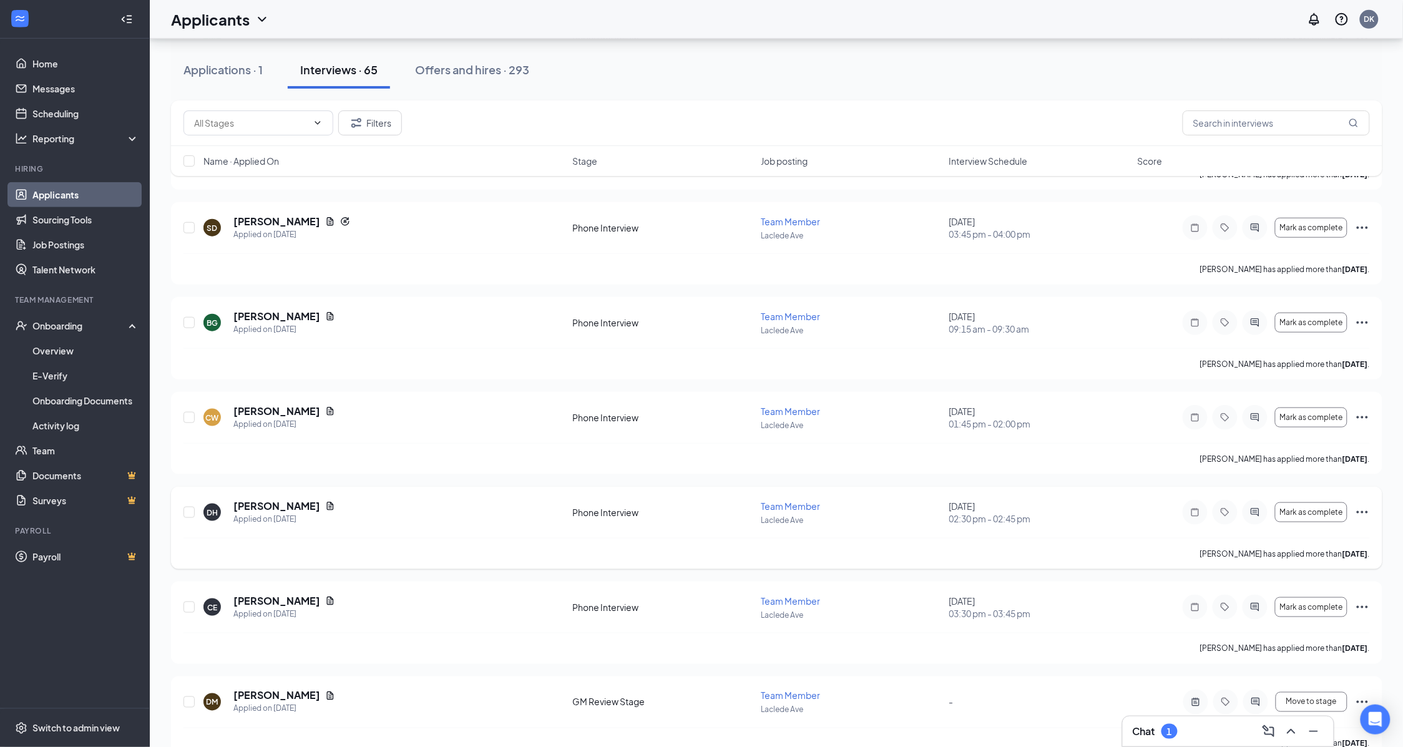
scroll to position [4057, 0]
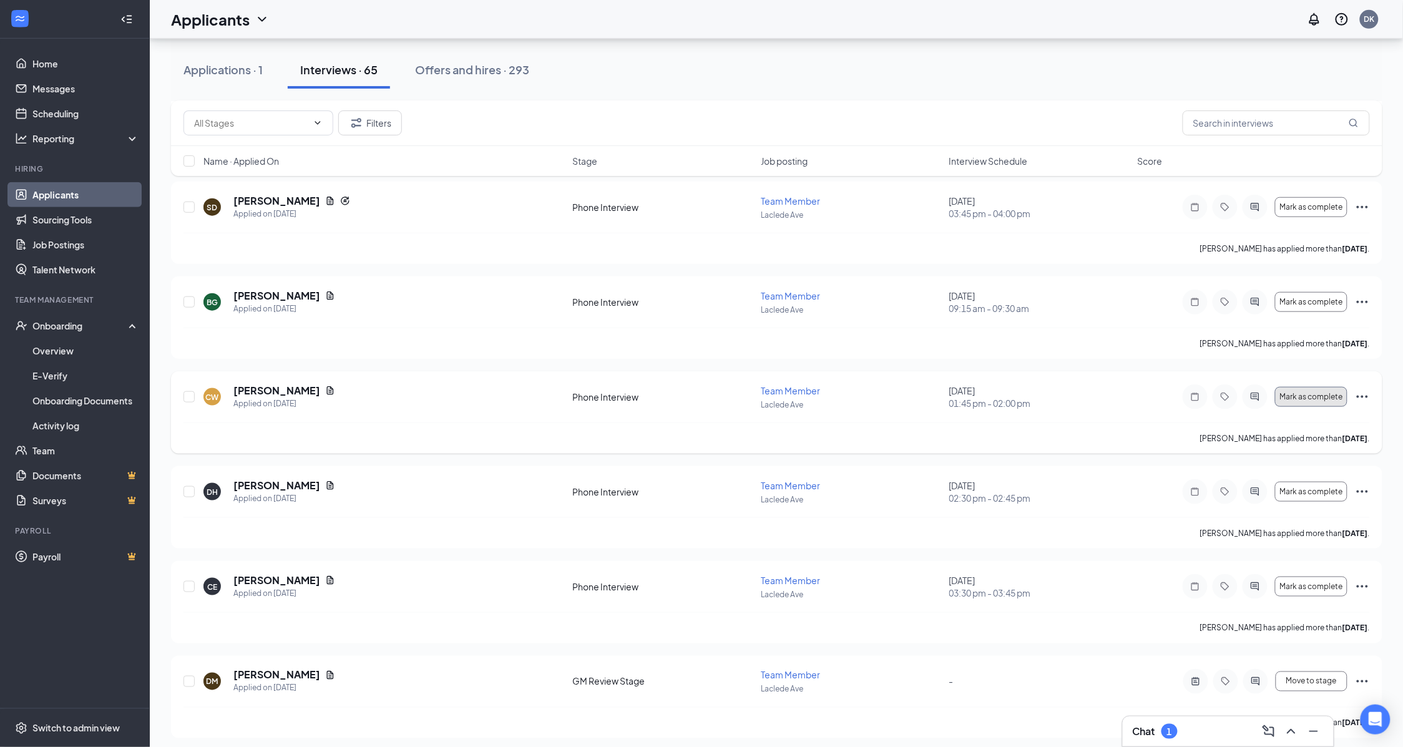
click at [1314, 407] on button "Mark as complete" at bounding box center [1311, 397] width 72 height 20
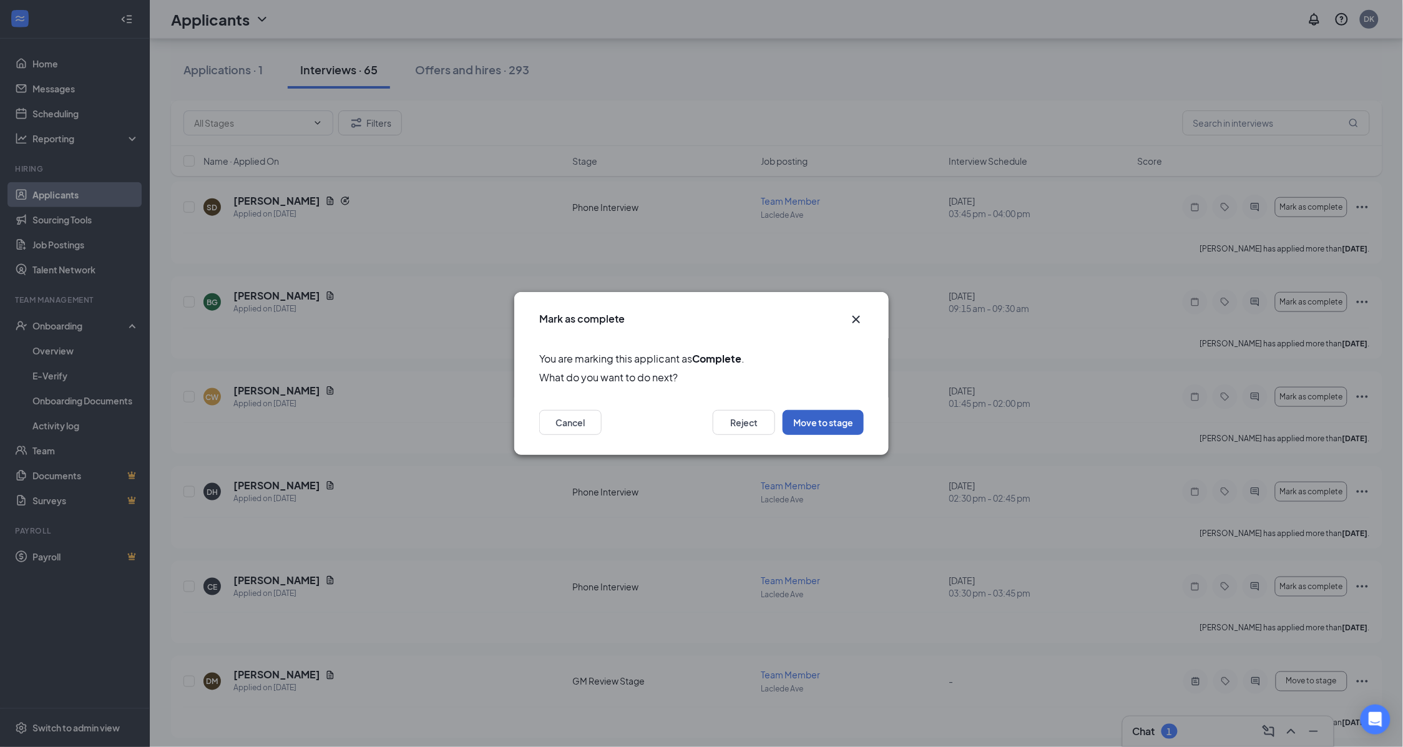
click at [851, 429] on button "Move to stage" at bounding box center [823, 422] width 81 height 25
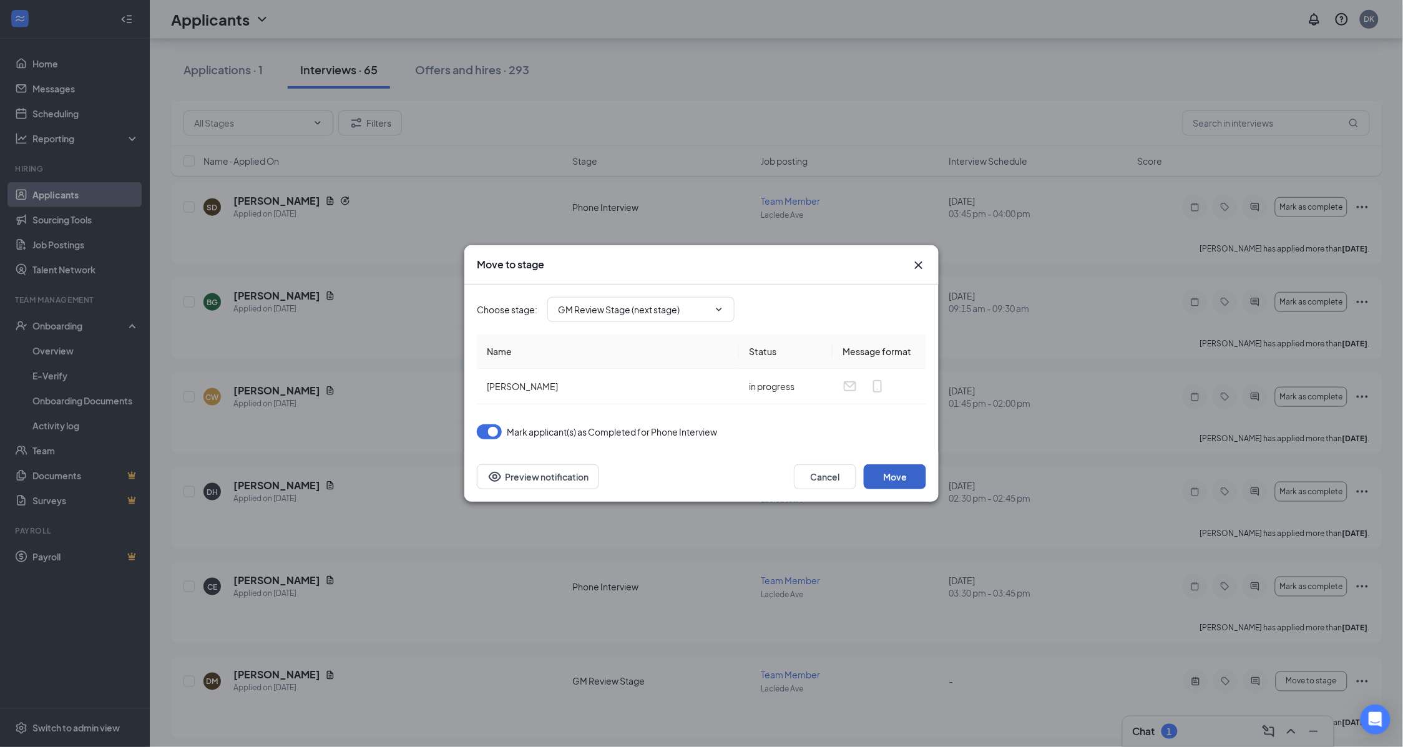
click at [906, 482] on button "Move" at bounding box center [895, 476] width 62 height 25
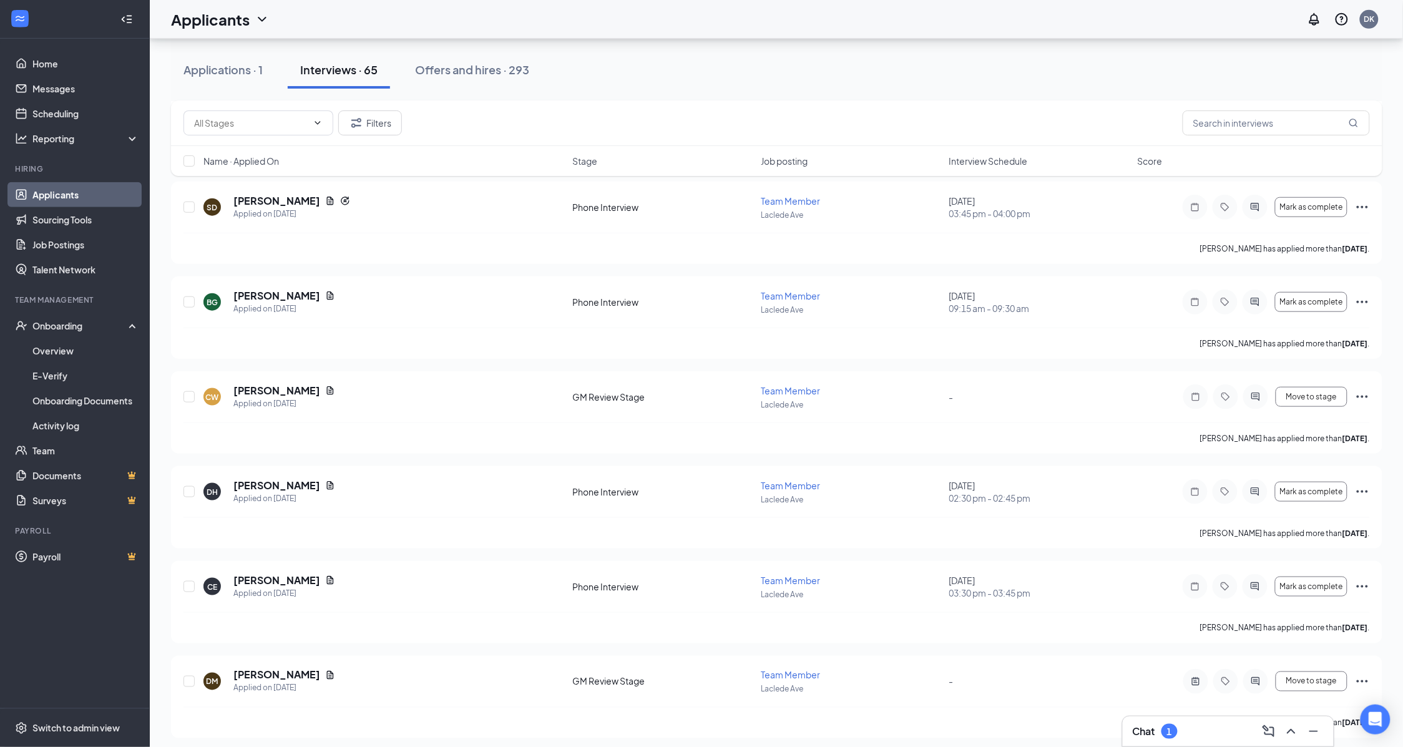
click at [736, 72] on div "Applications · 1 Interviews · 65 Offers and hires · 293" at bounding box center [776, 69] width 1211 height 37
click at [194, 70] on div "Applications · 1" at bounding box center [222, 70] width 79 height 16
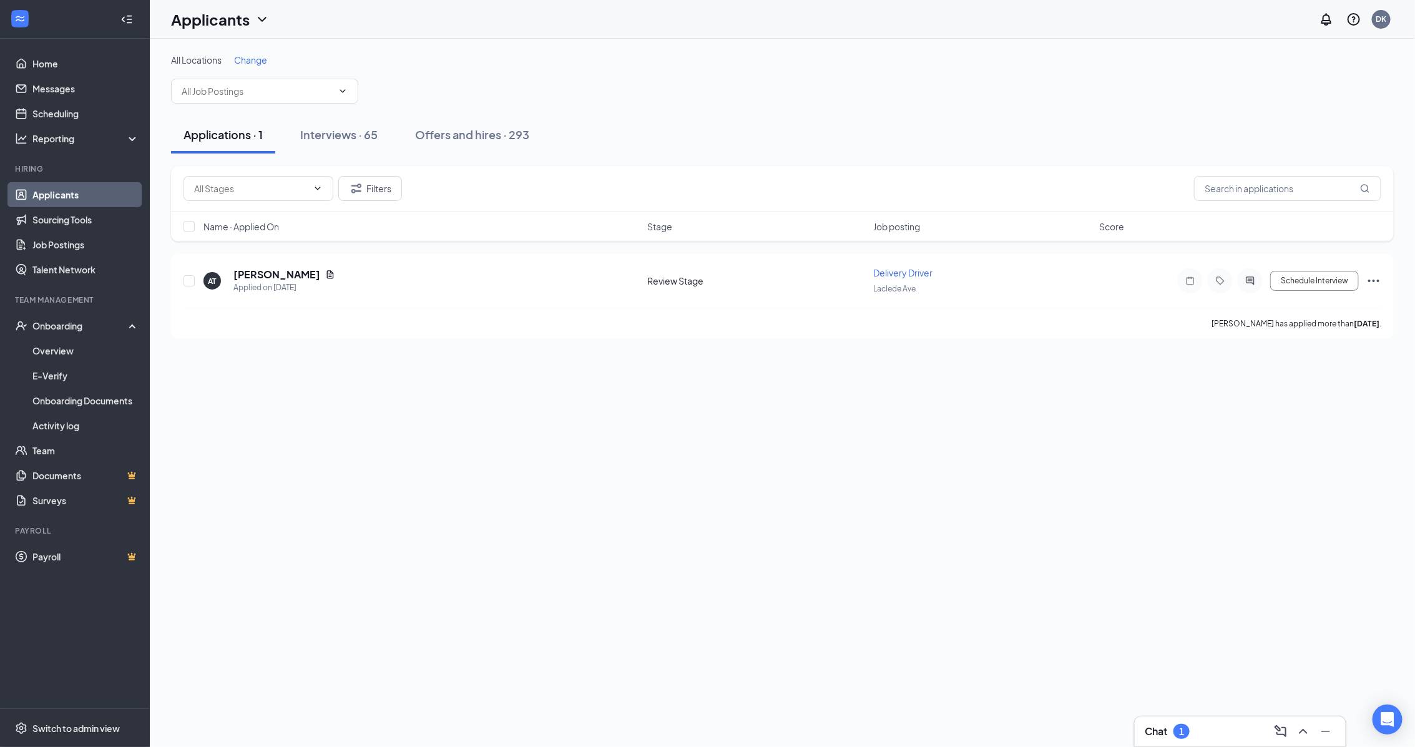
click at [809, 61] on div "All Locations Change" at bounding box center [782, 60] width 1223 height 12
click at [331, 139] on div "Interviews · 65" at bounding box center [341, 135] width 77 height 16
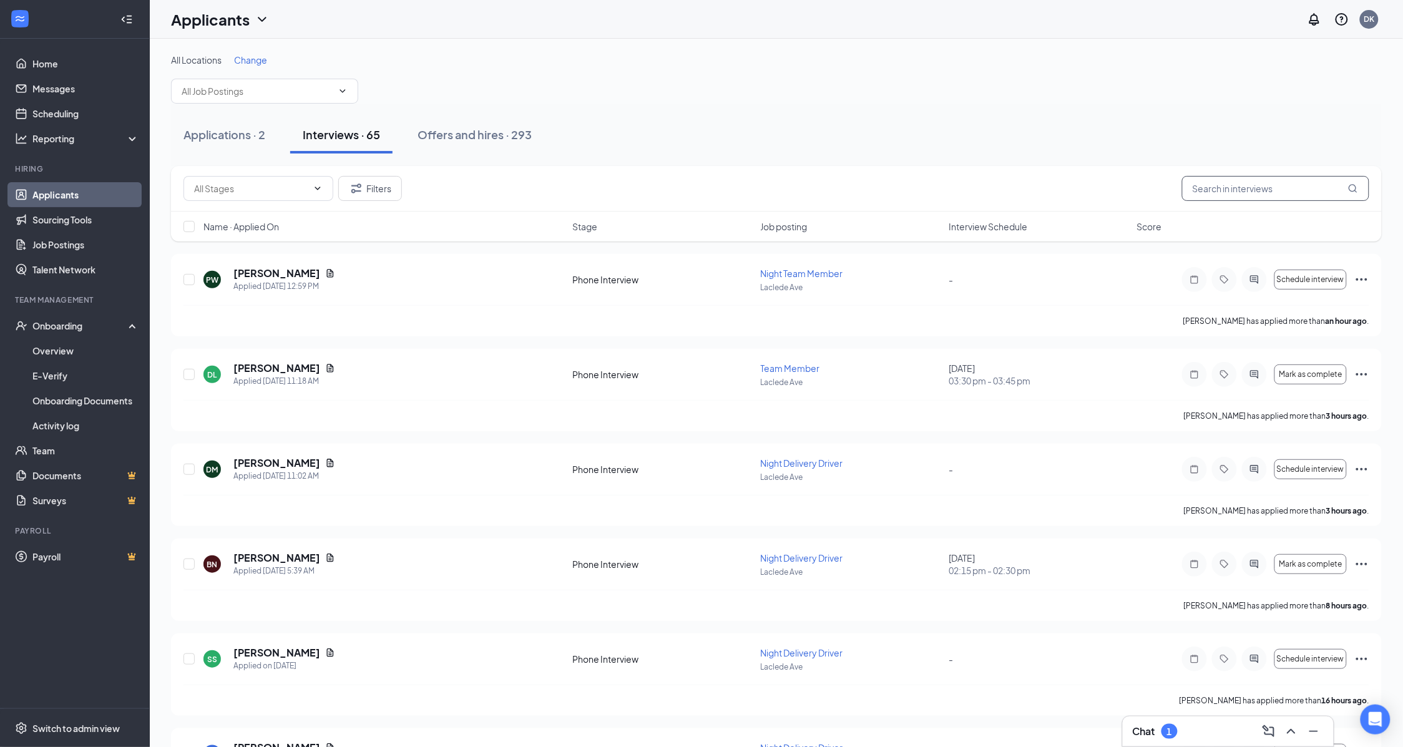
click at [1206, 195] on input "text" at bounding box center [1275, 188] width 187 height 25
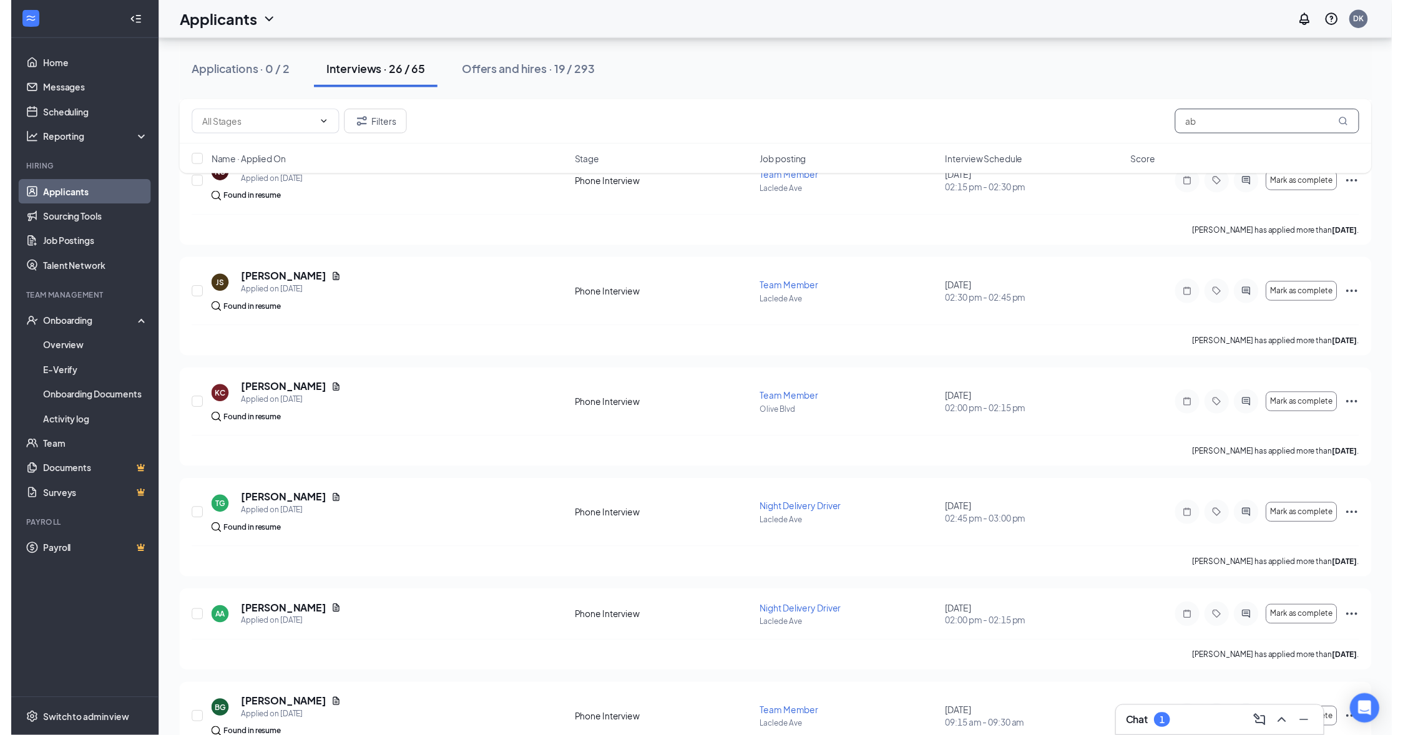
scroll to position [1397, 0]
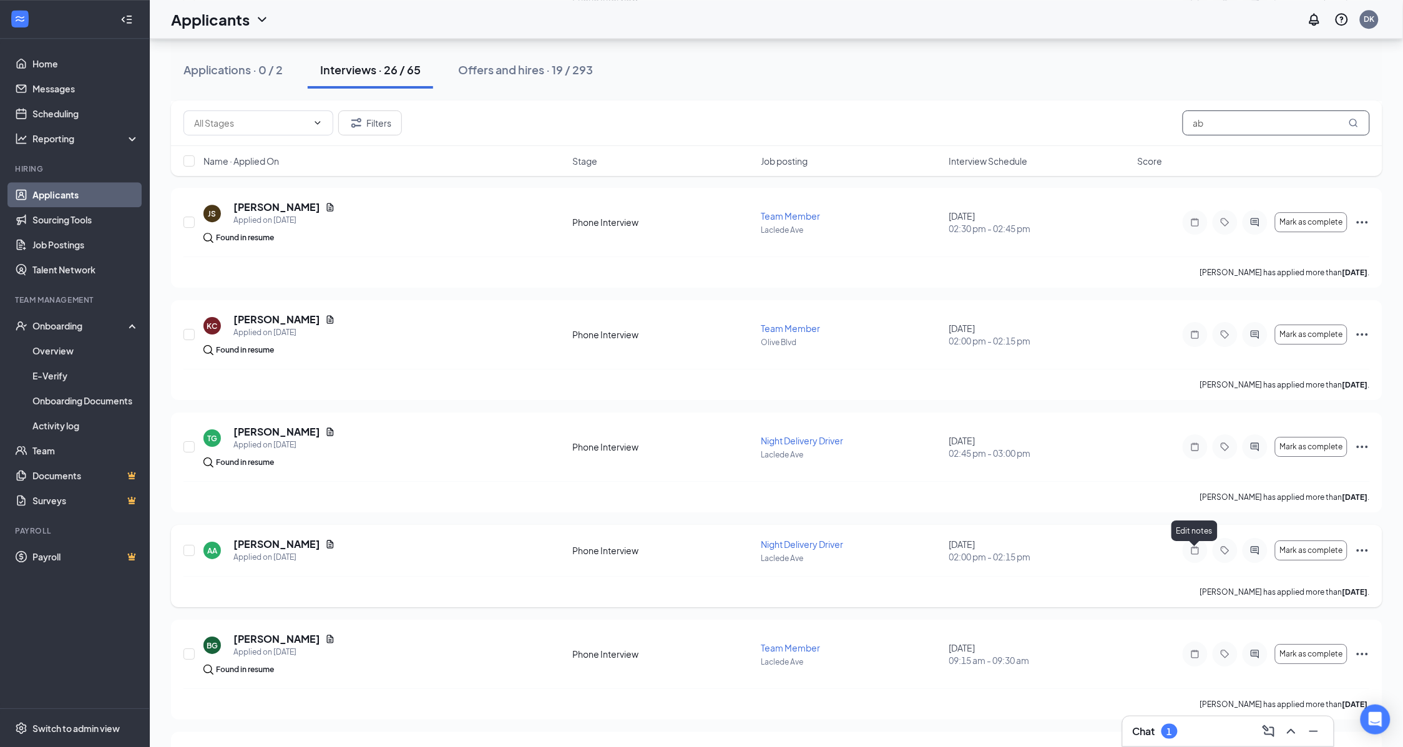
type input "ab"
click at [1194, 554] on icon "Note" at bounding box center [1195, 550] width 15 height 10
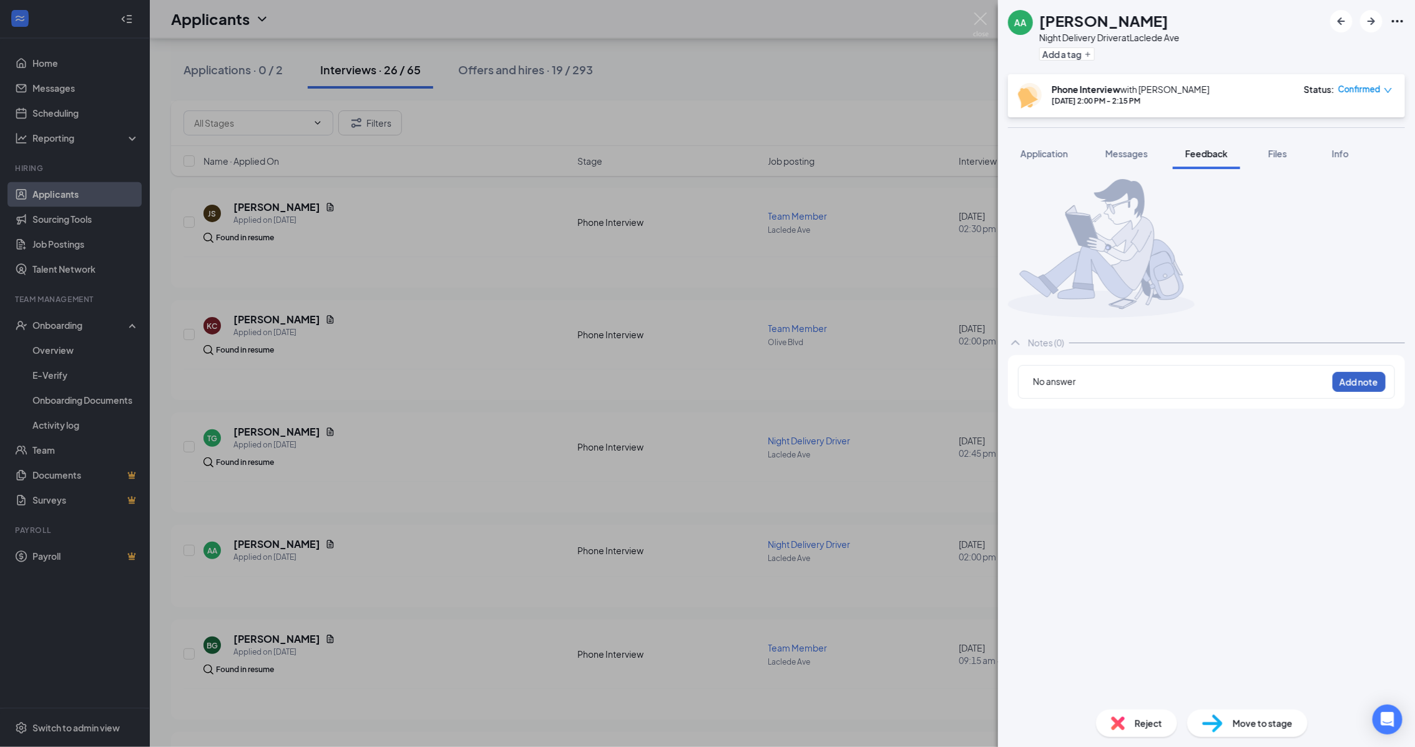
click at [1361, 392] on button "Add note" at bounding box center [1358, 382] width 53 height 20
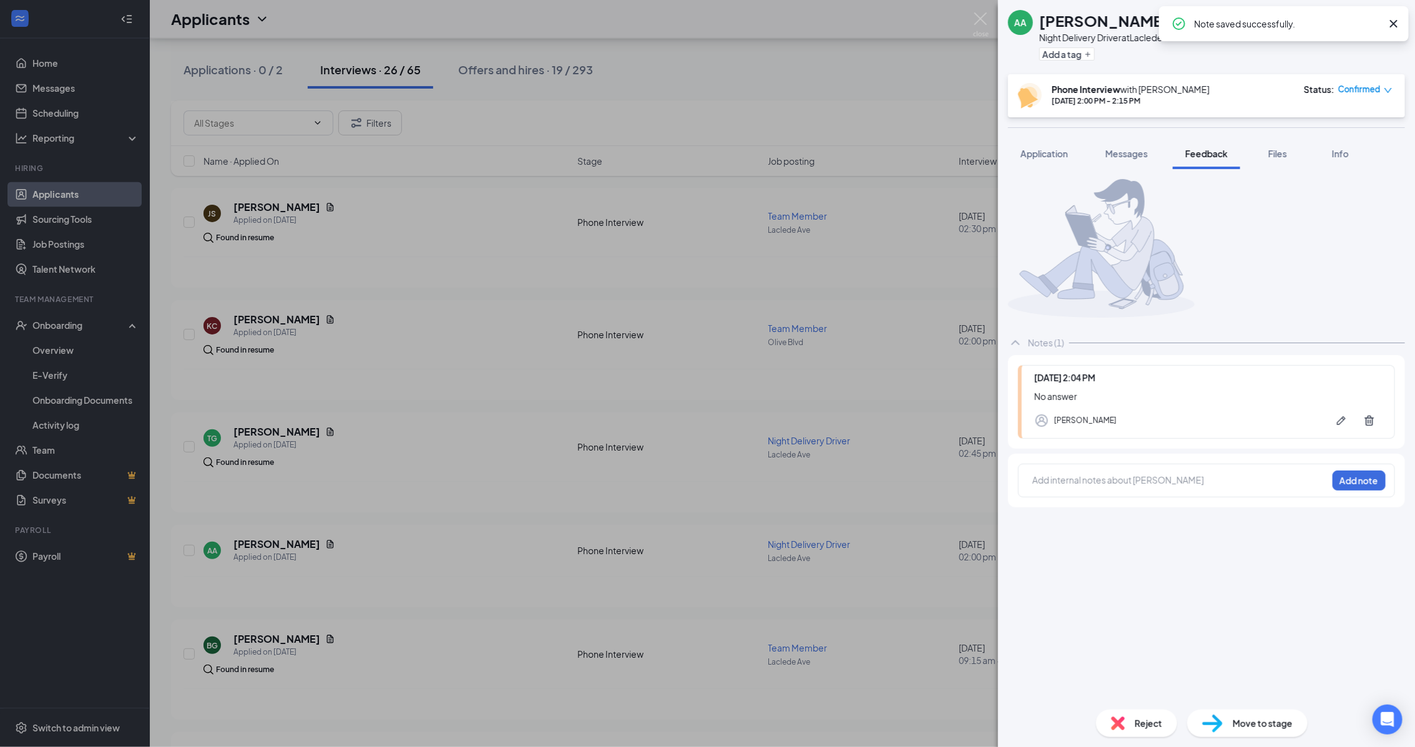
click at [1390, 92] on icon "down" at bounding box center [1388, 90] width 9 height 9
click at [1331, 166] on span "Mark as no-show" at bounding box center [1332, 169] width 69 height 14
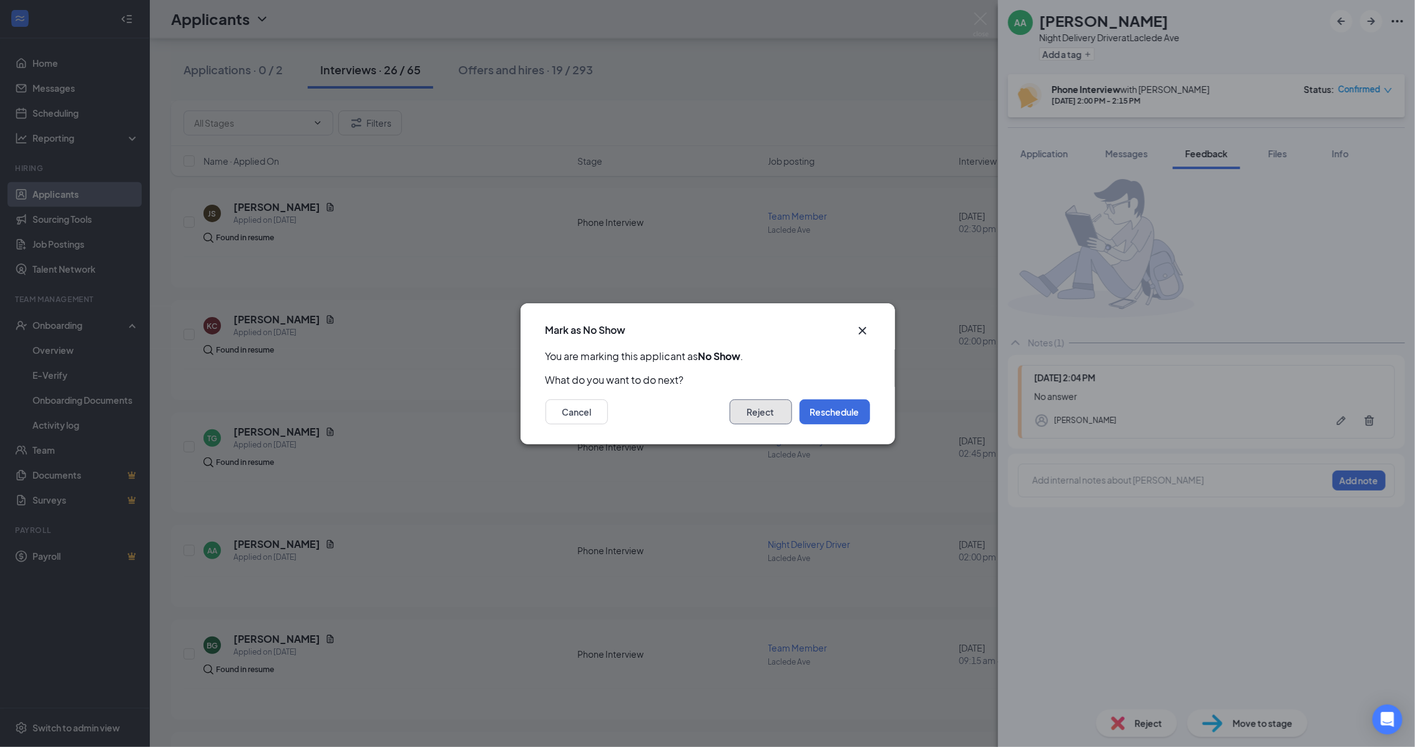
click at [760, 416] on button "Reject" at bounding box center [761, 411] width 62 height 25
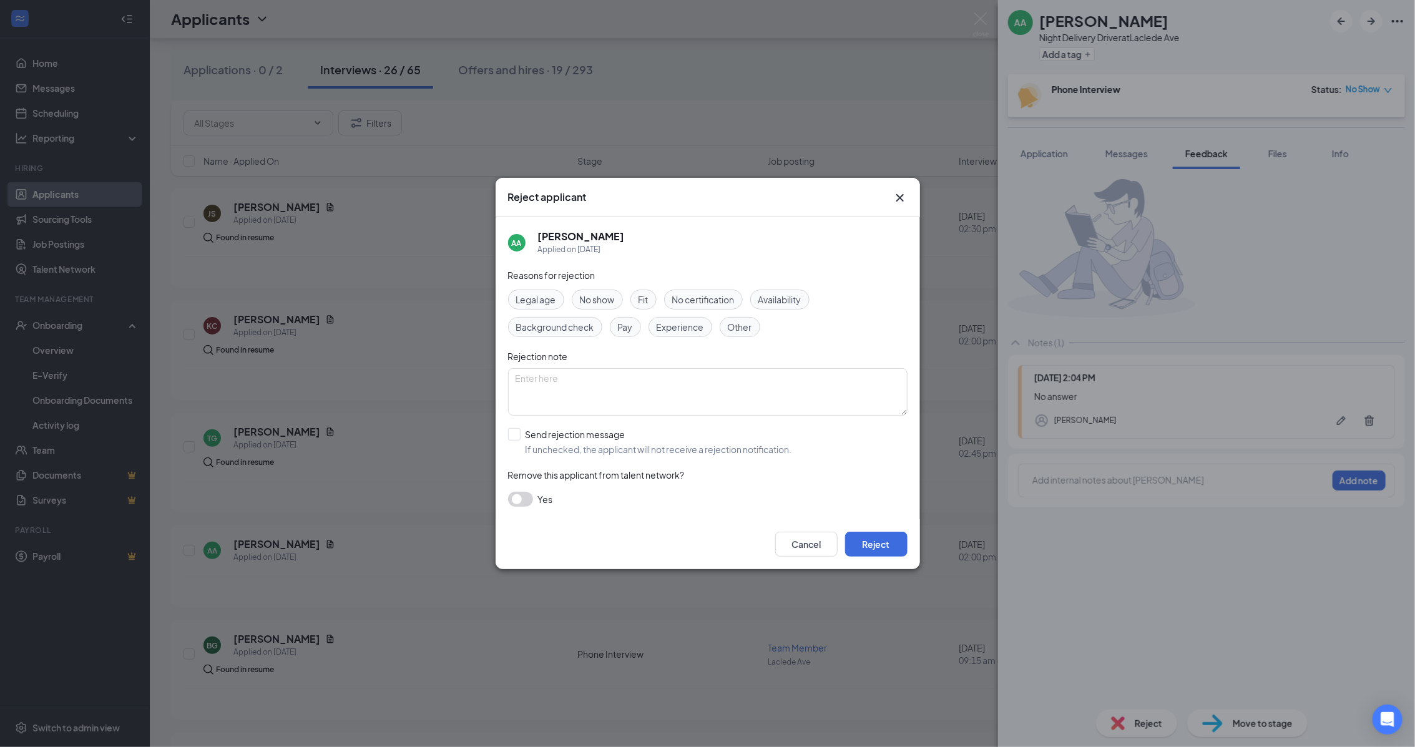
click at [595, 303] on span "No show" at bounding box center [597, 300] width 35 height 14
click at [882, 544] on button "Reject" at bounding box center [876, 544] width 62 height 25
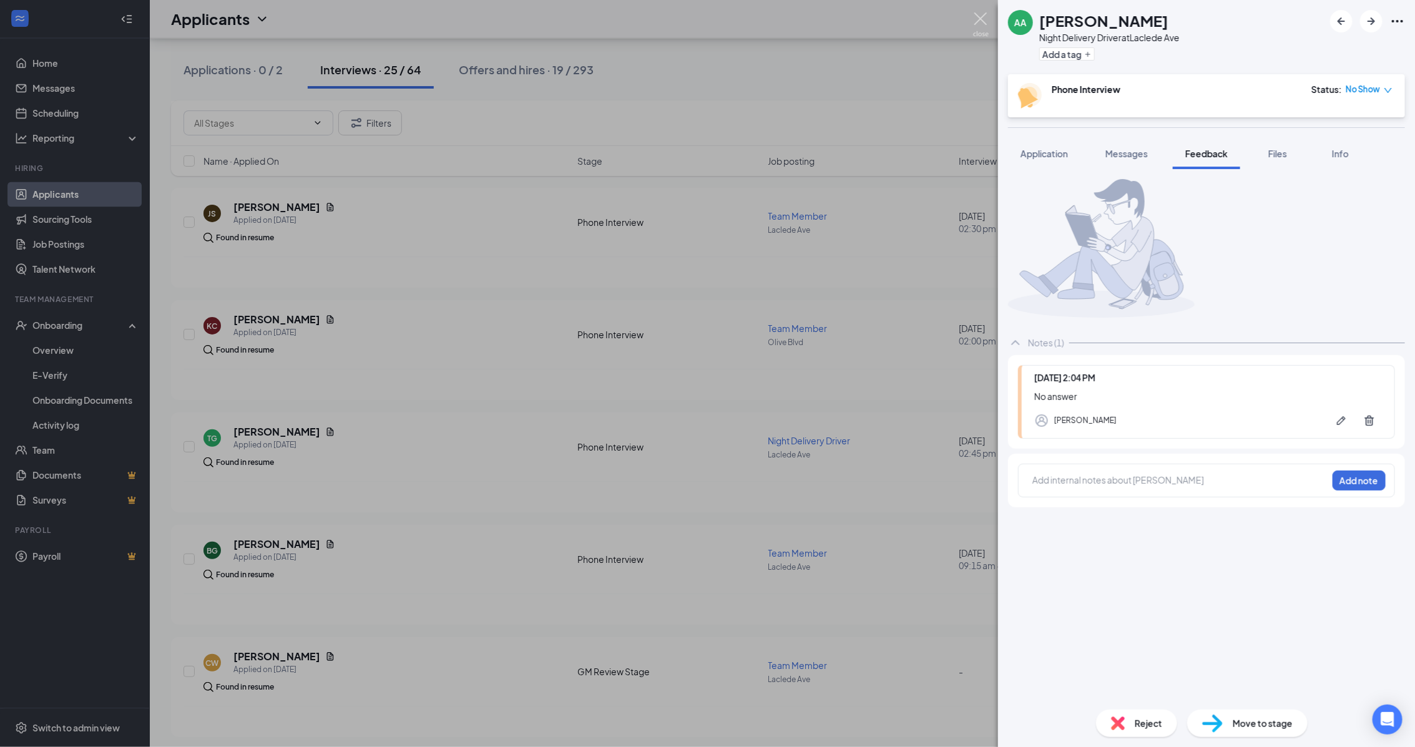
click at [978, 24] on img at bounding box center [981, 24] width 16 height 24
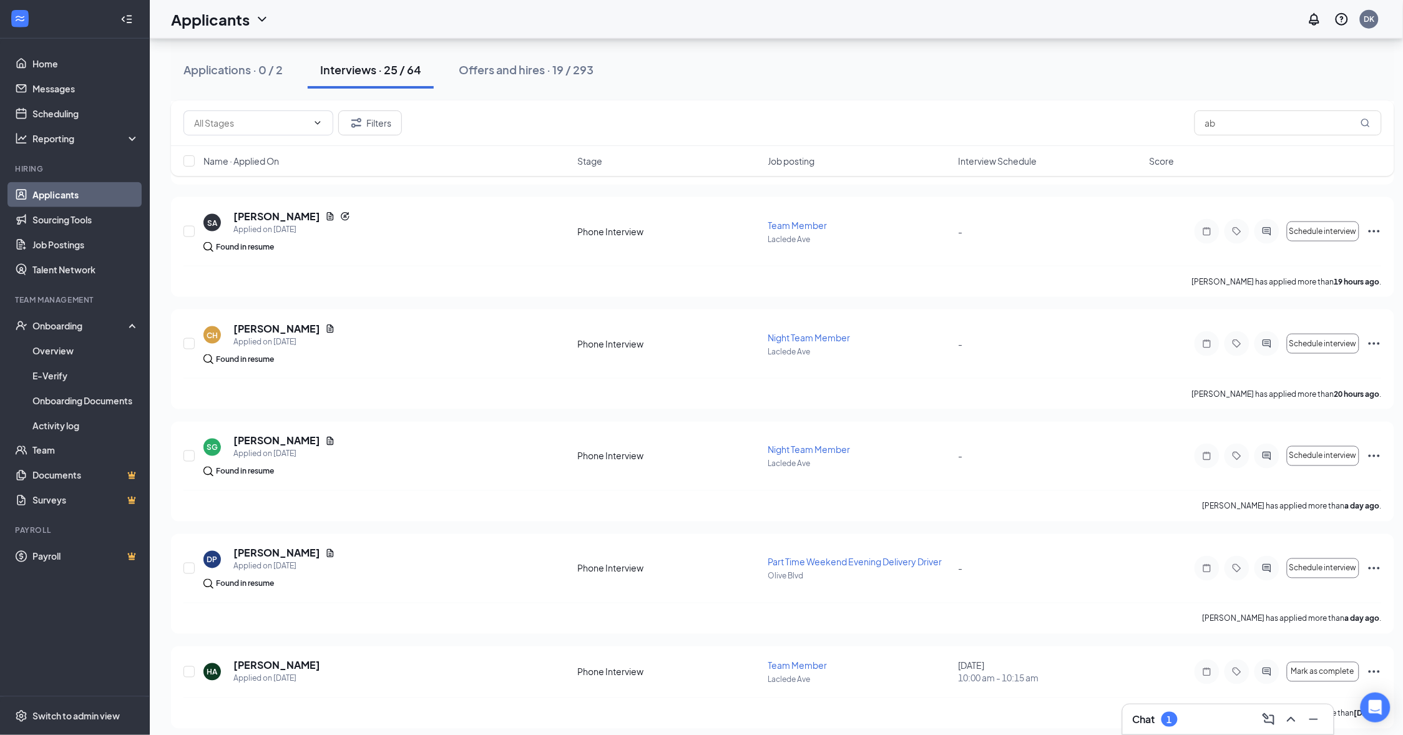
scroll to position [227, 0]
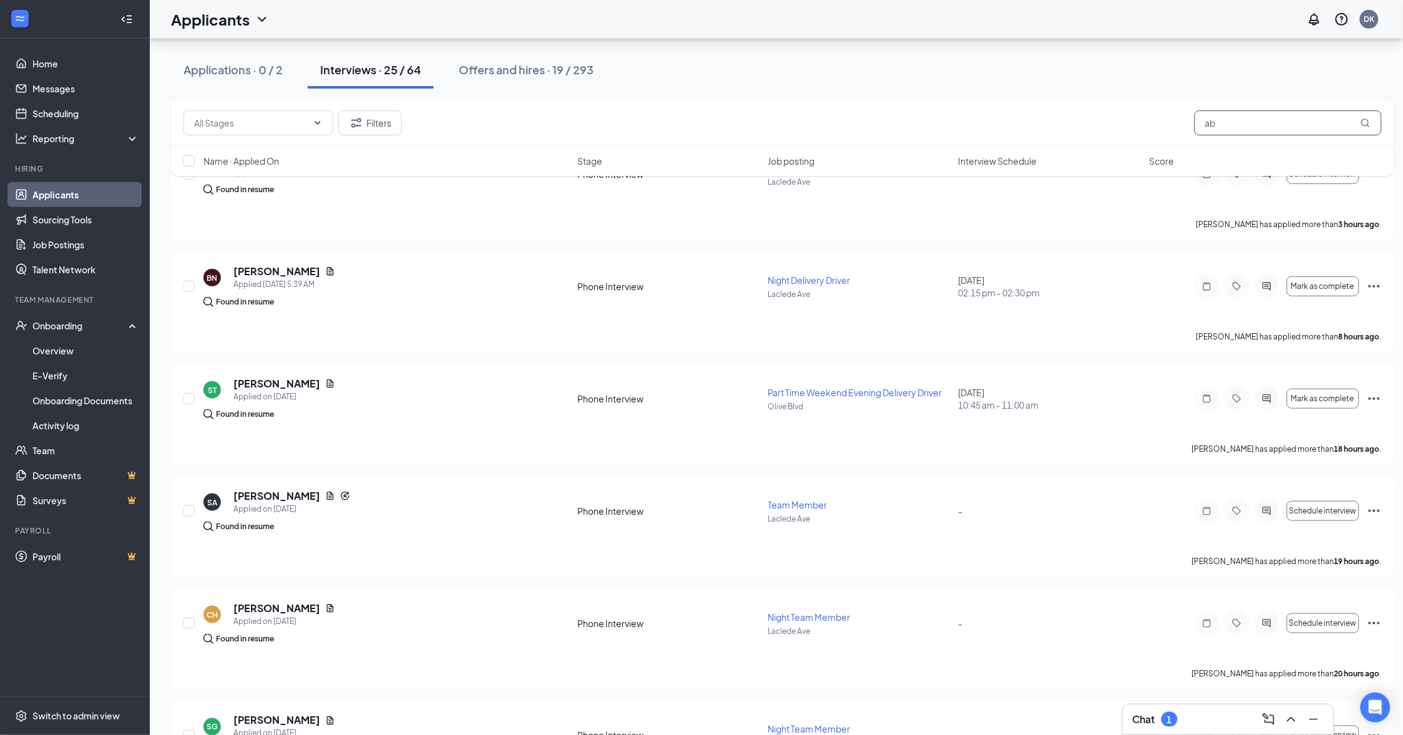
drag, startPoint x: 1225, startPoint y: 112, endPoint x: 1198, endPoint y: 123, distance: 28.3
click at [1198, 123] on input "ab" at bounding box center [1288, 122] width 187 height 25
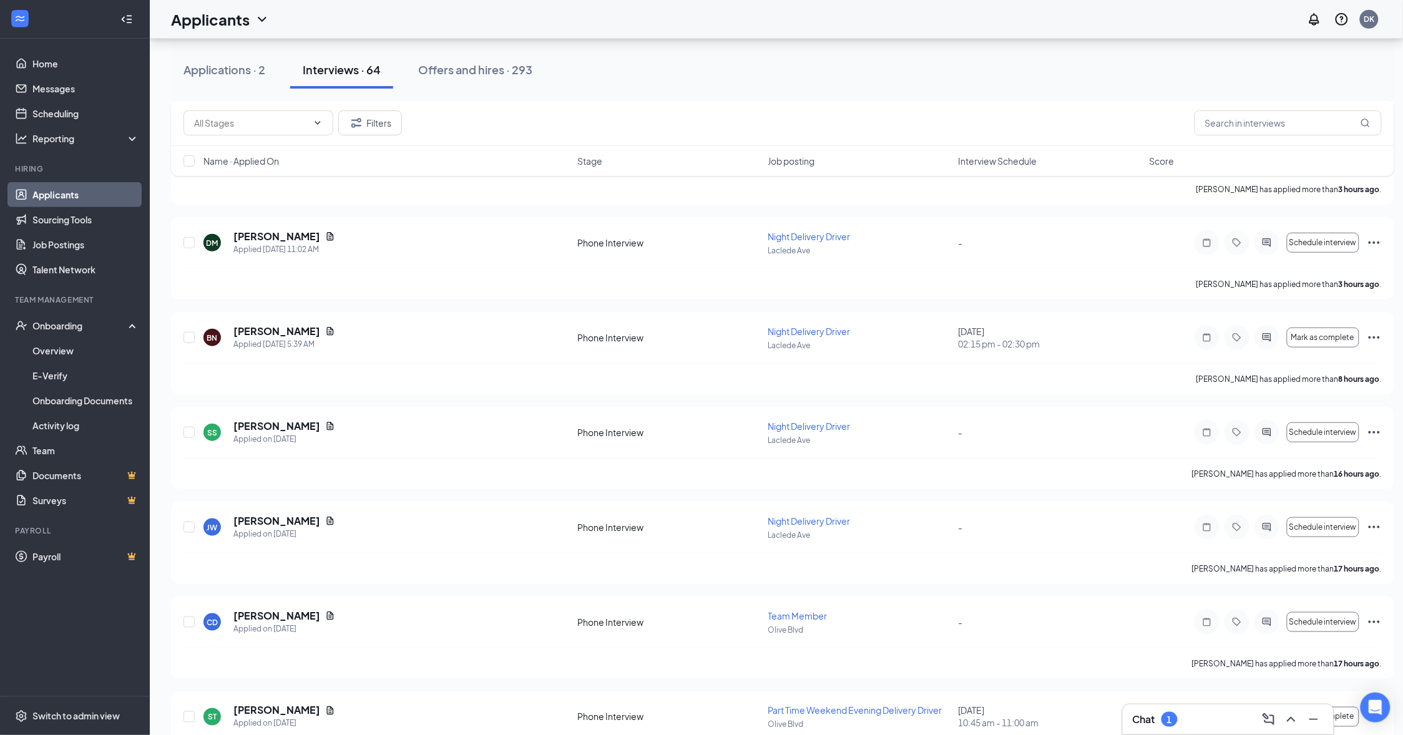
click at [971, 80] on div "Applications · 2 Interviews · 64 Offers and hires · 293" at bounding box center [782, 69] width 1223 height 37
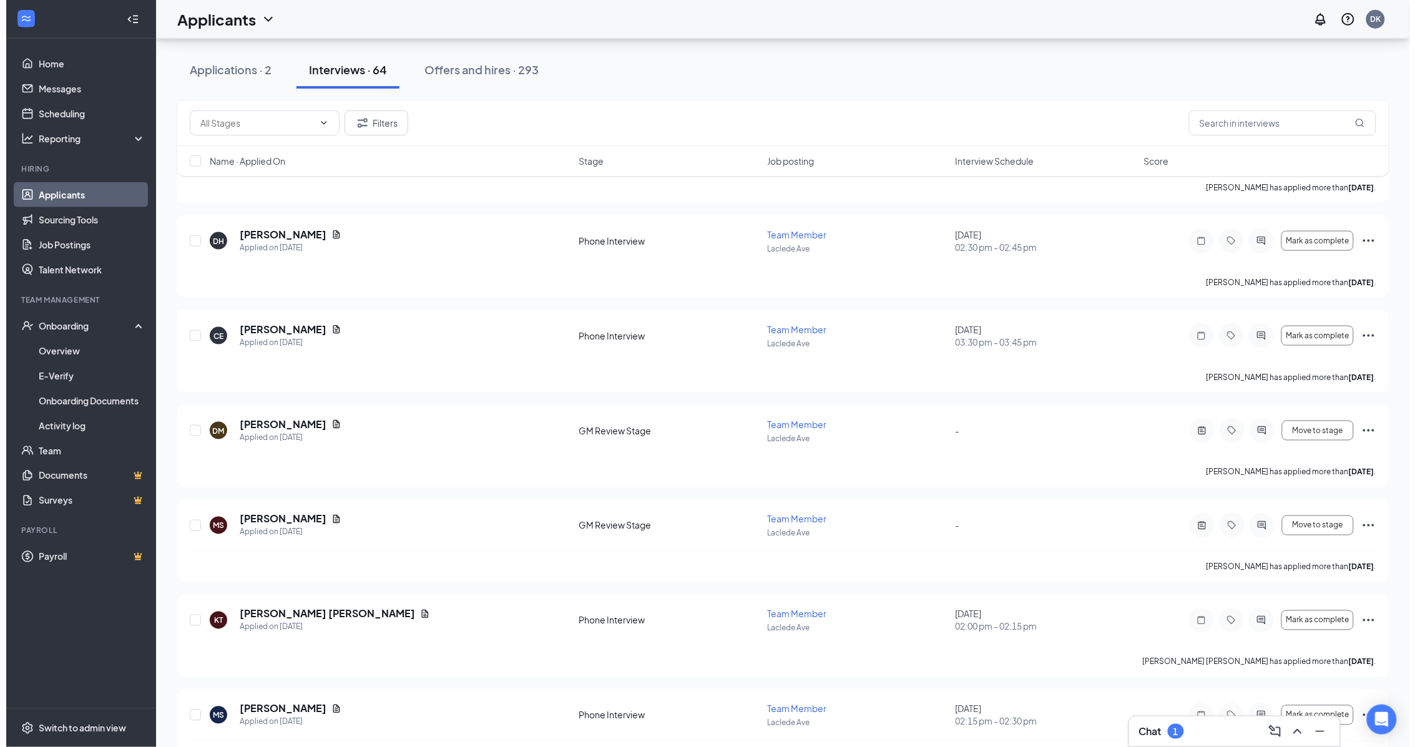
scroll to position [4291, 0]
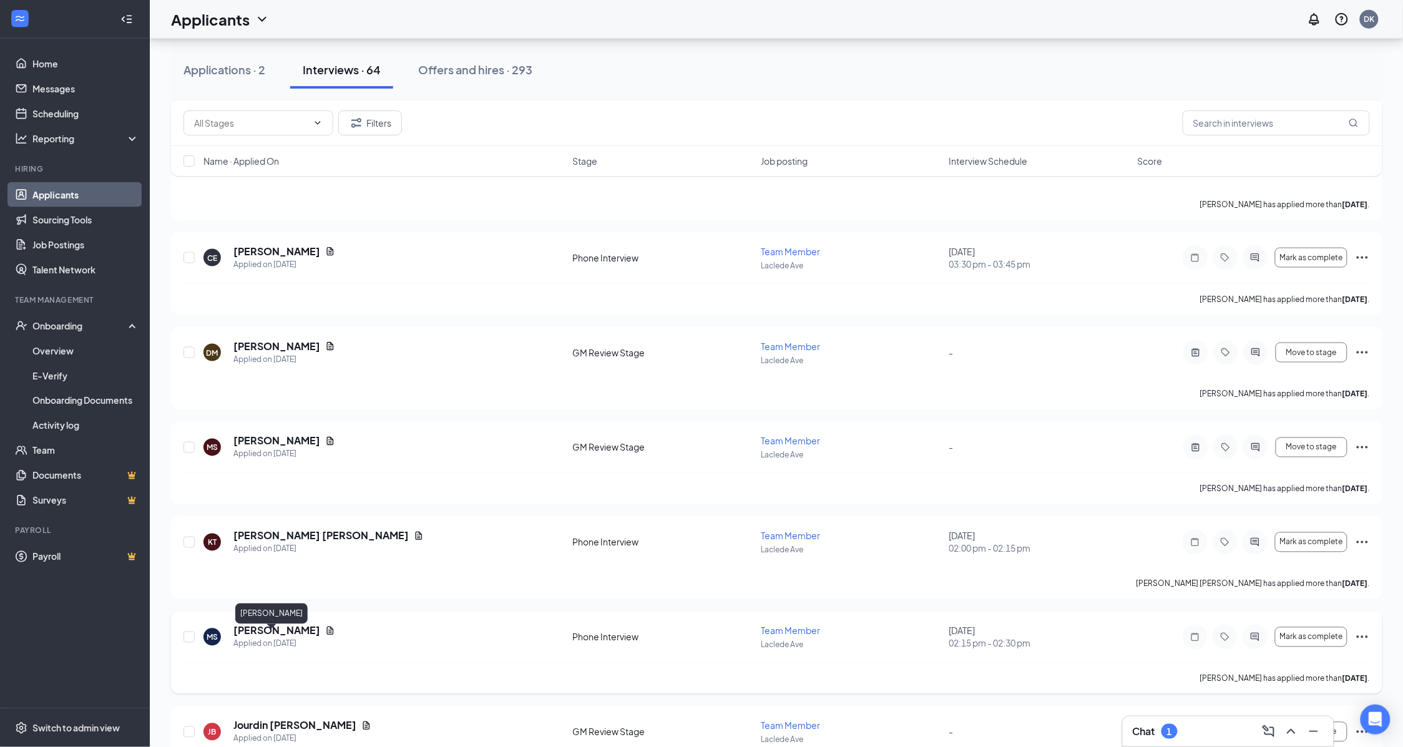
click at [260, 638] on h5 "[PERSON_NAME]" at bounding box center [276, 631] width 87 height 14
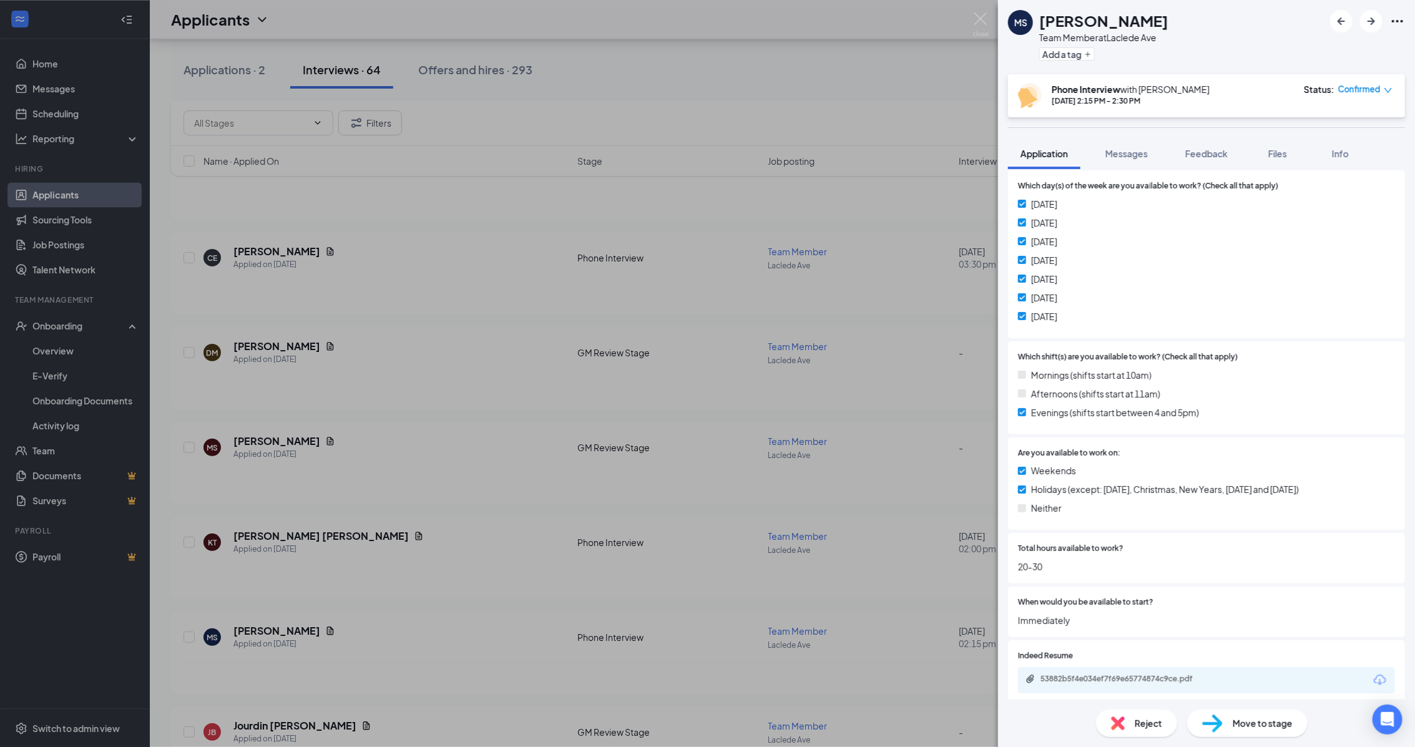
scroll to position [390, 0]
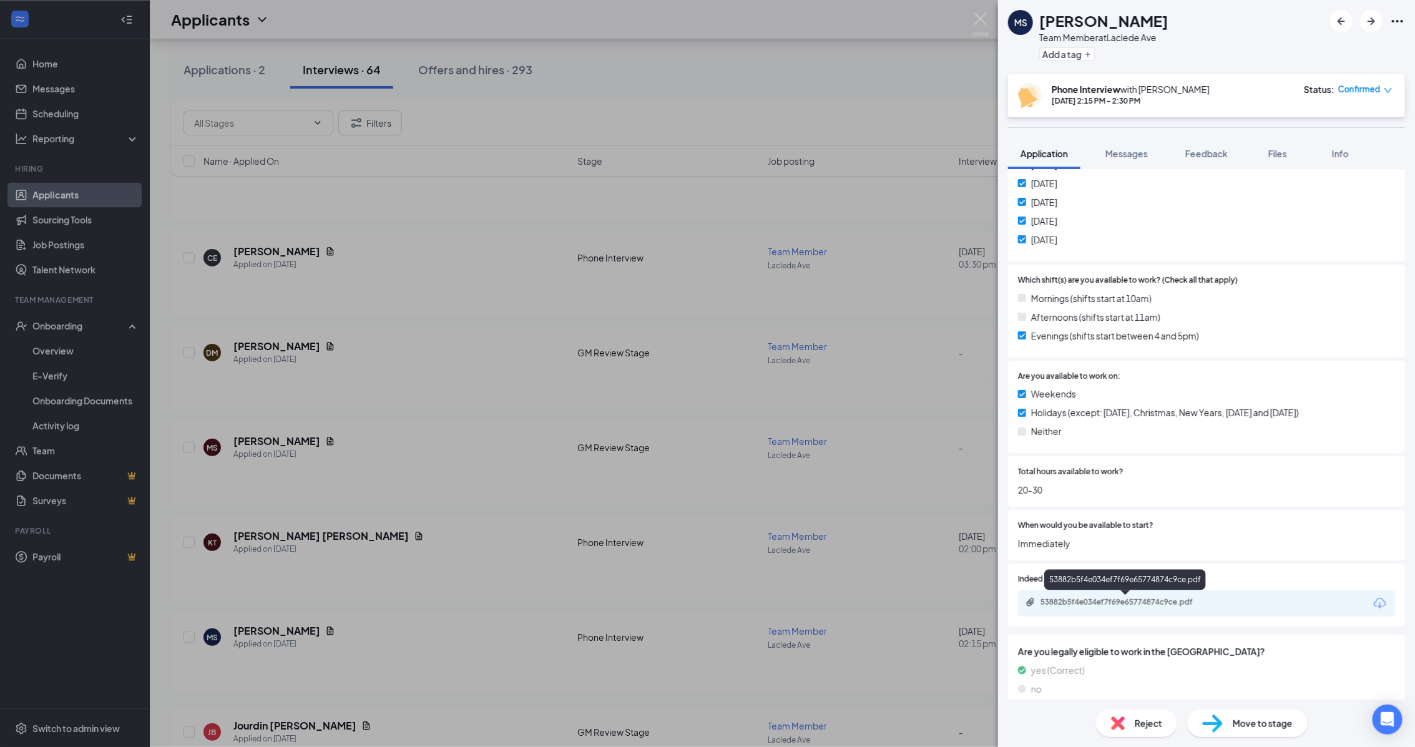
click at [1164, 605] on div "53882b5f4e034ef7f69e65774874c9ce.pdf" at bounding box center [1127, 602] width 175 height 10
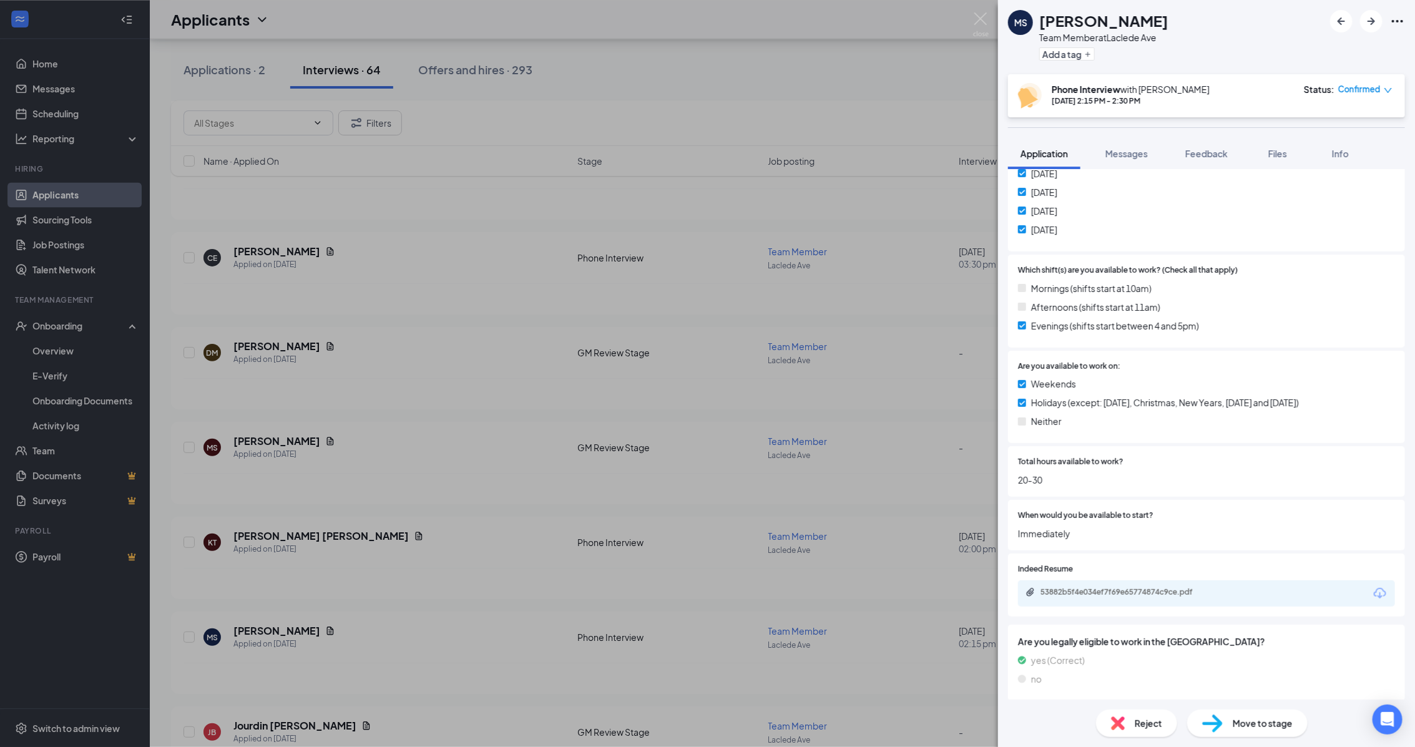
scroll to position [404, 0]
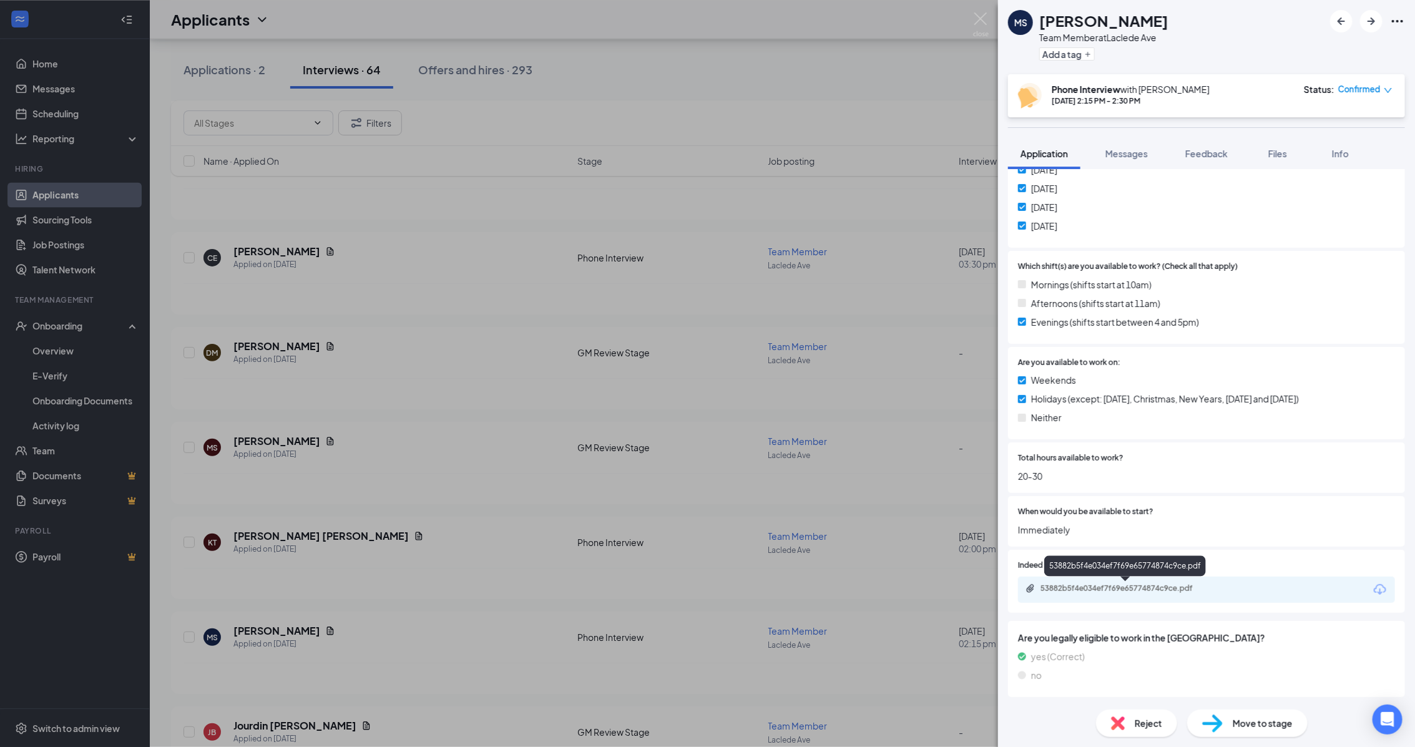
click at [1193, 588] on div "53882b5f4e034ef7f69e65774874c9ce.pdf" at bounding box center [1127, 589] width 175 height 10
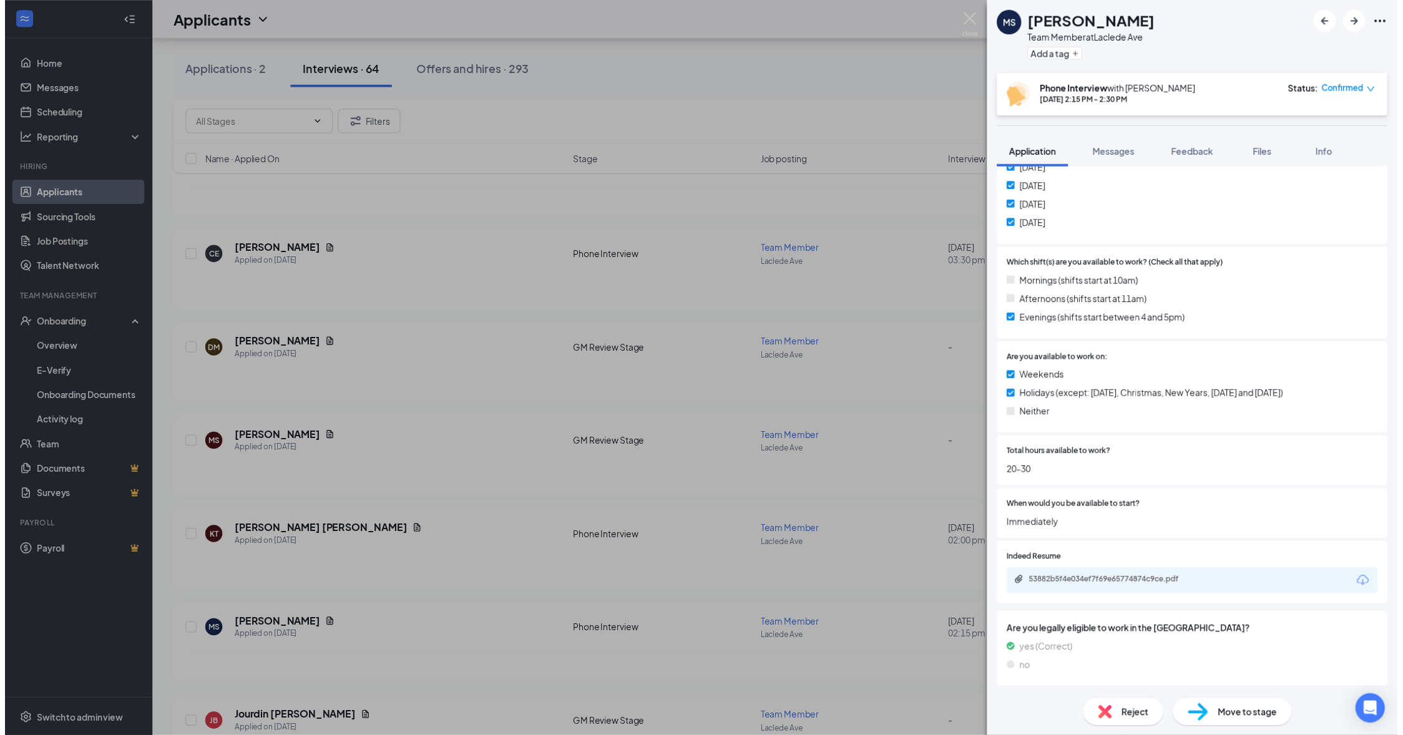
scroll to position [399, 0]
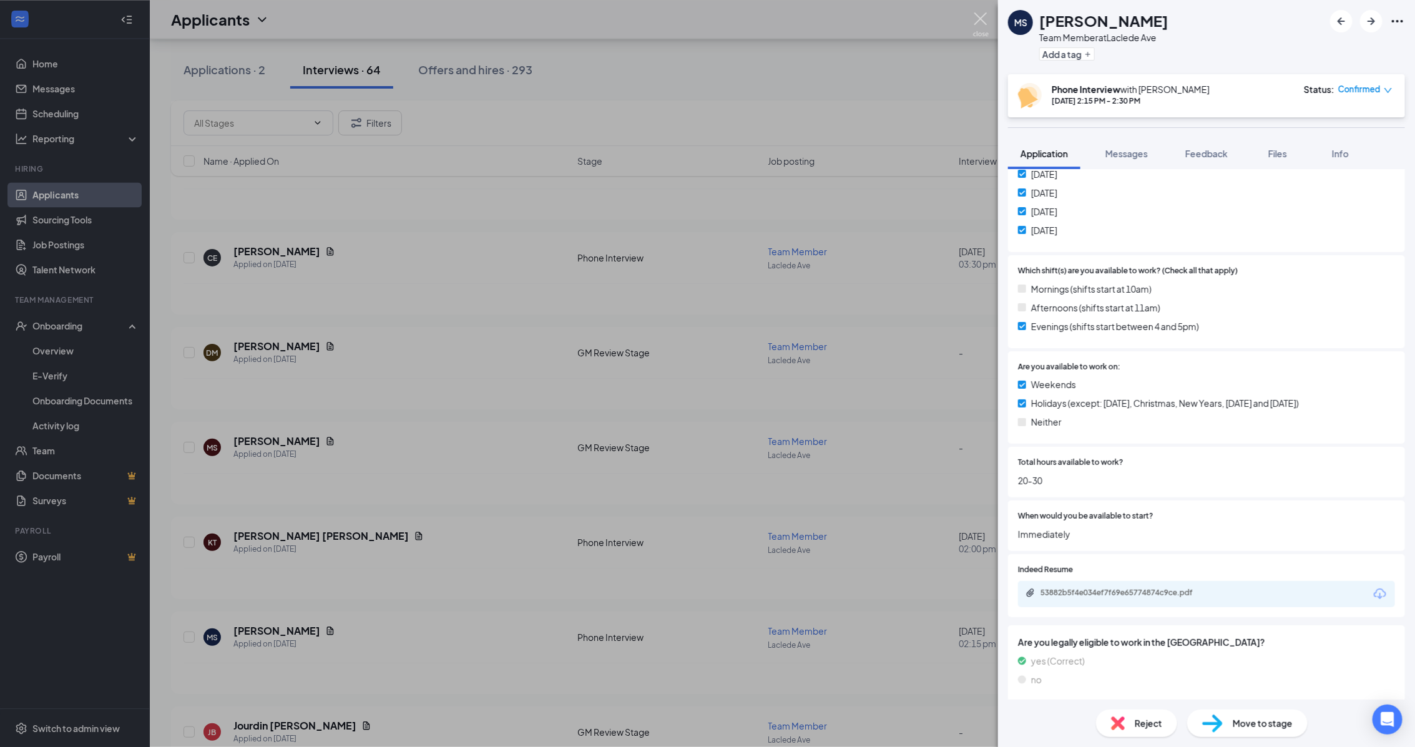
click at [990, 19] on div "MS [PERSON_NAME] Team Member at [GEOGRAPHIC_DATA] Add a tag Phone Interview wit…" at bounding box center [707, 373] width 1415 height 747
drag, startPoint x: 979, startPoint y: 21, endPoint x: 503, endPoint y: 698, distance: 827.5
click at [980, 21] on img at bounding box center [981, 24] width 16 height 24
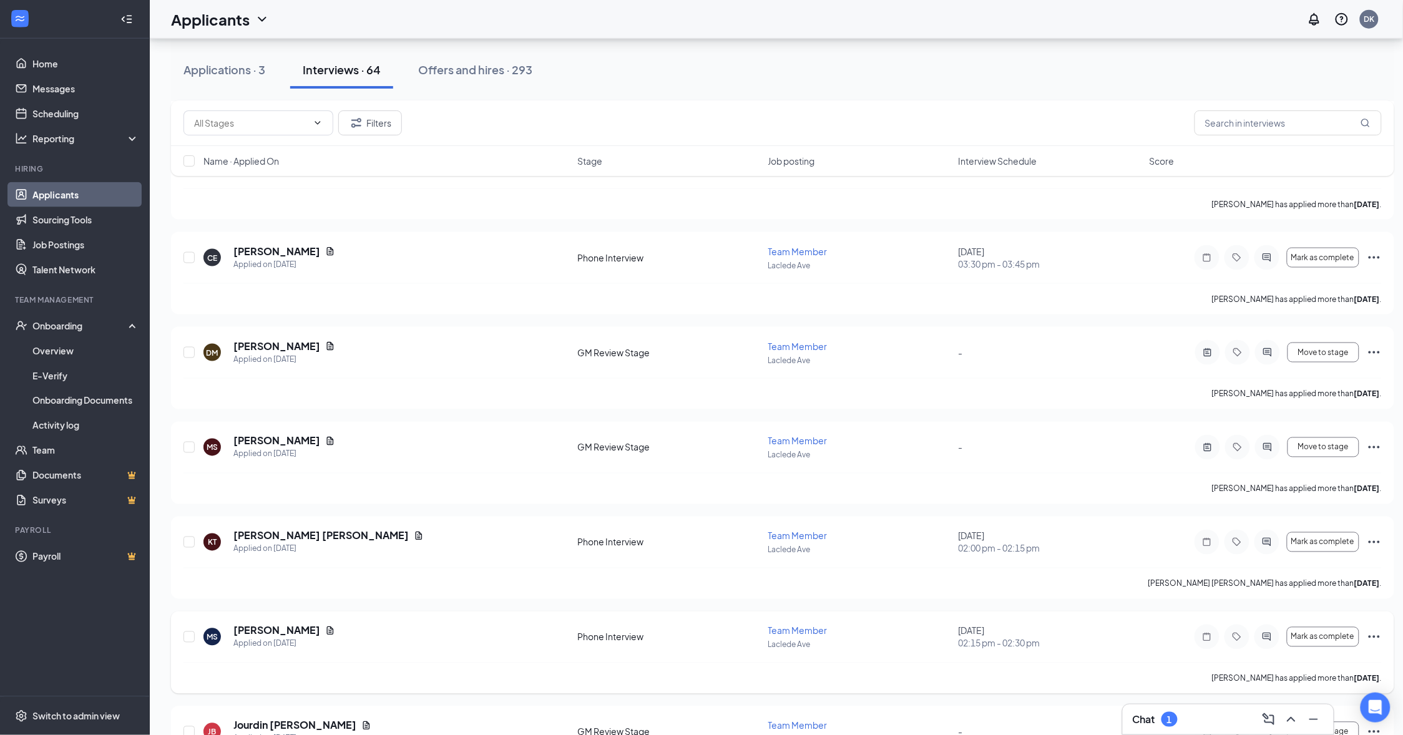
click at [1200, 650] on div at bounding box center [1207, 637] width 25 height 25
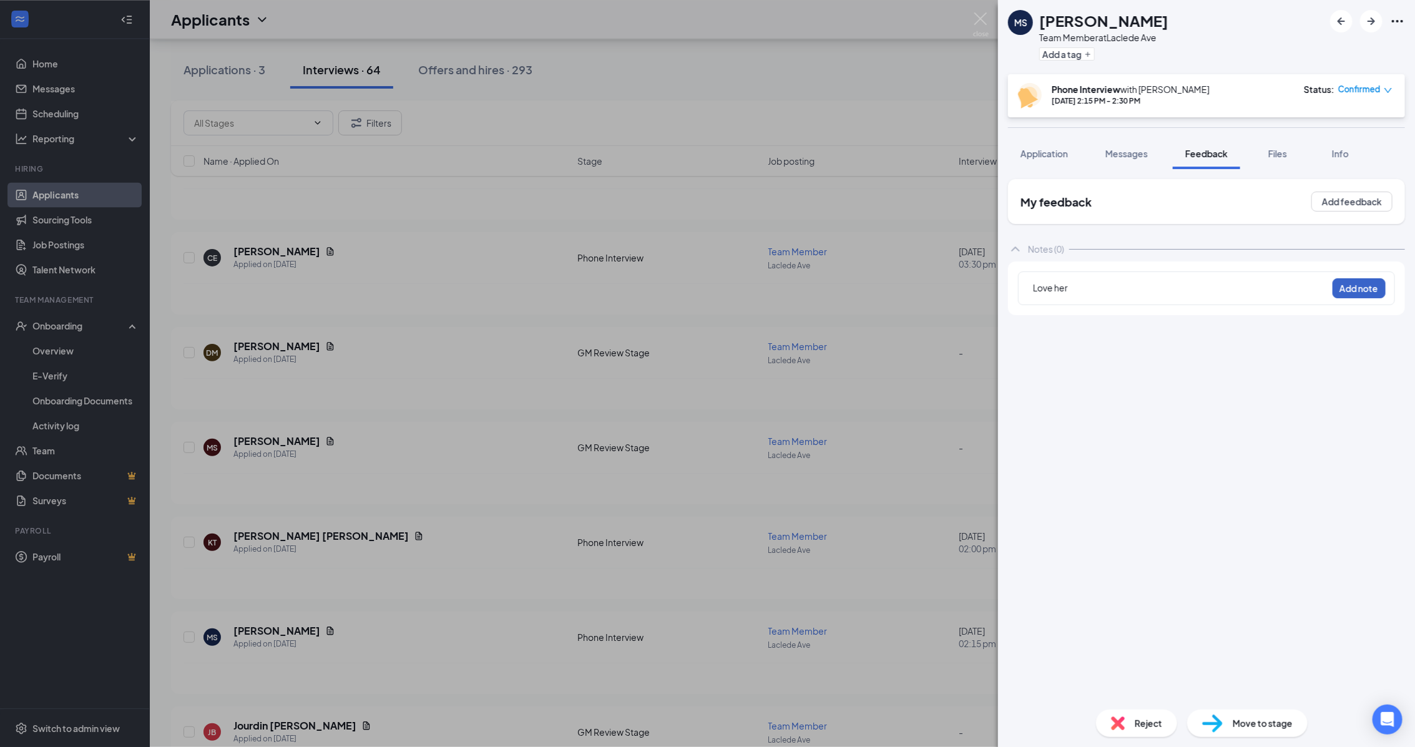
click at [1358, 278] on button "Add note" at bounding box center [1358, 288] width 53 height 20
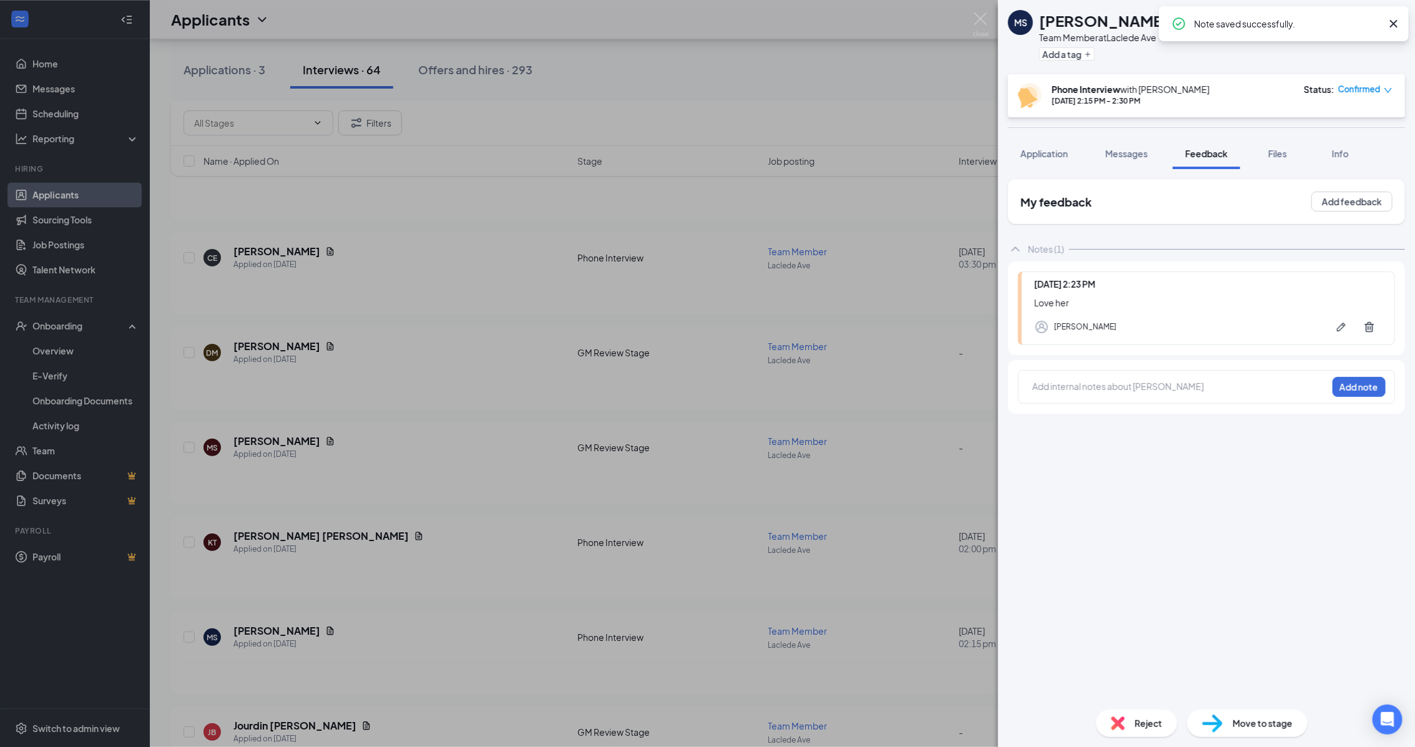
click at [1381, 92] on div "Confirmed" at bounding box center [1365, 89] width 54 height 12
click at [1349, 148] on span "Mark complete" at bounding box center [1329, 146] width 62 height 14
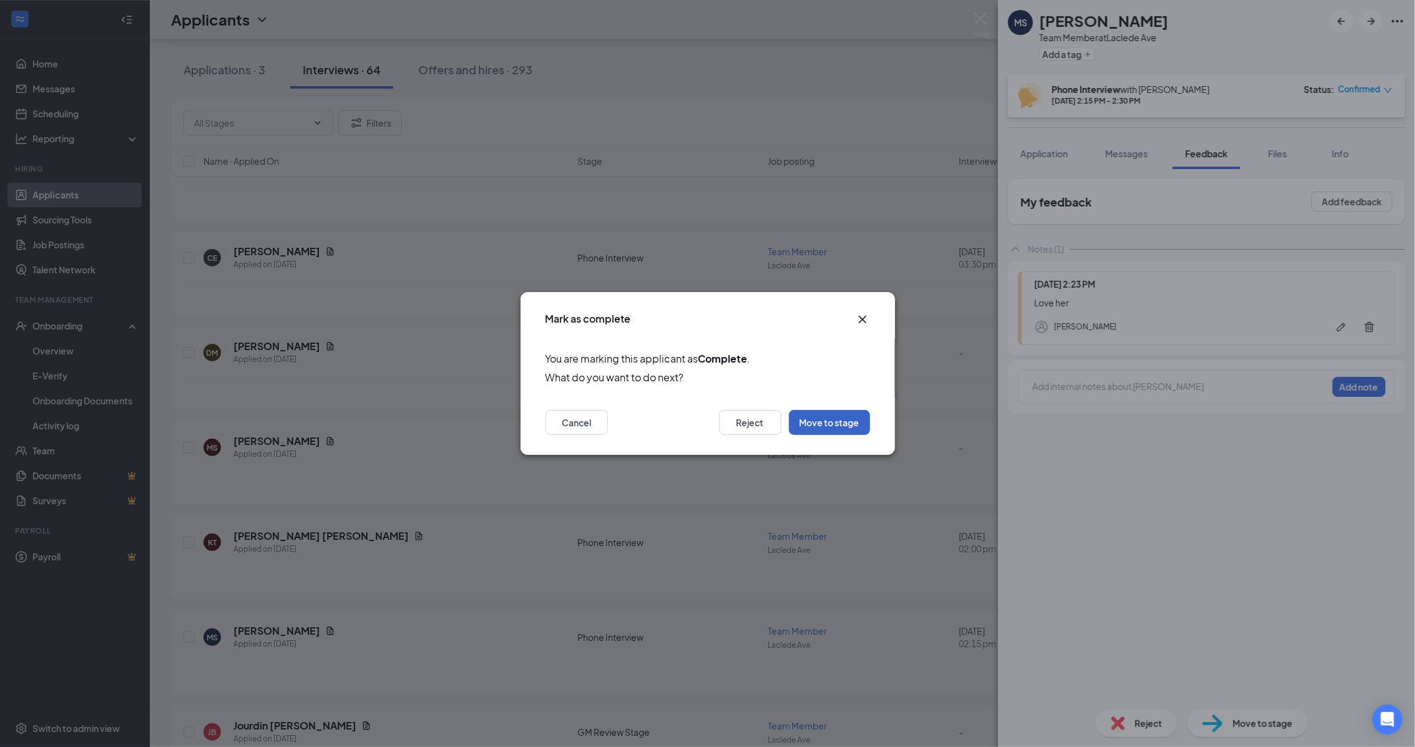
click at [838, 421] on button "Move to stage" at bounding box center [829, 422] width 81 height 25
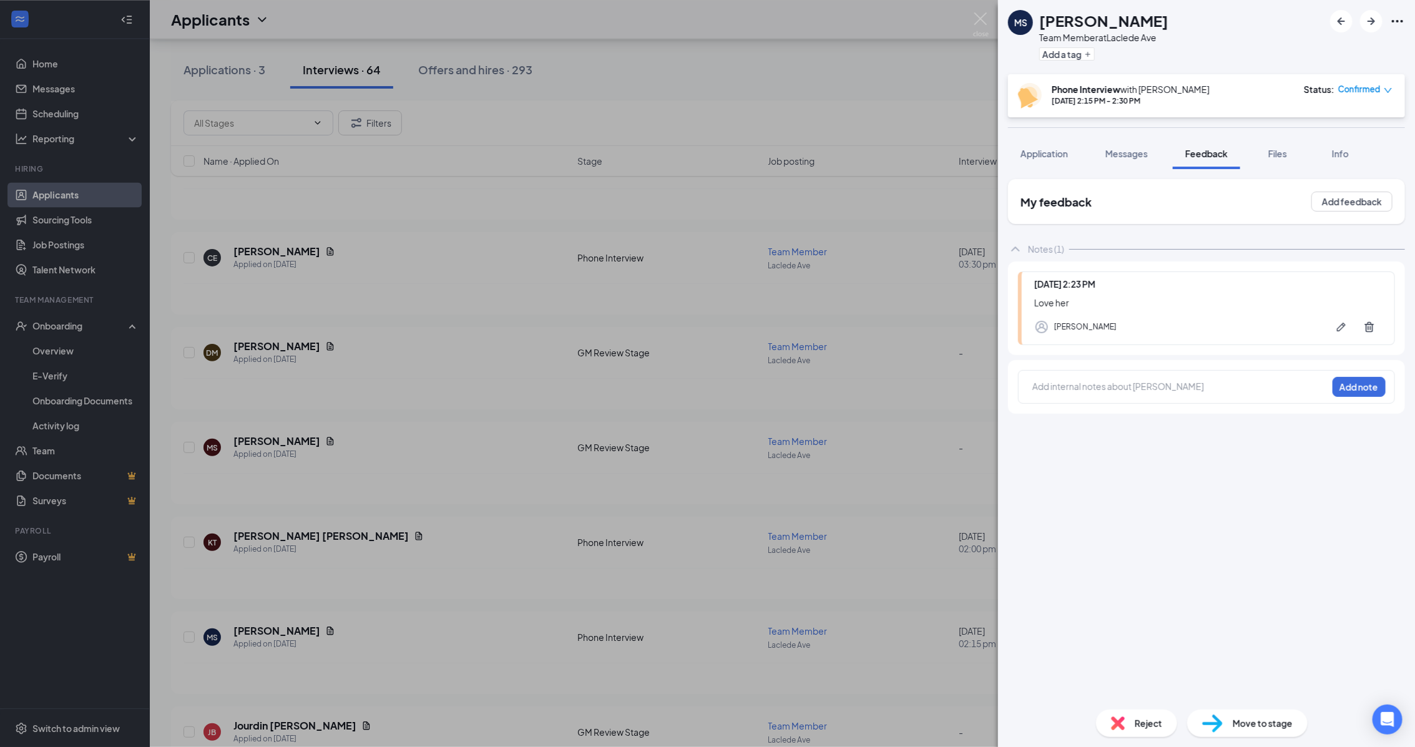
type input "GM Review Stage (next stage)"
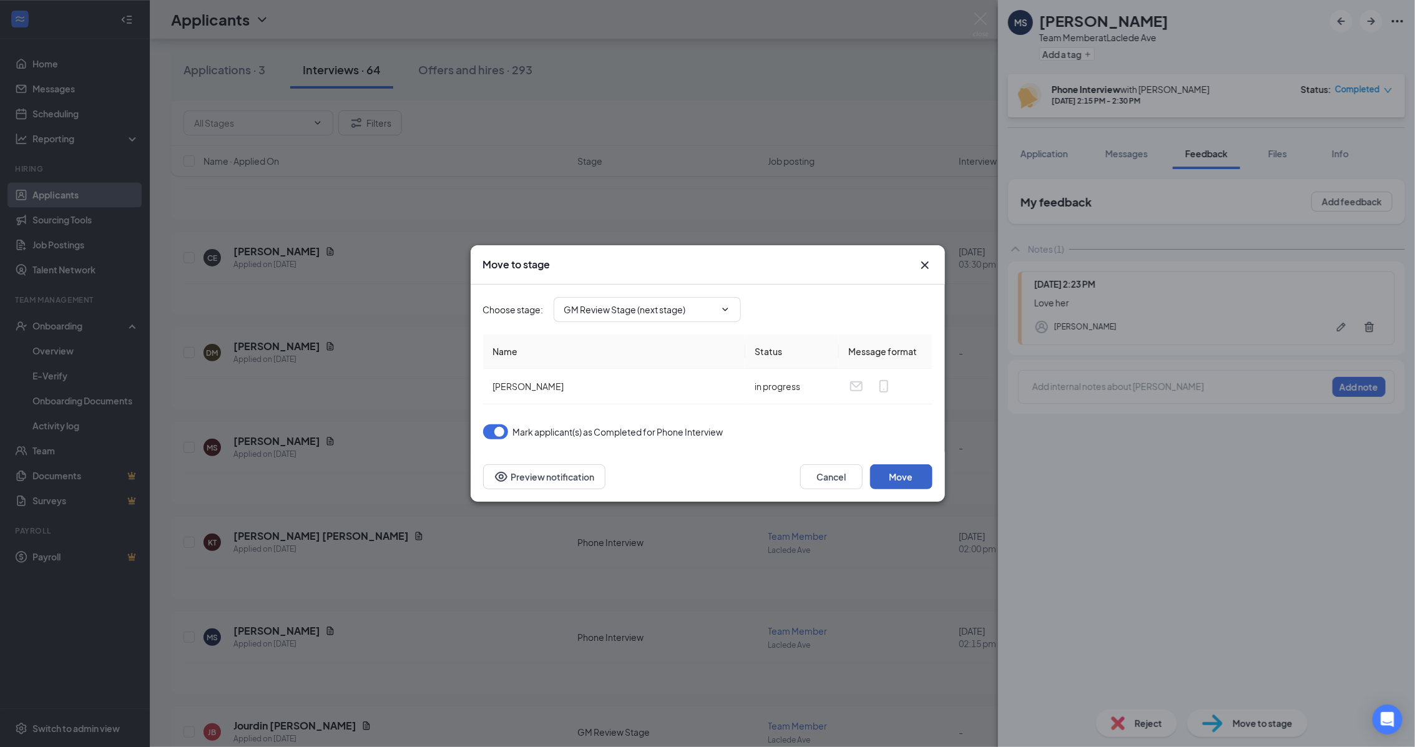
click at [915, 484] on button "Move" at bounding box center [901, 476] width 62 height 25
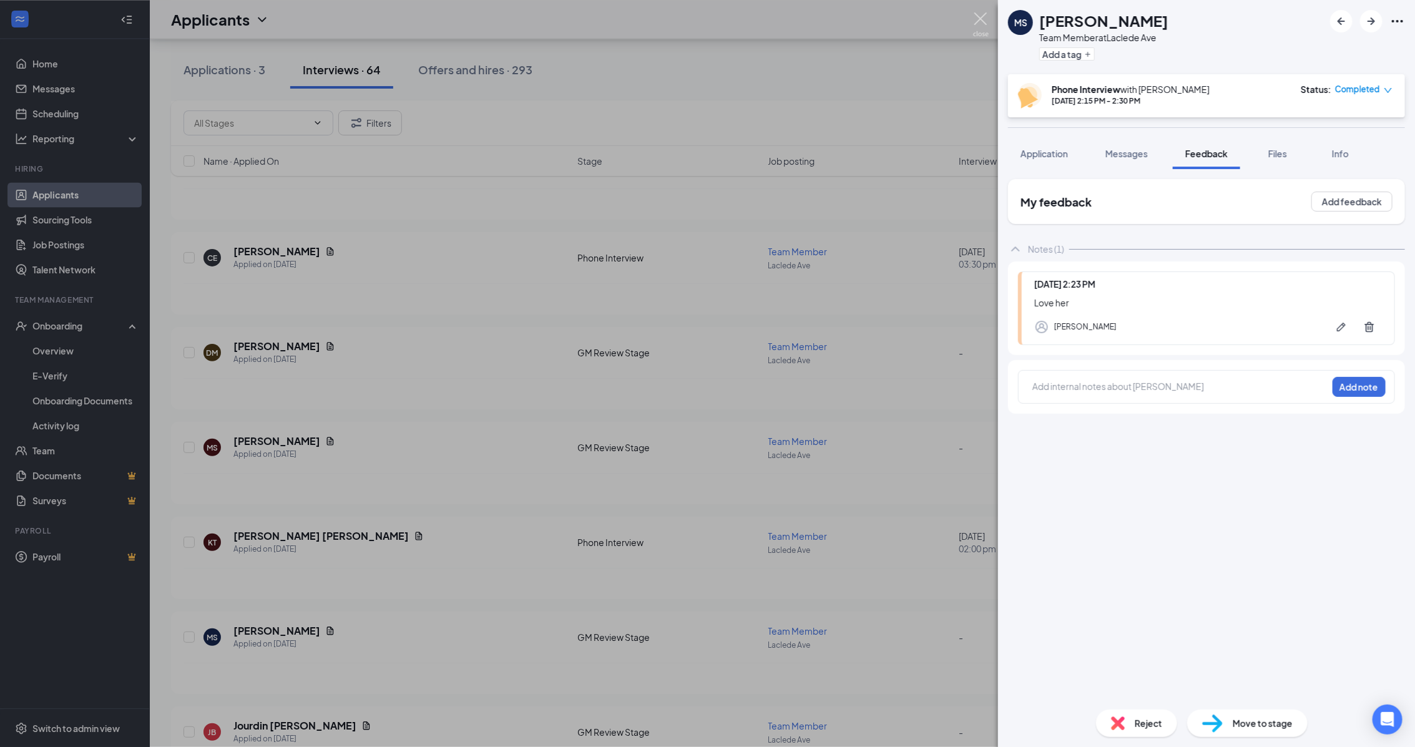
click at [980, 16] on img at bounding box center [981, 24] width 16 height 24
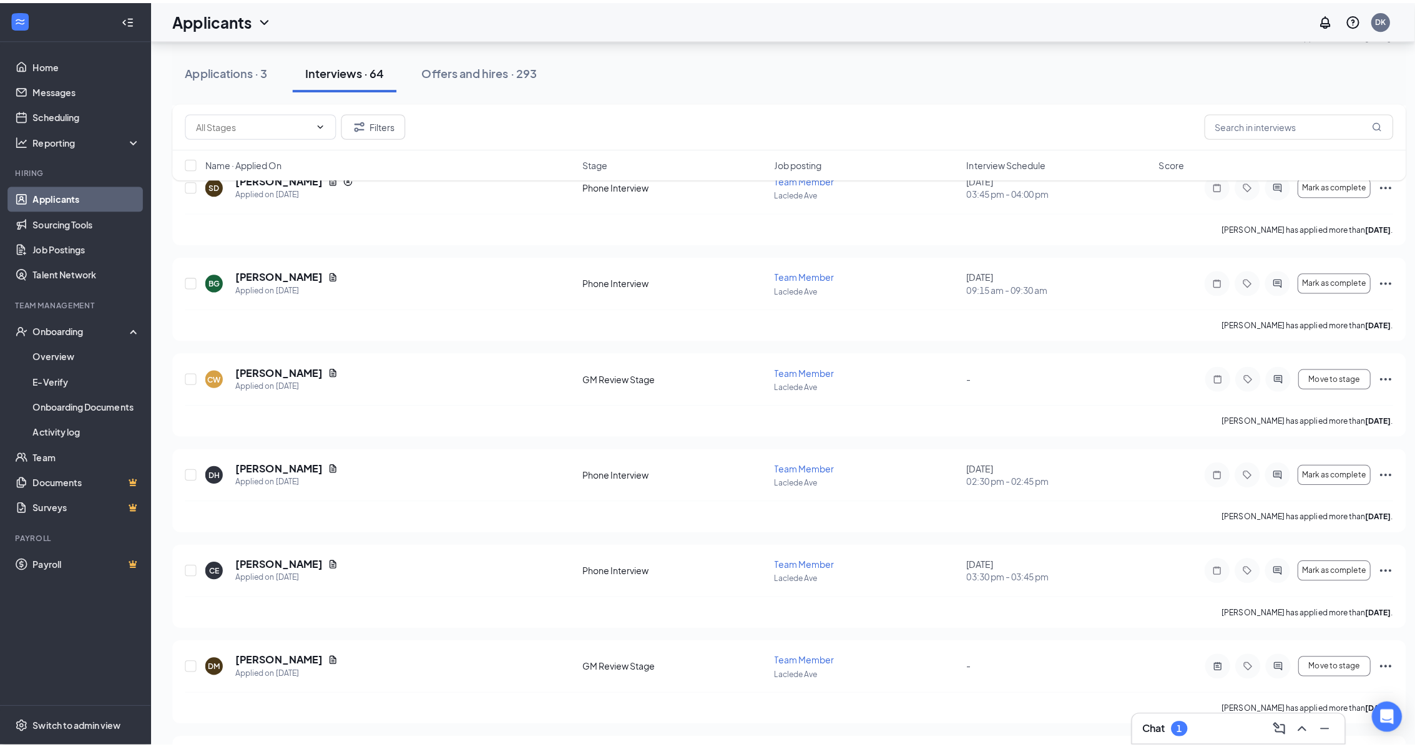
scroll to position [3979, 0]
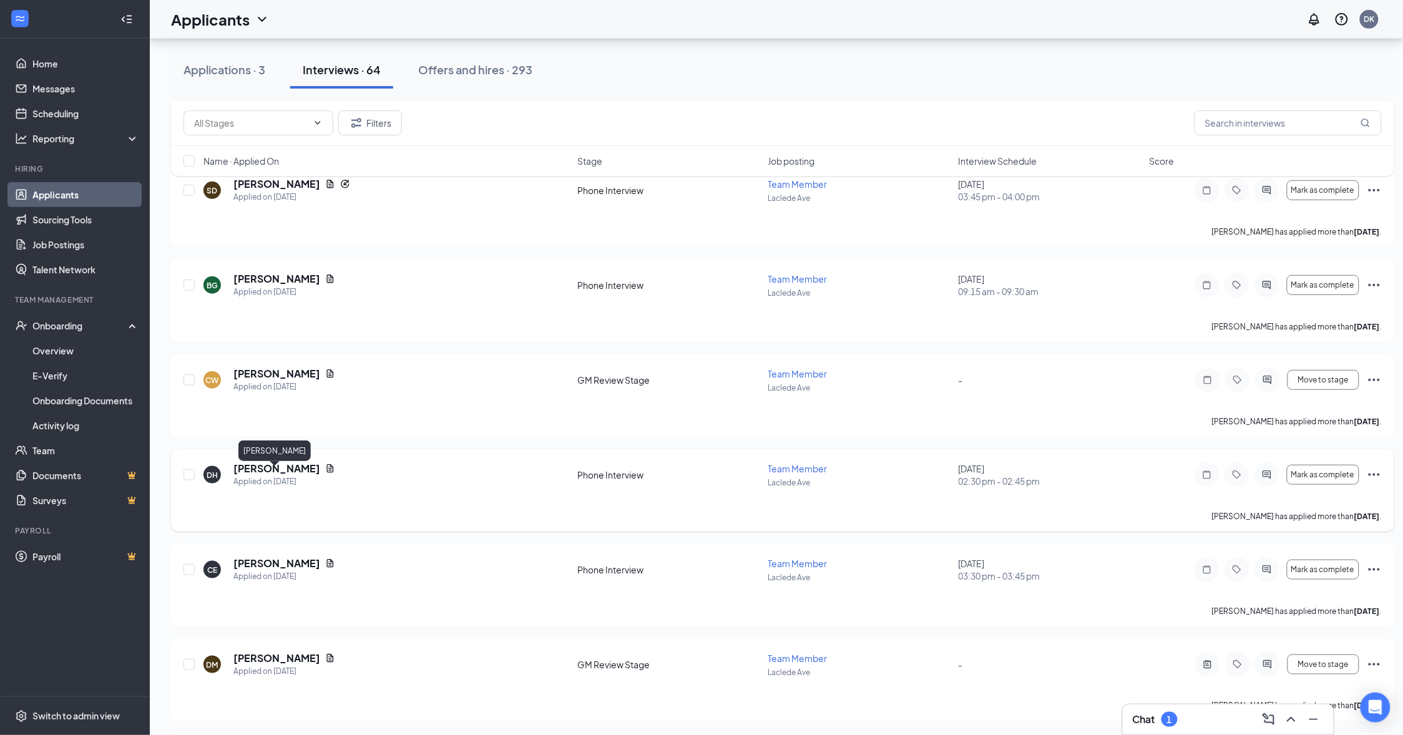
click at [293, 472] on h5 "[PERSON_NAME]" at bounding box center [276, 469] width 87 height 14
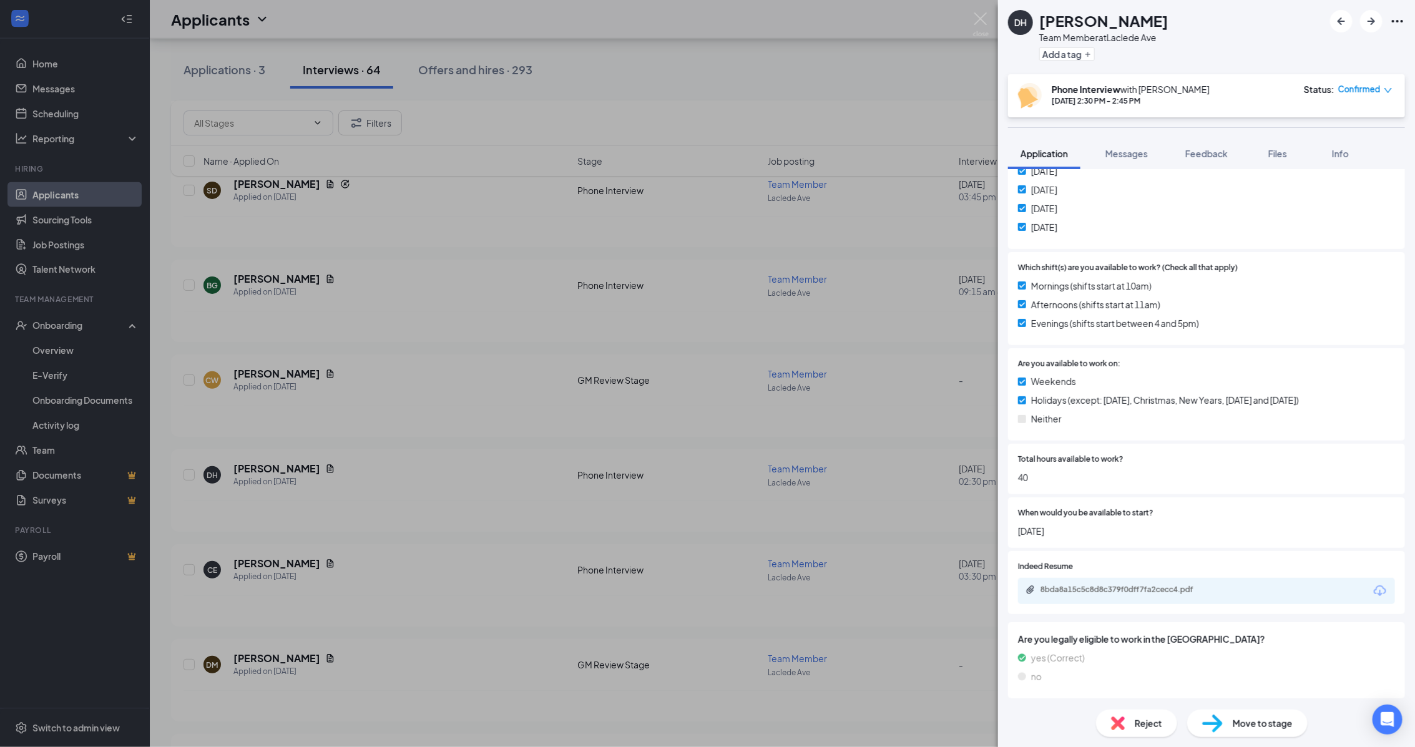
scroll to position [404, 0]
click at [1160, 588] on div "8bda8a15c5c8d8c379f0dff7fa2cecc4.pdf" at bounding box center [1127, 589] width 175 height 10
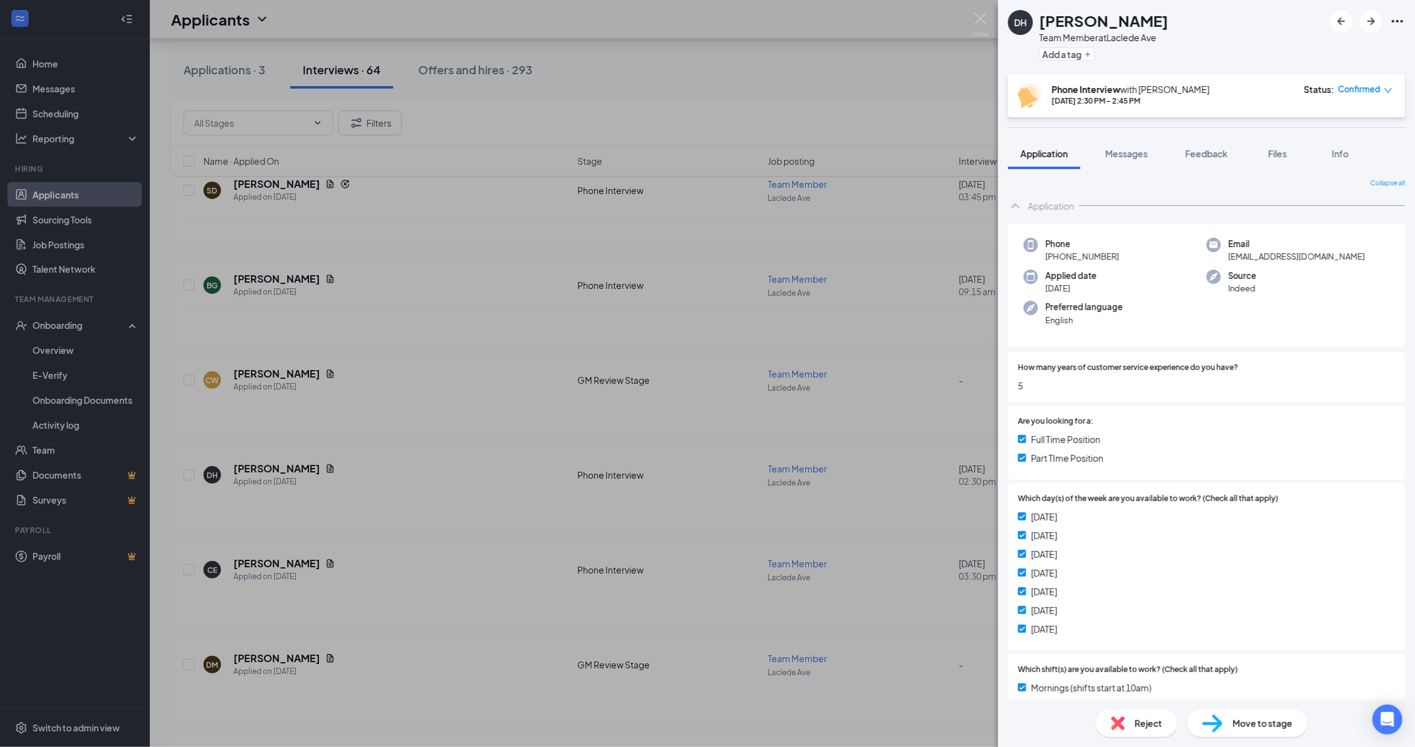
scroll to position [0, 0]
click at [980, 22] on img at bounding box center [981, 24] width 16 height 24
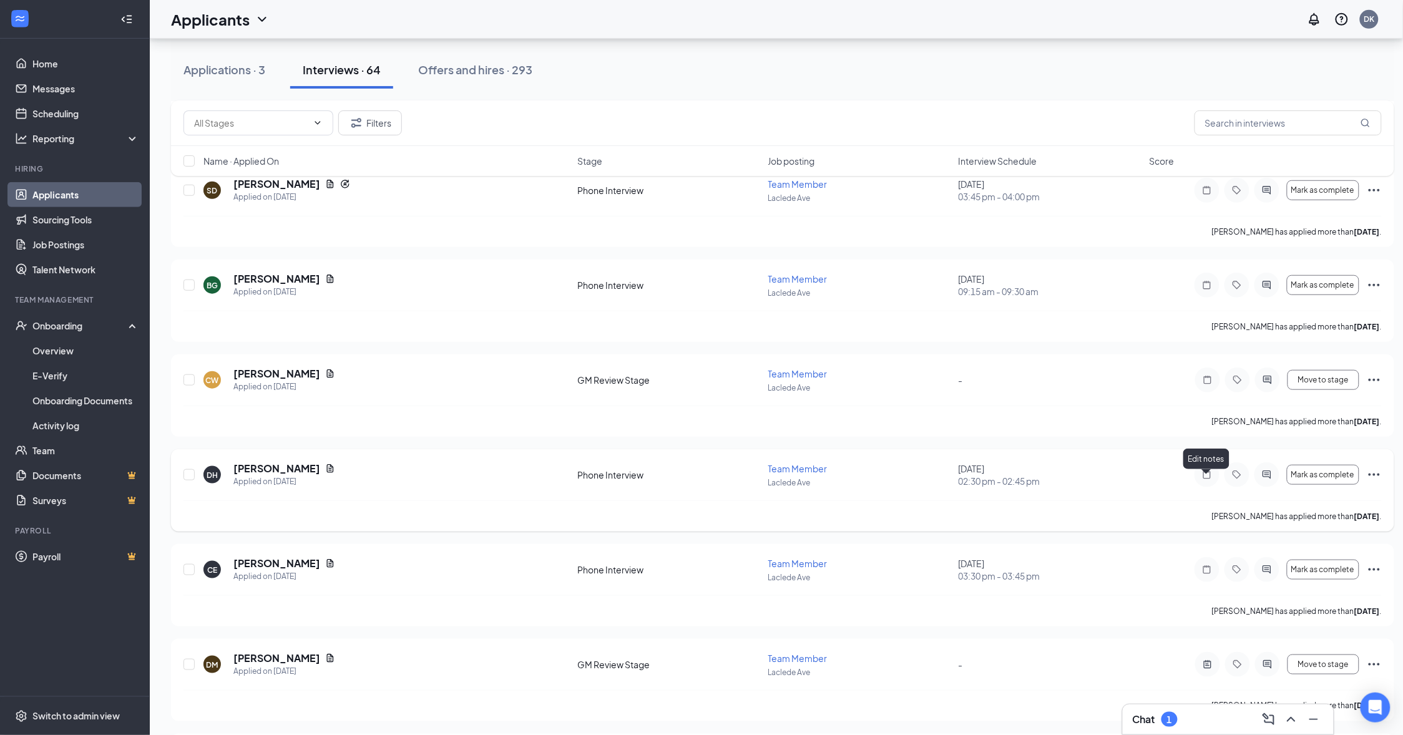
click at [1203, 479] on icon "Note" at bounding box center [1206, 475] width 7 height 8
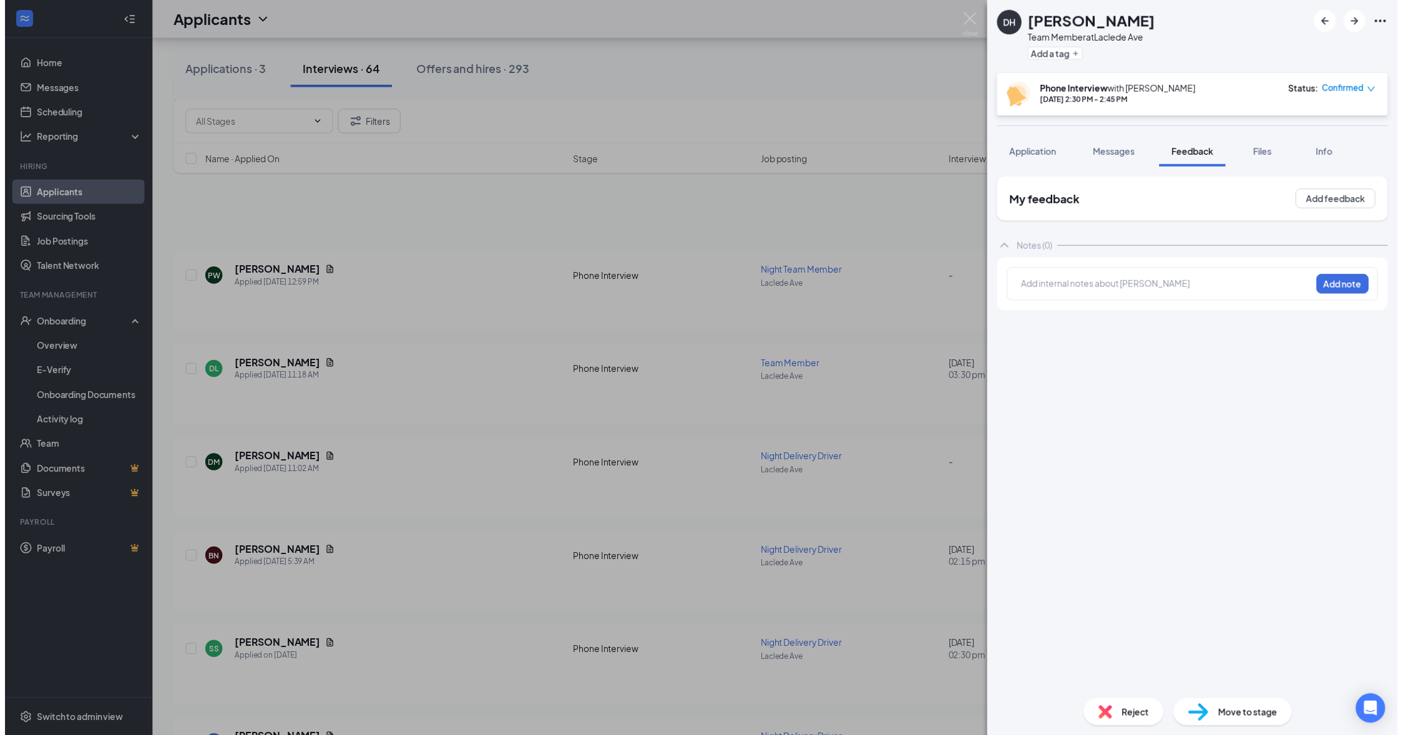
scroll to position [3979, 0]
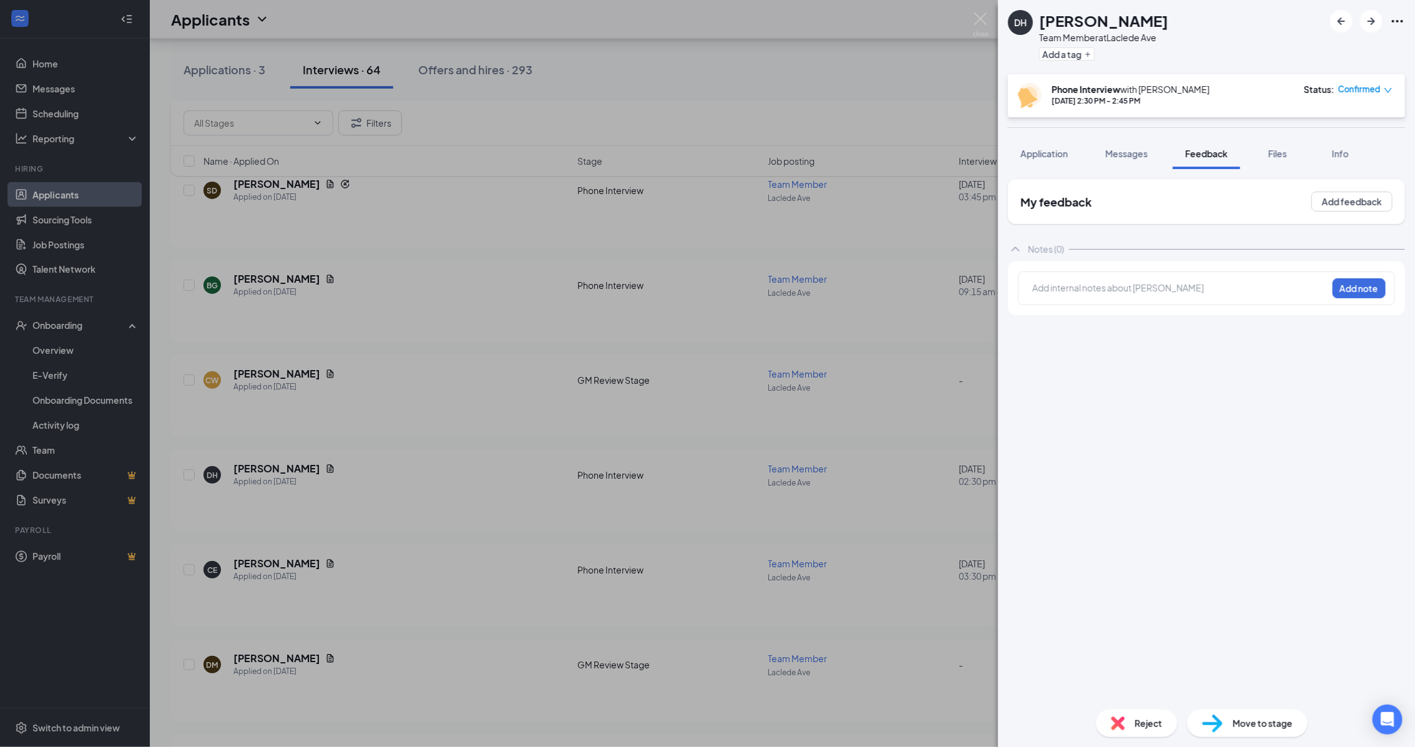
click at [1092, 291] on div at bounding box center [1180, 287] width 294 height 13
click at [1371, 285] on button "Add note" at bounding box center [1358, 288] width 53 height 20
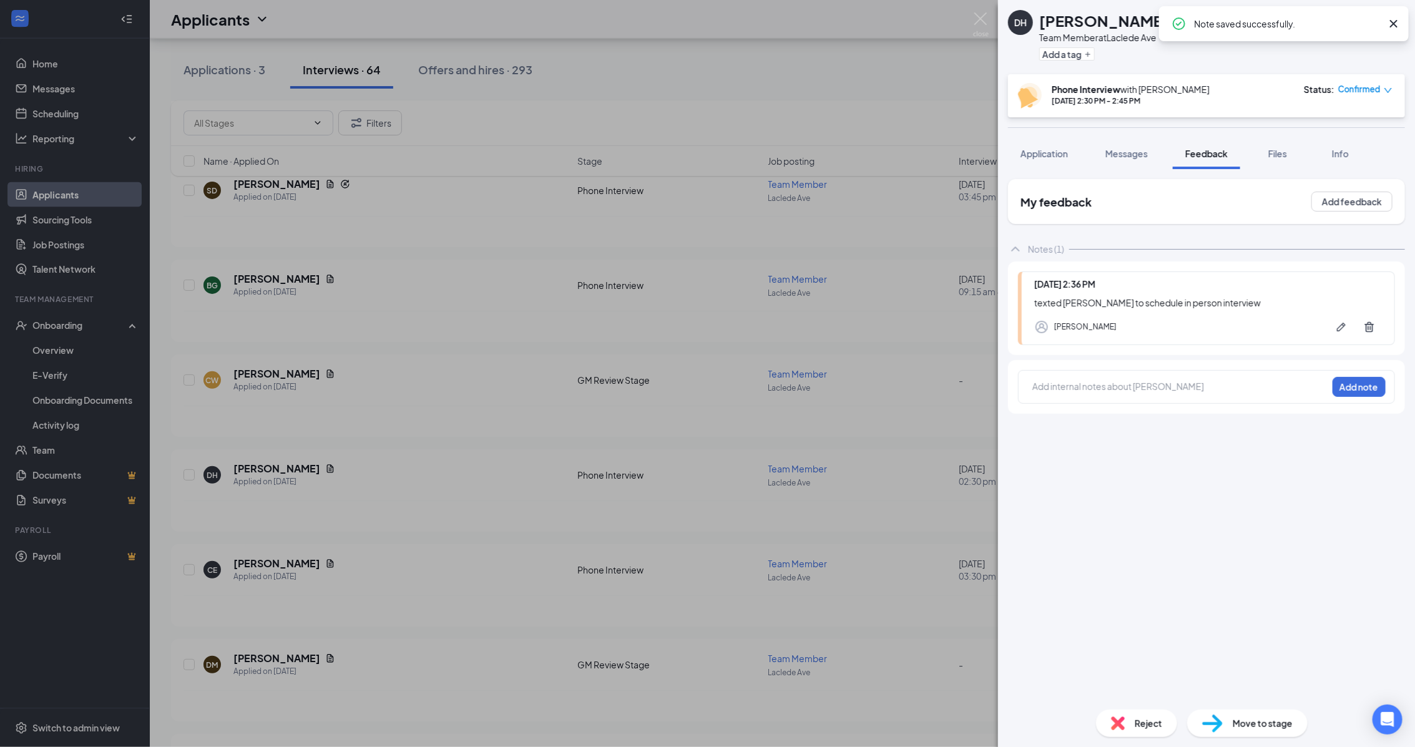
click at [1370, 95] on span "Confirmed" at bounding box center [1359, 89] width 42 height 12
click at [1346, 144] on span "Mark complete" at bounding box center [1329, 146] width 62 height 14
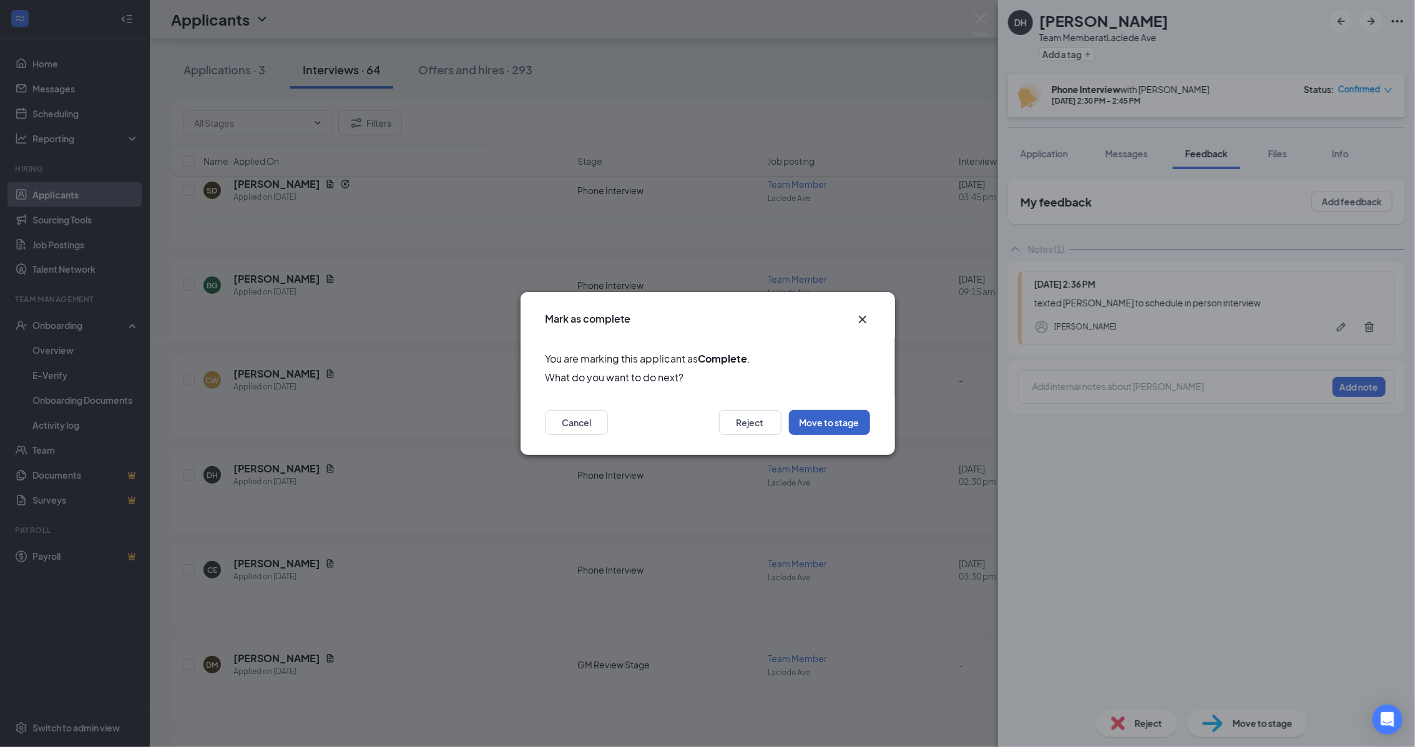
click at [838, 426] on button "Move to stage" at bounding box center [829, 422] width 81 height 25
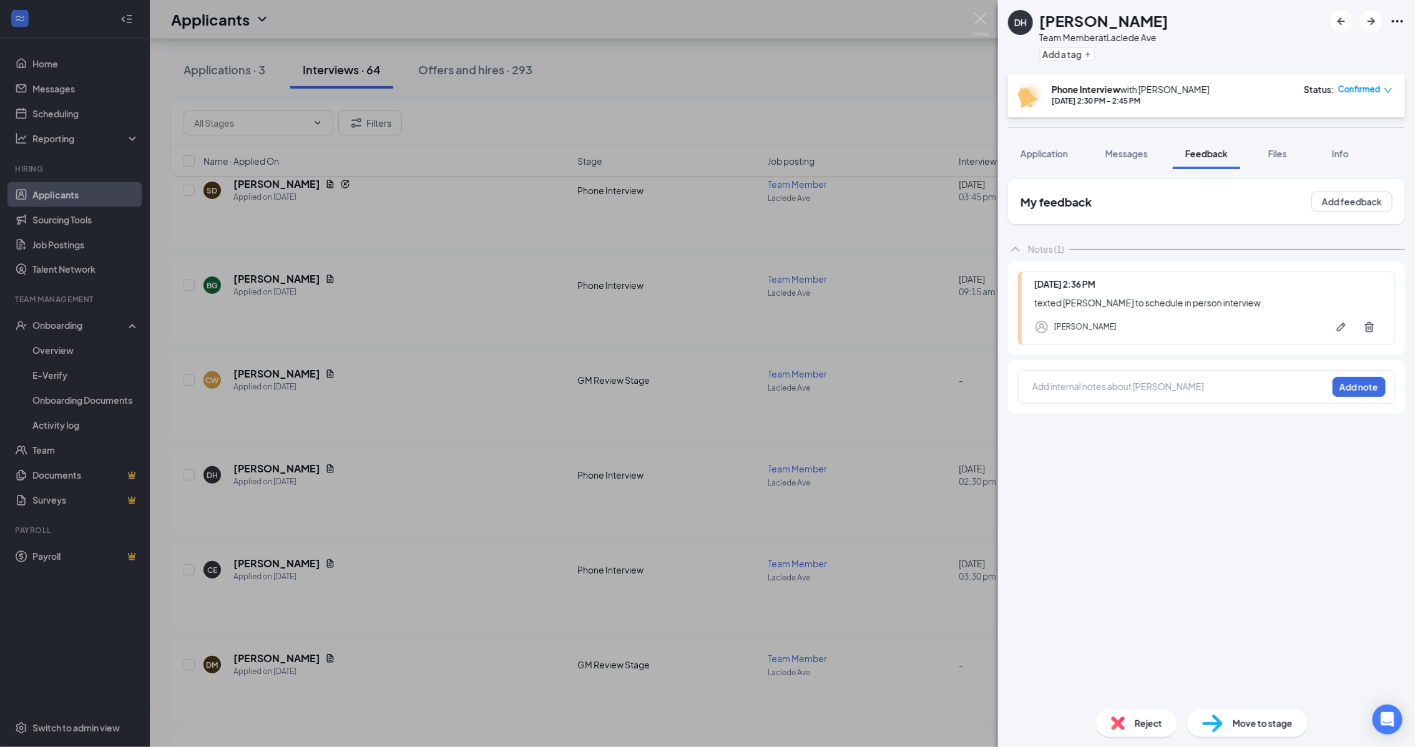
type input "GM Review Stage (next stage)"
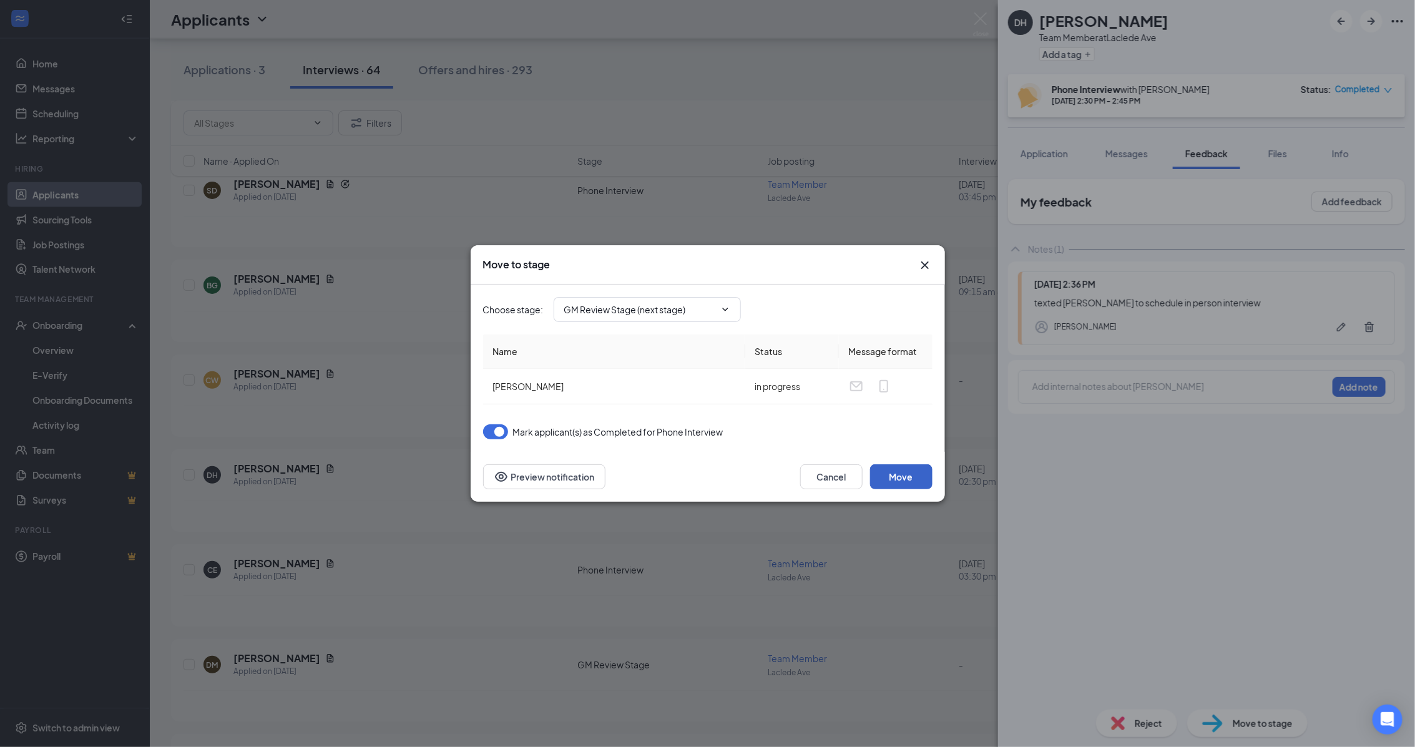
click at [902, 475] on button "Move" at bounding box center [901, 476] width 62 height 25
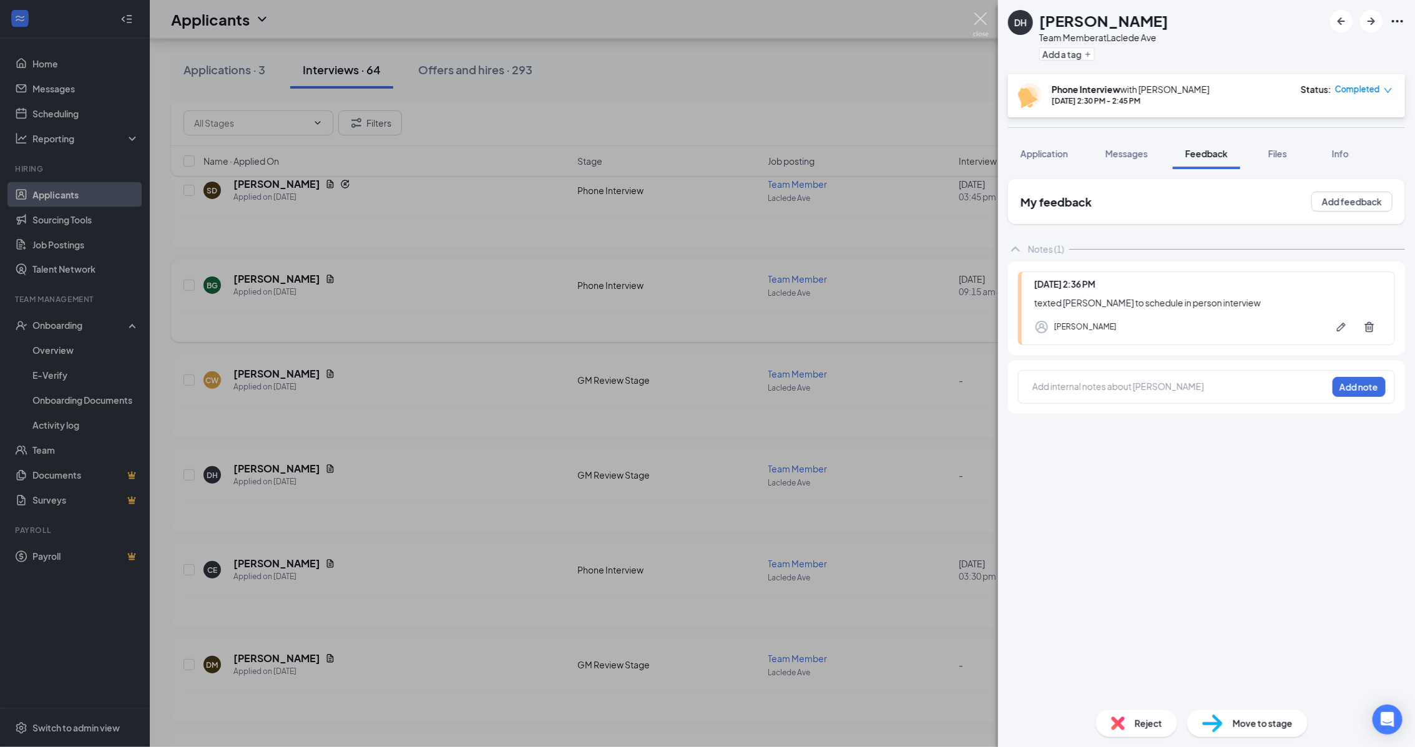
drag, startPoint x: 975, startPoint y: 26, endPoint x: 637, endPoint y: 295, distance: 432.1
click at [977, 25] on img at bounding box center [981, 24] width 16 height 24
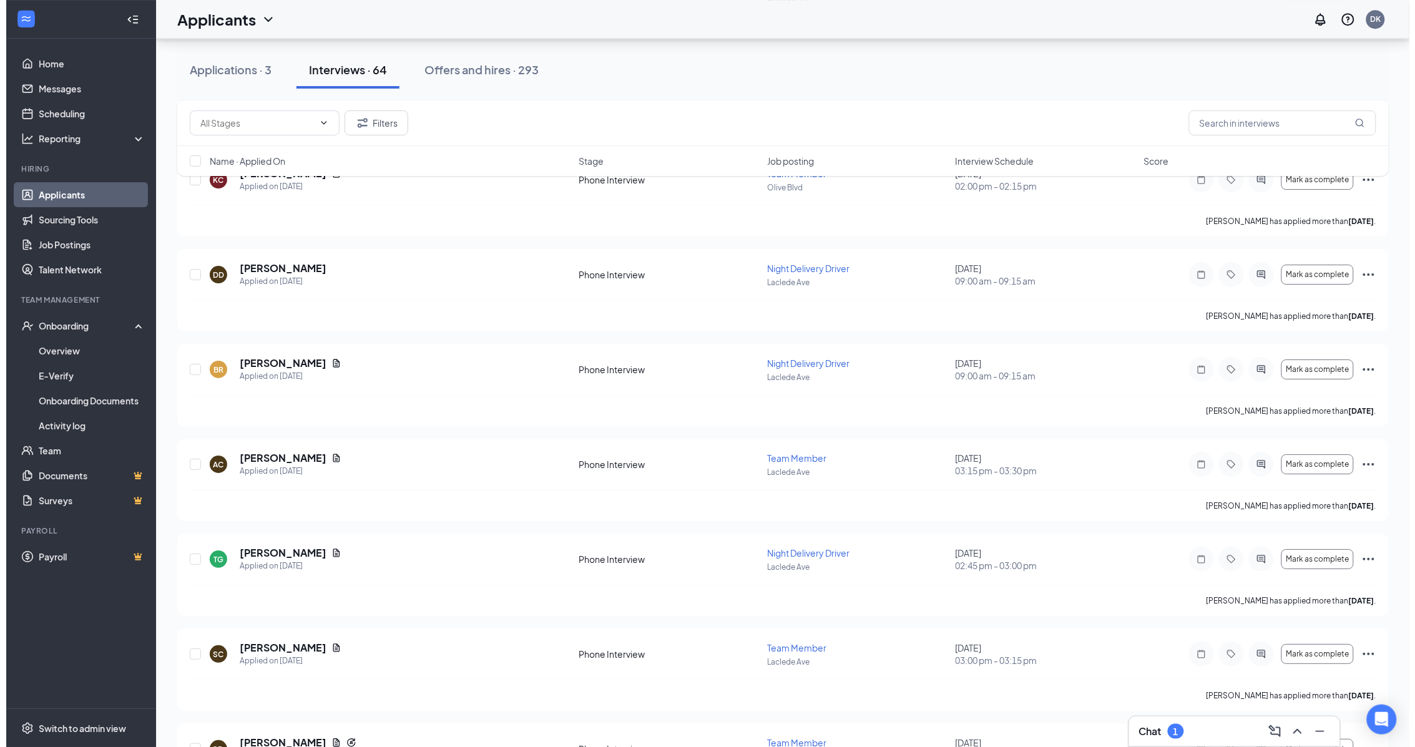
scroll to position [3433, 0]
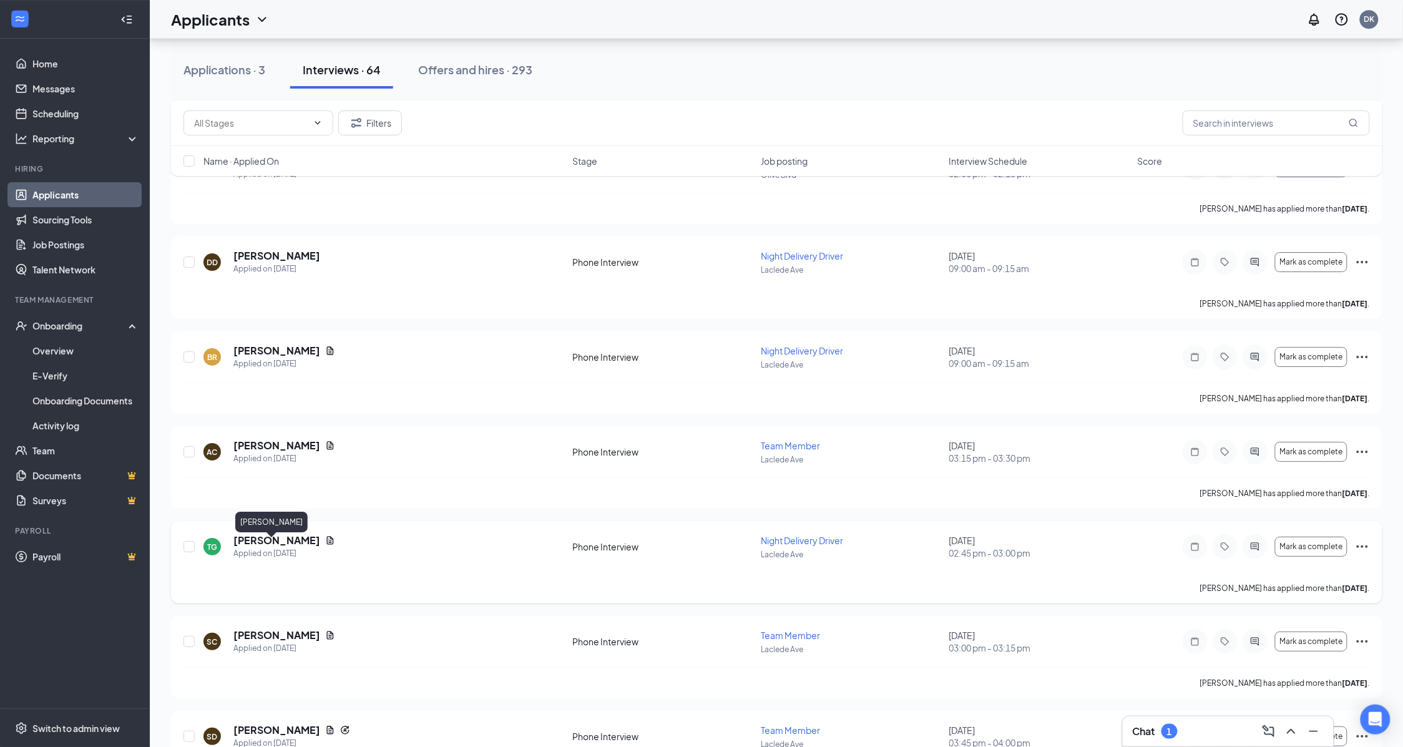
drag, startPoint x: 262, startPoint y: 548, endPoint x: 1005, endPoint y: 529, distance: 743.6
click at [262, 547] on h5 "[PERSON_NAME]" at bounding box center [276, 541] width 87 height 14
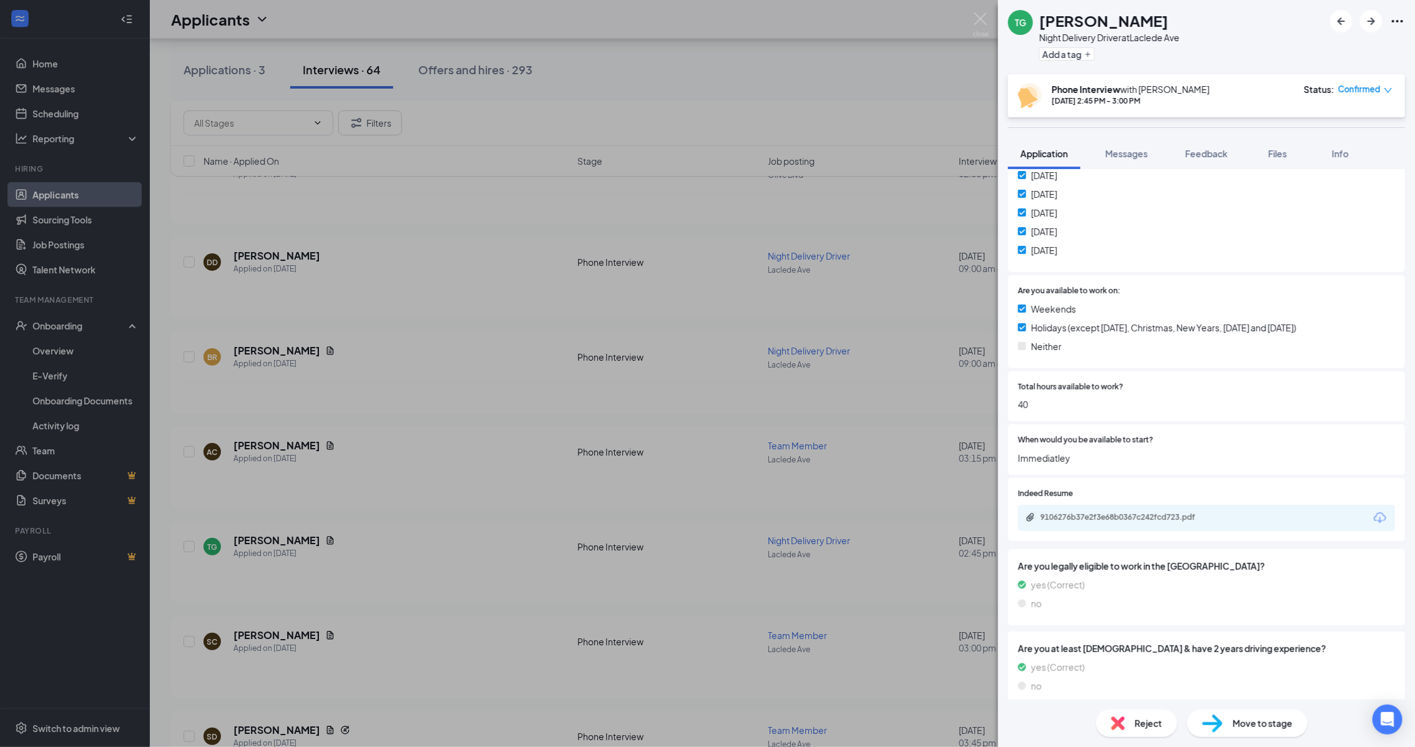
scroll to position [390, 0]
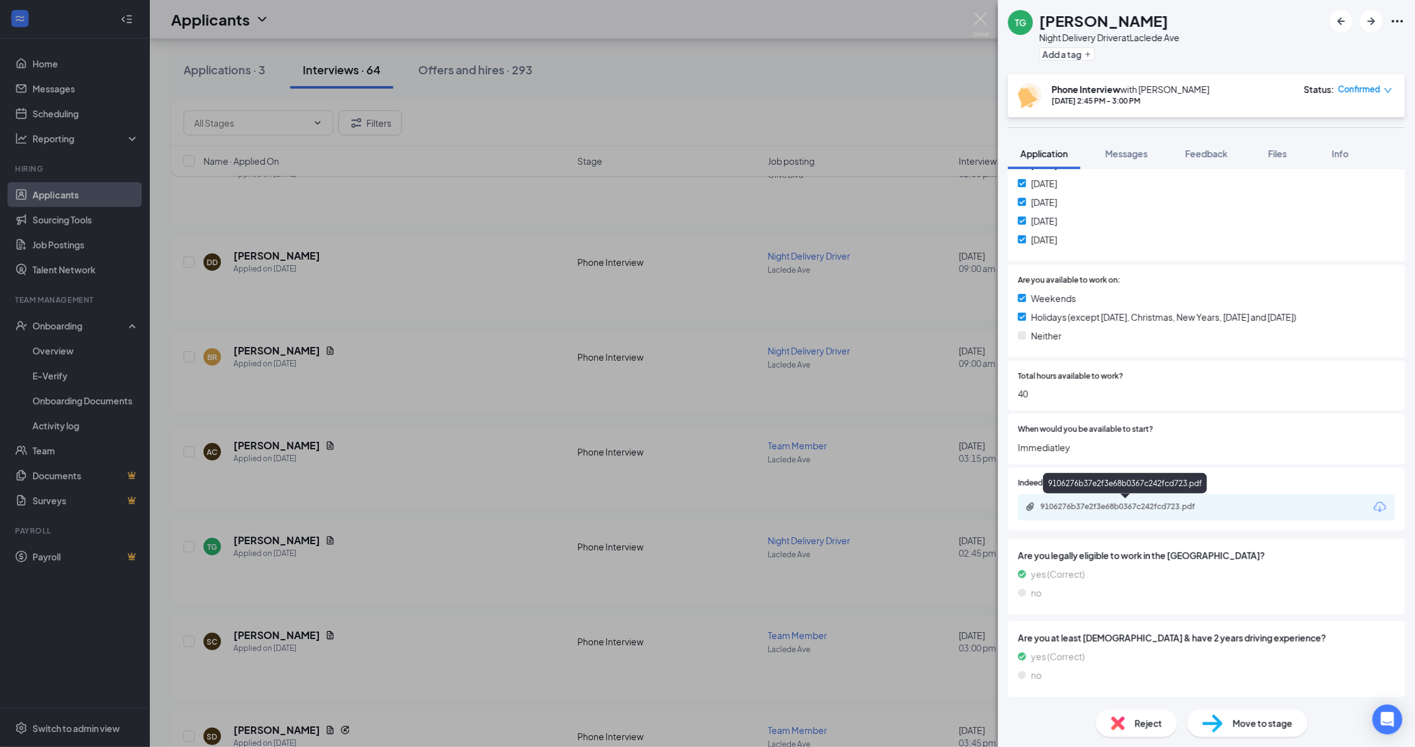
click at [1180, 502] on div "9106276b37e2f3e68b0367c242fcd723.pdf" at bounding box center [1127, 507] width 175 height 10
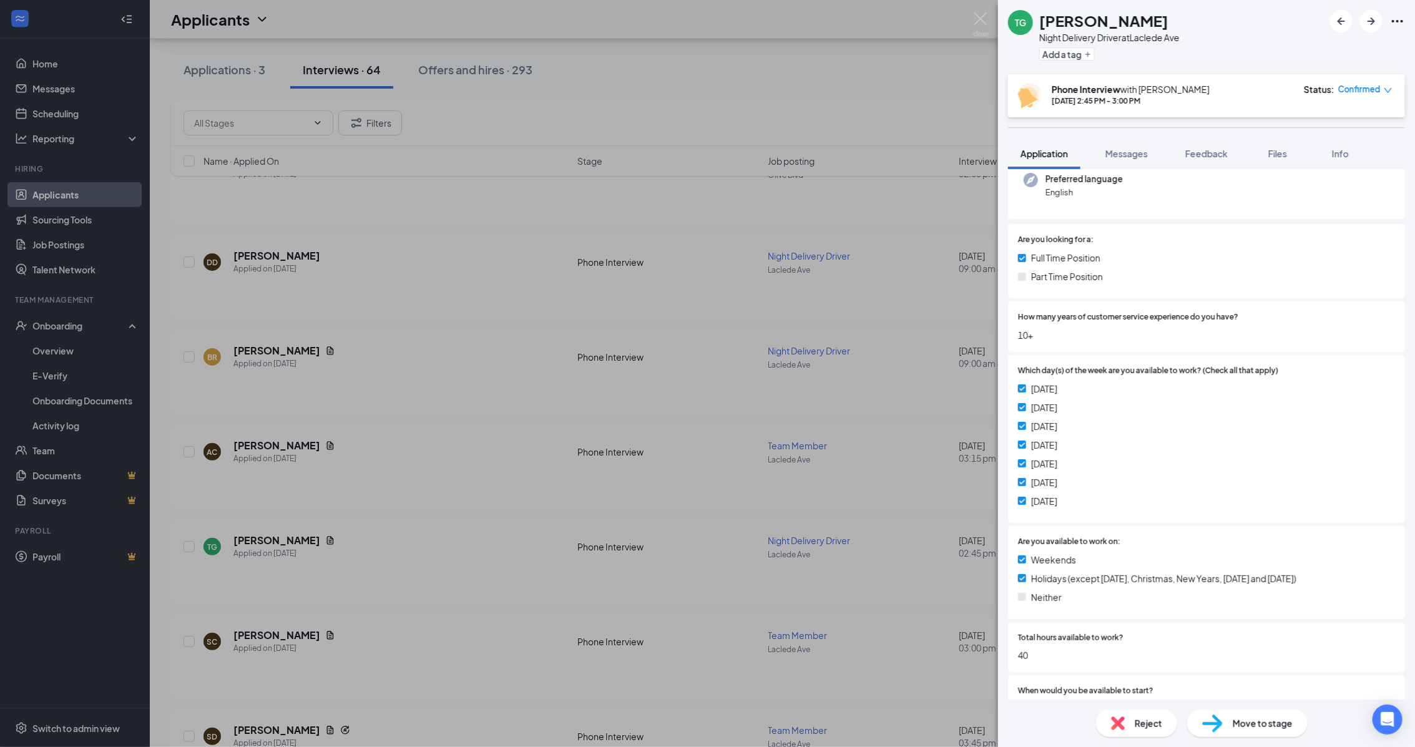
scroll to position [156, 0]
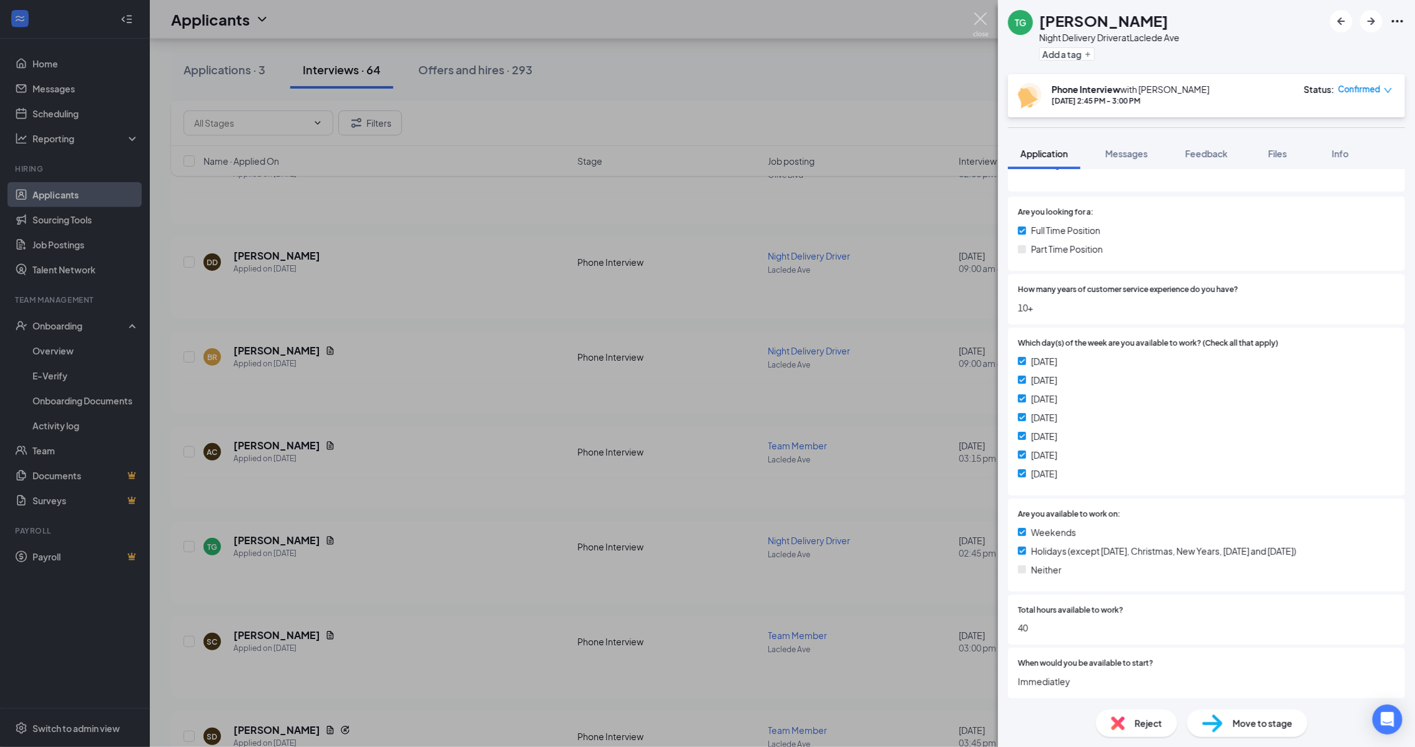
click at [980, 19] on img at bounding box center [981, 24] width 16 height 24
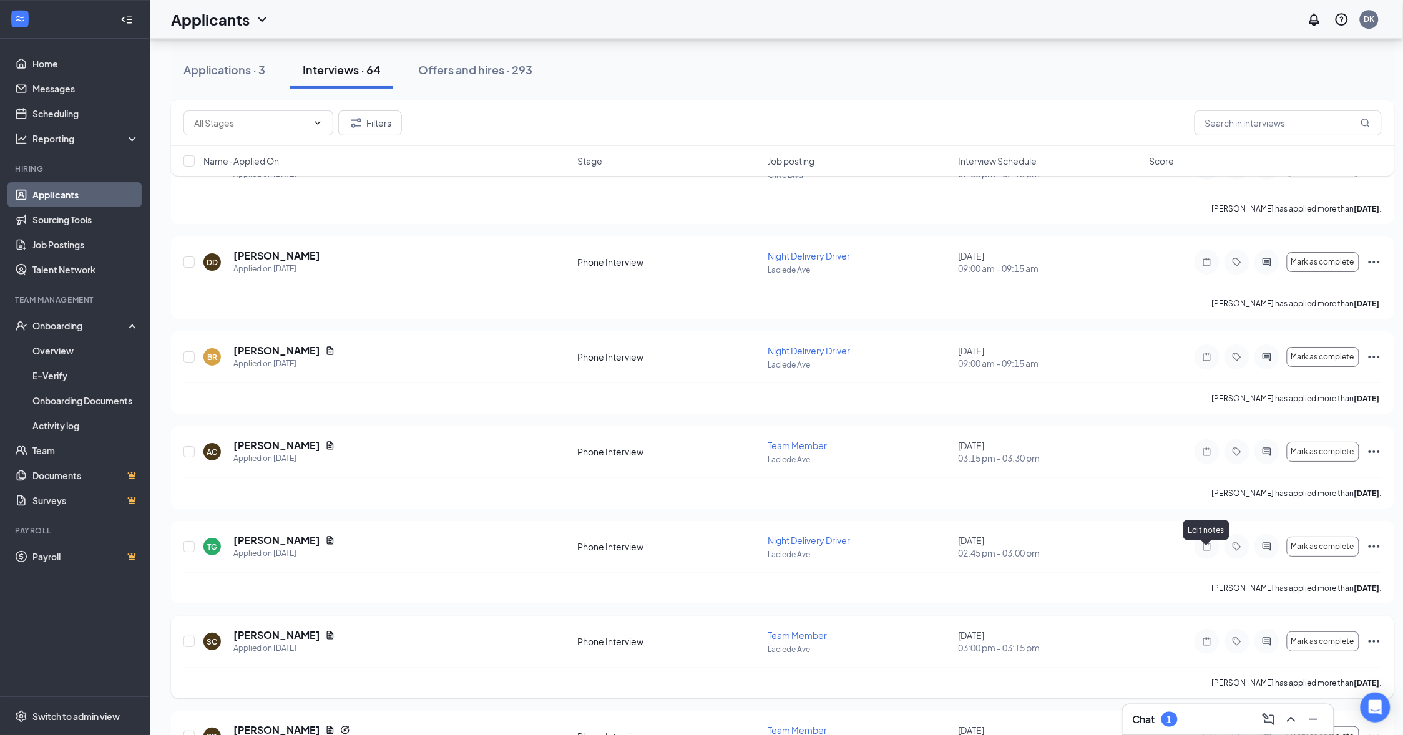
drag, startPoint x: 1202, startPoint y: 554, endPoint x: 1155, endPoint y: 638, distance: 96.7
click at [1203, 552] on icon "Note" at bounding box center [1207, 547] width 15 height 10
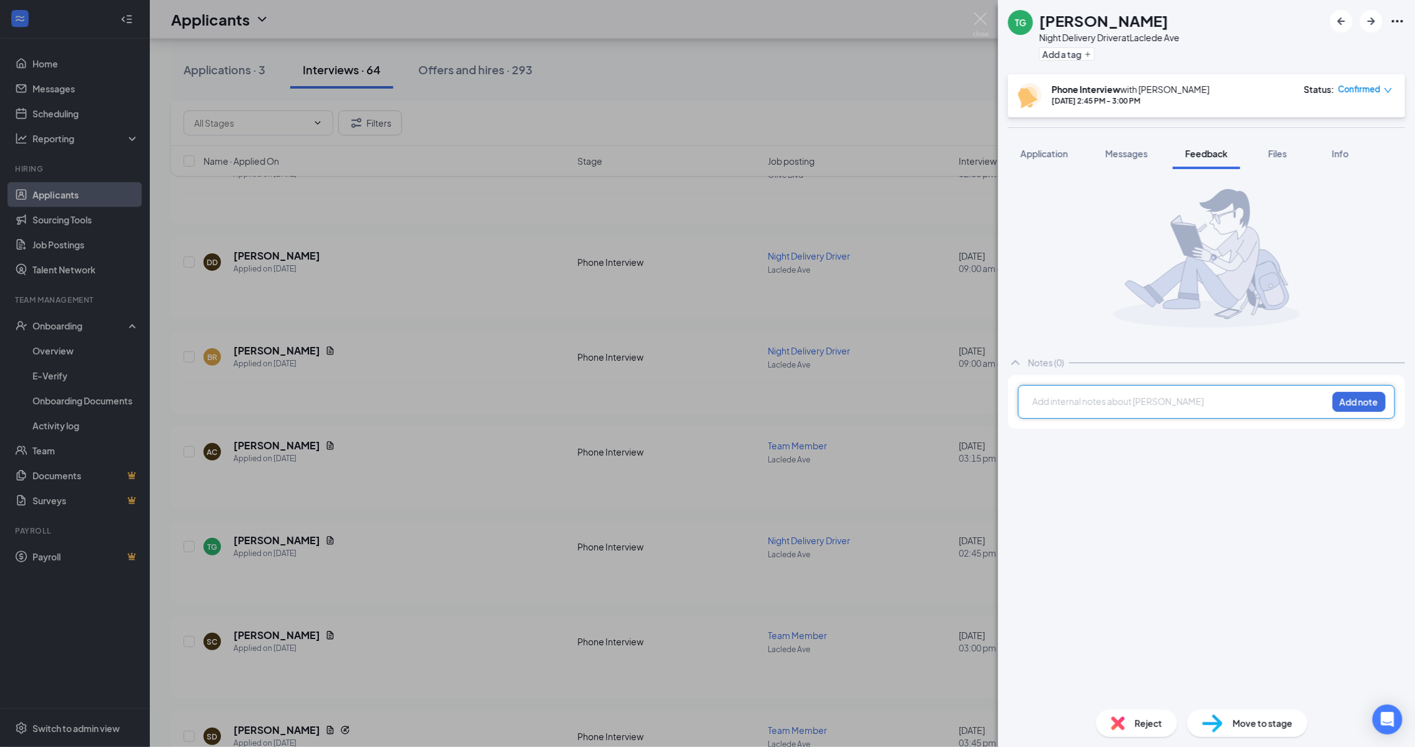
click at [1173, 54] on div "Add a tag" at bounding box center [1109, 54] width 140 height 21
click at [1113, 391] on div "Add internal notes about Tyler Greer Add note" at bounding box center [1206, 402] width 377 height 34
click at [1115, 404] on div at bounding box center [1180, 401] width 294 height 13
click at [1395, 399] on div "Love him Add note" at bounding box center [1206, 402] width 377 height 34
click at [1377, 404] on button "Add note" at bounding box center [1358, 402] width 53 height 20
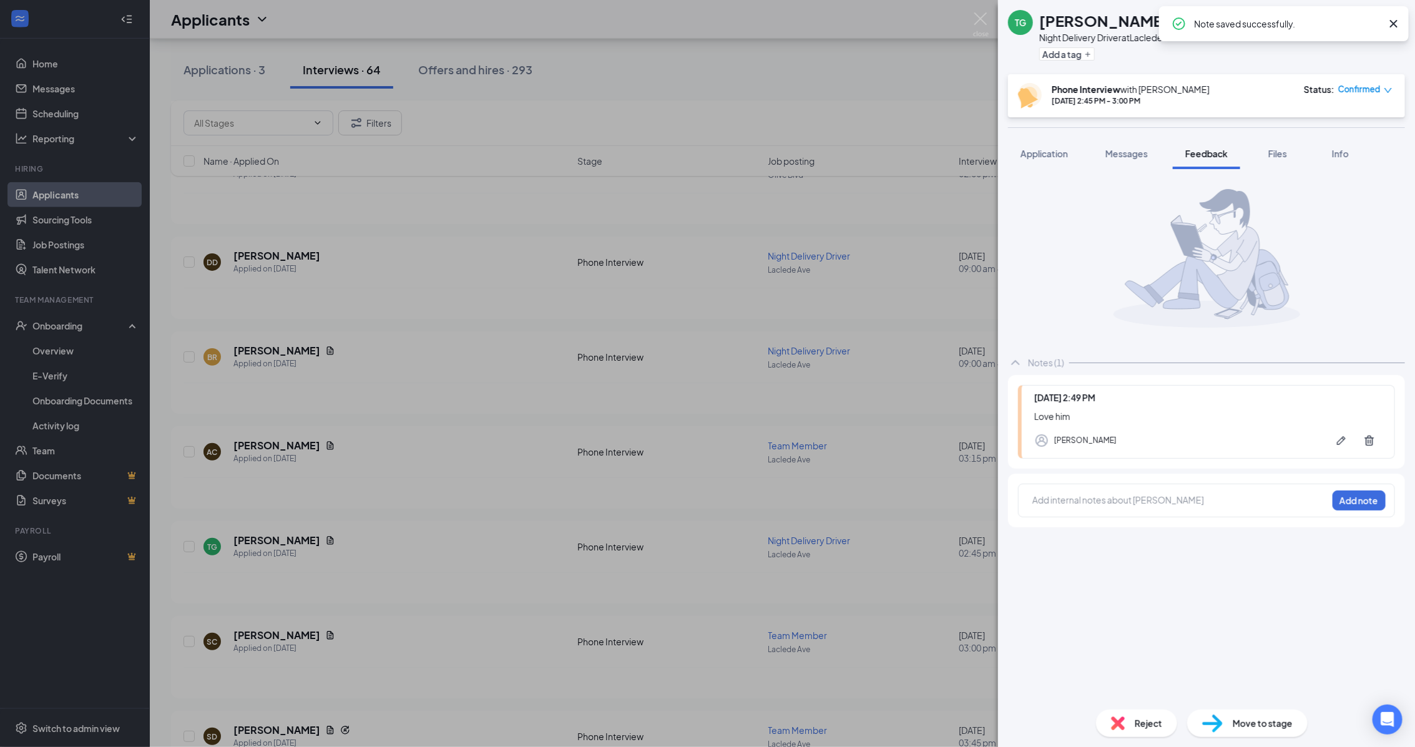
click at [1377, 95] on div "Status : Confirmed" at bounding box center [1348, 96] width 89 height 26
click at [1384, 91] on icon "down" at bounding box center [1388, 90] width 9 height 9
click at [1356, 144] on span "Mark complete" at bounding box center [1329, 146] width 62 height 14
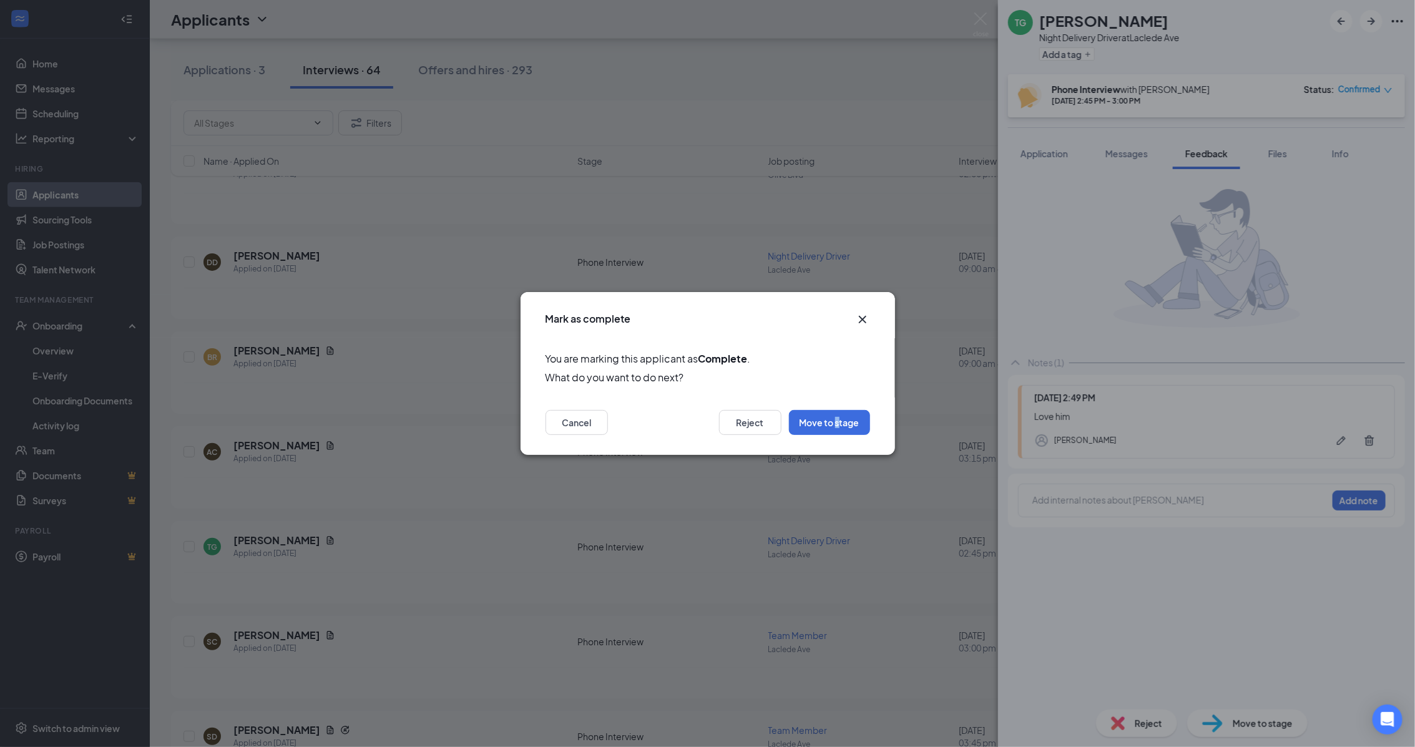
click at [839, 437] on div "Cancel Reject Move to stage" at bounding box center [708, 426] width 374 height 57
click at [844, 428] on button "Move to stage" at bounding box center [829, 422] width 81 height 25
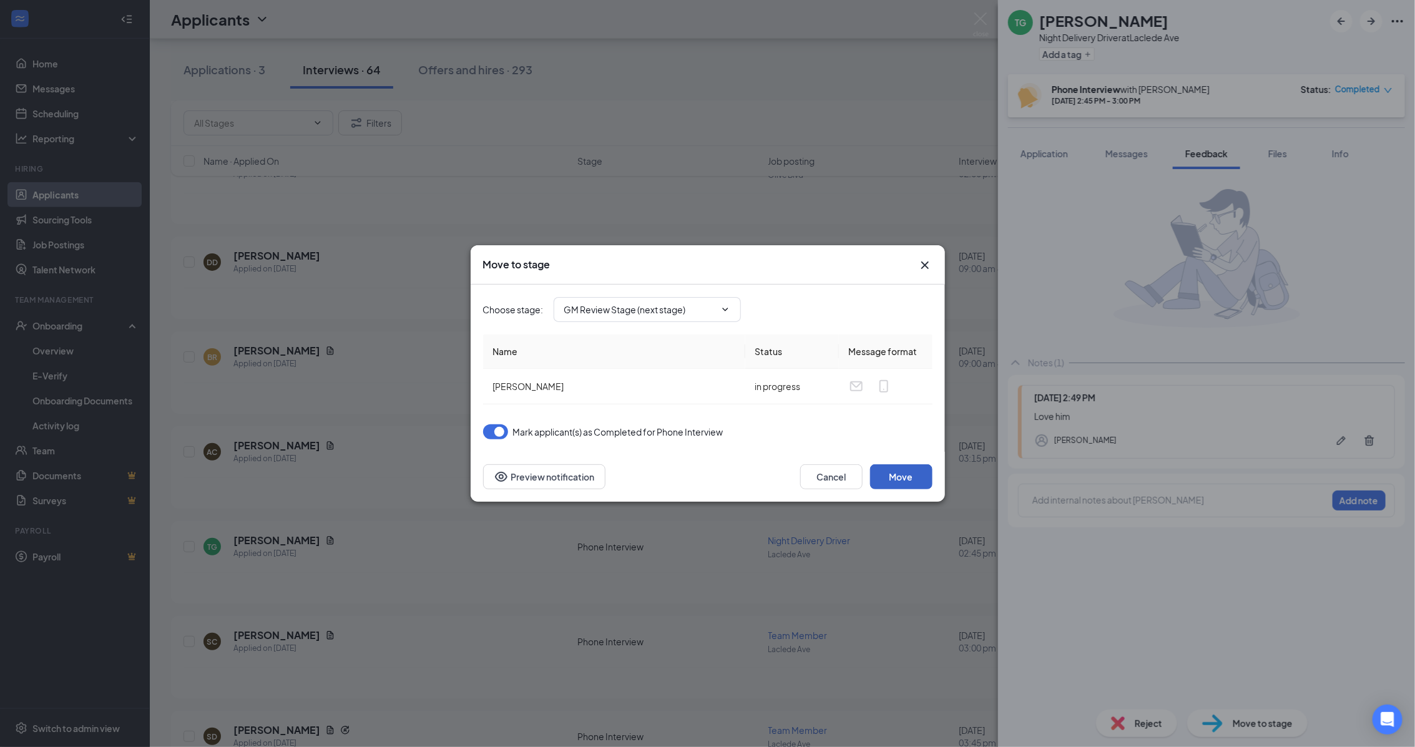
click at [893, 482] on button "Move" at bounding box center [901, 476] width 62 height 25
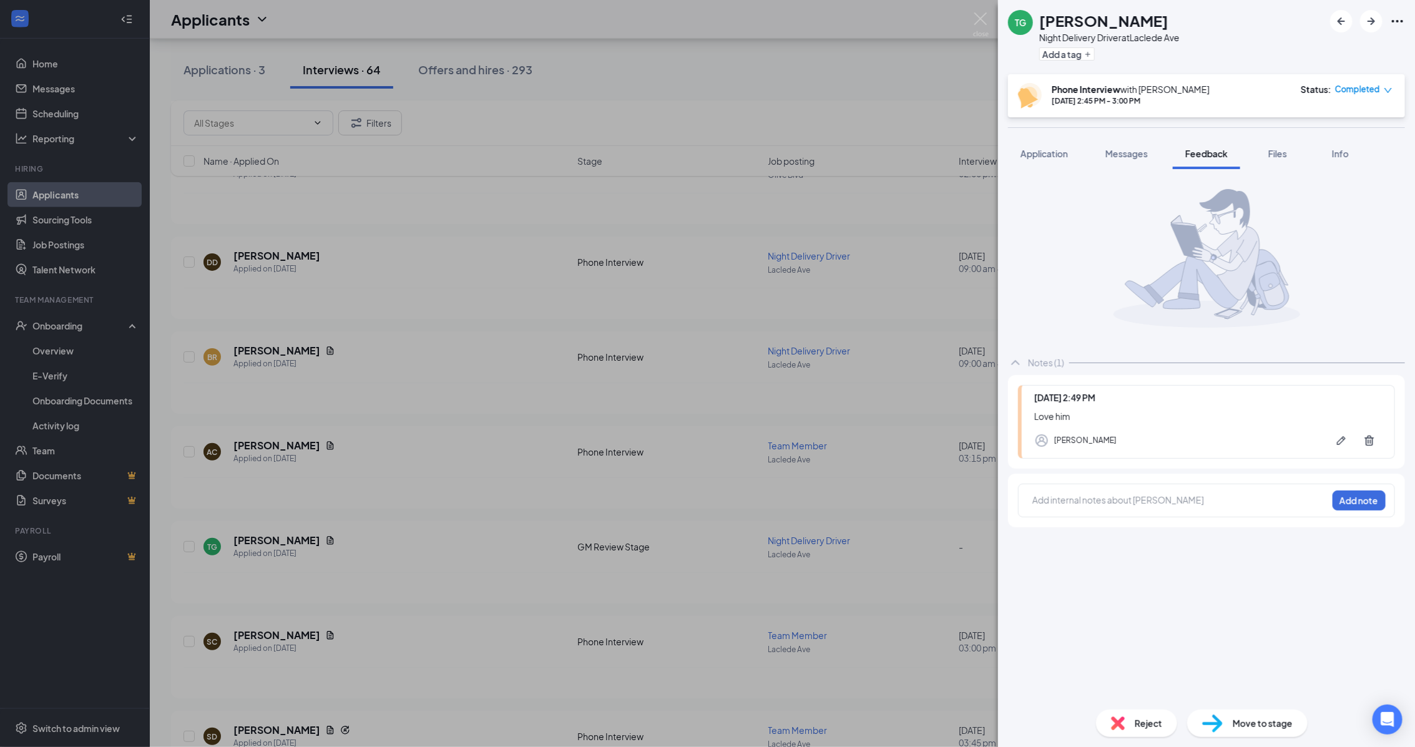
click at [971, 17] on div "TG Tyler Greer Night Delivery Driver at Laclede Ave Add a tag Phone Interview w…" at bounding box center [707, 373] width 1415 height 747
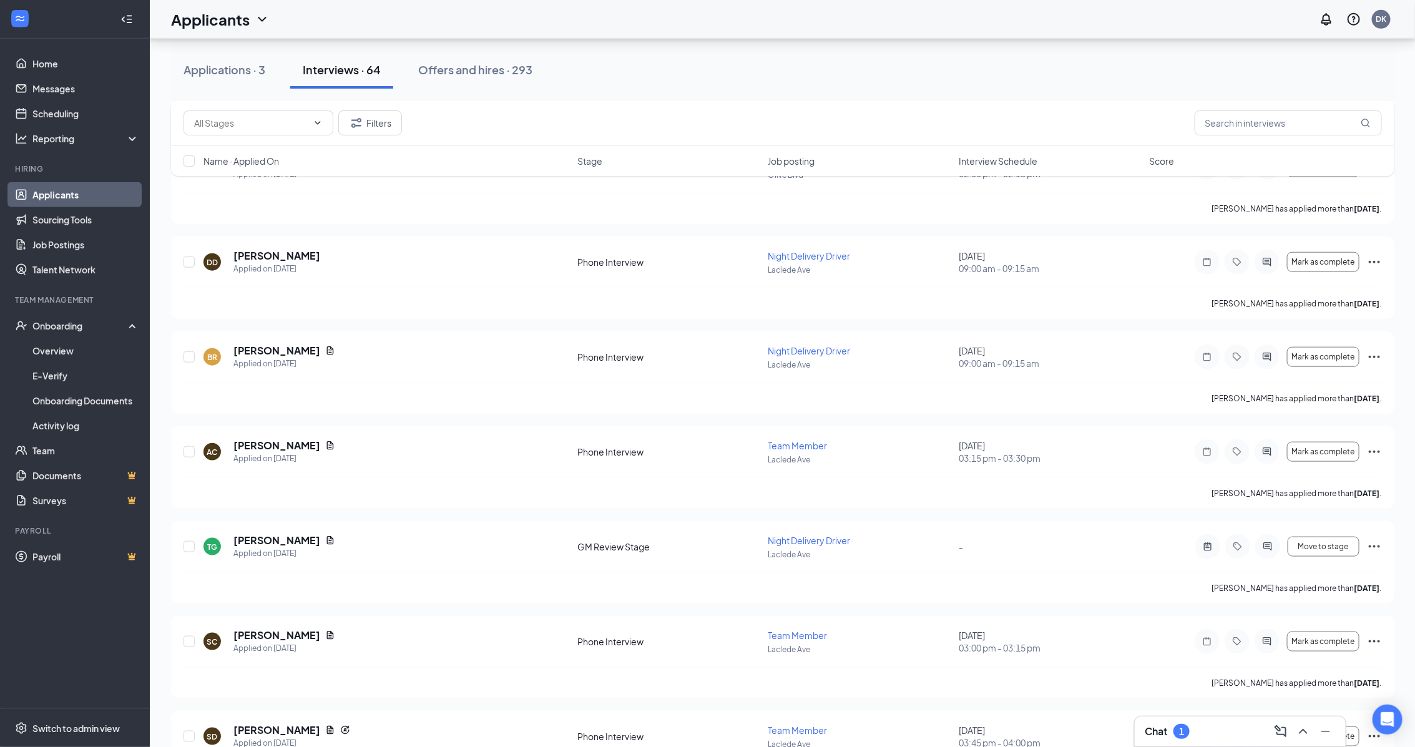
click at [984, 21] on div "Applicants DK" at bounding box center [782, 19] width 1265 height 39
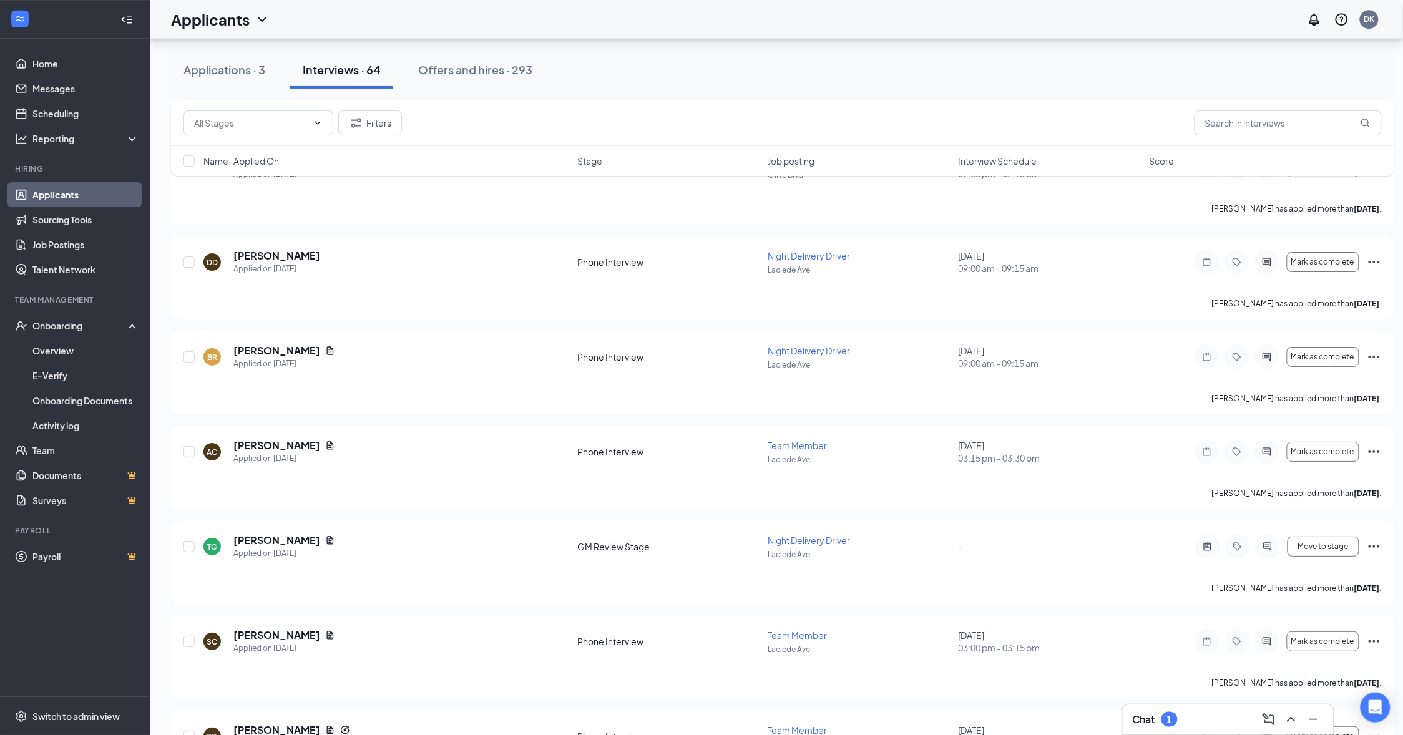
click at [818, 82] on div "Applications · 3 Interviews · 64 Offers and hires · 293" at bounding box center [782, 69] width 1223 height 37
click at [281, 642] on h5 "[PERSON_NAME]" at bounding box center [276, 635] width 87 height 14
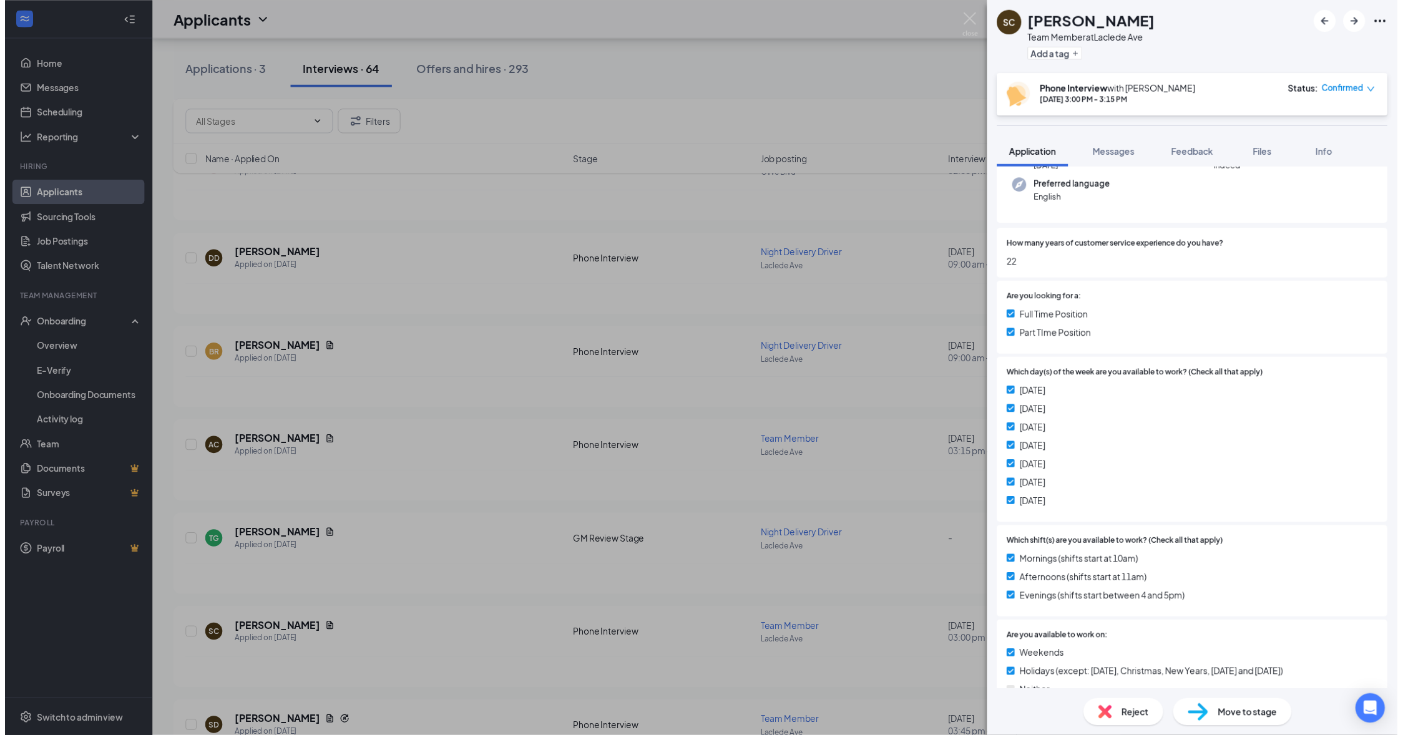
scroll to position [390, 0]
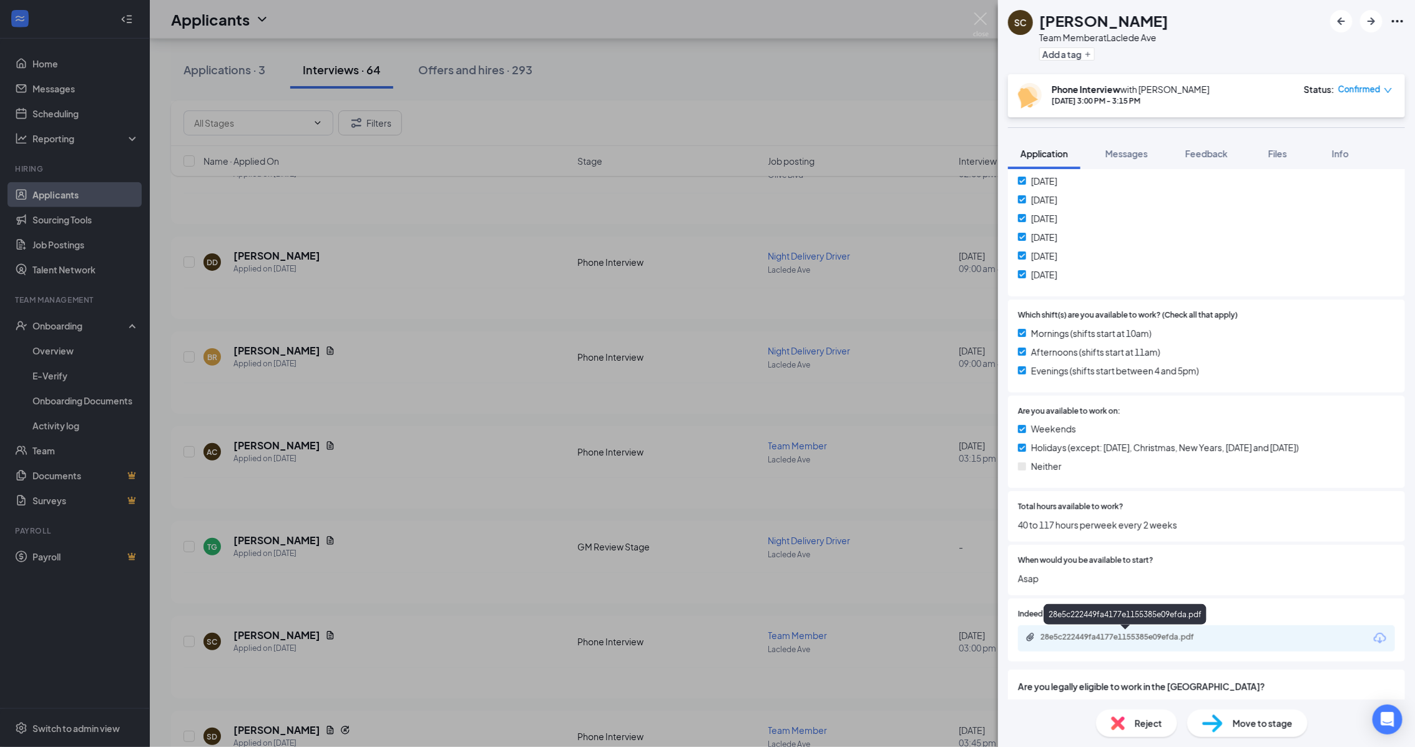
click at [1164, 637] on div "28e5c222449fa4177e1155385e09efda.pdf" at bounding box center [1127, 637] width 175 height 10
click at [985, 19] on img at bounding box center [981, 24] width 16 height 24
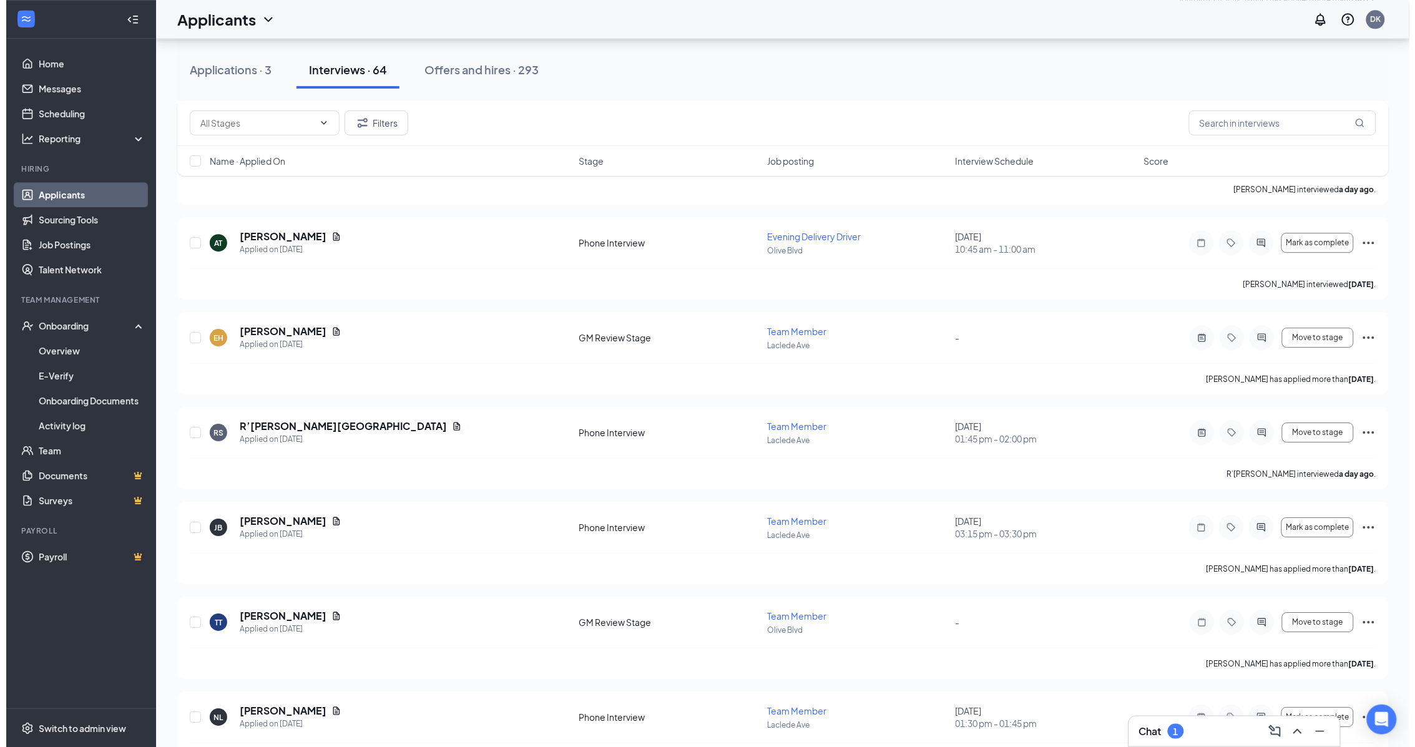
scroll to position [5071, 0]
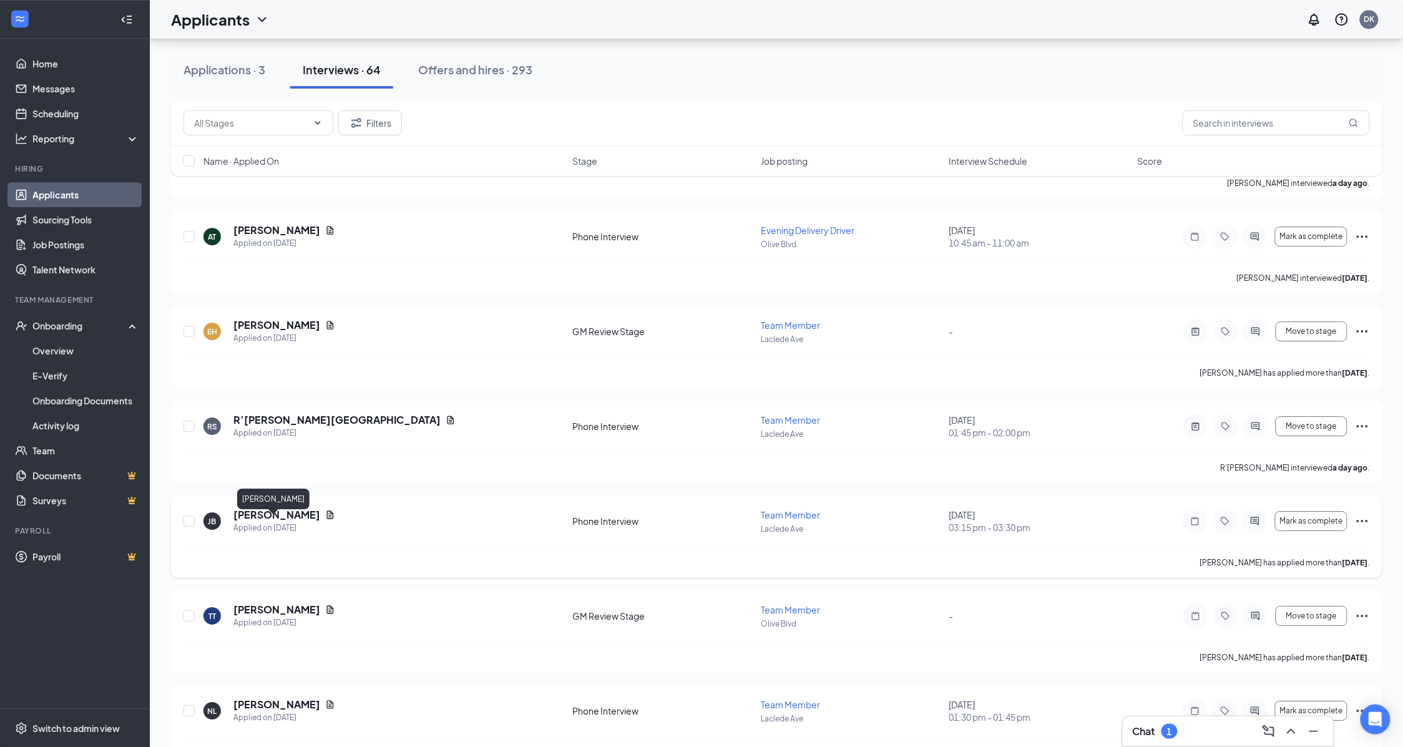
click at [285, 522] on h5 "[PERSON_NAME]" at bounding box center [276, 515] width 87 height 14
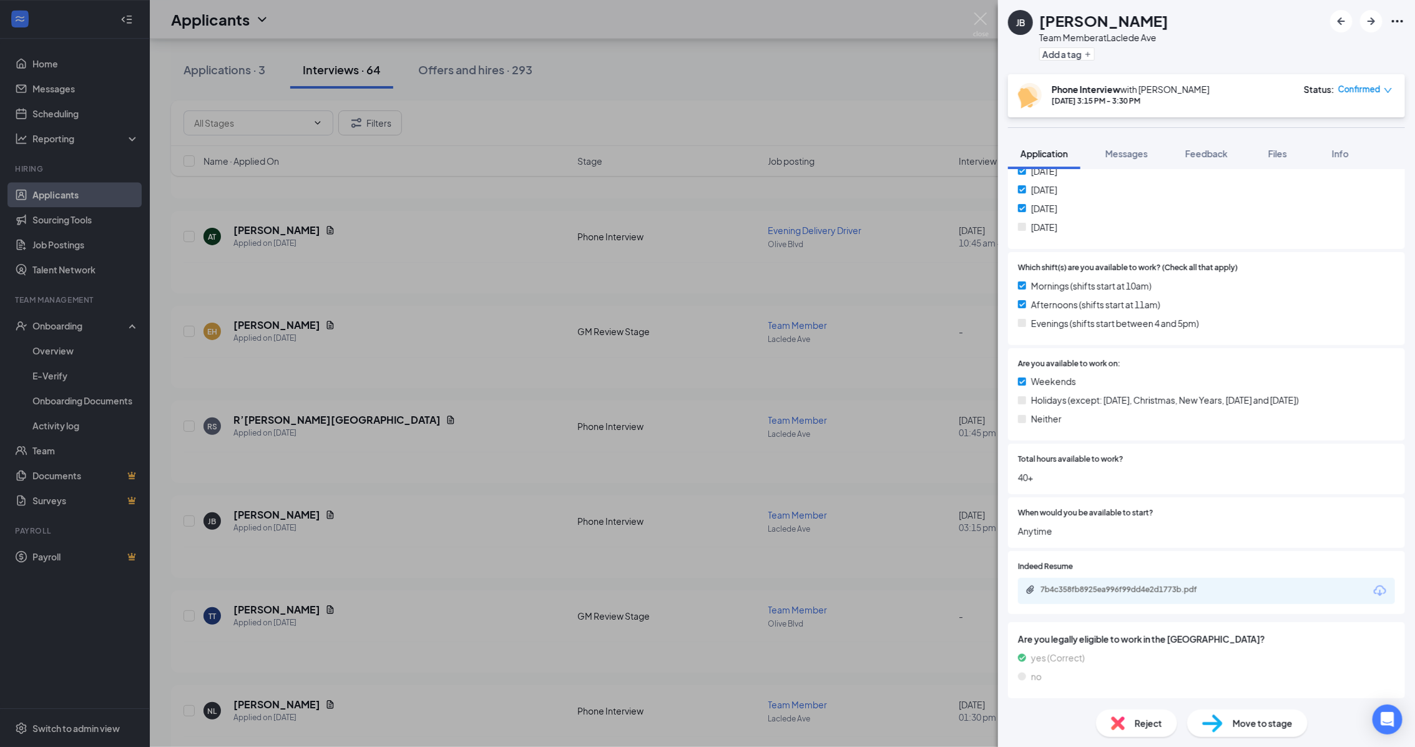
scroll to position [404, 0]
click at [1160, 590] on div "7b4c358fb8925ea996f99dd4e2d1773b.pdf" at bounding box center [1127, 589] width 175 height 10
drag, startPoint x: 982, startPoint y: 26, endPoint x: 432, endPoint y: 537, distance: 751.2
click at [982, 26] on img at bounding box center [981, 24] width 16 height 24
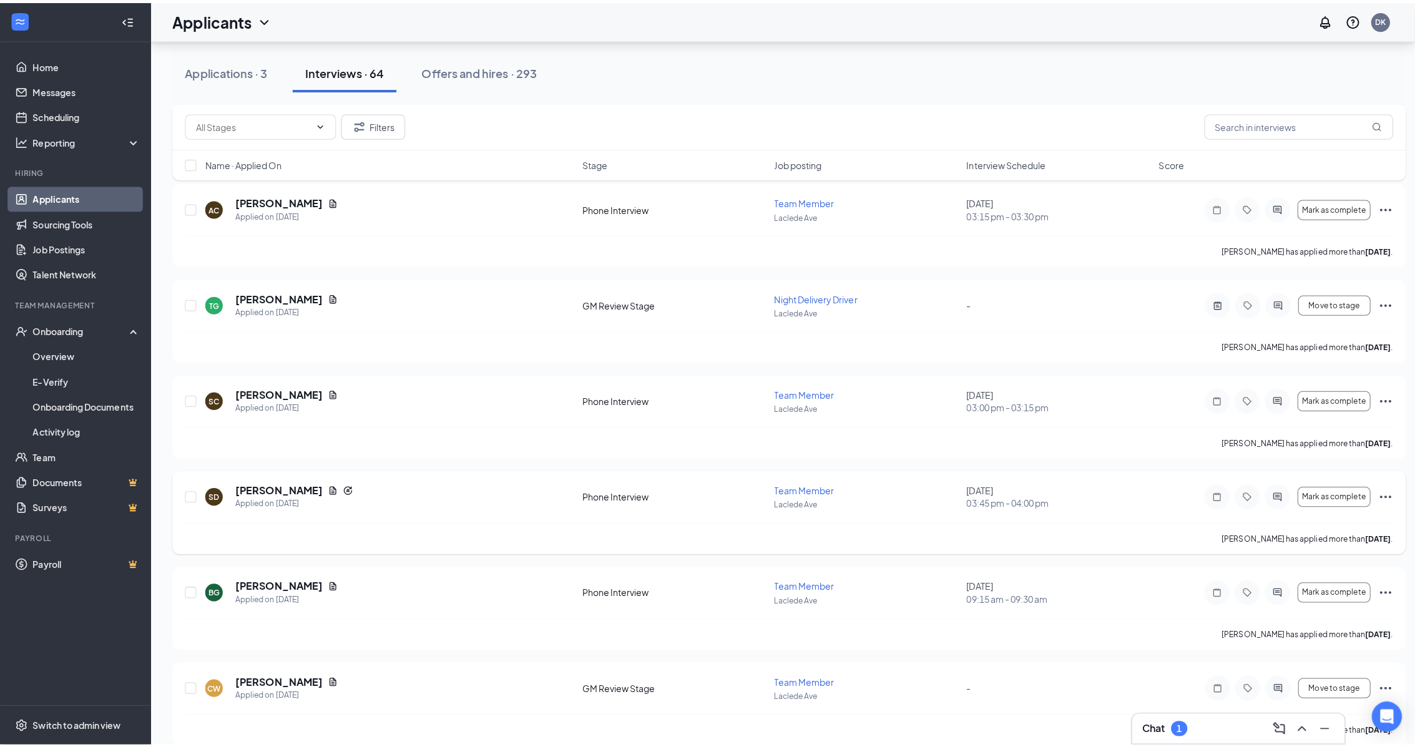
scroll to position [3667, 0]
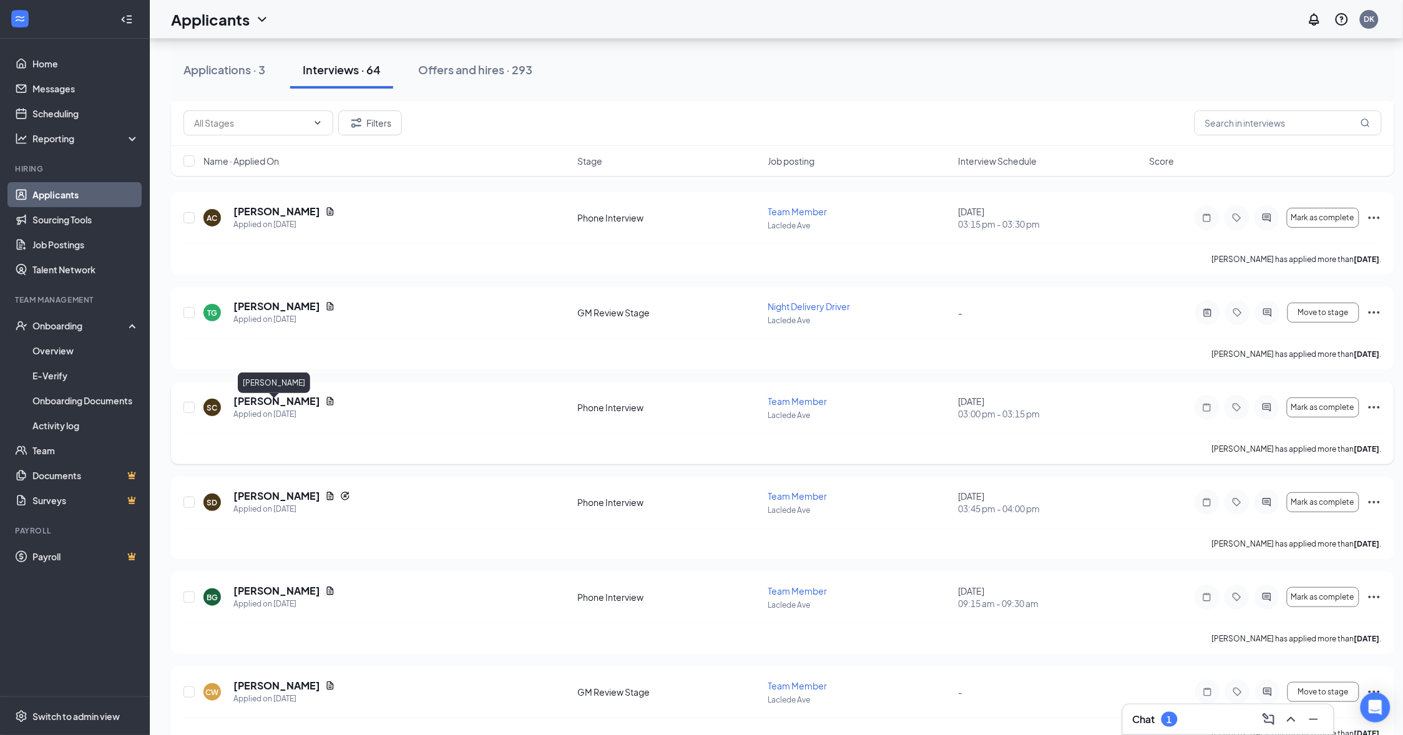
click at [291, 408] on h5 "[PERSON_NAME]" at bounding box center [276, 401] width 87 height 14
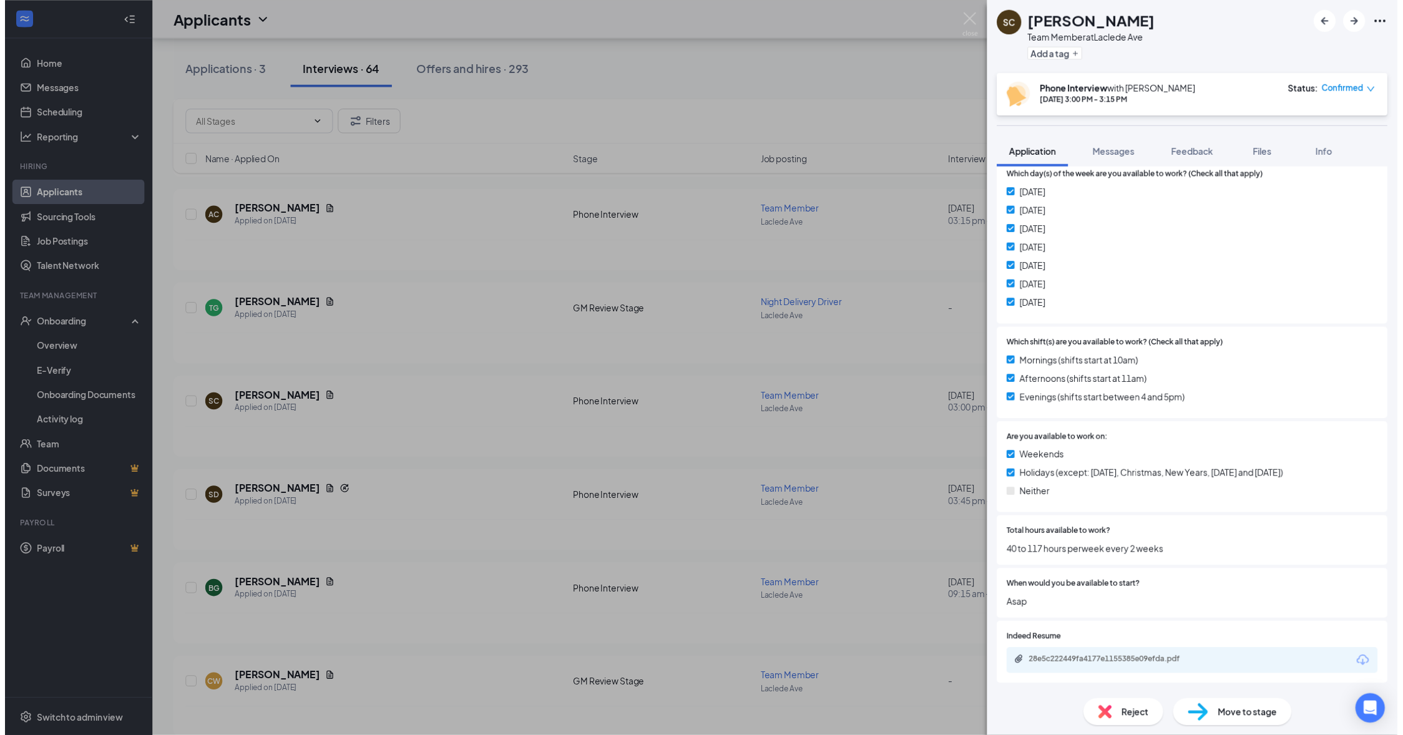
scroll to position [282, 0]
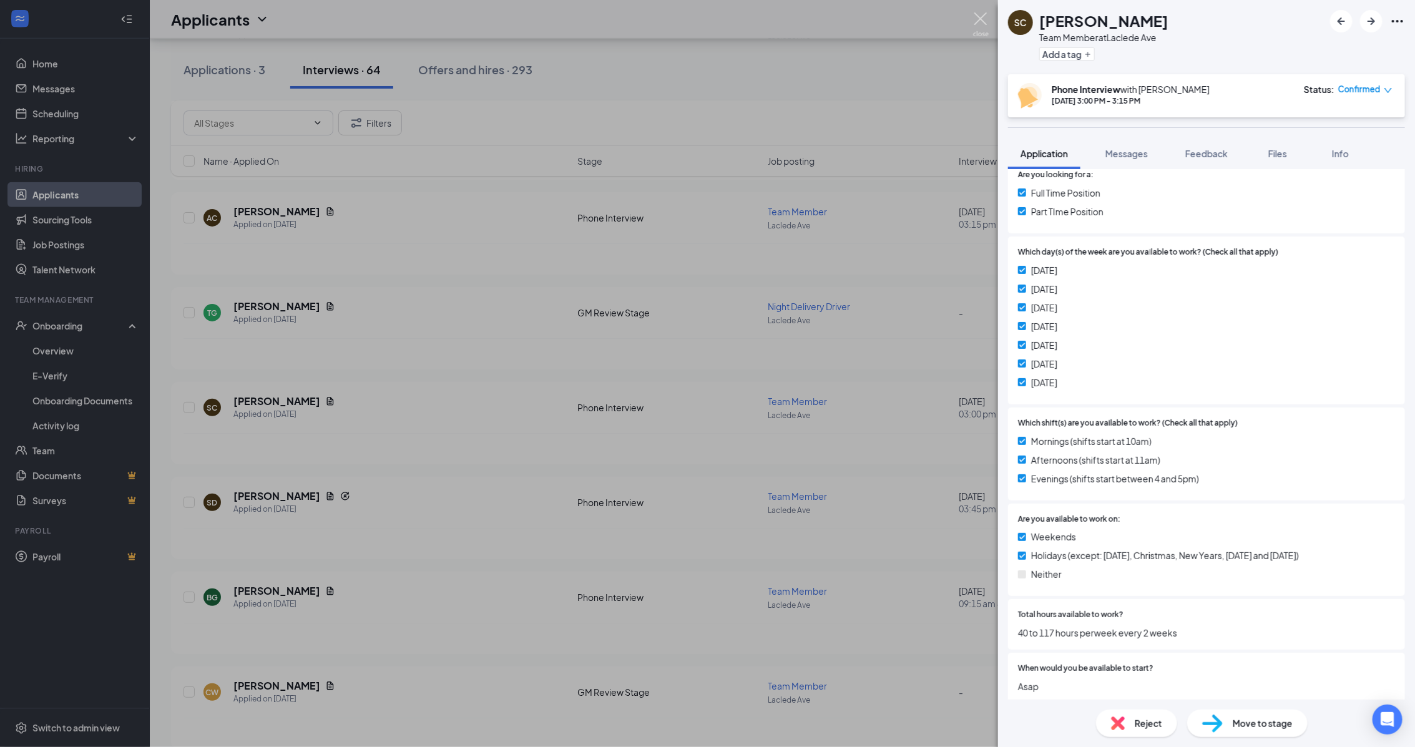
click at [980, 25] on img at bounding box center [981, 24] width 16 height 24
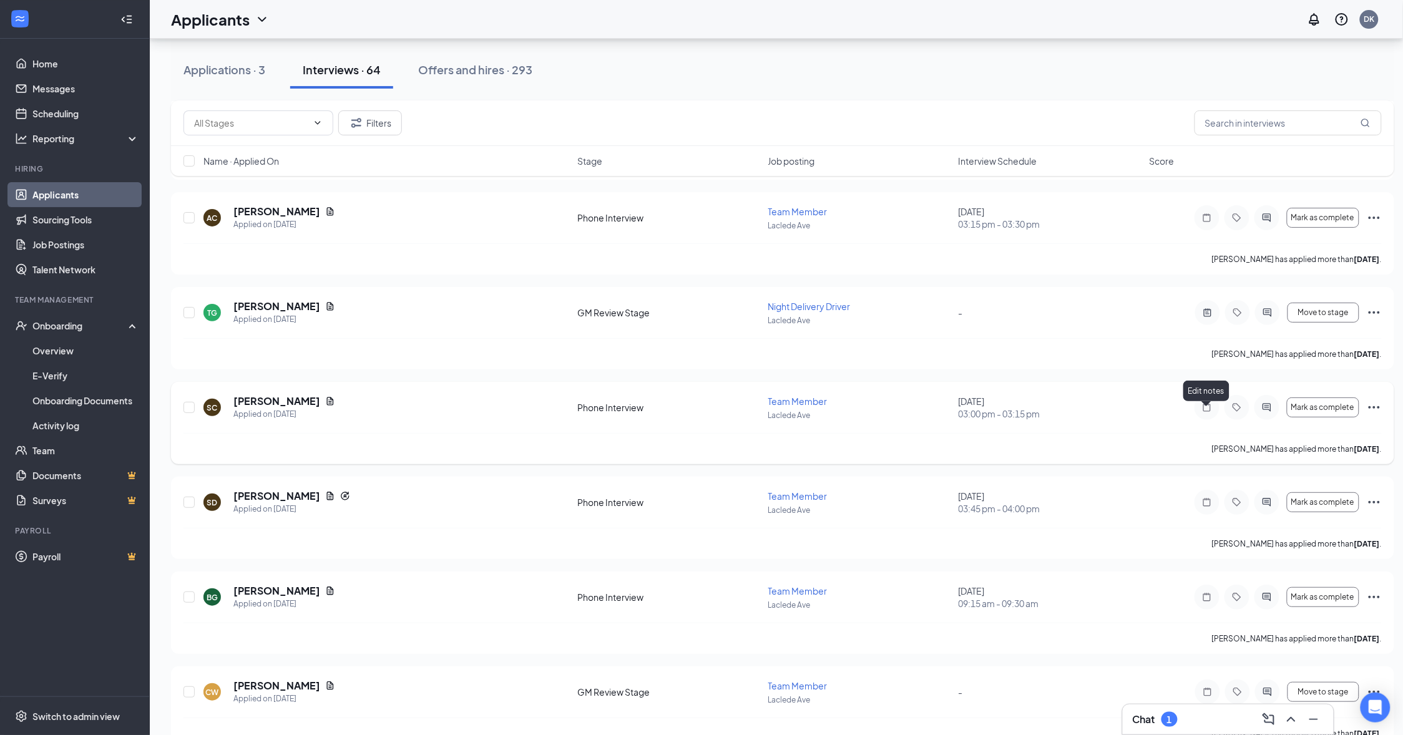
drag, startPoint x: 1233, startPoint y: 407, endPoint x: 1209, endPoint y: 416, distance: 25.3
click at [1233, 407] on div at bounding box center [1237, 407] width 25 height 25
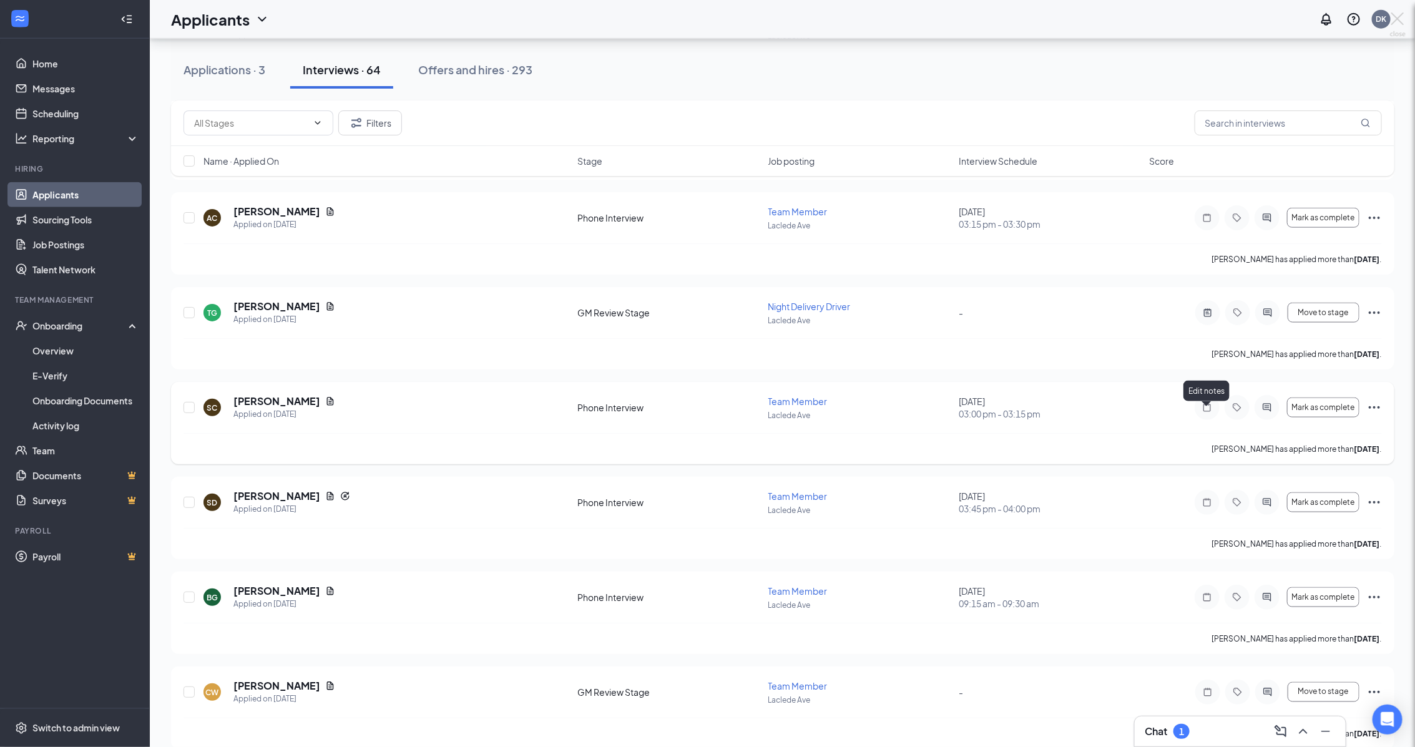
click at [1208, 416] on div at bounding box center [707, 373] width 1415 height 747
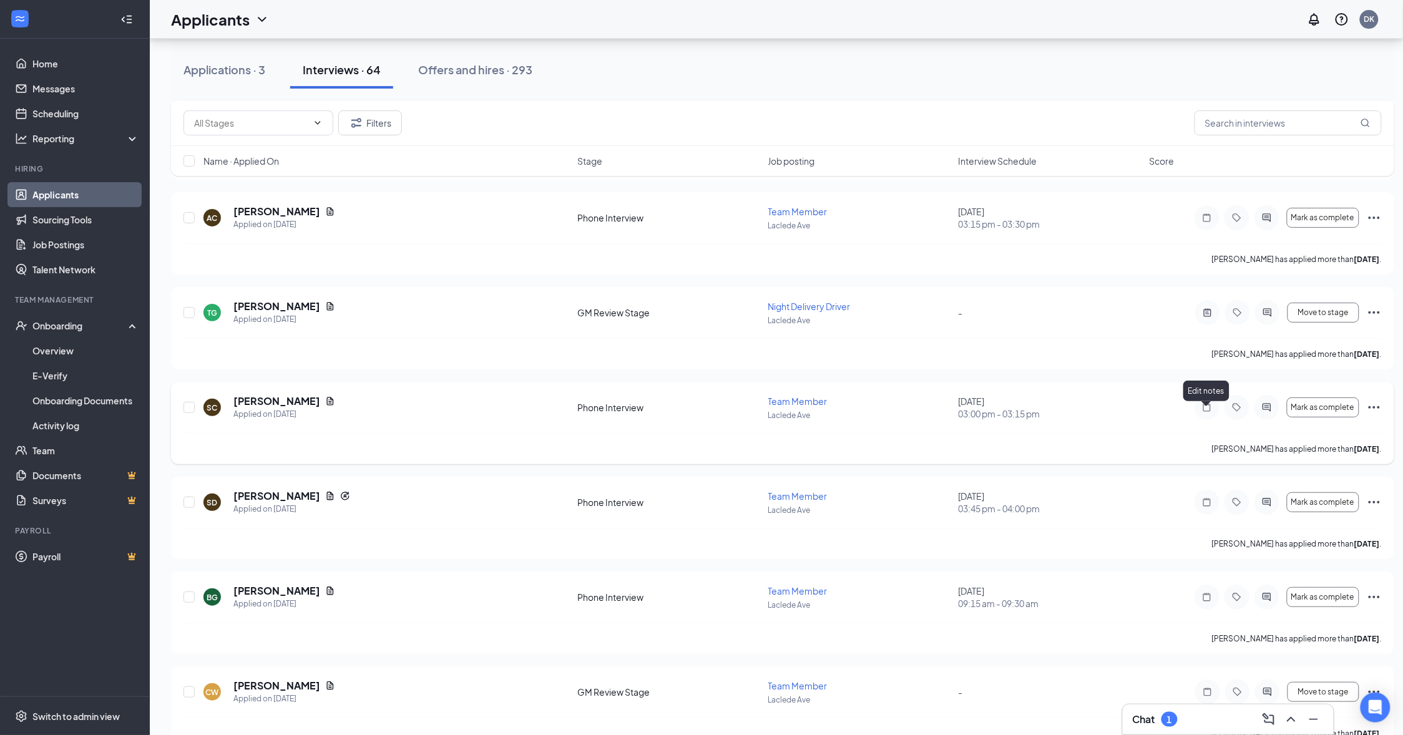
click at [1206, 413] on icon "Note" at bounding box center [1207, 408] width 15 height 10
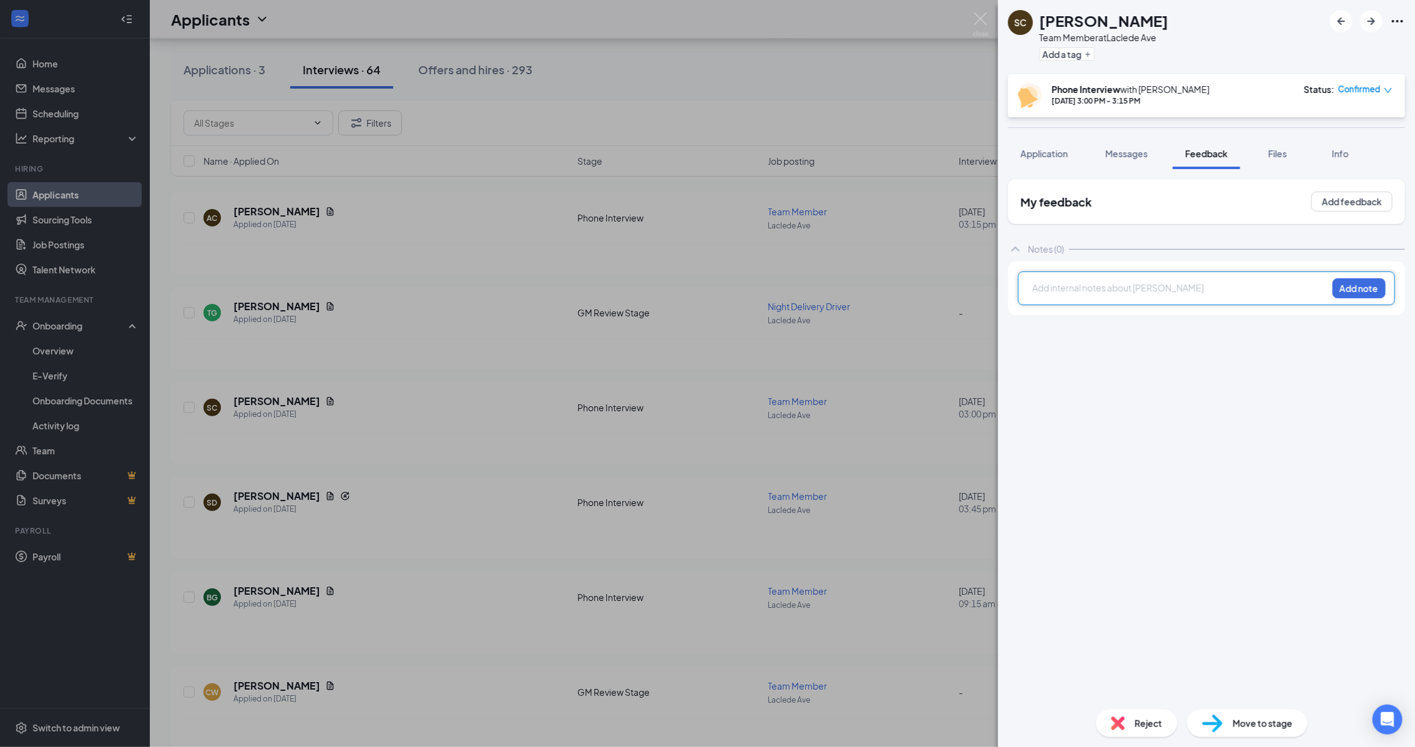
click at [1115, 293] on div at bounding box center [1180, 287] width 294 height 13
click at [1362, 297] on button "Add note" at bounding box center [1358, 288] width 53 height 20
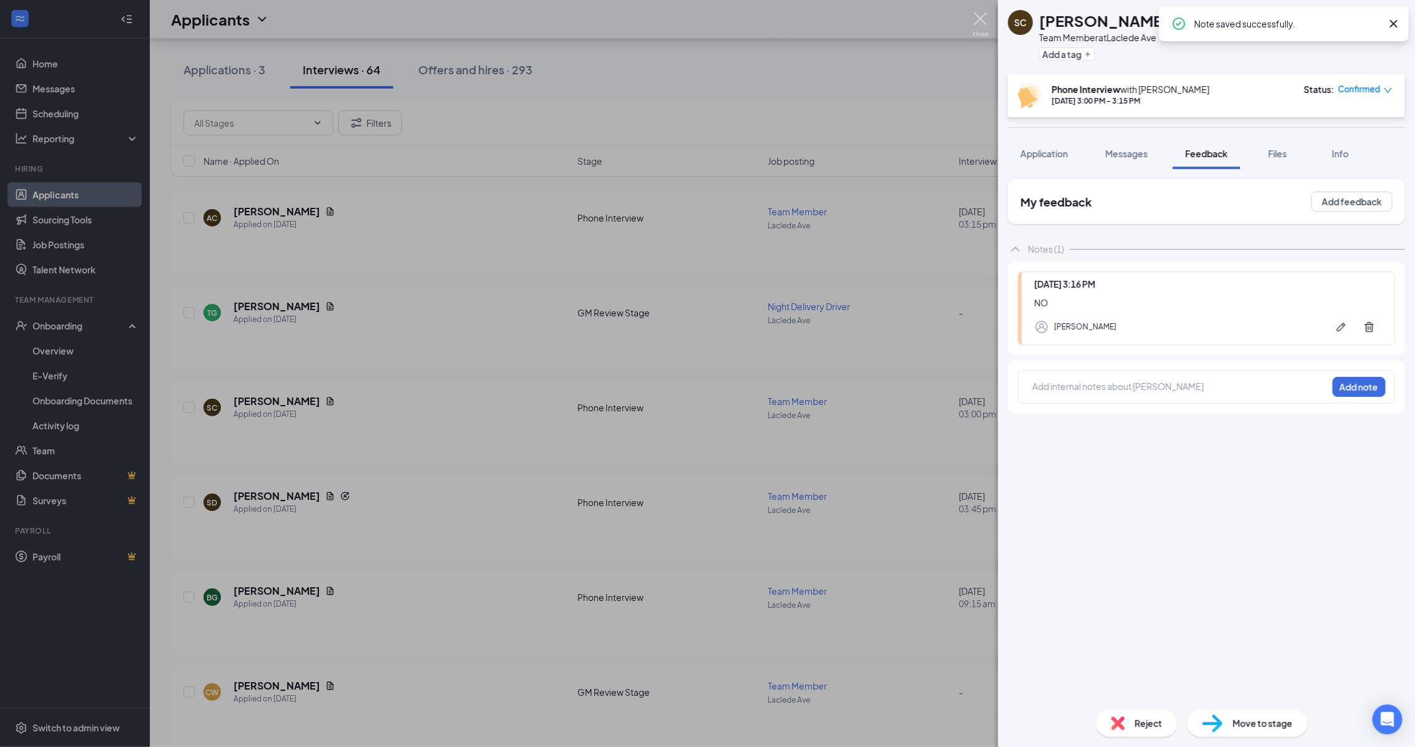
click at [979, 22] on img at bounding box center [981, 24] width 16 height 24
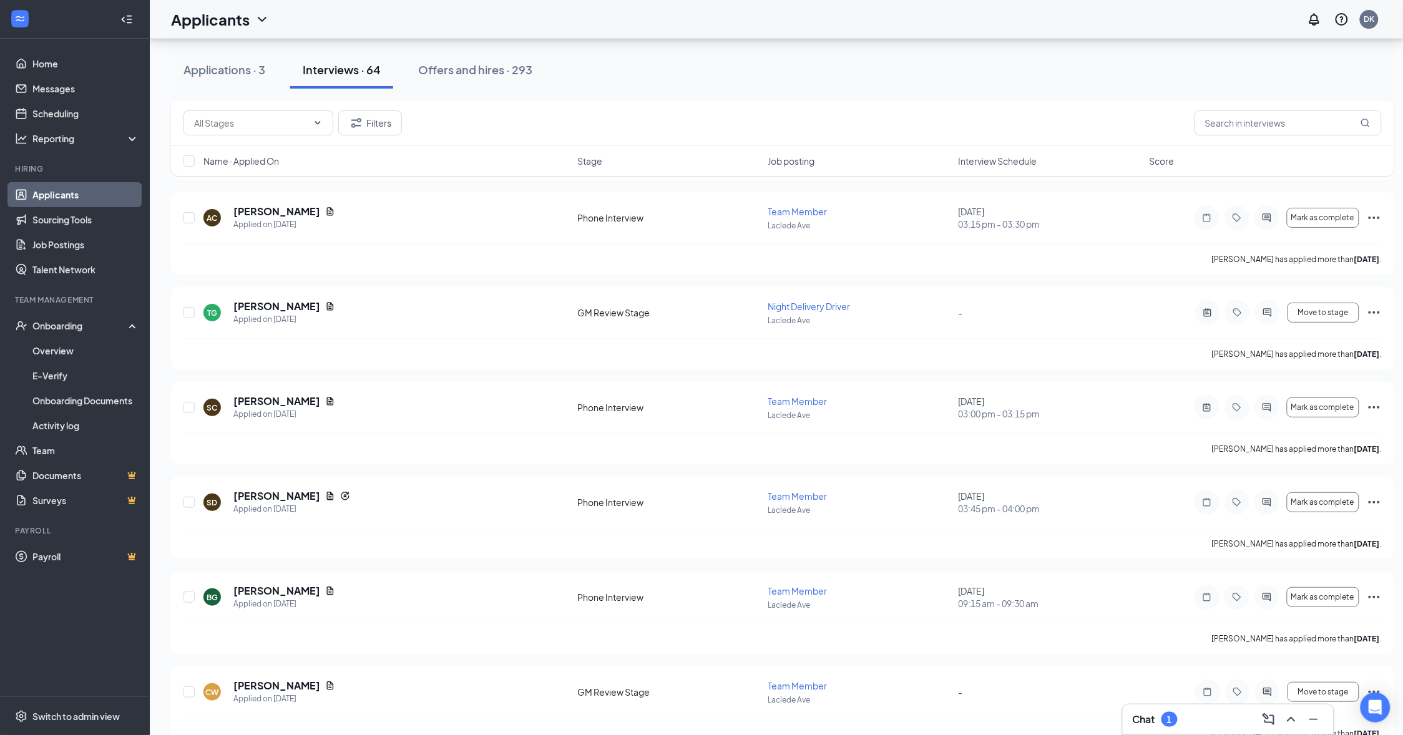
click at [761, 78] on div "Applications · 3 Interviews · 64 Offers and hires · 293" at bounding box center [782, 69] width 1223 height 37
